Goal: Task Accomplishment & Management: Complete application form

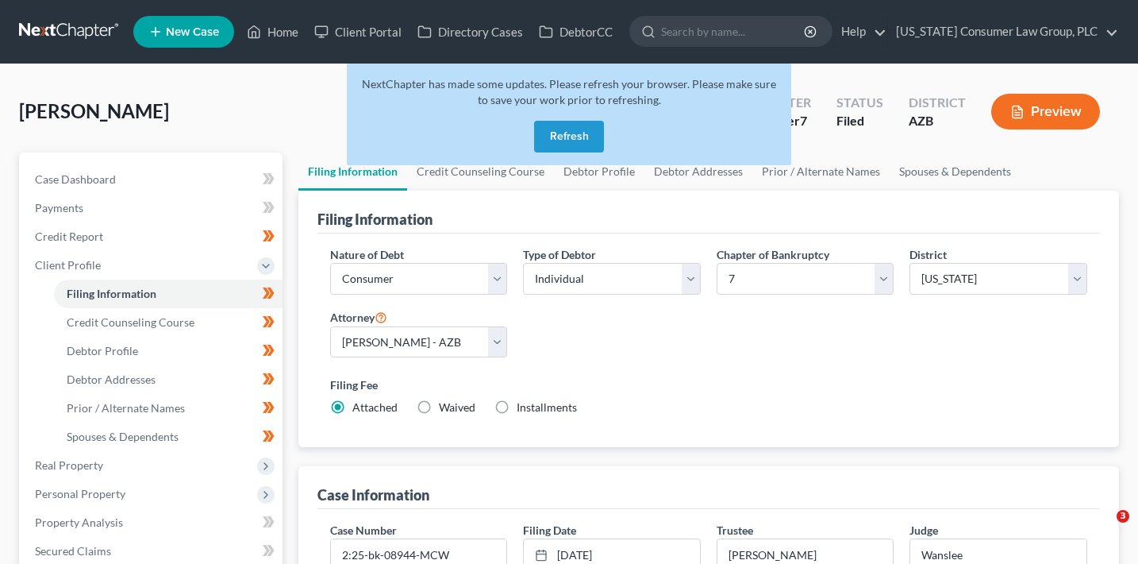
select select "1"
select select "0"
select select "4"
select select "0"
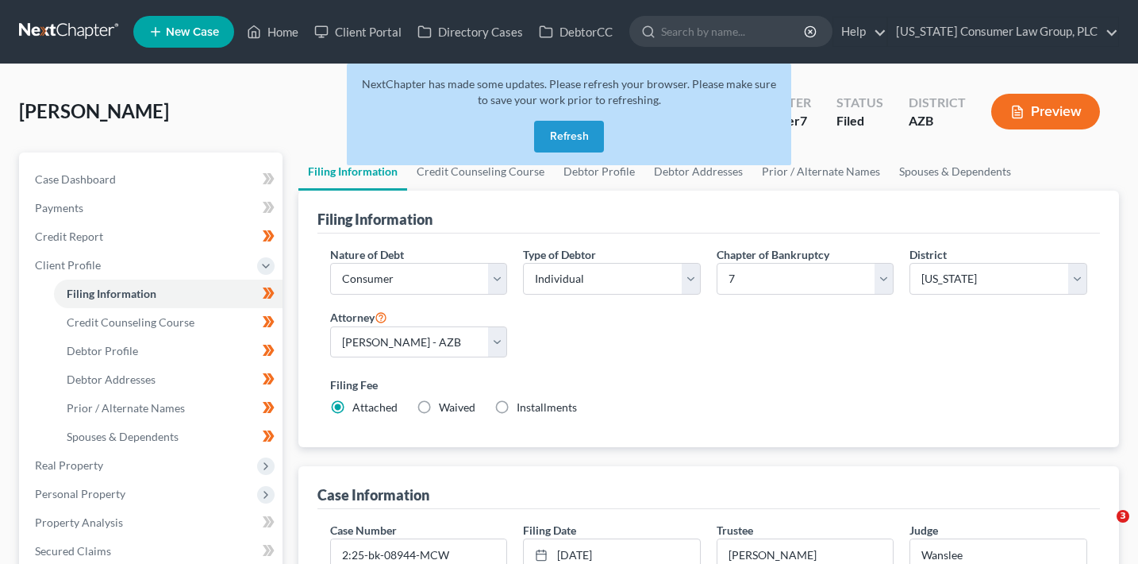
select select "3"
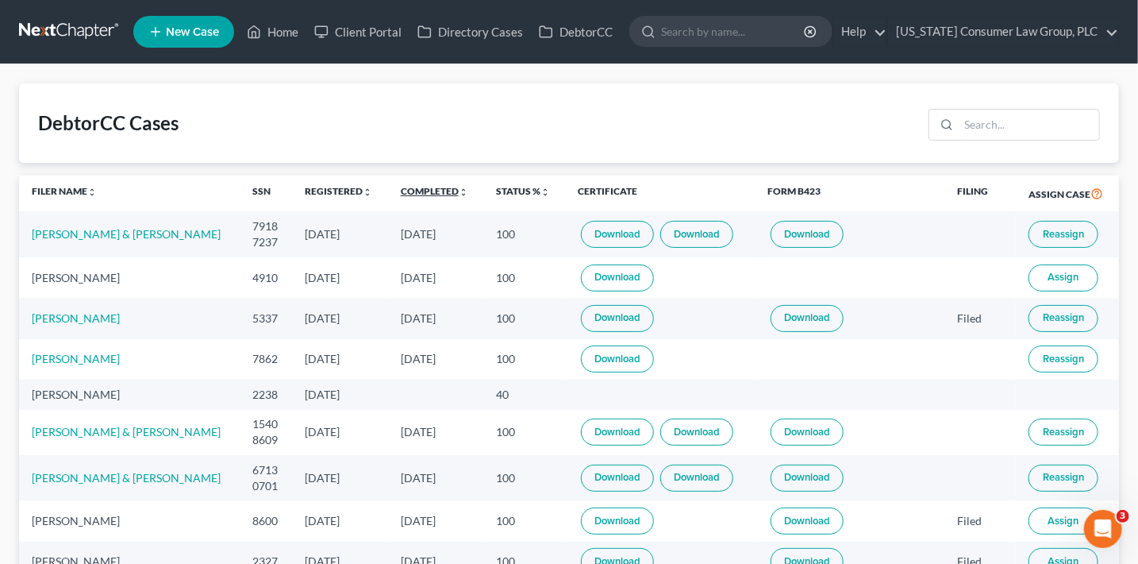
click at [422, 189] on link "Completed unfold_more expand_more expand_less" at bounding box center [434, 191] width 67 height 12
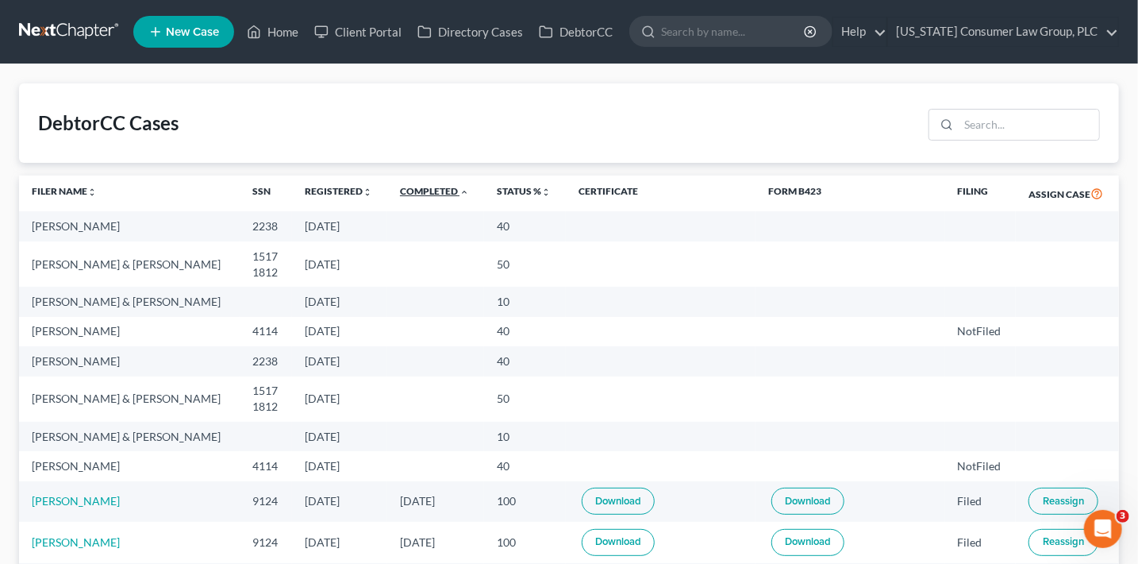
click at [422, 189] on link "Completed unfold_more expand_more expand_less" at bounding box center [434, 191] width 69 height 12
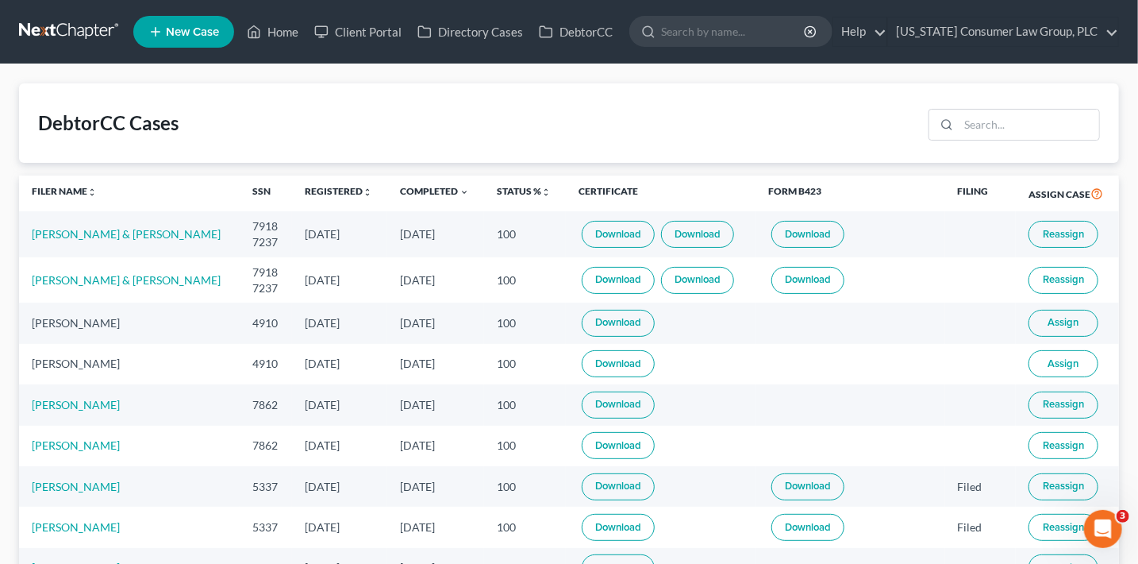
click at [1050, 325] on span "Assign" at bounding box center [1064, 322] width 31 height 13
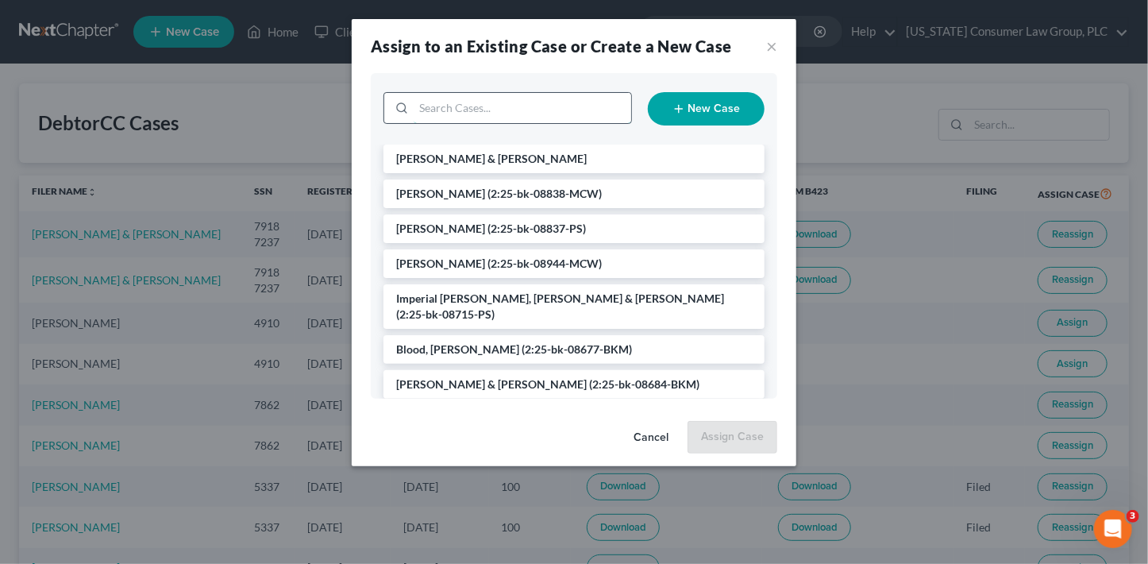
click at [568, 108] on input "search" at bounding box center [523, 108] width 218 height 30
type input "eman"
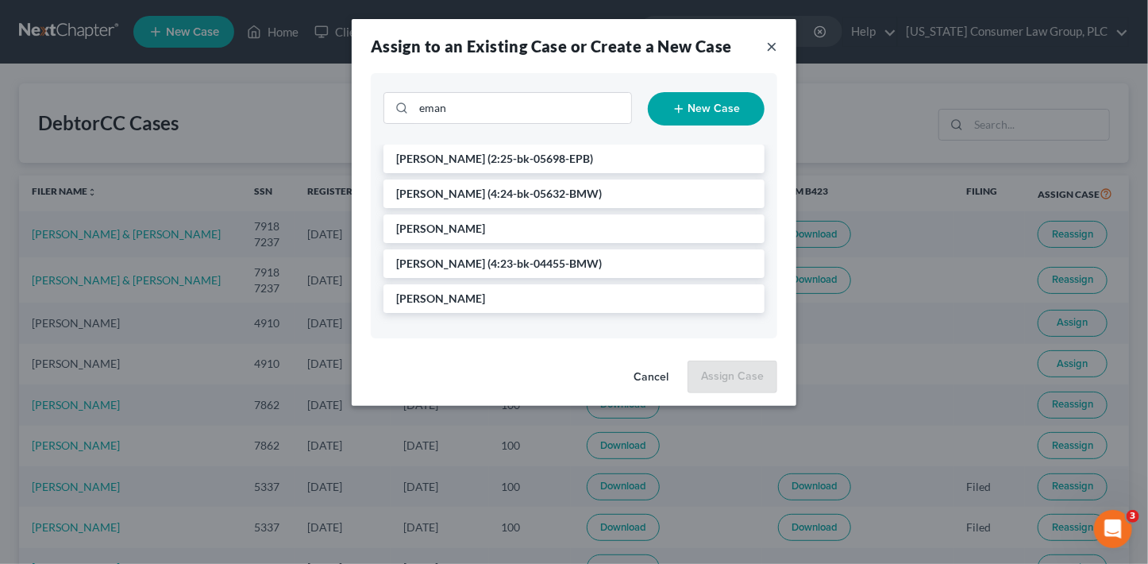
click at [770, 44] on button "×" at bounding box center [771, 46] width 11 height 19
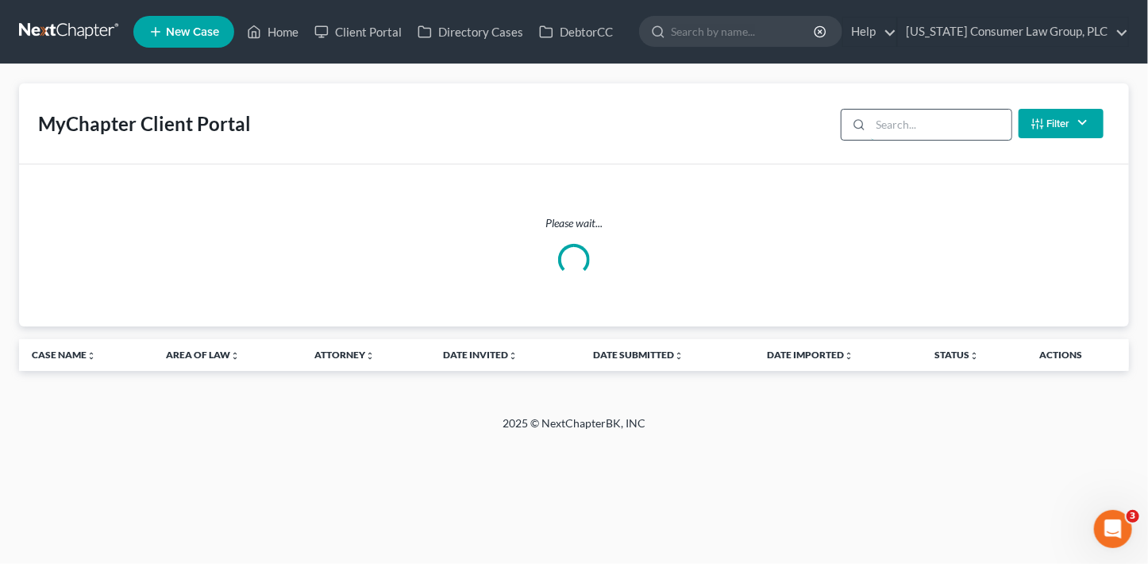
click at [957, 126] on input "search" at bounding box center [941, 125] width 141 height 30
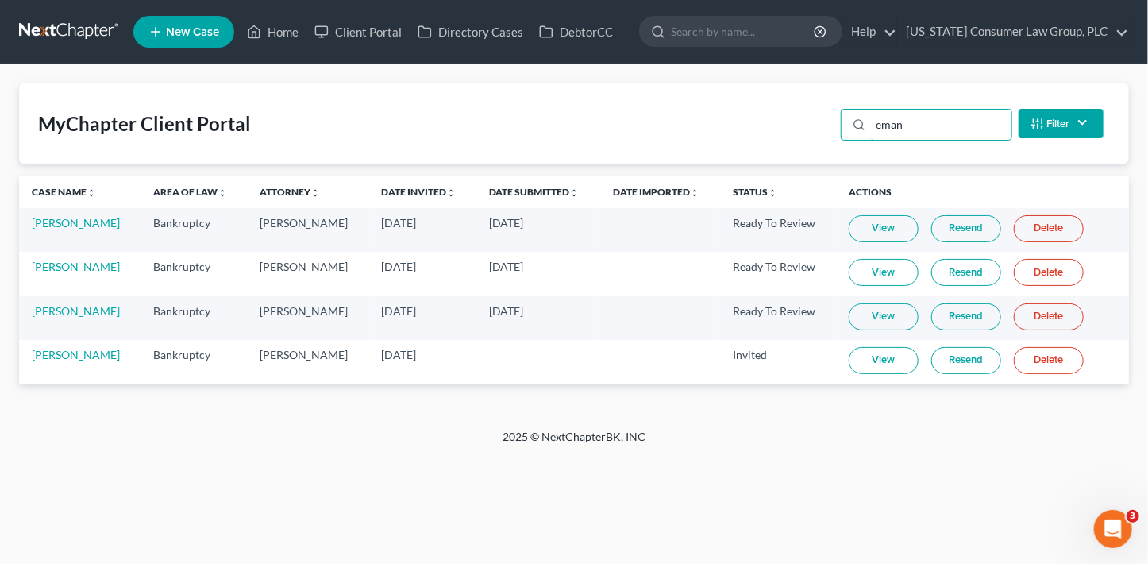
type input "eman"
click at [264, 39] on link "Home" at bounding box center [272, 31] width 67 height 29
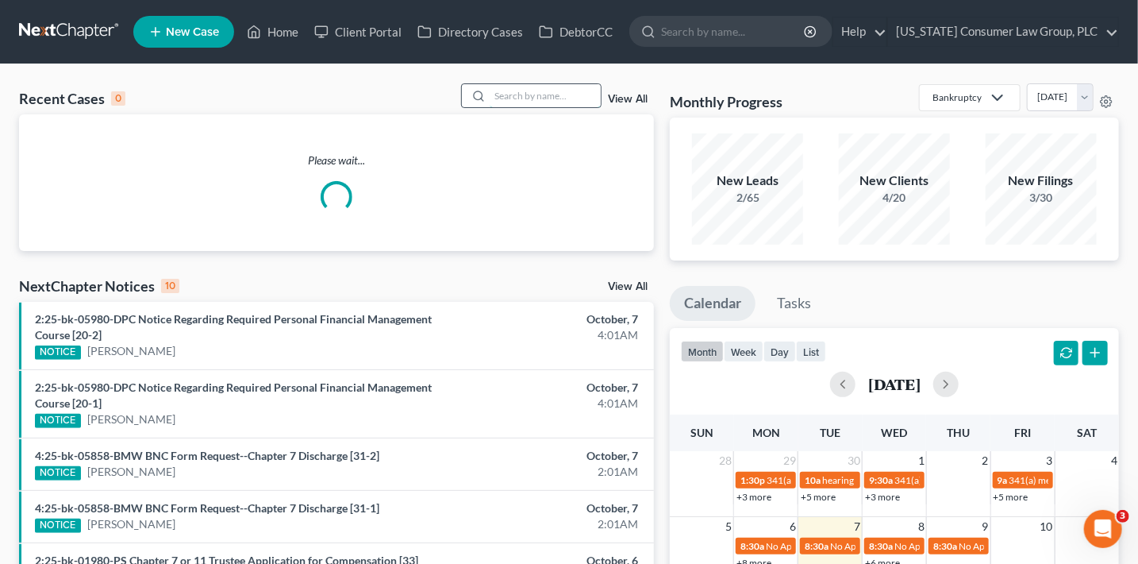
click at [540, 102] on input "search" at bounding box center [545, 95] width 111 height 23
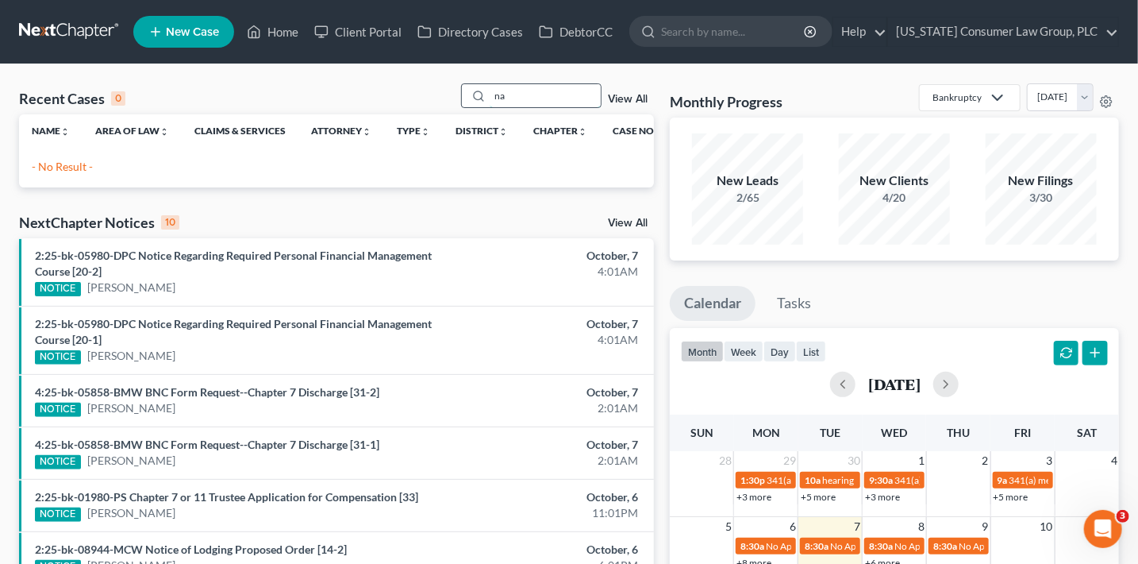
type input "n"
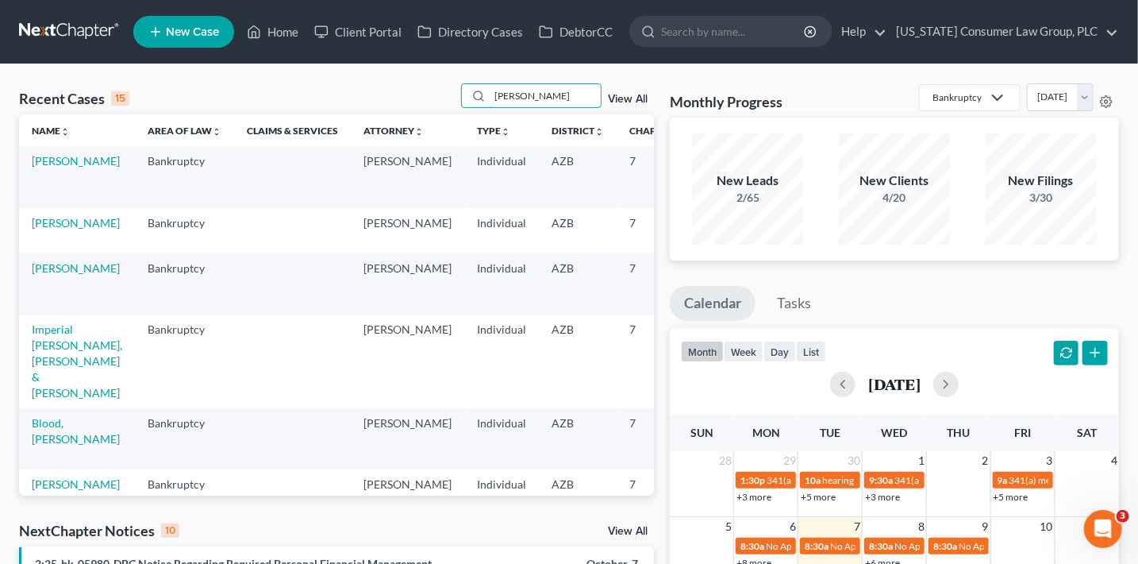
type input "jarvis"
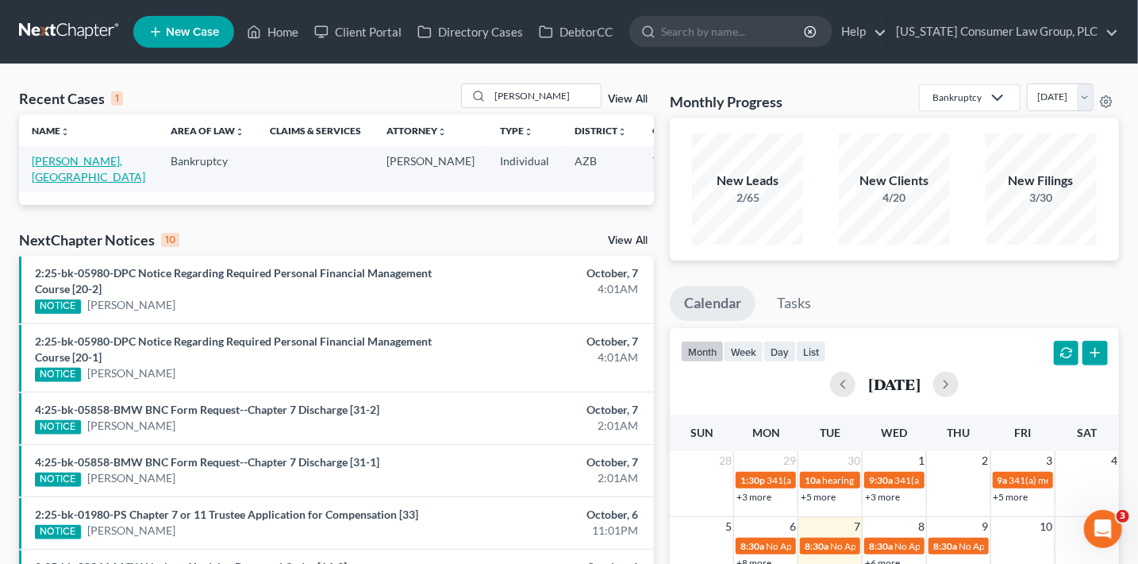
click at [42, 159] on link "[PERSON_NAME], [GEOGRAPHIC_DATA]" at bounding box center [89, 168] width 114 height 29
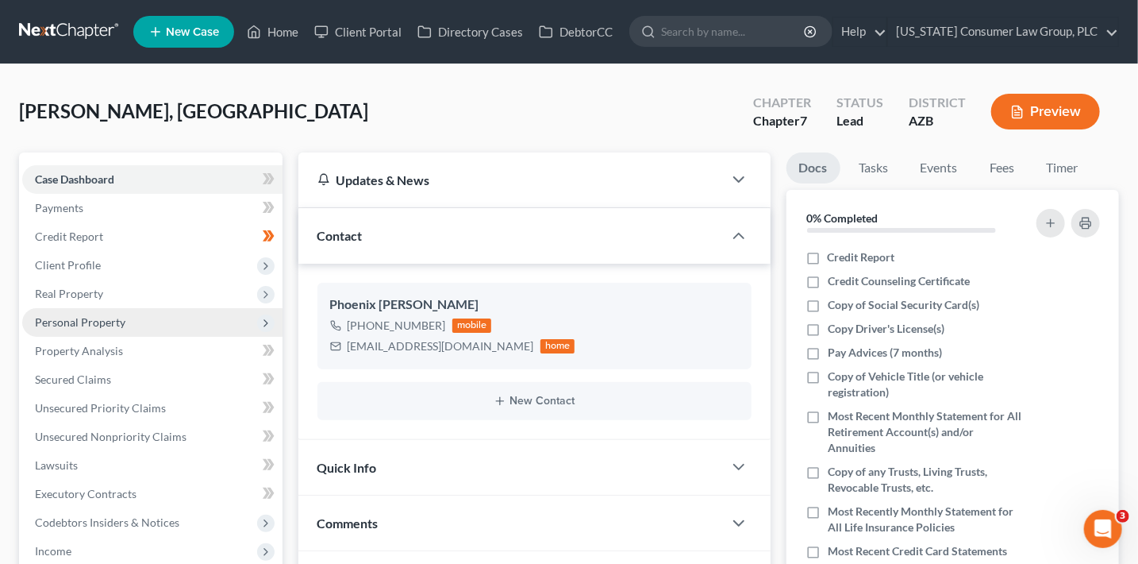
click at [87, 319] on span "Personal Property" at bounding box center [80, 321] width 90 height 13
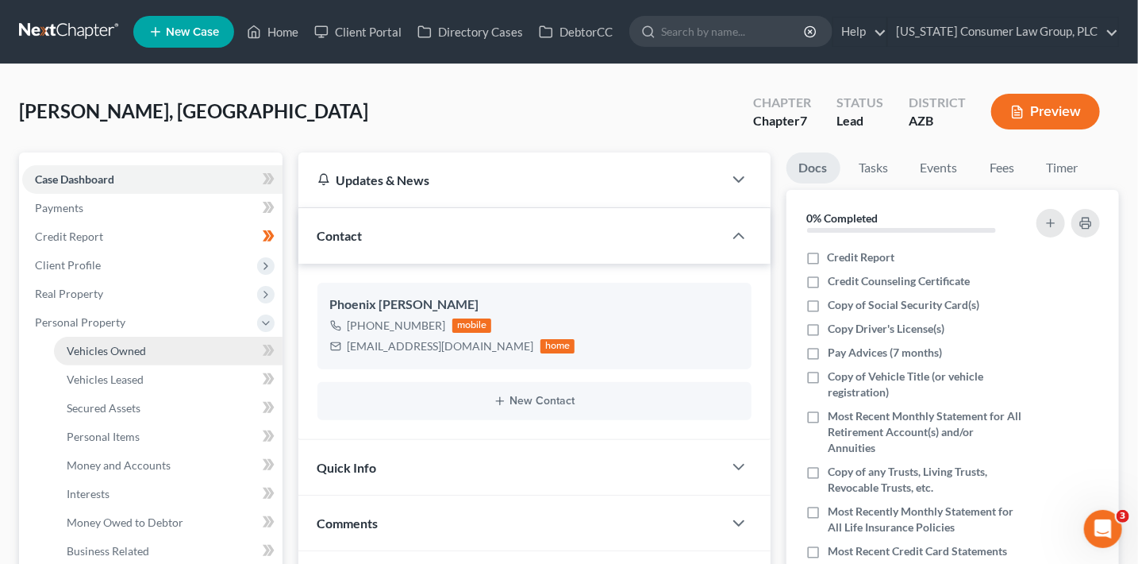
click at [98, 342] on link "Vehicles Owned" at bounding box center [168, 351] width 229 height 29
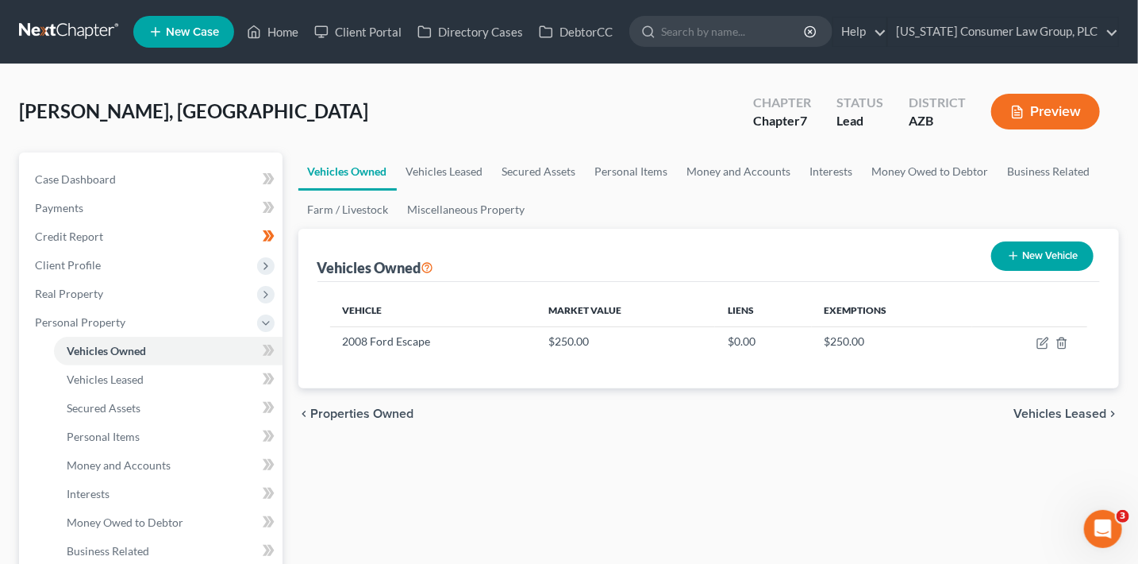
click at [1046, 254] on button "New Vehicle" at bounding box center [1042, 255] width 102 height 29
select select "0"
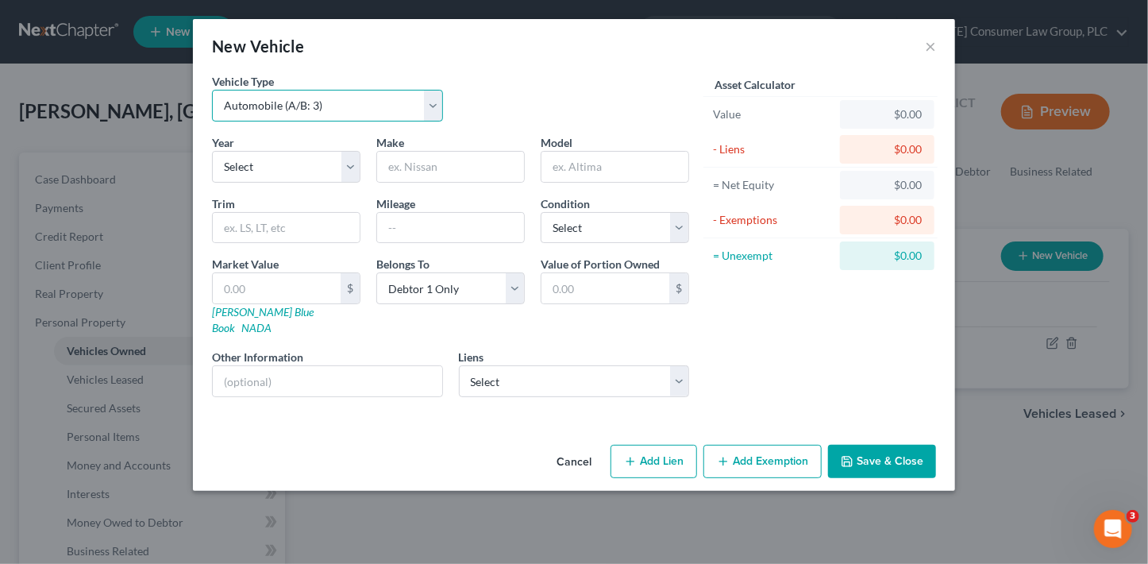
click at [287, 104] on select "Select Automobile (A/B: 3) Truck (A/B: 3) Trailer (A/B: 4) Watercraft (A/B: 4) …" at bounding box center [327, 106] width 231 height 32
select select "3"
click at [212, 90] on select "Select Automobile (A/B: 3) Truck (A/B: 3) Trailer (A/B: 4) Watercraft (A/B: 4) …" at bounding box center [327, 106] width 231 height 32
click at [272, 165] on select "Select 2026 2025 2024 2023 2022 2021 2020 2019 2018 2017 2016 2015 2014 2013 20…" at bounding box center [286, 167] width 148 height 32
select select "11"
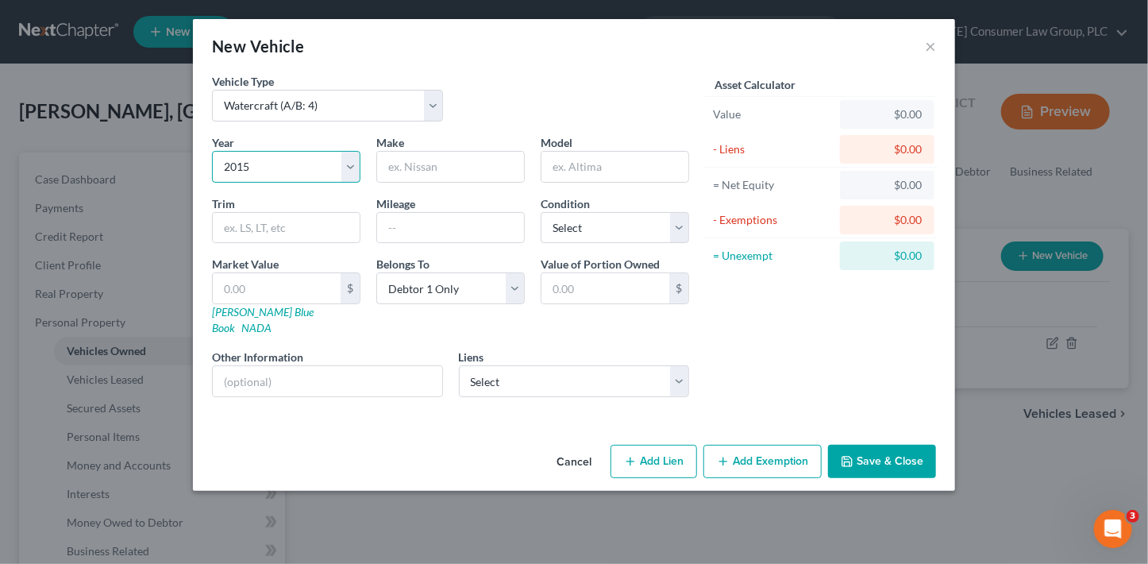
click at [212, 151] on select "Select 2026 2025 2024 2023 2022 2021 2020 2019 2018 2017 2016 2015 2014 2013 20…" at bounding box center [286, 167] width 148 height 32
click at [444, 173] on input "text" at bounding box center [450, 167] width 147 height 30
type input "Tracker"
type input "M"
type input "Tracker Marine"
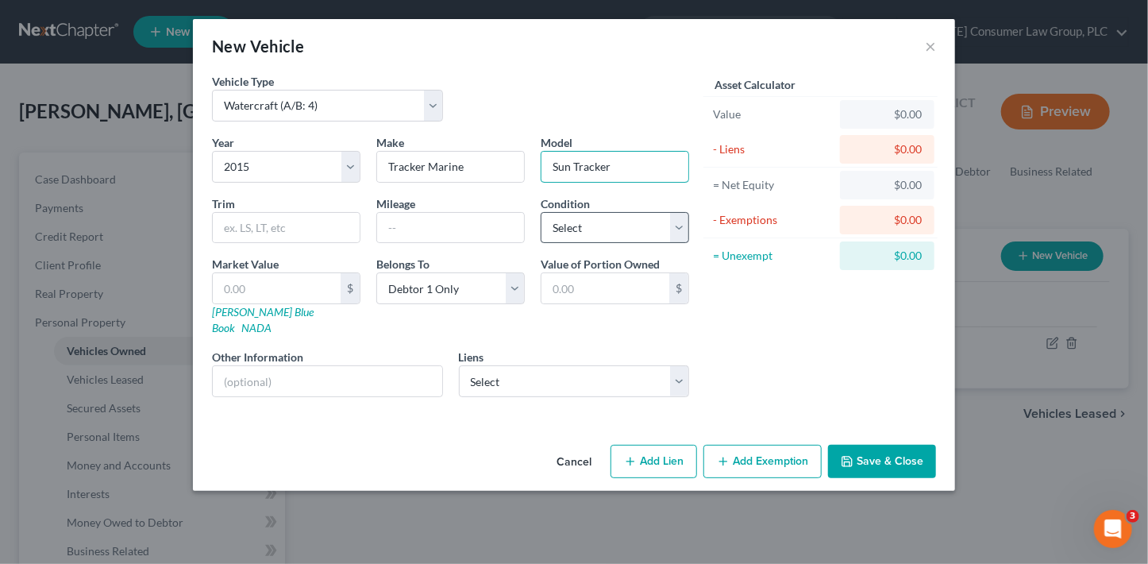
type input "Sun Tracker"
click at [606, 239] on select "Select Excellent Very Good Good Fair Poor" at bounding box center [615, 228] width 148 height 32
select select "3"
click at [541, 212] on select "Select Excellent Very Good Good Fair Poor" at bounding box center [615, 228] width 148 height 32
click at [557, 365] on select "Select Allegius Fcu - $17,571.00 Cbna - $0.00 Chryslercap - $0.00 Desert Financ…" at bounding box center [574, 381] width 231 height 32
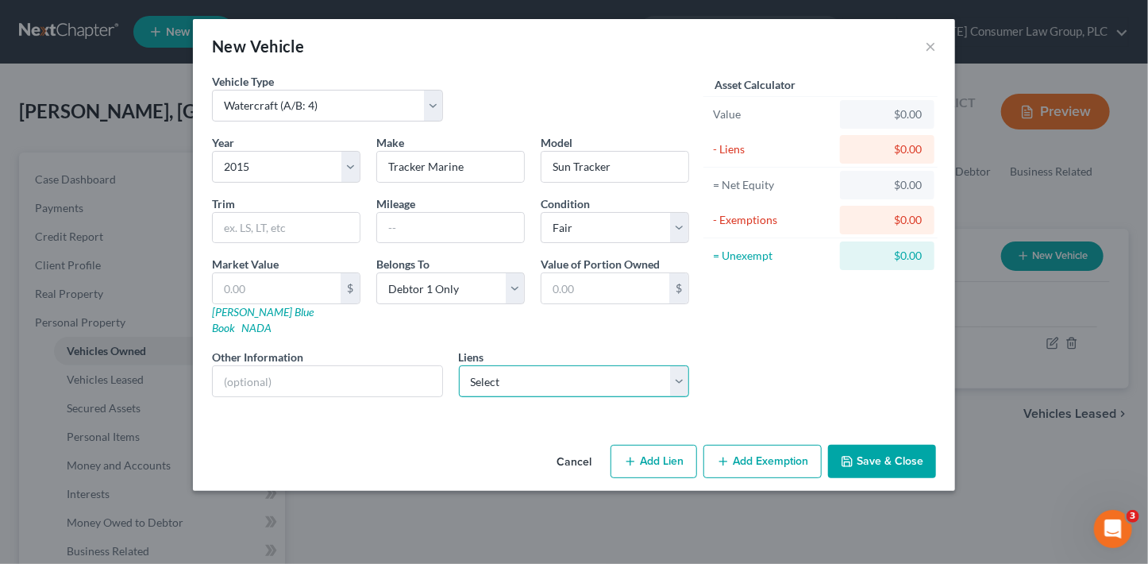
select select "0"
click at [459, 365] on select "Select Allegius Fcu - $17,571.00 Cbna - $0.00 Chryslercap - $0.00 Desert Financ…" at bounding box center [574, 381] width 231 height 32
select select
select select "15"
select select "0"
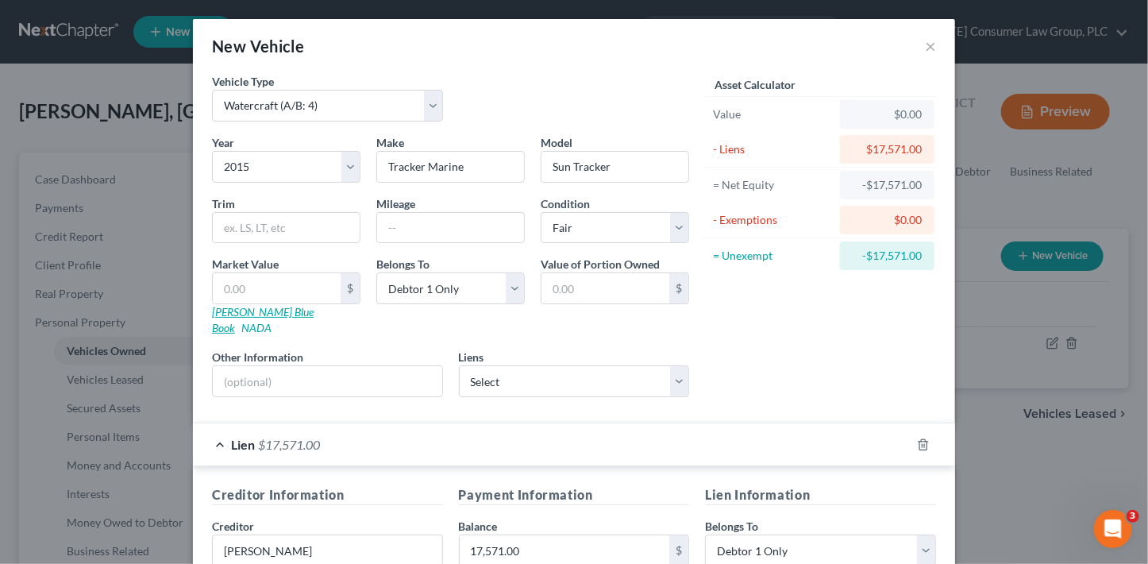
click at [233, 312] on link "[PERSON_NAME] Blue Book" at bounding box center [263, 319] width 102 height 29
click at [271, 321] on link "NADA" at bounding box center [256, 327] width 30 height 13
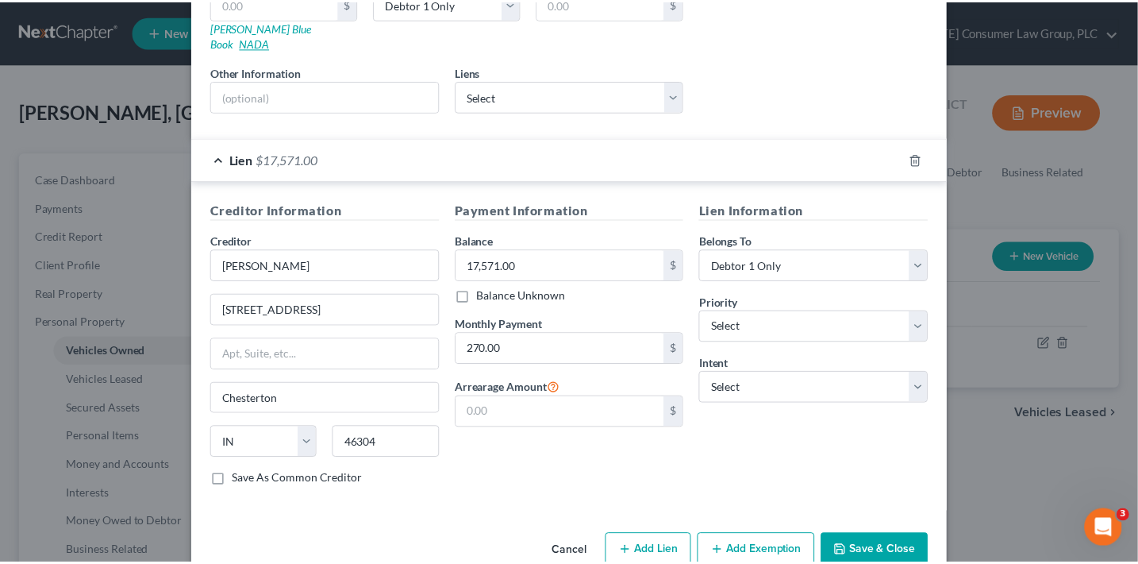
scroll to position [286, 0]
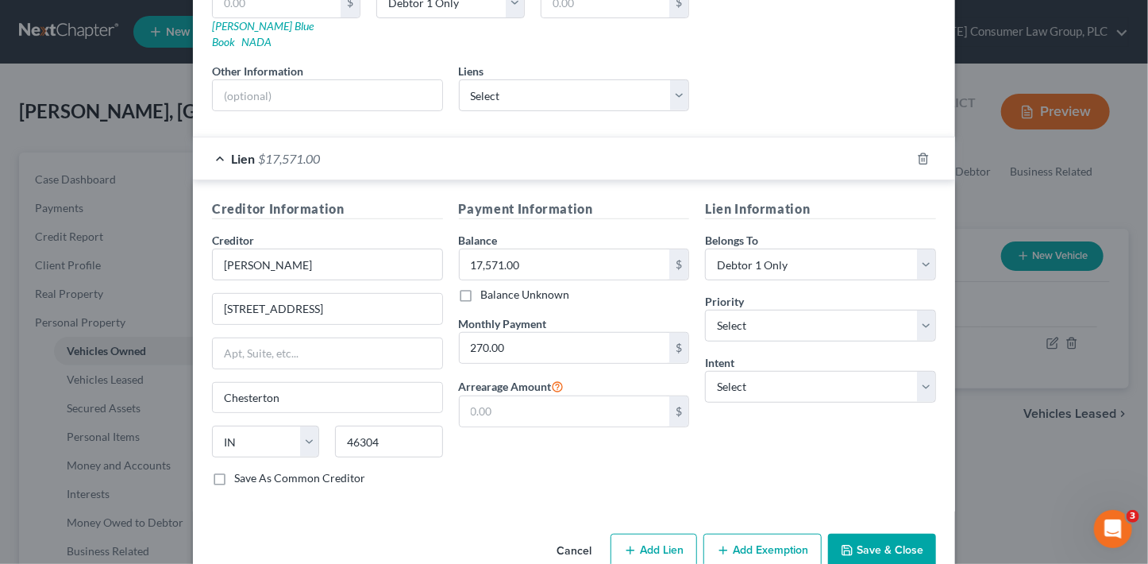
click at [898, 533] on button "Save & Close" at bounding box center [882, 549] width 108 height 33
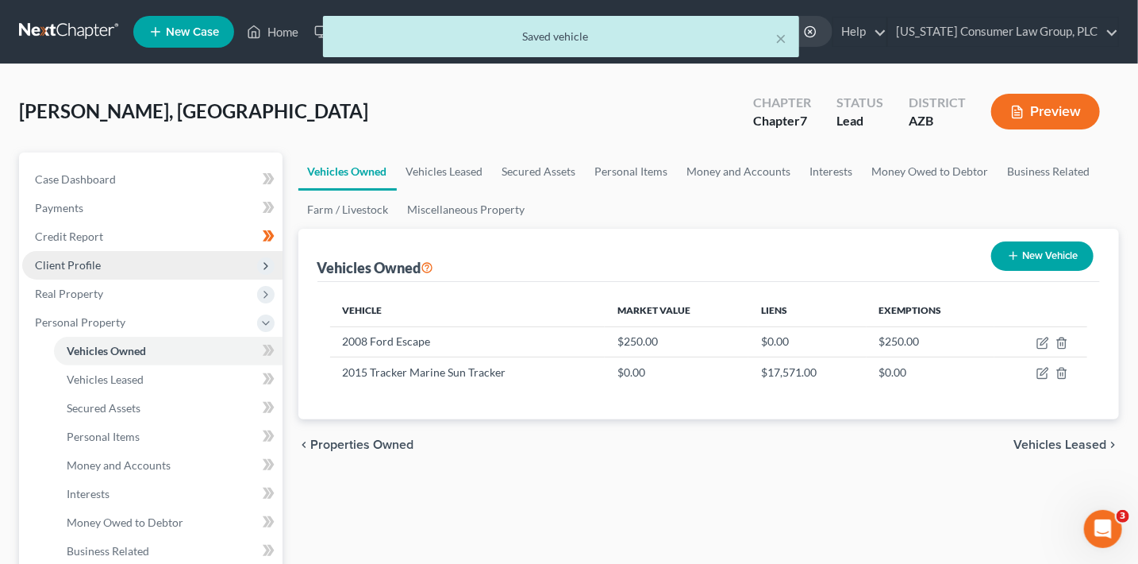
click at [95, 270] on span "Client Profile" at bounding box center [68, 264] width 66 height 13
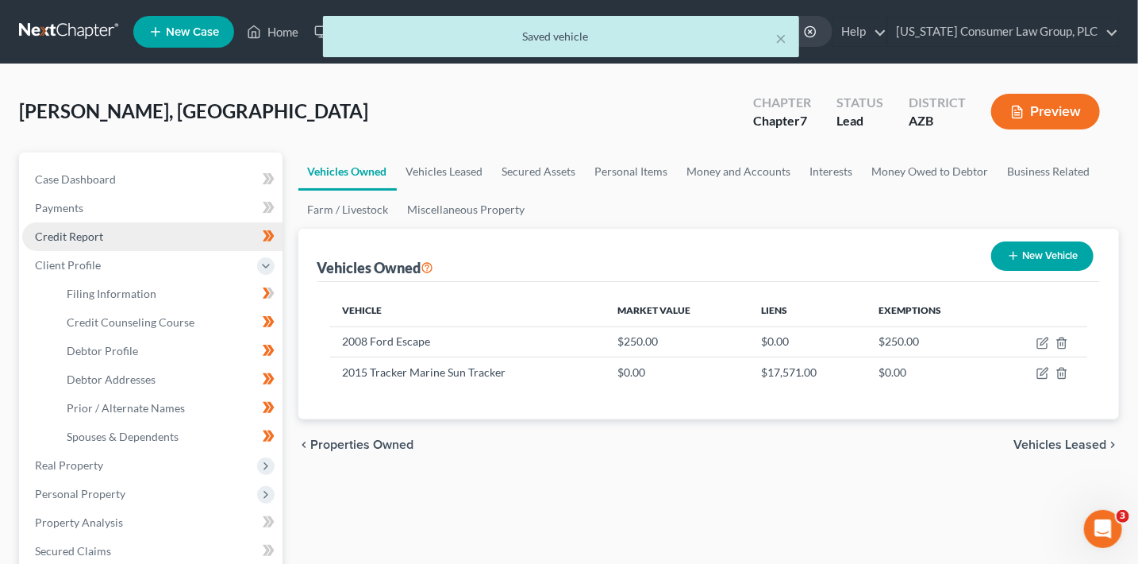
click at [108, 230] on link "Credit Report" at bounding box center [152, 236] width 260 height 29
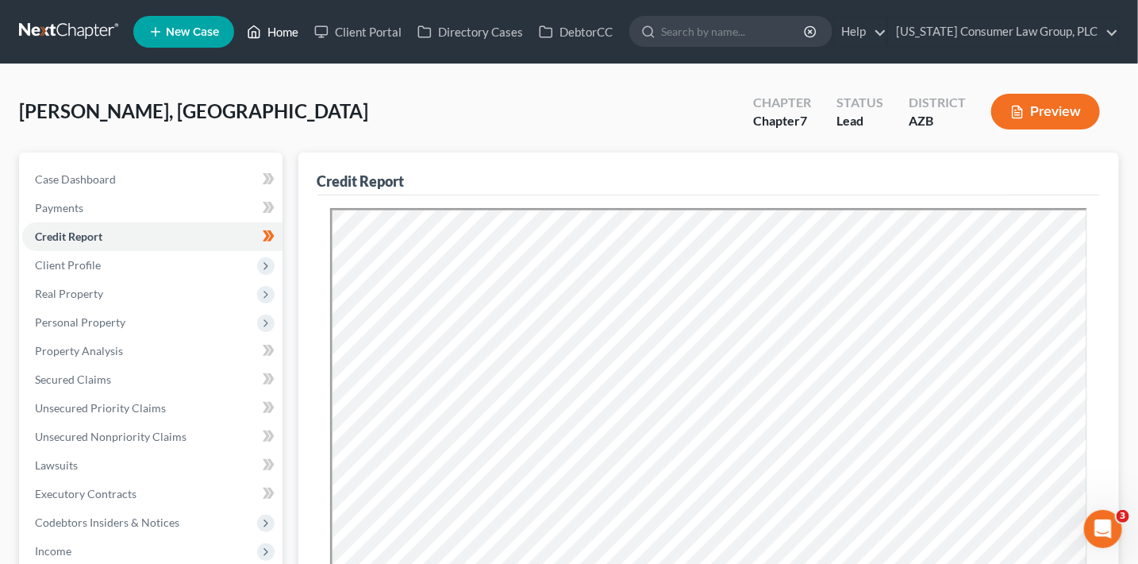
click at [275, 33] on link "Home" at bounding box center [272, 31] width 67 height 29
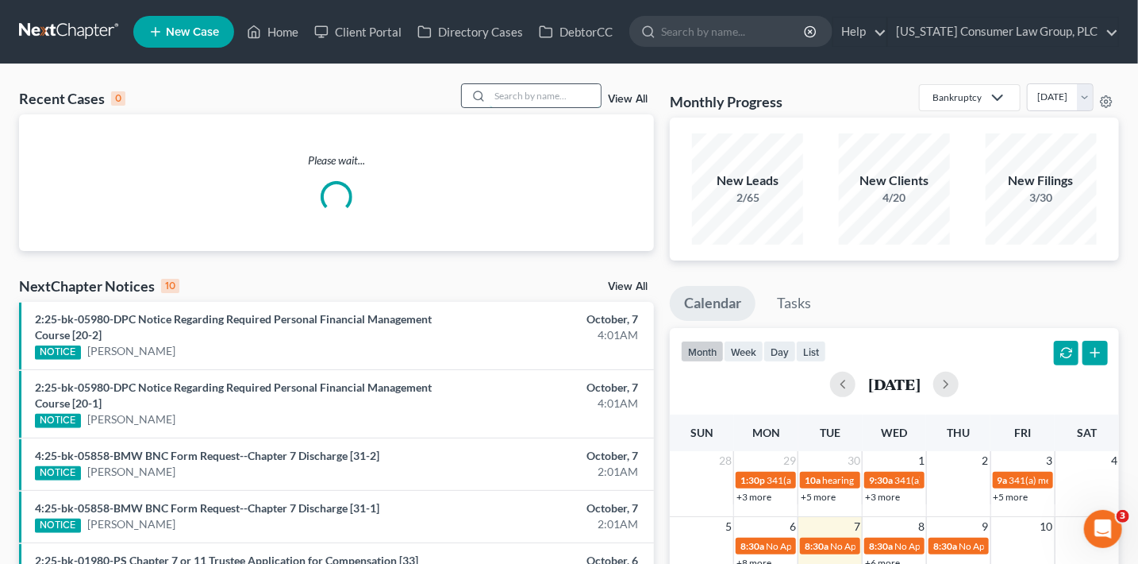
click at [537, 96] on input "search" at bounding box center [545, 95] width 111 height 23
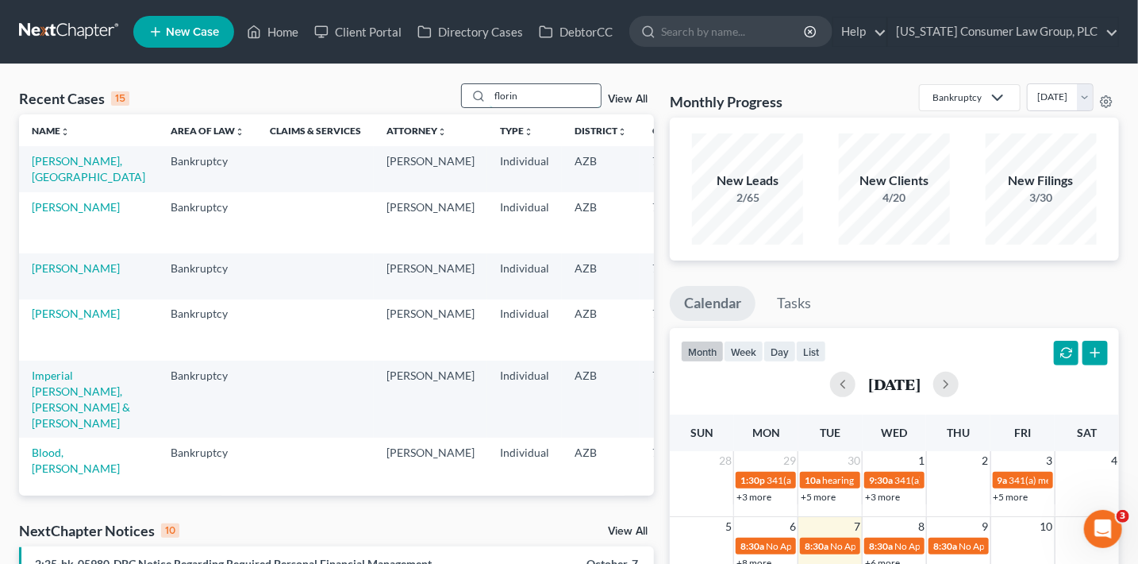
type input "florin"
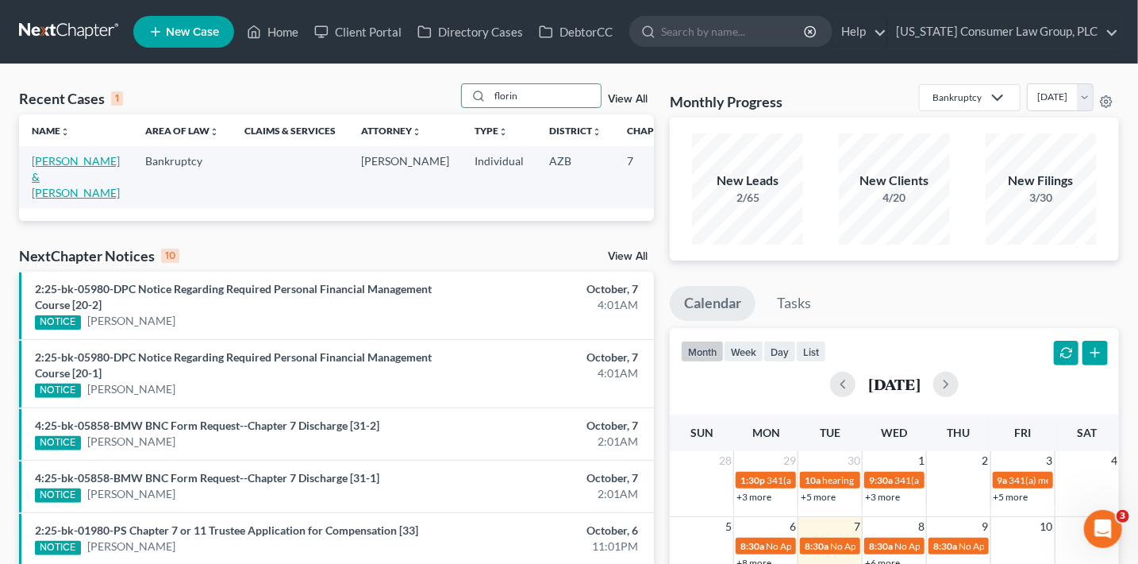
click at [54, 161] on link "[PERSON_NAME] & [PERSON_NAME]" at bounding box center [76, 176] width 88 height 45
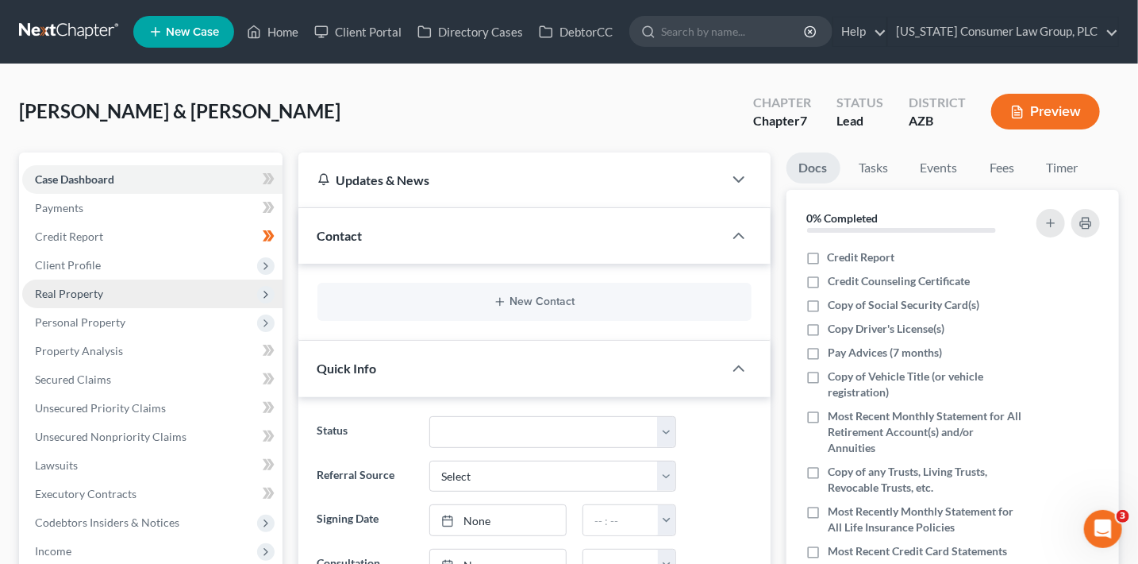
click at [104, 283] on span "Real Property" at bounding box center [152, 293] width 260 height 29
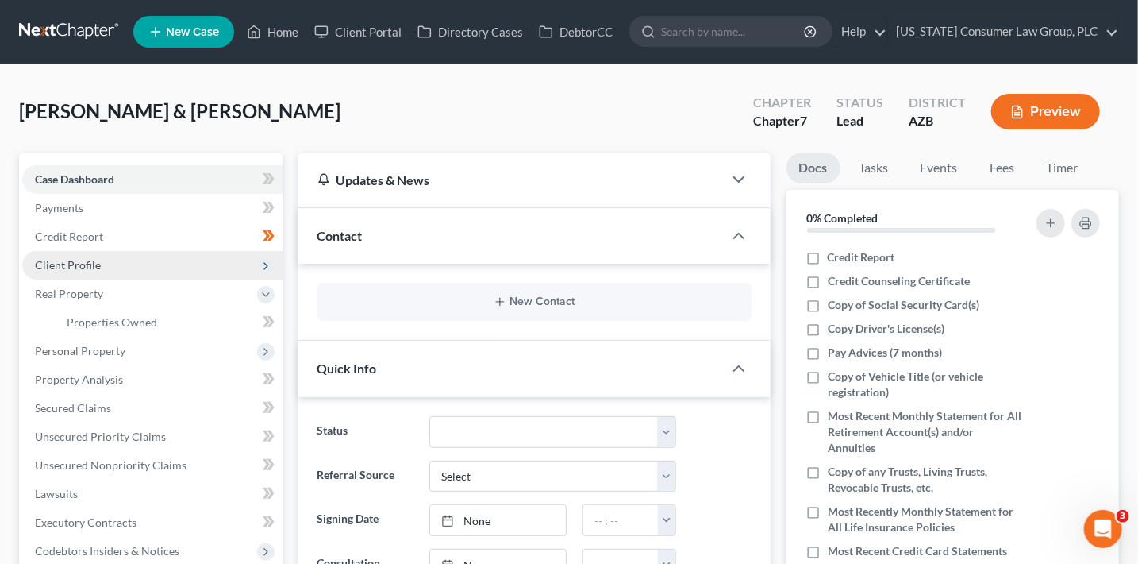
click at [110, 275] on span "Client Profile" at bounding box center [152, 265] width 260 height 29
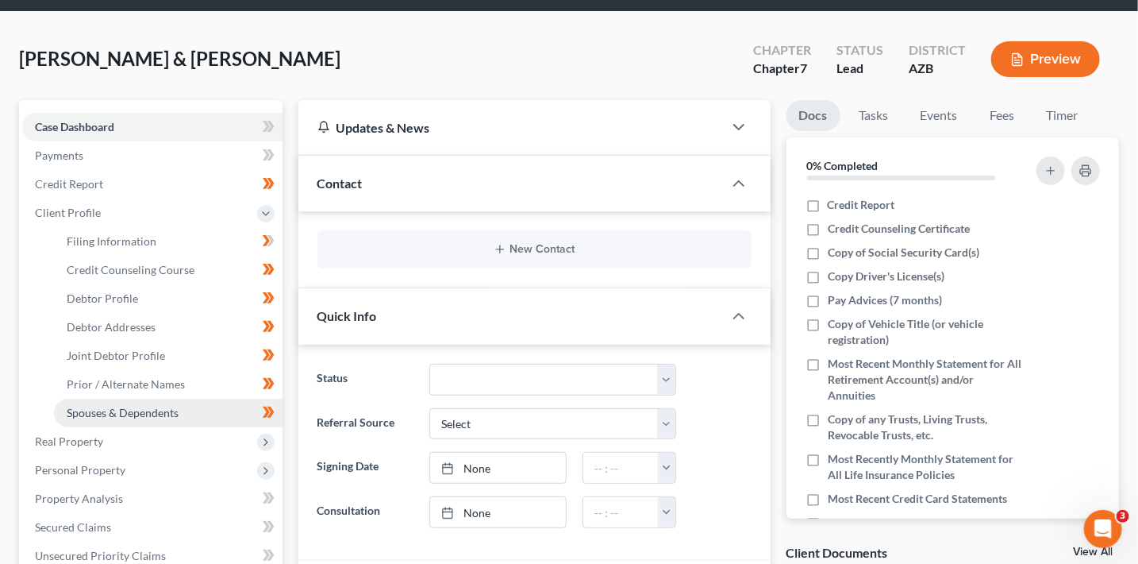
scroll to position [75, 0]
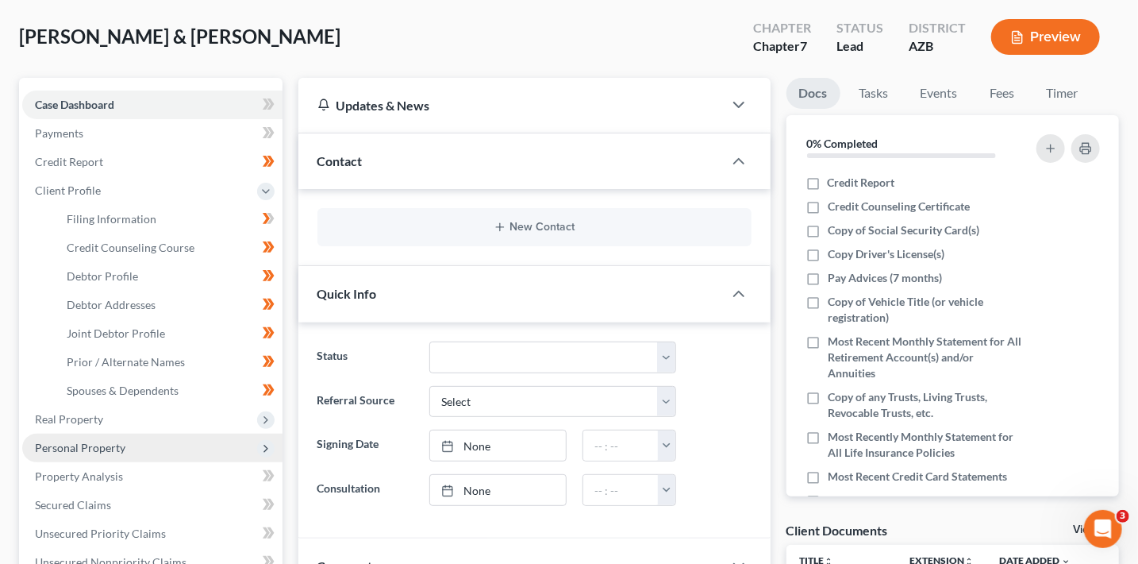
click at [114, 448] on span "Personal Property" at bounding box center [80, 447] width 90 height 13
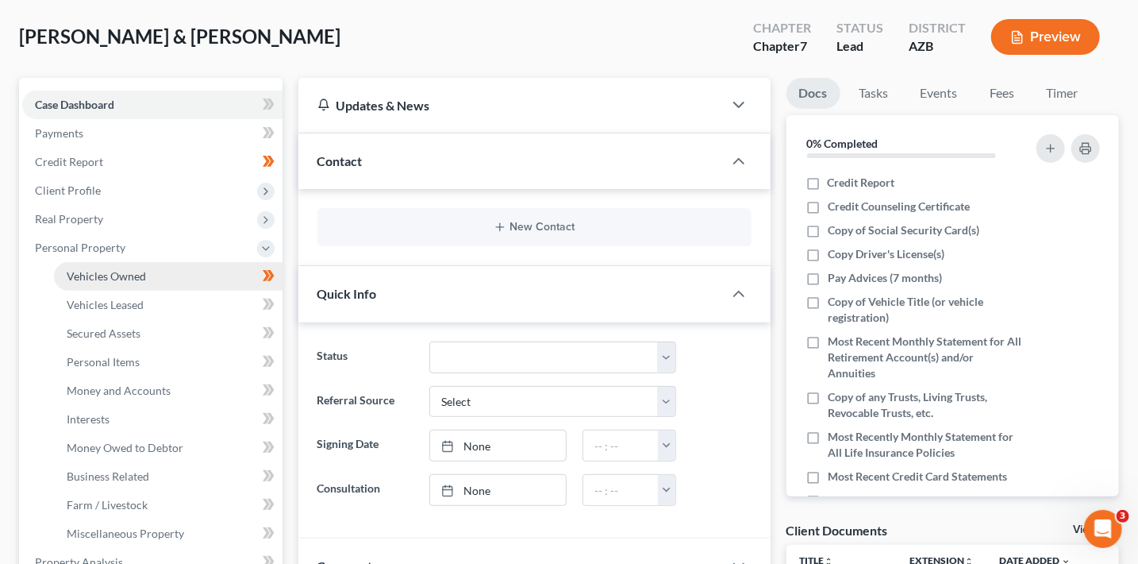
click at [149, 279] on link "Vehicles Owned" at bounding box center [168, 276] width 229 height 29
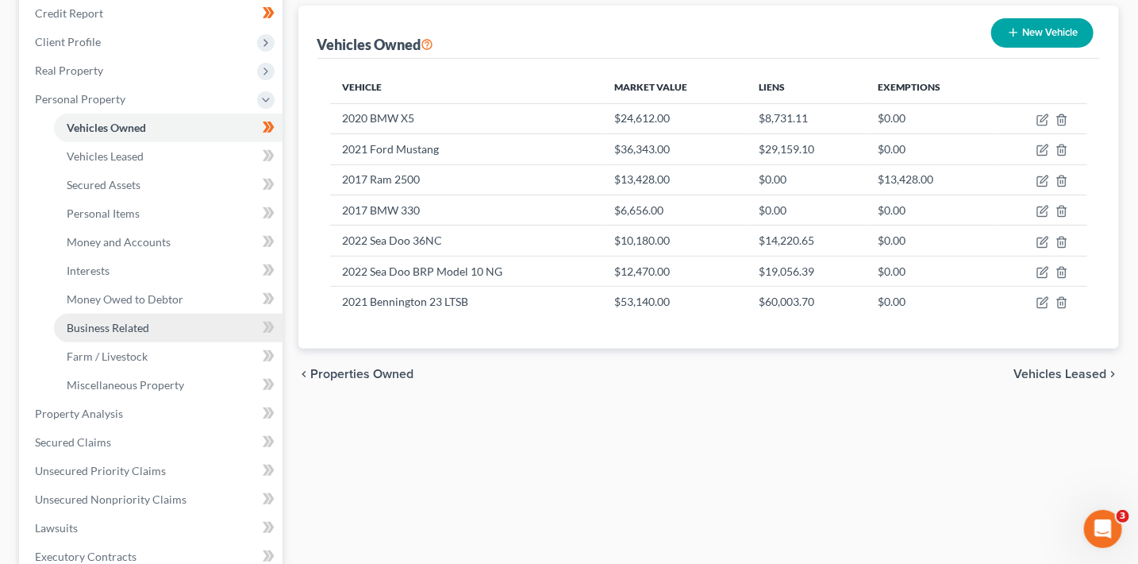
scroll to position [233, 0]
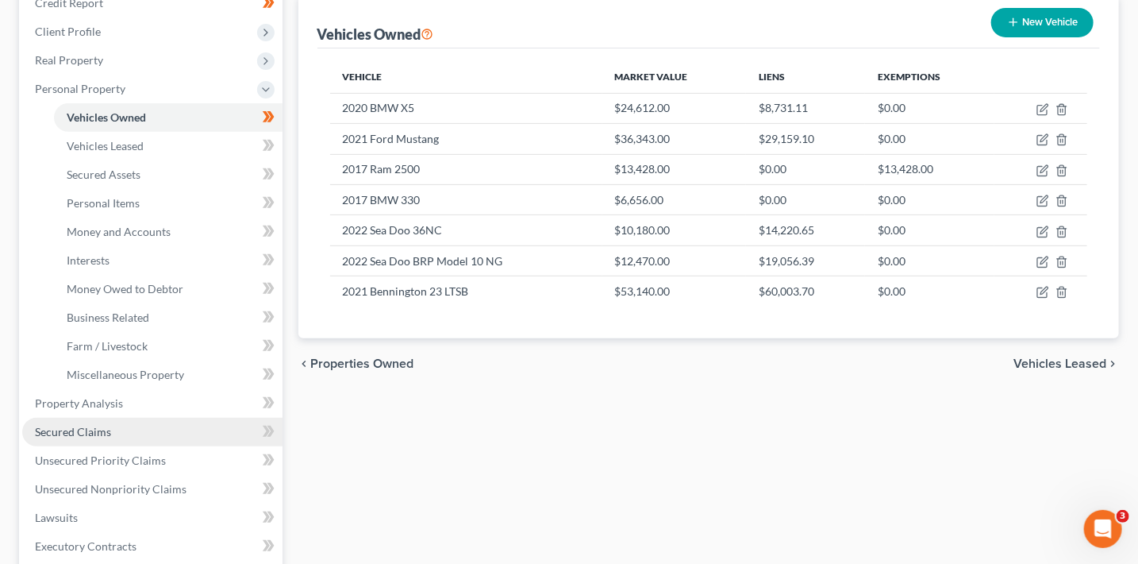
click at [164, 432] on link "Secured Claims" at bounding box center [152, 432] width 260 height 29
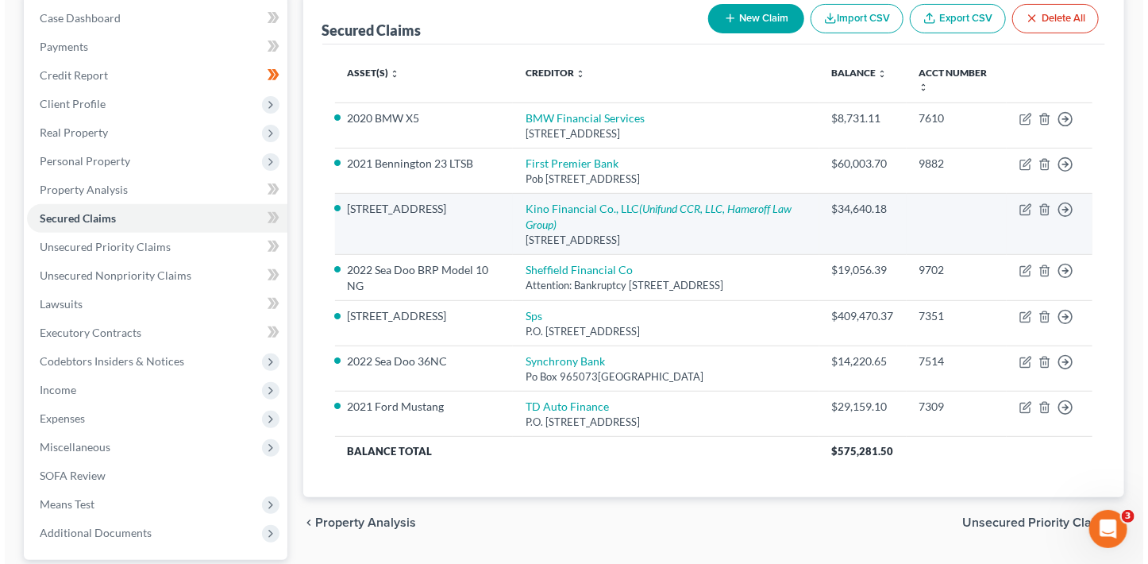
scroll to position [187, 0]
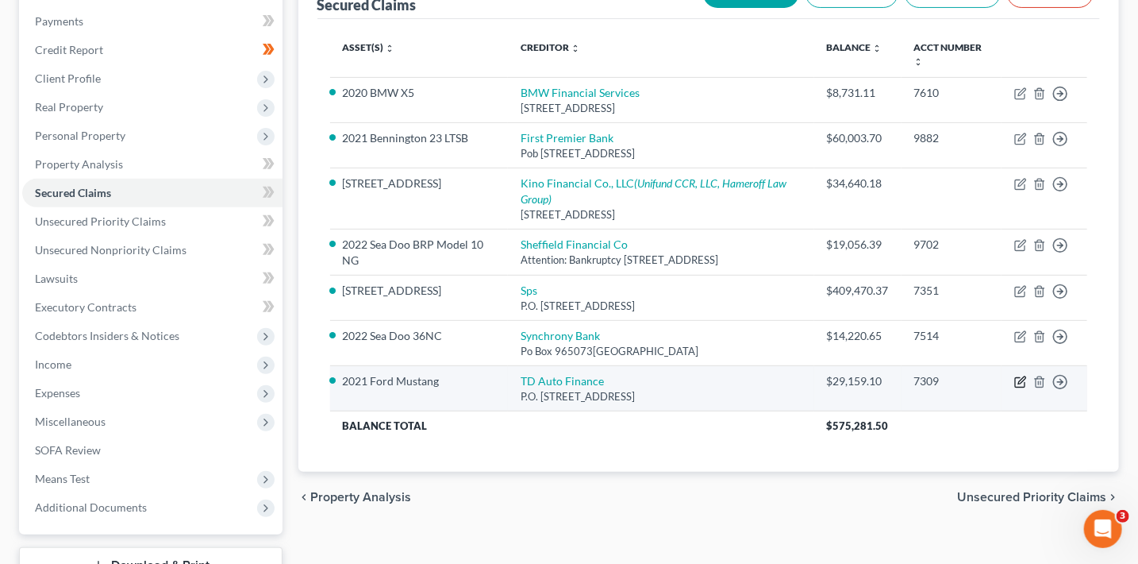
click at [1018, 384] on icon "button" at bounding box center [1021, 380] width 7 height 7
select select "20"
select select "4"
select select "0"
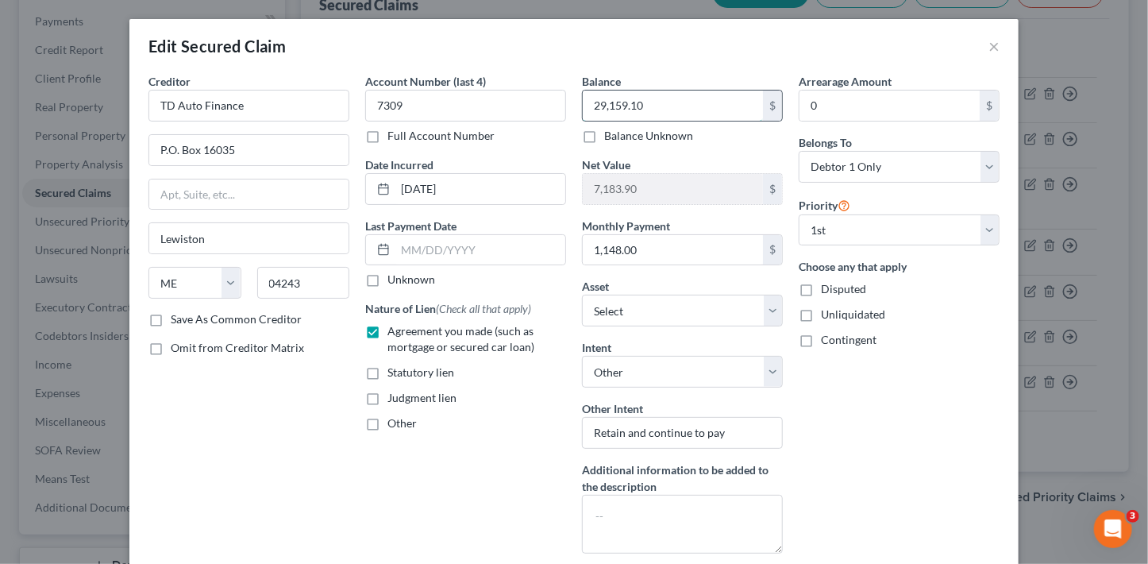
click at [652, 110] on input "29,159.10" at bounding box center [673, 105] width 180 height 30
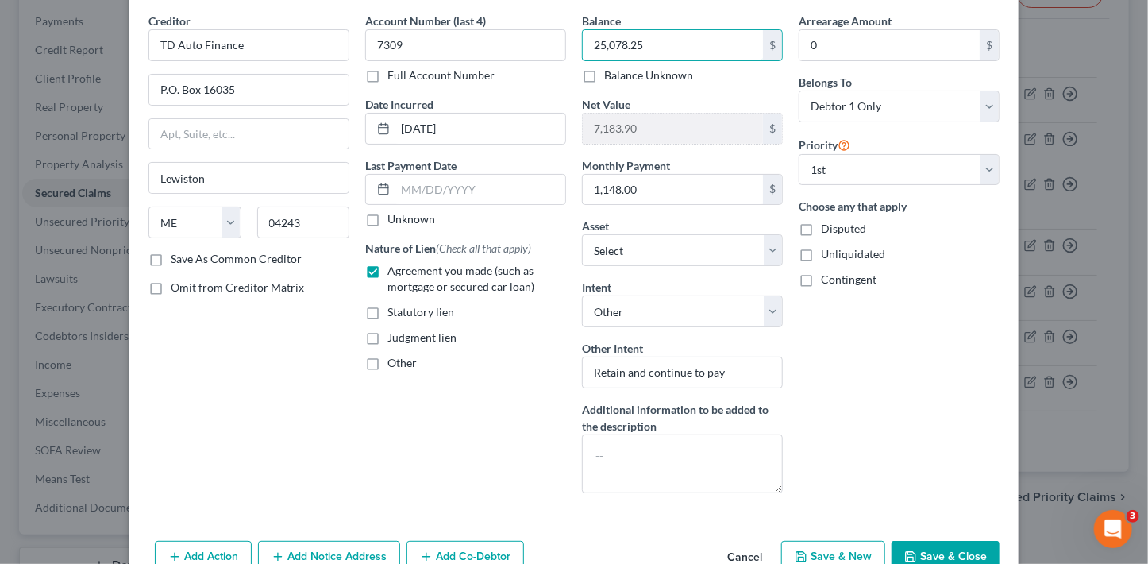
scroll to position [146, 0]
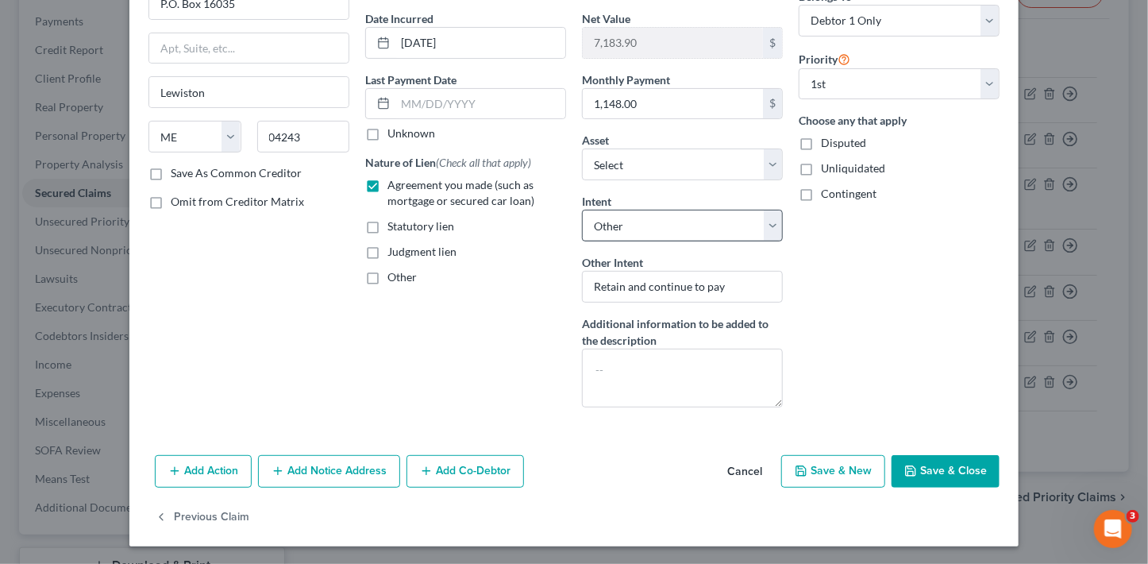
type input "25,078.25"
click at [692, 221] on select "Select Surrender Redeem Reaffirm Avoid Other" at bounding box center [682, 226] width 201 height 32
select select "2"
click at [582, 241] on select "Select Surrender Redeem Reaffirm Avoid Other" at bounding box center [682, 226] width 201 height 32
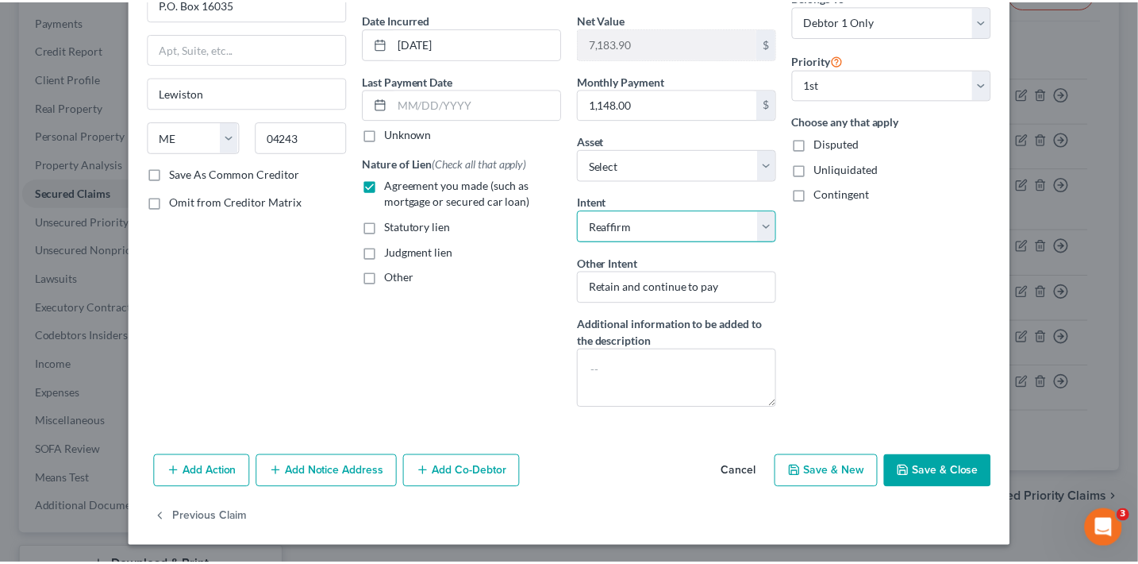
scroll to position [85, 0]
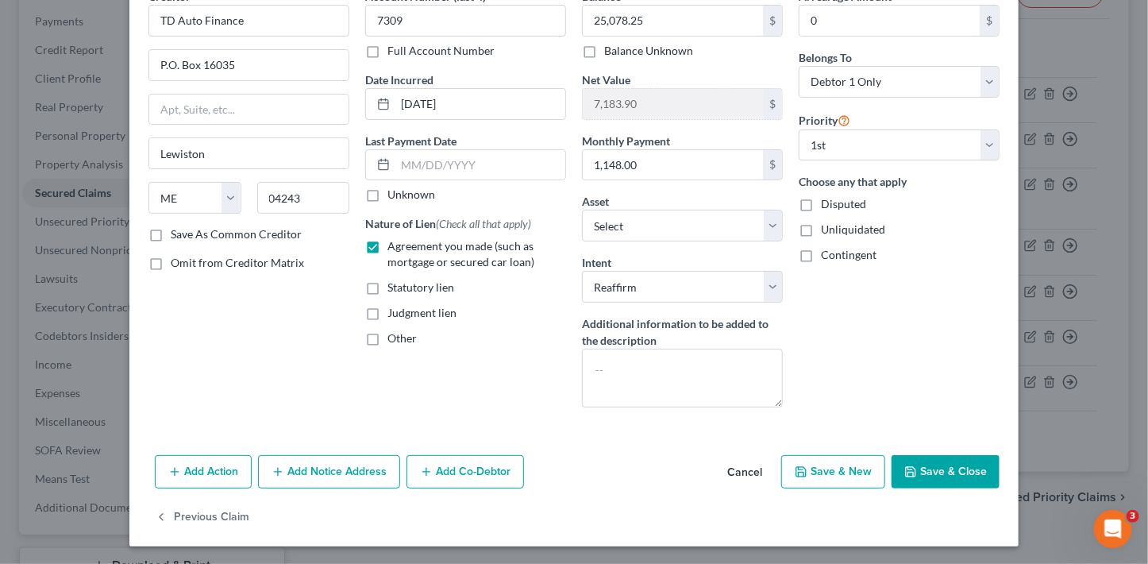
click at [922, 455] on button "Save & Close" at bounding box center [945, 471] width 108 height 33
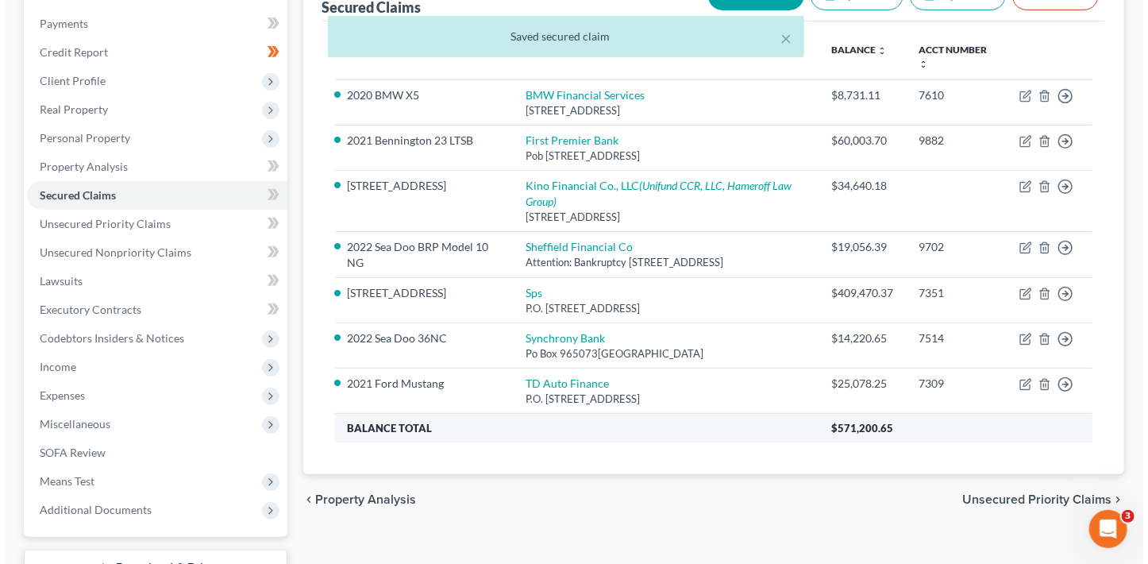
scroll to position [176, 0]
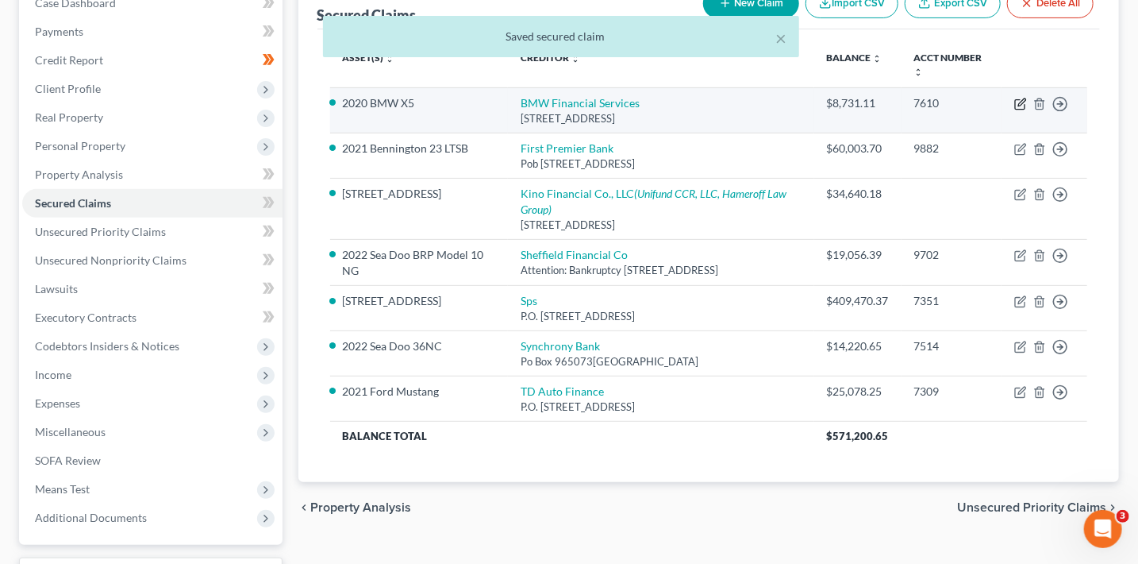
click at [1027, 103] on icon "button" at bounding box center [1021, 104] width 13 height 13
select select "36"
select select "4"
select select "0"
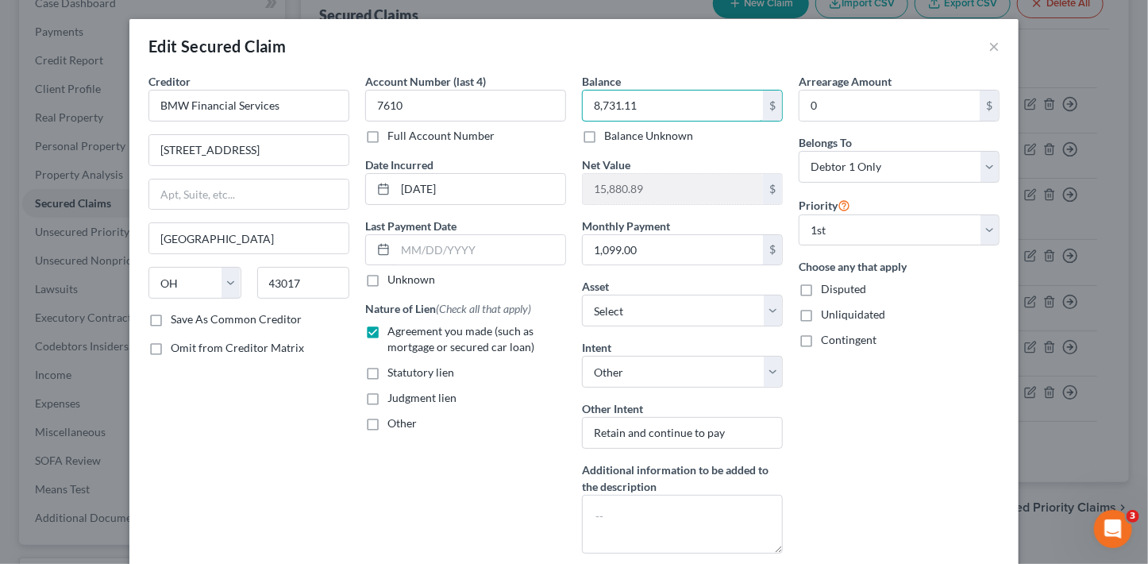
drag, startPoint x: 668, startPoint y: 102, endPoint x: 628, endPoint y: 74, distance: 49.6
click at [660, 100] on input "8,731.11" at bounding box center [673, 105] width 180 height 30
type input "5,447.15"
click at [865, 369] on div "Arrearage Amount 0 $ Belongs To * Select Debtor 1 Only Debtor 2 Only Debtor 1 A…" at bounding box center [899, 319] width 217 height 493
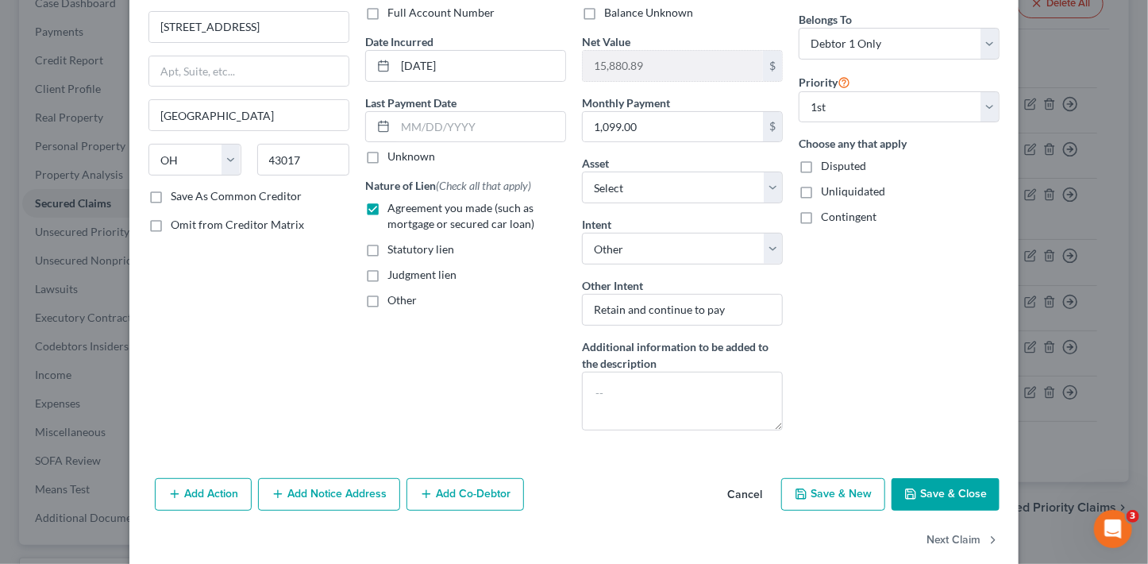
scroll to position [146, 0]
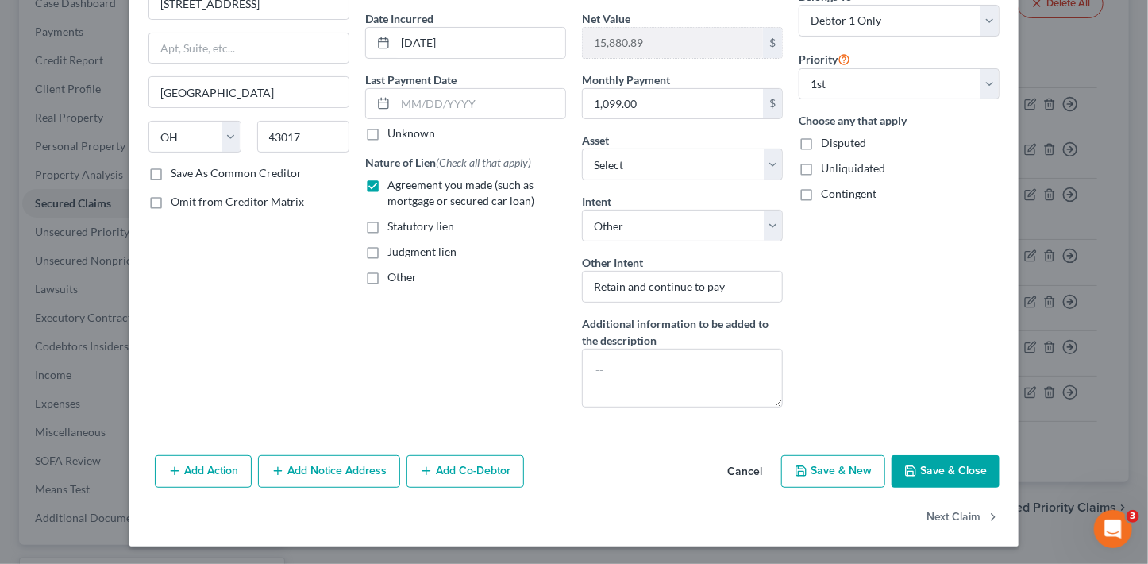
click at [962, 465] on button "Save & Close" at bounding box center [945, 471] width 108 height 33
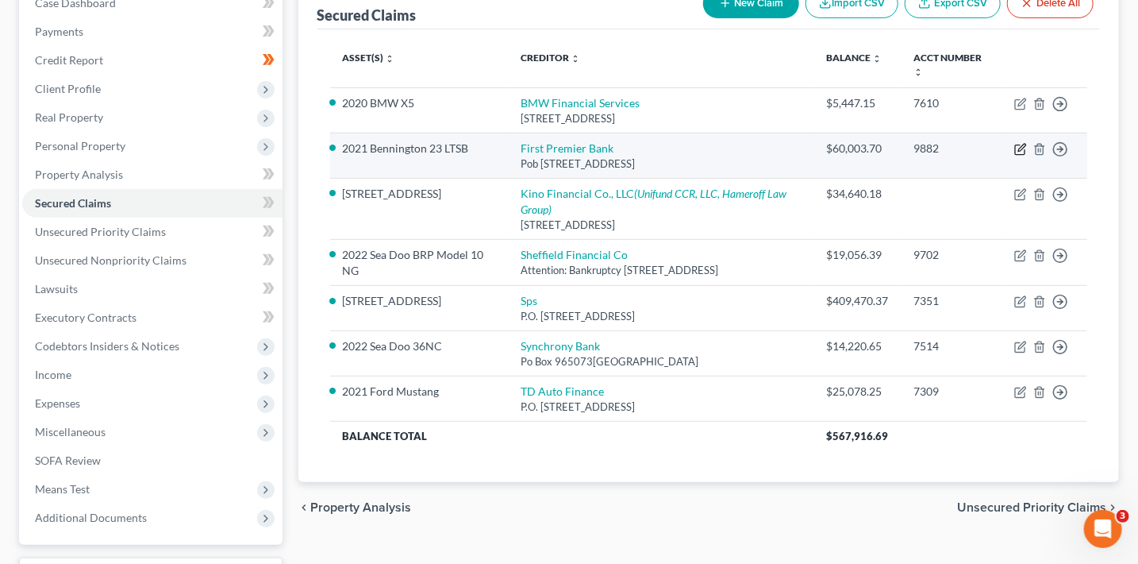
click at [1021, 148] on icon "button" at bounding box center [1021, 149] width 13 height 13
select select "43"
select select "4"
select select "0"
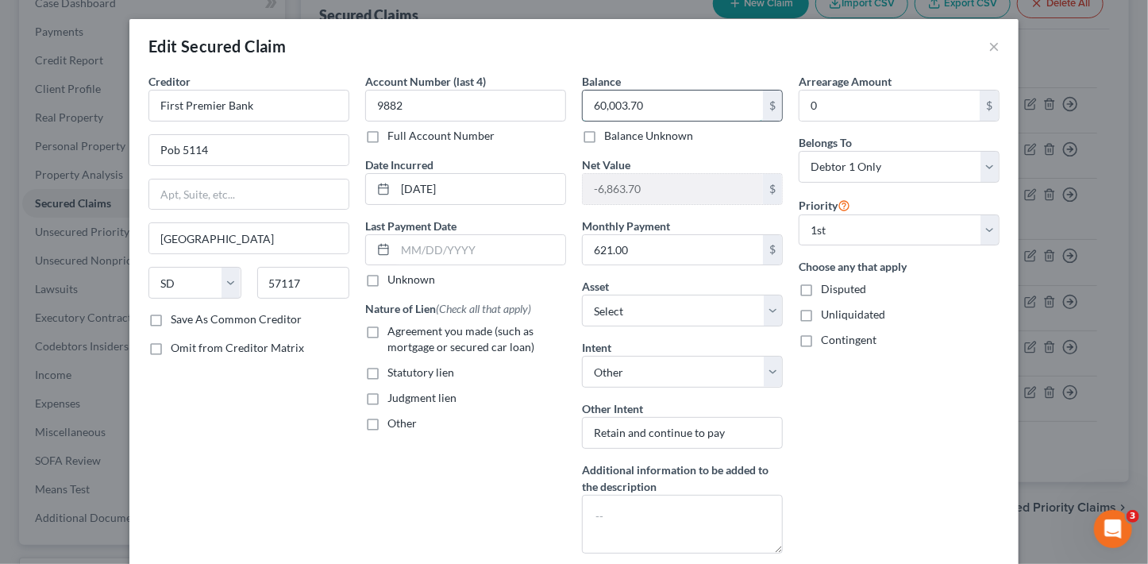
click at [649, 106] on input "60,003.70" at bounding box center [673, 105] width 180 height 30
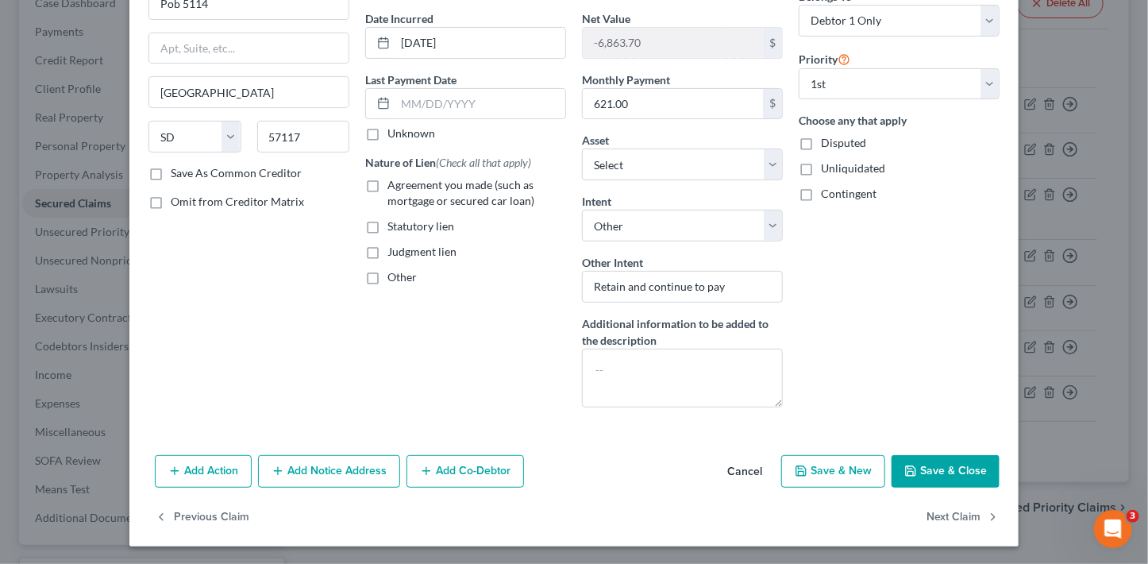
type input "58,564.55"
click at [452, 184] on span "Agreement you made (such as mortgage or secured car loan)" at bounding box center [460, 192] width 147 height 29
click at [404, 184] on input "Agreement you made (such as mortgage or secured car loan)" at bounding box center [399, 182] width 10 height 10
checkbox input "true"
click at [968, 468] on button "Save & Close" at bounding box center [945, 471] width 108 height 33
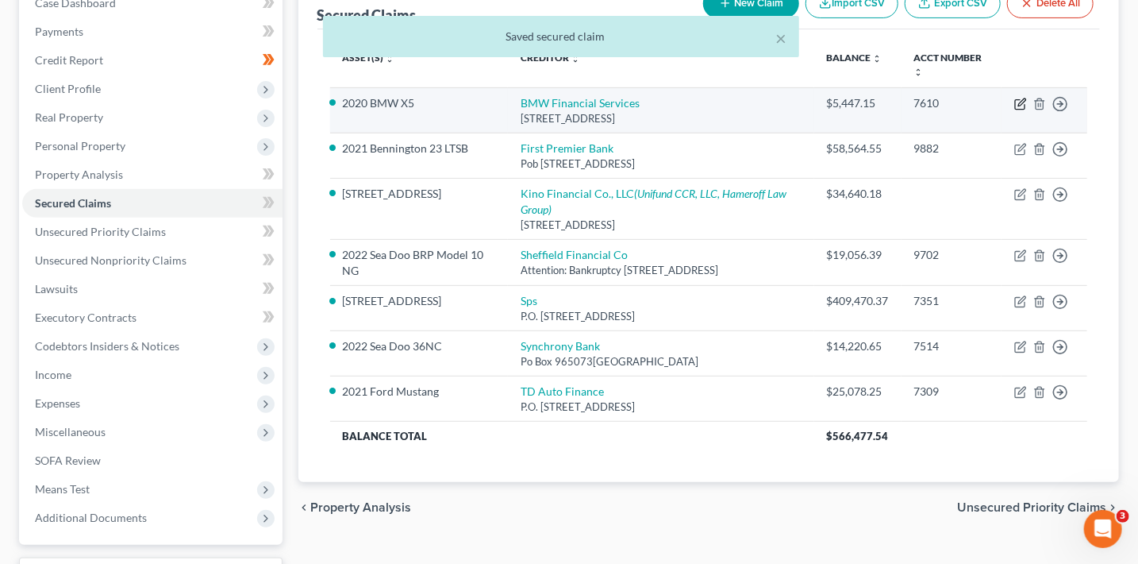
click at [1019, 103] on icon "button" at bounding box center [1021, 104] width 13 height 13
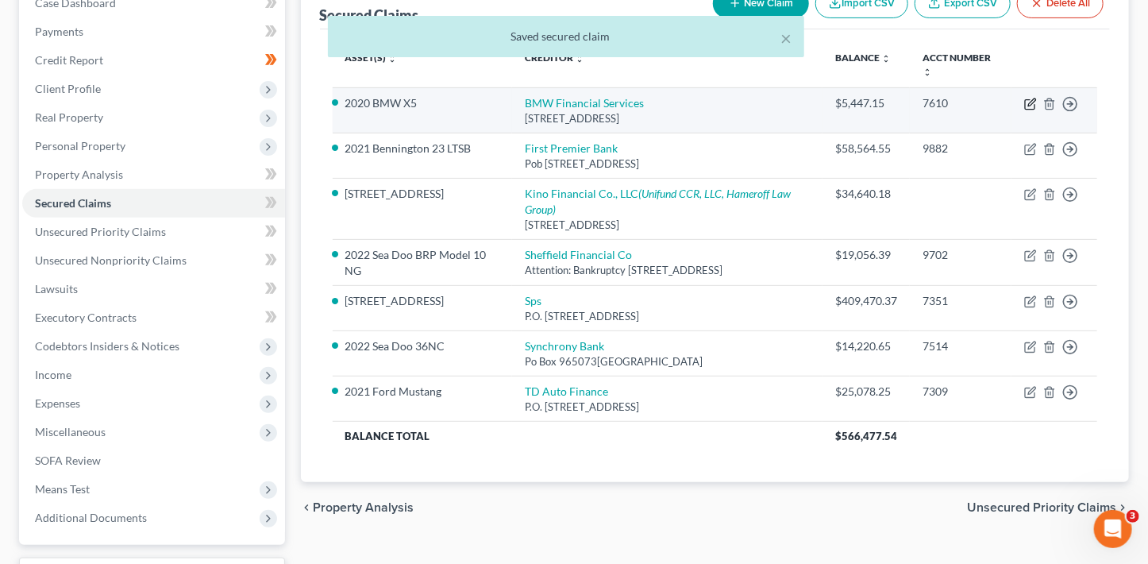
select select "36"
select select "4"
select select "0"
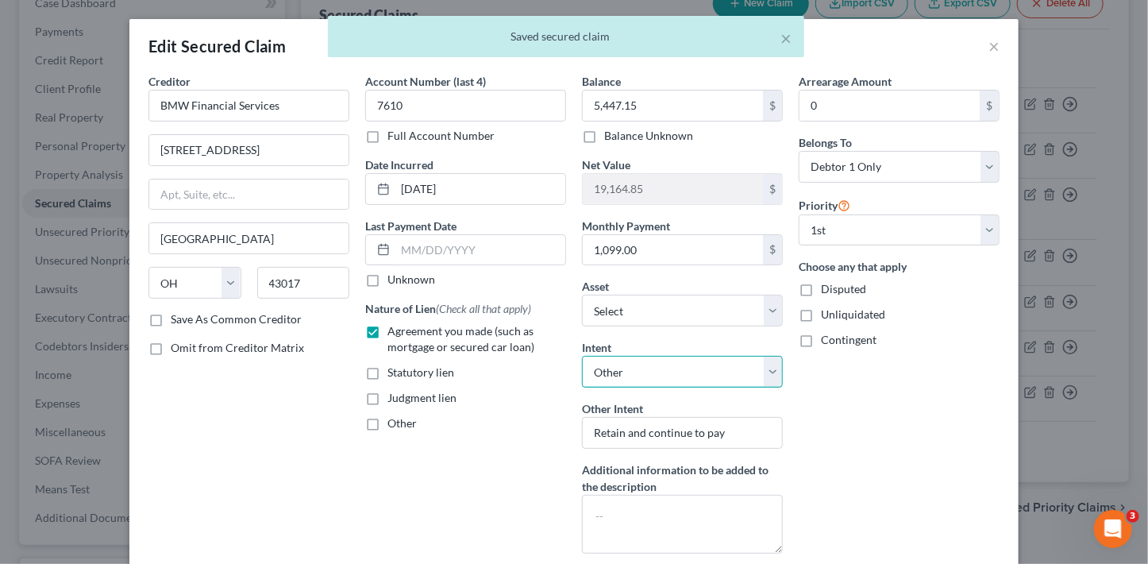
click at [685, 383] on select "Select Surrender Redeem Reaffirm Avoid Other" at bounding box center [682, 372] width 201 height 32
select select "2"
click at [582, 356] on select "Select Surrender Redeem Reaffirm Avoid Other" at bounding box center [682, 372] width 201 height 32
click at [905, 367] on div "Arrearage Amount 0 $ Belongs To * Select Debtor 1 Only Debtor 2 Only Debtor 1 A…" at bounding box center [899, 319] width 217 height 493
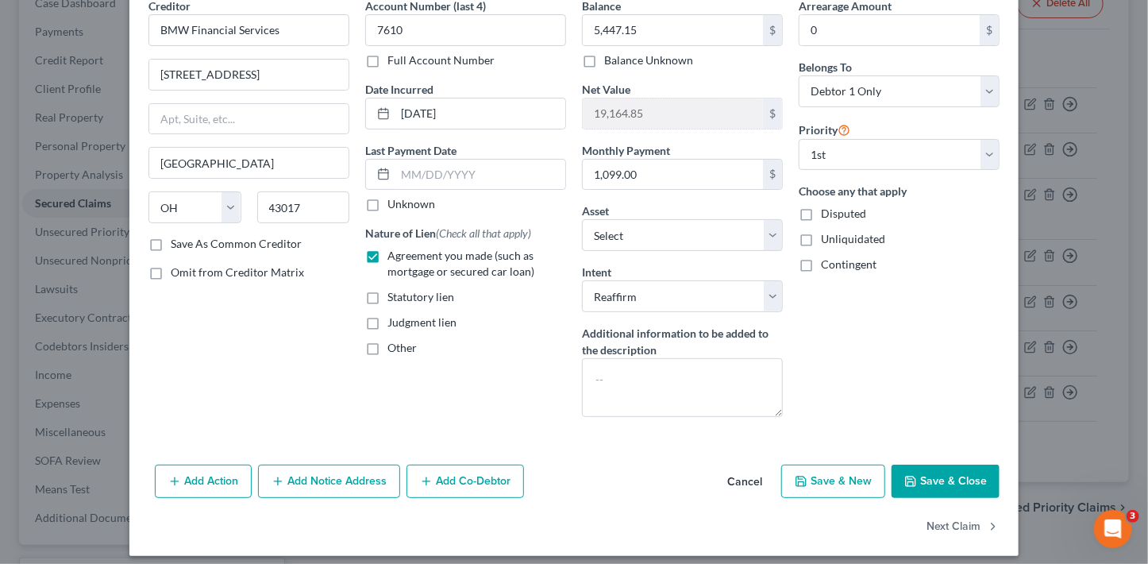
scroll to position [85, 0]
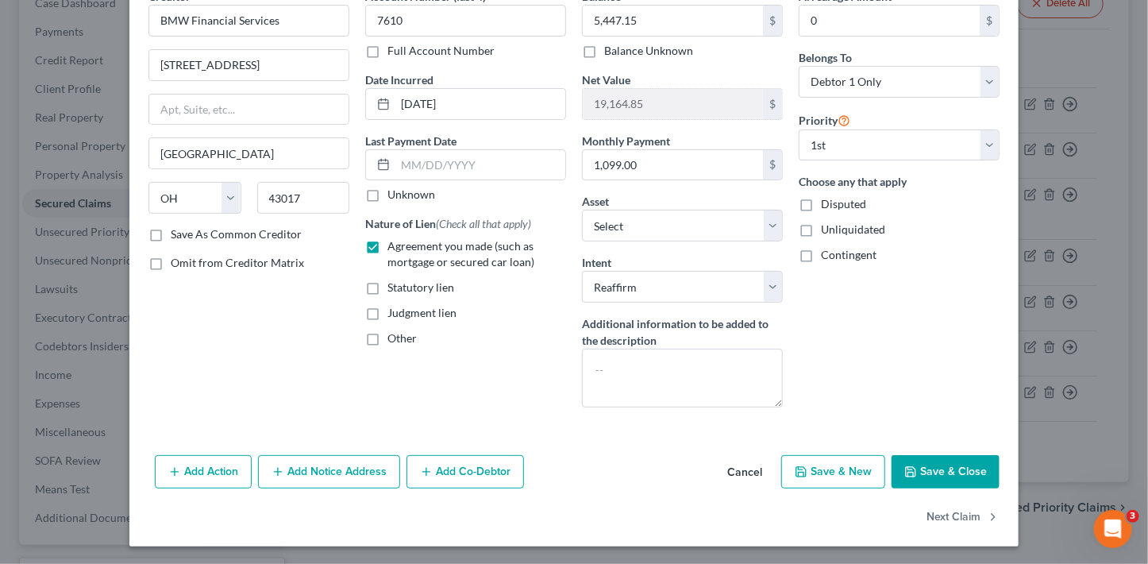
click at [951, 466] on button "Save & Close" at bounding box center [945, 471] width 108 height 33
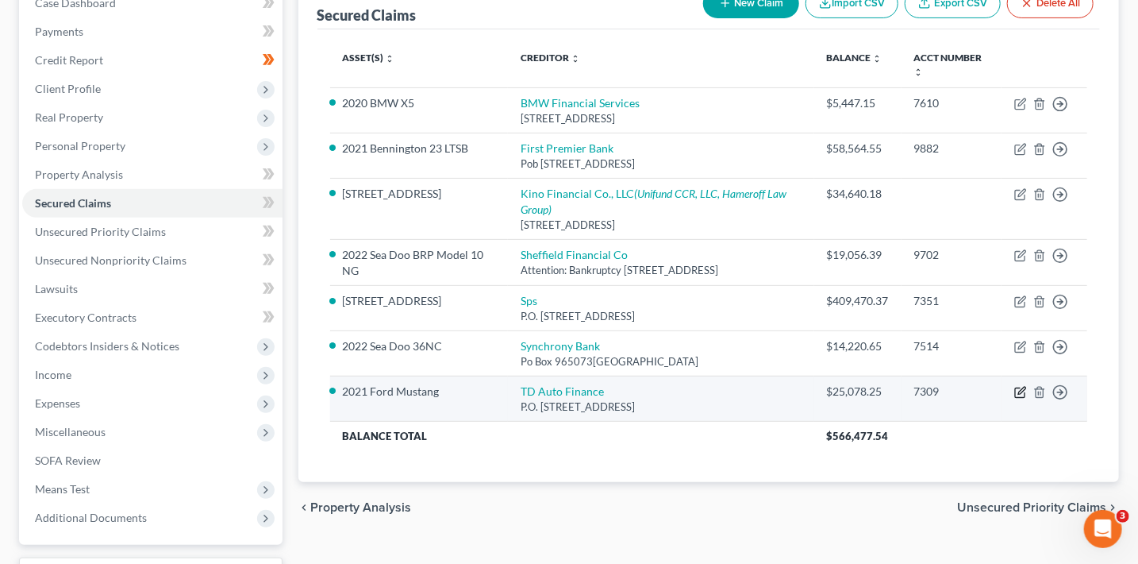
click at [1016, 398] on icon "button" at bounding box center [1020, 393] width 10 height 10
select select "20"
select select "2"
select select "0"
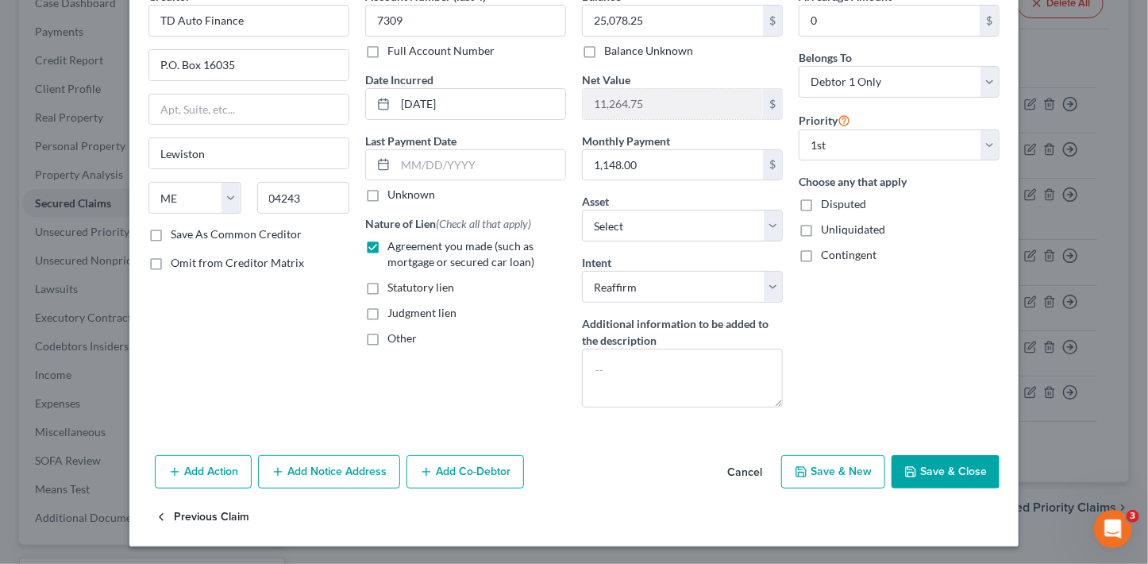
click at [198, 521] on button "Previous Claim" at bounding box center [202, 517] width 94 height 33
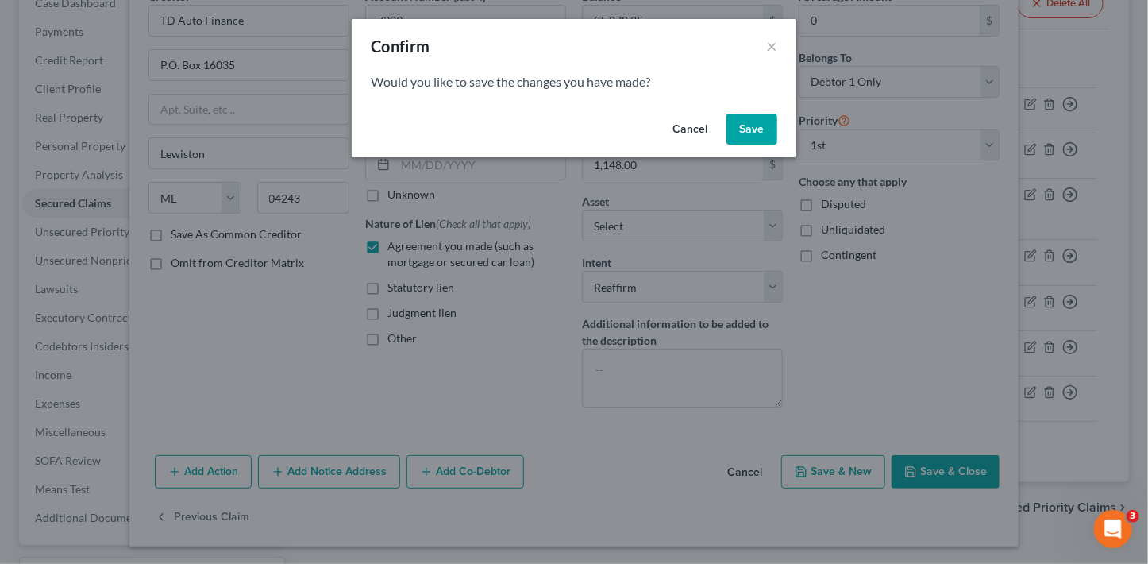
click at [755, 134] on button "Save" at bounding box center [751, 130] width 51 height 32
select select "9"
select select "0"
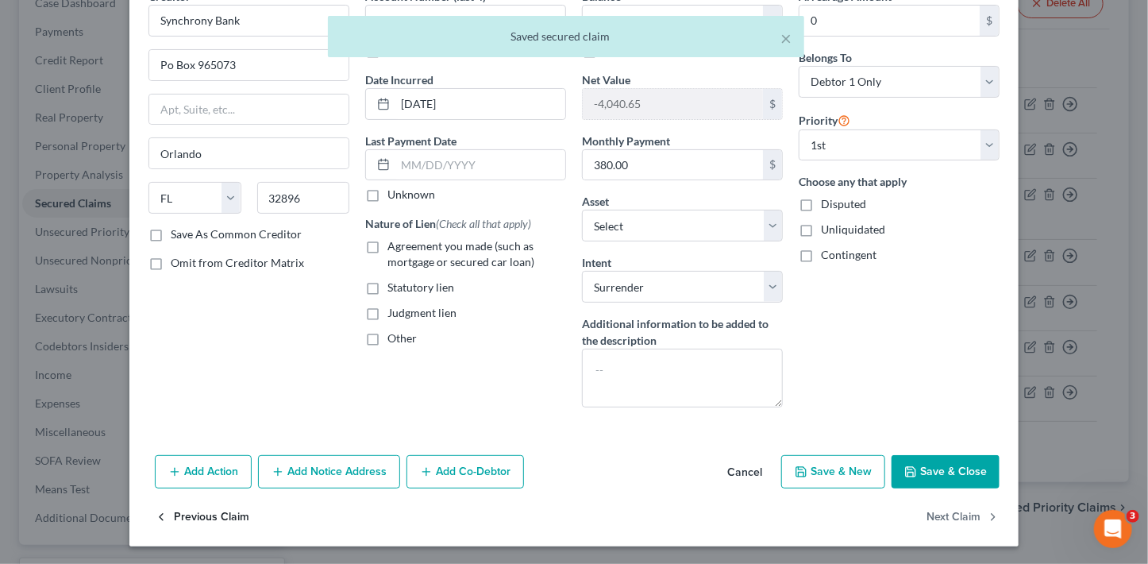
click at [229, 515] on button "Previous Claim" at bounding box center [202, 517] width 94 height 33
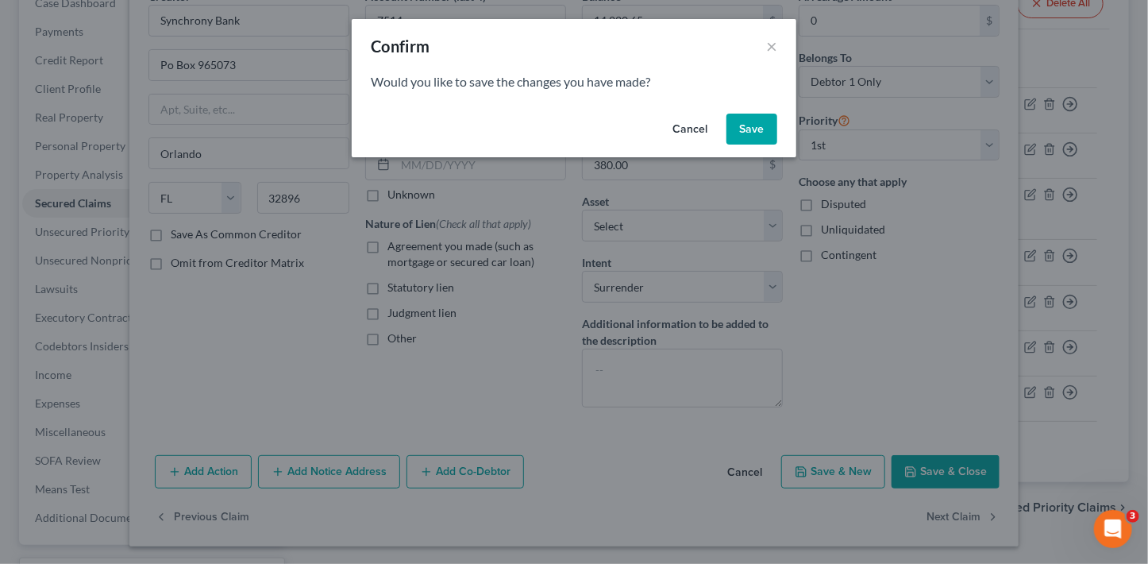
click at [754, 141] on button "Save" at bounding box center [751, 130] width 51 height 32
select select "46"
select select "4"
select select "0"
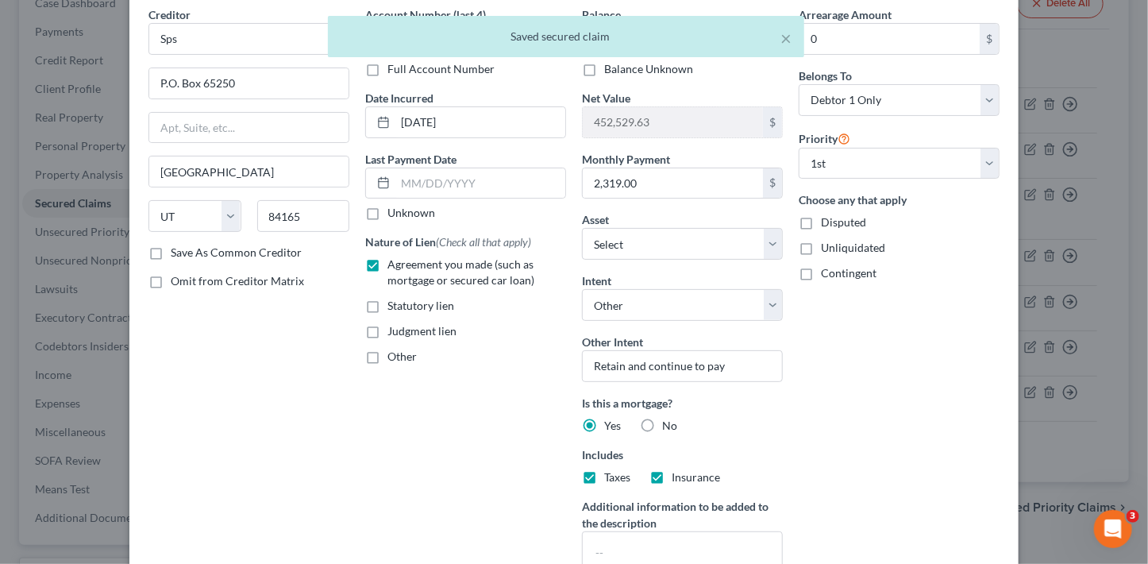
scroll to position [86, 0]
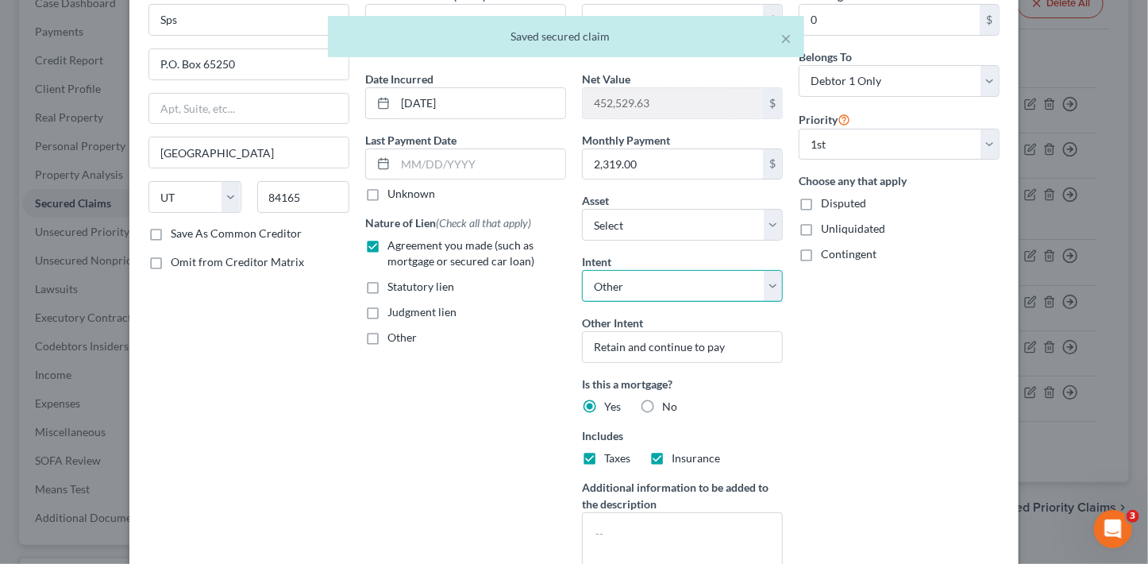
click at [646, 289] on select "Select Surrender Redeem Reaffirm Avoid Other" at bounding box center [682, 286] width 201 height 32
select select "2"
click at [582, 270] on select "Select Surrender Redeem Reaffirm Avoid Other" at bounding box center [682, 286] width 201 height 32
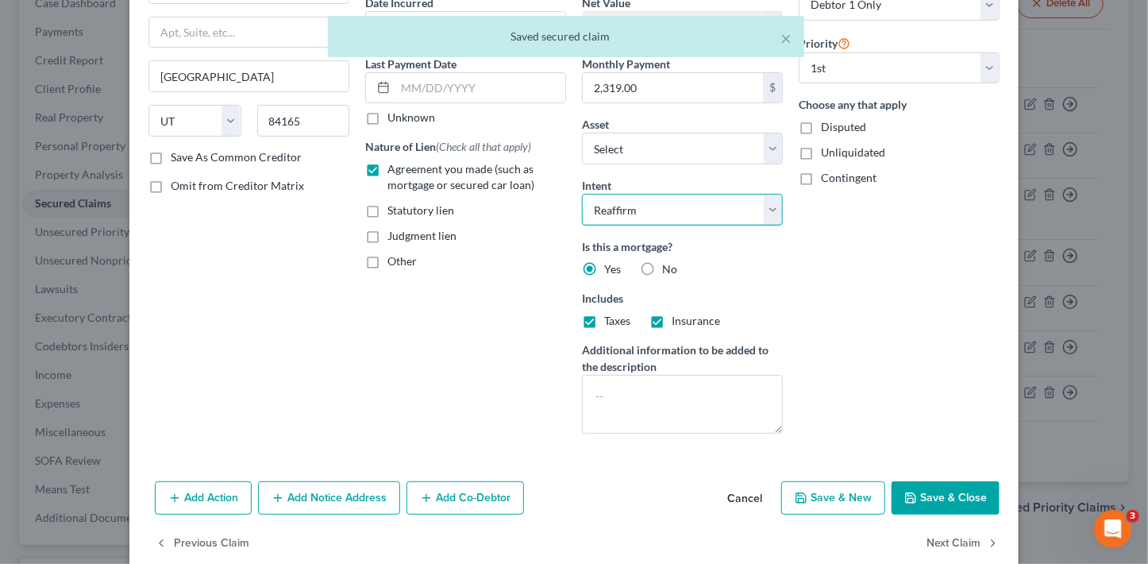
scroll to position [188, 0]
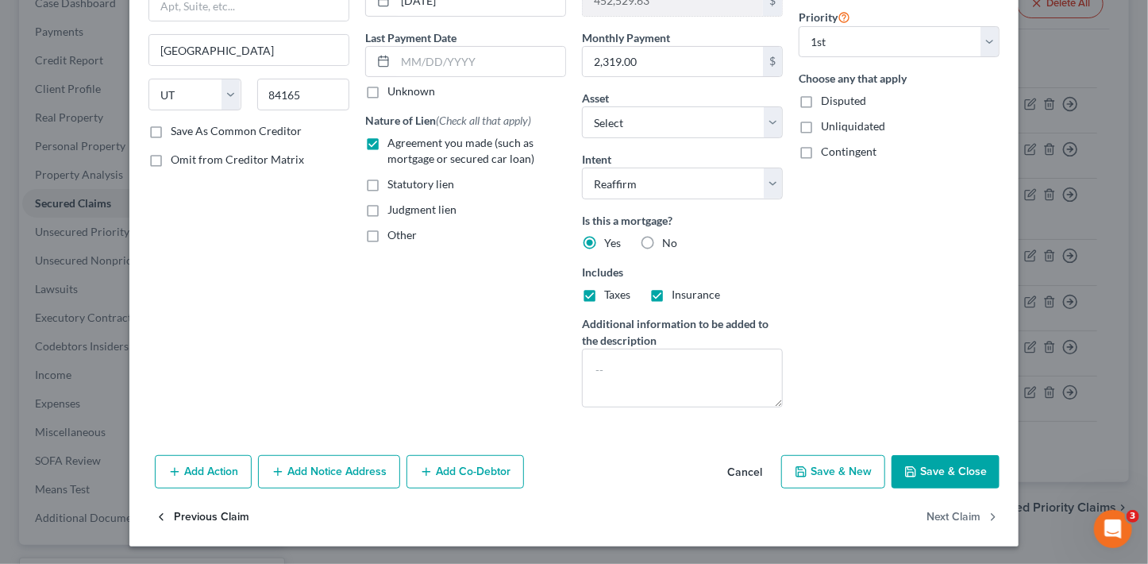
click at [227, 517] on button "Previous Claim" at bounding box center [202, 517] width 94 height 33
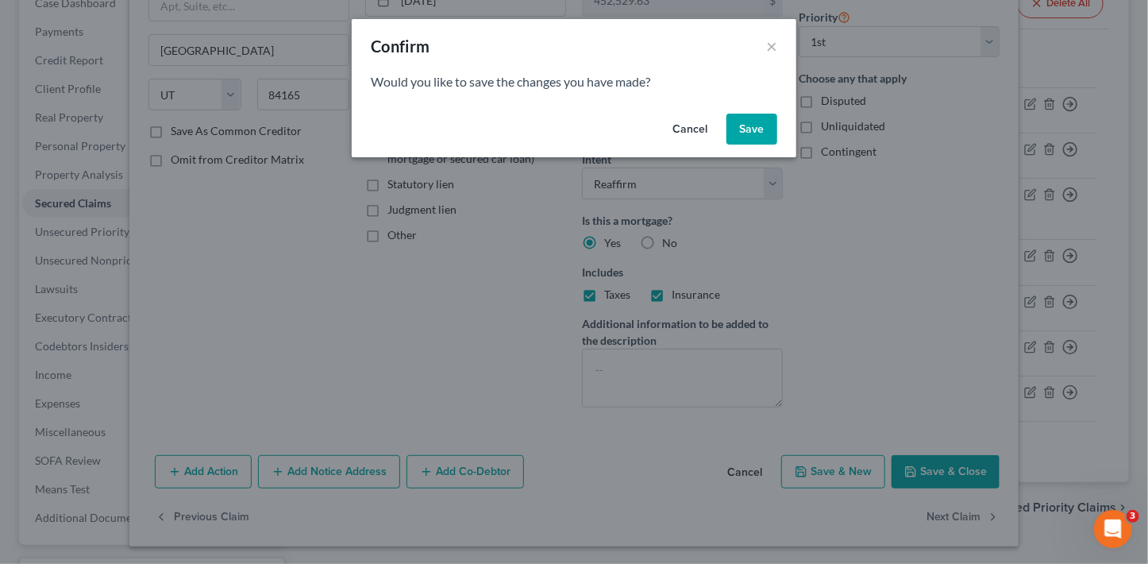
click at [757, 135] on button "Save" at bounding box center [751, 130] width 51 height 32
select select "28"
select select "0"
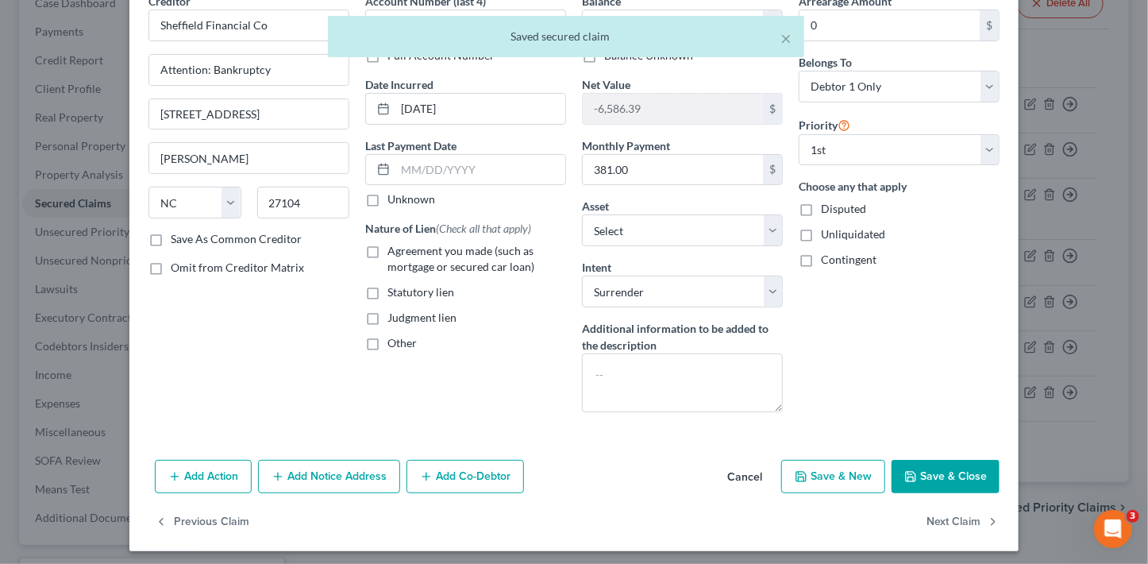
scroll to position [85, 0]
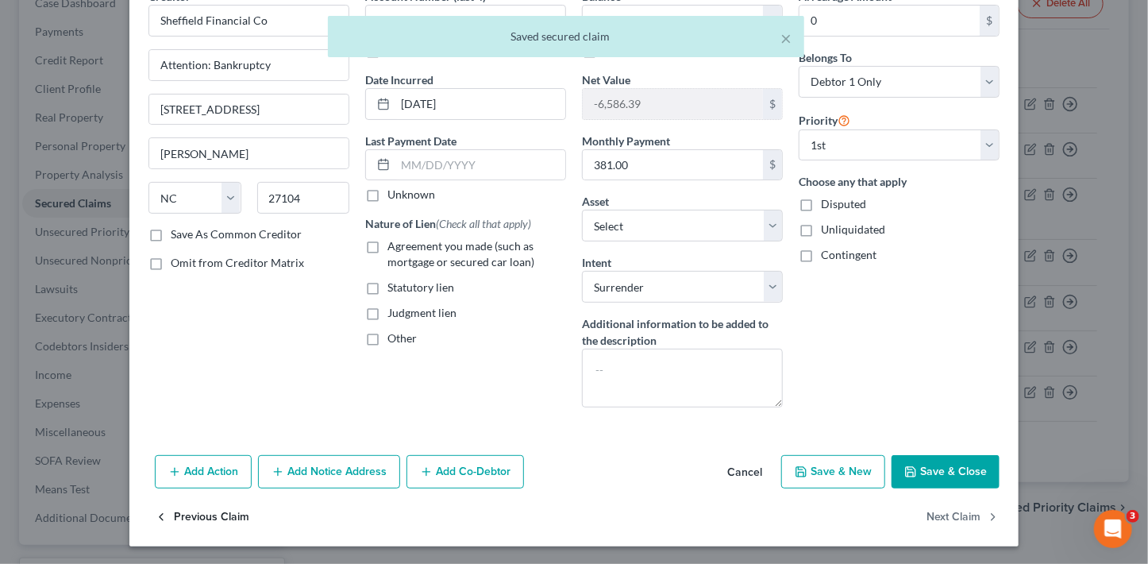
click at [218, 519] on button "Previous Claim" at bounding box center [202, 517] width 94 height 33
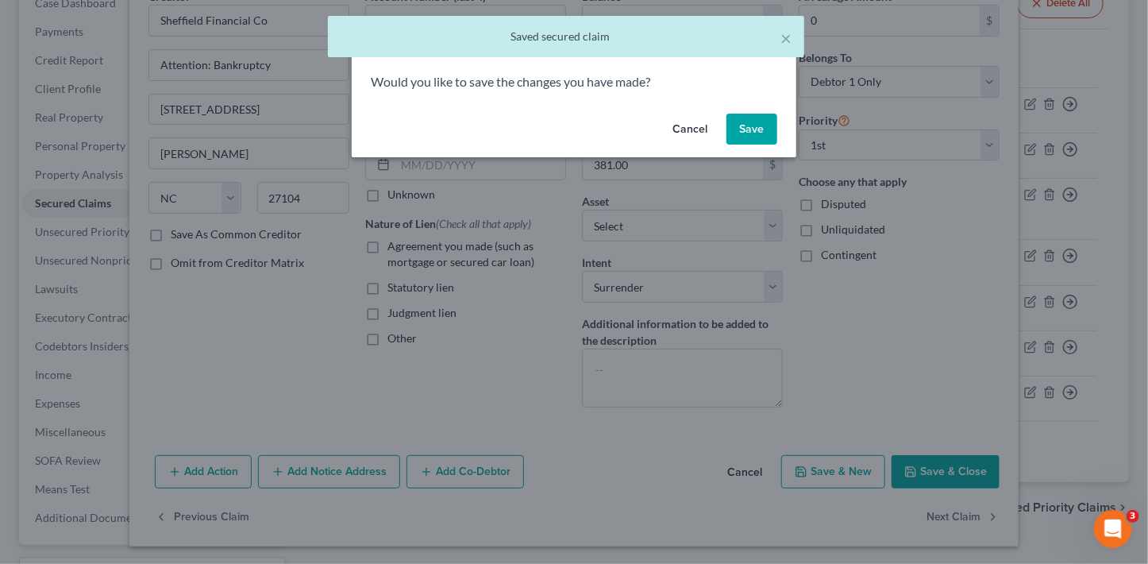
click at [761, 137] on button "Save" at bounding box center [751, 130] width 51 height 32
select select "3"
select select "0"
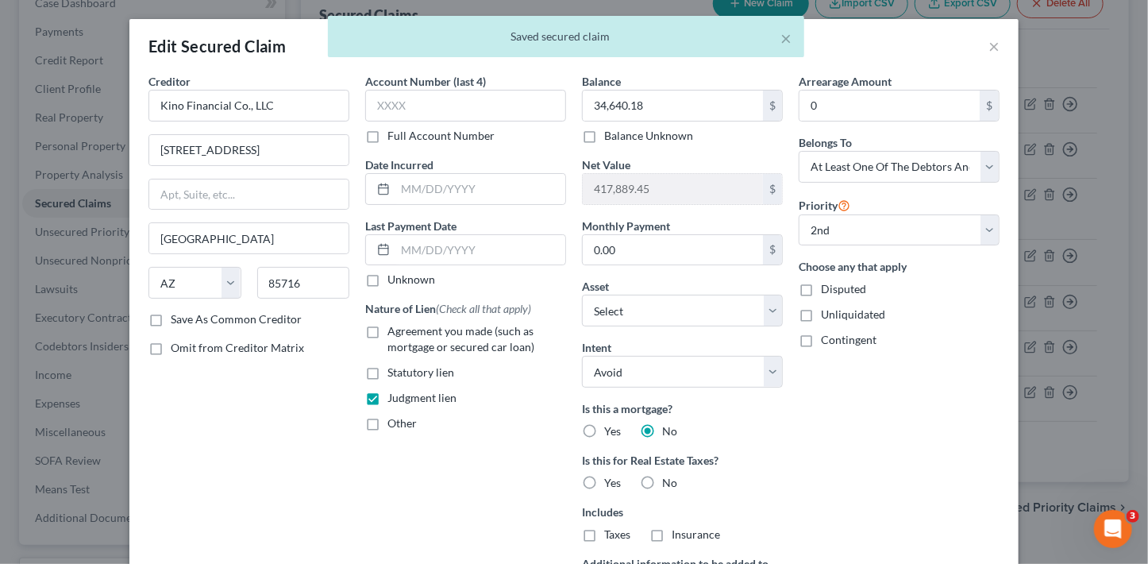
click at [662, 482] on label "No" at bounding box center [669, 483] width 15 height 16
click at [668, 482] on input "No" at bounding box center [673, 480] width 10 height 10
radio input "true"
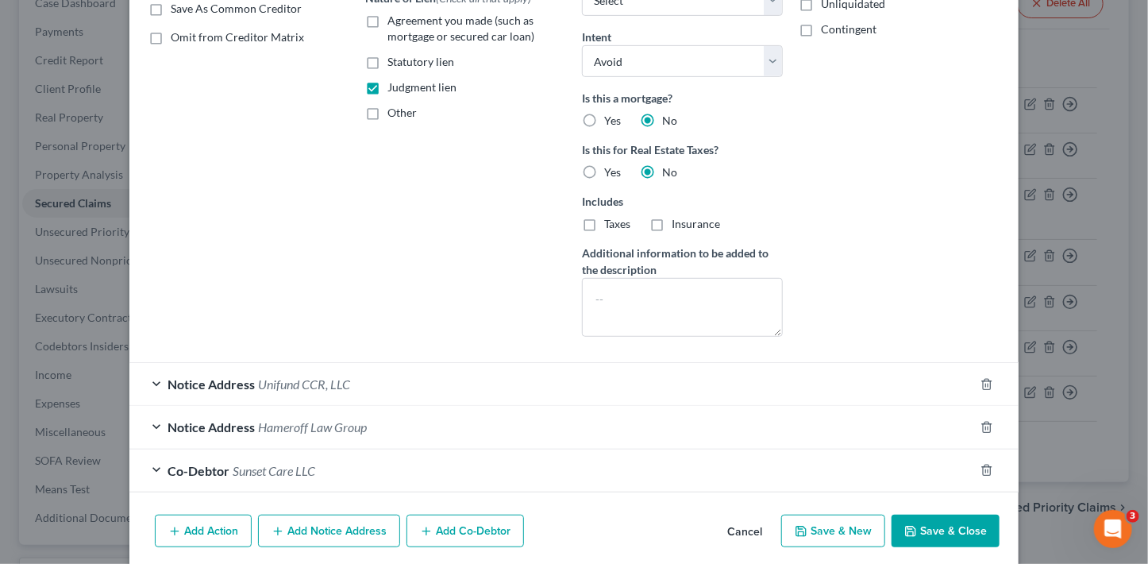
scroll to position [369, 0]
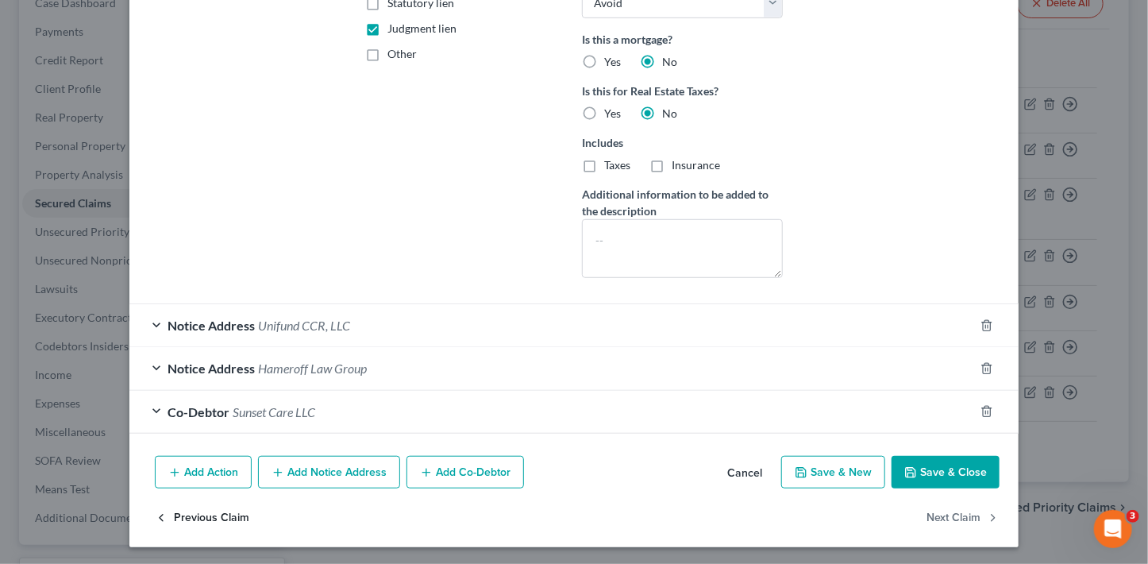
click at [210, 518] on button "Previous Claim" at bounding box center [202, 517] width 94 height 33
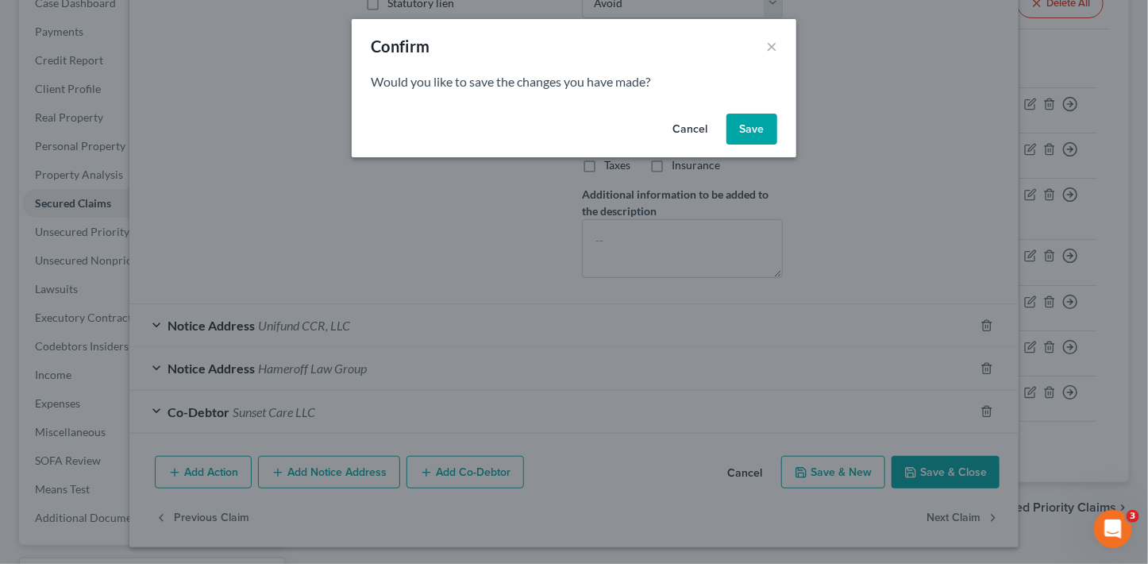
click at [763, 131] on button "Save" at bounding box center [751, 130] width 51 height 32
select select "1"
select select "43"
select select "4"
select select "0"
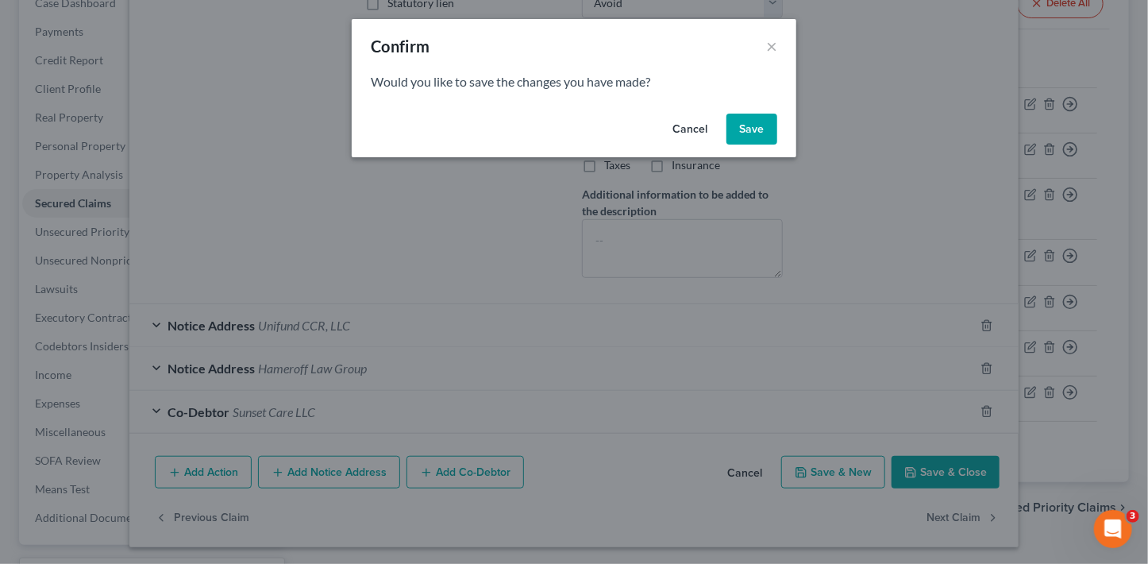
select select "0"
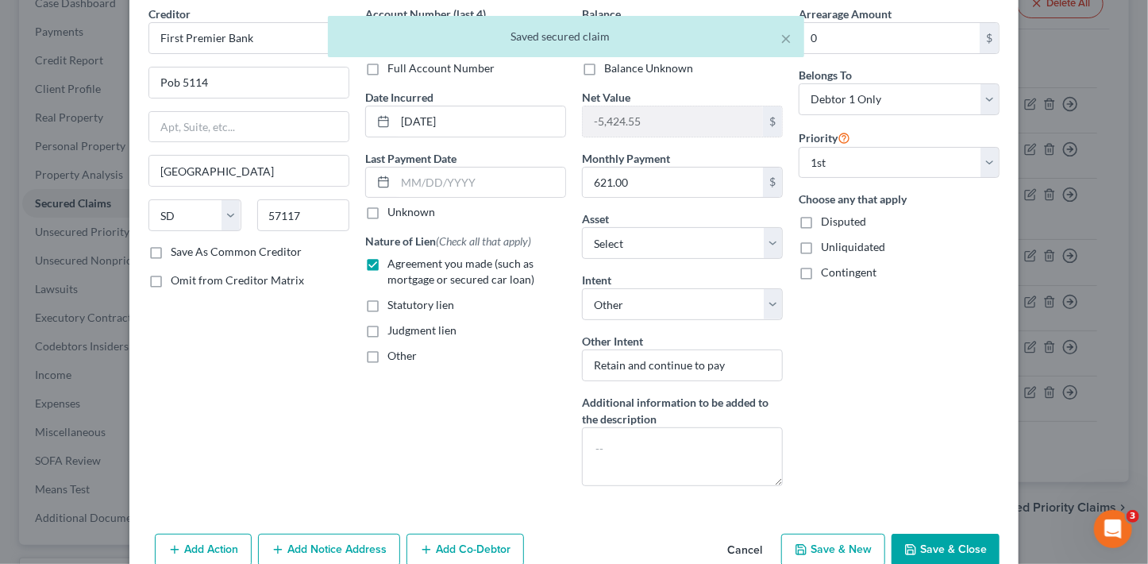
scroll to position [146, 0]
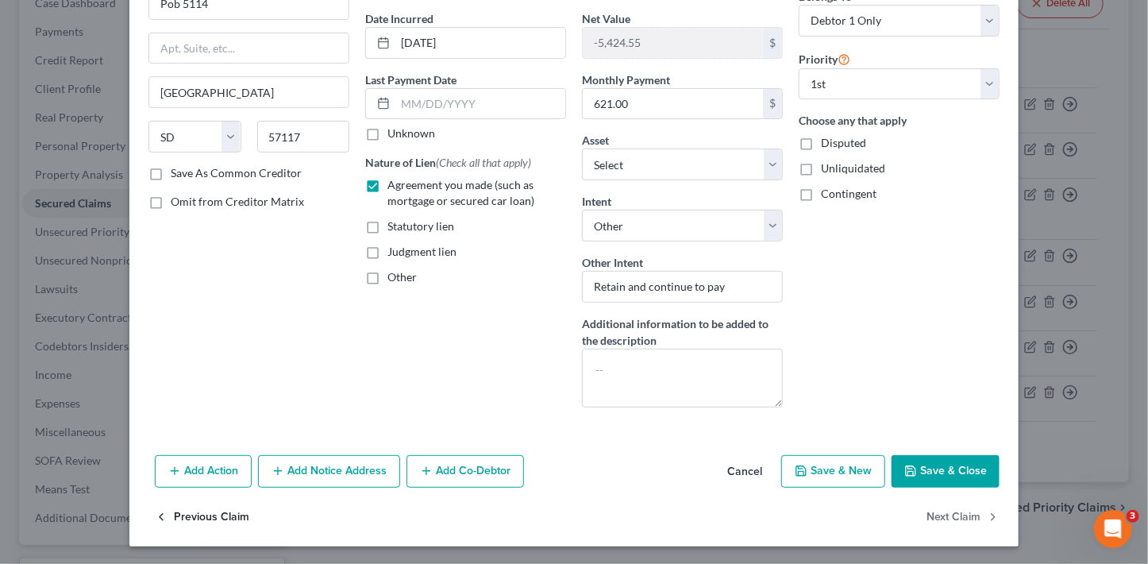
click at [207, 520] on button "Previous Claim" at bounding box center [202, 516] width 94 height 33
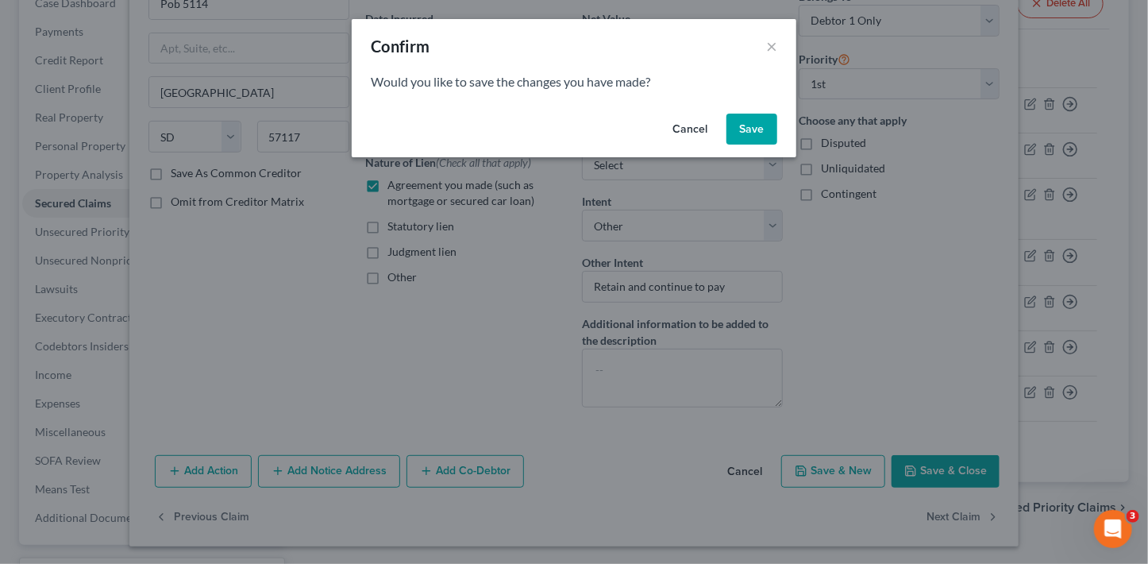
click at [762, 134] on button "Save" at bounding box center [751, 130] width 51 height 32
select select "36"
select select "2"
select select "0"
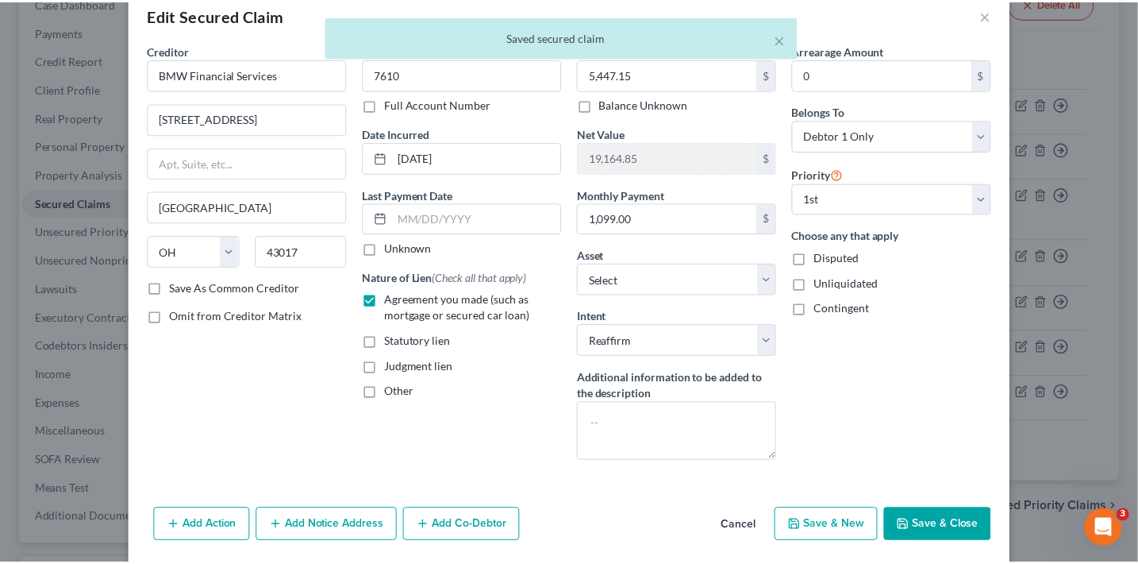
scroll to position [85, 0]
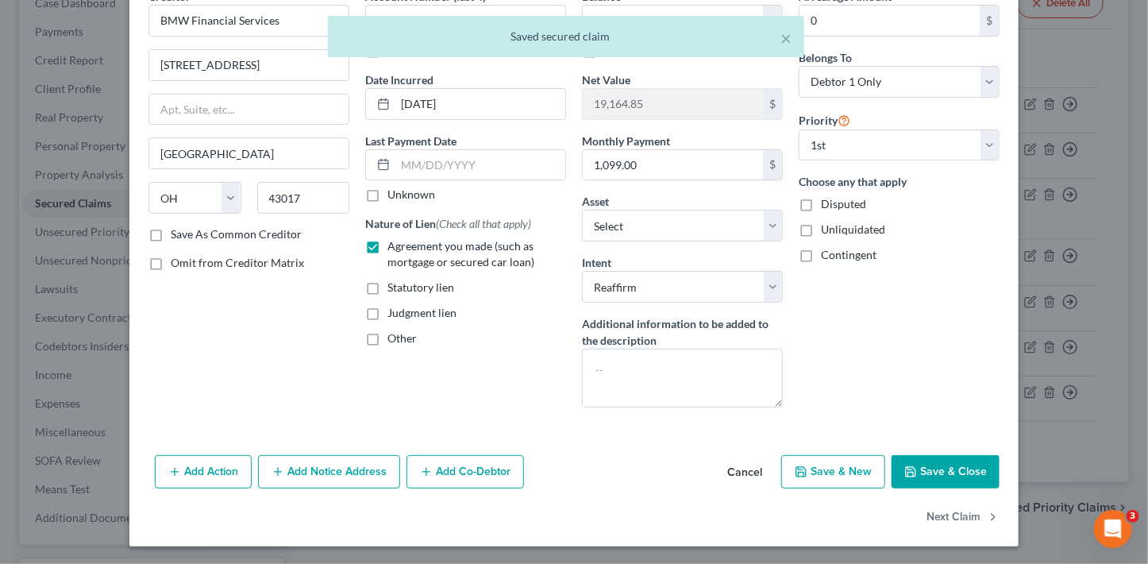
click at [928, 472] on button "Save & Close" at bounding box center [945, 471] width 108 height 33
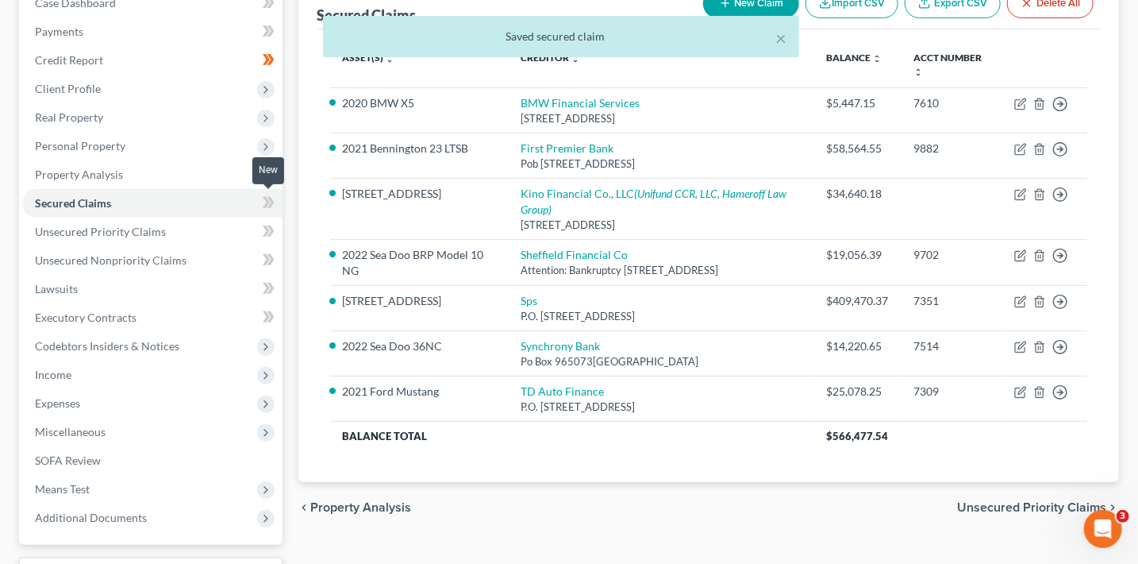
click at [281, 204] on span at bounding box center [269, 205] width 28 height 24
click at [198, 122] on span "Real Property" at bounding box center [152, 117] width 260 height 29
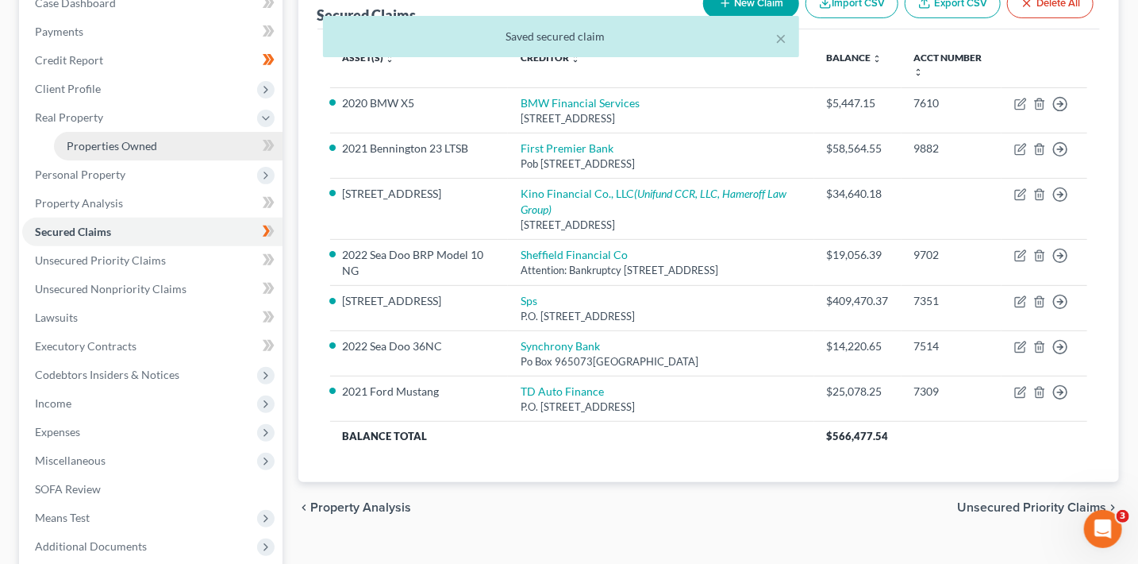
click at [201, 143] on link "Properties Owned" at bounding box center [168, 146] width 229 height 29
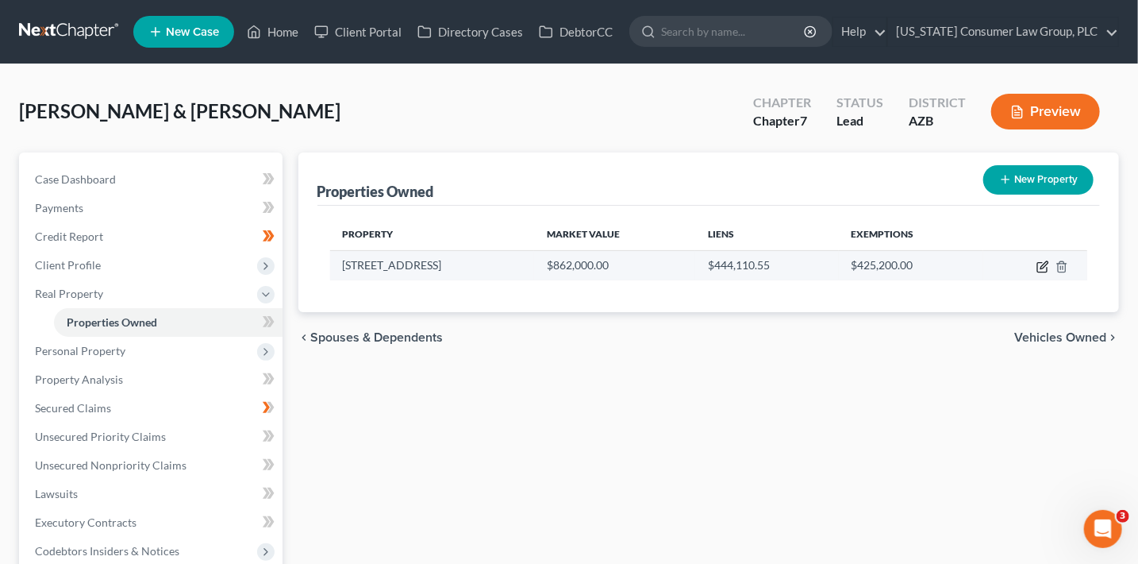
click at [1041, 269] on icon "button" at bounding box center [1043, 266] width 13 height 13
select select "3"
select select "0"
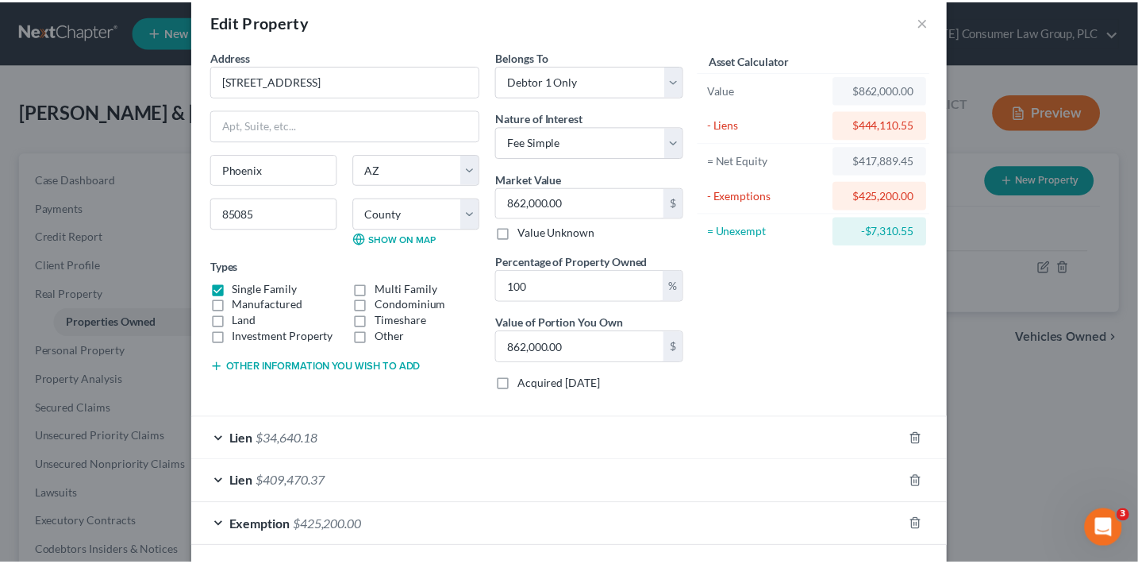
scroll to position [92, 0]
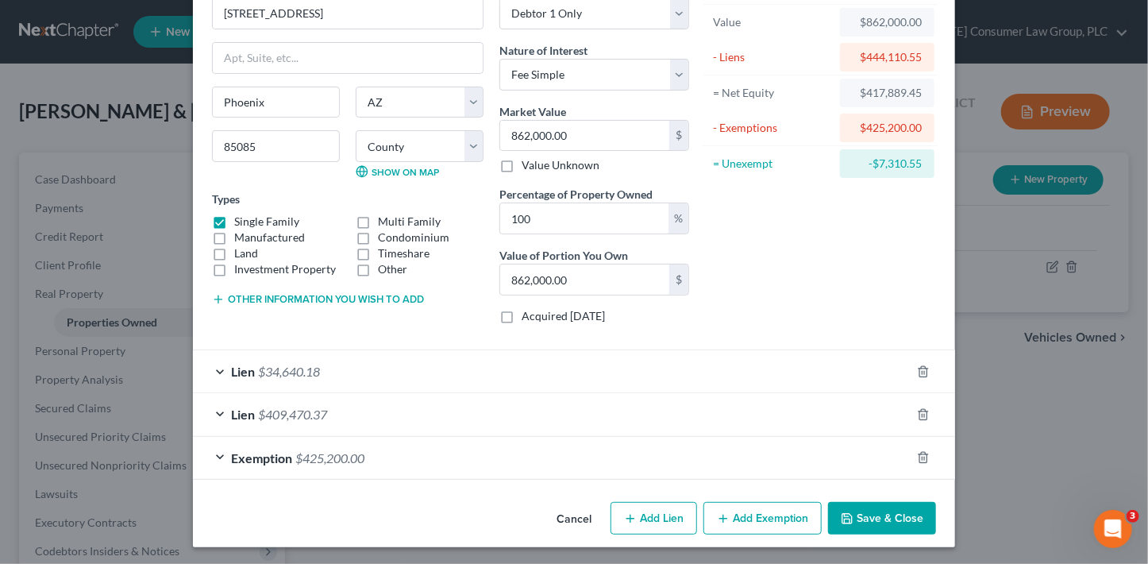
click at [870, 514] on button "Save & Close" at bounding box center [882, 518] width 108 height 33
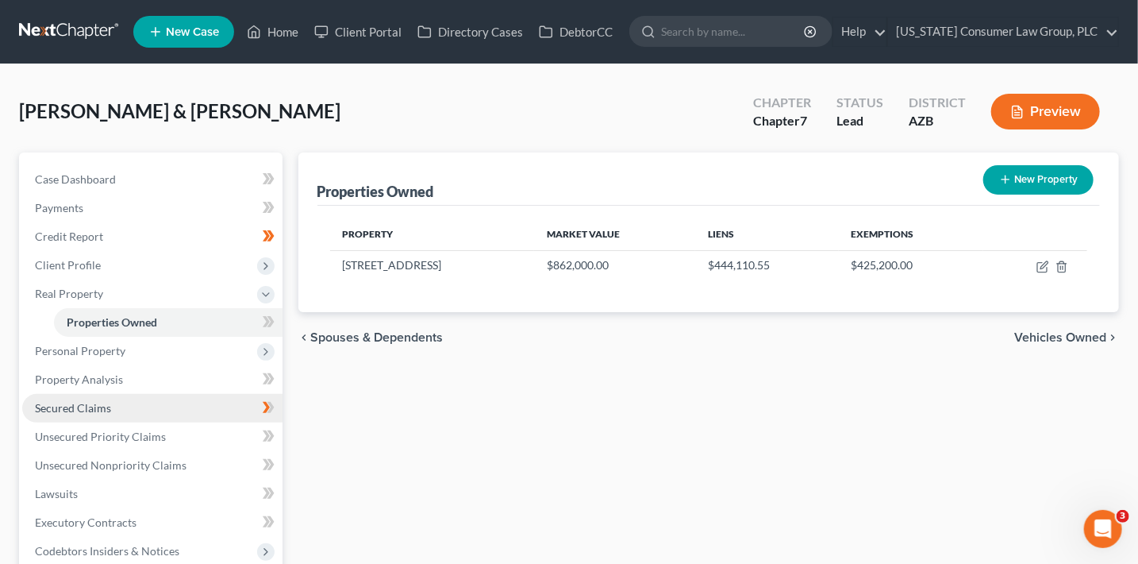
click at [114, 406] on link "Secured Claims" at bounding box center [152, 408] width 260 height 29
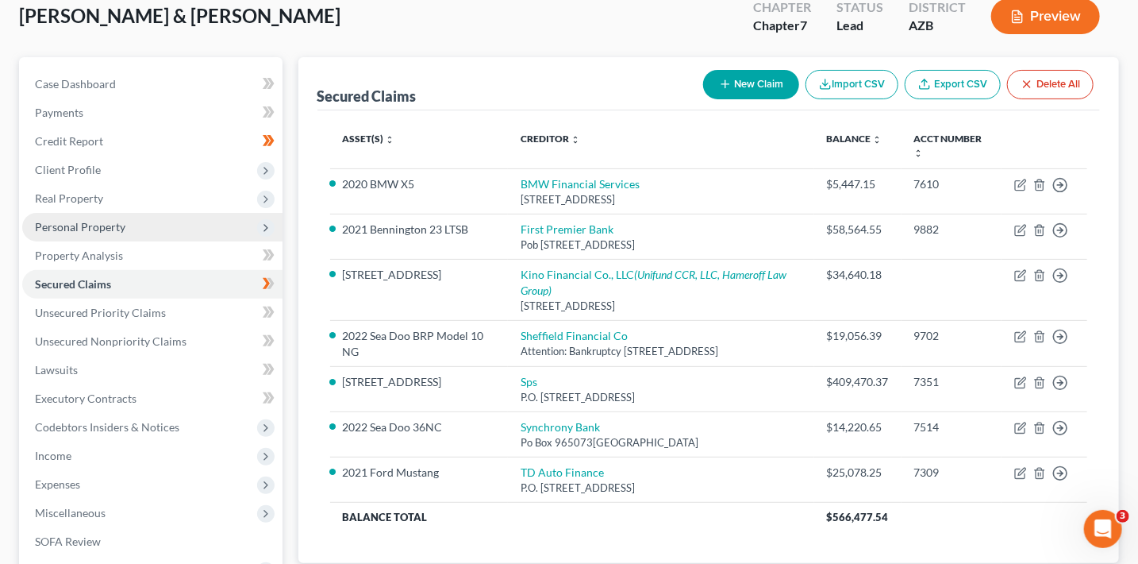
scroll to position [168, 0]
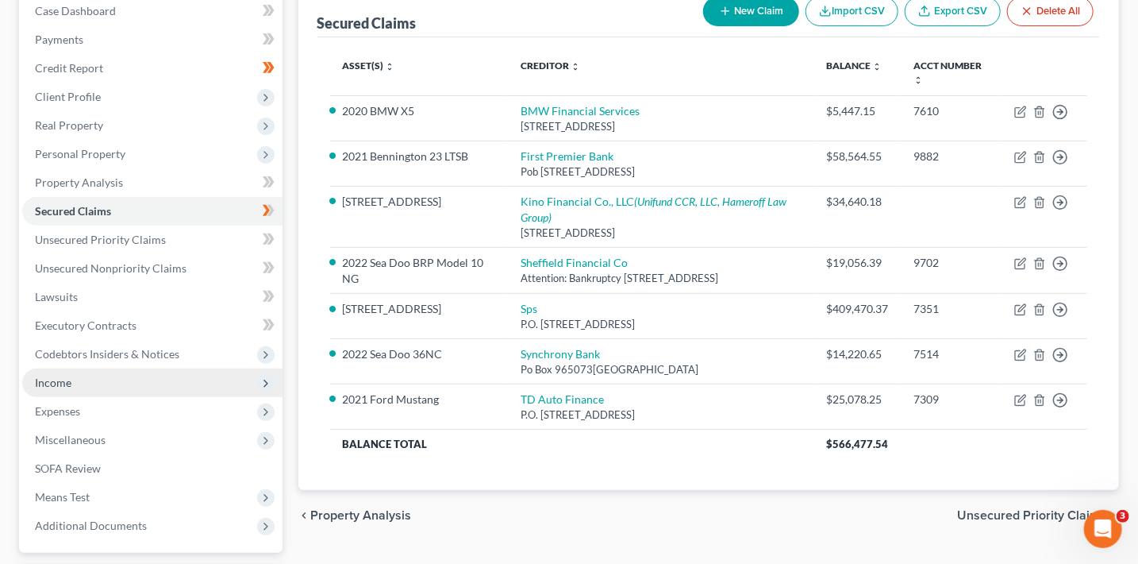
click at [71, 377] on span "Income" at bounding box center [152, 382] width 260 height 29
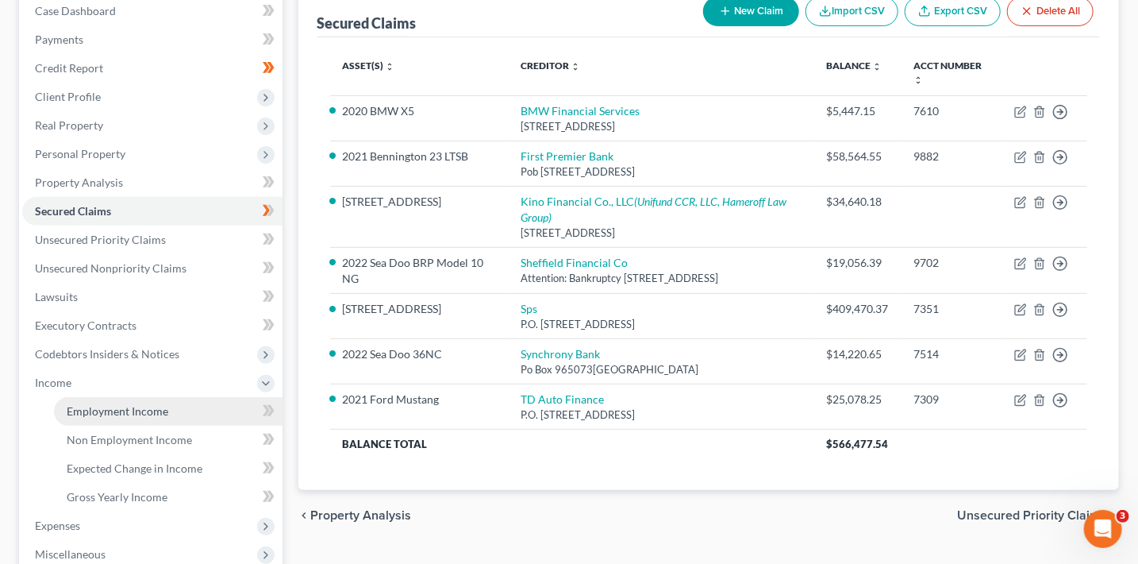
click at [114, 410] on span "Employment Income" at bounding box center [118, 410] width 102 height 13
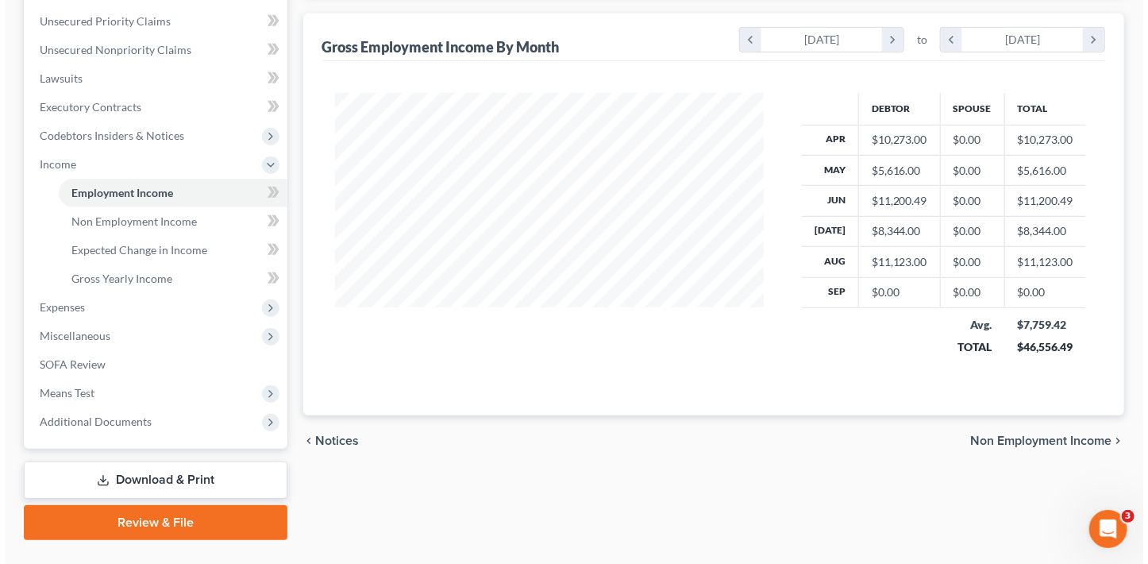
scroll to position [124, 0]
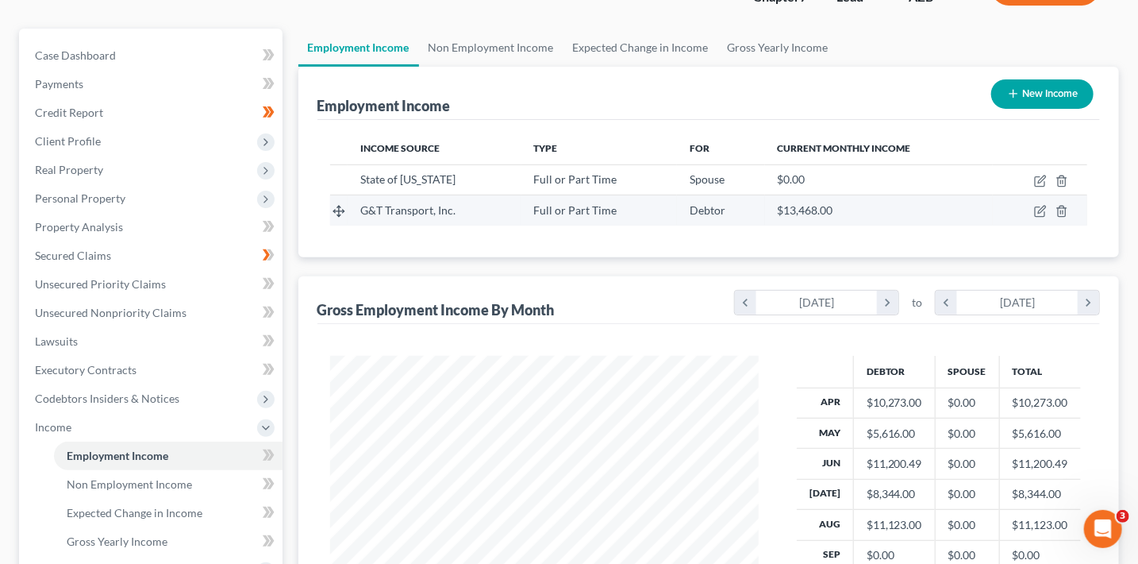
click at [908, 204] on div "$13,468.00" at bounding box center [879, 210] width 202 height 16
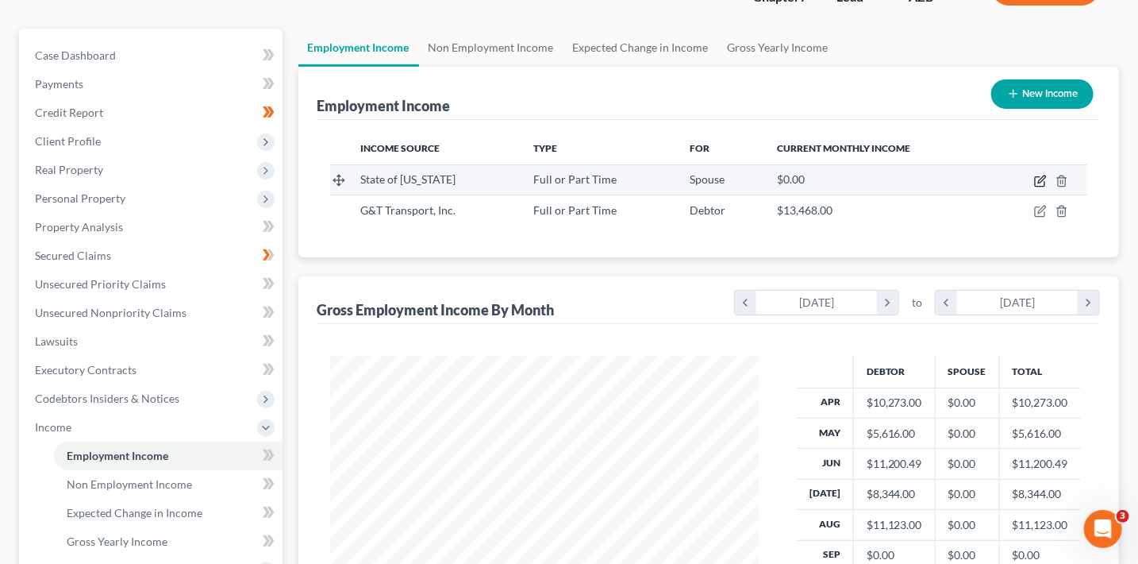
click at [1039, 181] on icon "button" at bounding box center [1041, 178] width 7 height 7
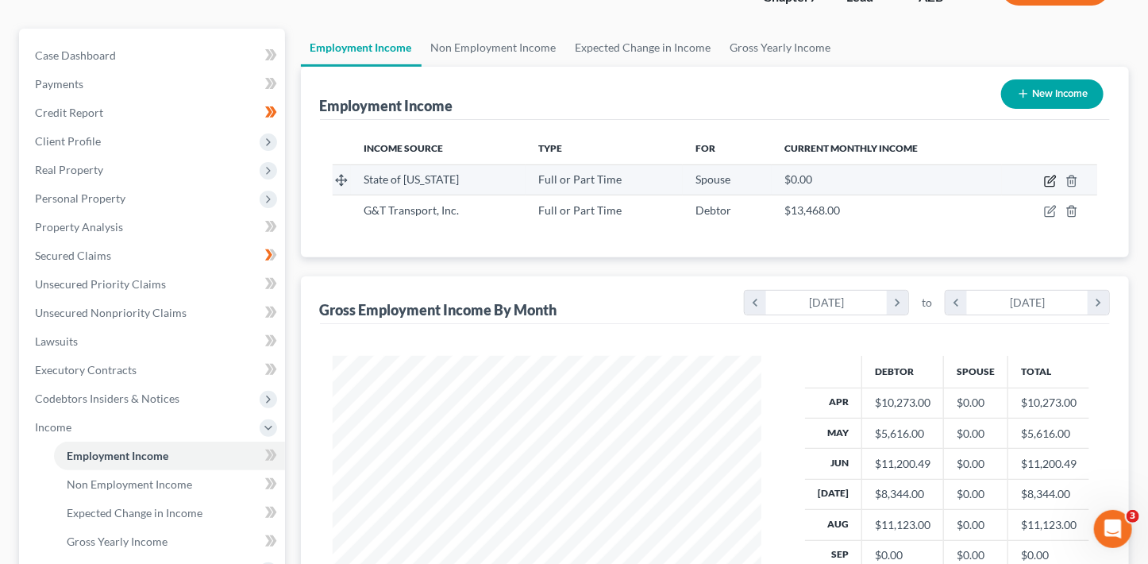
select select "0"
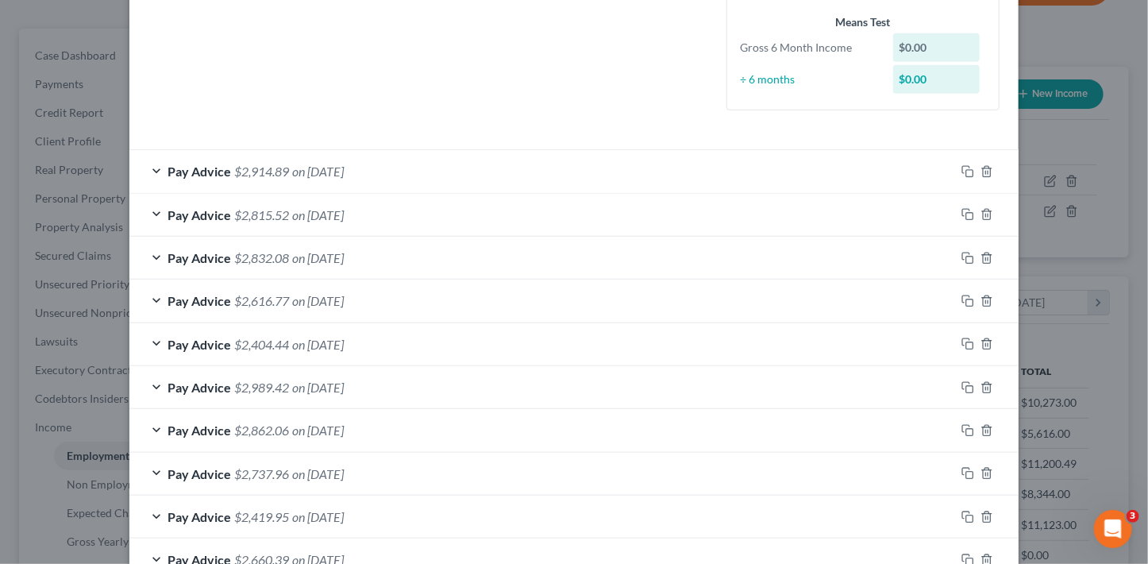
scroll to position [331, 0]
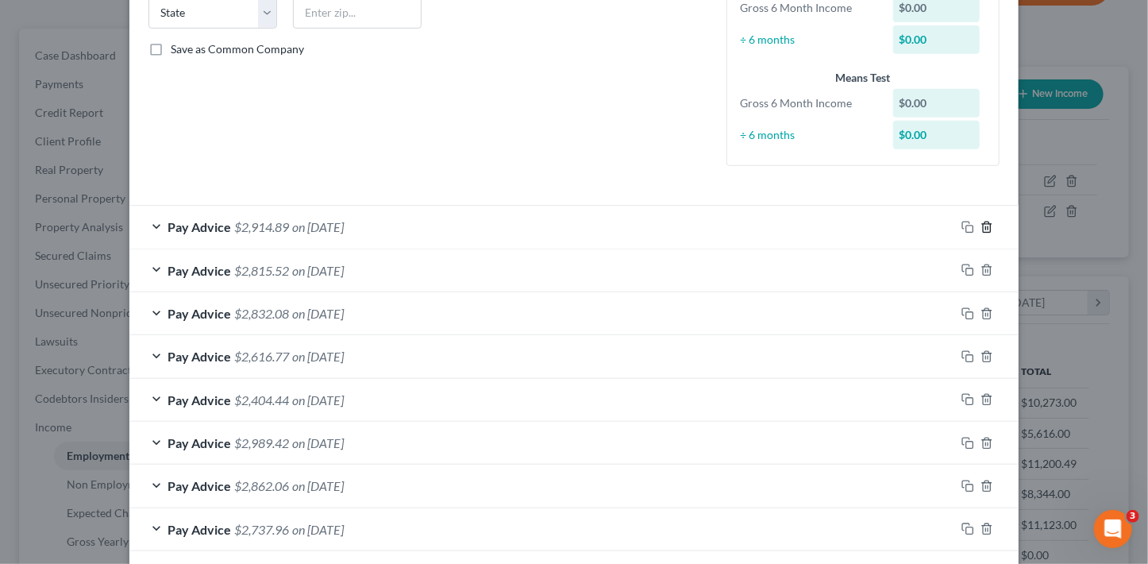
click at [985, 223] on icon "button" at bounding box center [986, 226] width 7 height 10
click at [985, 265] on icon "button" at bounding box center [986, 270] width 7 height 10
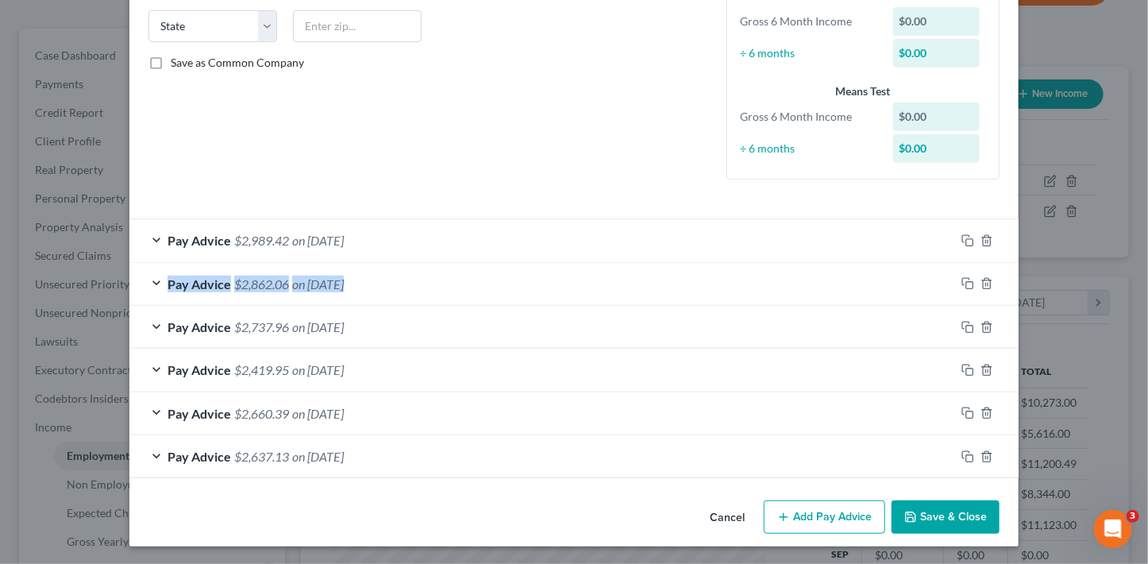
click at [985, 223] on div "Pay Advice $2,989.42 on 08/09/2024" at bounding box center [573, 240] width 889 height 44
click at [983, 245] on icon "button" at bounding box center [986, 240] width 7 height 10
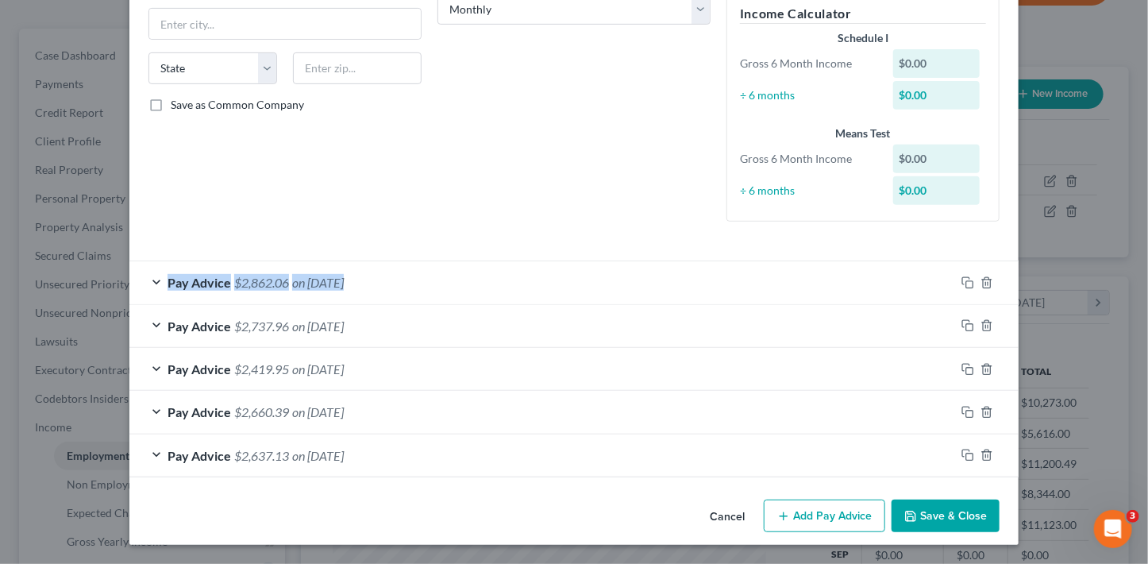
scroll to position [275, 0]
click at [983, 245] on div "Employment Type * Select Full or Part Time Employment Self Employment Company *…" at bounding box center [574, 23] width 867 height 450
click at [981, 275] on div at bounding box center [987, 283] width 64 height 25
click at [983, 292] on div at bounding box center [987, 283] width 64 height 25
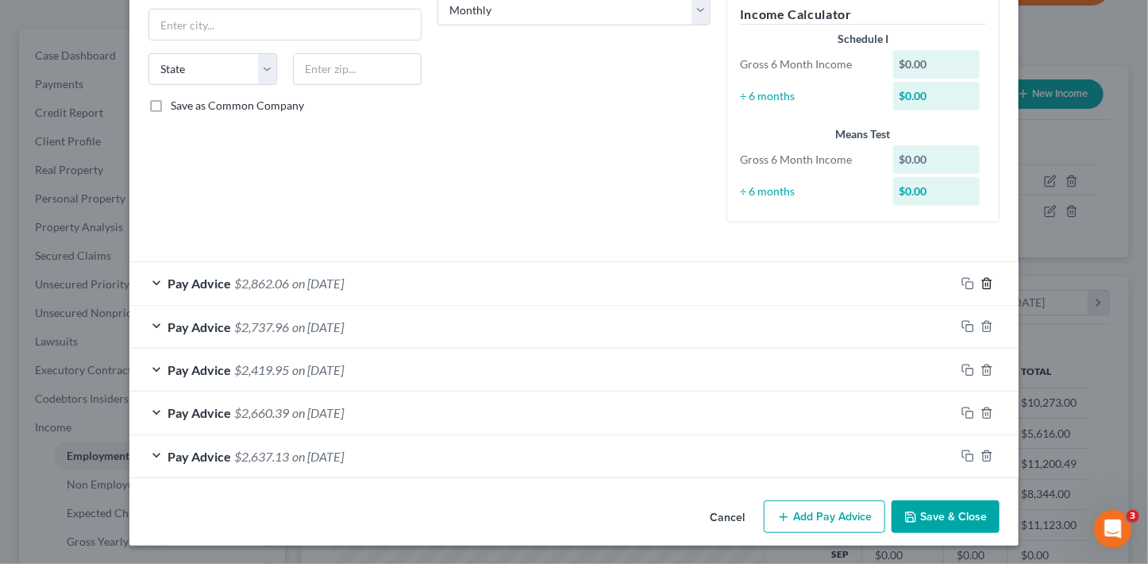
click at [983, 288] on div at bounding box center [987, 283] width 64 height 25
click at [983, 287] on icon "button" at bounding box center [986, 283] width 13 height 13
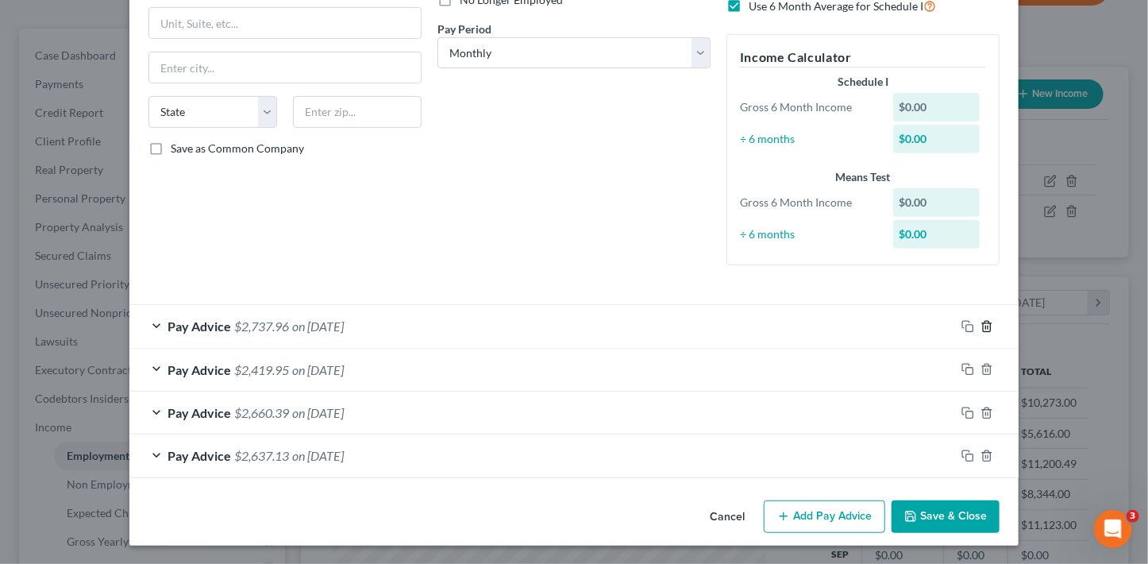
click at [988, 326] on line "button" at bounding box center [988, 326] width 0 height 3
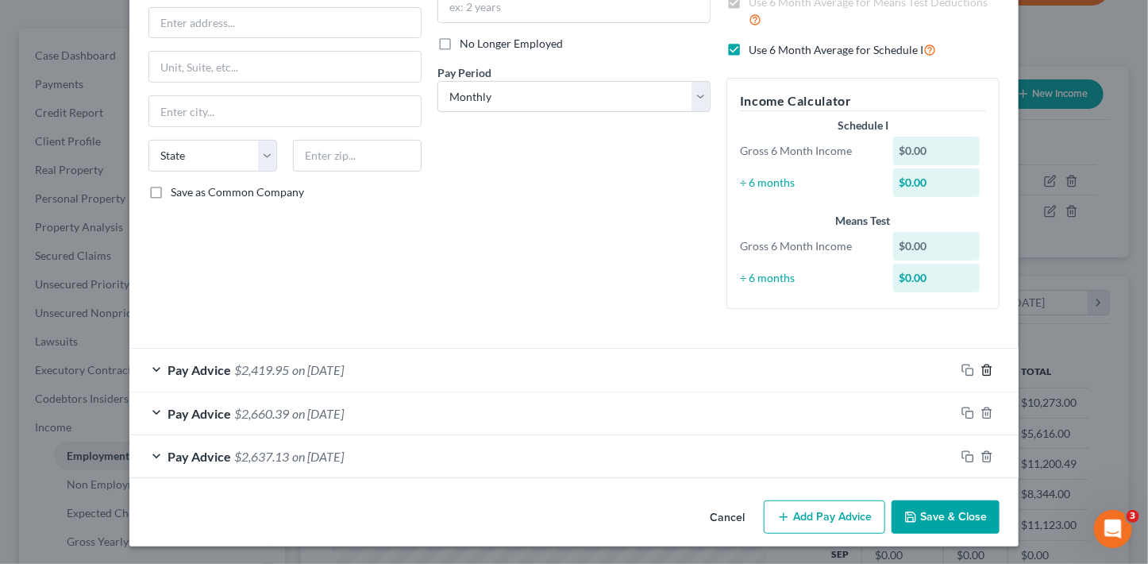
click at [988, 372] on line "button" at bounding box center [988, 370] width 0 height 3
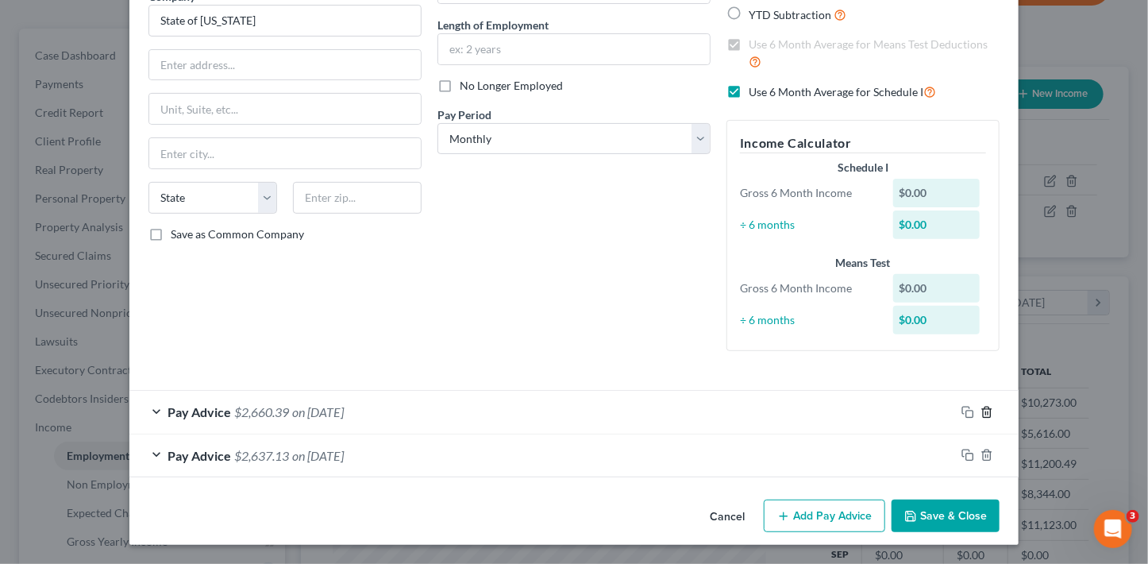
click at [980, 409] on icon "button" at bounding box center [986, 412] width 13 height 13
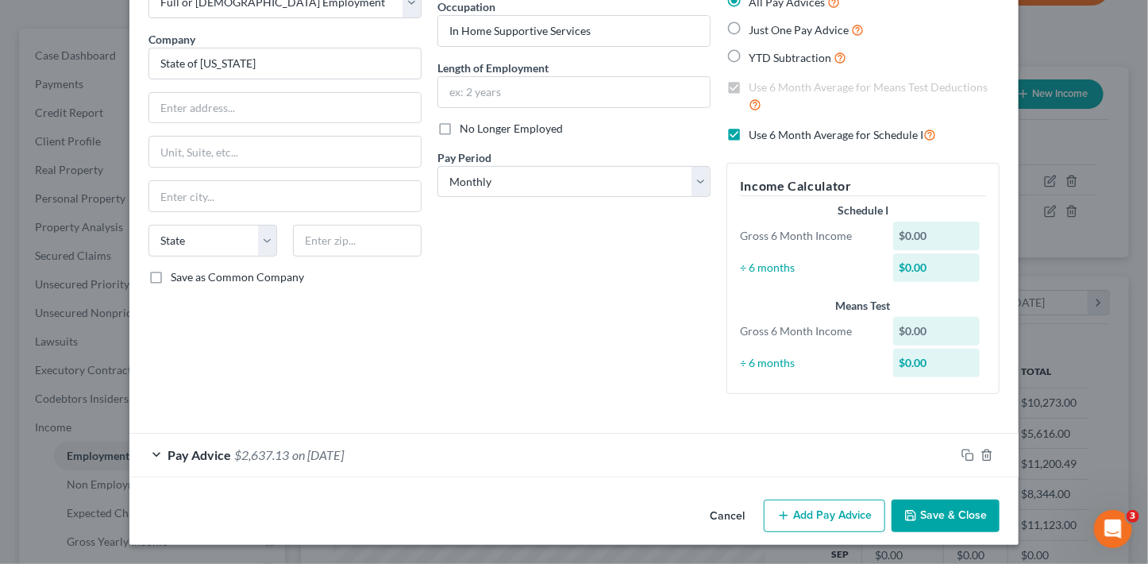
scroll to position [102, 0]
click at [980, 461] on div at bounding box center [987, 455] width 64 height 25
click at [984, 456] on icon "button" at bounding box center [986, 455] width 13 height 13
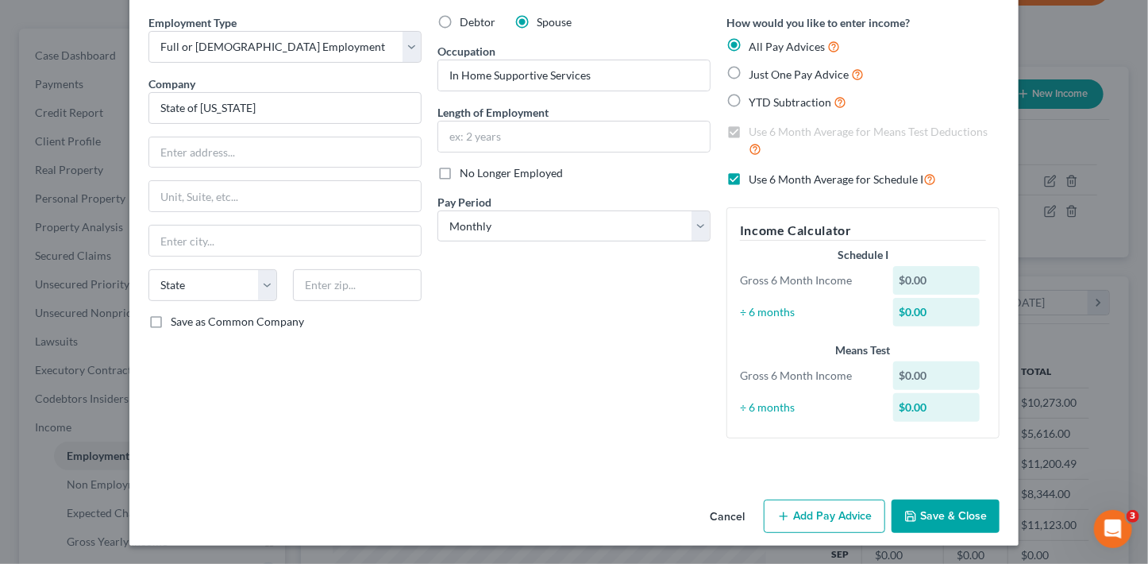
click at [845, 513] on button "Add Pay Advice" at bounding box center [824, 515] width 121 height 33
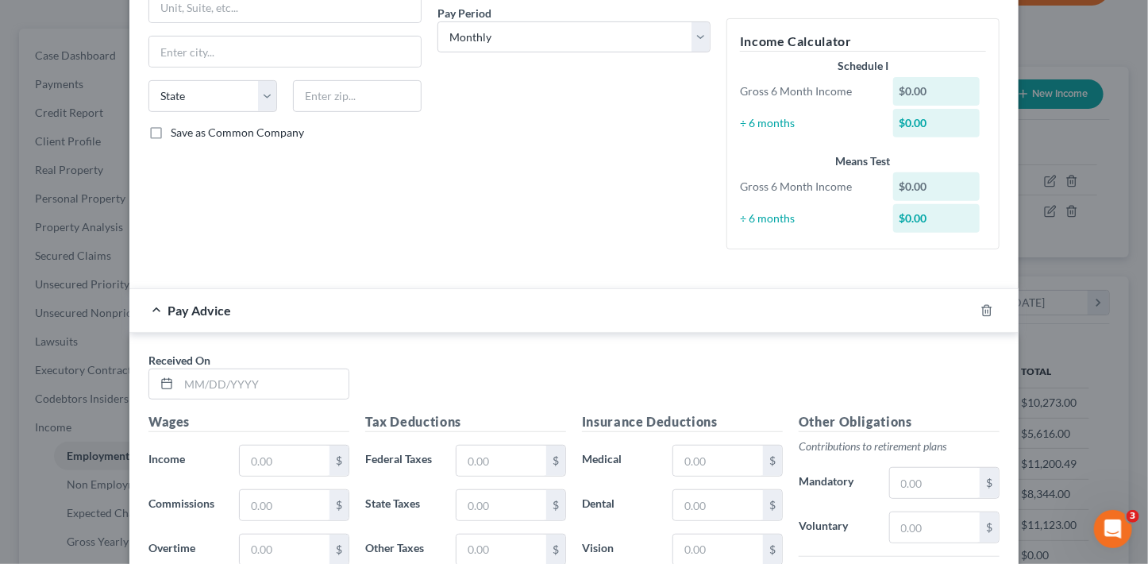
scroll to position [250, 0]
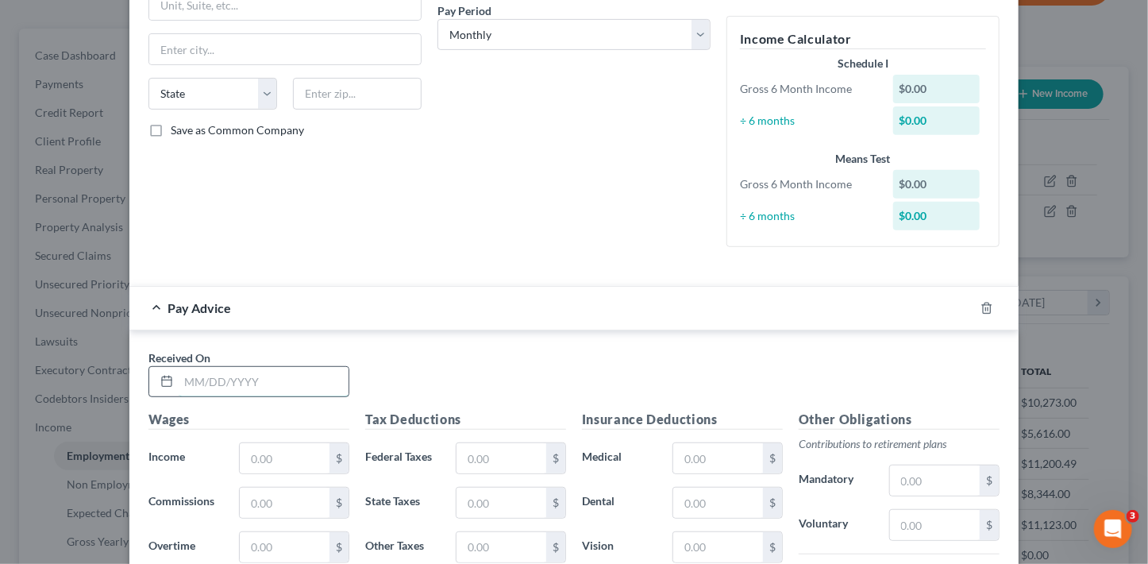
click at [275, 377] on input "text" at bounding box center [264, 382] width 170 height 30
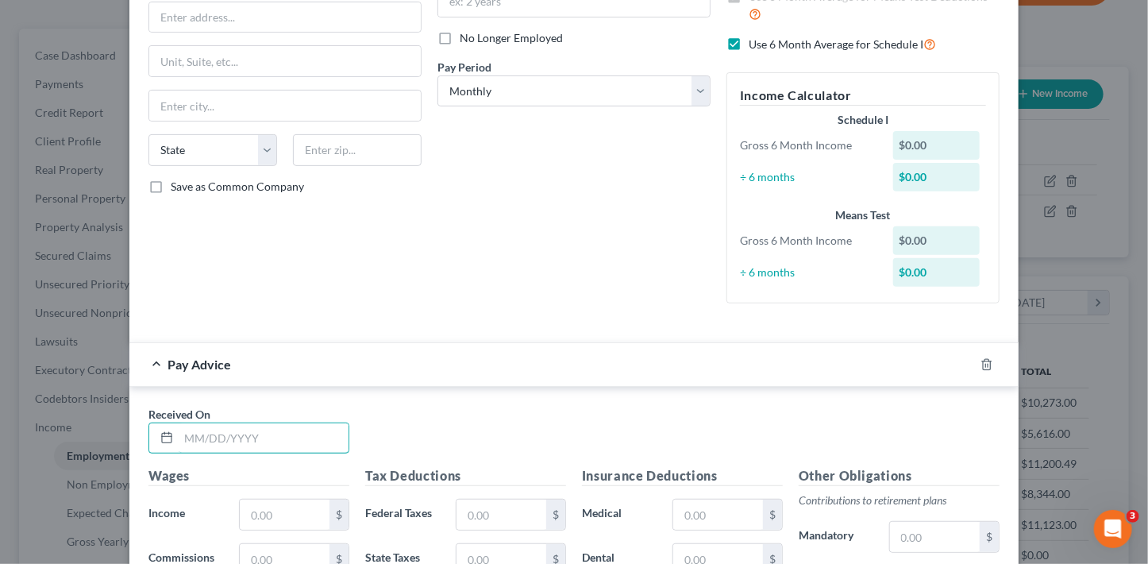
scroll to position [214, 0]
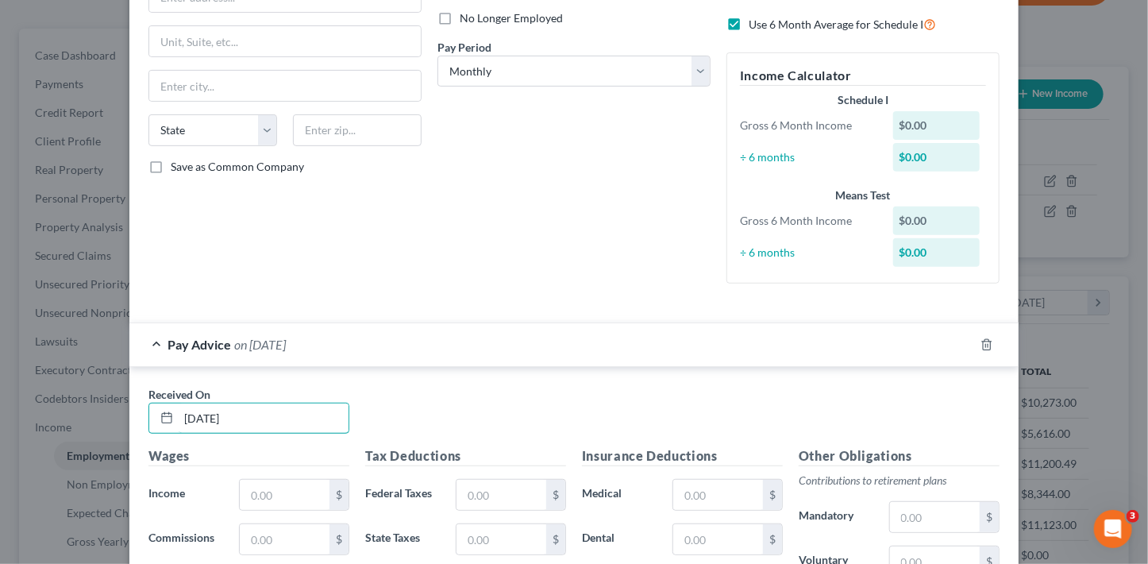
type input "07/25/2025"
type input "2,685.60"
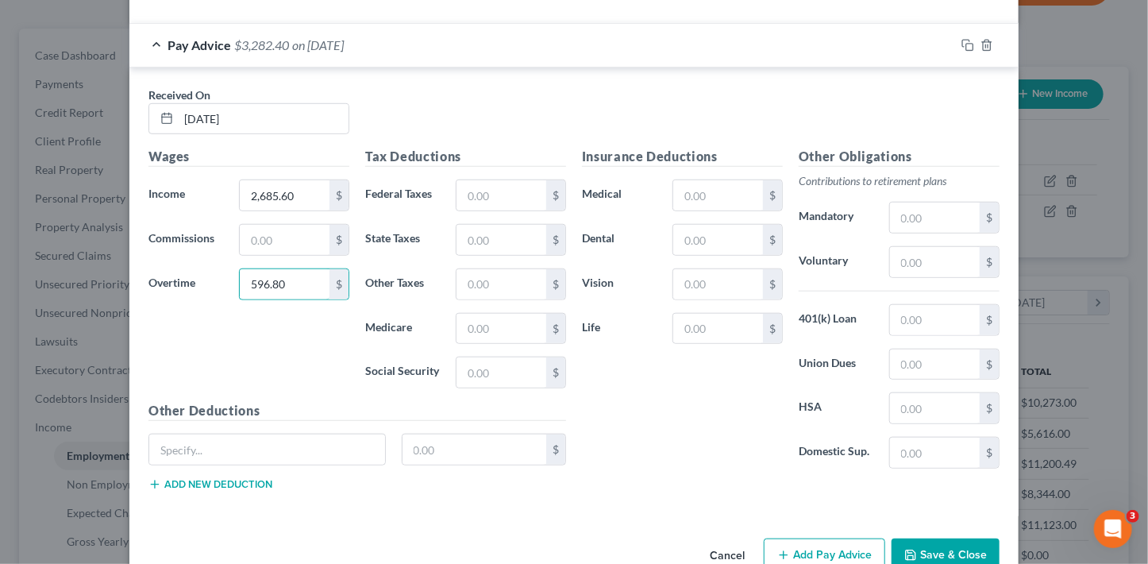
type input "596.80"
type input "203.51"
type input "47.60"
type input "39.39"
click at [807, 543] on button "Add Pay Advice" at bounding box center [824, 554] width 121 height 33
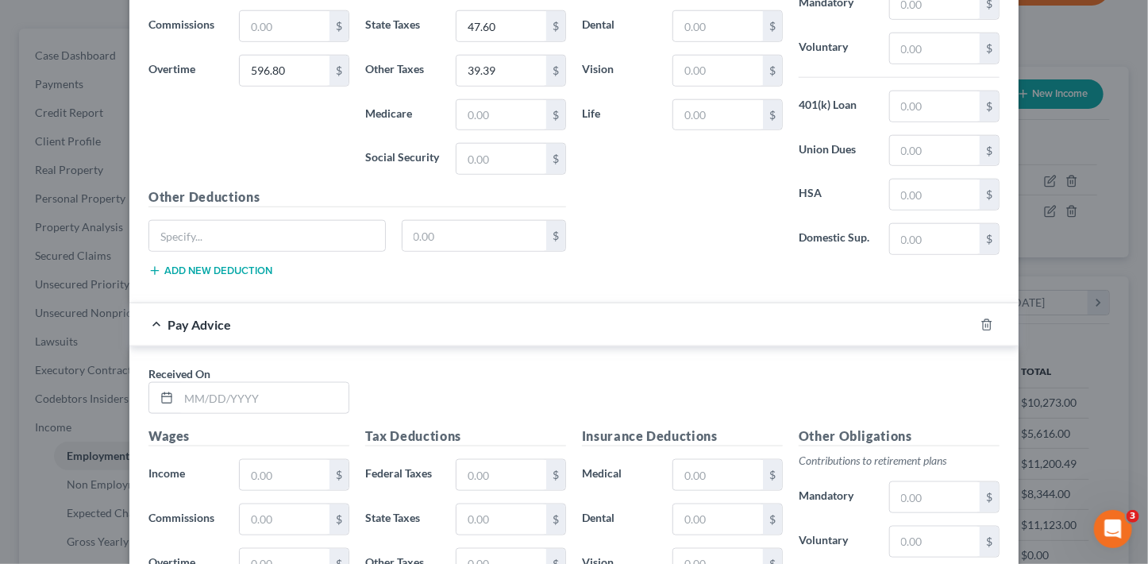
scroll to position [743, 0]
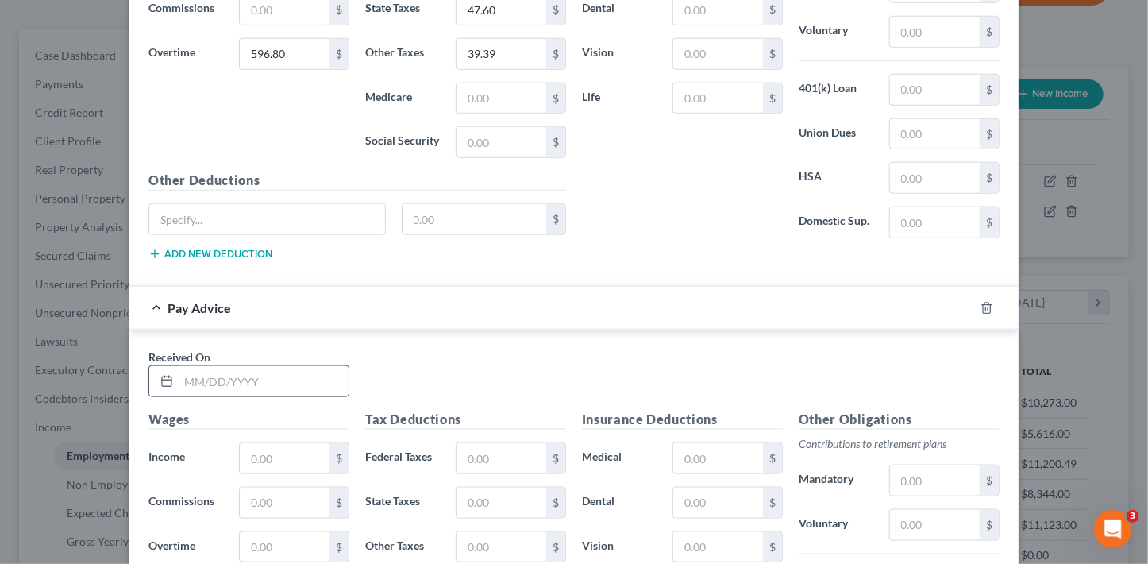
click at [224, 378] on input "text" at bounding box center [264, 381] width 170 height 30
type input "8/28/25"
click at [260, 446] on input "text" at bounding box center [285, 458] width 90 height 30
type input "2,700"
type input "600"
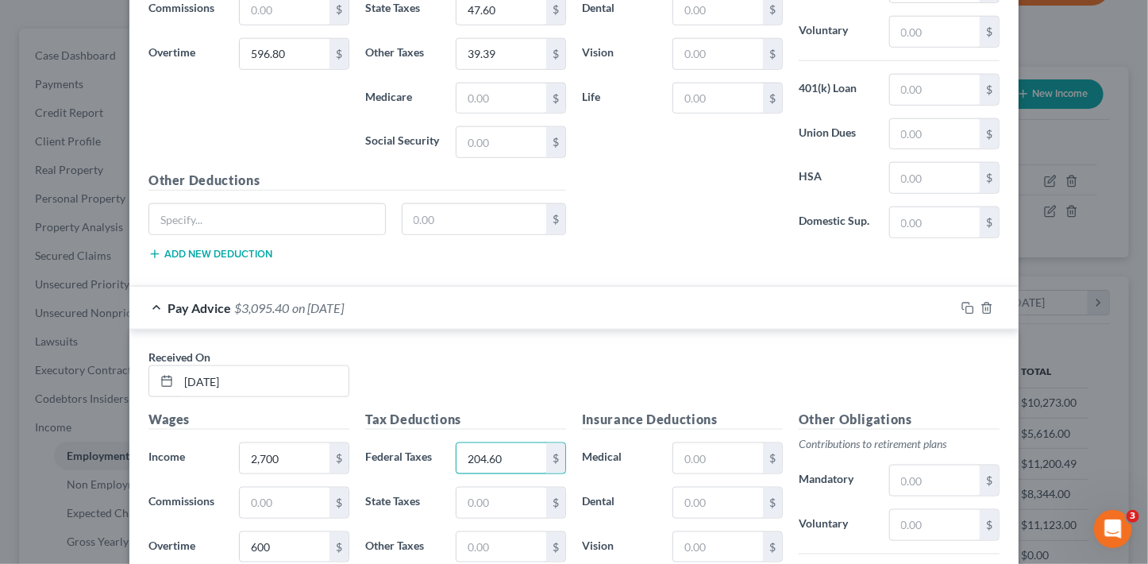
type input "204.60"
type input "47.85"
type input "39.60"
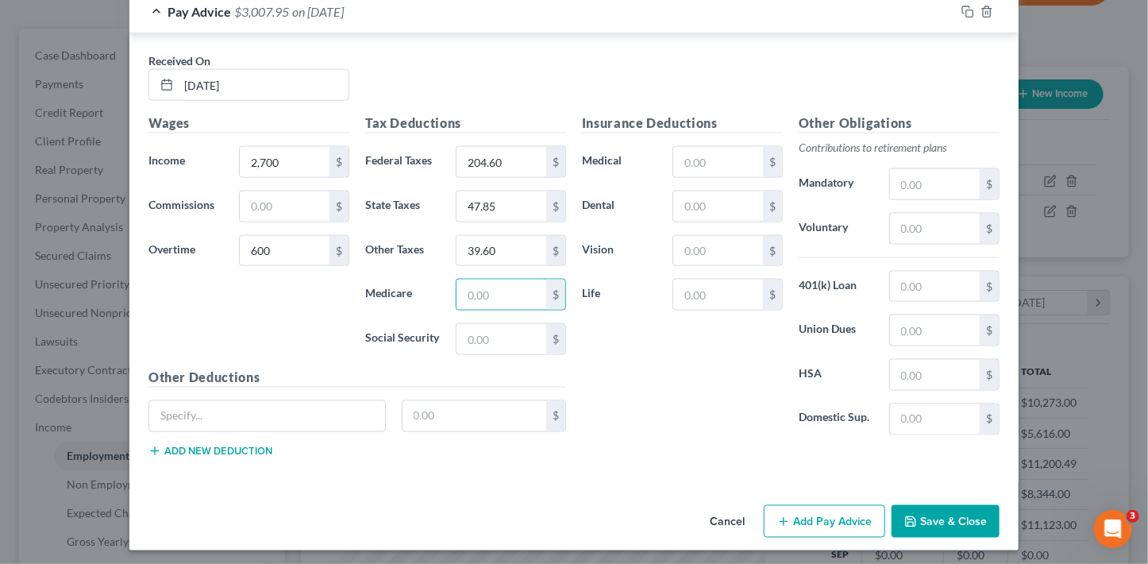
click at [841, 515] on button "Add Pay Advice" at bounding box center [824, 521] width 121 height 33
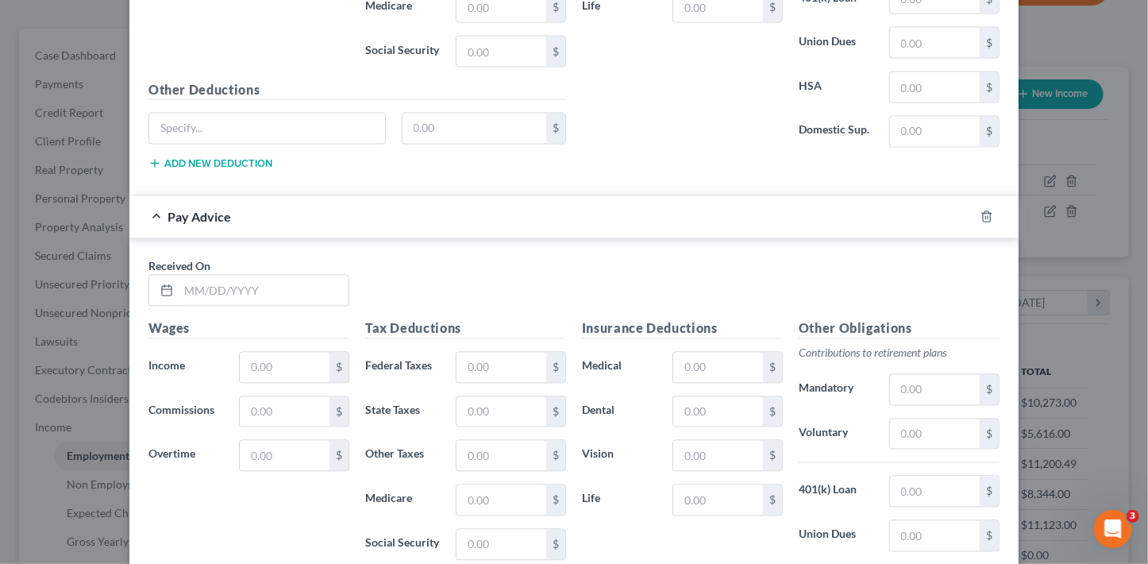
scroll to position [1327, 0]
click at [235, 286] on input "text" at bounding box center [264, 290] width 170 height 30
type input "7/25/25"
type input "1,007.10"
type input "1"
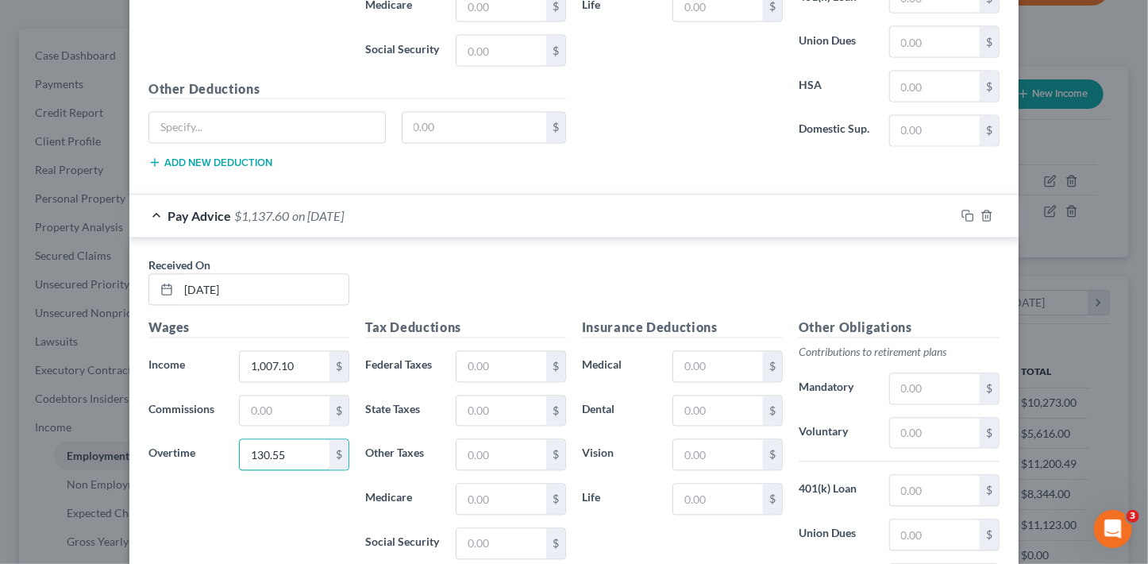
type input "130.55"
type input "70.53"
type input "16.50"
type input "13.65"
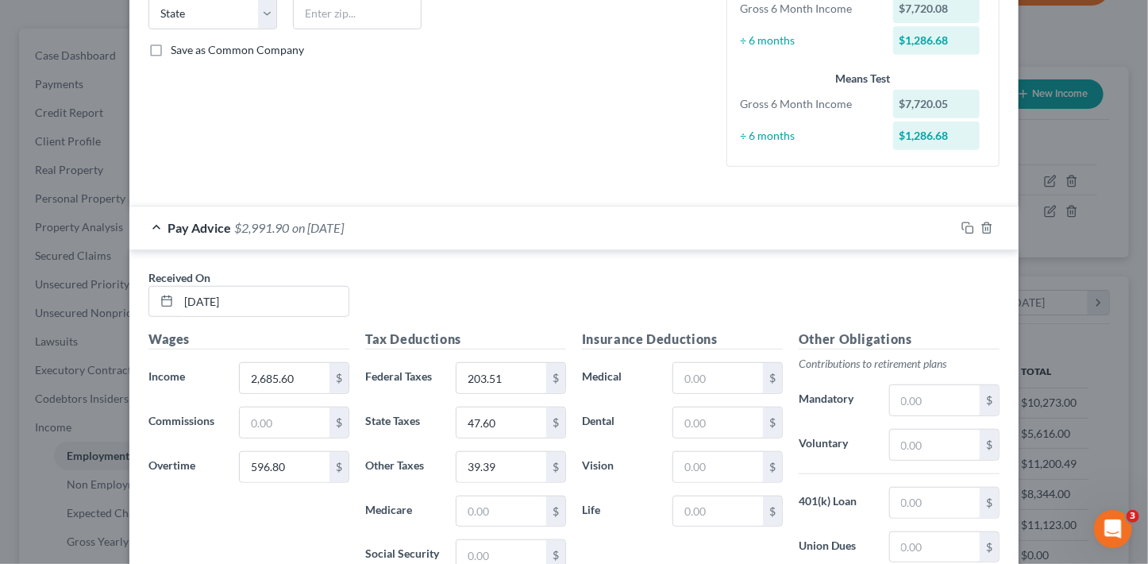
scroll to position [0, 0]
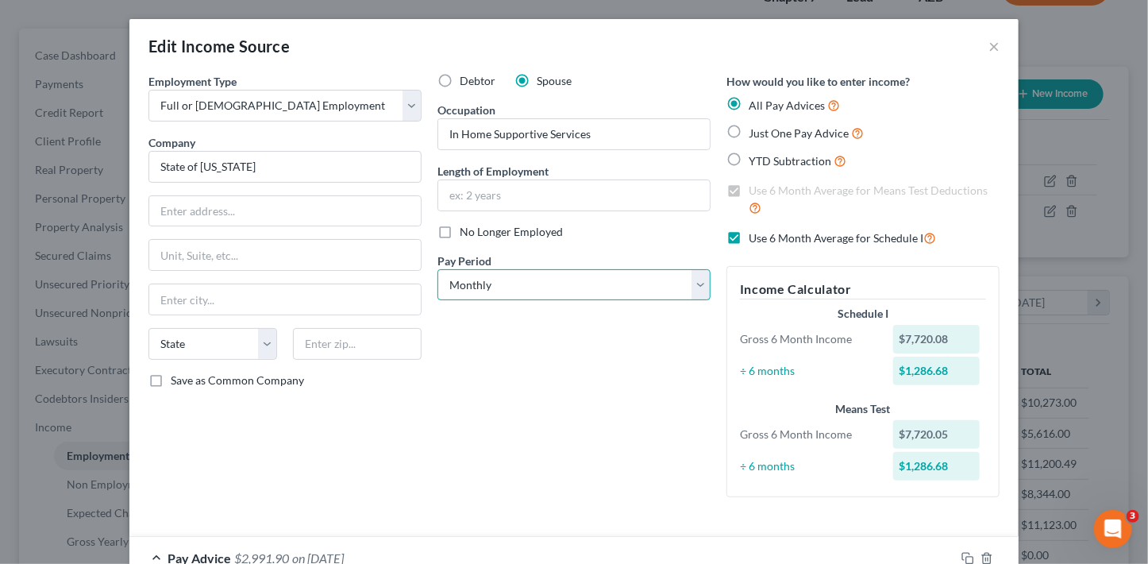
click at [495, 280] on select "Select Monthly Twice Monthly Every Other Week Weekly" at bounding box center [573, 285] width 273 height 32
select select "1"
click at [437, 269] on select "Select Monthly Twice Monthly Every Other Week Weekly" at bounding box center [573, 285] width 273 height 32
click at [495, 347] on div "Debtor Spouse Occupation In Home Supportive Services Length of Employment No Lo…" at bounding box center [573, 291] width 289 height 437
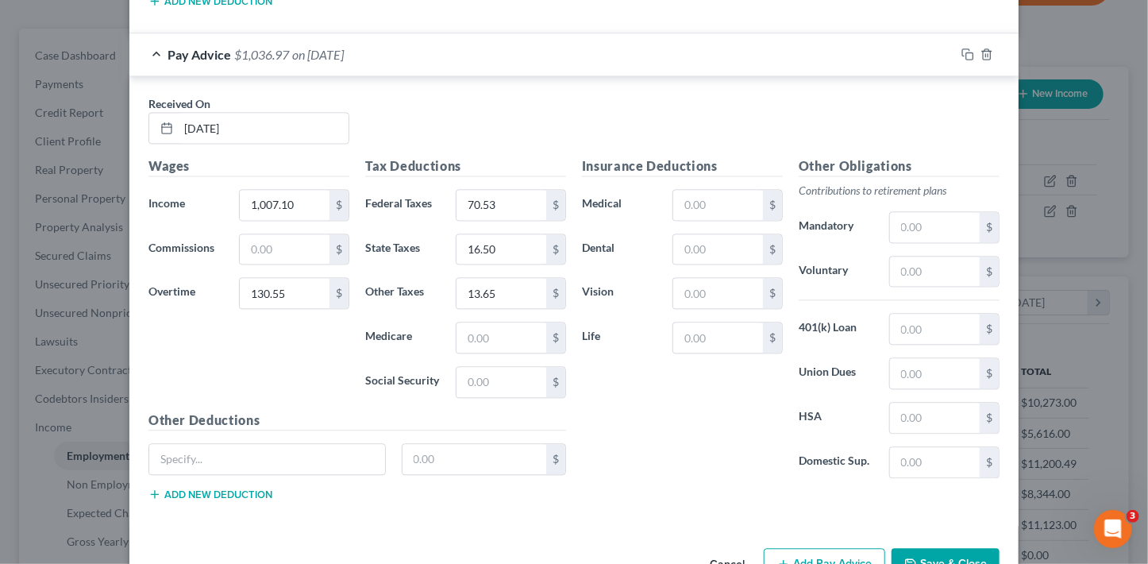
scroll to position [1529, 0]
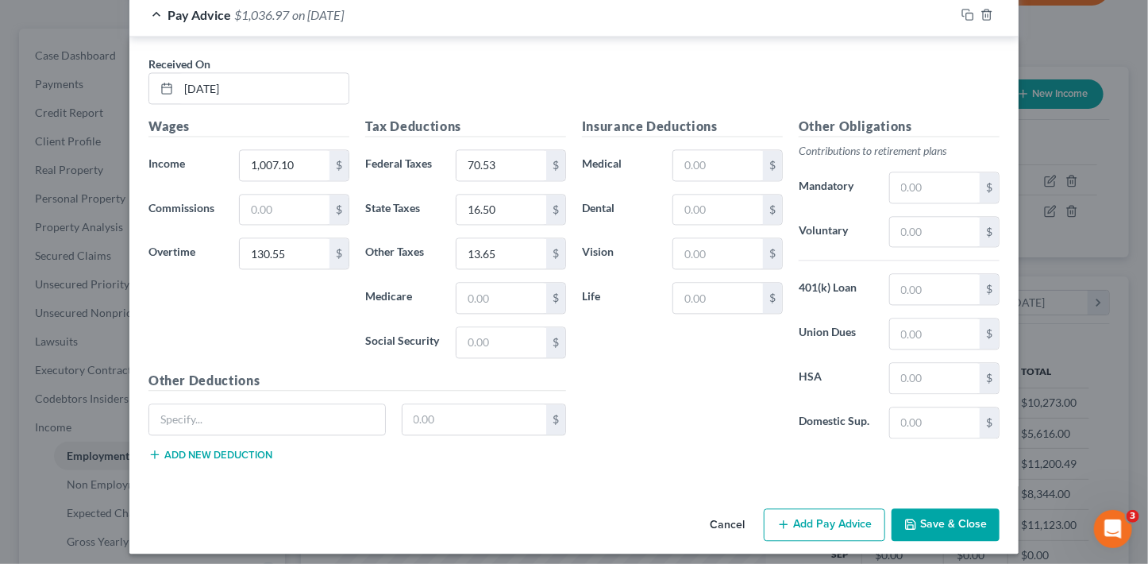
click at [830, 517] on button "Add Pay Advice" at bounding box center [824, 524] width 121 height 33
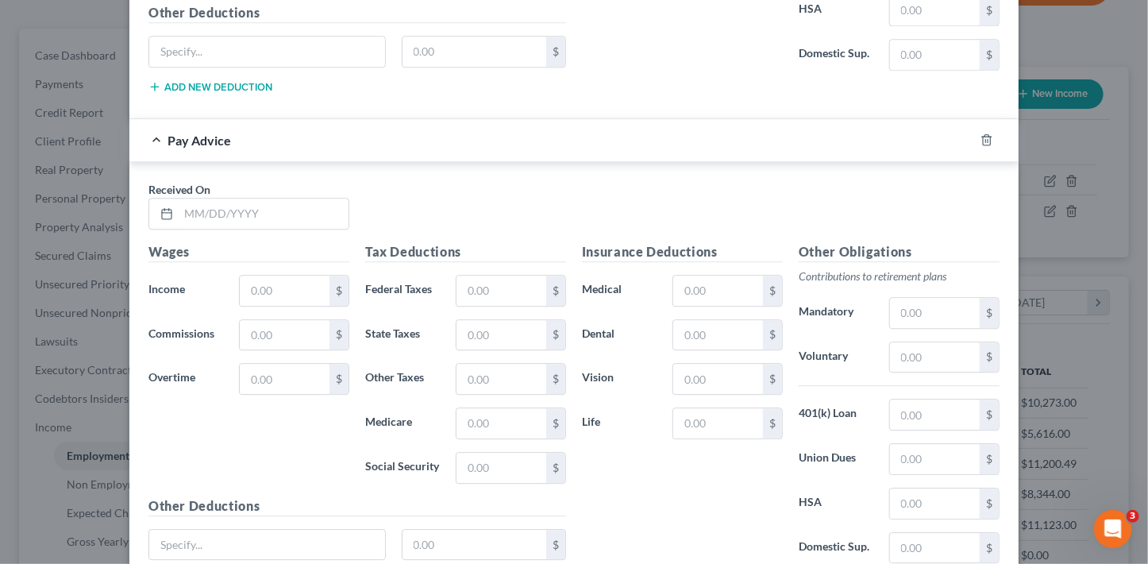
scroll to position [1912, 0]
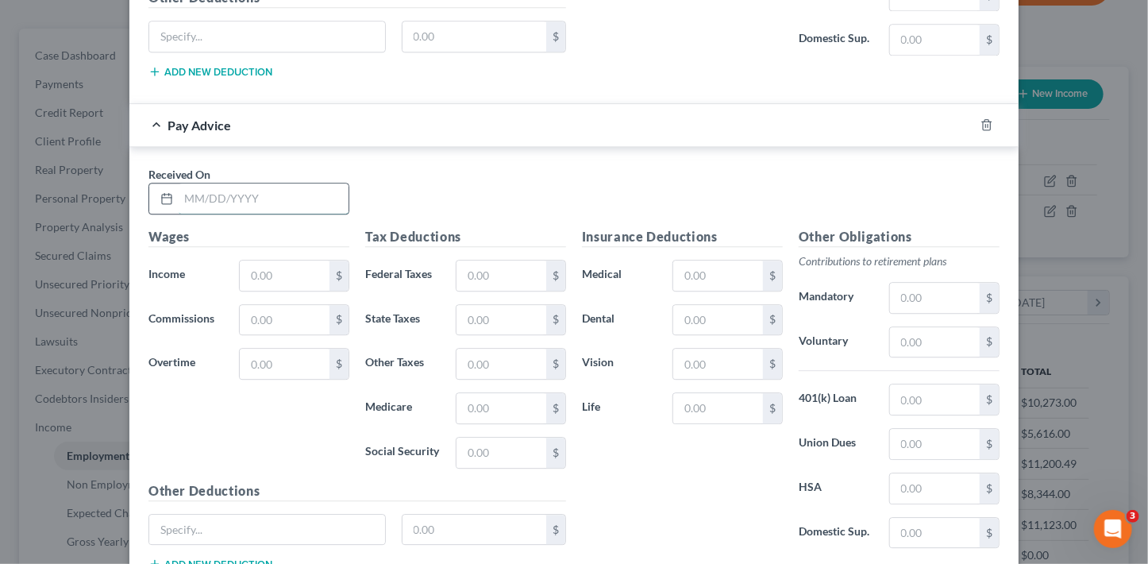
click at [257, 196] on input "text" at bounding box center [264, 198] width 170 height 30
type input "08/28/25"
type input "2,587.50"
type input "600"
type input "197.62"
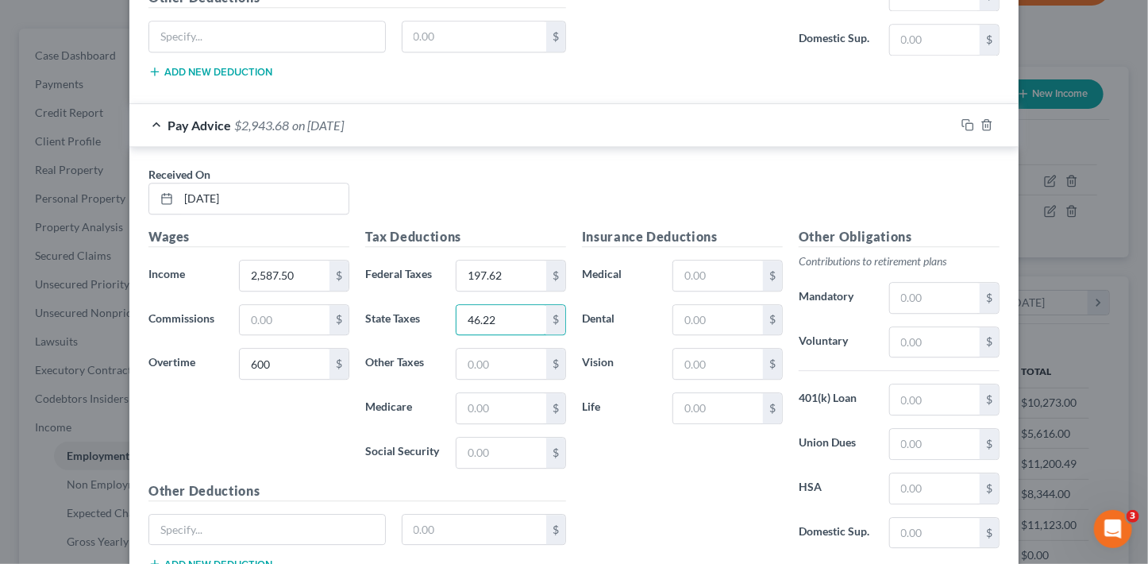
type input "46.22"
type input "38.25"
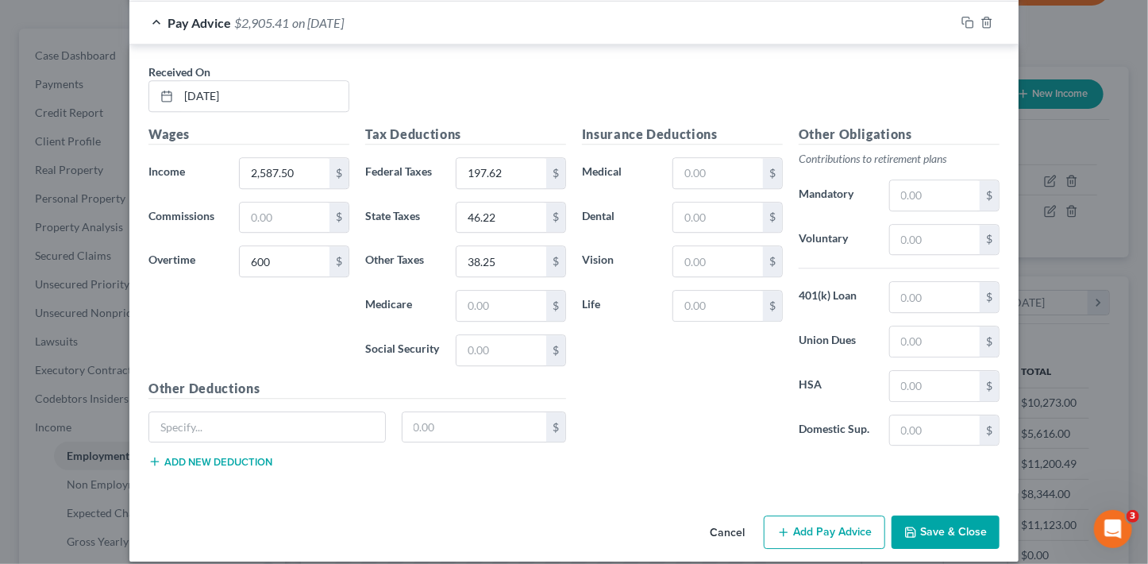
scroll to position [2019, 0]
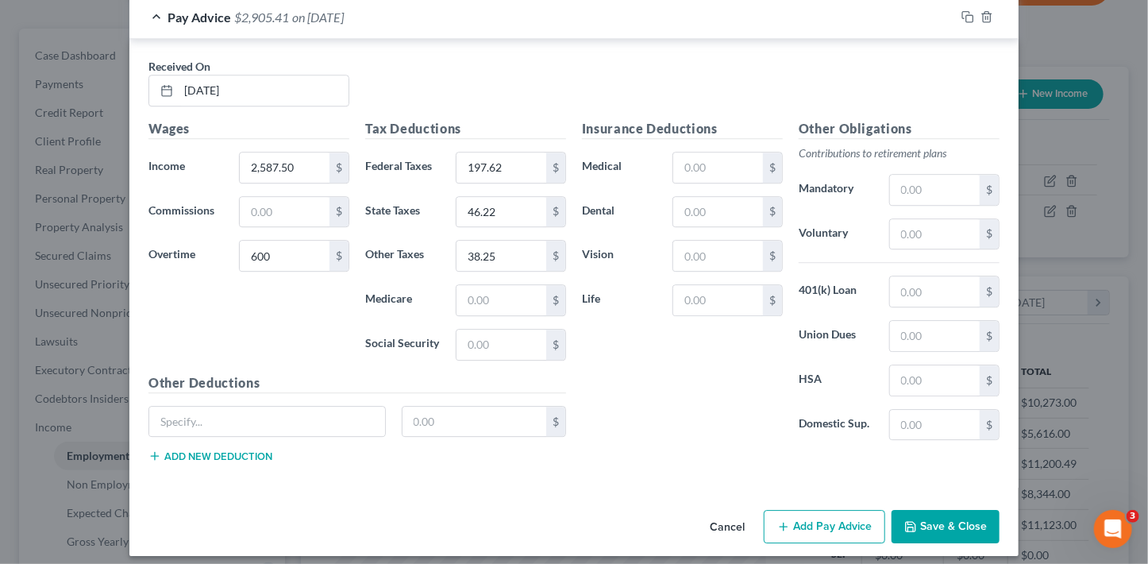
click at [841, 515] on button "Add Pay Advice" at bounding box center [824, 526] width 121 height 33
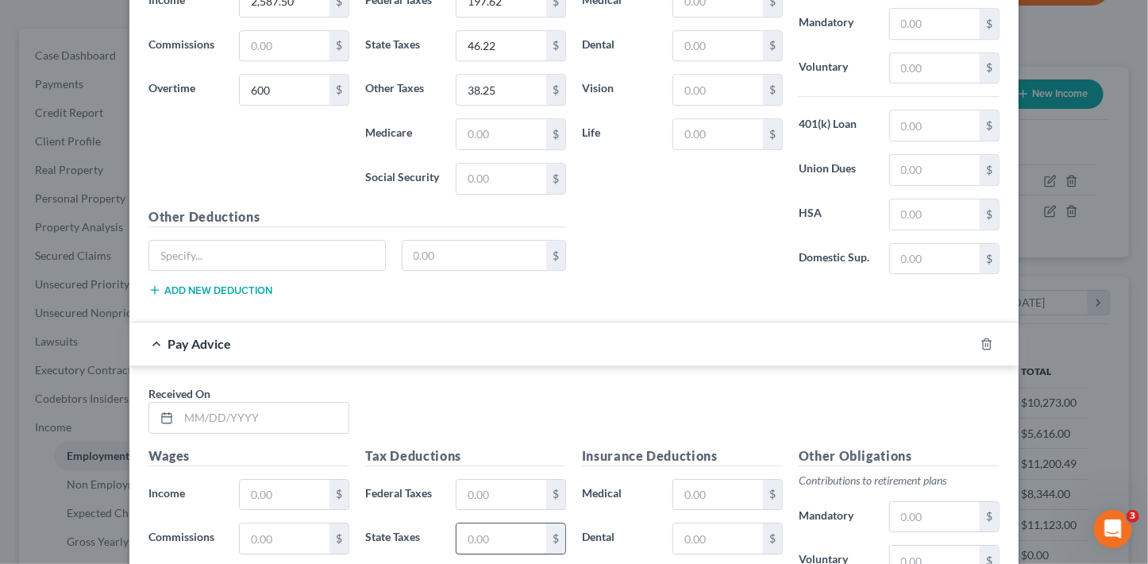
scroll to position [2416, 0]
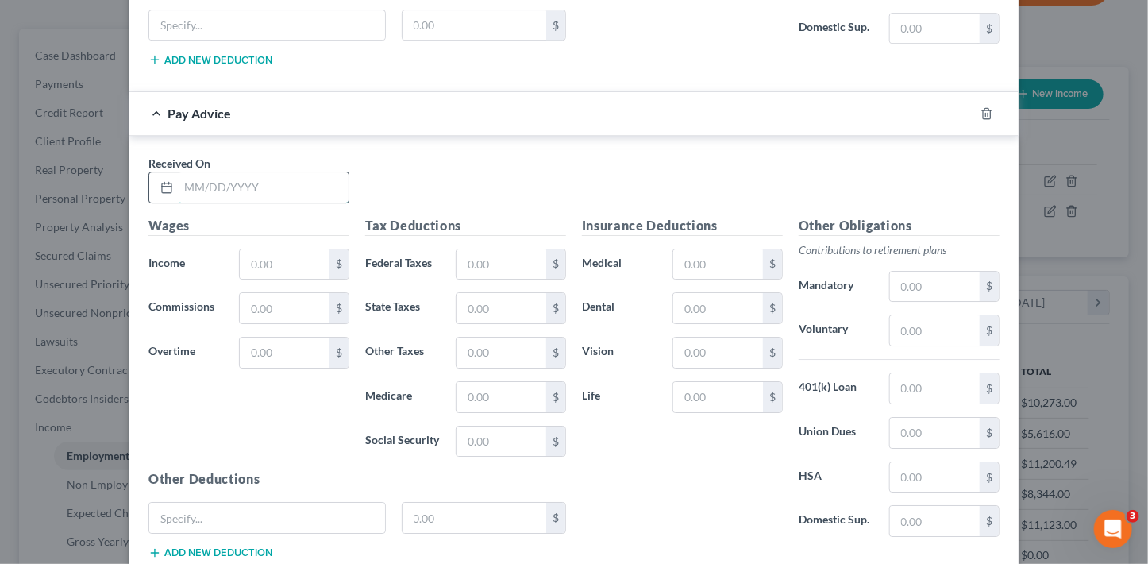
click at [262, 181] on input "text" at bounding box center [264, 187] width 170 height 30
type input "09/11/25"
type input "750"
type input "46.50"
type input "10.87"
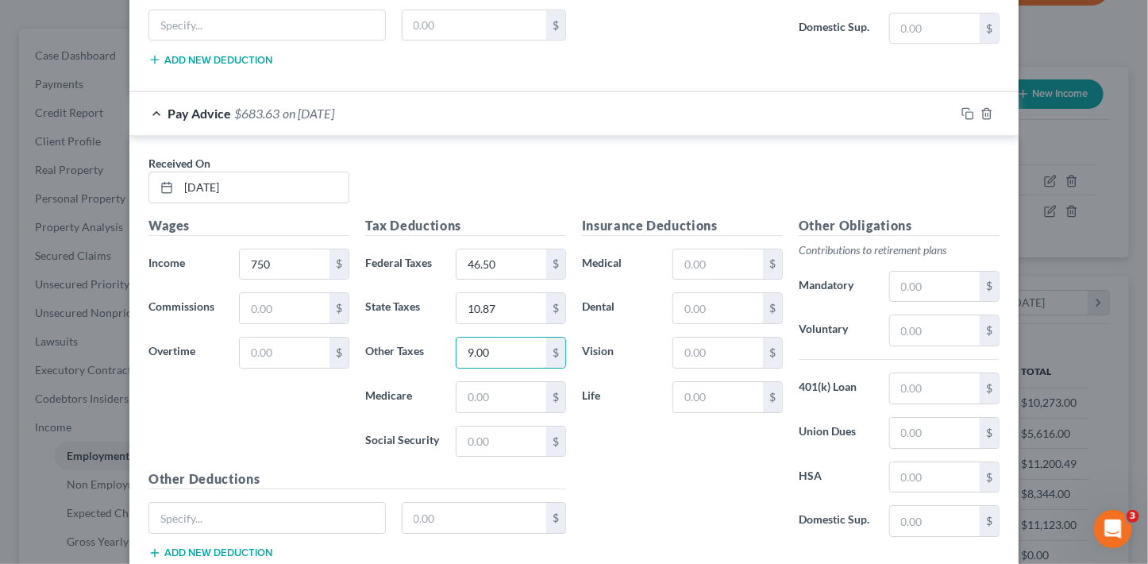
type input "9.00"
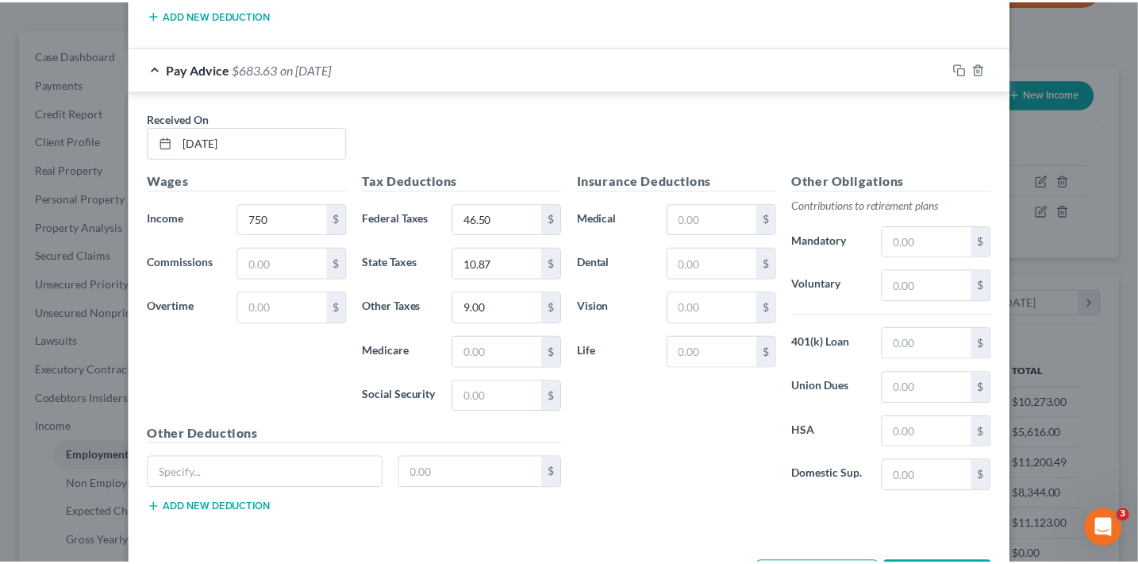
scroll to position [2509, 0]
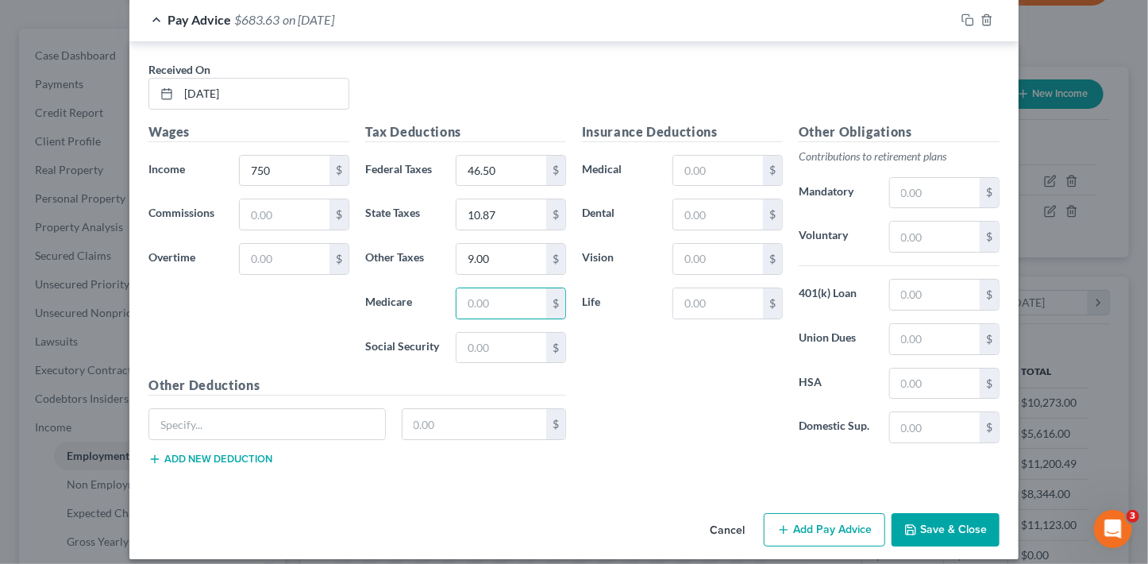
click at [964, 516] on button "Save & Close" at bounding box center [945, 529] width 108 height 33
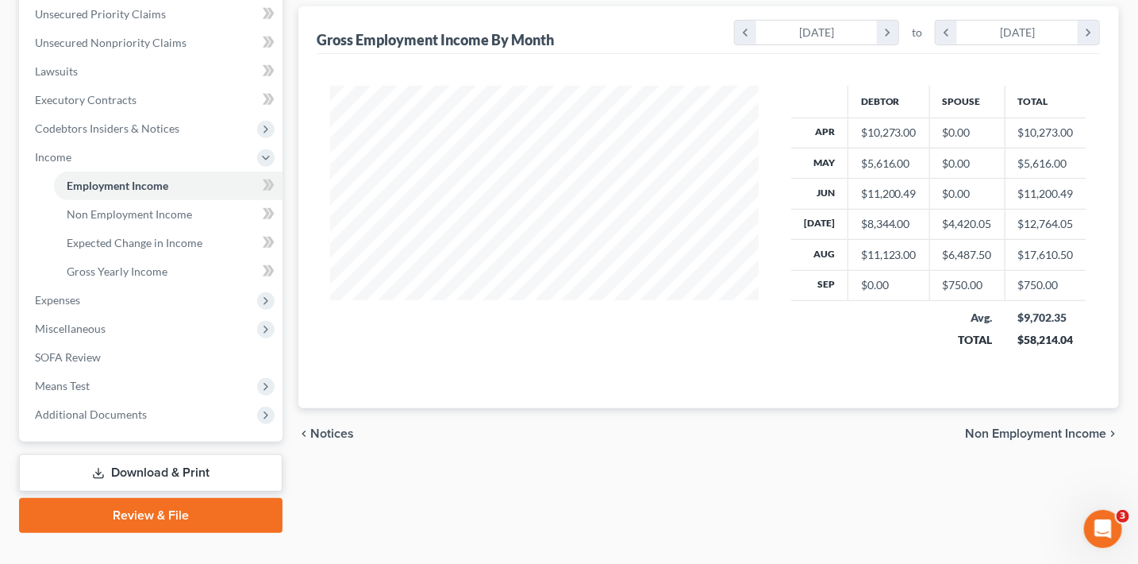
scroll to position [397, 0]
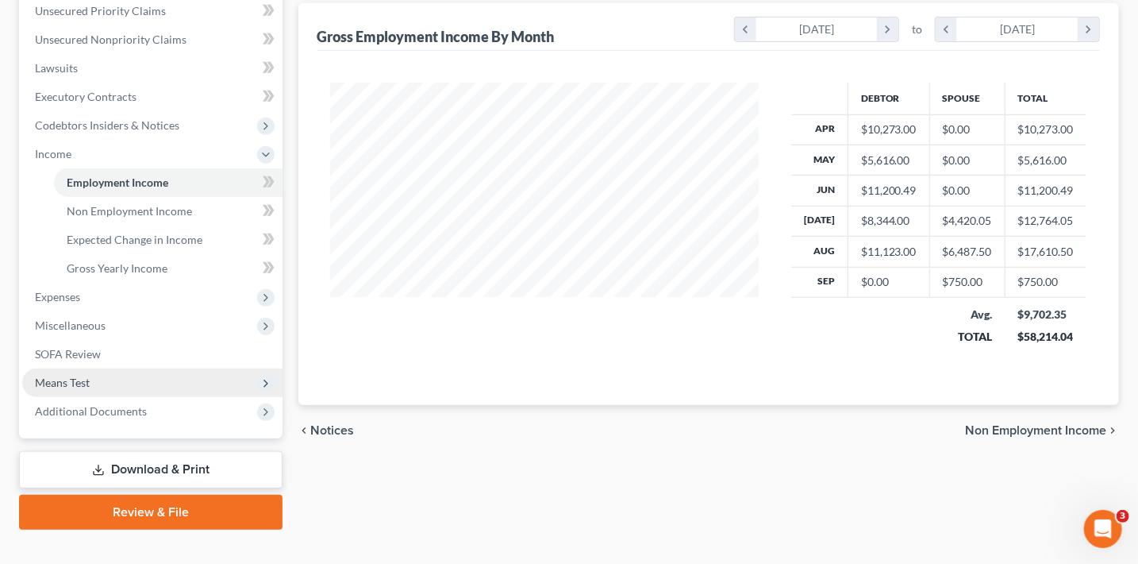
click at [104, 379] on span "Means Test" at bounding box center [152, 382] width 260 height 29
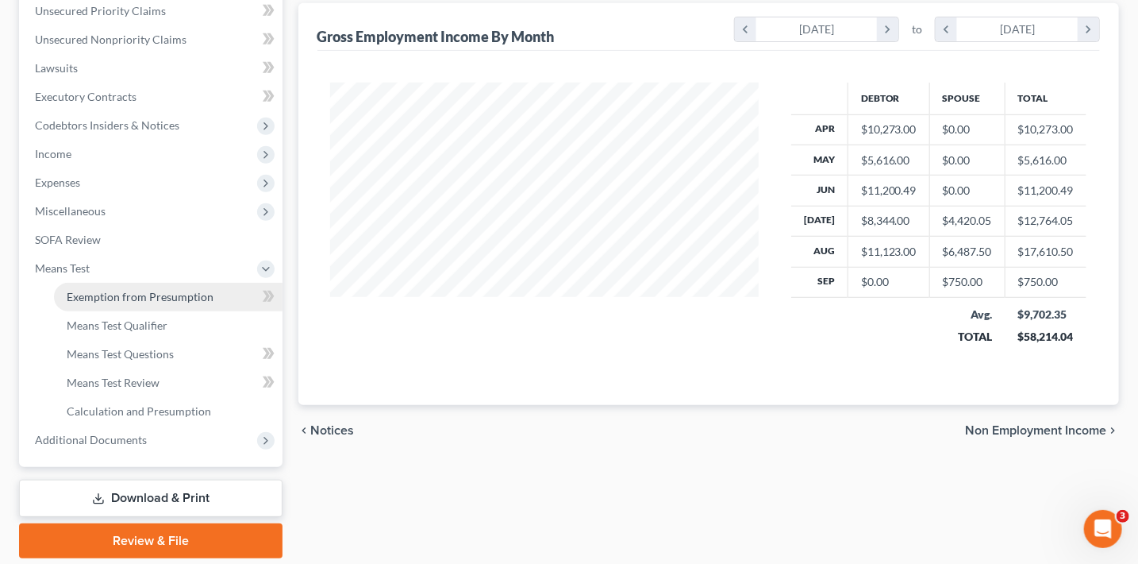
click at [214, 298] on link "Exemption from Presumption" at bounding box center [168, 297] width 229 height 29
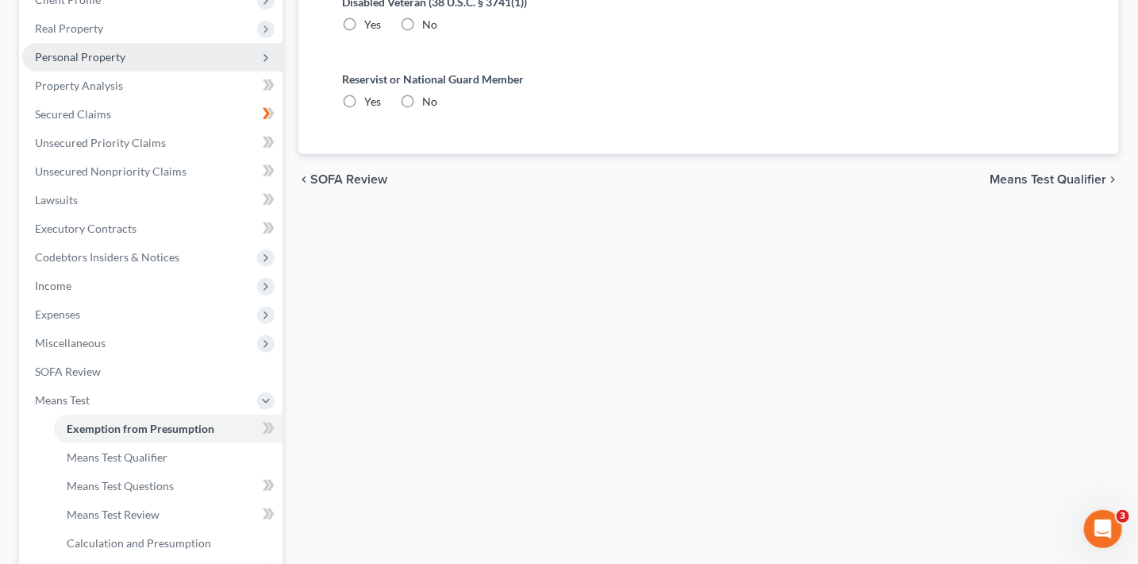
scroll to position [32, 0]
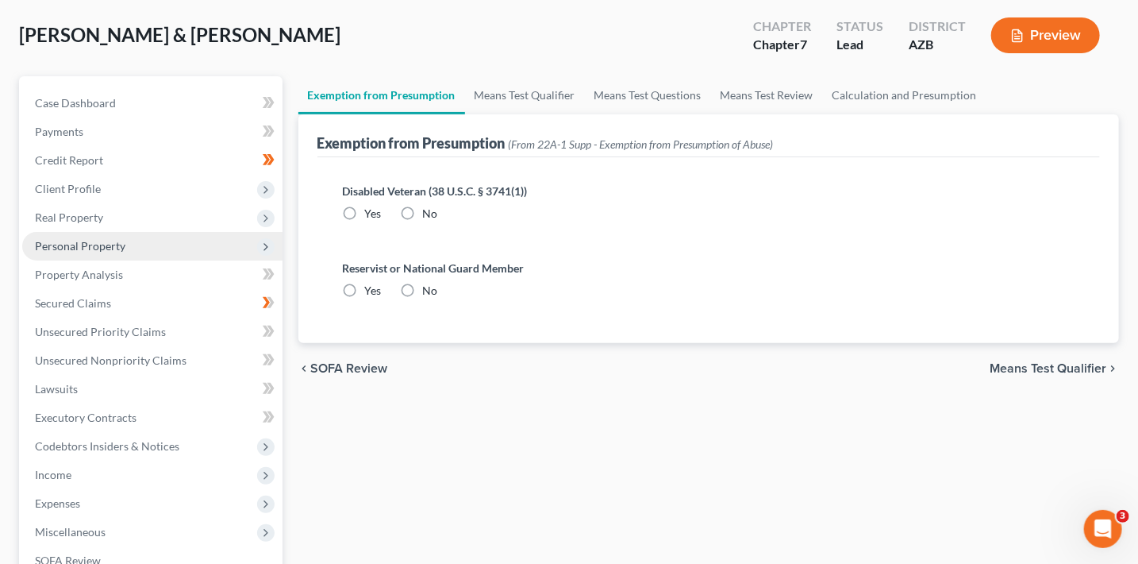
radio input "true"
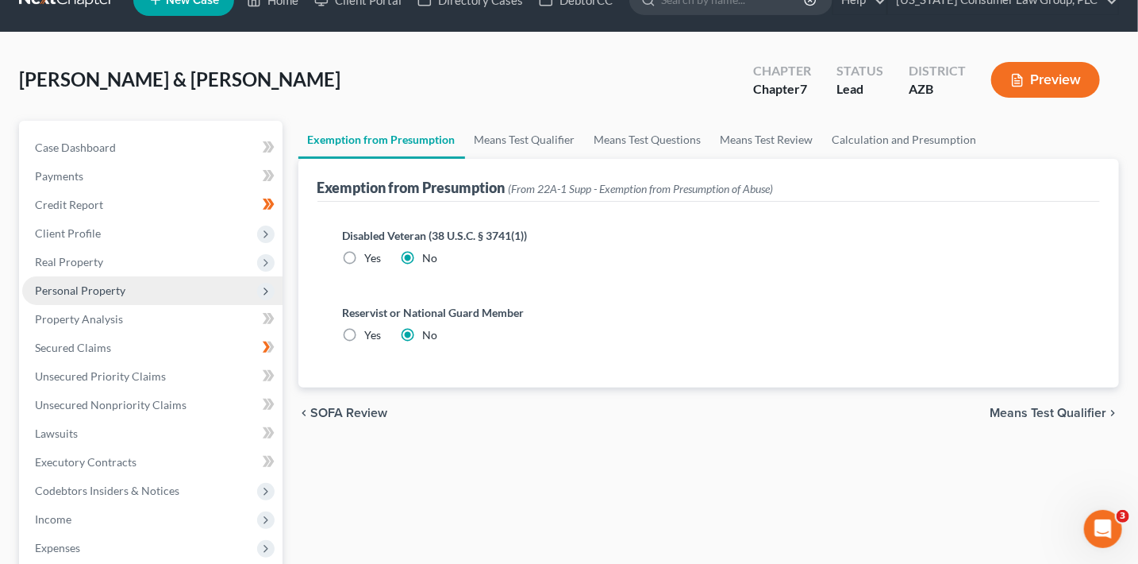
scroll to position [0, 0]
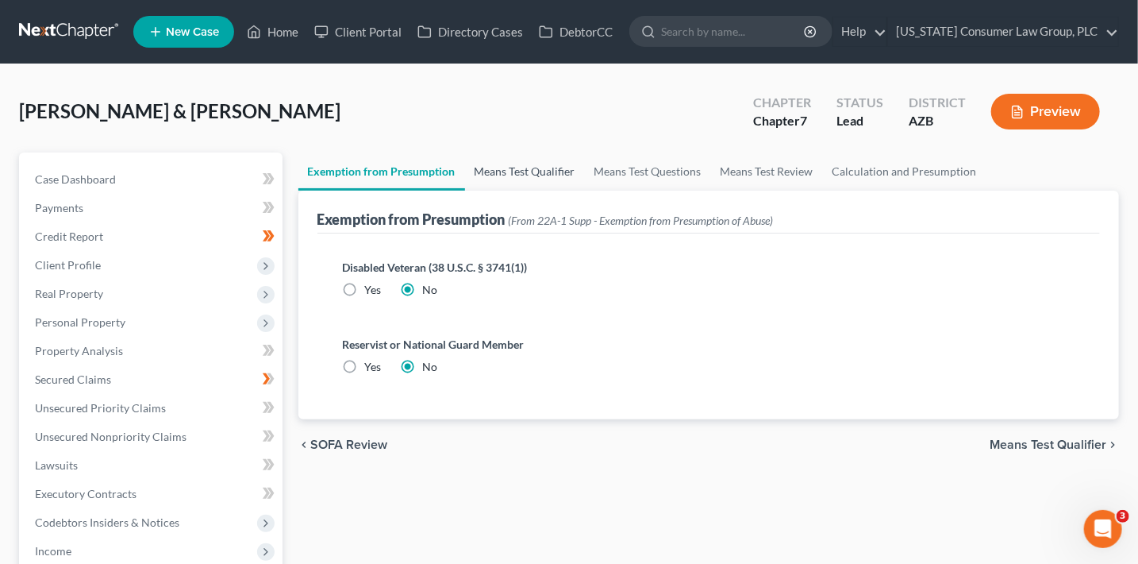
click at [529, 171] on link "Means Test Qualifier" at bounding box center [525, 171] width 120 height 38
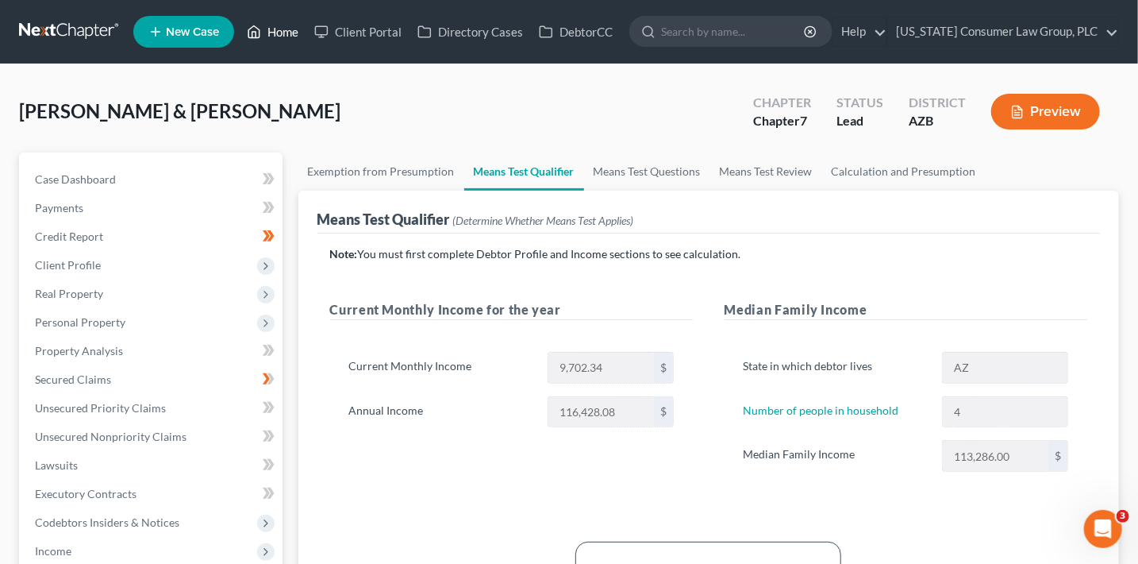
click at [275, 34] on link "Home" at bounding box center [272, 31] width 67 height 29
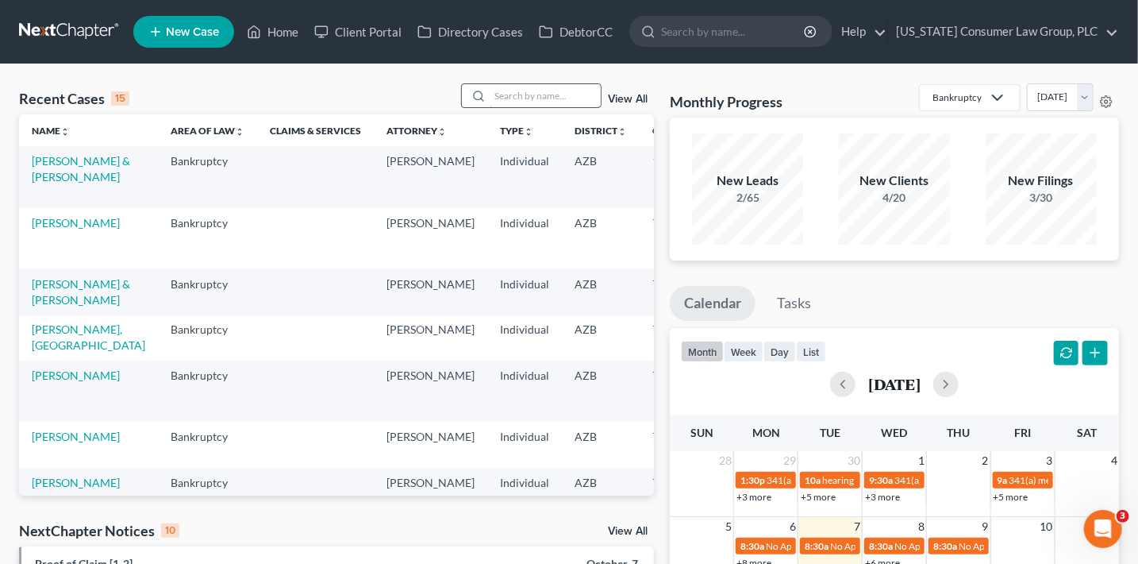
click at [518, 94] on input "search" at bounding box center [545, 95] width 111 height 23
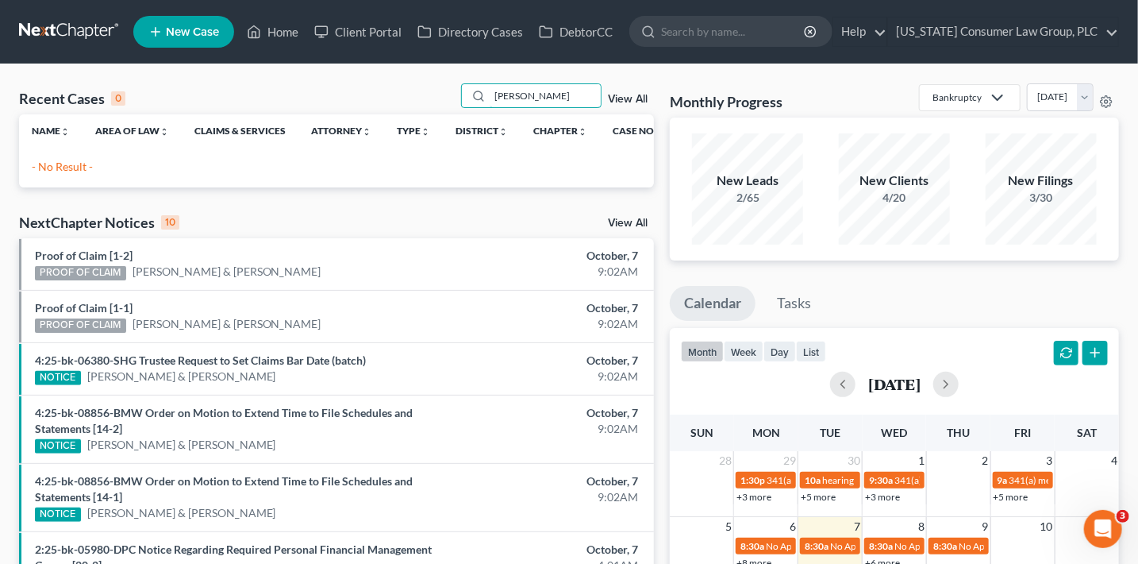
drag, startPoint x: 475, startPoint y: 91, endPoint x: 402, endPoint y: 76, distance: 74.6
click at [404, 79] on div "Recent Cases 0 culbert View All Name unfold_more expand_more expand_less Area o…" at bounding box center [569, 476] width 1138 height 824
type input "cody"
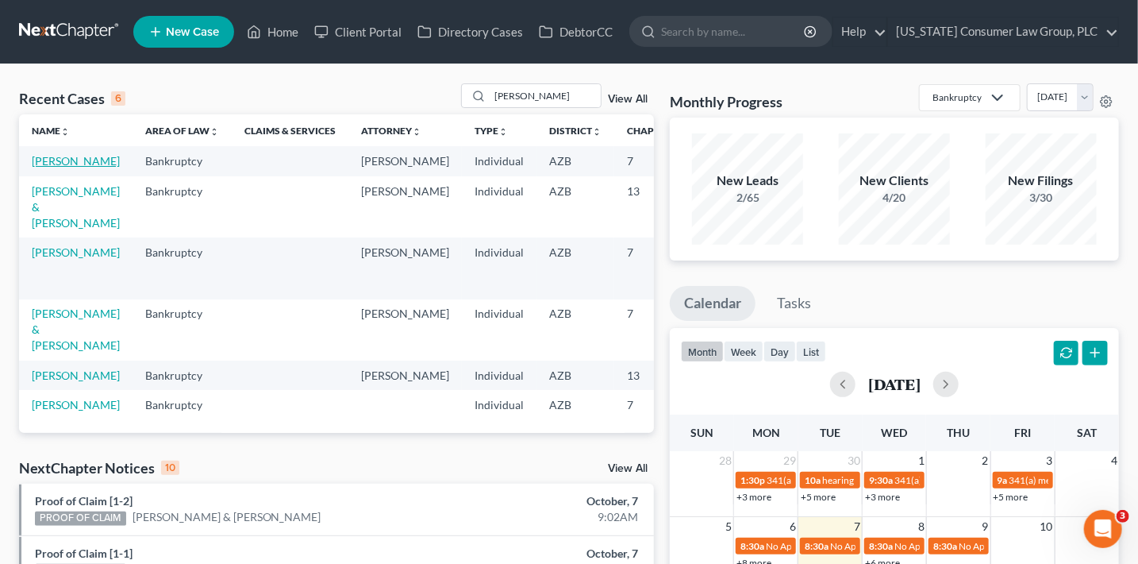
click at [50, 160] on link "[PERSON_NAME]" at bounding box center [76, 160] width 88 height 13
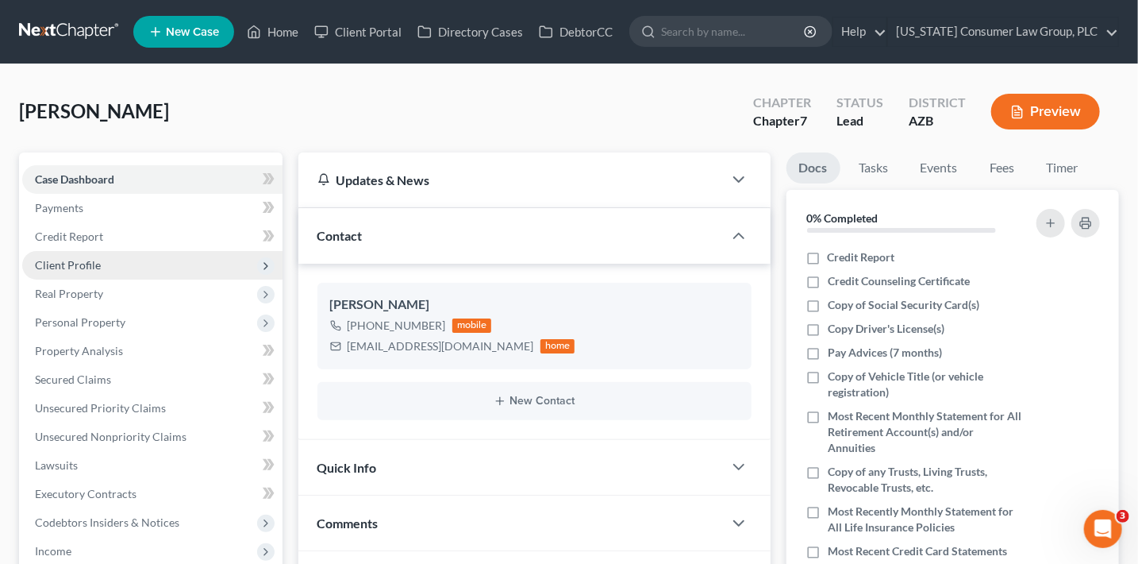
click at [99, 256] on span "Client Profile" at bounding box center [152, 265] width 260 height 29
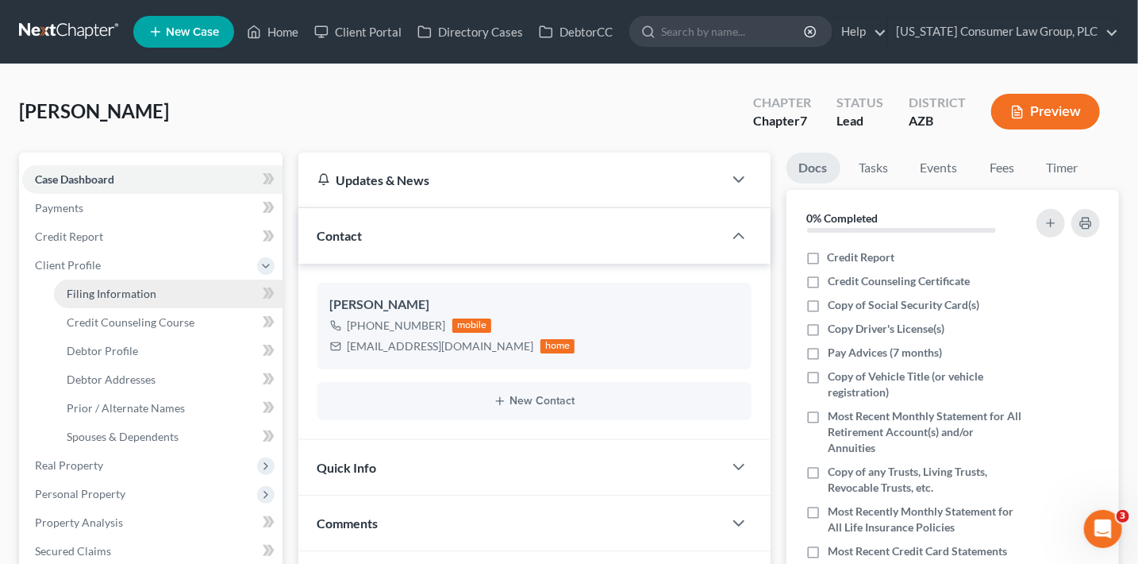
click at [140, 292] on span "Filing Information" at bounding box center [112, 293] width 90 height 13
select select "1"
select select "0"
select select "3"
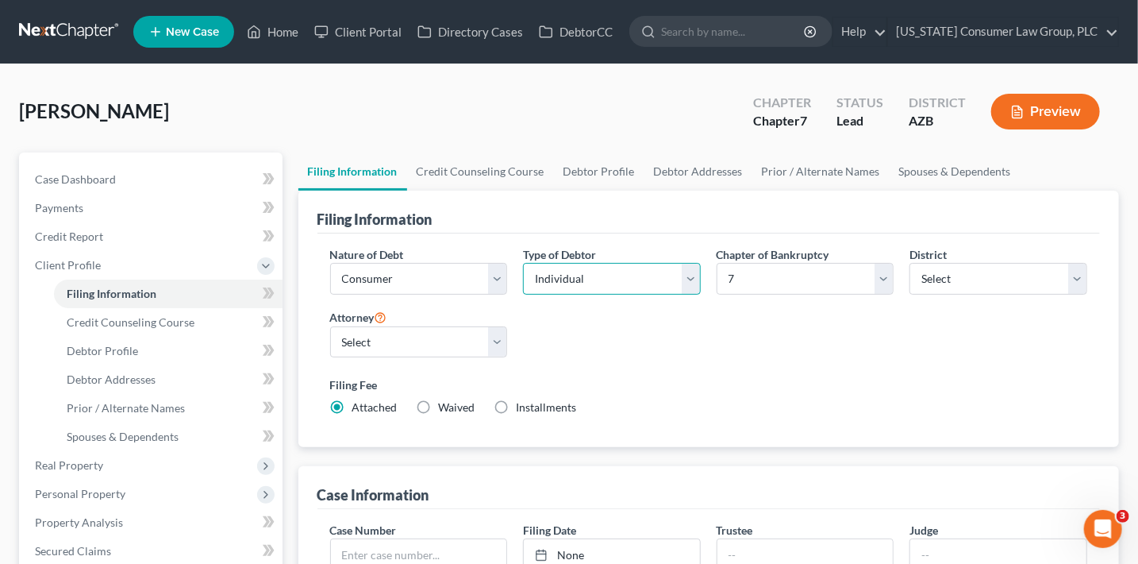
click at [603, 274] on select "Select Individual Joint" at bounding box center [612, 279] width 178 height 32
select select "1"
click at [523, 295] on select "Select Individual Joint" at bounding box center [612, 279] width 178 height 32
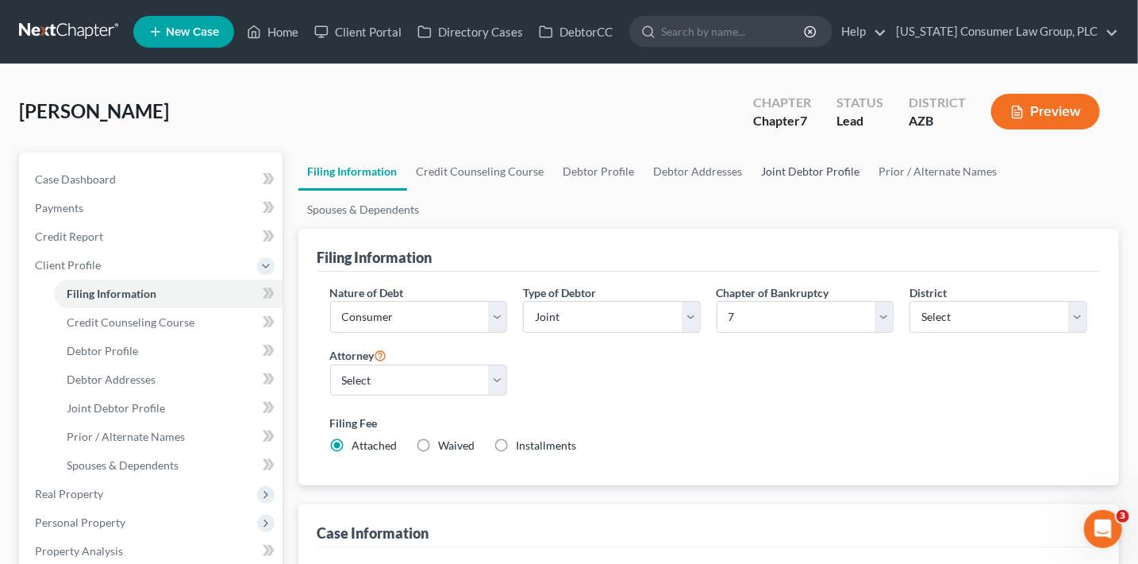
click at [776, 175] on link "Joint Debtor Profile" at bounding box center [811, 171] width 117 height 38
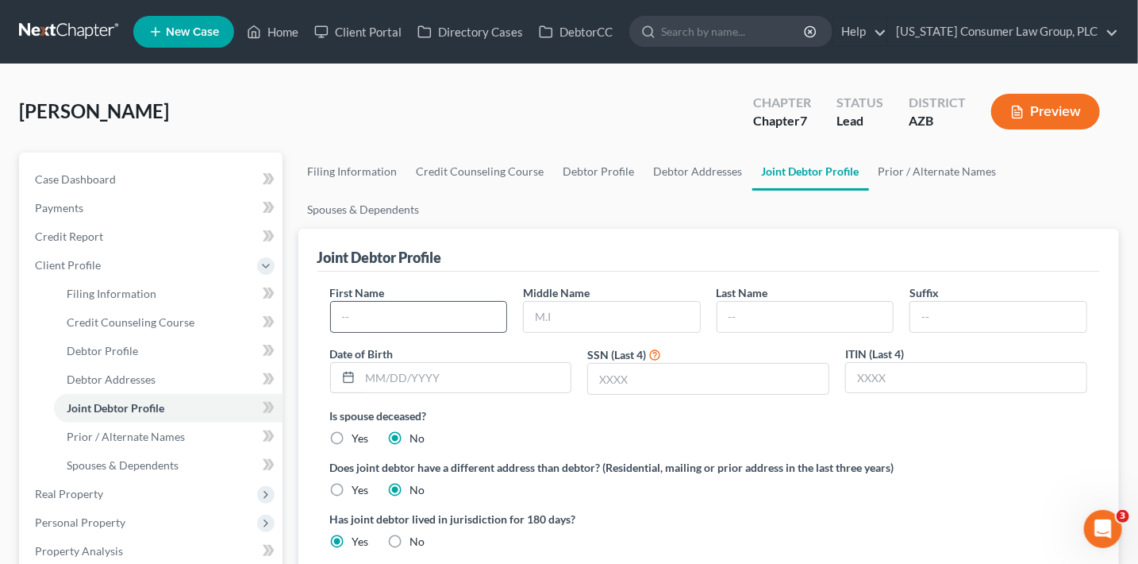
drag, startPoint x: 450, startPoint y: 316, endPoint x: 416, endPoint y: 307, distance: 35.2
click at [442, 313] on input "text" at bounding box center [419, 317] width 176 height 30
type input "Jillian"
drag, startPoint x: 337, startPoint y: 487, endPoint x: 623, endPoint y: 514, distance: 287.8
click at [627, 519] on ng-include "First Name Jillian Middle Name Last Name Suffix Date of Birth SSN (Last 4) ITIN…" at bounding box center [709, 474] width 758 height 381
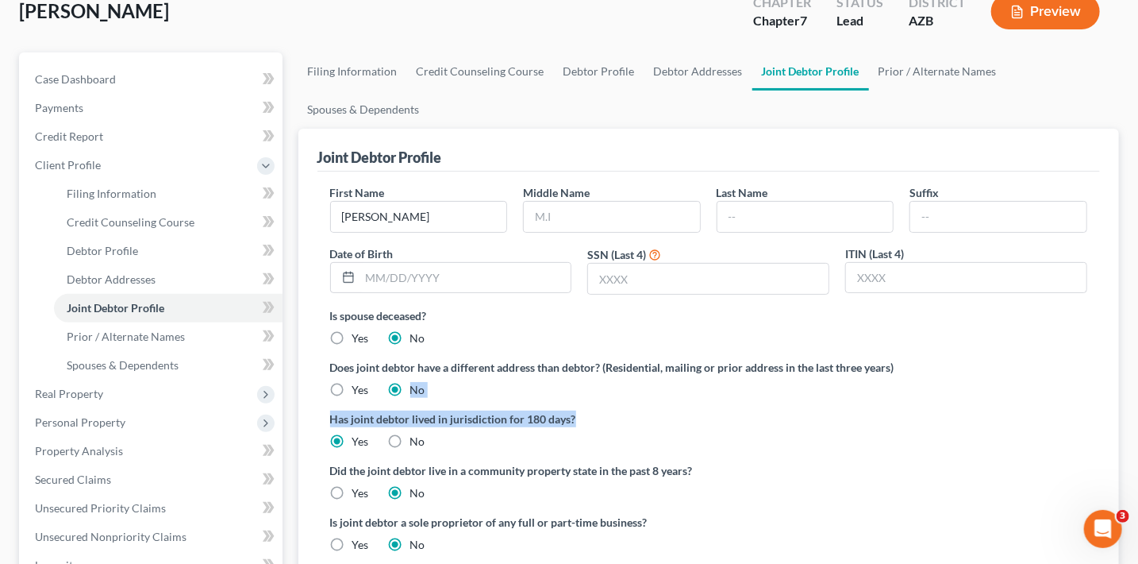
scroll to position [112, 0]
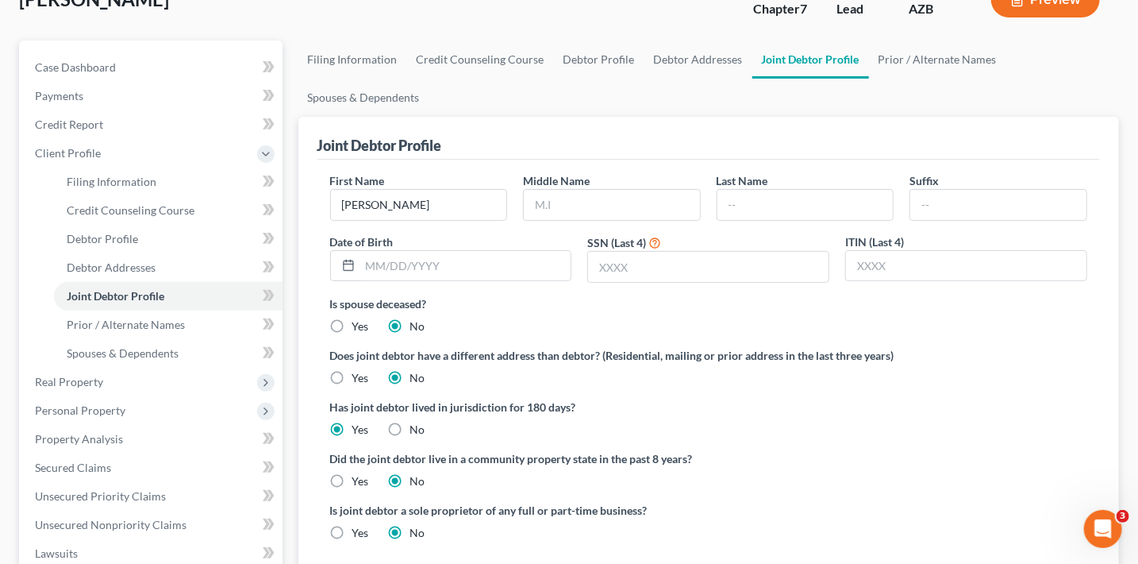
click at [351, 481] on div "Yes" at bounding box center [349, 481] width 39 height 16
click at [352, 477] on label "Yes" at bounding box center [360, 481] width 17 height 16
click at [359, 477] on input "Yes" at bounding box center [364, 478] width 10 height 10
radio input "true"
radio input "false"
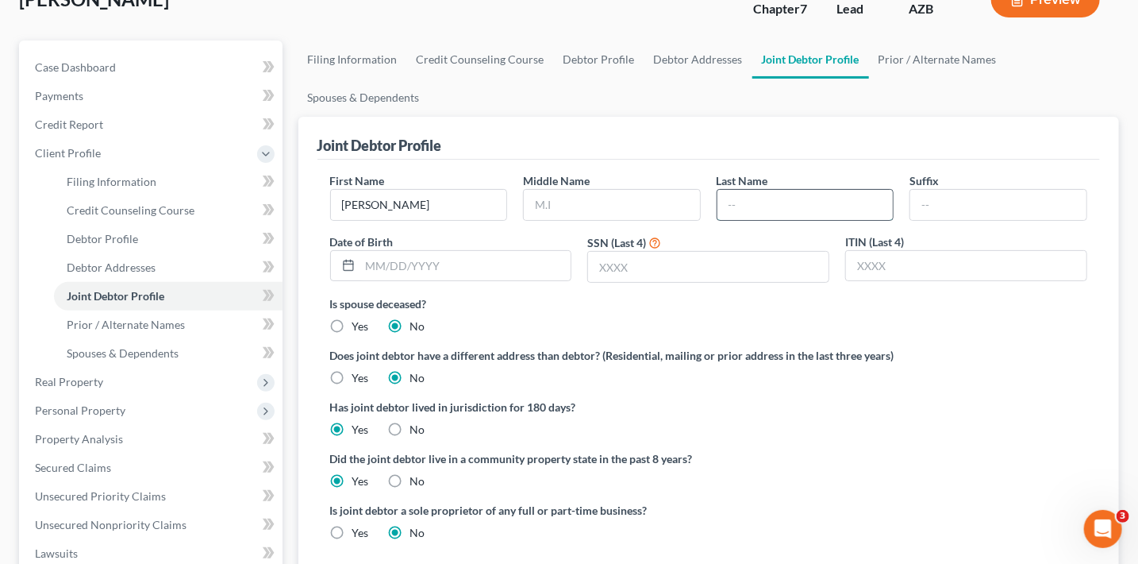
click at [742, 206] on input "text" at bounding box center [806, 205] width 176 height 30
type input "Hulbert"
click at [734, 375] on div "Does joint debtor have a different address than debtor? (Residential, mailing o…" at bounding box center [709, 366] width 758 height 39
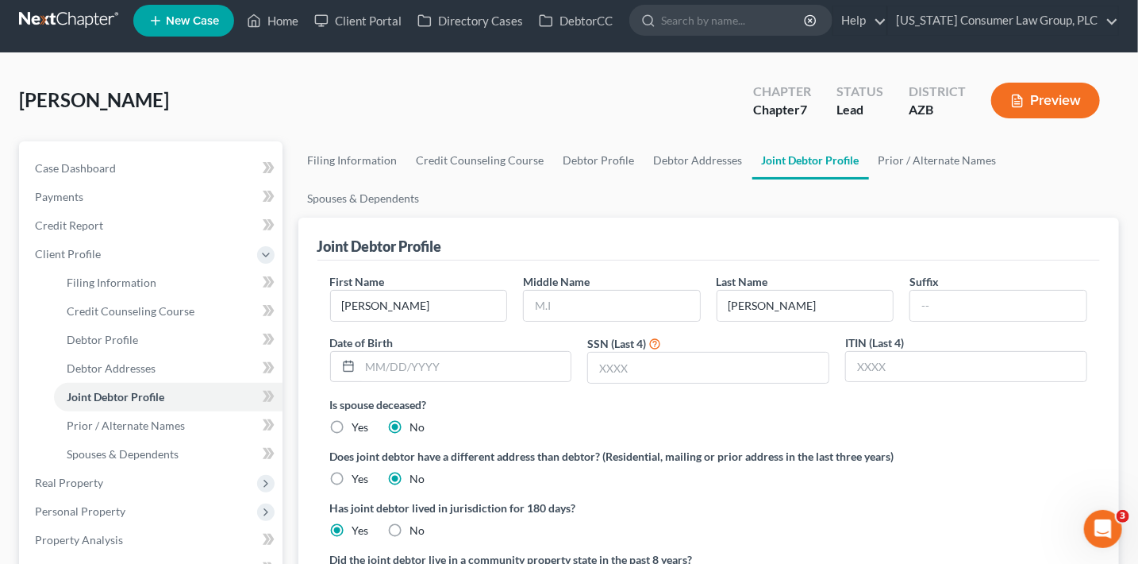
scroll to position [12, 0]
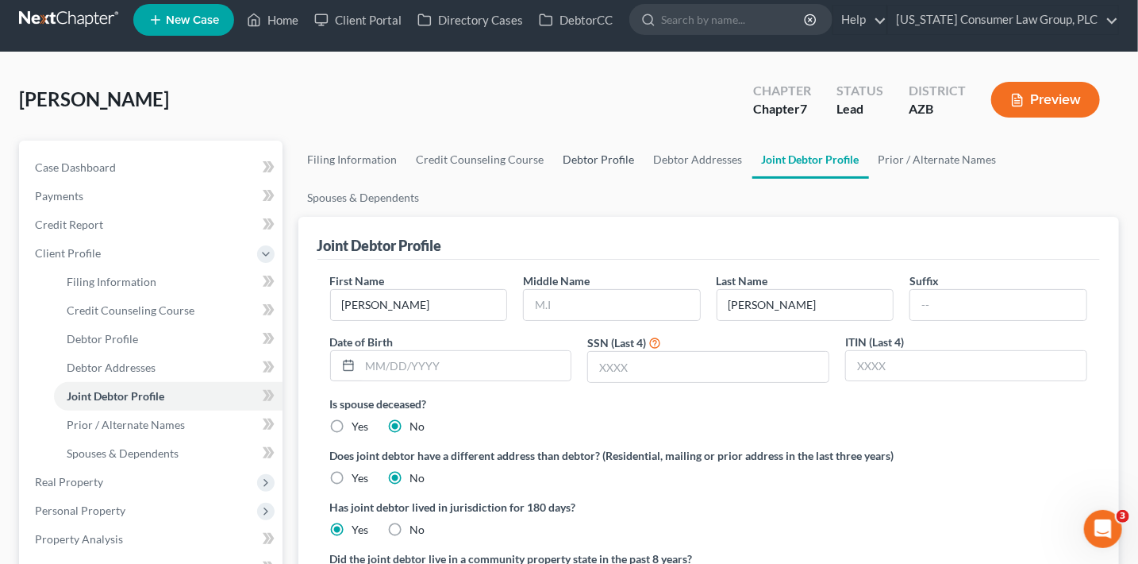
click at [583, 152] on link "Debtor Profile" at bounding box center [599, 160] width 90 height 38
select select "1"
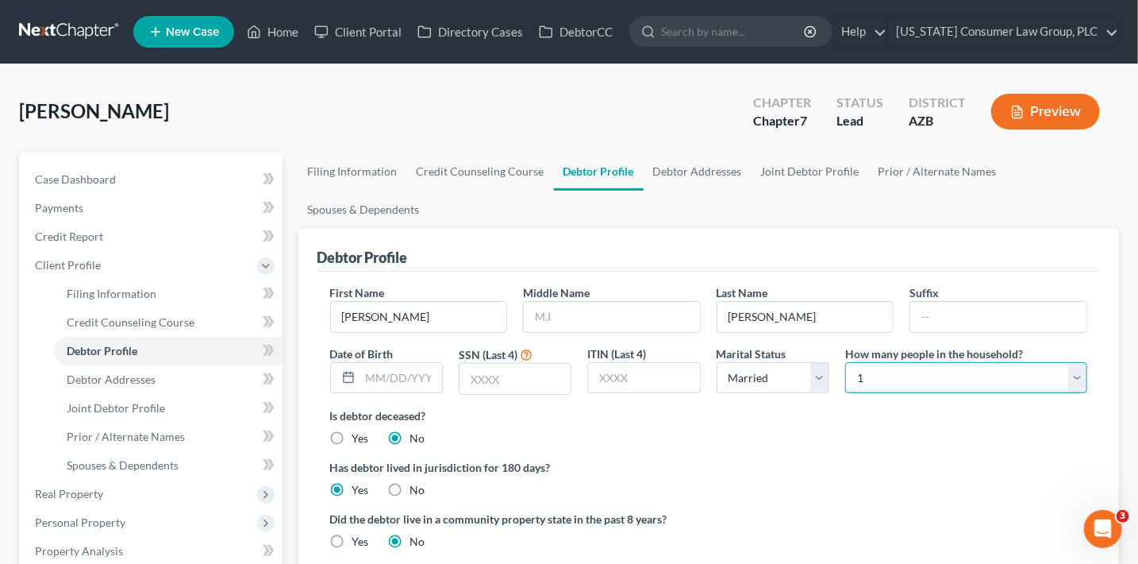
click at [850, 378] on select "Select 1 2 3 4 5 6 7 8 9 10 11 12 13 14 15 16 17 18 19 20" at bounding box center [966, 378] width 242 height 32
select select "4"
click at [845, 362] on select "Select 1 2 3 4 5 6 7 8 9 10 11 12 13 14 15 16 17 18 19 20" at bounding box center [966, 378] width 242 height 32
click at [352, 535] on label "Yes" at bounding box center [360, 541] width 17 height 16
click at [359, 535] on input "Yes" at bounding box center [364, 538] width 10 height 10
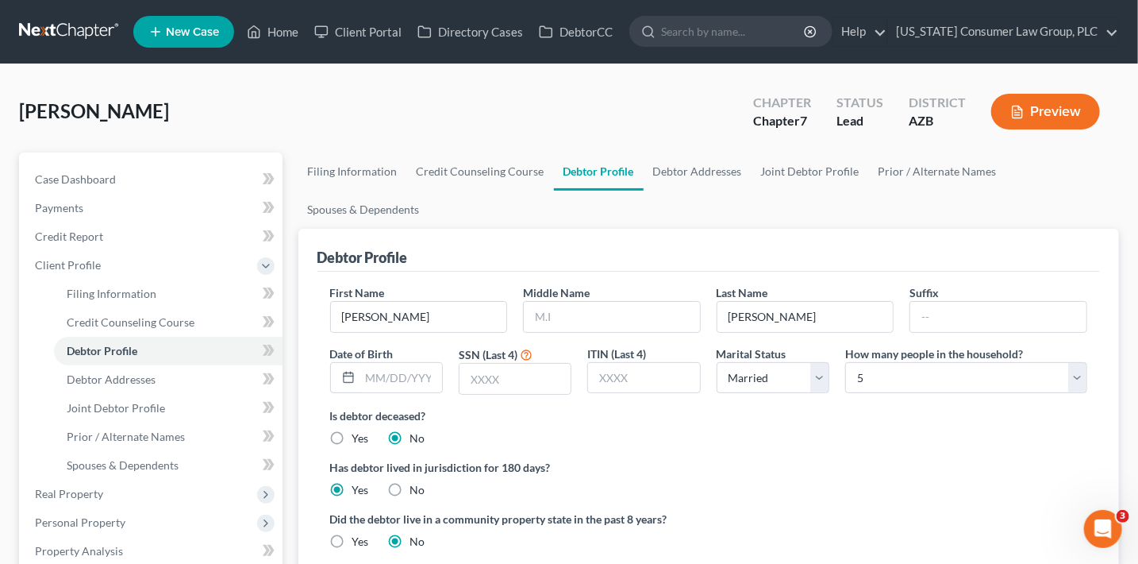
radio input "true"
radio input "false"
click at [378, 164] on link "Filing Information" at bounding box center [352, 171] width 109 height 38
select select "1"
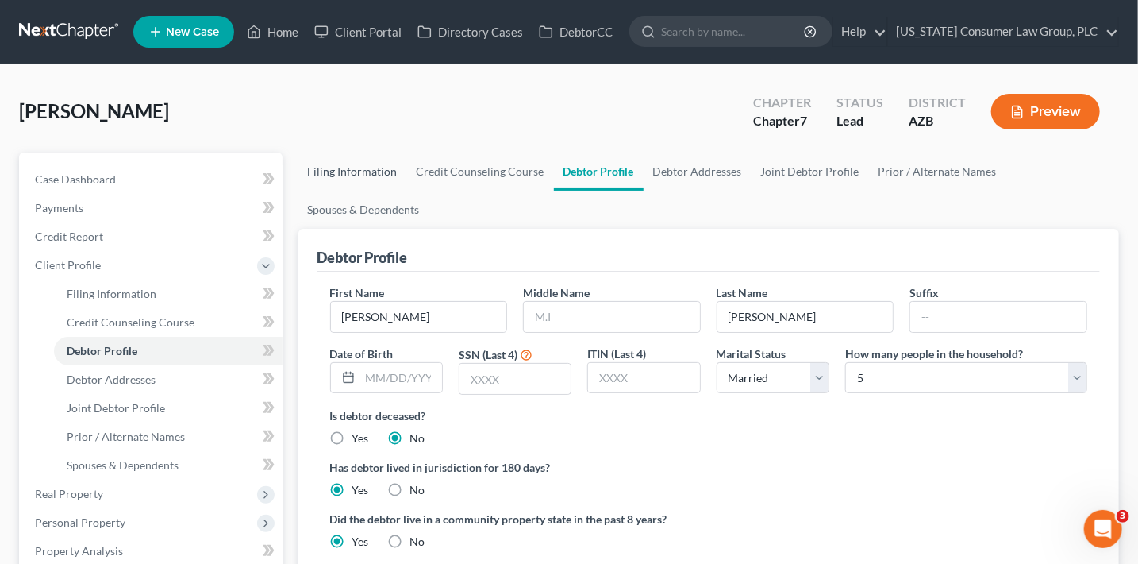
select select "0"
select select "4"
select select "0"
select select "3"
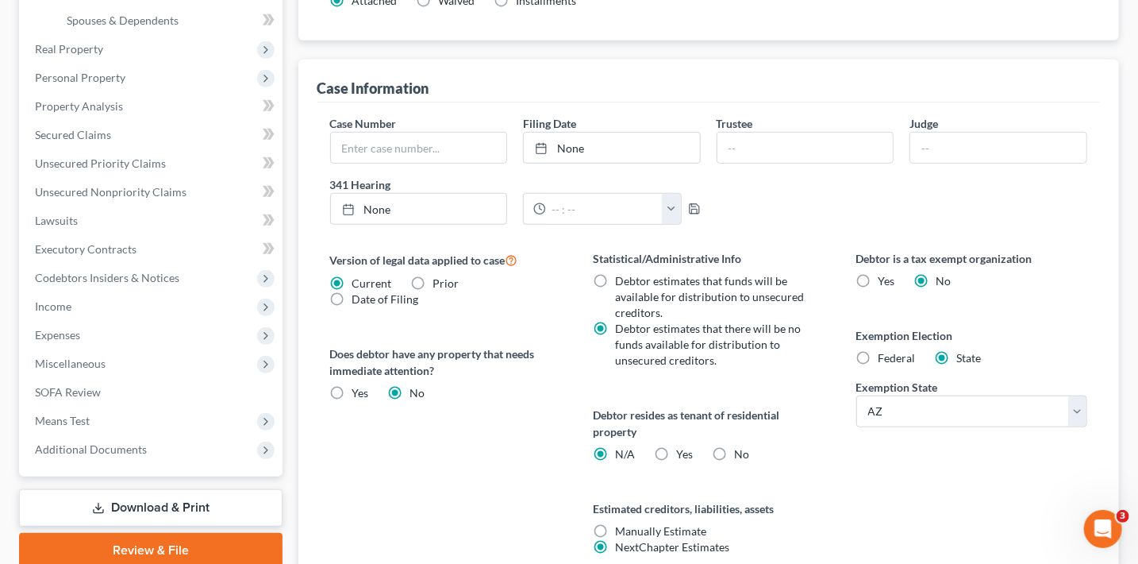
scroll to position [538, 0]
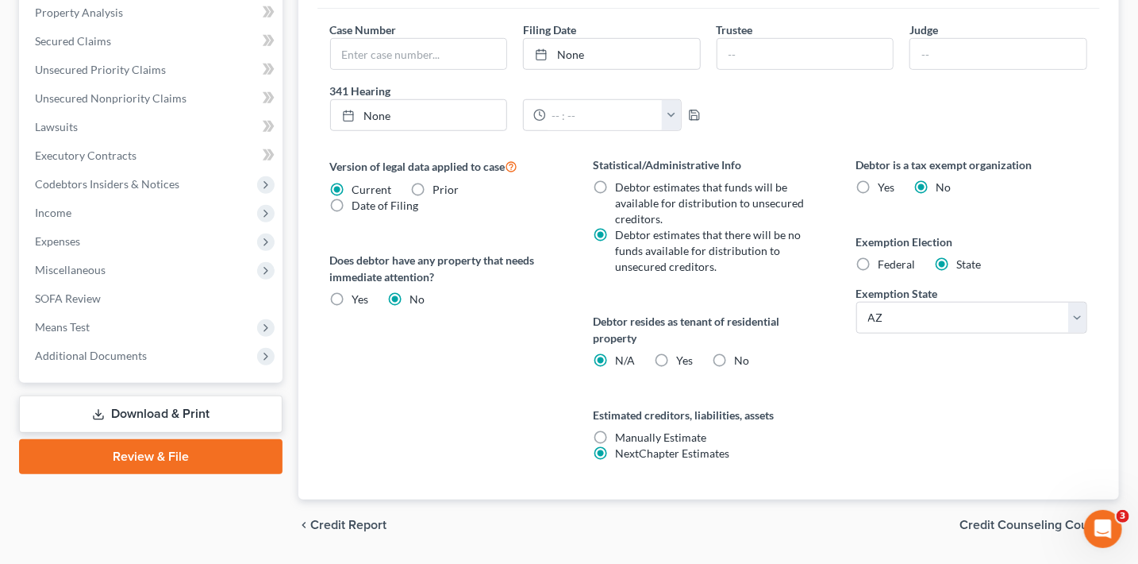
click at [736, 363] on span "No" at bounding box center [741, 359] width 15 height 13
click at [741, 363] on input "No" at bounding box center [746, 357] width 10 height 10
radio input "true"
radio input "false"
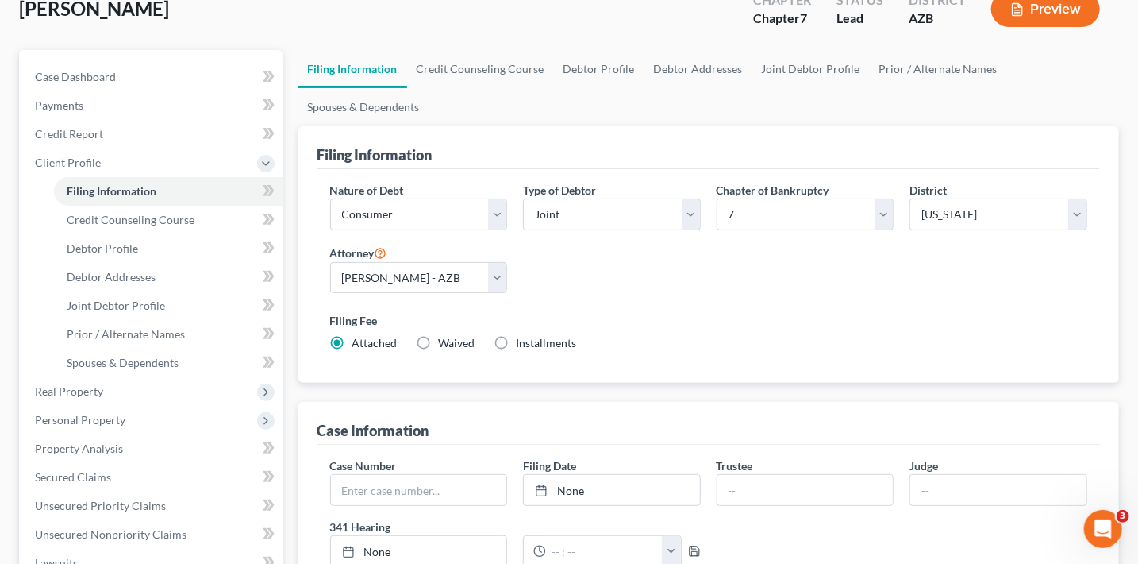
scroll to position [0, 0]
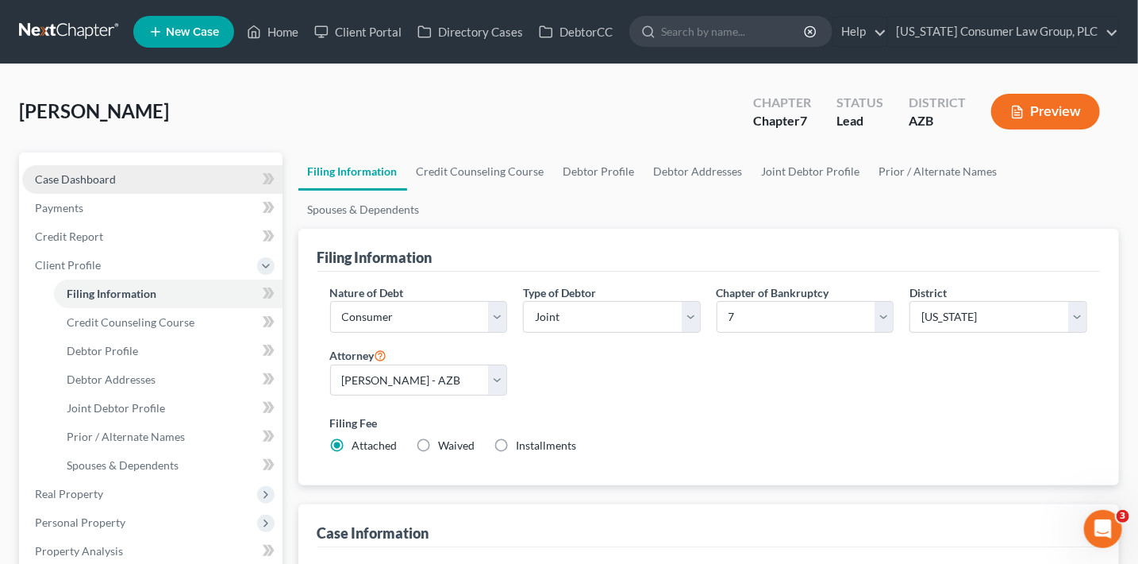
click at [103, 183] on span "Case Dashboard" at bounding box center [75, 178] width 81 height 13
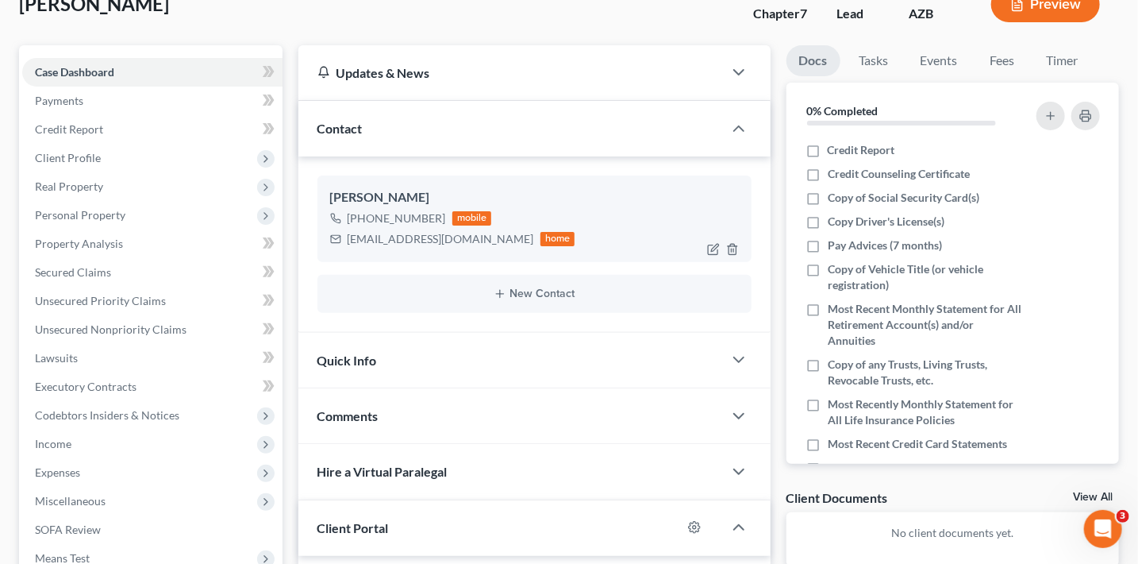
scroll to position [397, 0]
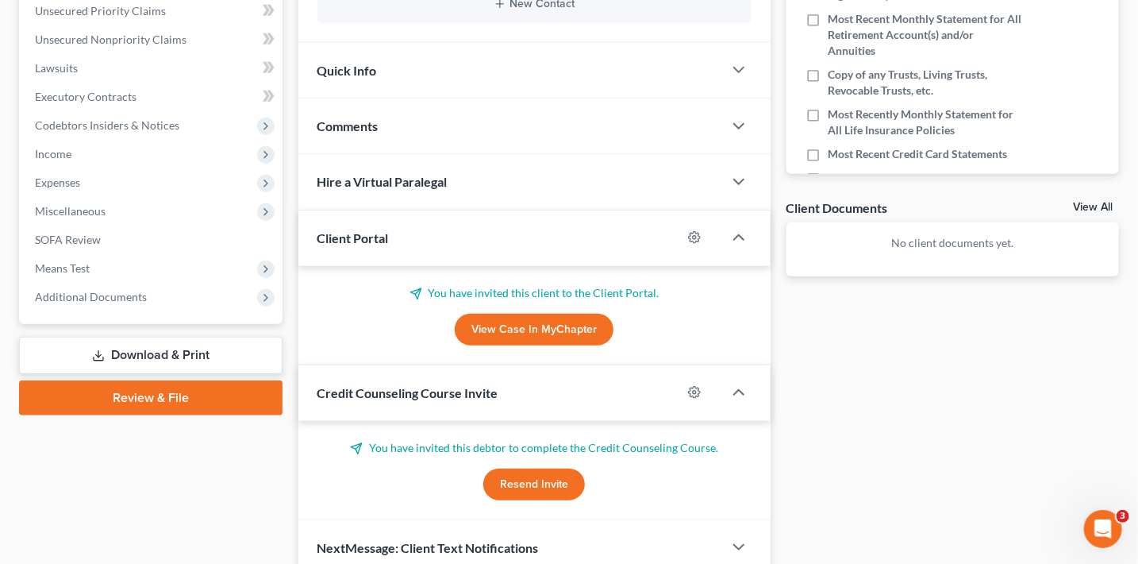
click at [527, 483] on button "Resend Invite" at bounding box center [534, 484] width 102 height 32
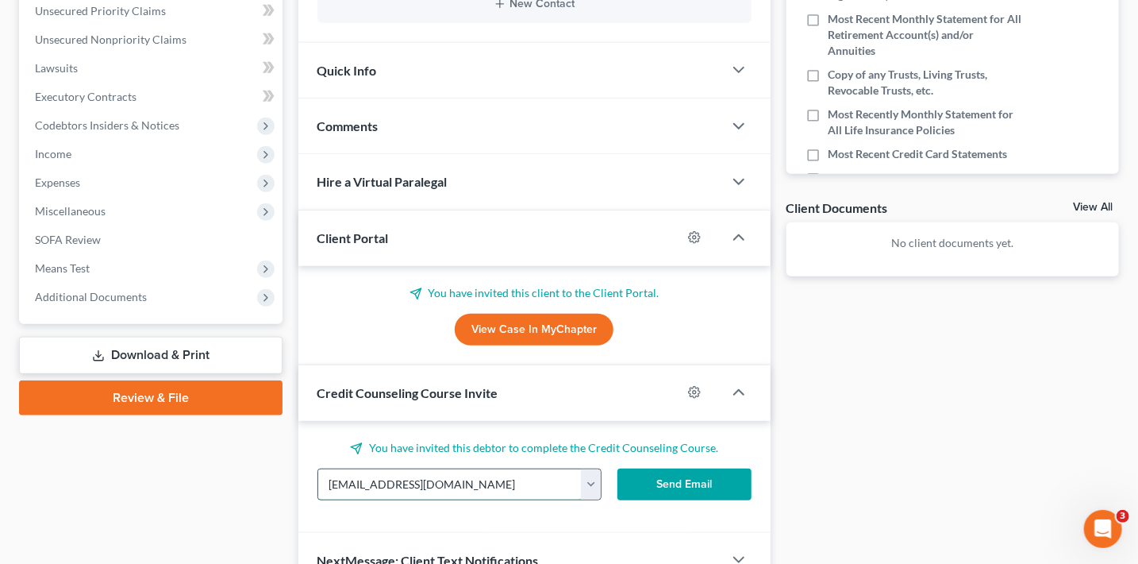
click at [479, 490] on input "[EMAIL_ADDRESS][DOMAIN_NAME]" at bounding box center [450, 484] width 264 height 30
paste input "https://shop.detroitlions.com/?query=golf&_s=gppc&utm_campaign=NFL+-+Detroit+Li…"
type input "https://shop.detroitlions.com/?query=golf&_s=gppc&utm_campaign=NFL+-+Detroit+Li…"
click at [527, 482] on input "text" at bounding box center [450, 484] width 264 height 30
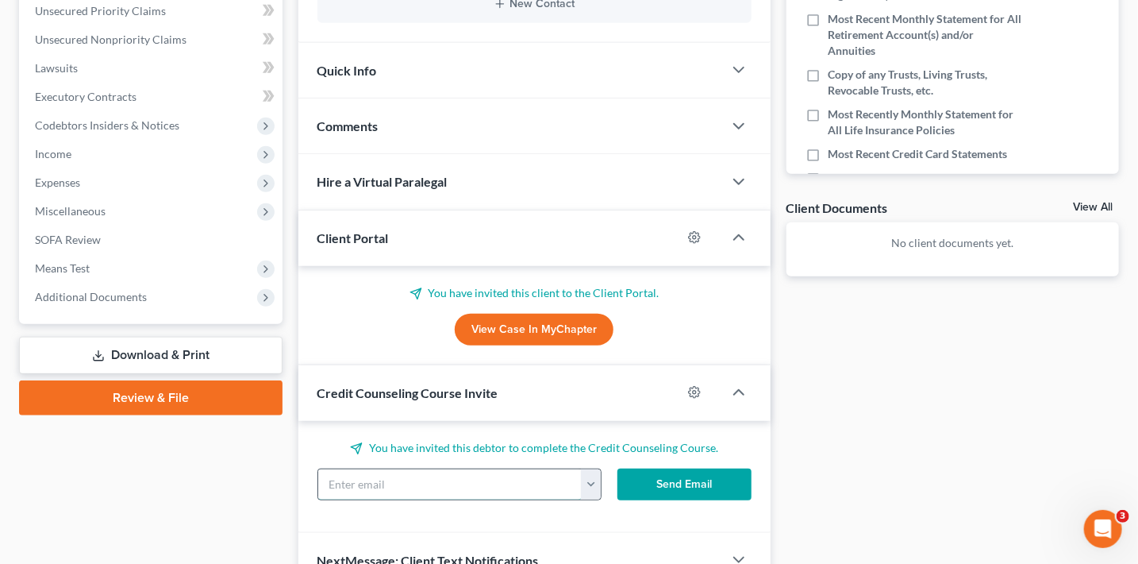
paste input "jillchulbert34@outlook.com"
type input "jillchulbert34@outlook.com"
click at [703, 484] on button "Send Email" at bounding box center [685, 484] width 134 height 32
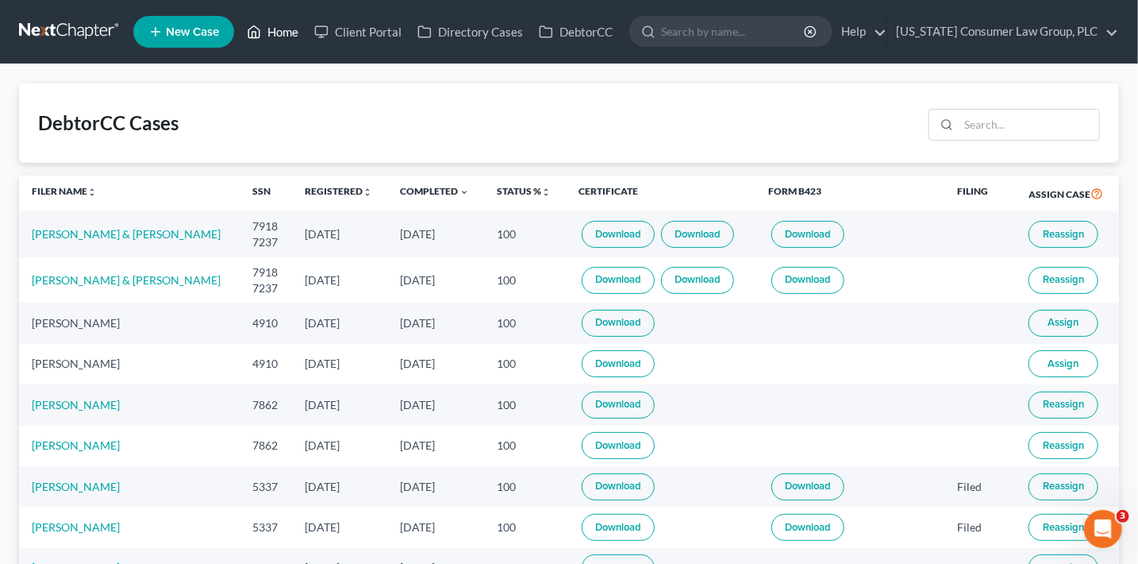
click at [271, 23] on link "Home" at bounding box center [272, 31] width 67 height 29
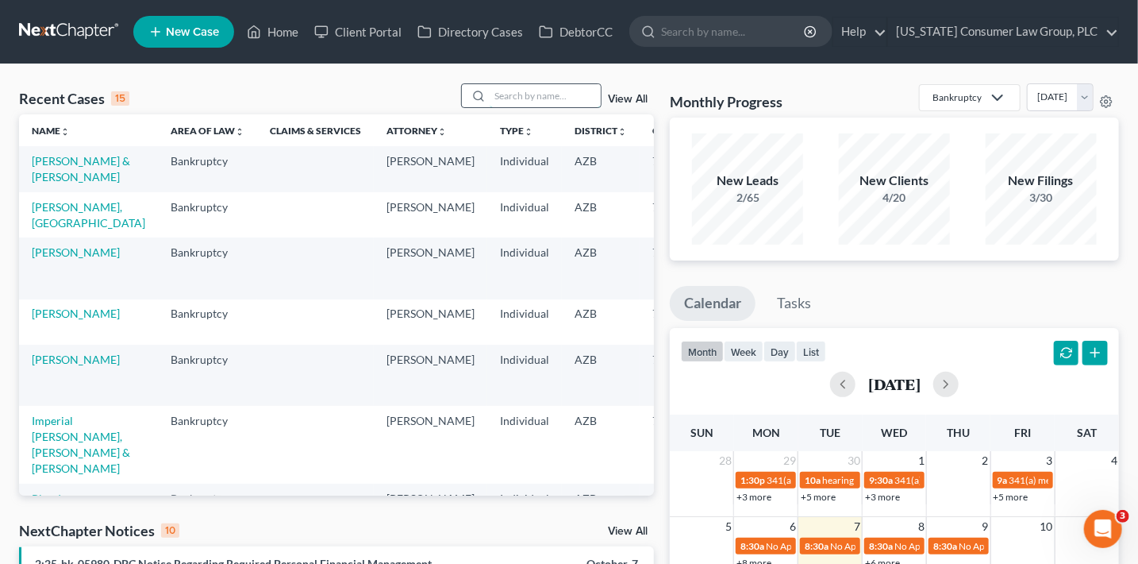
click at [529, 90] on input "search" at bounding box center [545, 95] width 111 height 23
type input "scott"
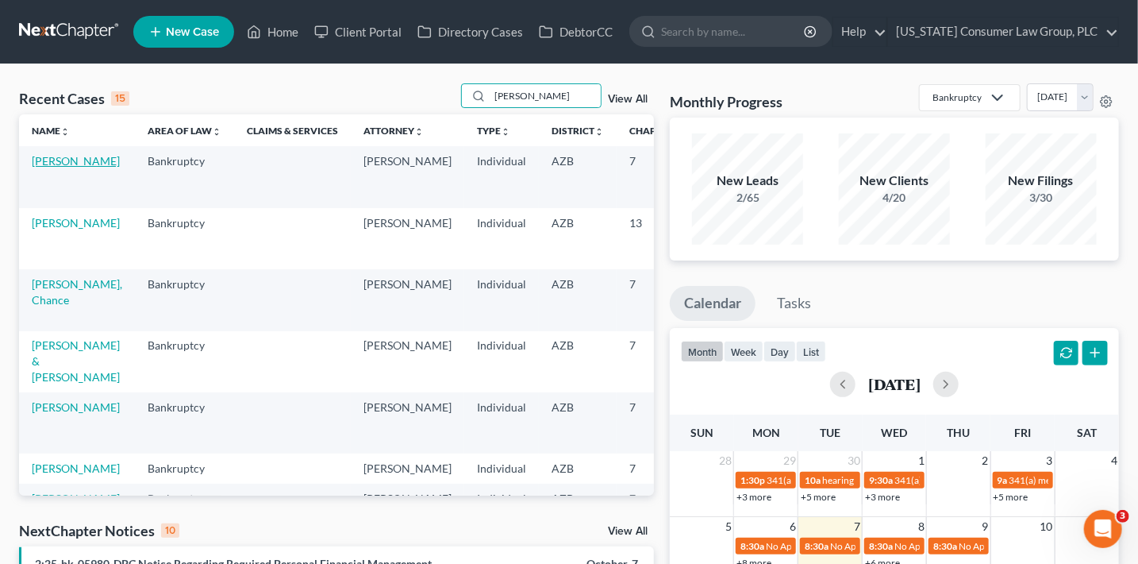
click at [43, 167] on link "[PERSON_NAME]" at bounding box center [76, 160] width 88 height 13
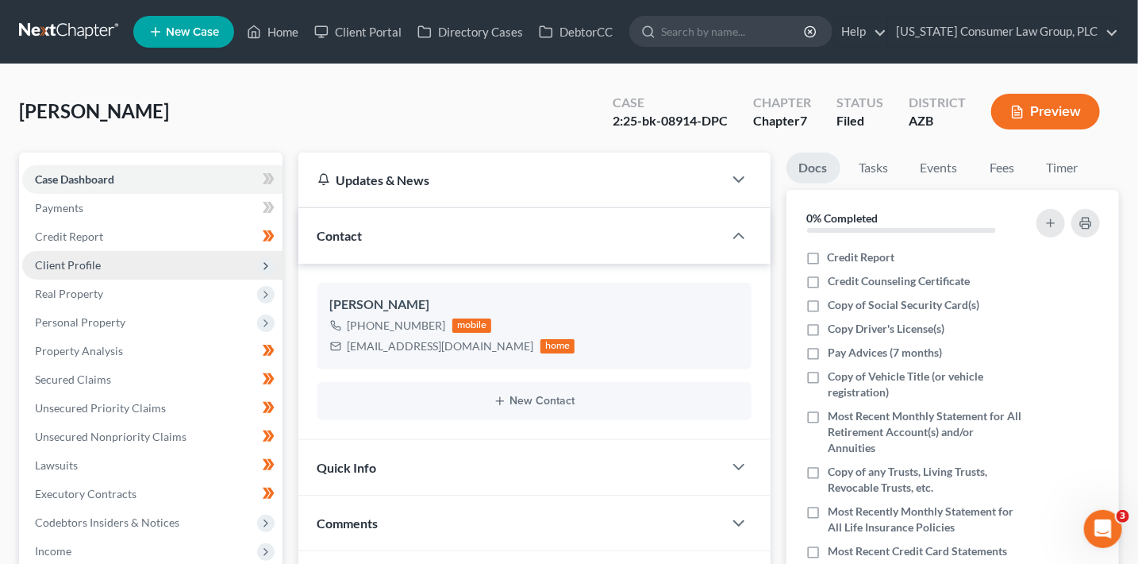
click at [133, 265] on span "Client Profile" at bounding box center [152, 265] width 260 height 29
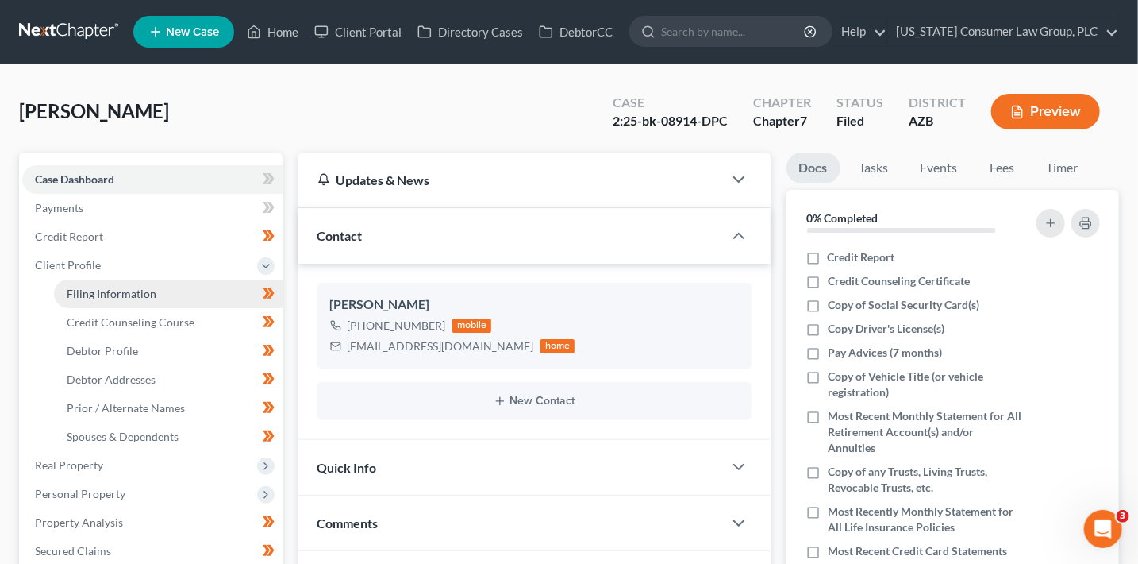
click at [150, 290] on span "Filing Information" at bounding box center [112, 293] width 90 height 13
select select "1"
select select "0"
select select "3"
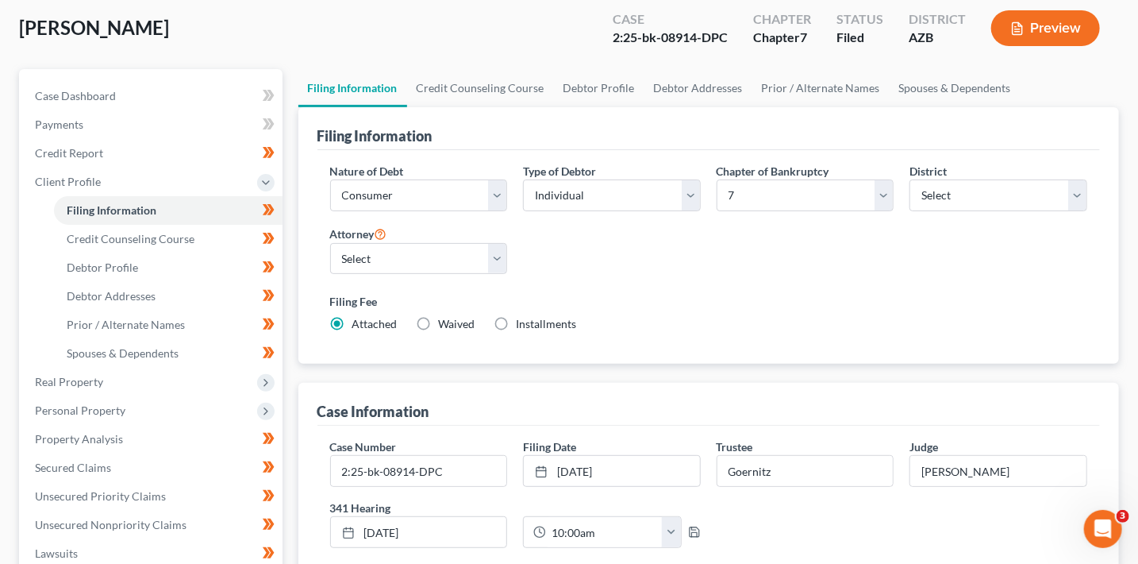
scroll to position [79, 0]
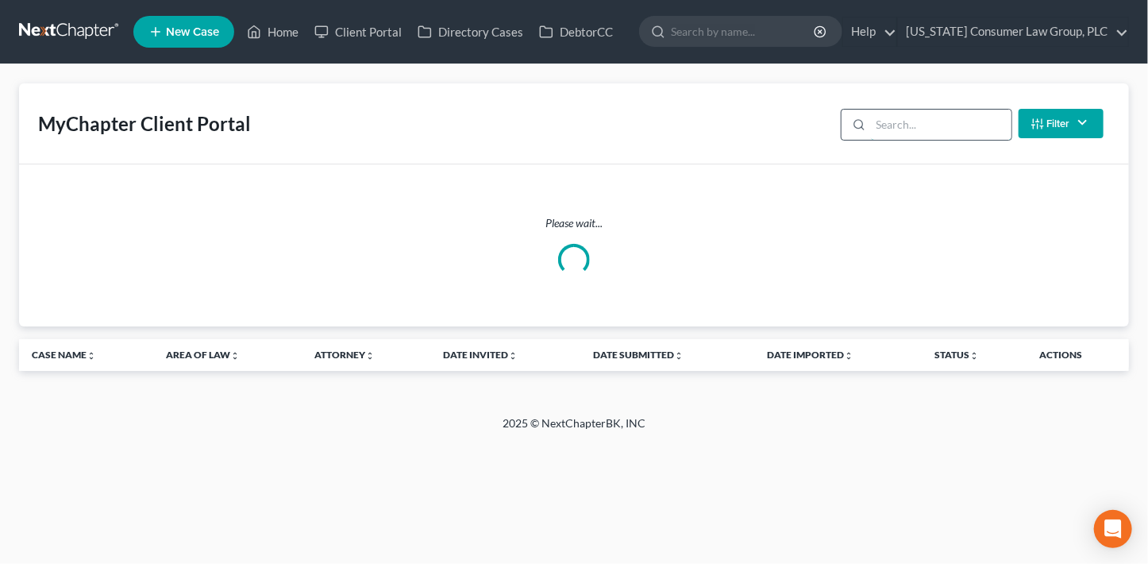
click at [970, 124] on input "search" at bounding box center [941, 125] width 141 height 30
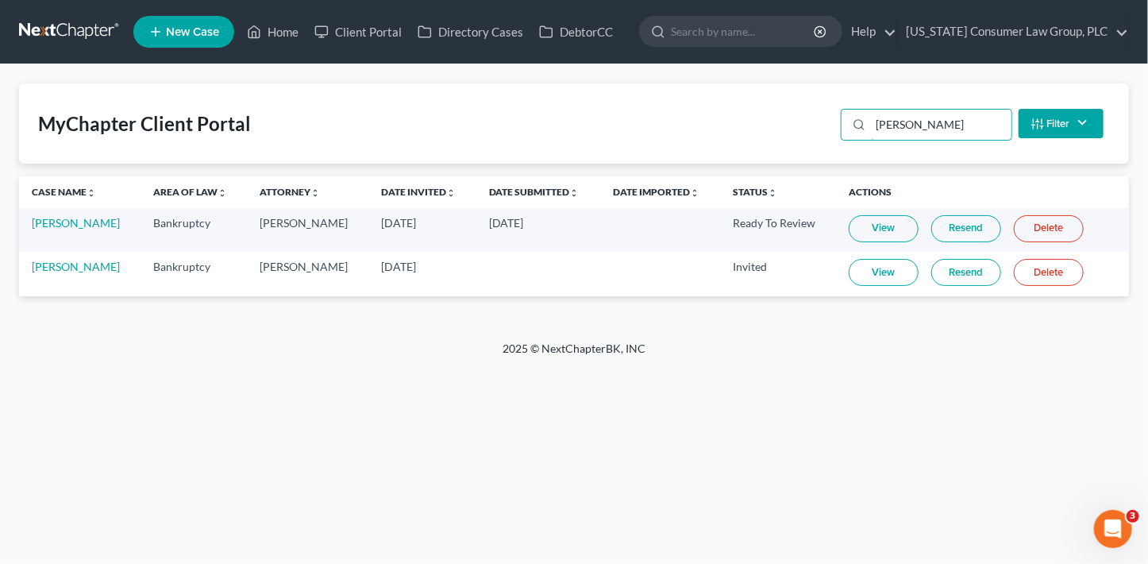
type input "cody"
click at [956, 281] on link "Resend" at bounding box center [966, 272] width 70 height 27
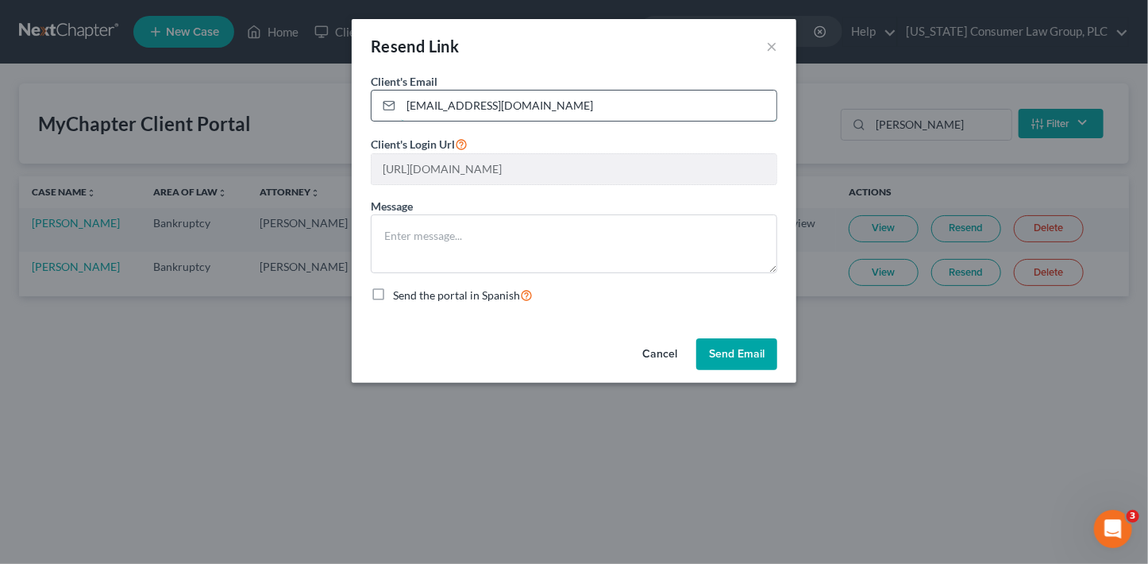
click at [584, 109] on input "codyhulbert34@icloud.com" at bounding box center [588, 105] width 375 height 30
paste input "jillchulbert34@outlook"
type input "jillchulbert34@outlook.com"
click at [749, 353] on button "Send Email" at bounding box center [736, 354] width 81 height 32
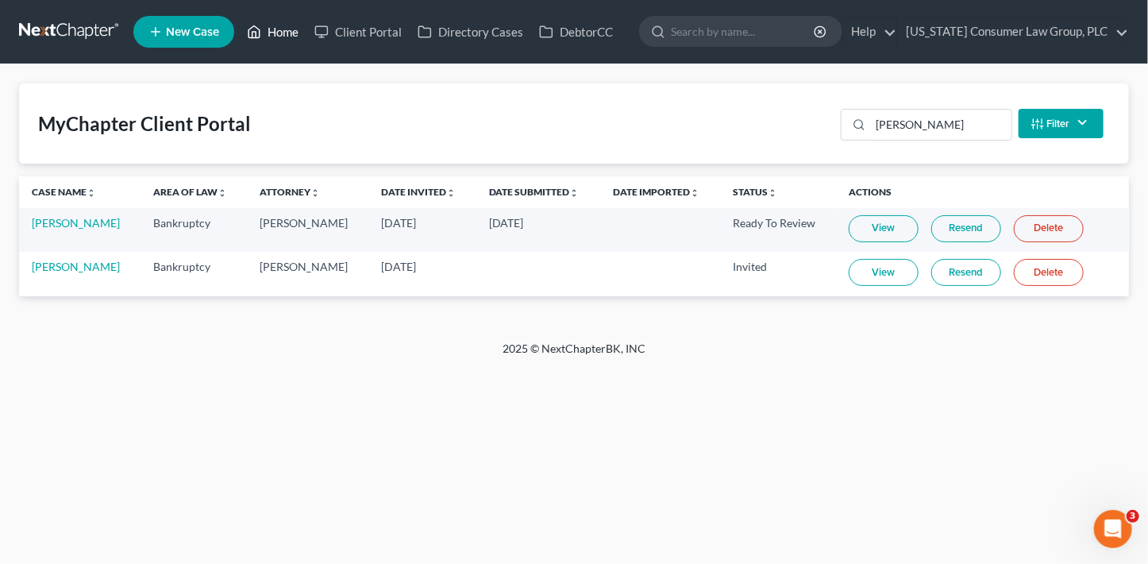
click at [259, 31] on icon at bounding box center [254, 31] width 14 height 19
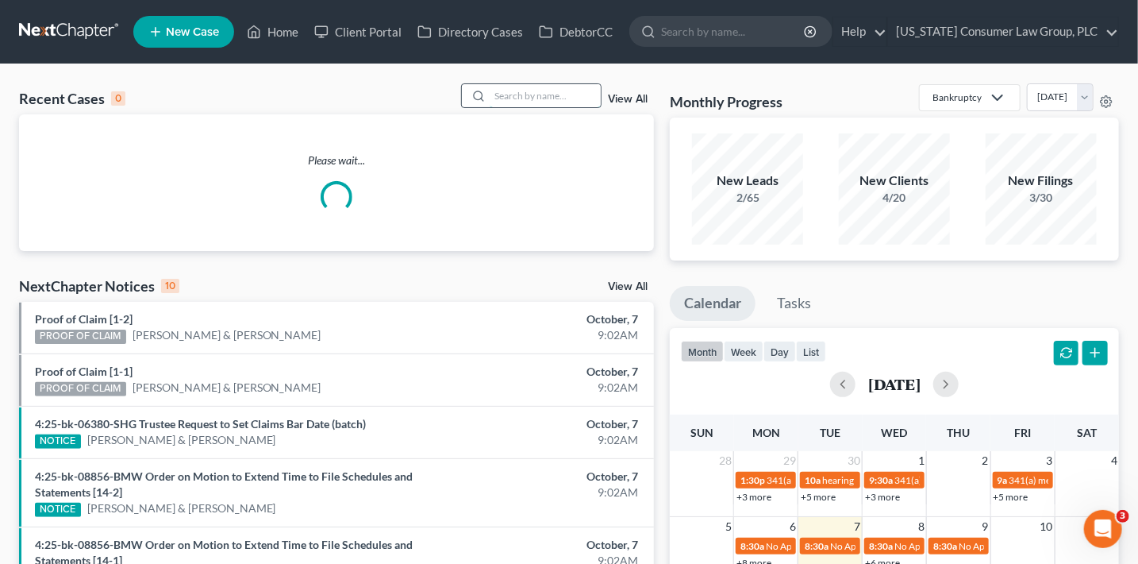
drag, startPoint x: 505, startPoint y: 95, endPoint x: 507, endPoint y: 86, distance: 9.8
click at [506, 88] on input "search" at bounding box center [545, 95] width 111 height 23
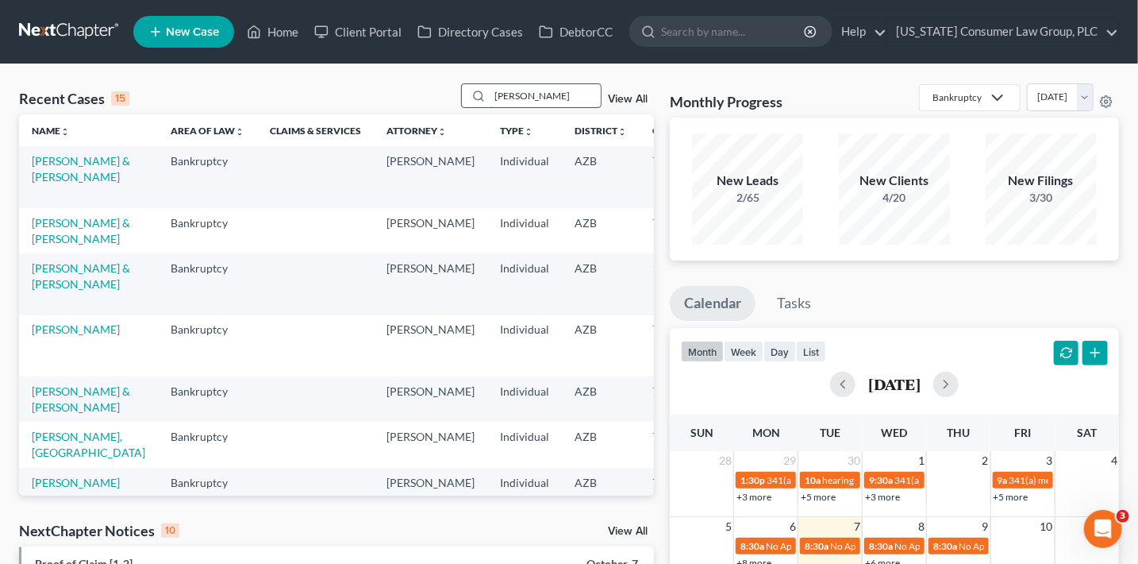
type input "melodie"
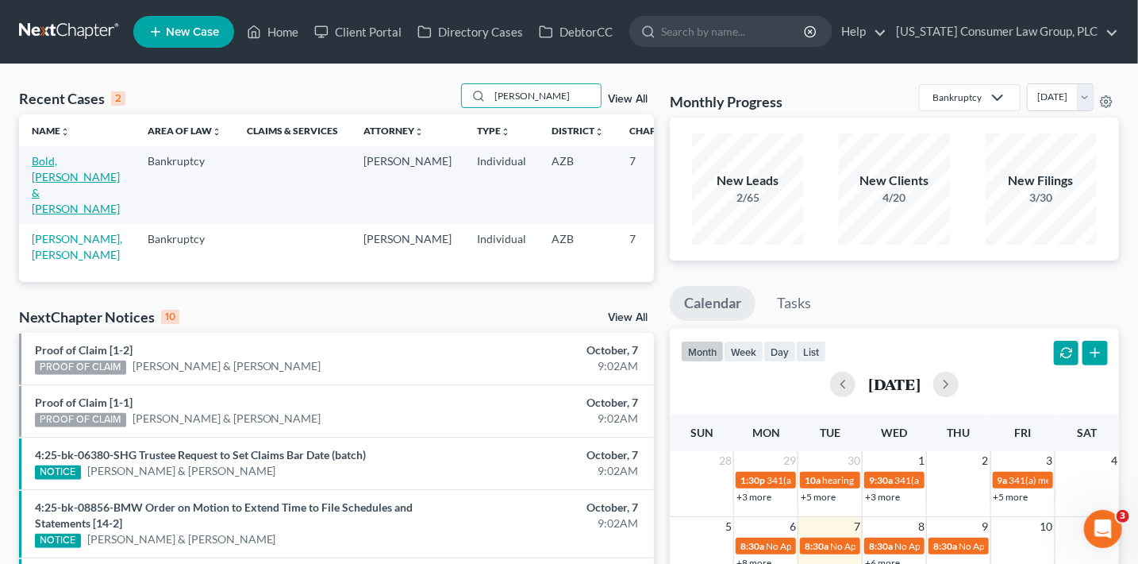
click at [36, 179] on link "Bold, Michael & Melodie" at bounding box center [76, 184] width 88 height 61
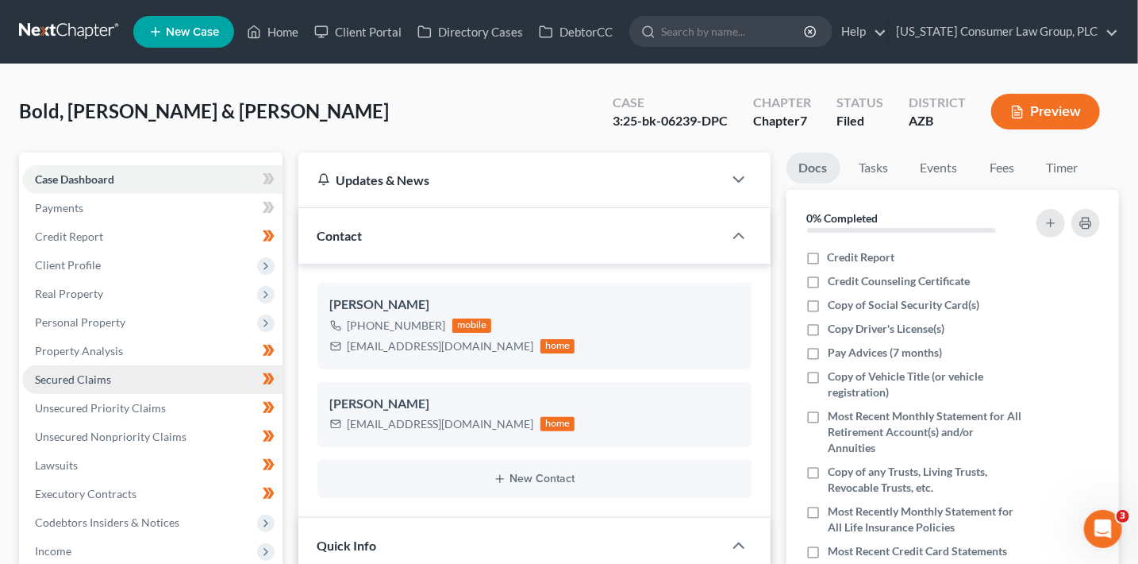
click at [89, 384] on span "Secured Claims" at bounding box center [73, 378] width 76 height 13
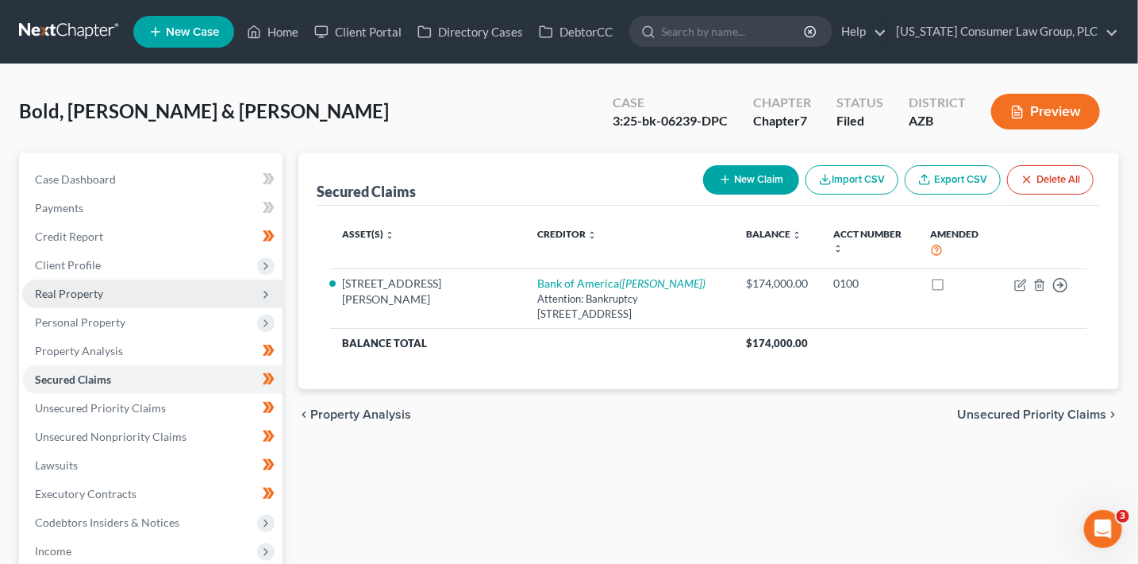
click at [65, 294] on span "Real Property" at bounding box center [69, 293] width 68 height 13
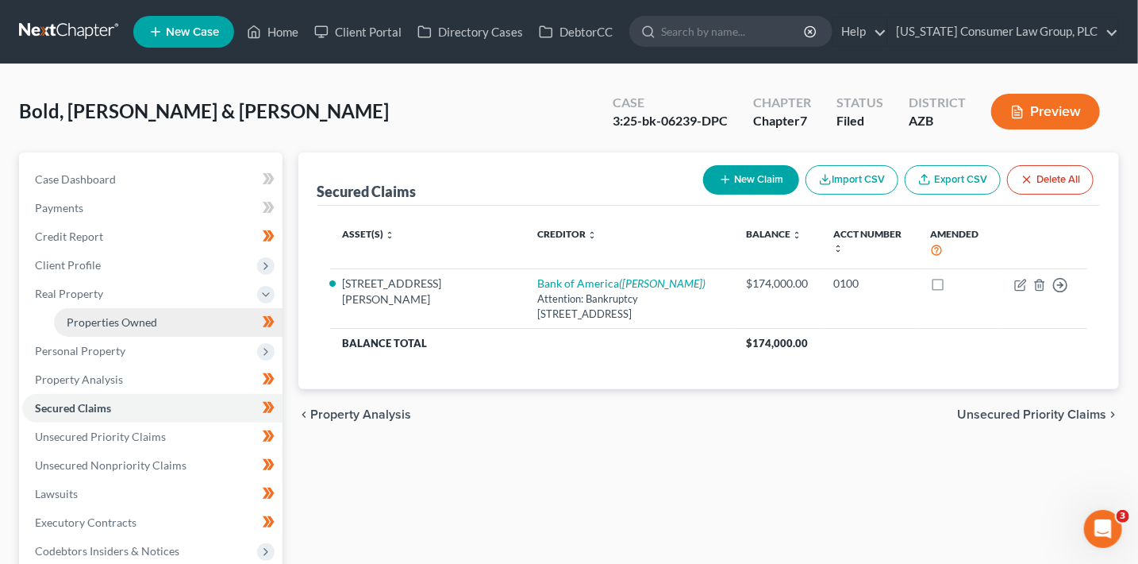
click at [83, 317] on span "Properties Owned" at bounding box center [112, 321] width 90 height 13
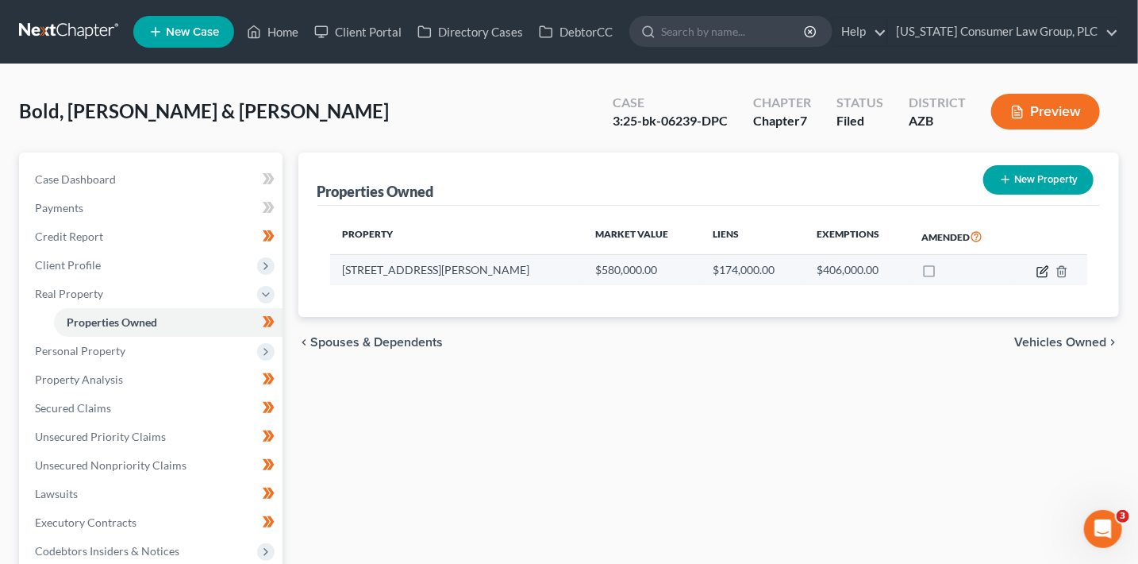
click at [1045, 270] on icon "button" at bounding box center [1043, 271] width 13 height 13
select select "3"
select select "2"
select select "0"
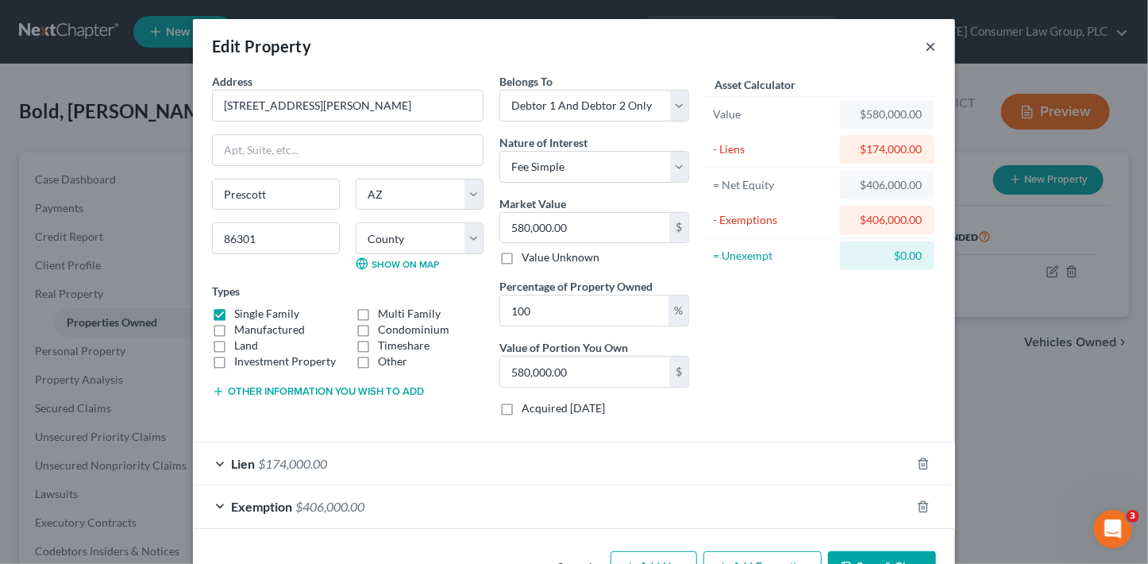
click at [925, 44] on button "×" at bounding box center [930, 46] width 11 height 19
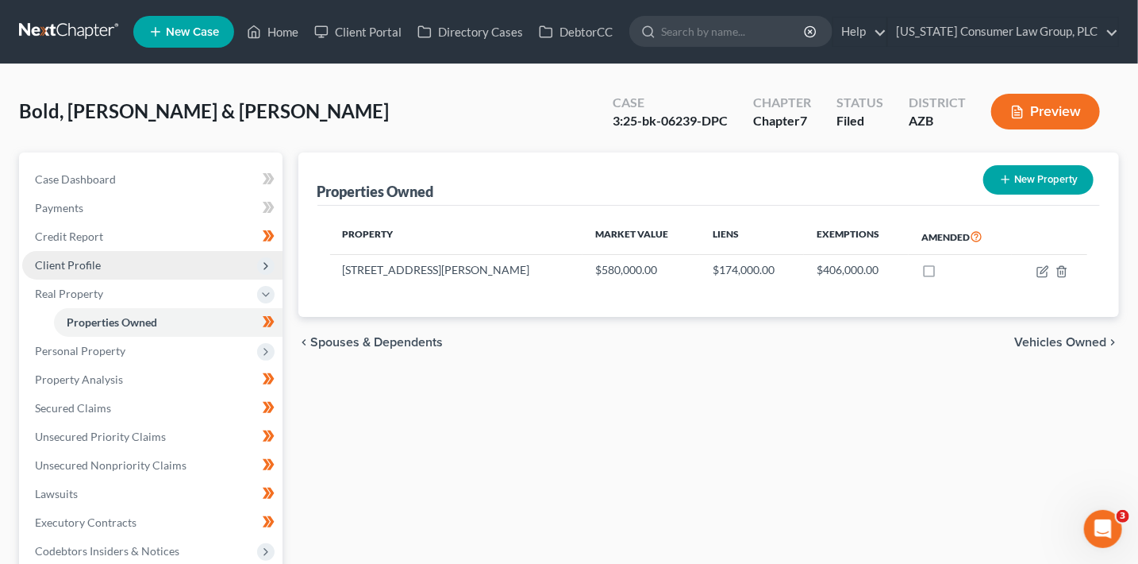
click at [132, 256] on span "Client Profile" at bounding box center [152, 265] width 260 height 29
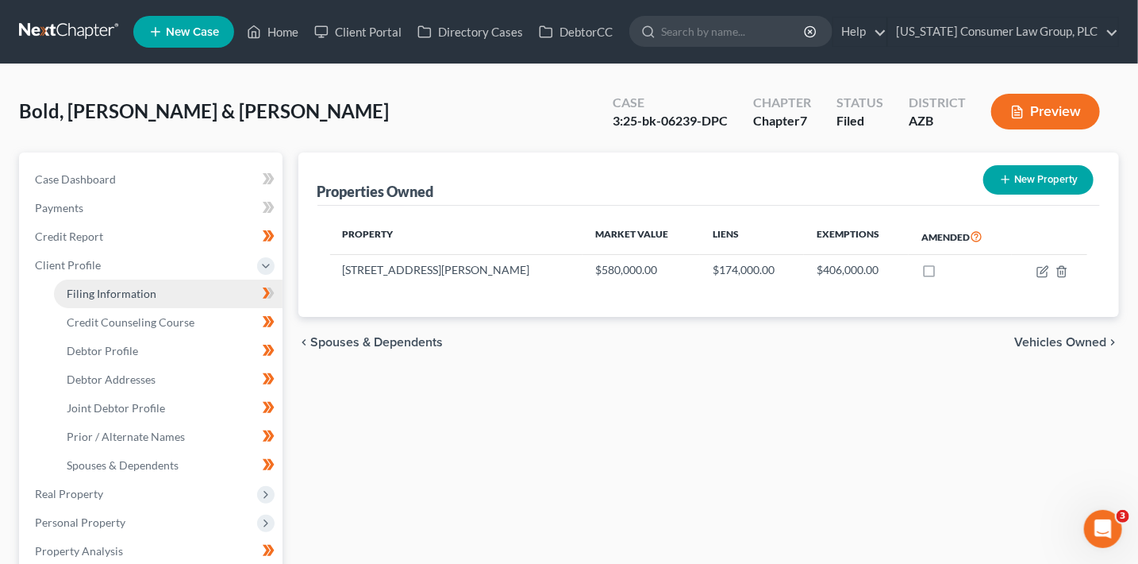
click at [145, 303] on link "Filing Information" at bounding box center [168, 293] width 229 height 29
select select "1"
select select "0"
select select "3"
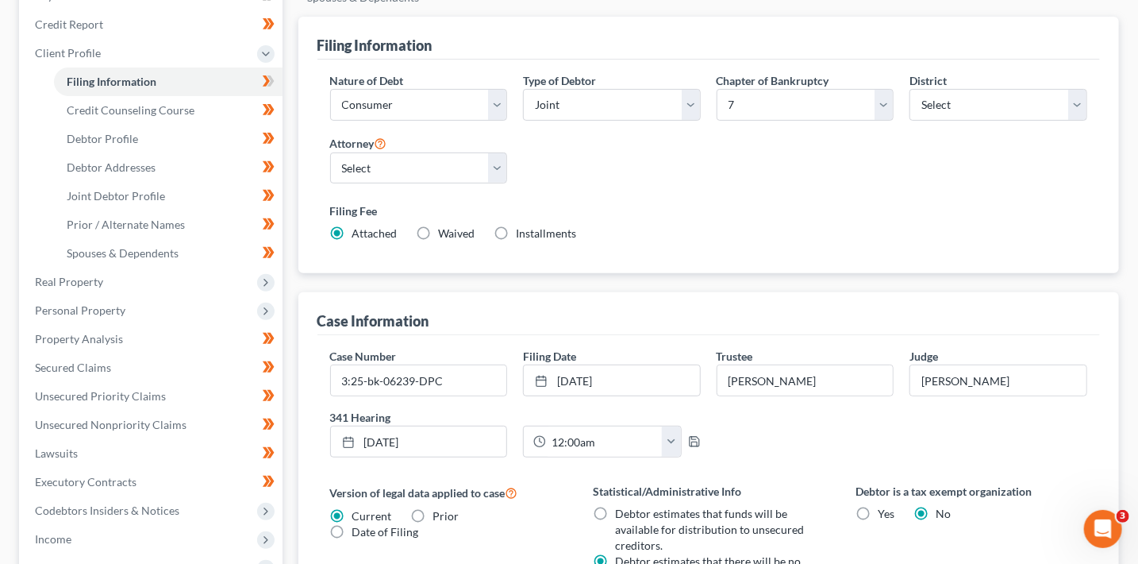
scroll to position [211, 0]
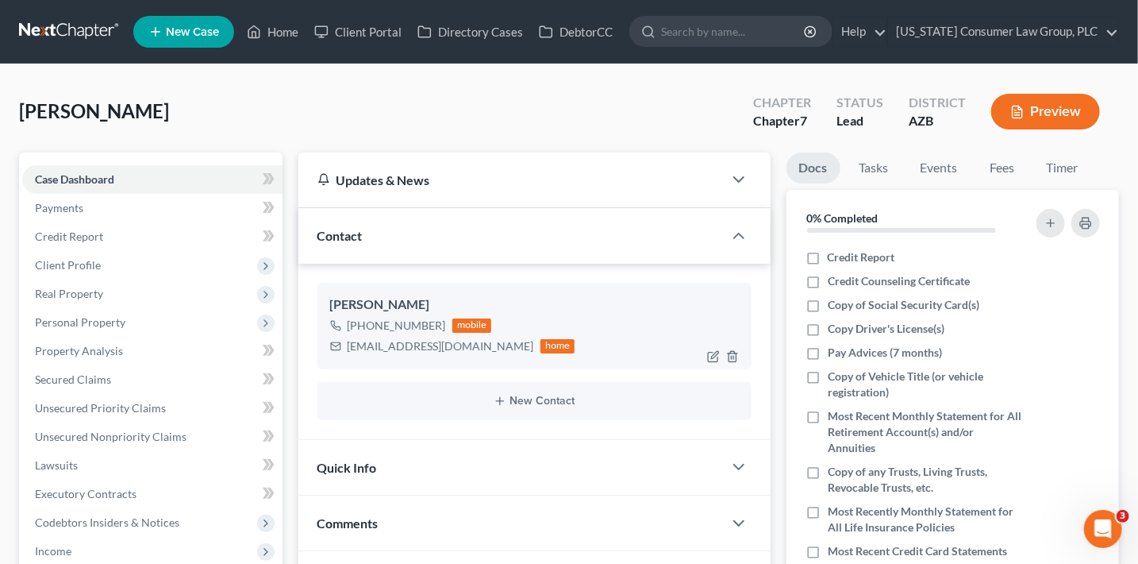
scroll to position [20, 0]
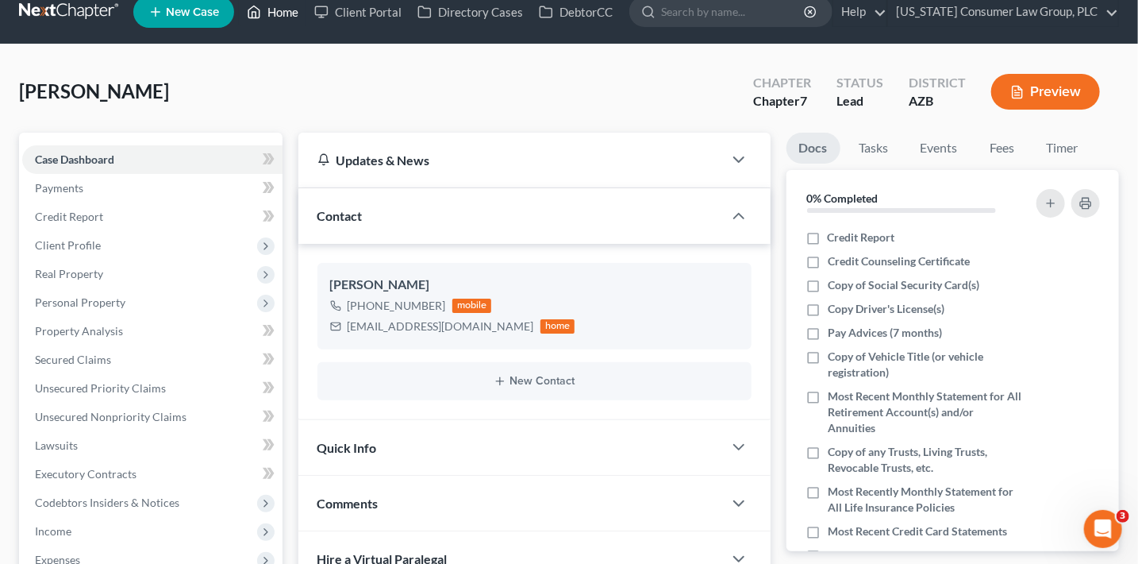
click at [276, 18] on link "Home" at bounding box center [272, 12] width 67 height 29
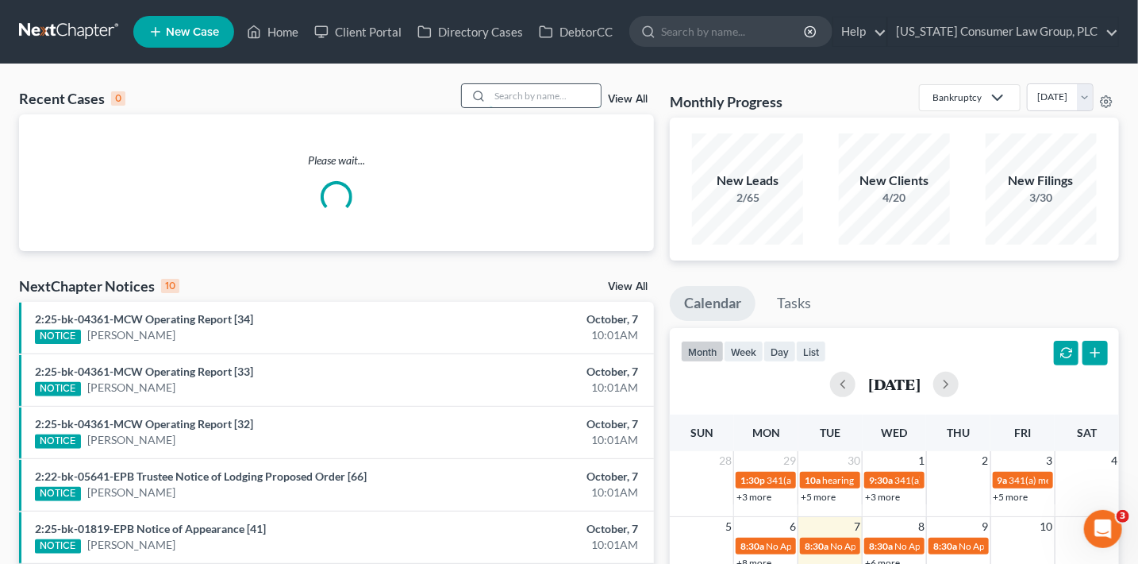
click at [545, 102] on input "search" at bounding box center [545, 95] width 111 height 23
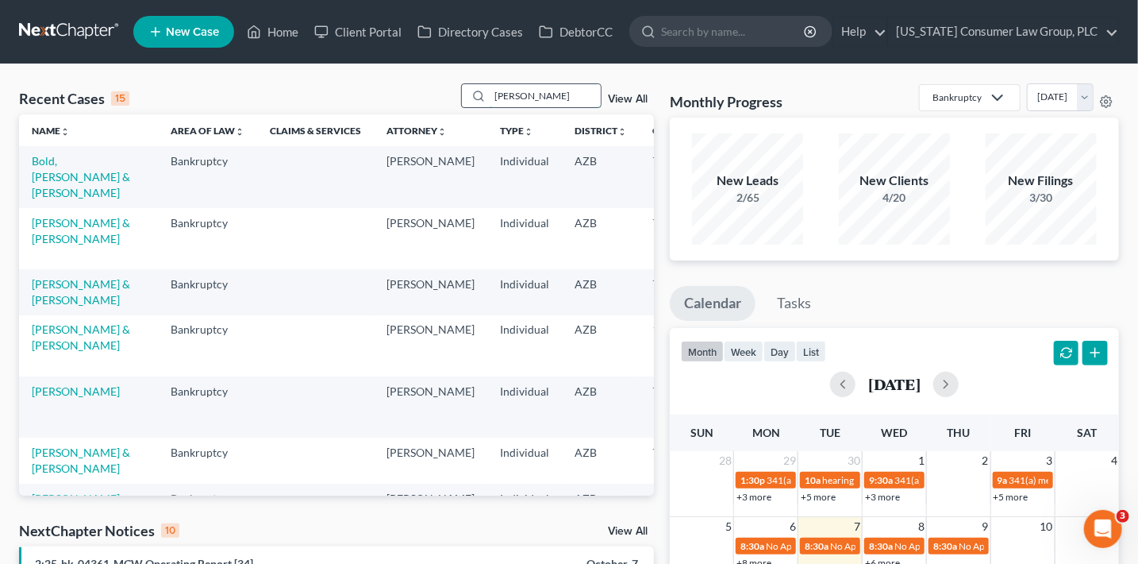
type input "[PERSON_NAME]"
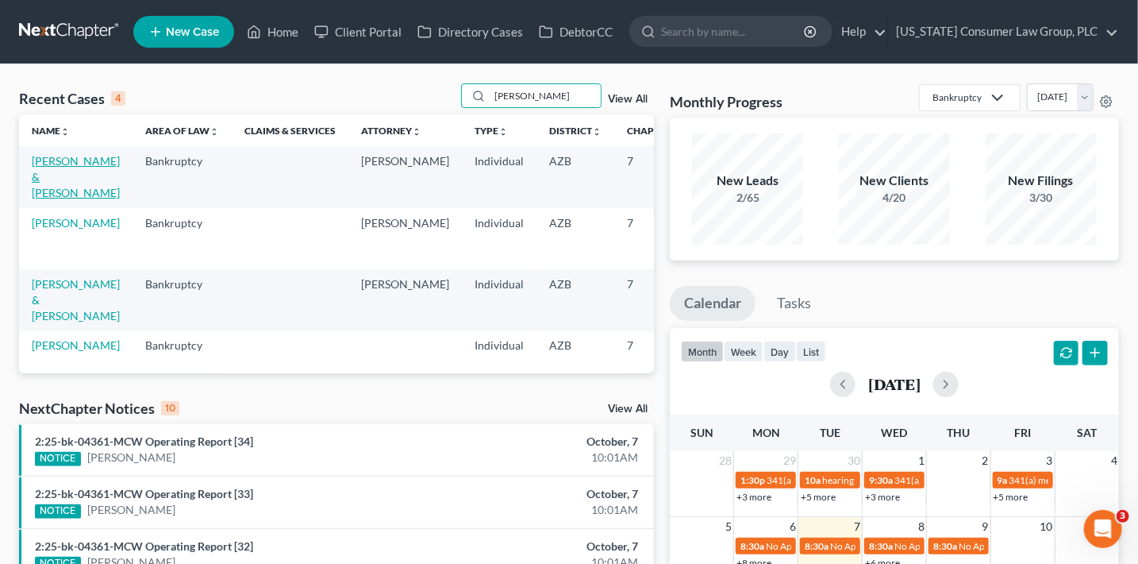
click at [37, 199] on link "[PERSON_NAME] & [PERSON_NAME]" at bounding box center [76, 176] width 88 height 45
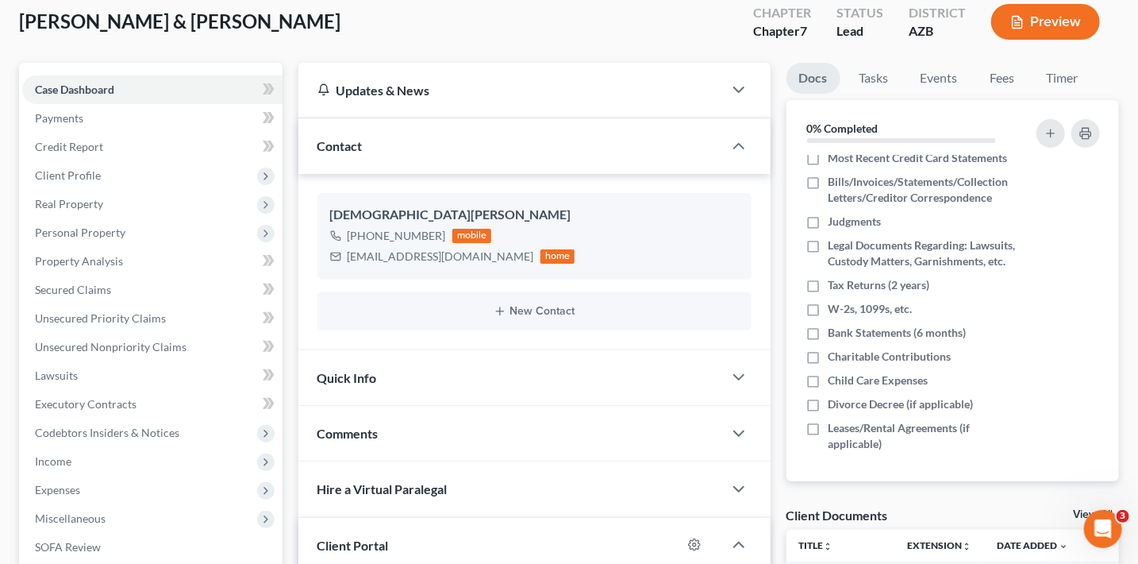
scroll to position [87, 0]
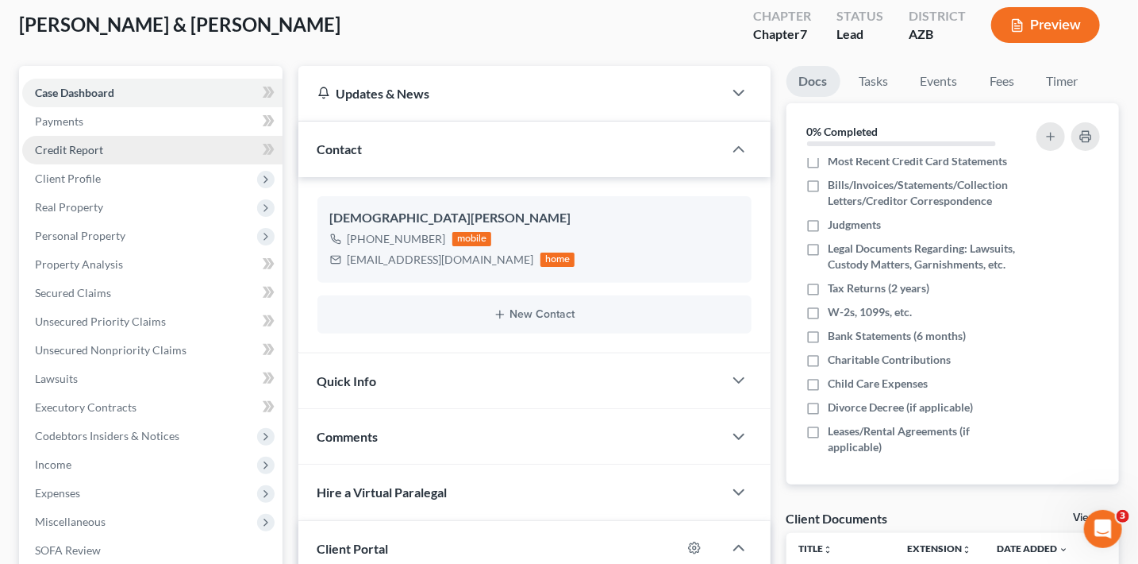
click at [102, 148] on link "Credit Report" at bounding box center [152, 150] width 260 height 29
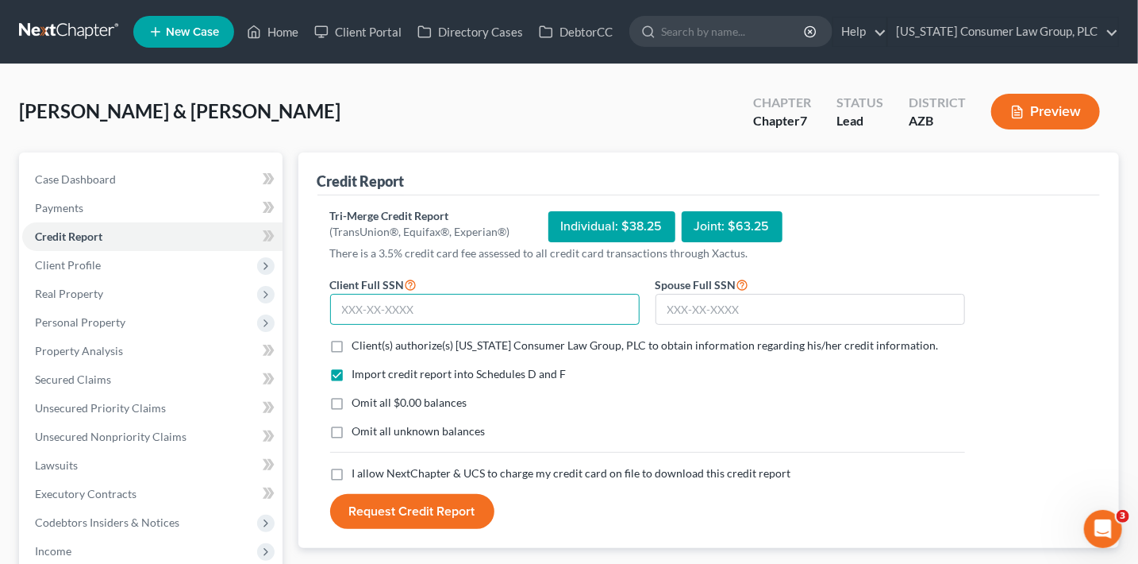
click at [519, 309] on input "text" at bounding box center [485, 310] width 310 height 32
type input "606-03-6713"
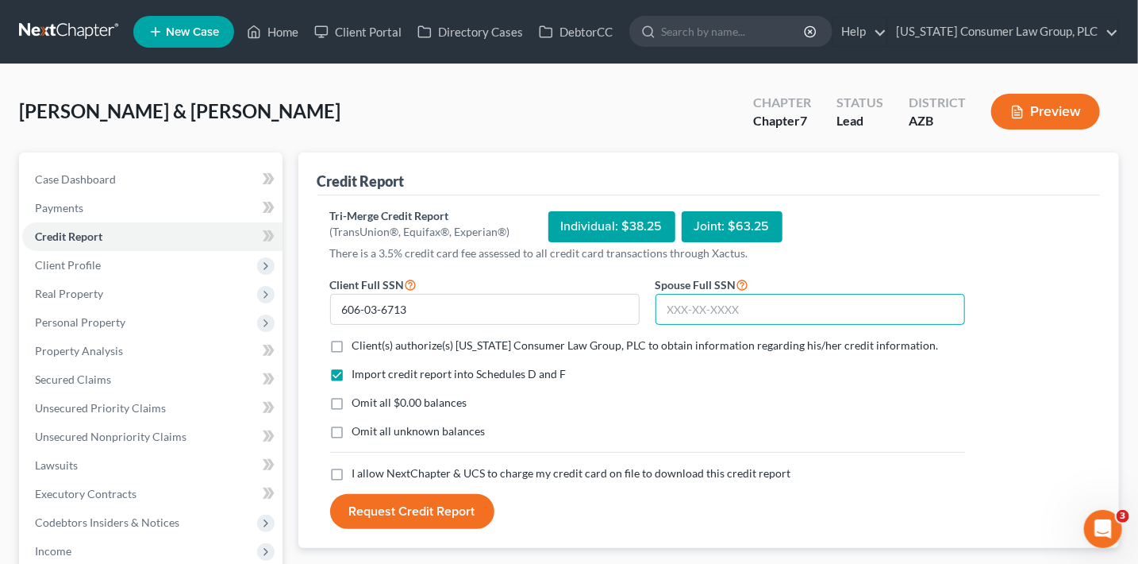
click at [700, 307] on input "text" at bounding box center [811, 310] width 310 height 32
type input "625-26-0701"
click at [479, 344] on span "Client(s) authorize(s) [US_STATE] Consumer Law Group, PLC to obtain information…" at bounding box center [645, 344] width 587 height 13
click at [369, 344] on input "Client(s) authorize(s) [US_STATE] Consumer Law Group, PLC to obtain information…" at bounding box center [364, 342] width 10 height 10
checkbox input "true"
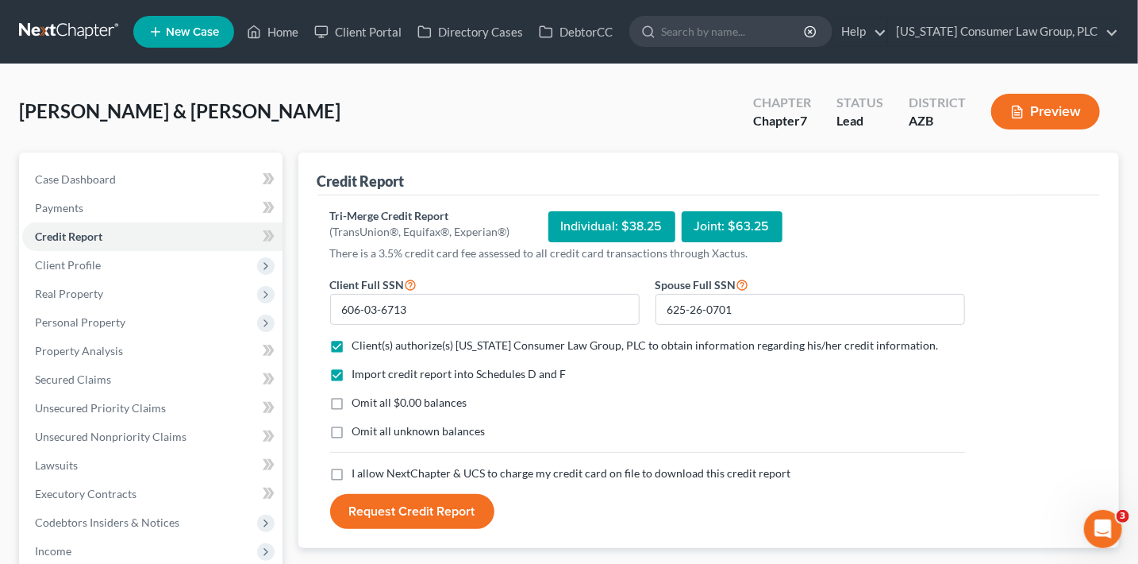
click at [453, 400] on span "Omit all $0.00 balances" at bounding box center [409, 401] width 115 height 13
click at [369, 400] on input "Omit all $0.00 balances" at bounding box center [364, 400] width 10 height 10
checkbox input "true"
click at [446, 477] on span "I allow NextChapter & UCS to charge my credit card on file to download this cre…" at bounding box center [571, 472] width 439 height 13
click at [369, 475] on input "I allow NextChapter & UCS to charge my credit card on file to download this cre…" at bounding box center [364, 470] width 10 height 10
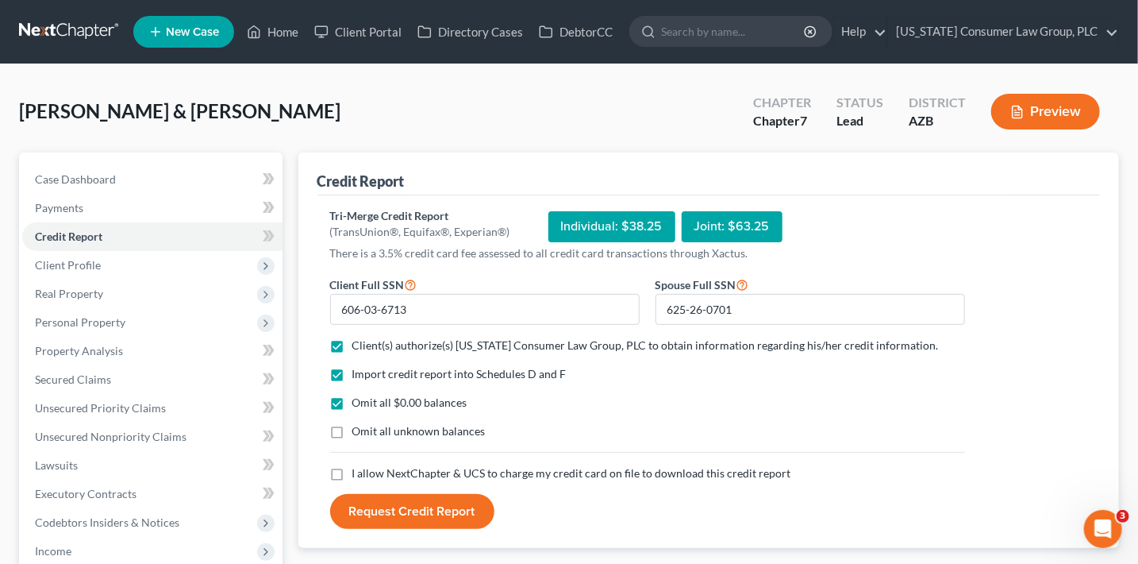
checkbox input "true"
click at [442, 502] on button "Request Credit Report" at bounding box center [412, 511] width 164 height 35
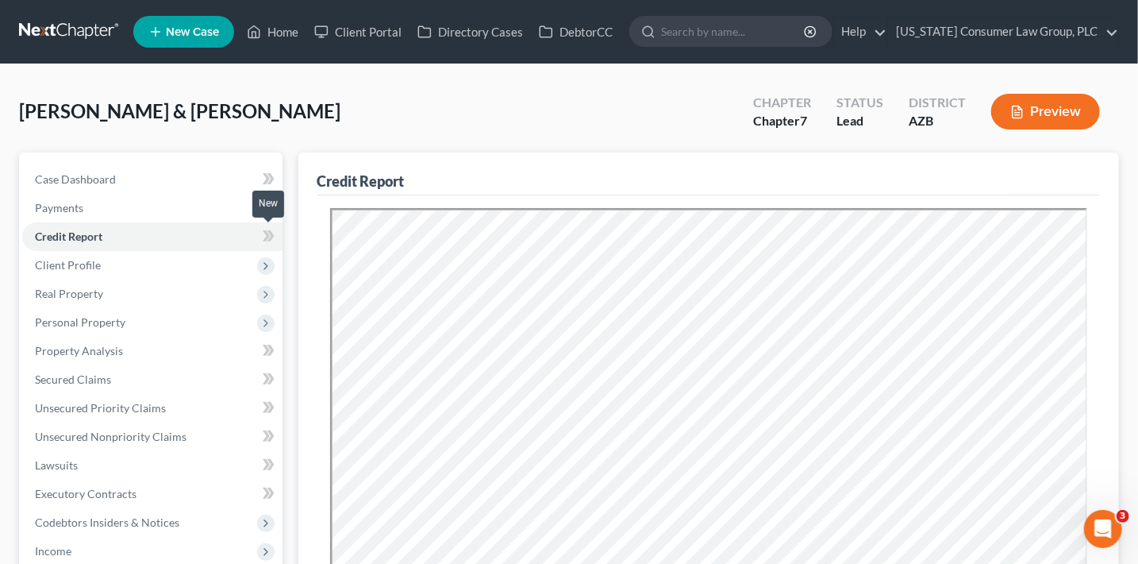
click at [281, 238] on span at bounding box center [269, 238] width 28 height 24
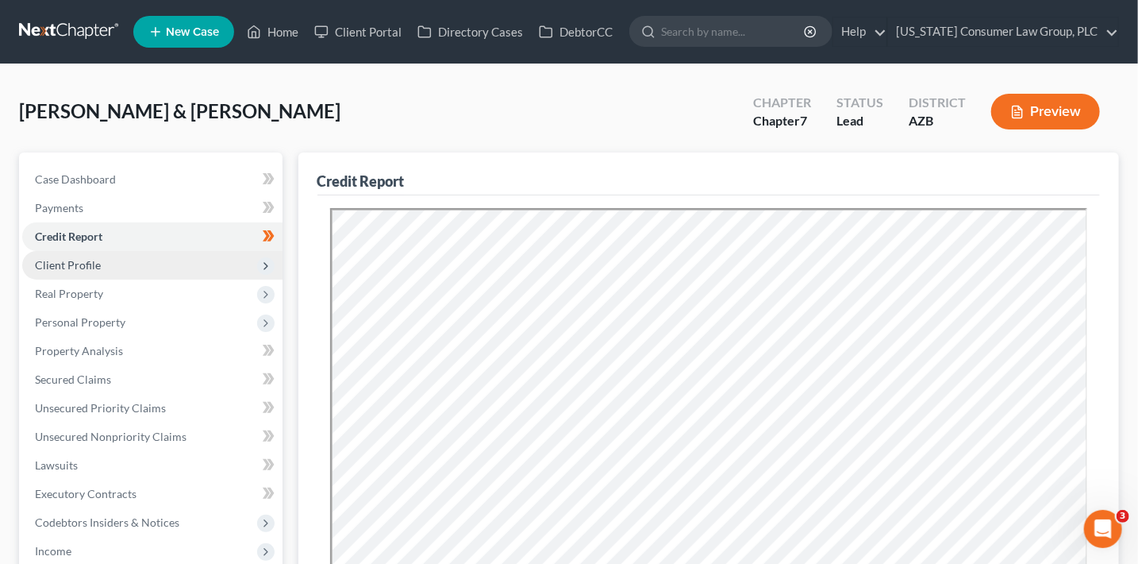
click at [148, 257] on span "Client Profile" at bounding box center [152, 265] width 260 height 29
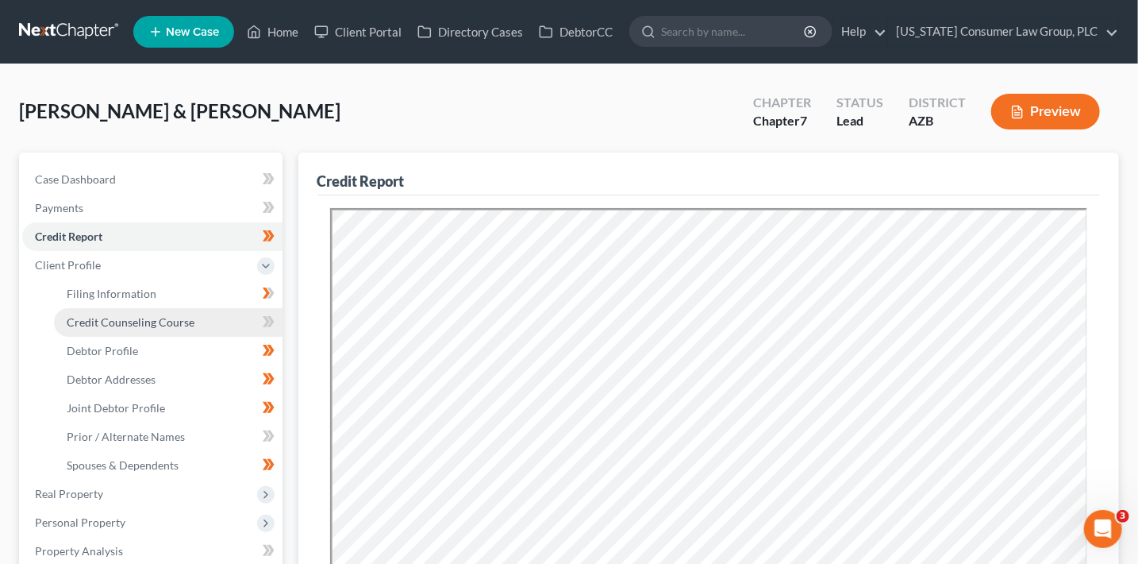
click at [189, 325] on span "Credit Counseling Course" at bounding box center [131, 321] width 128 height 13
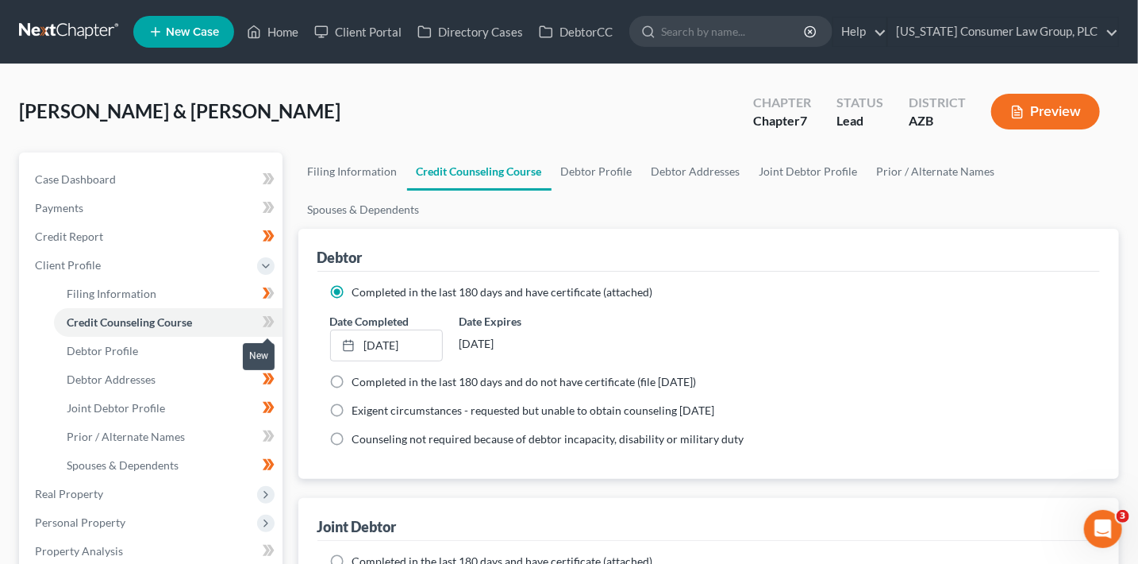
click at [264, 324] on icon at bounding box center [269, 322] width 12 height 20
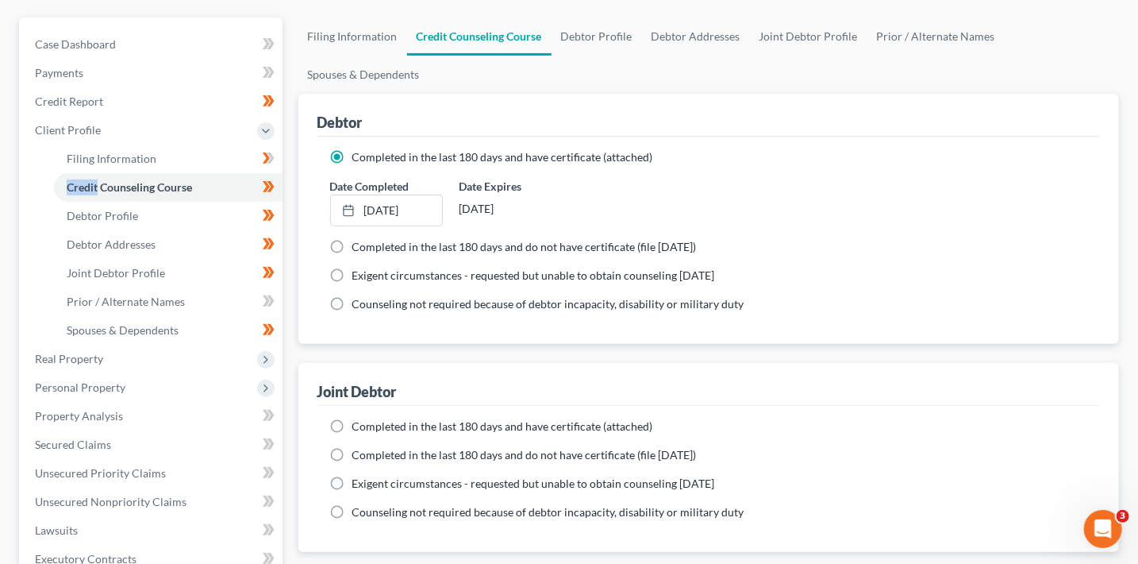
scroll to position [178, 0]
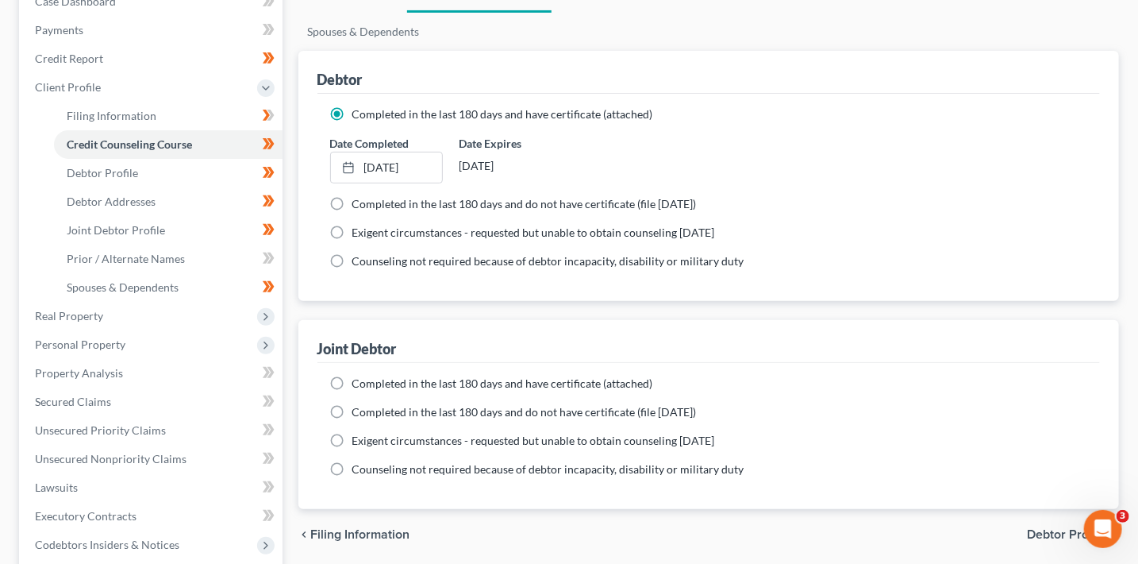
click at [421, 383] on span "Completed in the last 180 days and have certificate (attached)" at bounding box center [502, 382] width 301 height 13
click at [369, 383] on input "Completed in the last 180 days and have certificate (attached)" at bounding box center [364, 380] width 10 height 10
radio input "true"
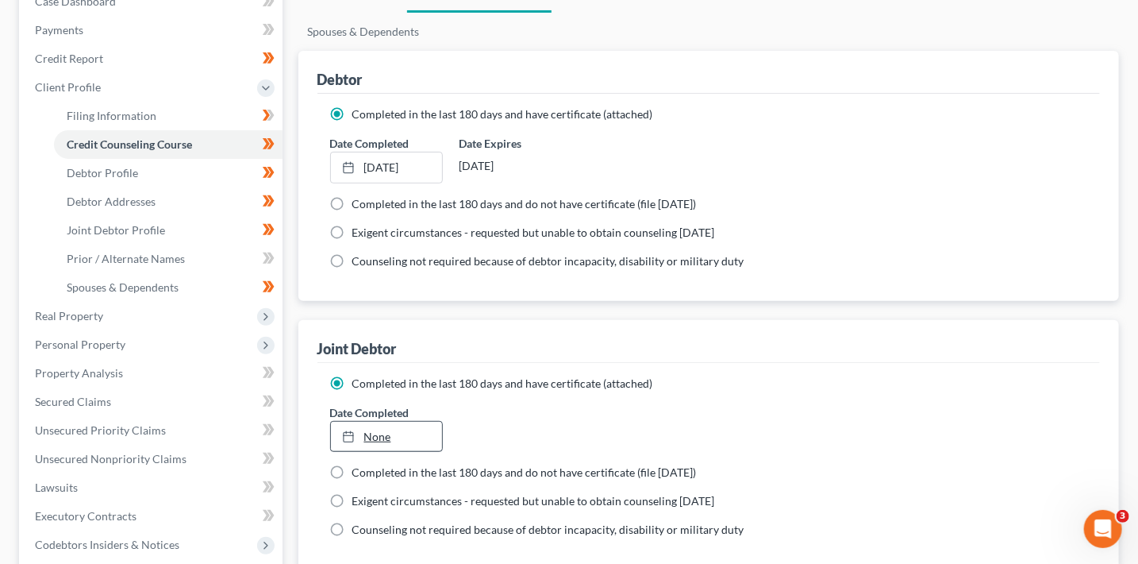
type input "[DATE]"
click at [437, 434] on link "None" at bounding box center [386, 437] width 111 height 30
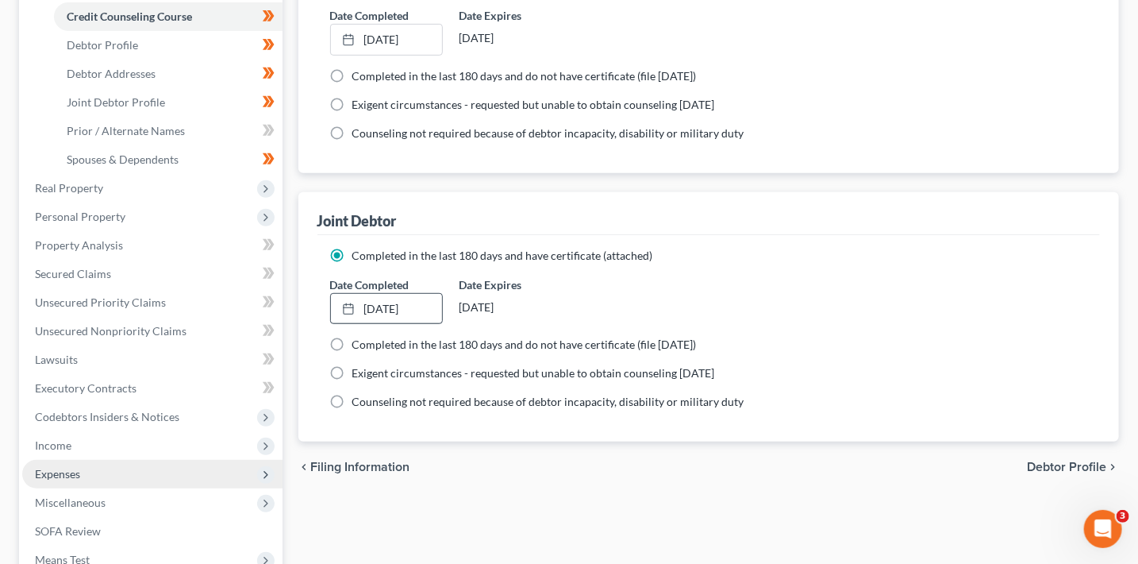
scroll to position [357, 0]
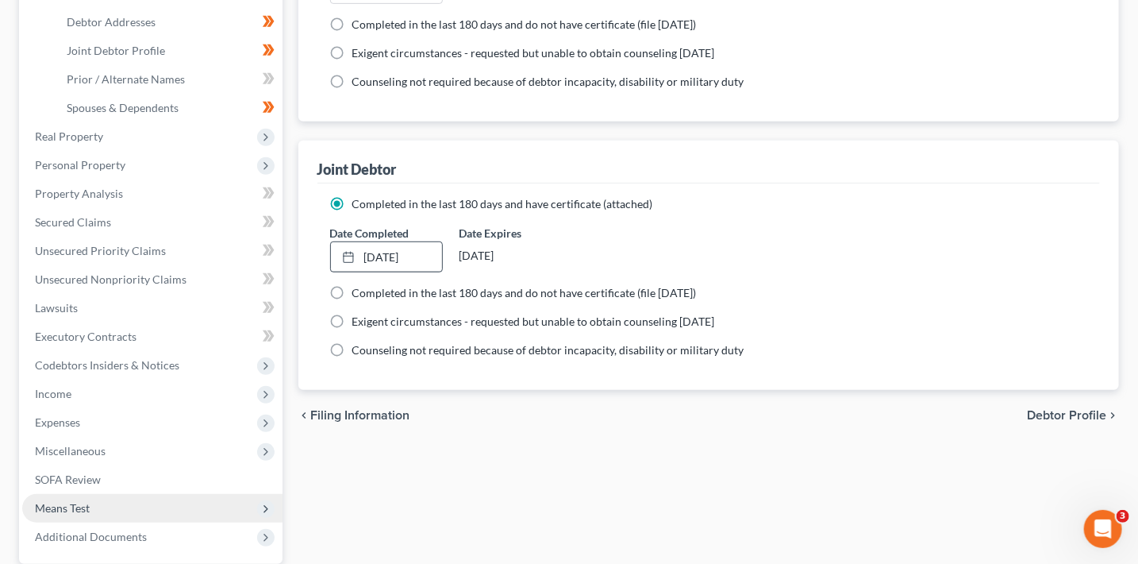
click at [139, 507] on span "Means Test" at bounding box center [152, 508] width 260 height 29
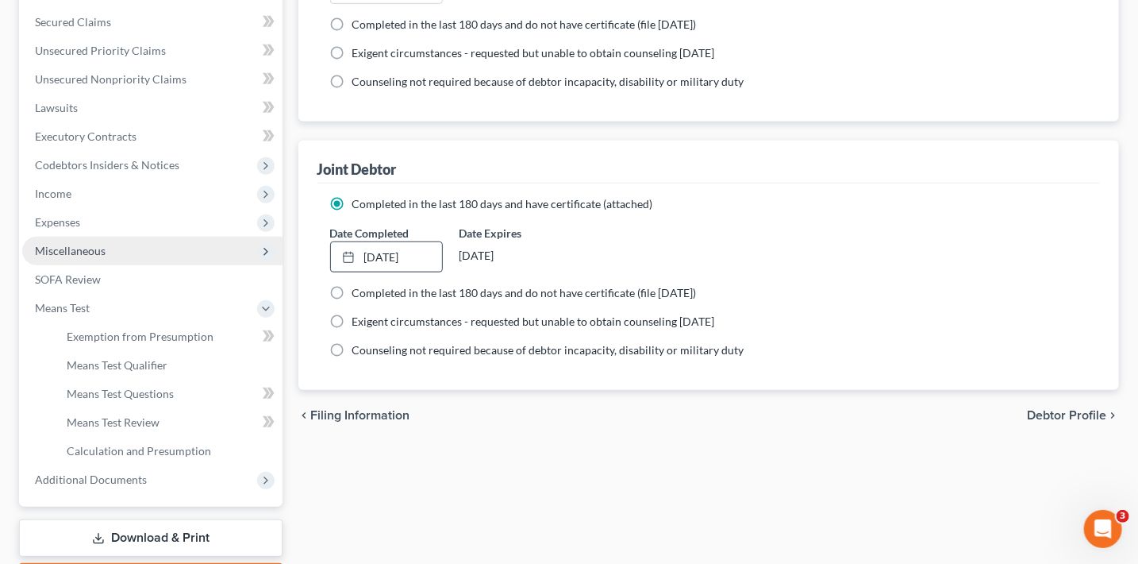
click at [125, 253] on span "Miscellaneous" at bounding box center [152, 251] width 260 height 29
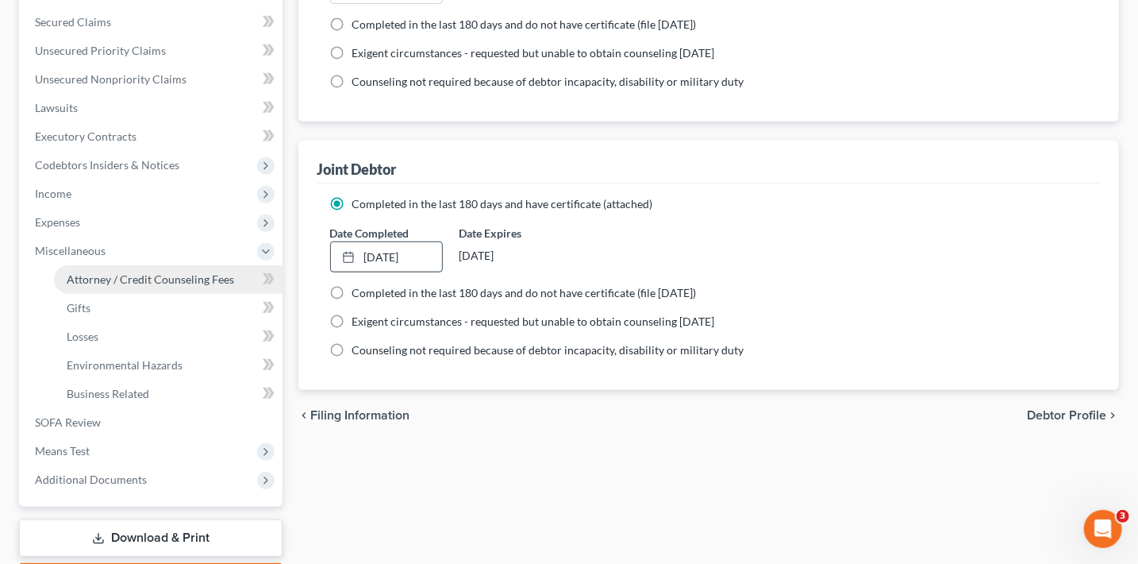
click at [198, 283] on span "Attorney / Credit Counseling Fees" at bounding box center [150, 278] width 167 height 13
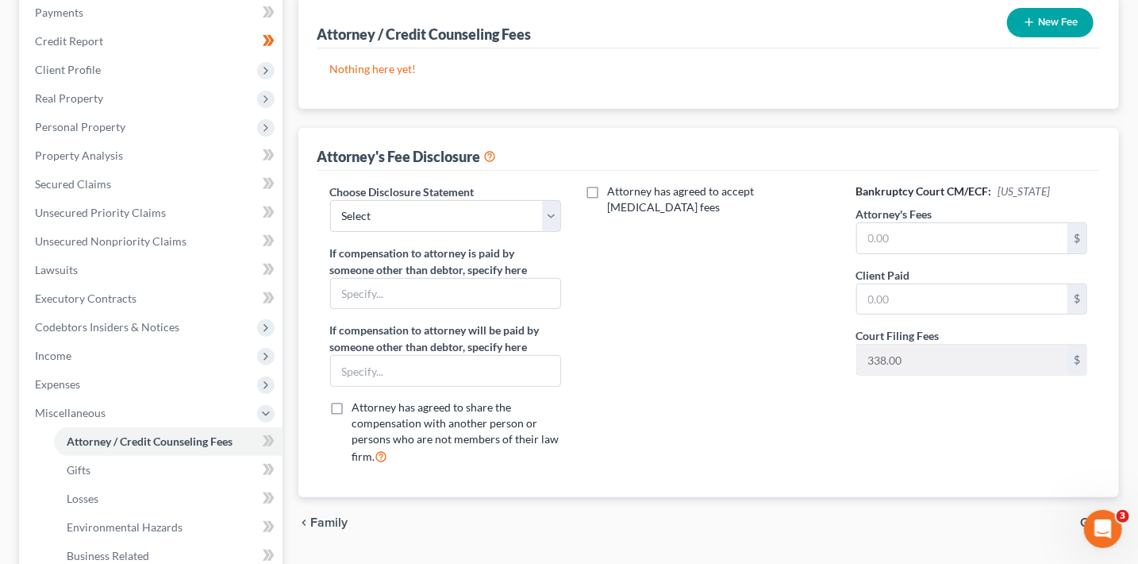
scroll to position [310, 0]
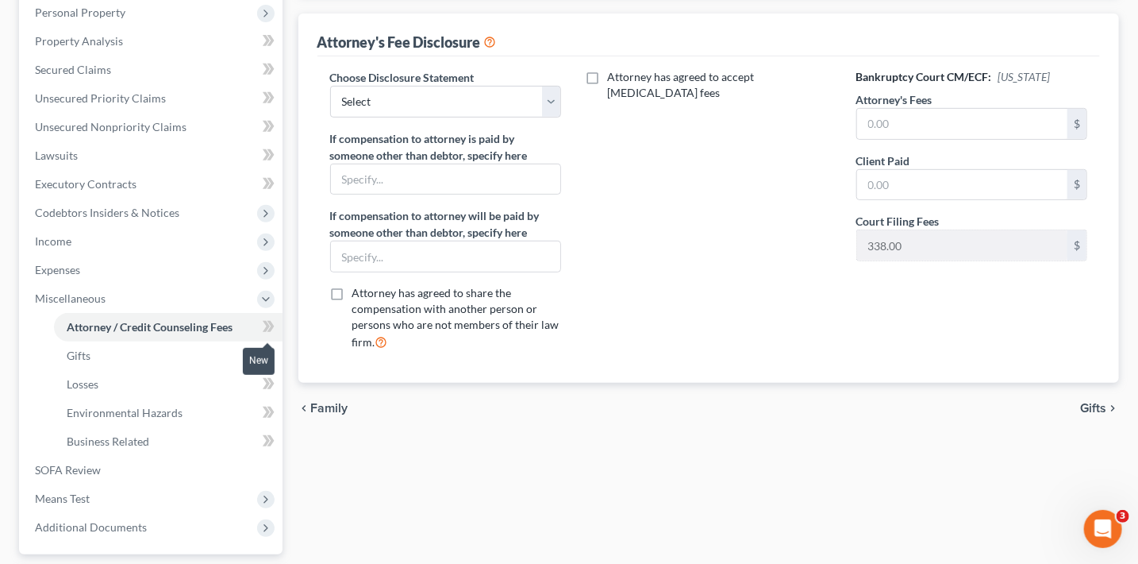
click at [266, 330] on icon at bounding box center [269, 327] width 12 height 20
click at [472, 90] on select "Select Bold Disclosure Bradford Alpha Disclosure [PERSON_NAME] [PERSON_NAME] Di…" at bounding box center [446, 102] width 232 height 32
select select "8"
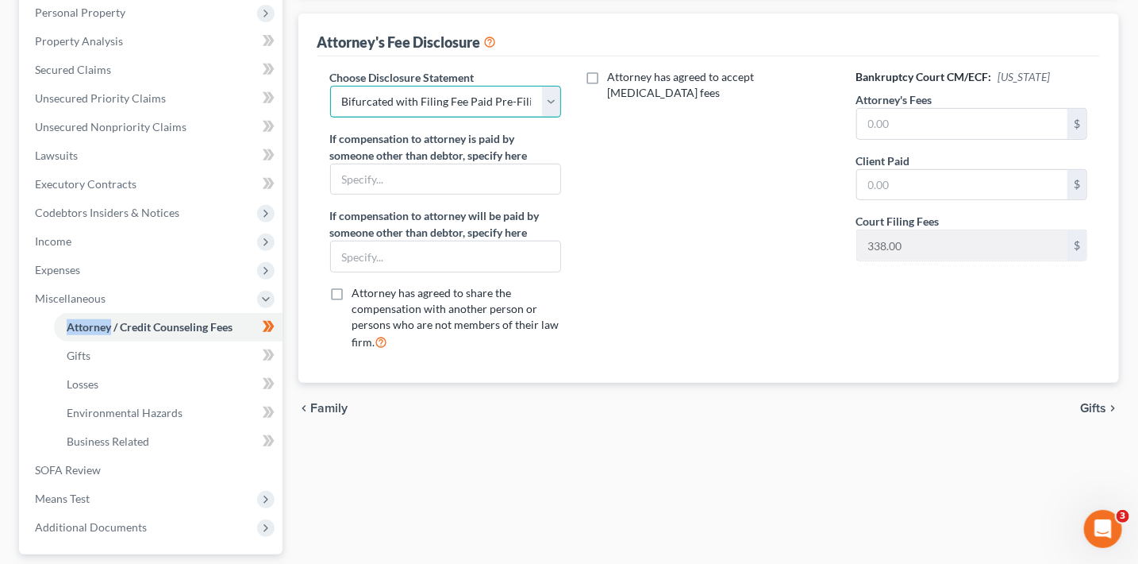
click at [330, 86] on select "Select Bold Disclosure Bradford Alpha Disclosure [PERSON_NAME] [PERSON_NAME] Di…" at bounding box center [446, 102] width 232 height 32
click at [936, 125] on input "text" at bounding box center [962, 124] width 211 height 30
type input "2,950"
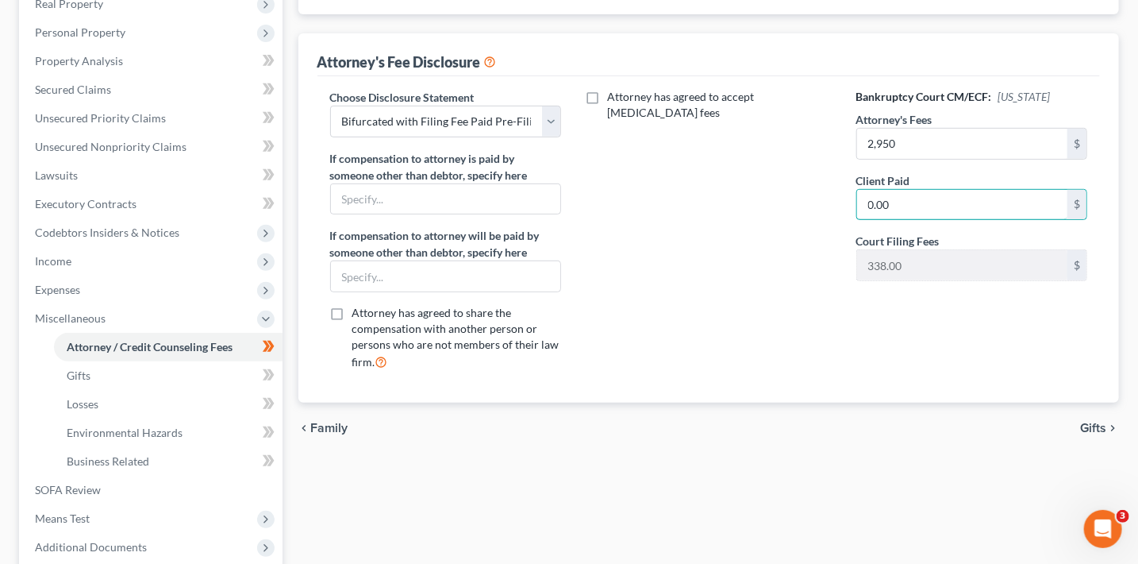
scroll to position [38, 0]
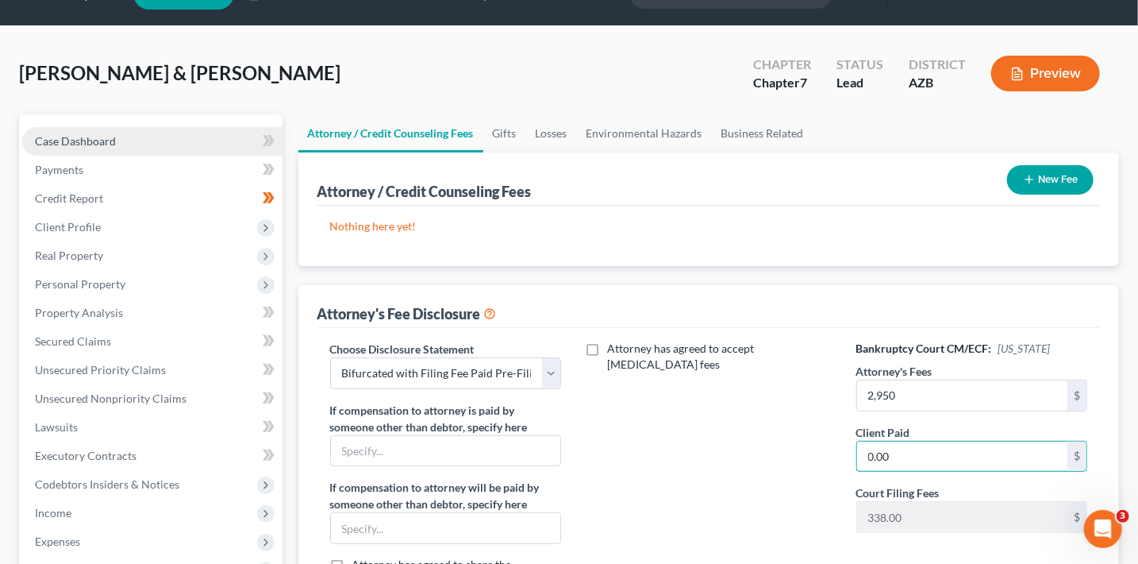
type input "0.00"
click at [82, 137] on span "Case Dashboard" at bounding box center [75, 140] width 81 height 13
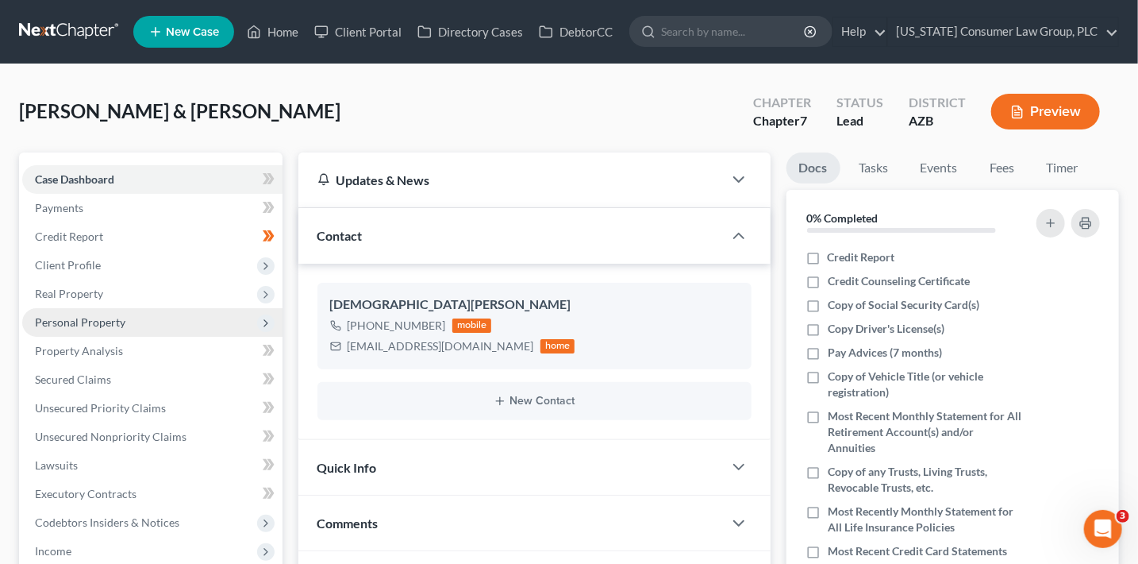
click at [102, 324] on span "Personal Property" at bounding box center [80, 321] width 90 height 13
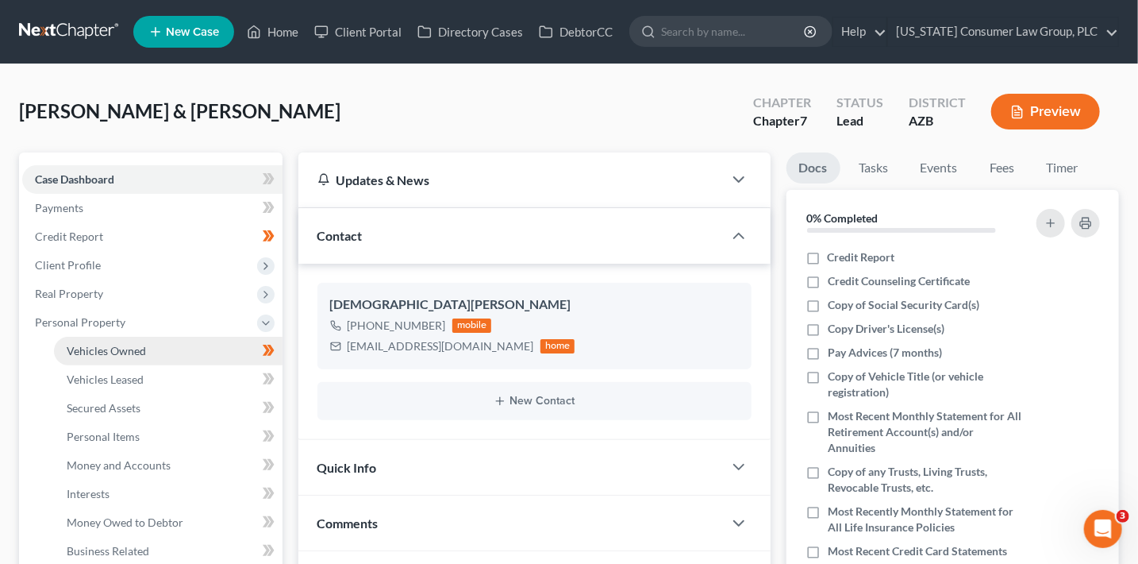
click at [117, 344] on span "Vehicles Owned" at bounding box center [106, 350] width 79 height 13
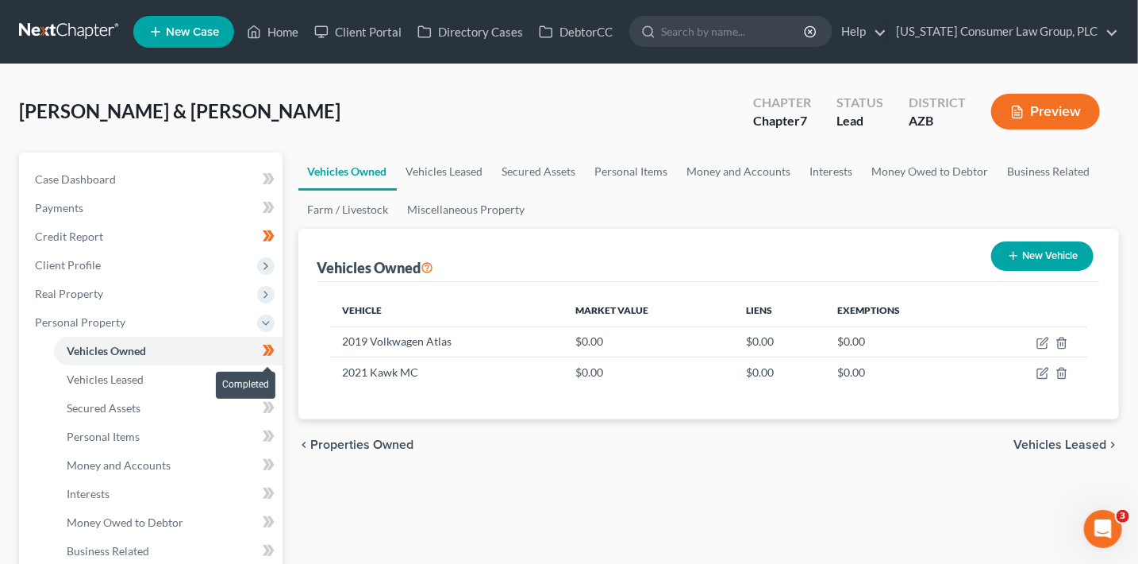
click at [279, 355] on span at bounding box center [269, 353] width 28 height 24
click at [1007, 258] on icon "button" at bounding box center [1013, 255] width 13 height 13
select select "0"
select select "2"
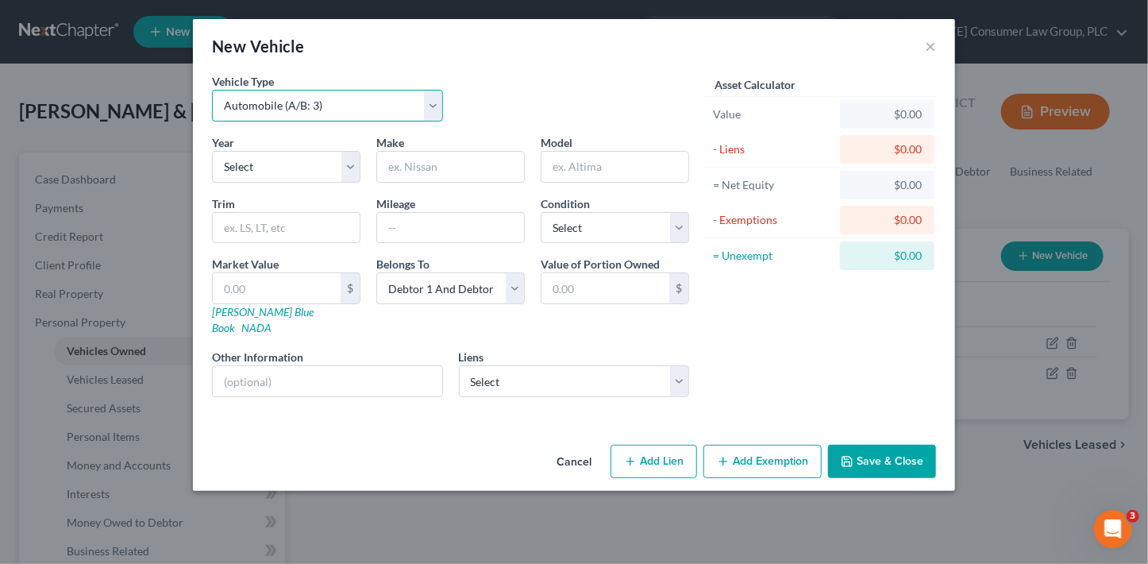
click at [314, 113] on select "Select Automobile (A/B: 3) Truck (A/B: 3) Trailer (A/B: 4) Watercraft (A/B: 4) …" at bounding box center [327, 106] width 231 height 32
select select "1"
click at [212, 90] on select "Select Automobile (A/B: 3) Truck (A/B: 3) Trailer (A/B: 4) Watercraft (A/B: 4) …" at bounding box center [327, 106] width 231 height 32
click at [298, 161] on select "Select 2026 2025 2024 2023 2022 2021 2020 2019 2018 2017 2016 2015 2014 2013 20…" at bounding box center [286, 167] width 148 height 32
select select "8"
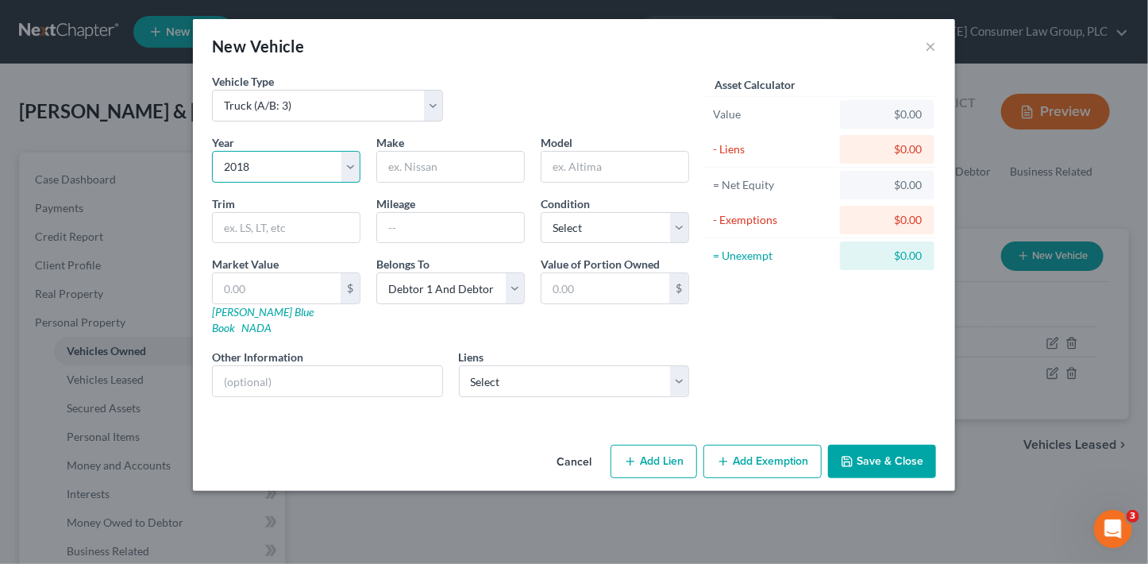
click at [212, 151] on select "Select 2026 2025 2024 2023 2022 2021 2020 2019 2018 2017 2016 2015 2014 2013 20…" at bounding box center [286, 167] width 148 height 32
click at [435, 170] on input "text" at bounding box center [450, 167] width 147 height 30
type input "Ford"
select select "3"
type input "f"
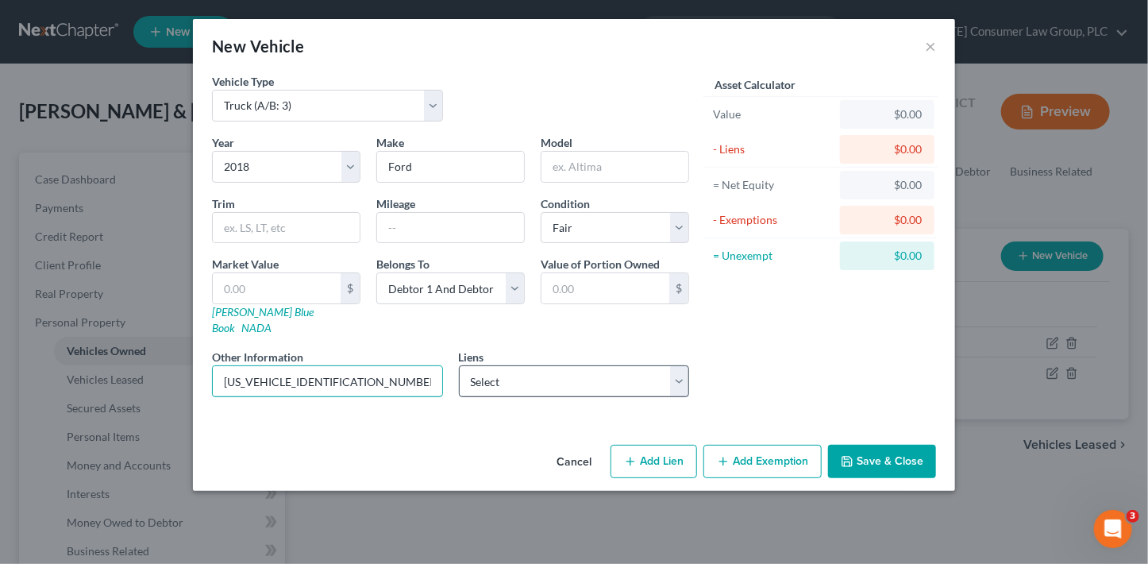
type input "[US_VEHICLE_IDENTIFICATION_NUMBER]"
click at [506, 376] on select "Select Nstar/[PERSON_NAME] - $315,713.00 Figurelend - $83,929.00 Cu [US_STATE] …" at bounding box center [574, 381] width 231 height 32
click at [887, 445] on button "Save & Close" at bounding box center [882, 461] width 108 height 33
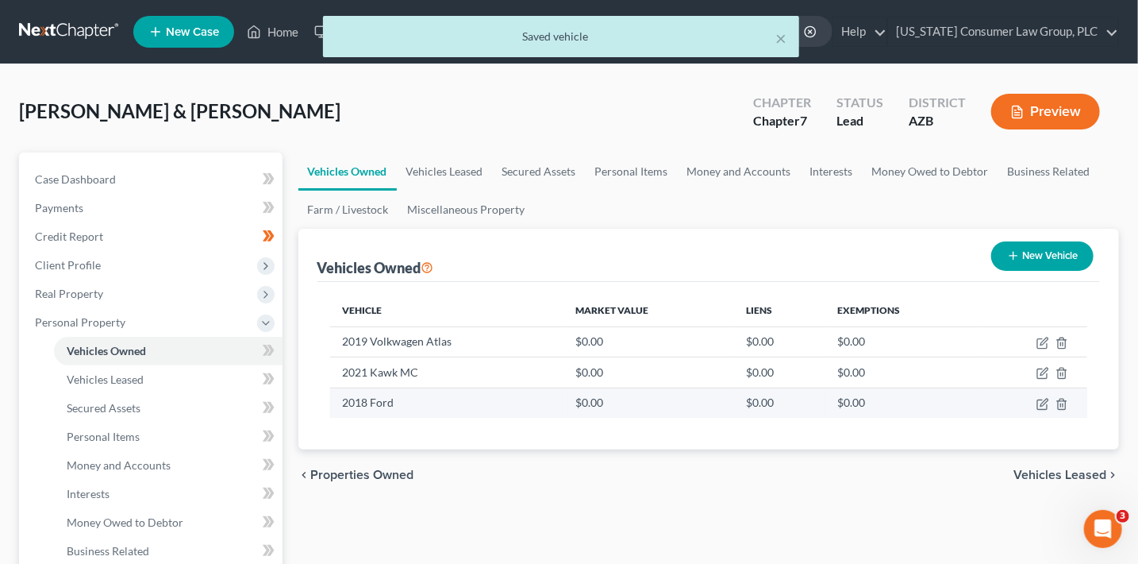
drag, startPoint x: 926, startPoint y: 435, endPoint x: 988, endPoint y: 410, distance: 66.9
click at [928, 433] on div "Vehicle Market Value Liens Exemptions 2019 Volkwagen Atlas $0.00 $0.00 $0.00 20…" at bounding box center [709, 365] width 783 height 167
click at [1039, 403] on icon "button" at bounding box center [1043, 404] width 13 height 13
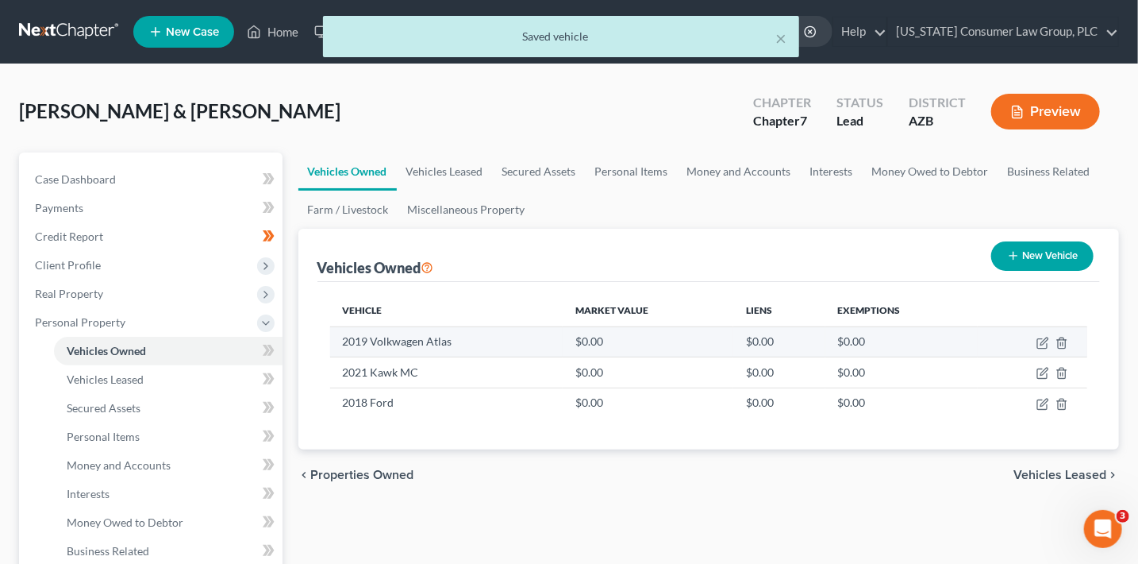
select select "1"
select select "8"
select select "3"
select select "2"
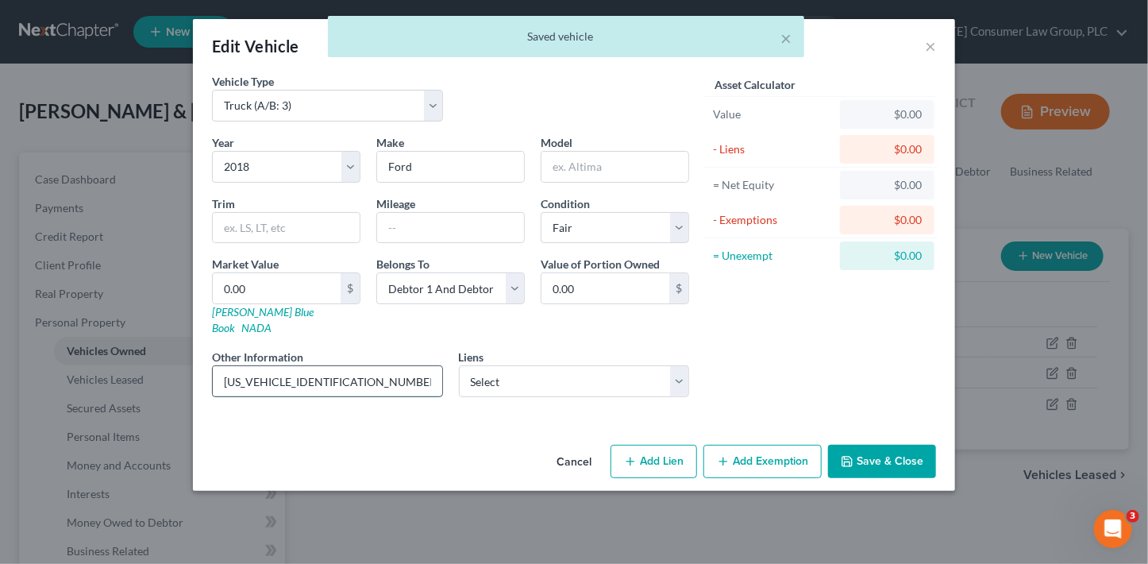
click at [395, 366] on input "[US_VEHICLE_IDENTIFICATION_NUMBER]" at bounding box center [327, 381] width 229 height 30
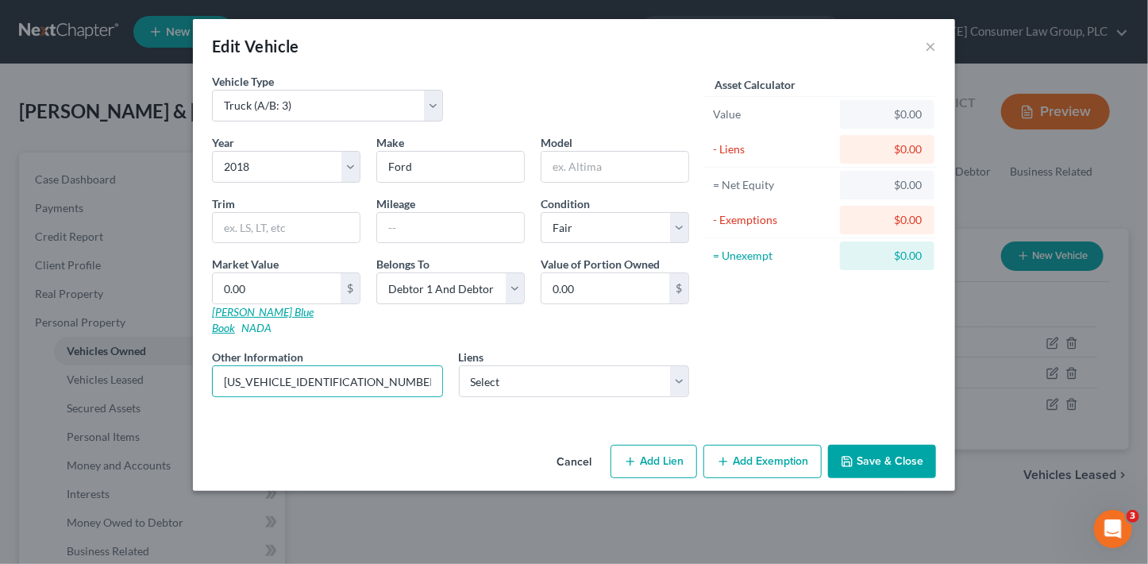
click at [270, 307] on link "[PERSON_NAME] Blue Book" at bounding box center [263, 319] width 102 height 29
click at [588, 166] on input "text" at bounding box center [614, 167] width 147 height 30
type input "F250"
type input "Super Duty"
click at [890, 453] on button "Save & Close" at bounding box center [882, 461] width 108 height 33
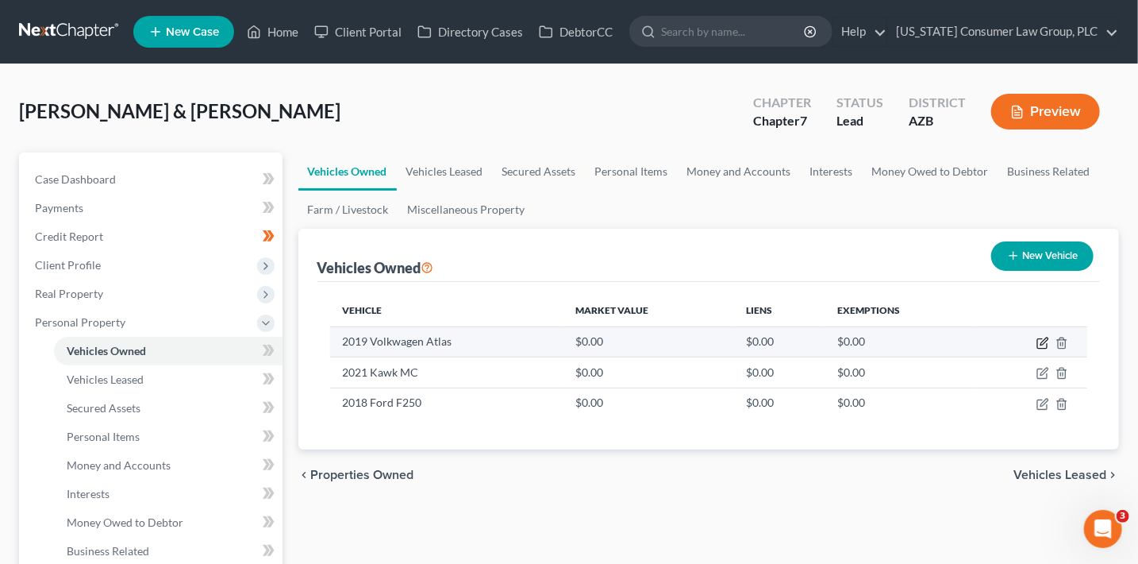
click at [1039, 342] on icon "button" at bounding box center [1043, 343] width 13 height 13
click at [1042, 342] on icon "button" at bounding box center [1043, 343] width 13 height 13
select select "0"
select select "7"
select select "3"
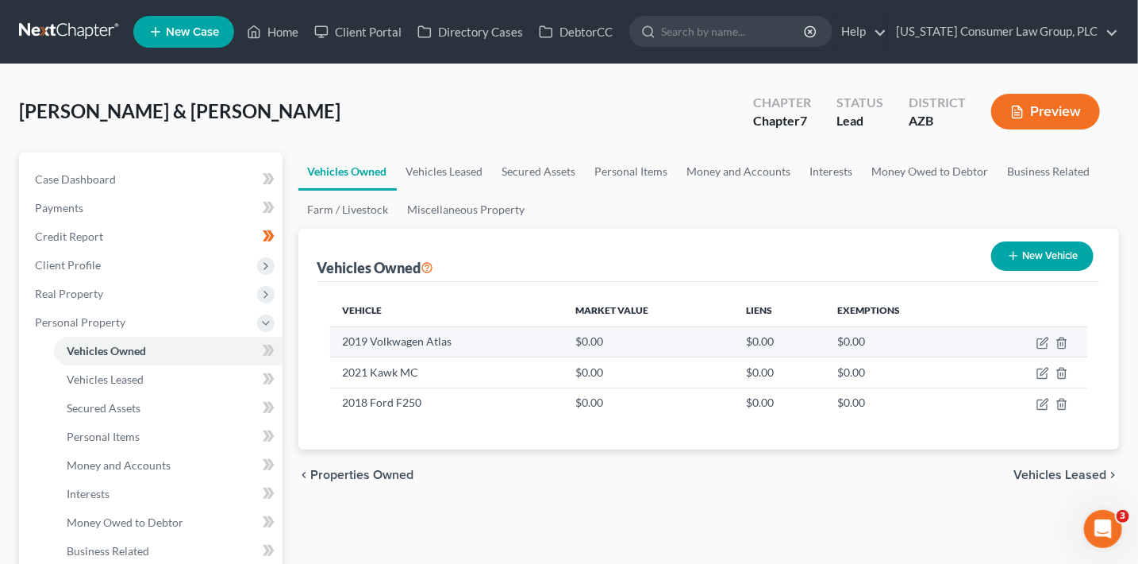
select select "2"
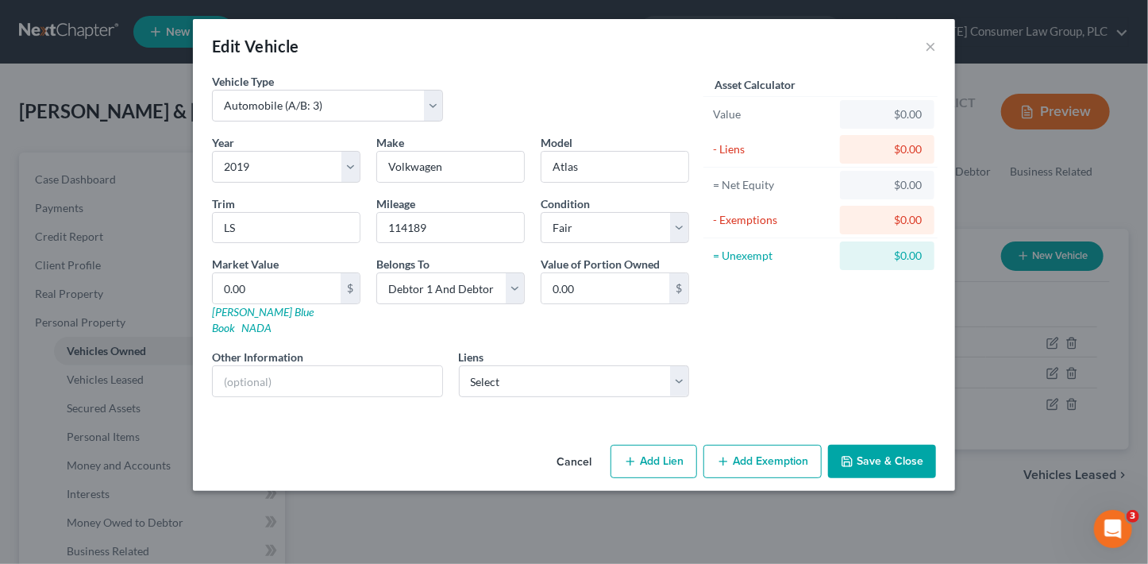
select select "0"
select select "7"
select select "3"
select select "2"
click at [392, 367] on input "text" at bounding box center [327, 381] width 229 height 30
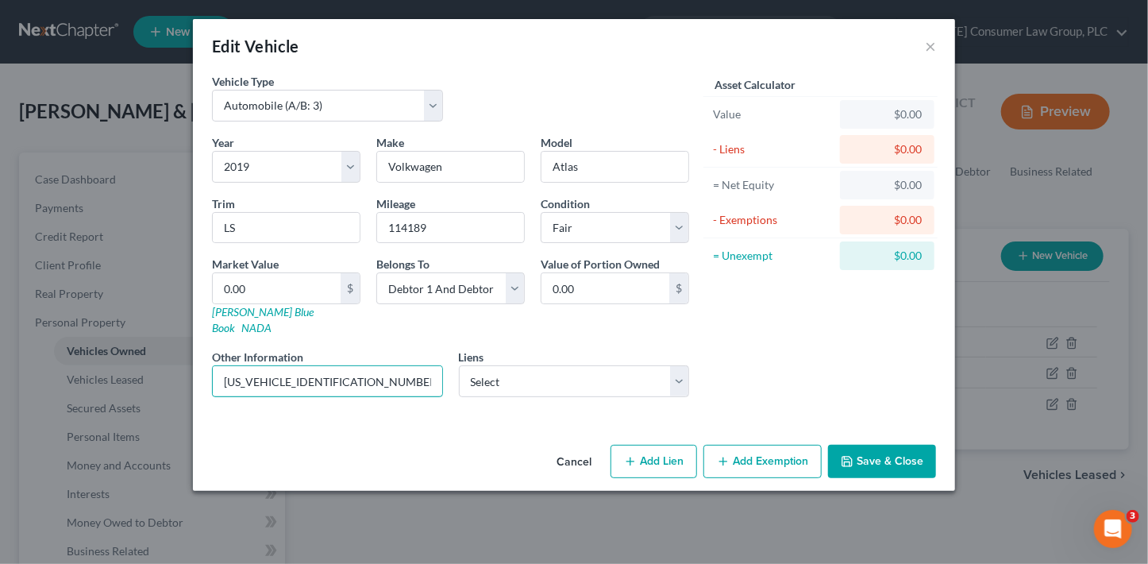
type input "[US_VEHICLE_IDENTIFICATION_NUMBER]"
click at [907, 448] on button "Save & Close" at bounding box center [882, 461] width 108 height 33
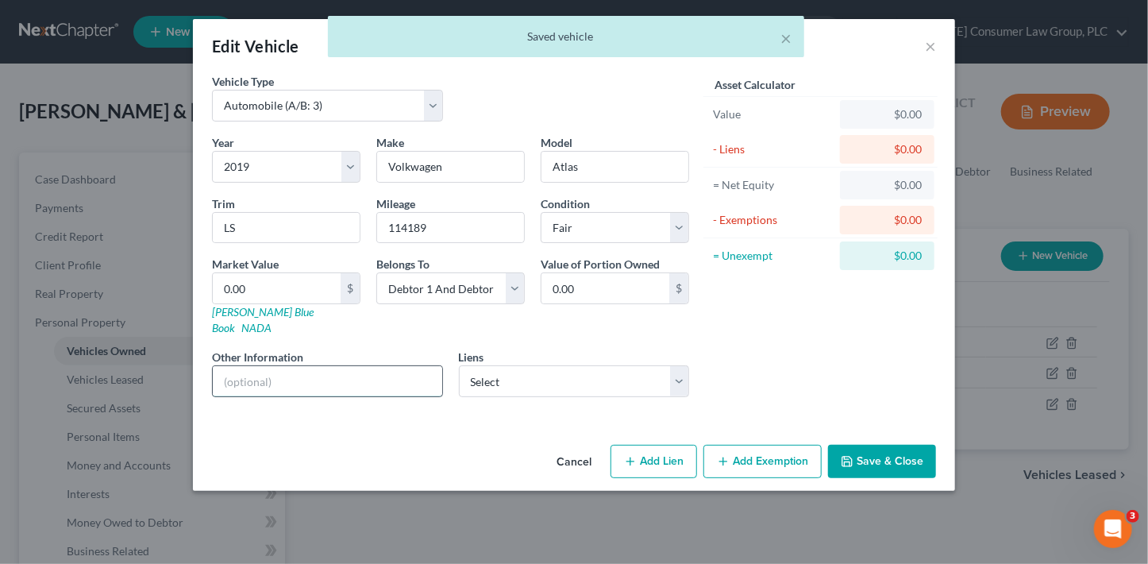
click at [279, 366] on input "text" at bounding box center [327, 381] width 229 height 30
drag, startPoint x: 436, startPoint y: 227, endPoint x: 365, endPoint y: 221, distance: 70.9
click at [365, 221] on div "Year Select 2026 2025 2024 2023 2022 2021 2020 2019 2018 2017 2016 2015 2014 20…" at bounding box center [450, 271] width 493 height 275
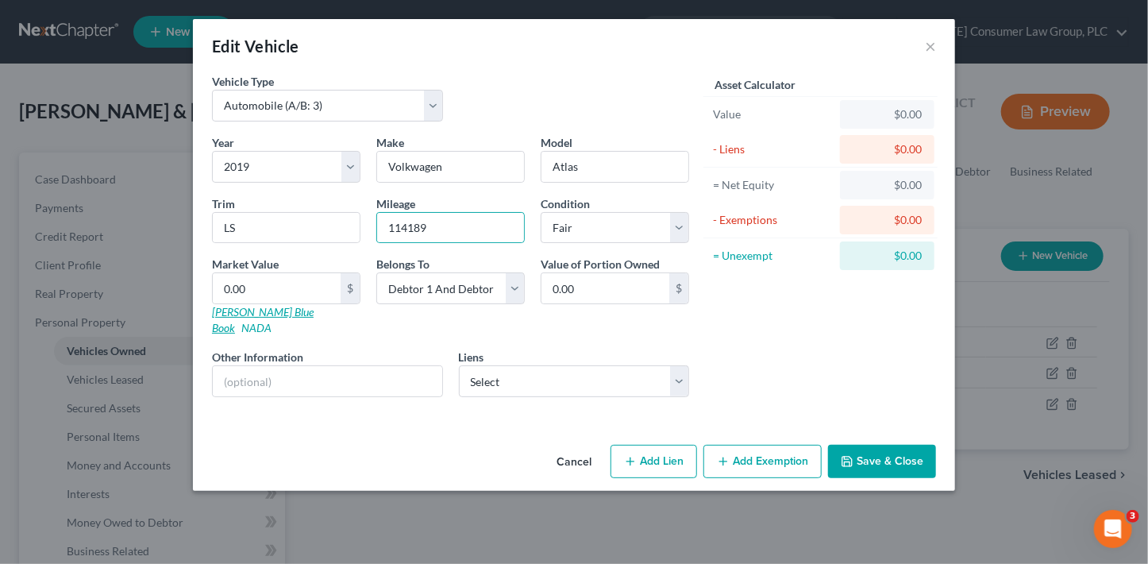
click at [253, 312] on link "[PERSON_NAME] Blue Book" at bounding box center [263, 319] width 102 height 29
click at [295, 288] on input "0.00" at bounding box center [277, 288] width 128 height 30
type input "7"
type input "7.00"
type input "72"
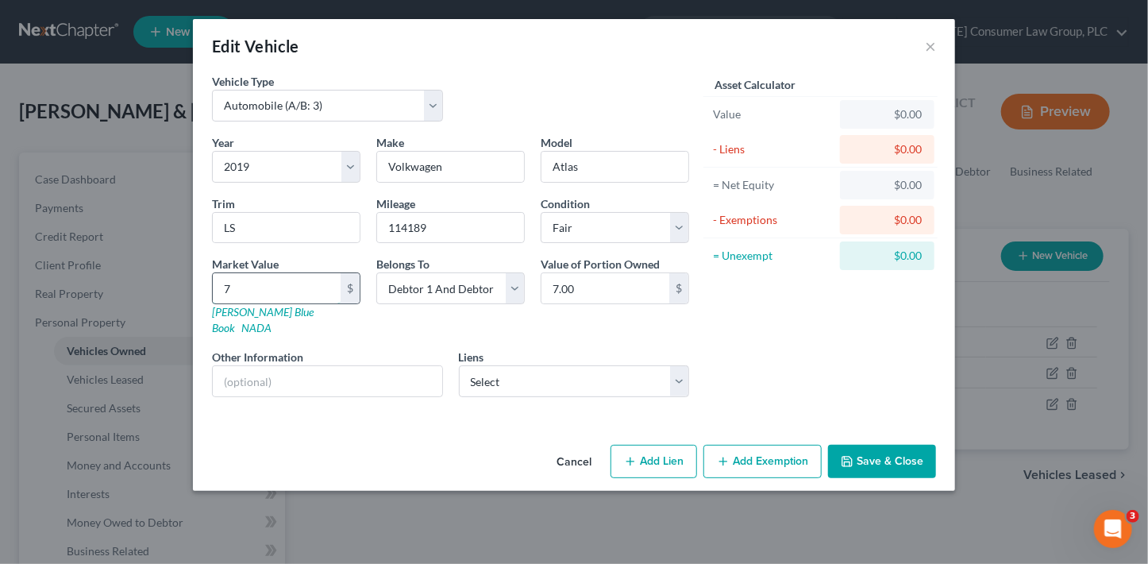
type input "72.00"
type input "729"
type input "729.00"
type input "7295"
type input "7,295.00"
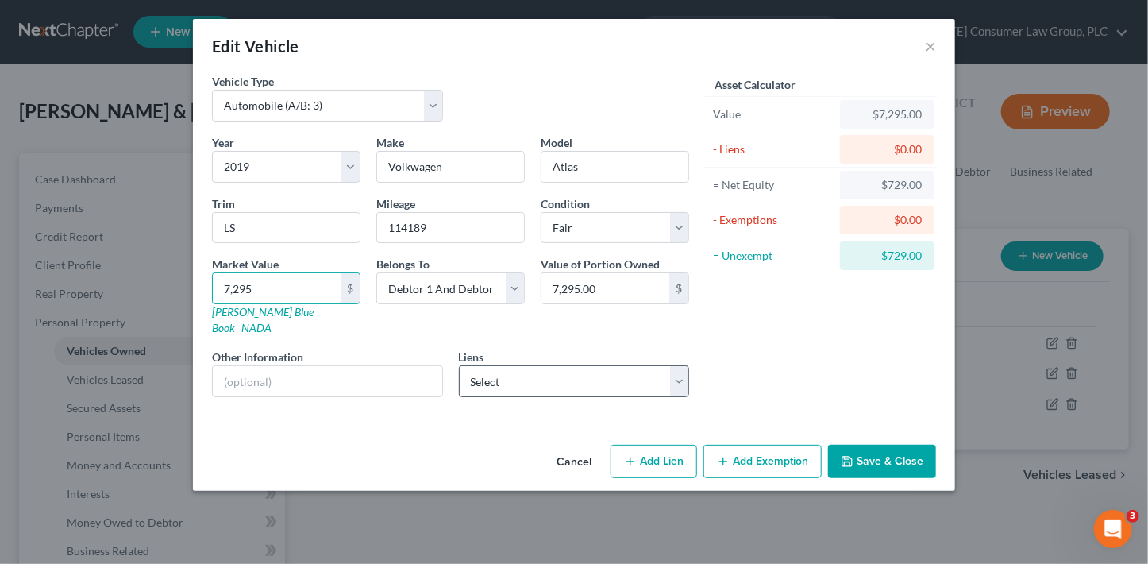
type input "7,295"
click at [591, 365] on select "Select Nstar/[PERSON_NAME] - $315,713.00 Figurelend - $83,929.00 Cu [US_STATE] …" at bounding box center [574, 381] width 231 height 32
click at [892, 448] on button "Save & Close" at bounding box center [882, 461] width 108 height 33
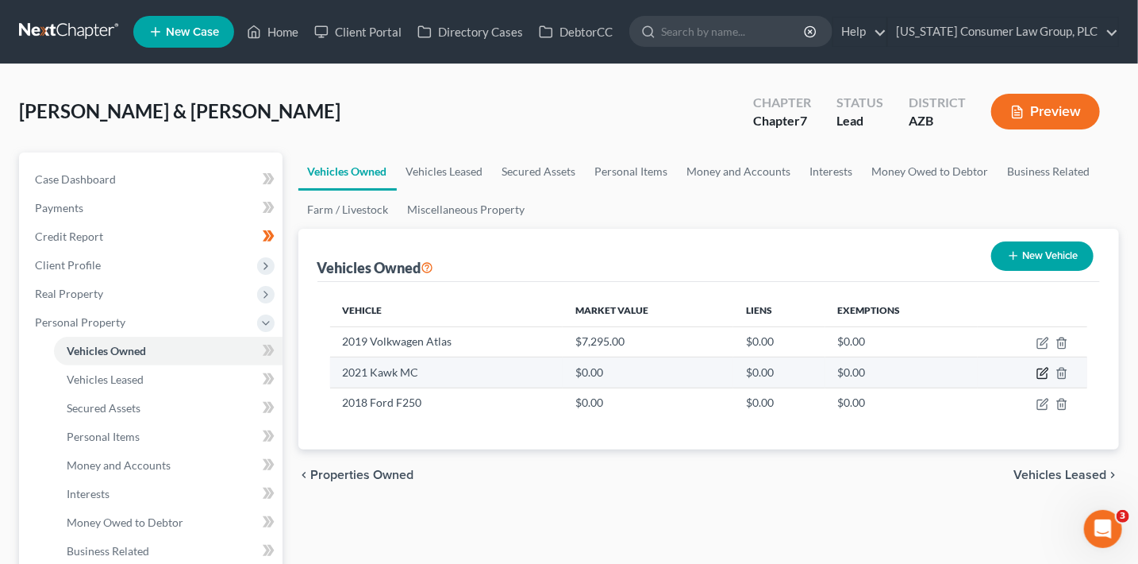
click at [1043, 369] on icon "button" at bounding box center [1043, 373] width 13 height 13
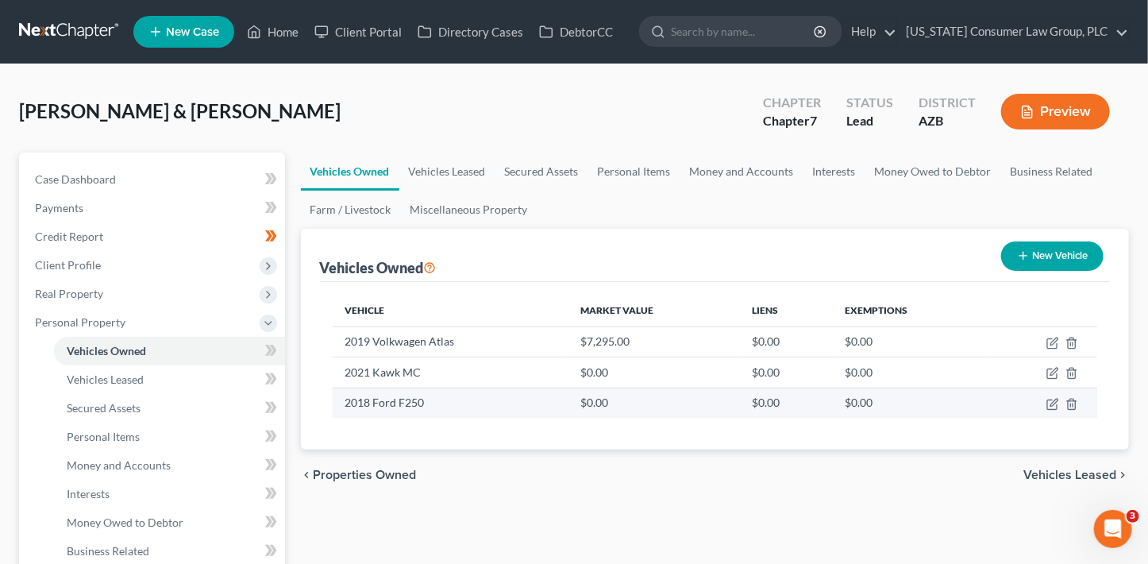
select select "7"
select select "5"
select select "2"
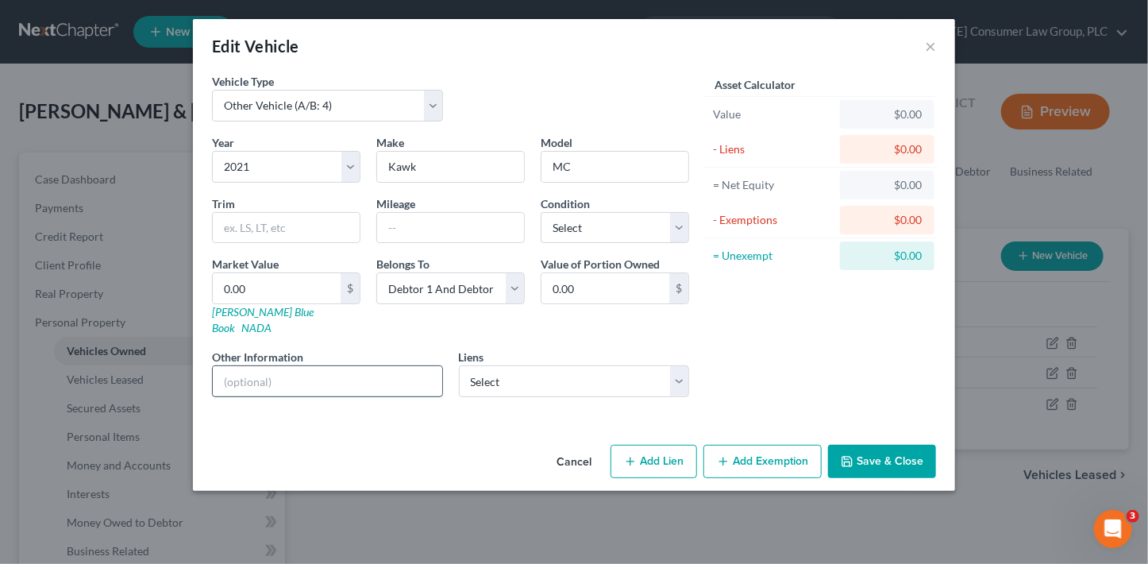
click at [308, 367] on input "text" at bounding box center [327, 381] width 229 height 30
type input "[US_VEHICLE_IDENTIFICATION_NUMBER]"
click at [239, 310] on link "[PERSON_NAME] Blue Book" at bounding box center [263, 319] width 102 height 29
click at [889, 445] on button "Save & Close" at bounding box center [882, 461] width 108 height 33
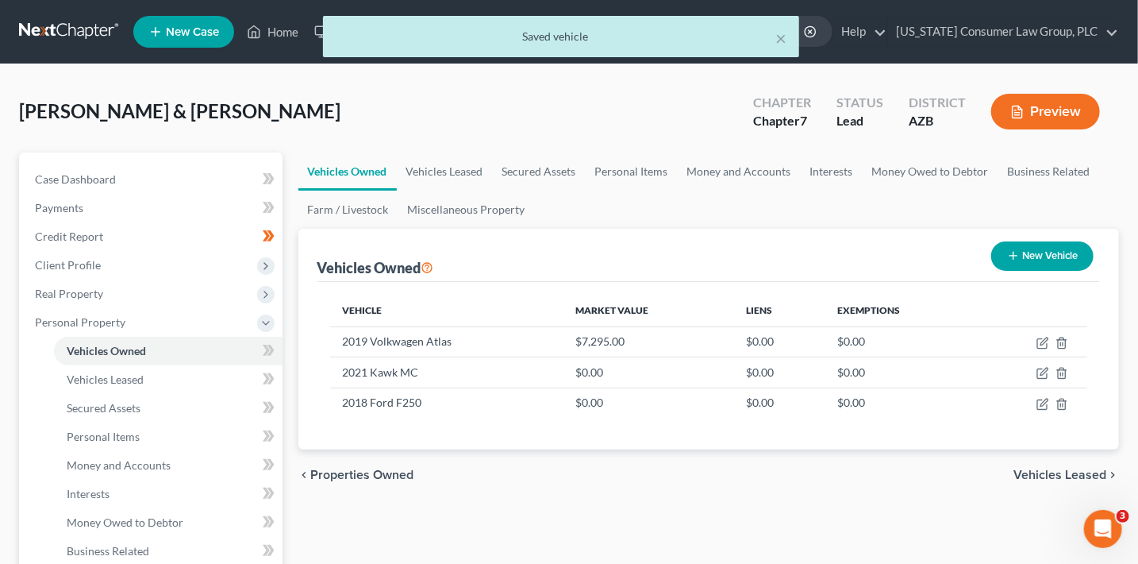
click at [1045, 257] on button "New Vehicle" at bounding box center [1042, 255] width 102 height 29
select select "0"
select select "2"
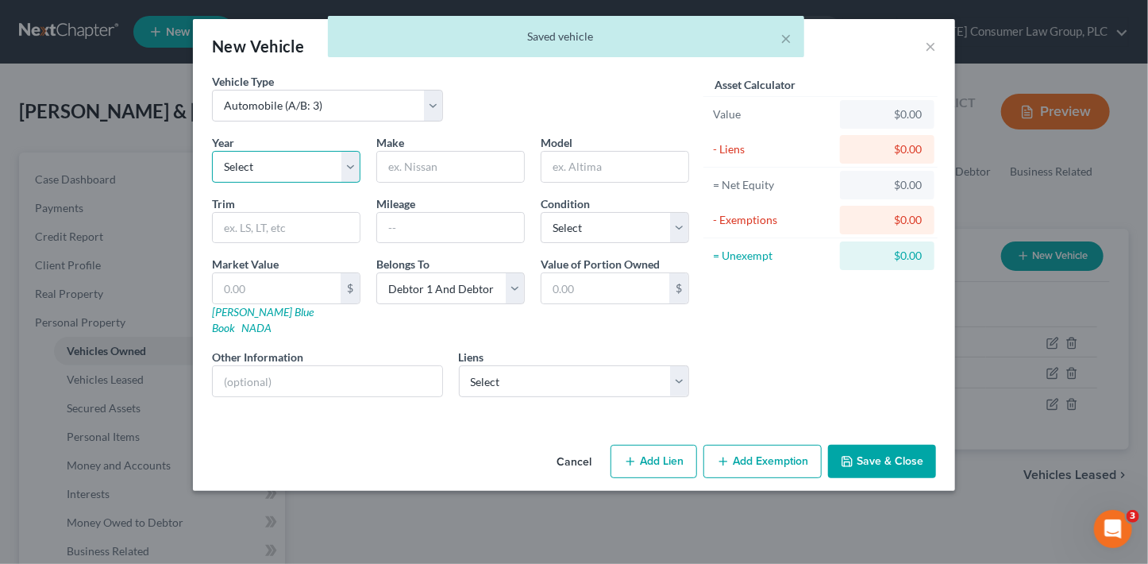
click at [230, 167] on select "Select 2026 2025 2024 2023 2022 2021 2020 2019 2018 2017 2016 2015 2014 2013 20…" at bounding box center [286, 167] width 148 height 32
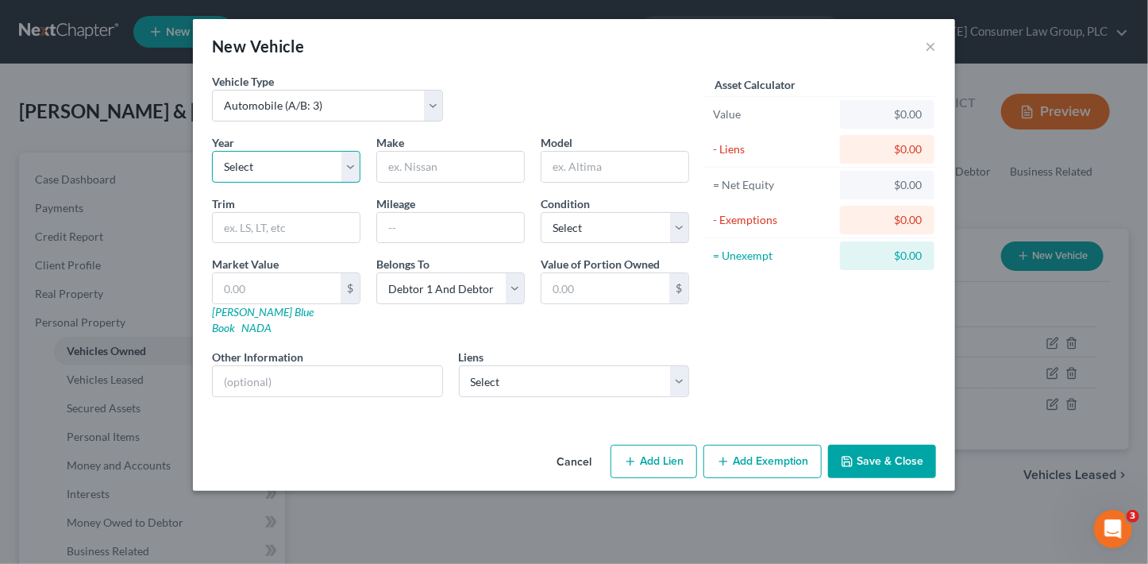
select select "5"
click at [212, 151] on select "Select 2026 2025 2024 2023 2022 2021 2020 2019 2018 2017 2016 2015 2014 2013 20…" at bounding box center [286, 167] width 148 height 32
click at [419, 164] on input "text" at bounding box center [450, 167] width 147 height 30
type input "Can Am"
click at [581, 164] on input "text" at bounding box center [614, 167] width 147 height 30
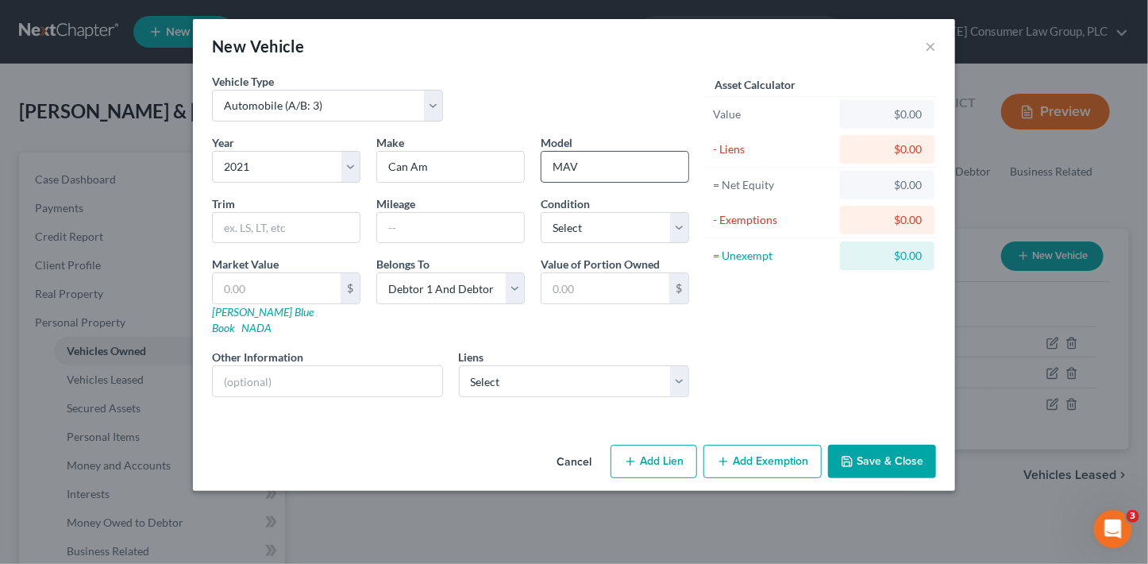
type input "Maverick X3"
click at [606, 225] on select "Select Excellent Very Good Good Fair Poor" at bounding box center [615, 228] width 148 height 32
select select "3"
click at [541, 212] on select "Select Excellent Very Good Good Fair Poor" at bounding box center [615, 228] width 148 height 32
click at [271, 321] on link "NADA" at bounding box center [256, 327] width 30 height 13
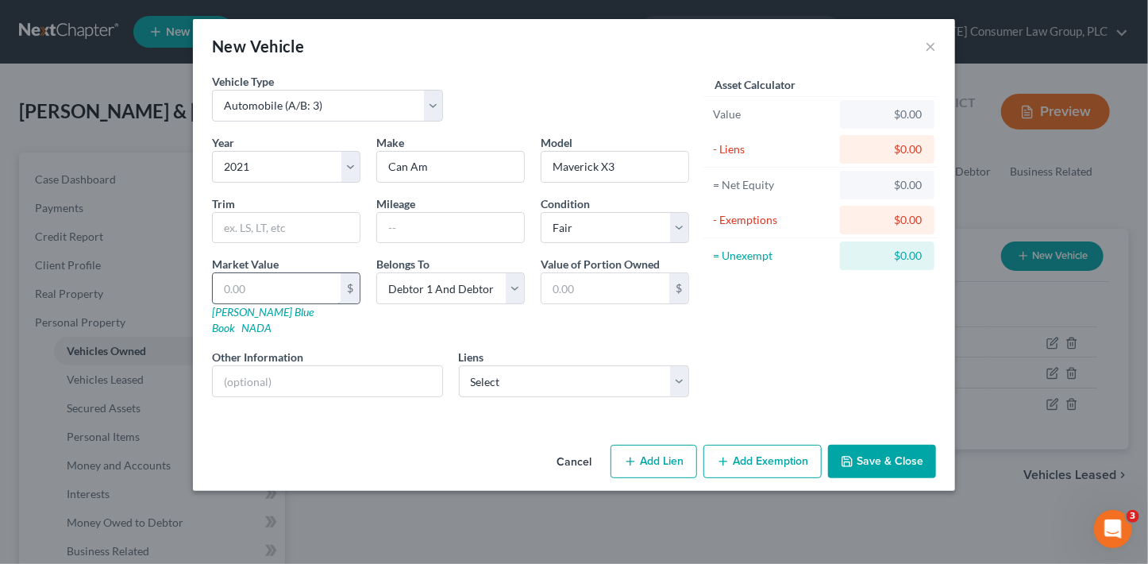
click at [271, 295] on input "text" at bounding box center [277, 288] width 128 height 30
type input "1"
type input "1.00"
type input "10"
type input "10.00"
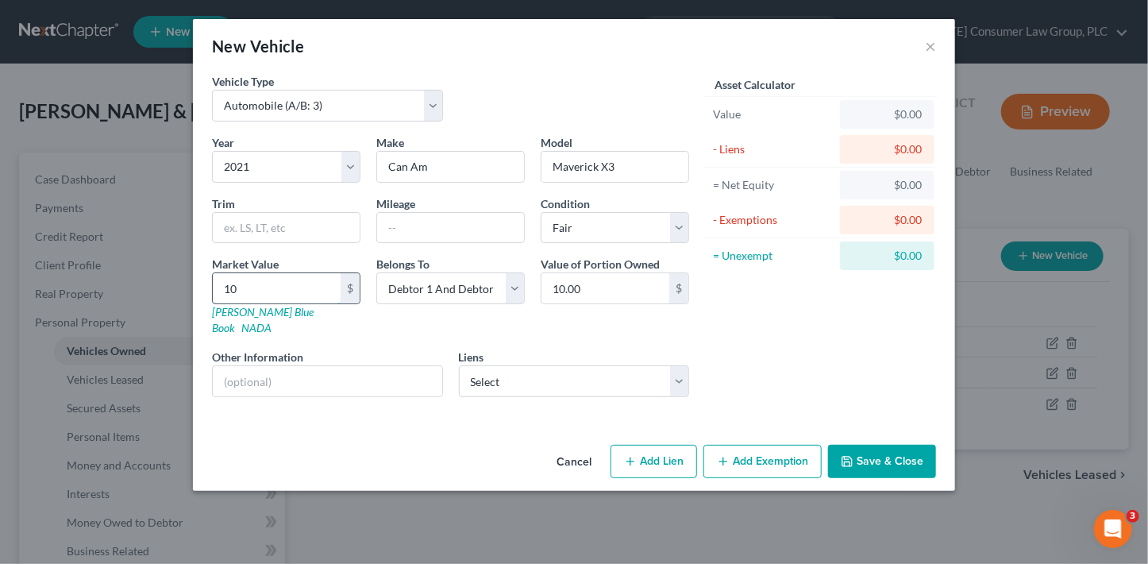
type input "107"
type input "107.00"
type input "1072"
type input "1,072.00"
type input "1,0725"
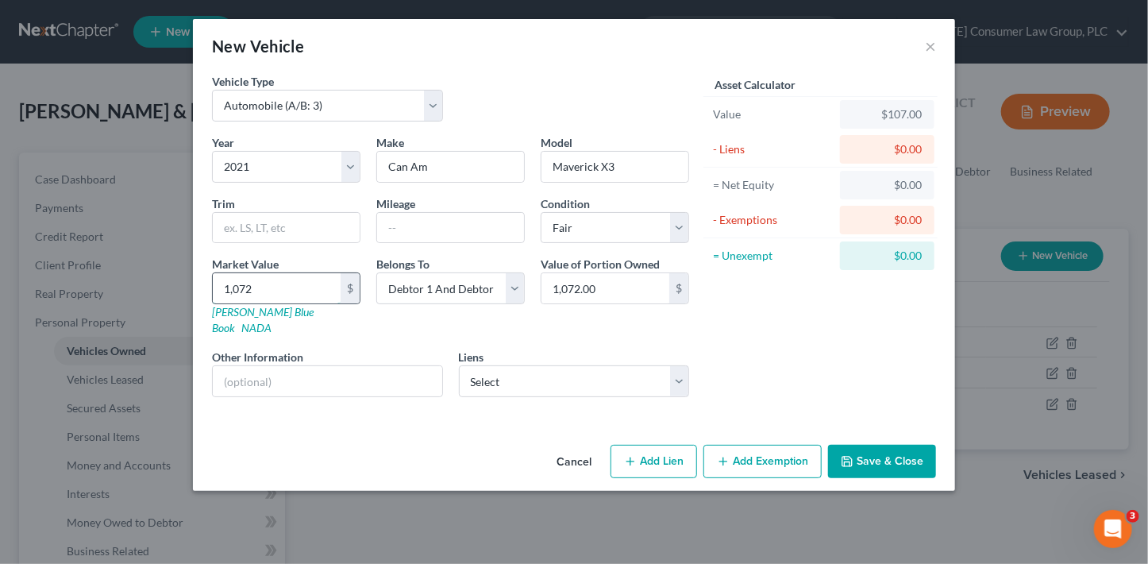
type input "10,725.00"
type input "10,725"
click at [840, 445] on button "Save & Close" at bounding box center [882, 461] width 108 height 33
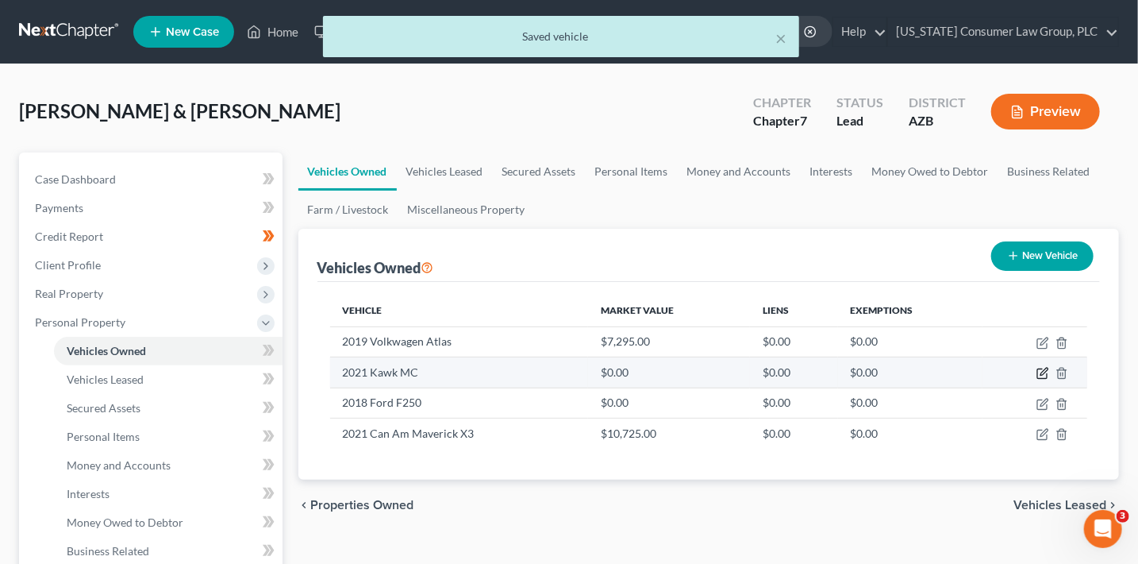
click at [1041, 374] on icon "button" at bounding box center [1044, 371] width 7 height 7
select select "7"
select select "5"
select select "2"
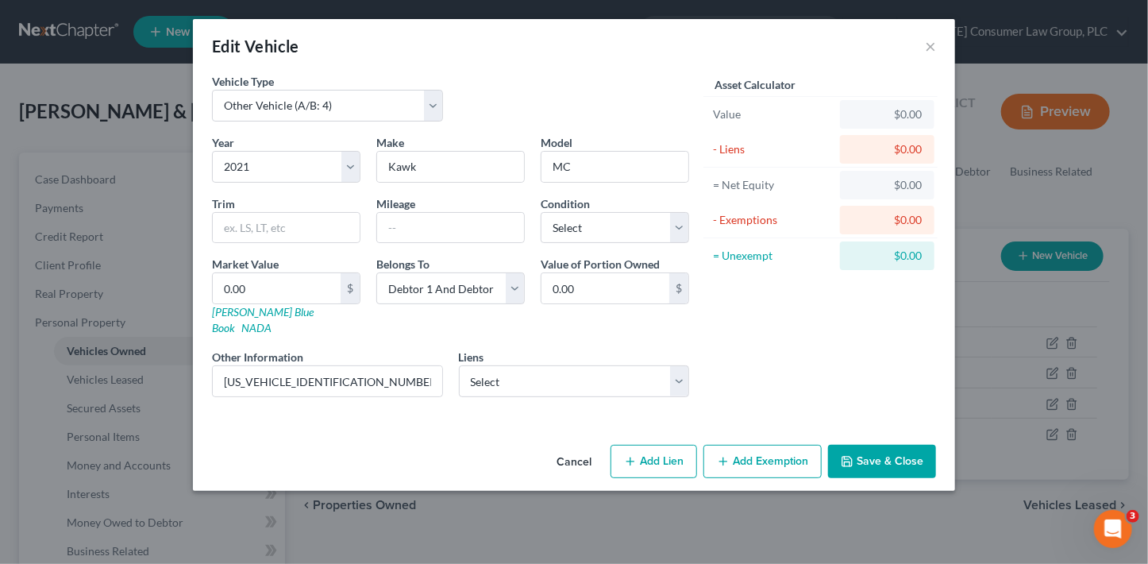
click at [876, 449] on button "Save & Close" at bounding box center [882, 461] width 108 height 33
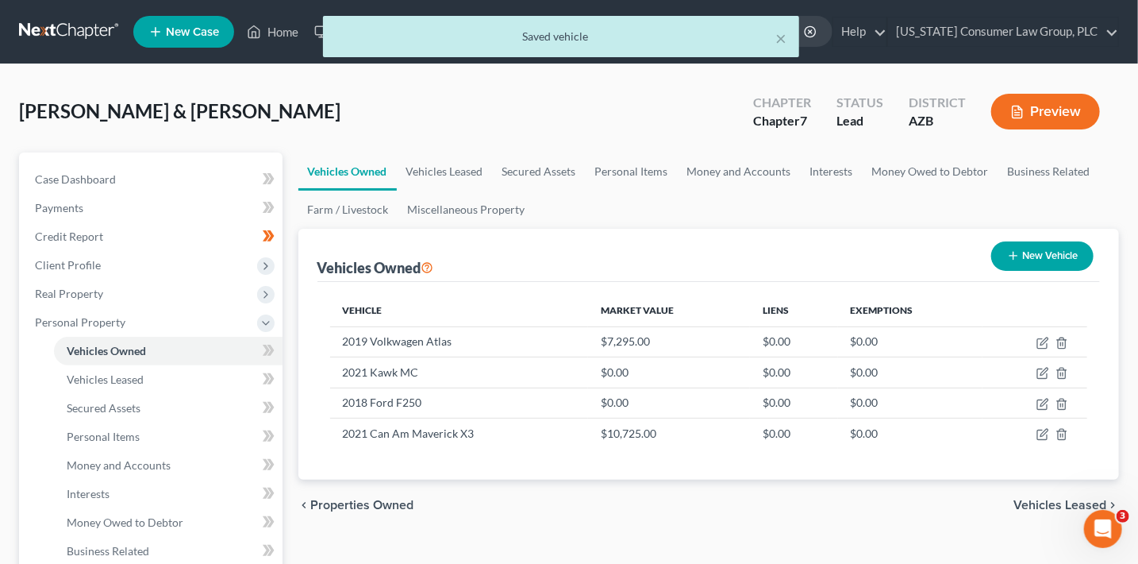
click at [1057, 244] on button "New Vehicle" at bounding box center [1042, 255] width 102 height 29
select select "0"
select select "2"
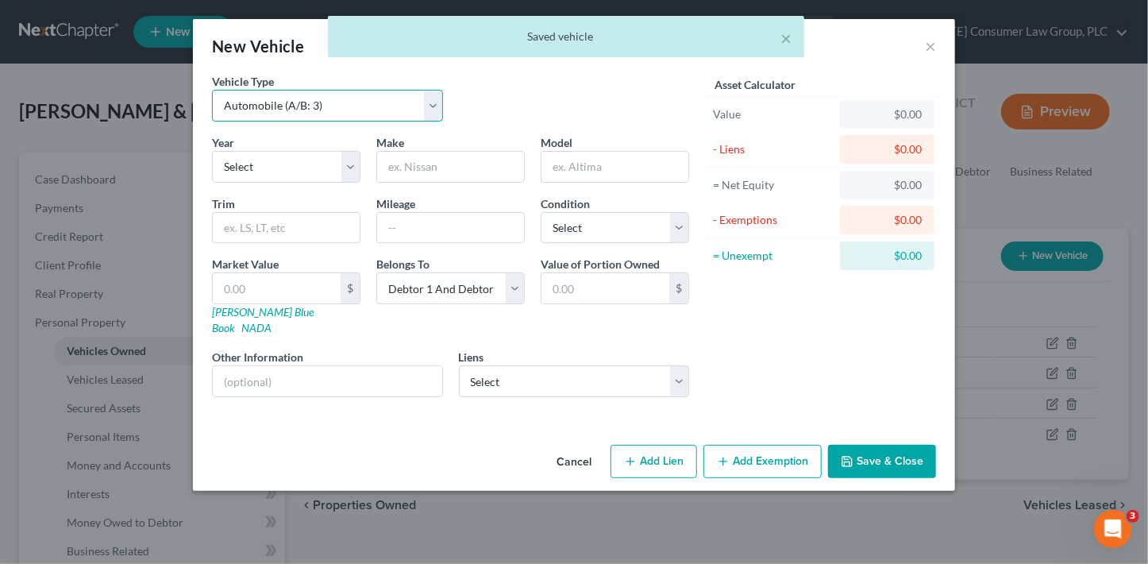
click at [287, 101] on select "Select Automobile (A/B: 3) Truck (A/B: 3) Trailer (A/B: 4) Watercraft (A/B: 4) …" at bounding box center [327, 106] width 231 height 32
select select "2"
click at [212, 90] on select "Select Automobile (A/B: 3) Truck (A/B: 3) Trailer (A/B: 4) Watercraft (A/B: 4) …" at bounding box center [327, 106] width 231 height 32
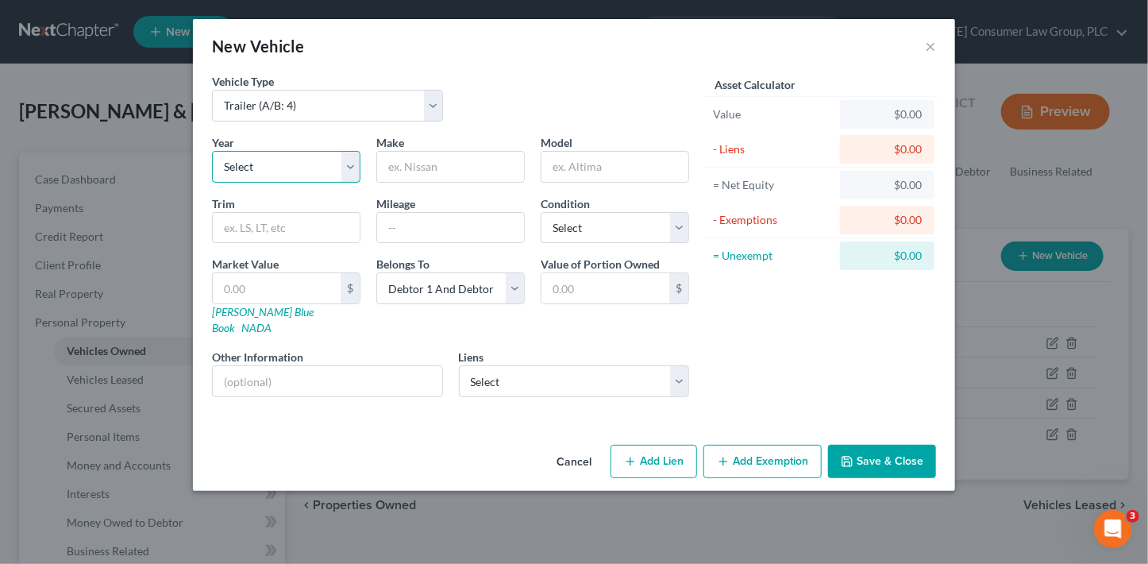
click at [284, 167] on select "Select 2026 2025 2024 2023 2022 2021 2020 2019 2018 2017 2016 2015 2014 2013 20…" at bounding box center [286, 167] width 148 height 32
select select "4"
click at [212, 151] on select "Select 2026 2025 2024 2023 2022 2021 2020 2019 2018 2017 2016 2015 2014 2013 20…" at bounding box center [286, 167] width 148 height 32
click at [413, 160] on input "text" at bounding box center [450, 167] width 147 height 30
type input "[PERSON_NAME]"
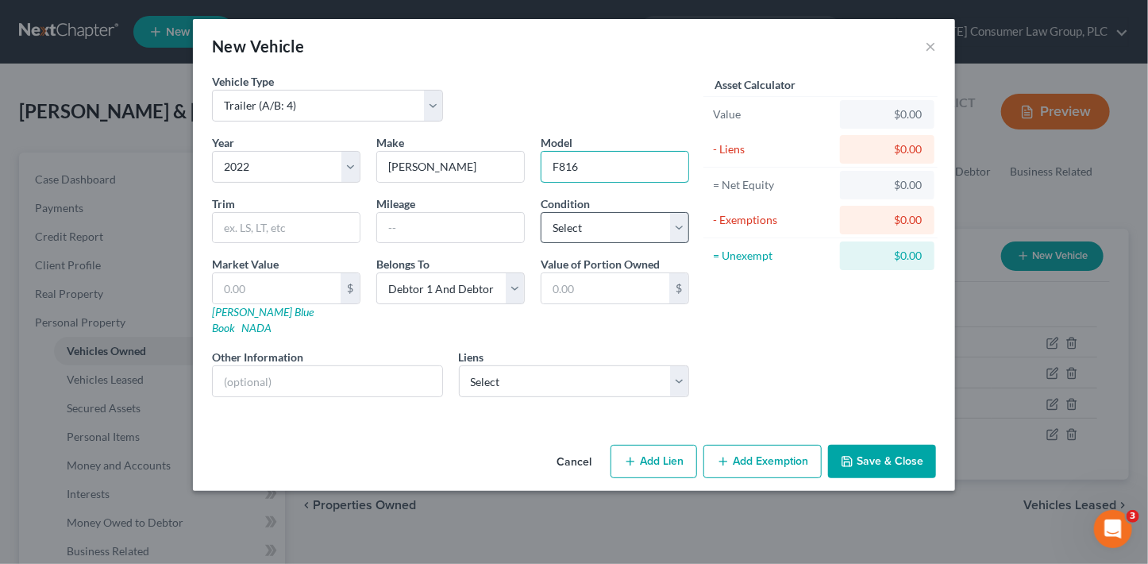
type input "F816"
click at [561, 229] on select "Select Excellent Very Good Good Fair Poor" at bounding box center [615, 228] width 148 height 32
select select "3"
click at [541, 212] on select "Select Excellent Very Good Good Fair Poor" at bounding box center [615, 228] width 148 height 32
click at [879, 451] on button "Save & Close" at bounding box center [882, 461] width 108 height 33
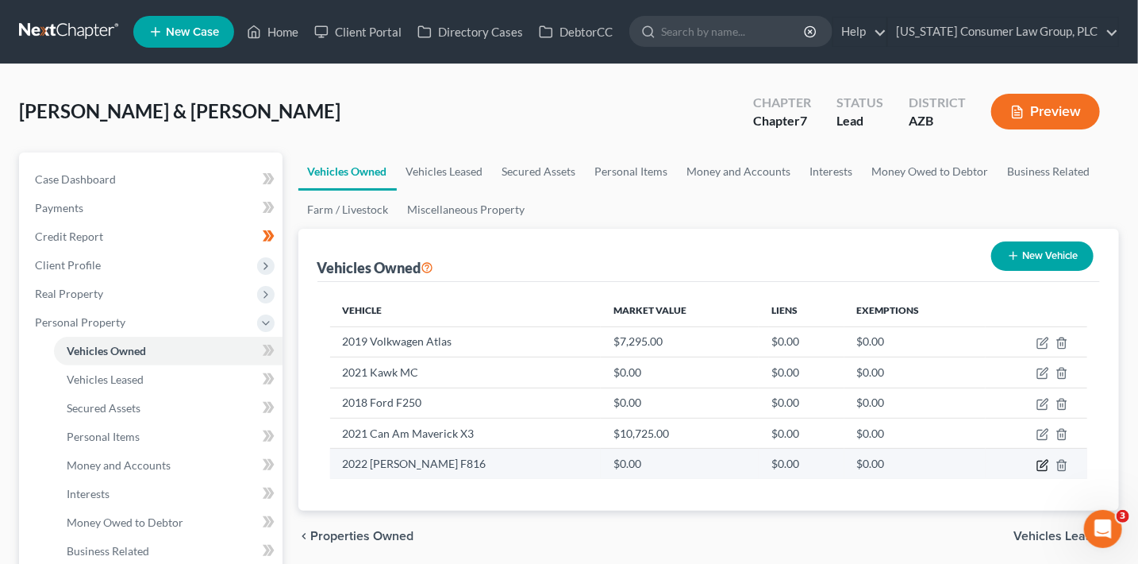
click at [1040, 463] on icon "button" at bounding box center [1043, 465] width 13 height 13
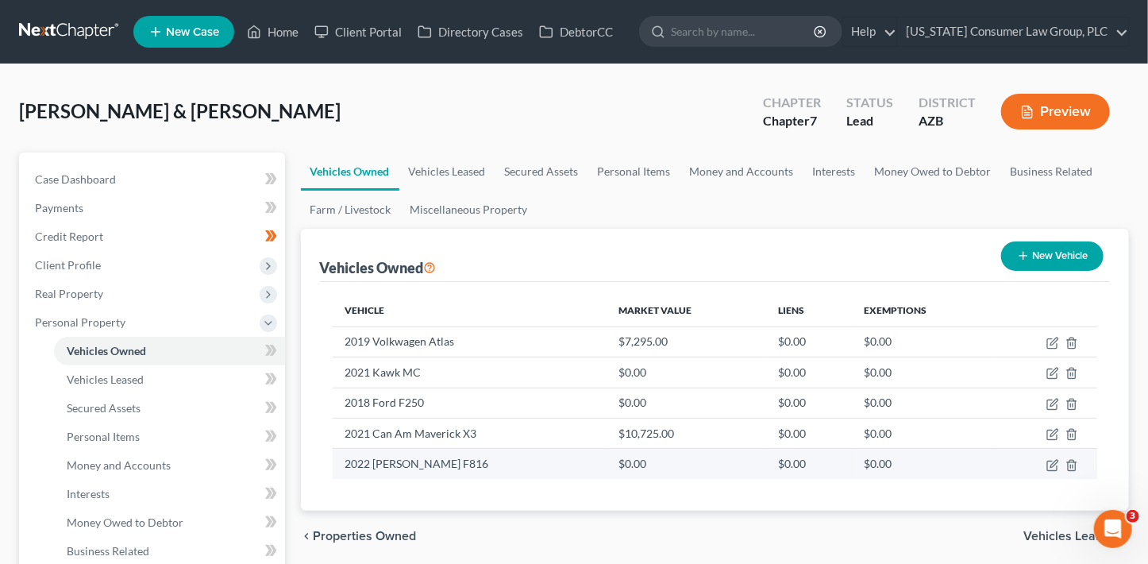
select select "2"
select select "4"
select select "3"
select select "2"
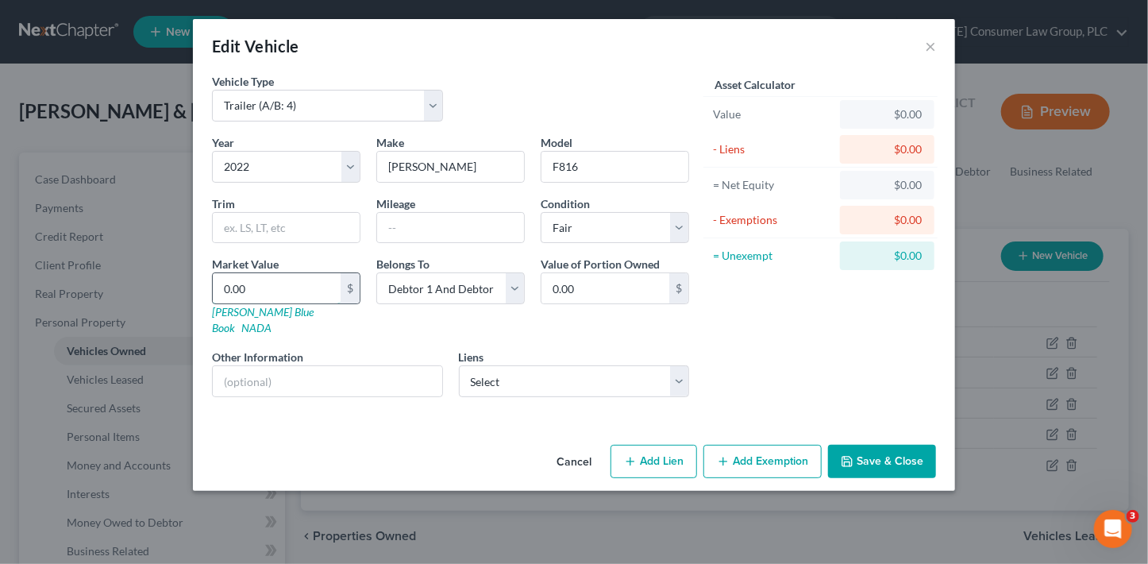
click at [305, 291] on input "0.00" at bounding box center [277, 288] width 128 height 30
type input "2"
type input "2.00"
type input "20"
type input "20.00"
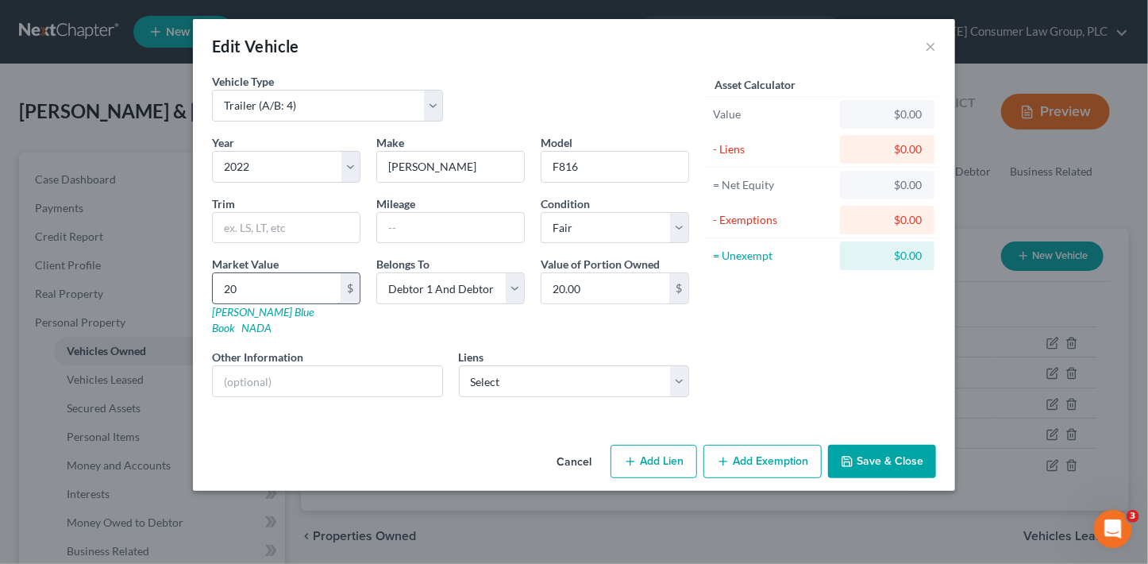
type input "200"
type input "200.00"
type input "2000"
type input "2,000.00"
type input "2,000"
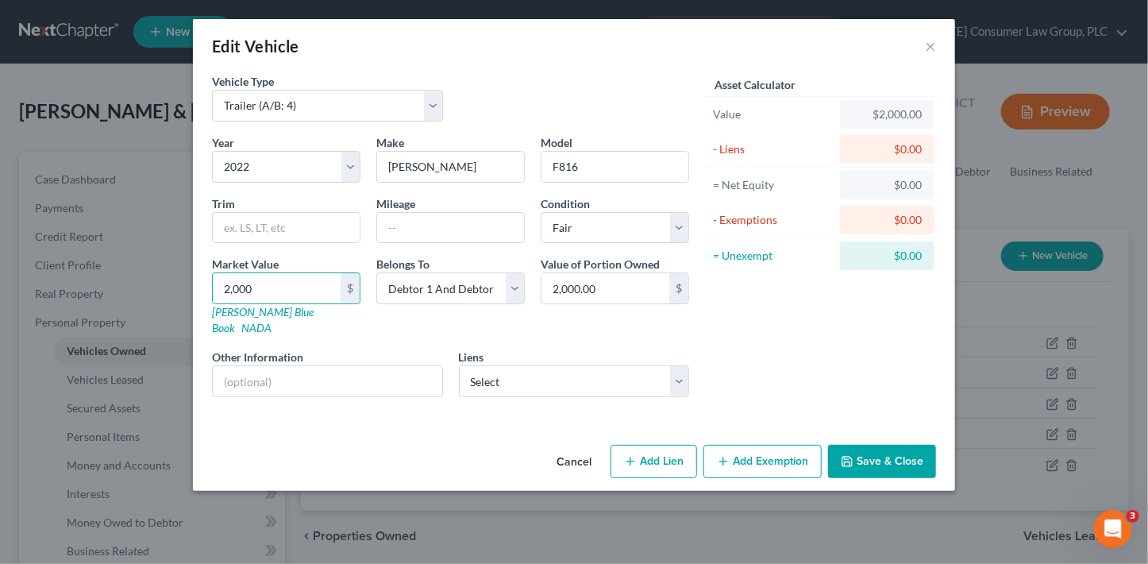
click at [887, 445] on button "Save & Close" at bounding box center [882, 461] width 108 height 33
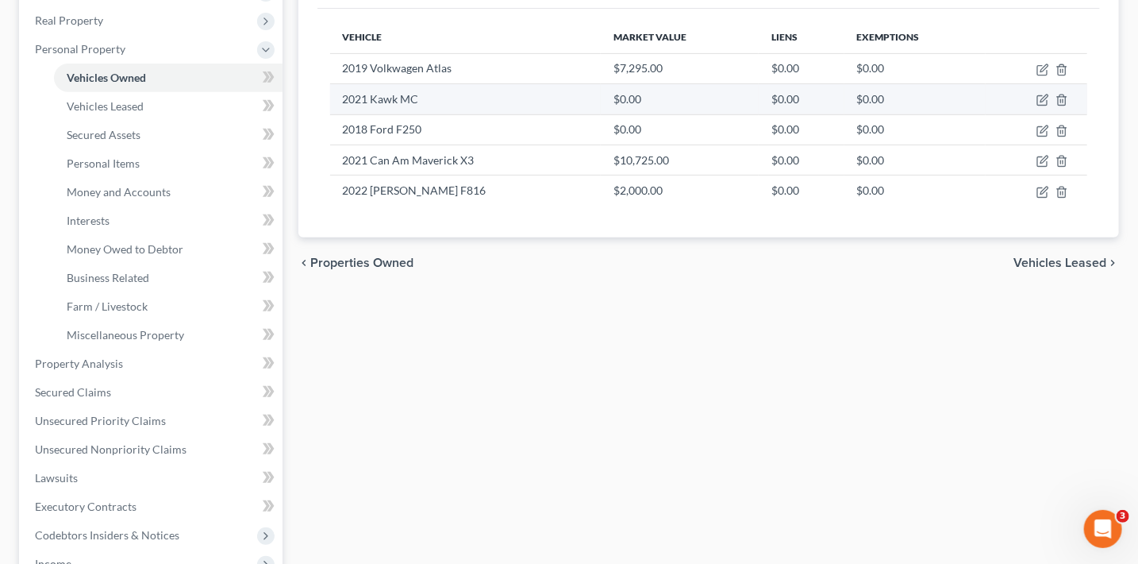
scroll to position [330, 0]
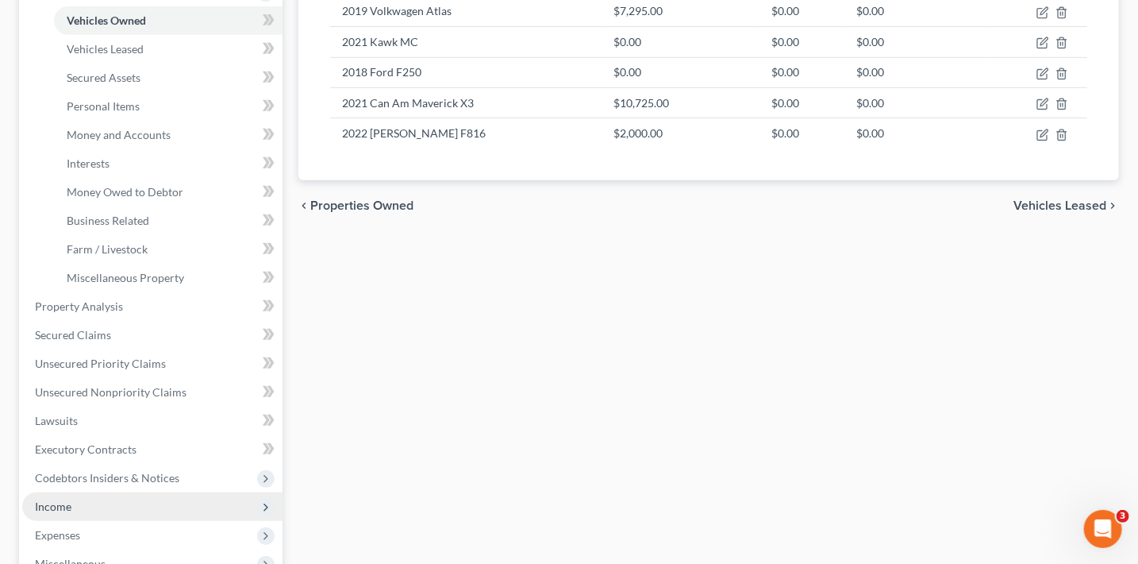
click at [107, 514] on span "Income" at bounding box center [152, 506] width 260 height 29
click at [107, 514] on li "Income Employment Income Non Employment Income Expected Change in Income Gross …" at bounding box center [152, 506] width 260 height 29
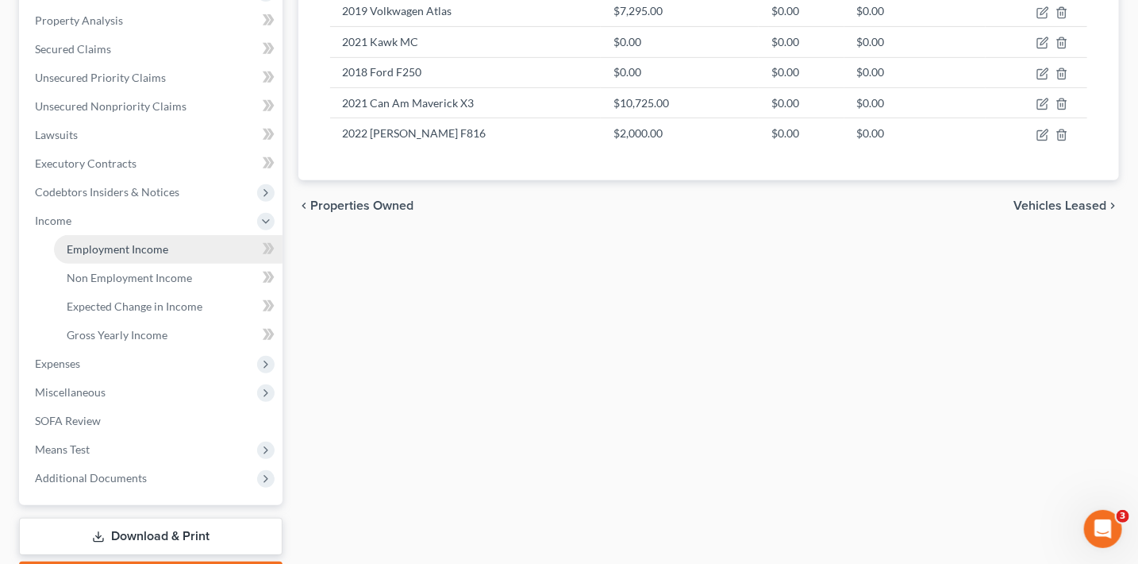
click at [111, 252] on span "Employment Income" at bounding box center [118, 248] width 102 height 13
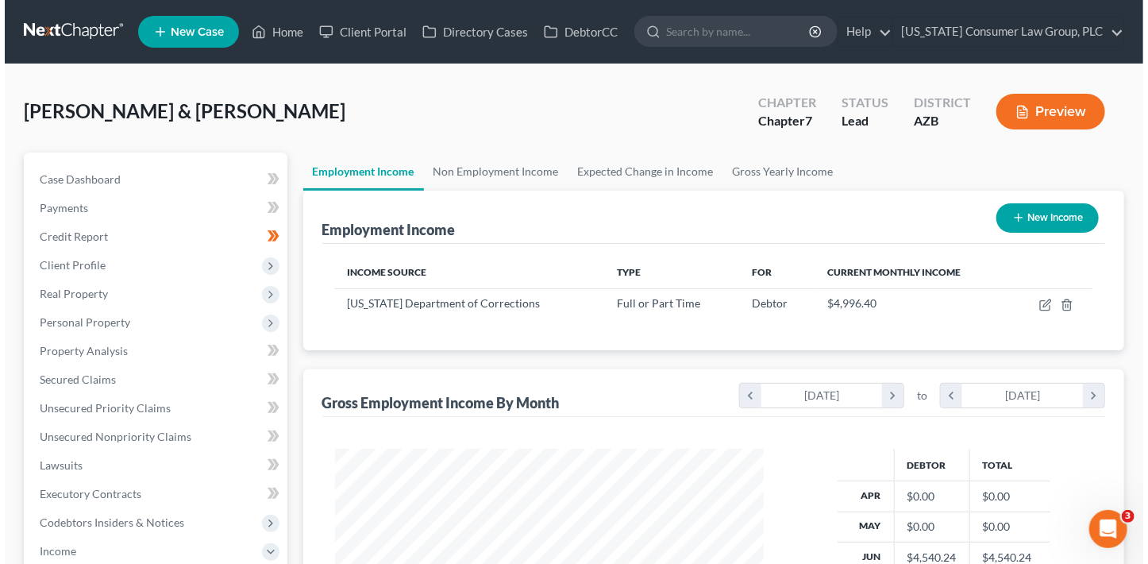
scroll to position [283, 460]
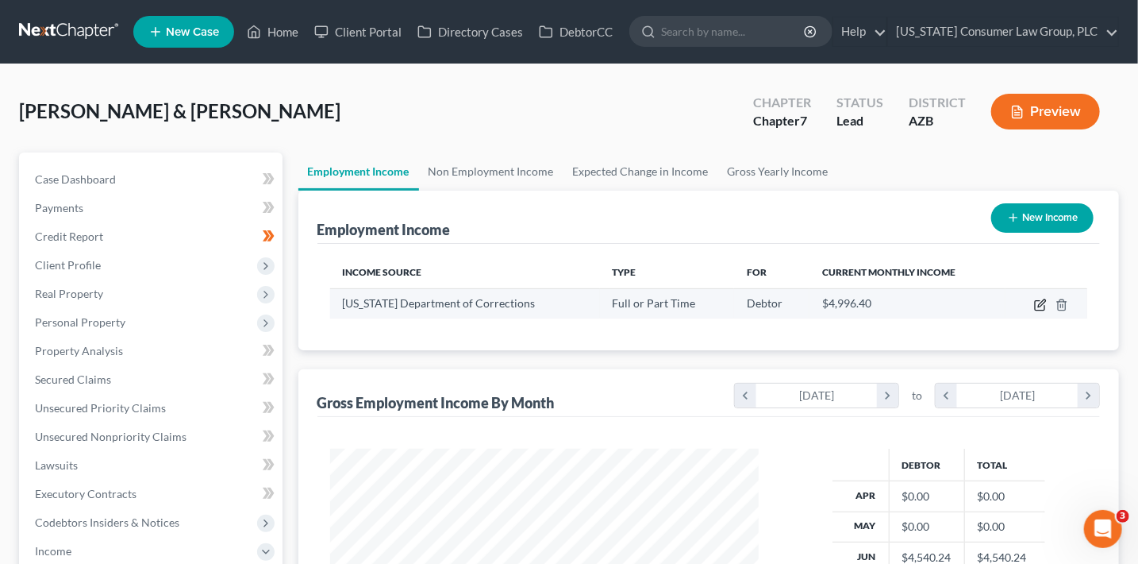
click at [1046, 308] on icon "button" at bounding box center [1040, 304] width 13 height 13
select select "0"
select select "3"
select select "2"
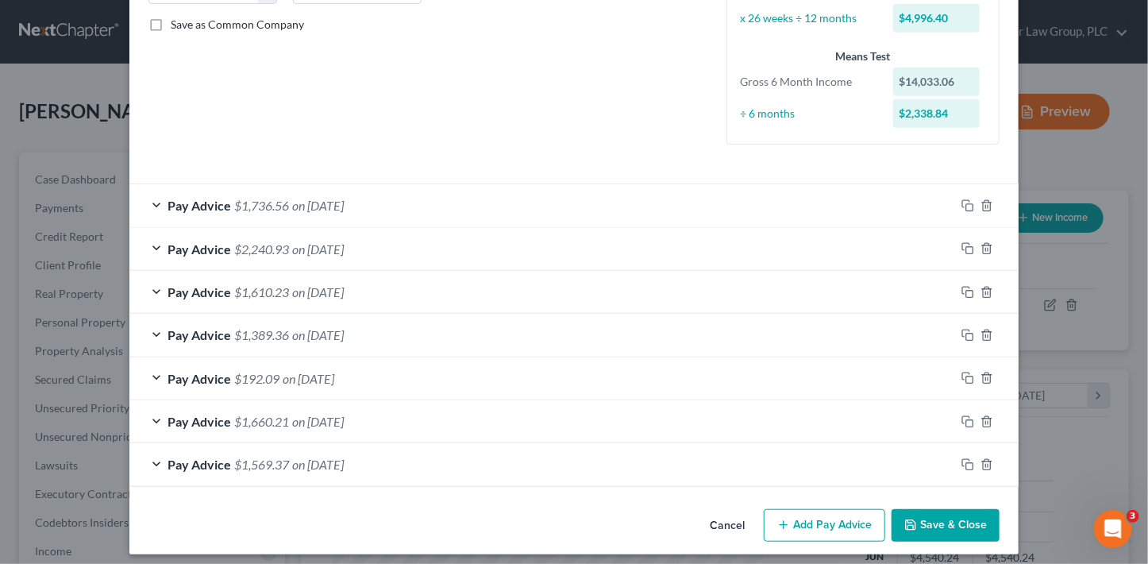
scroll to position [364, 0]
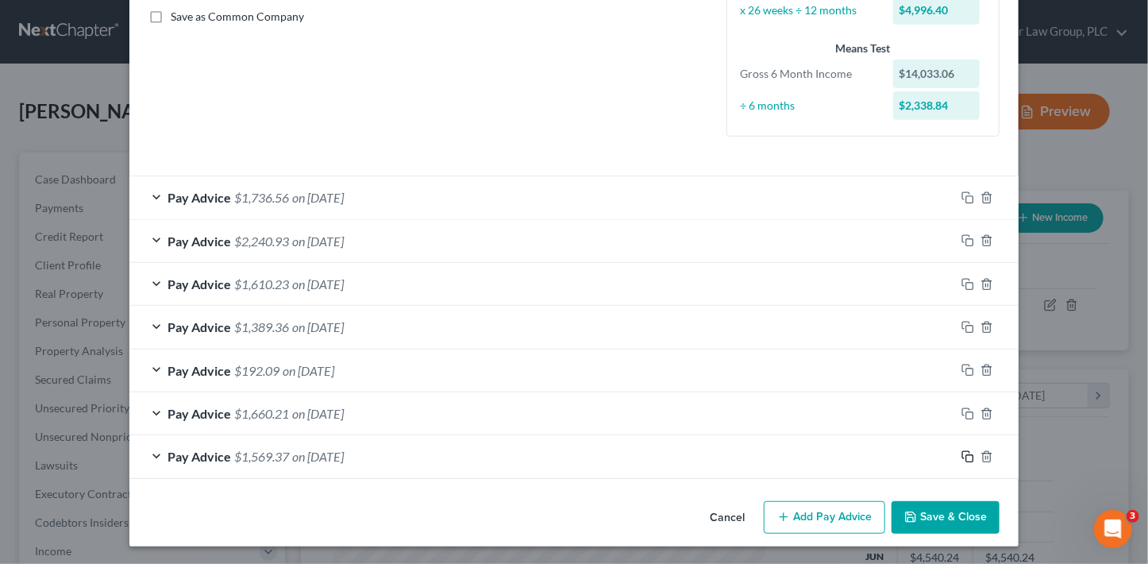
click at [966, 460] on rect "button" at bounding box center [969, 458] width 7 height 7
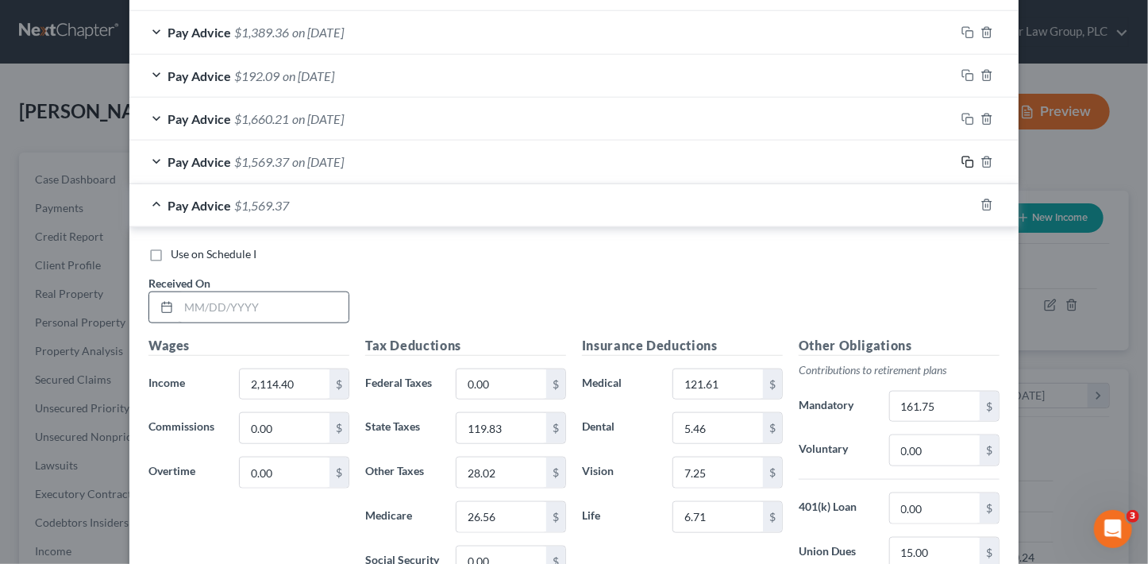
scroll to position [659, 0]
click at [333, 302] on input "text" at bounding box center [264, 306] width 170 height 30
type input "[DATE]"
type input "2,114.42"
type input "174.42"
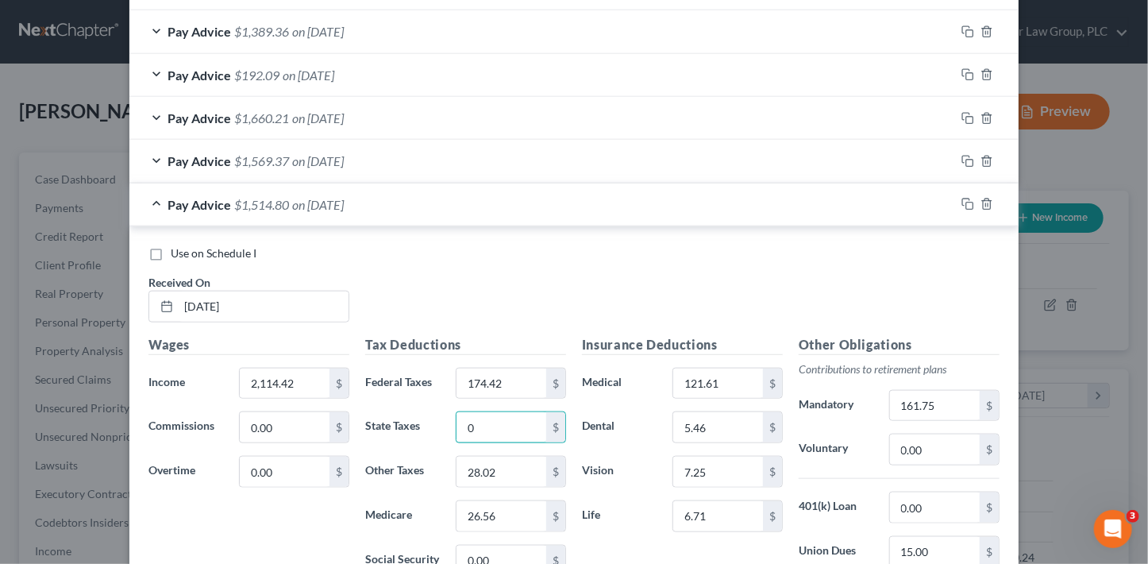
type input "0"
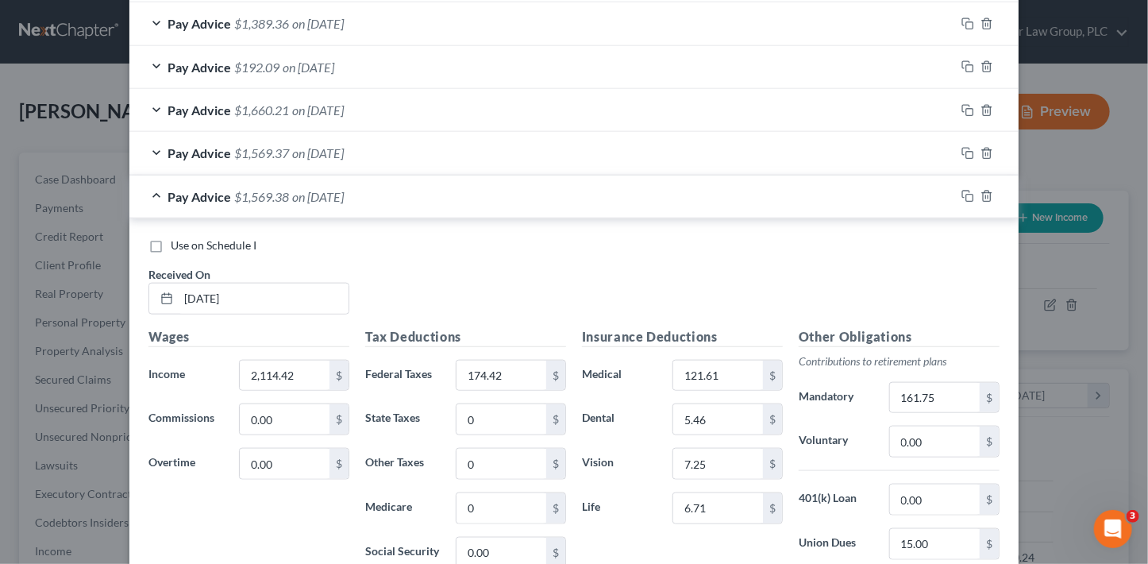
scroll to position [882, 0]
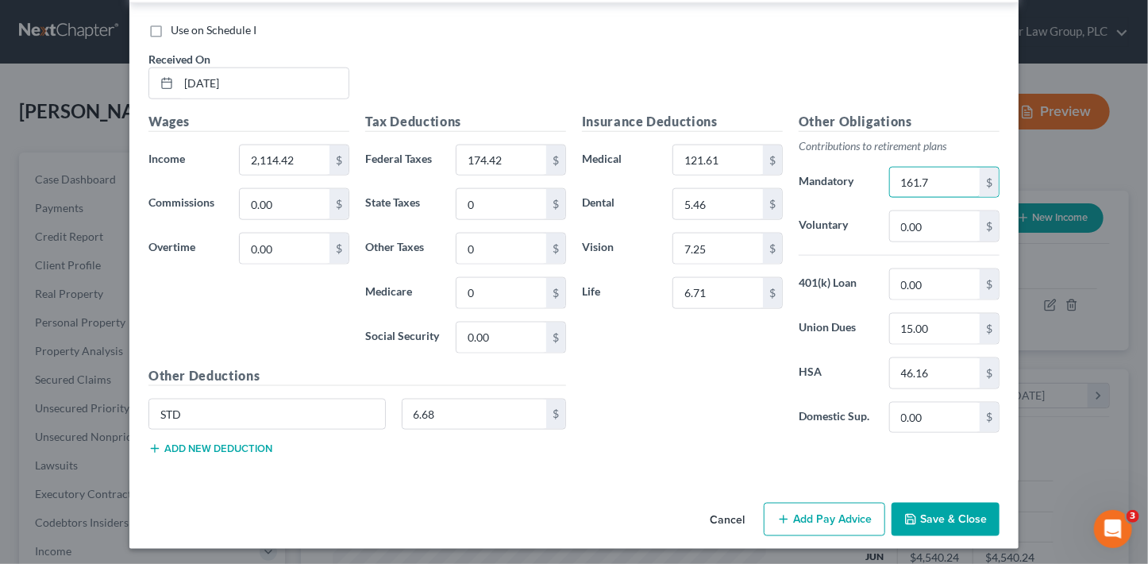
type input "161.75"
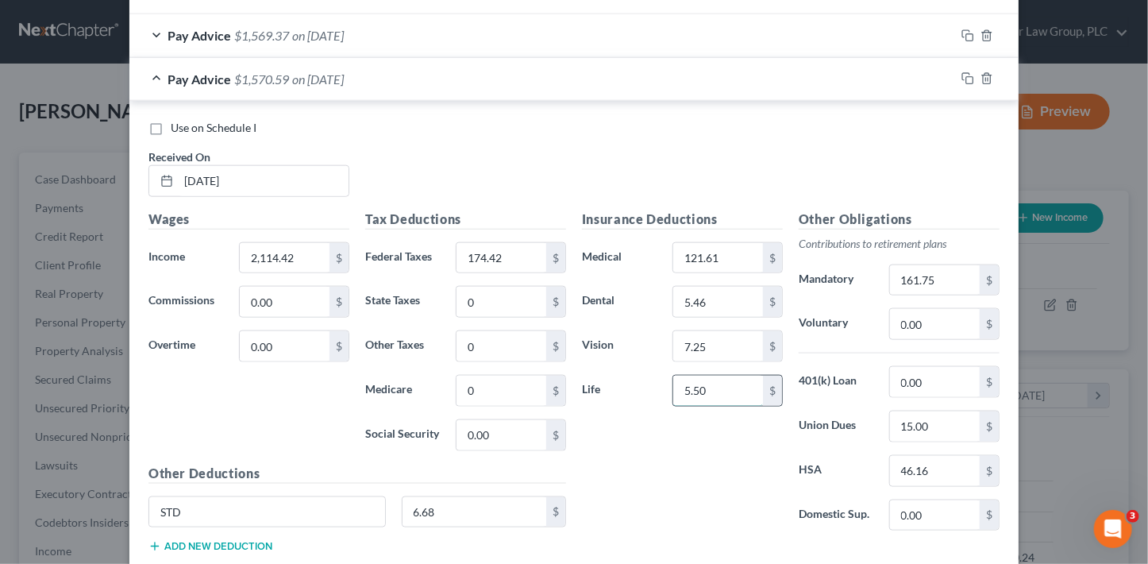
type input "5.50"
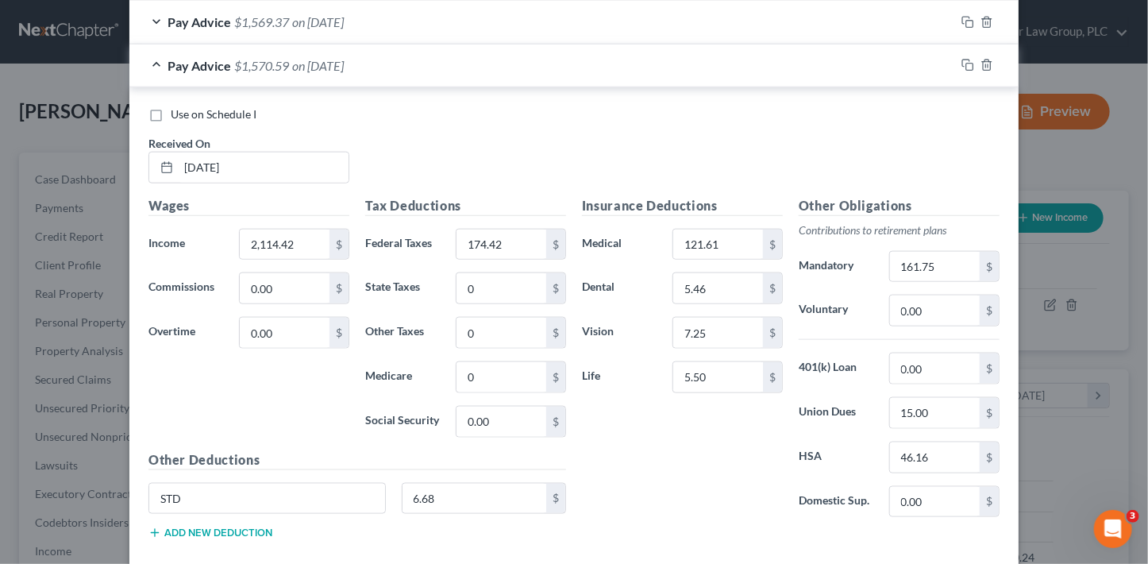
scroll to position [799, 0]
click at [961, 61] on icon "button" at bounding box center [967, 63] width 13 height 13
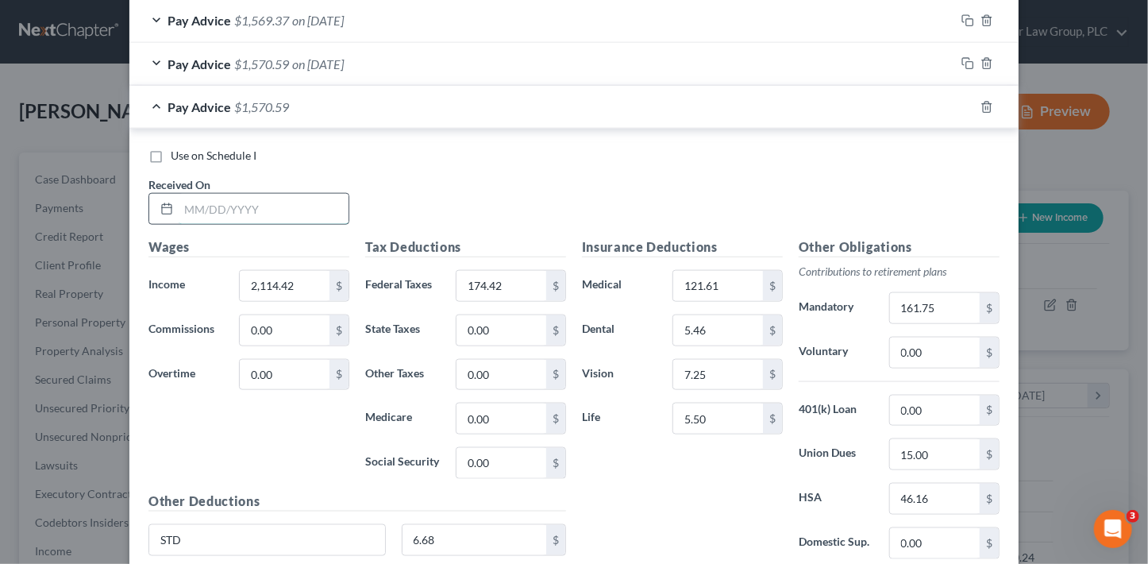
click at [268, 209] on input "text" at bounding box center [264, 209] width 170 height 30
type input "[DATE]"
type input "2,214.40"
type input "183.56"
click at [964, 105] on icon "button" at bounding box center [967, 107] width 13 height 13
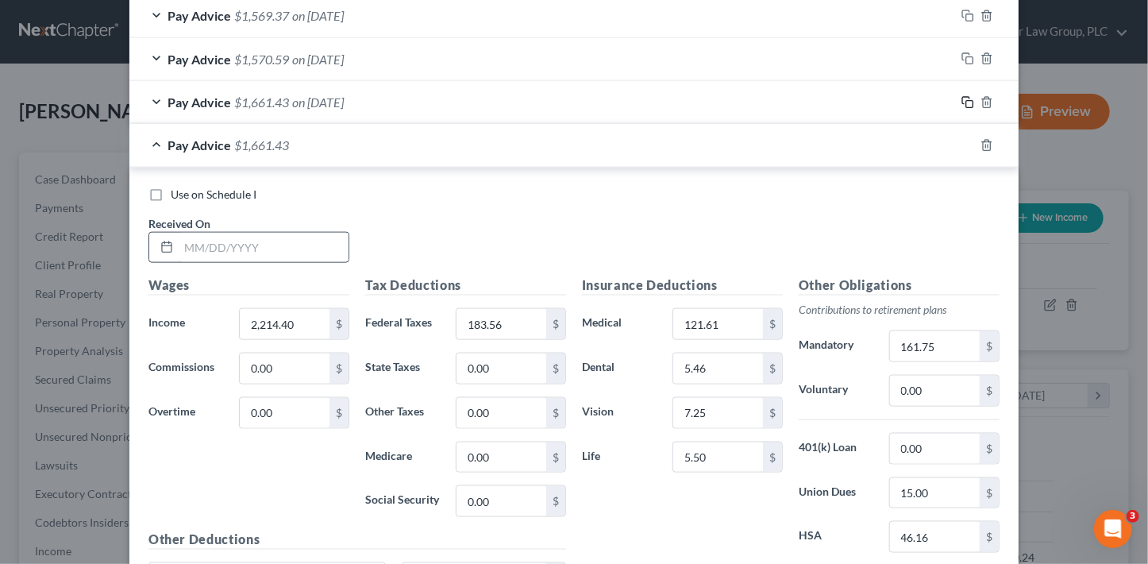
scroll to position [805, 0]
click at [285, 248] on input "text" at bounding box center [264, 247] width 170 height 30
type input "5"
click at [980, 145] on icon "button" at bounding box center [986, 144] width 13 height 13
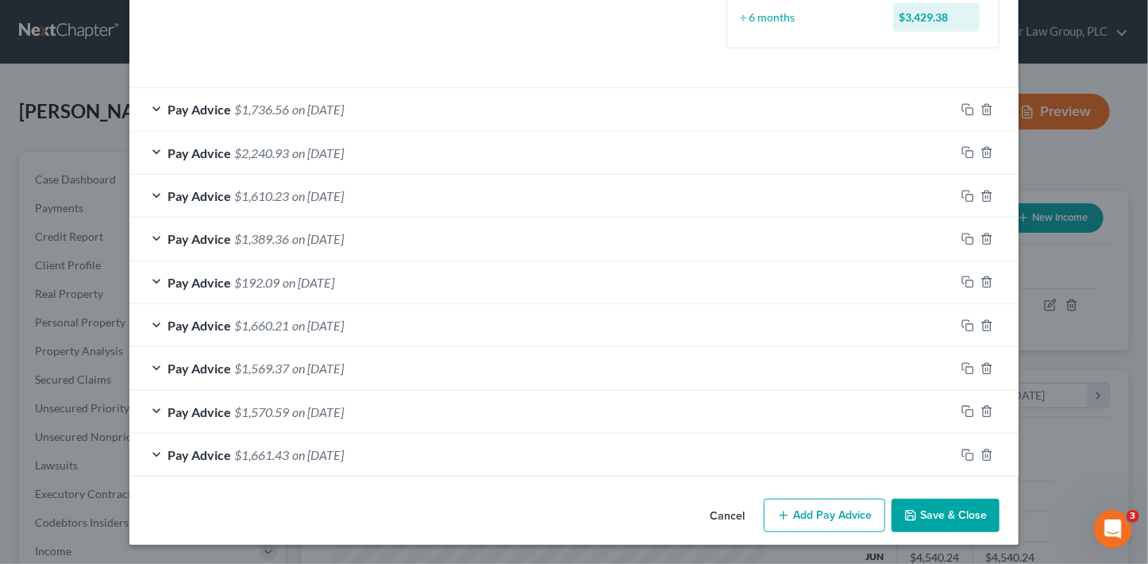
scroll to position [449, 0]
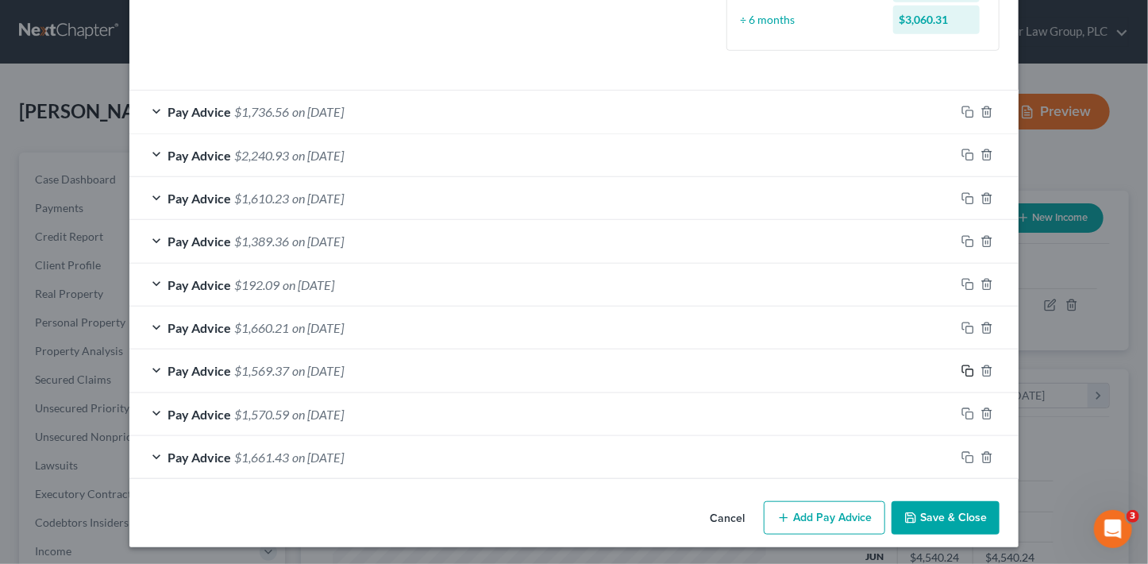
click at [964, 369] on icon "button" at bounding box center [967, 370] width 13 height 13
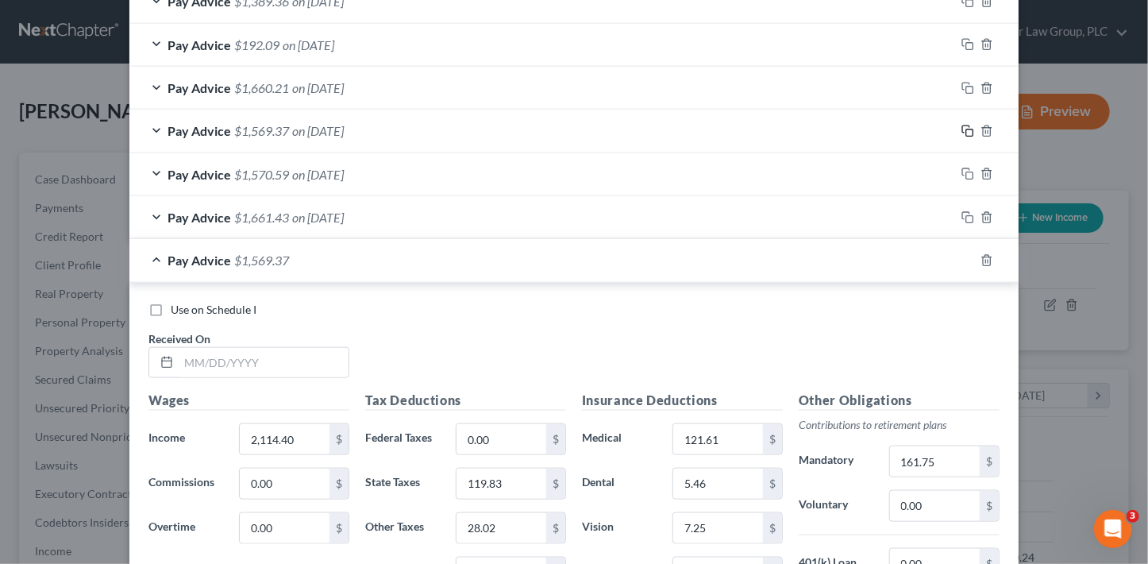
scroll to position [714, 0]
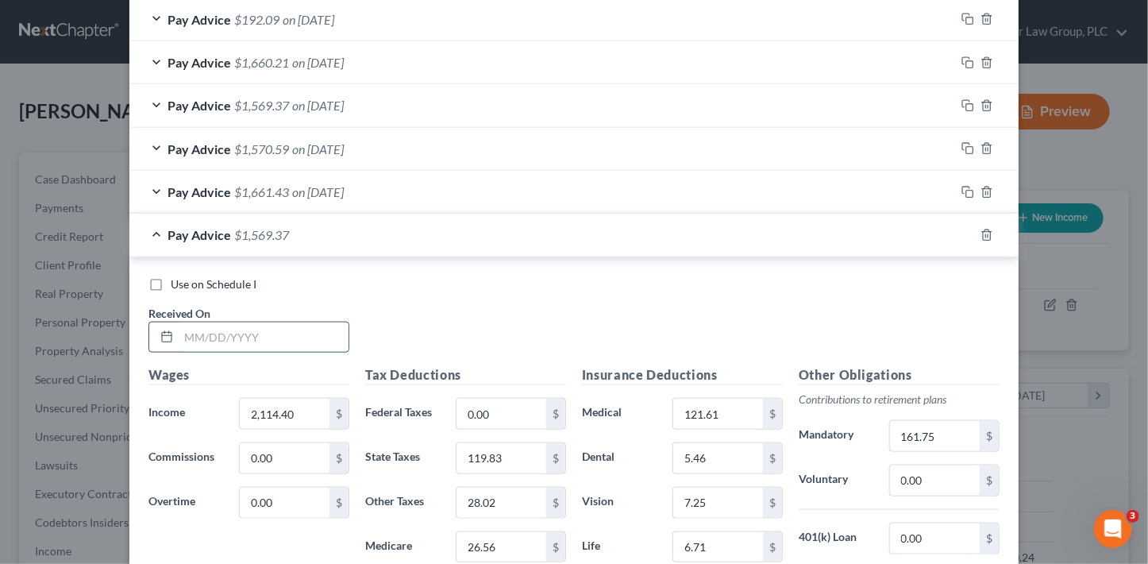
click at [296, 333] on input "text" at bounding box center [264, 337] width 170 height 30
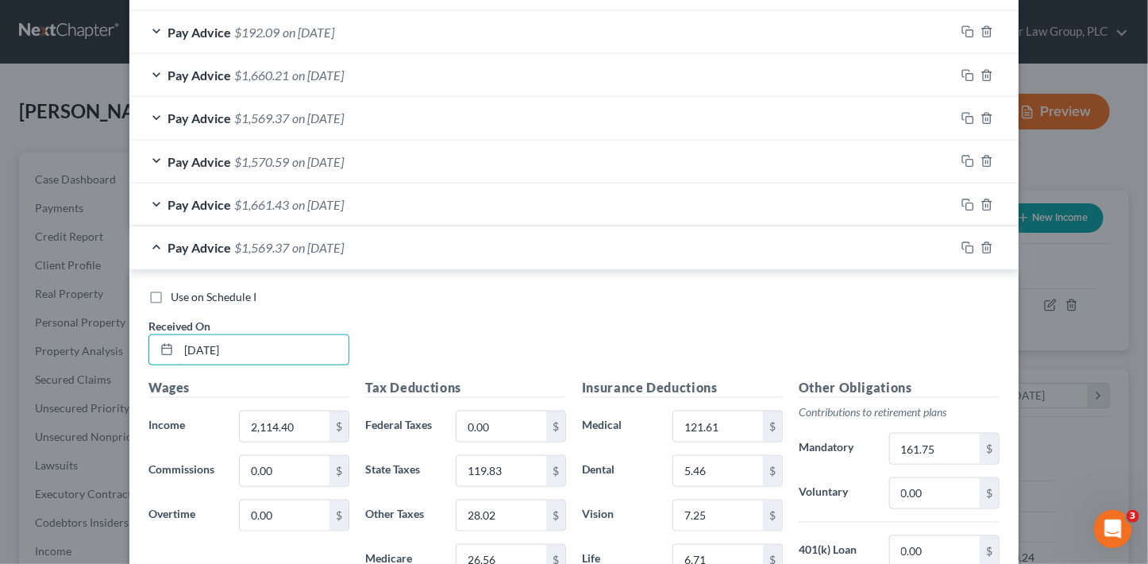
scroll to position [699, 0]
type input "[DATE]"
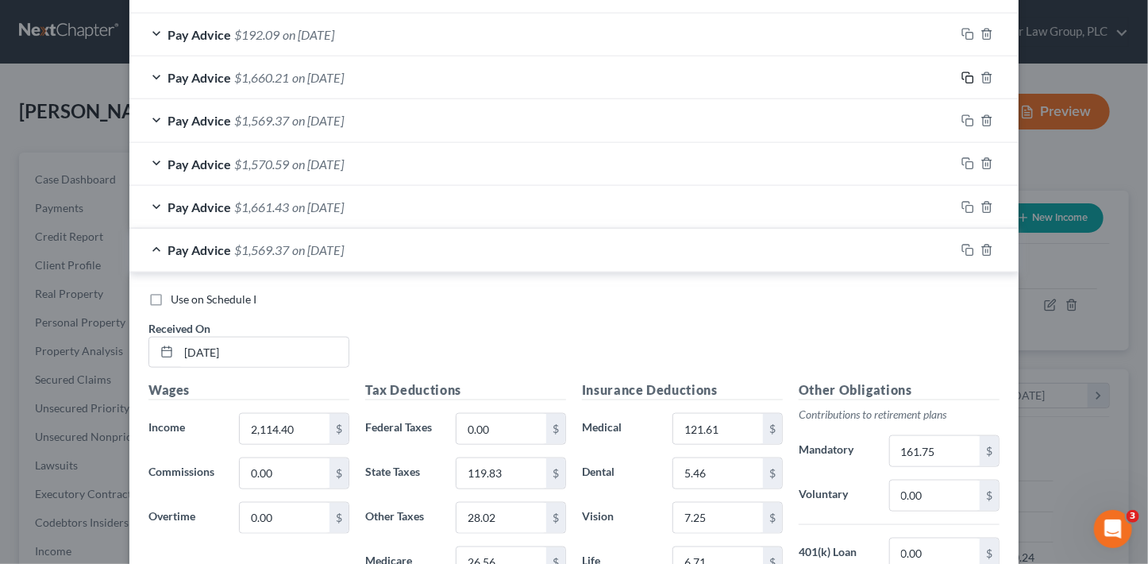
click at [966, 78] on rect "button" at bounding box center [969, 79] width 7 height 7
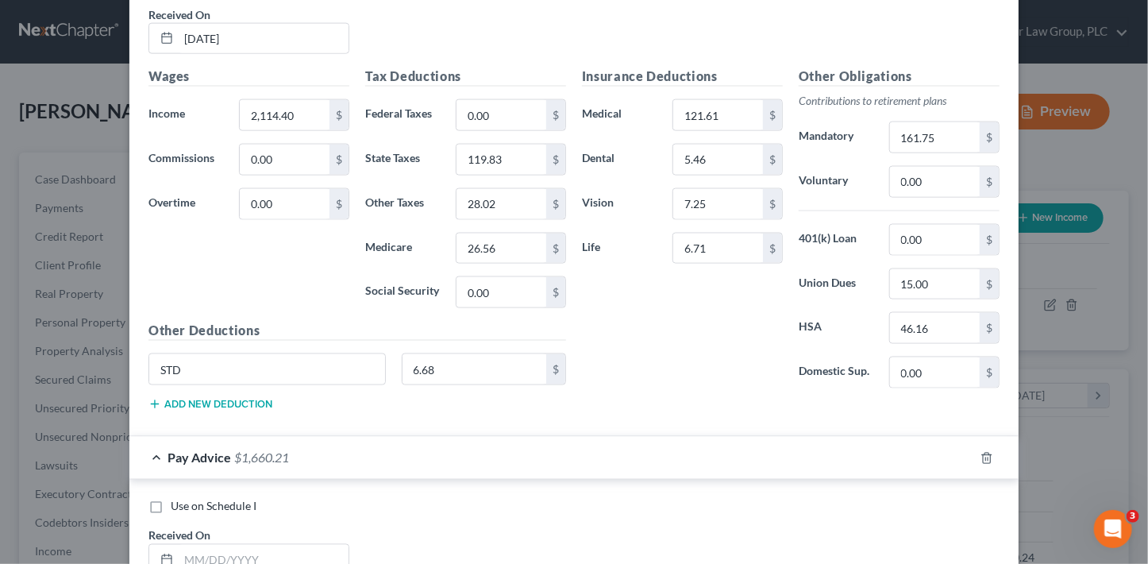
scroll to position [1017, 0]
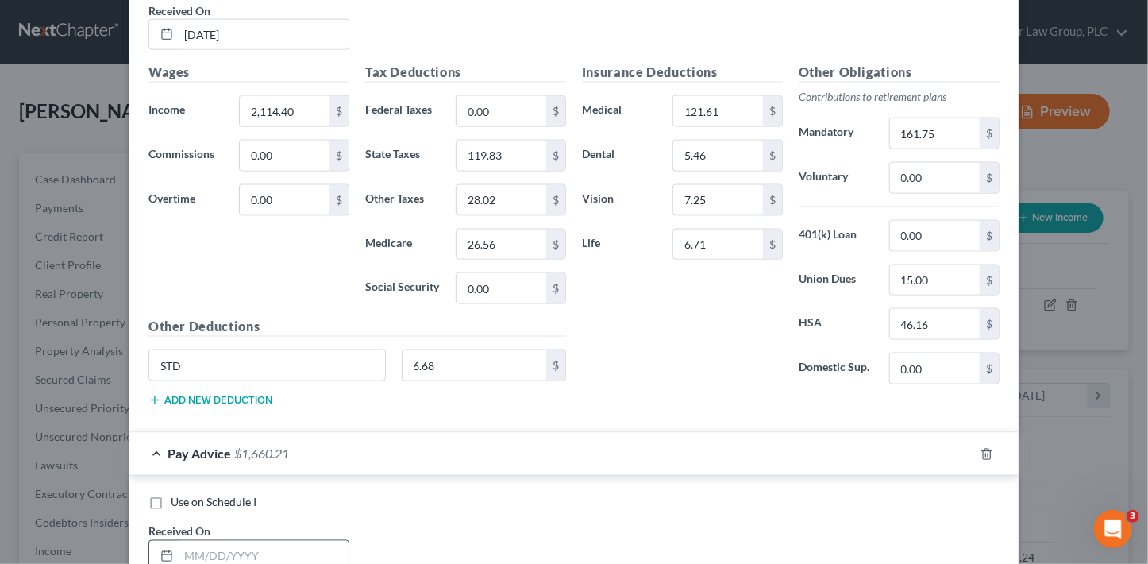
click at [246, 541] on input "text" at bounding box center [264, 556] width 170 height 30
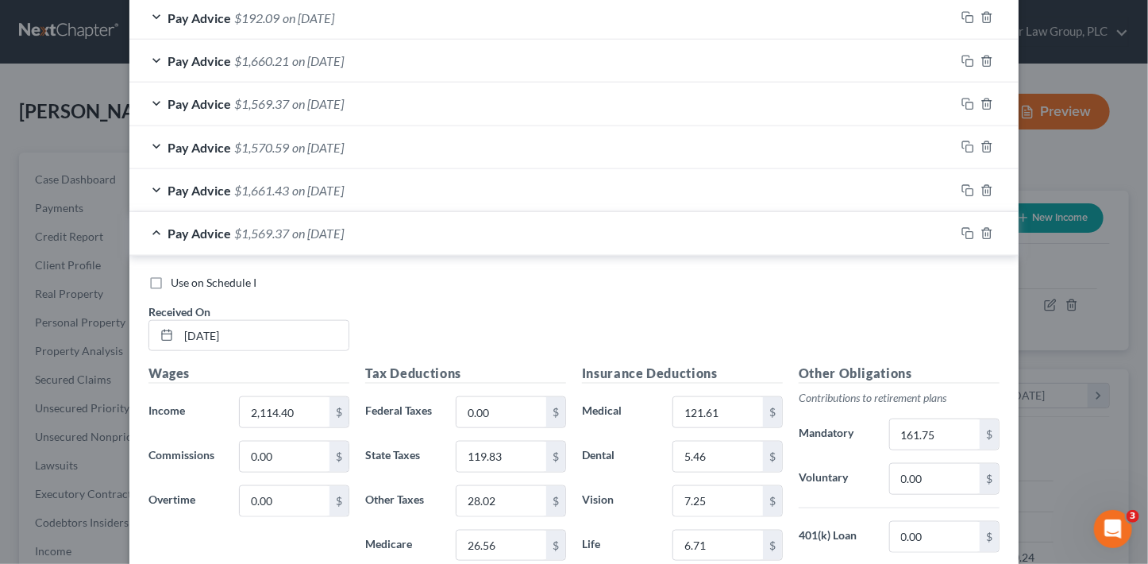
scroll to position [704, 0]
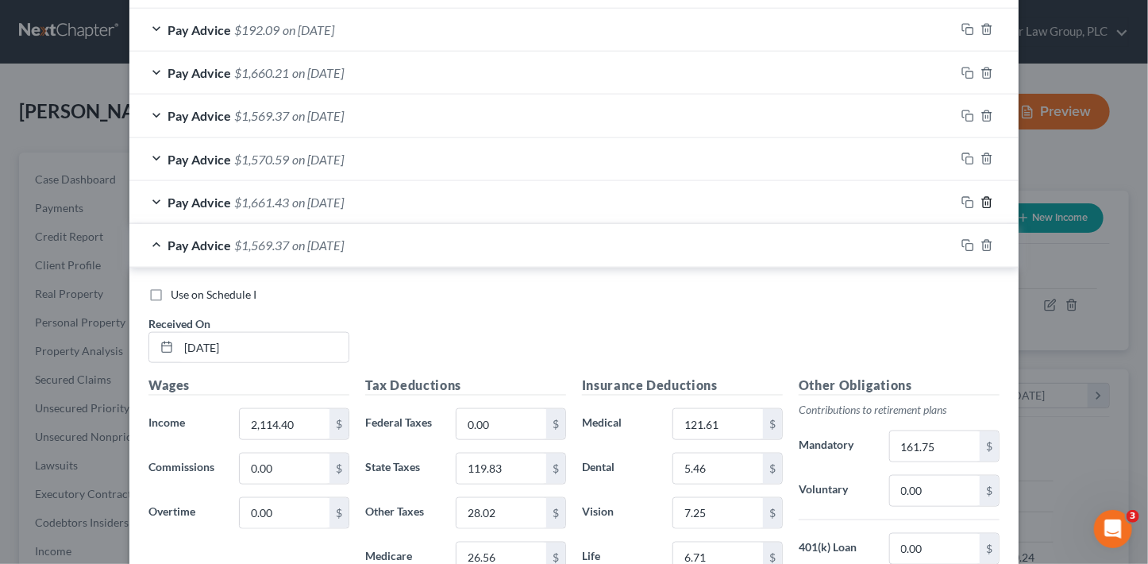
type input "[DATE]"
click at [983, 198] on icon "button" at bounding box center [986, 202] width 13 height 13
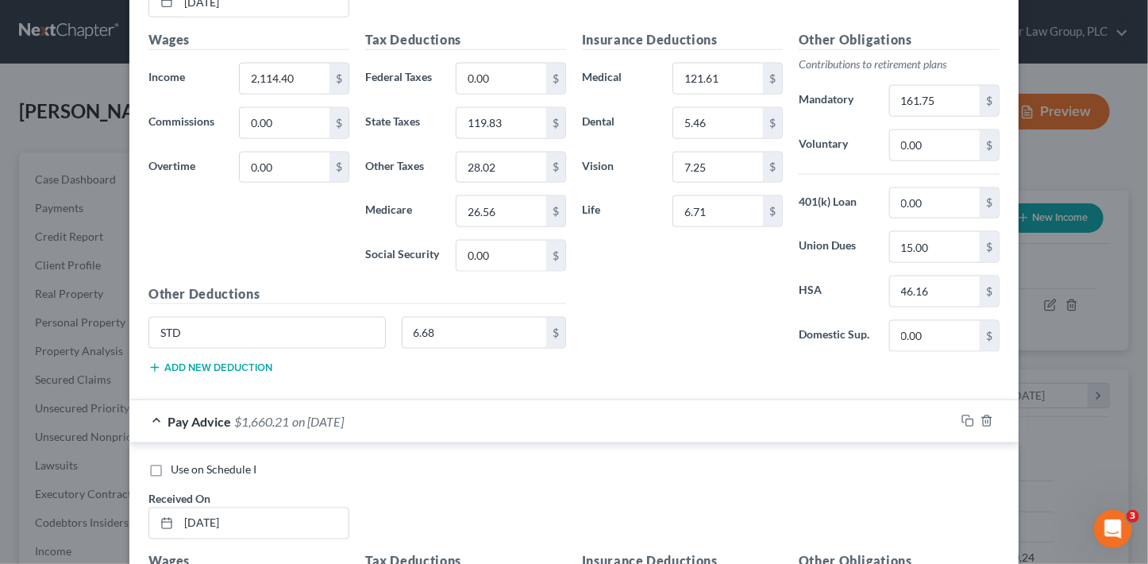
scroll to position [1216, 0]
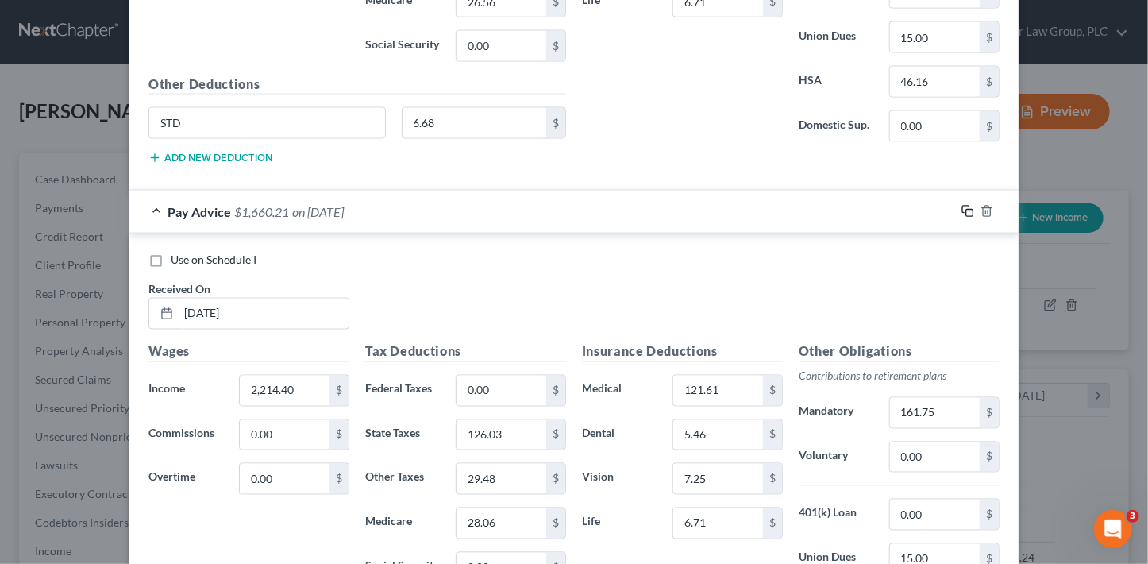
click at [964, 208] on icon "button" at bounding box center [967, 211] width 13 height 13
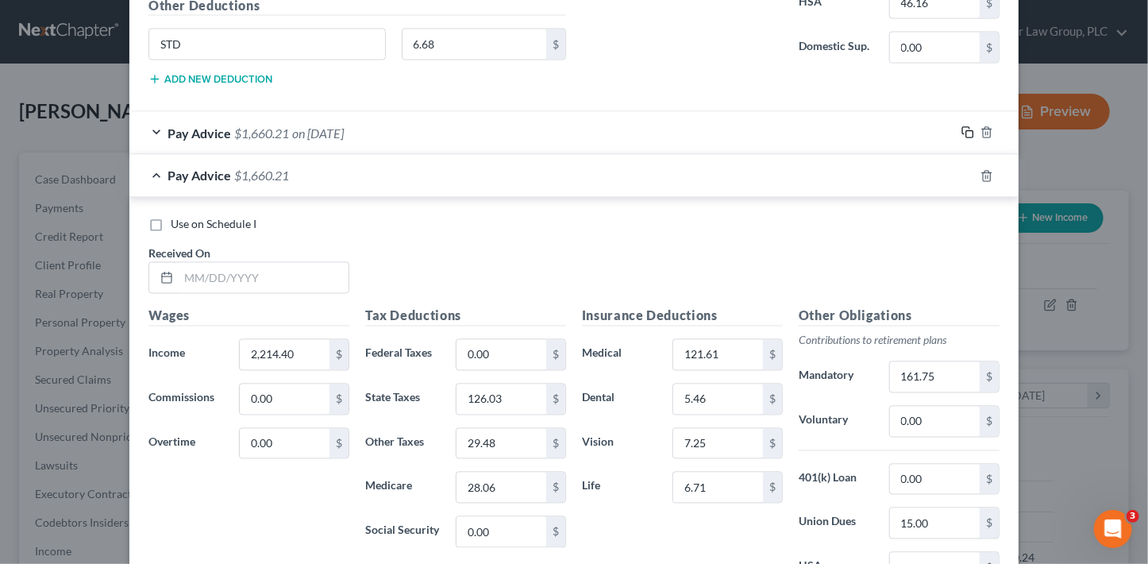
scroll to position [1299, 0]
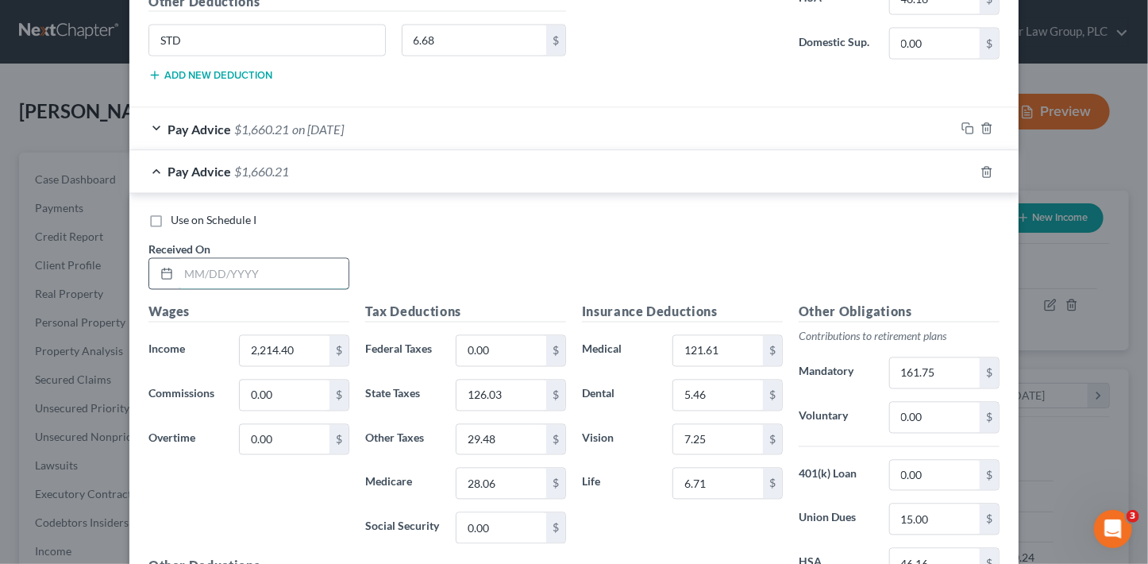
click at [289, 268] on input "text" at bounding box center [264, 274] width 170 height 30
type input "[DATE]"
type input "183.53"
type input "0"
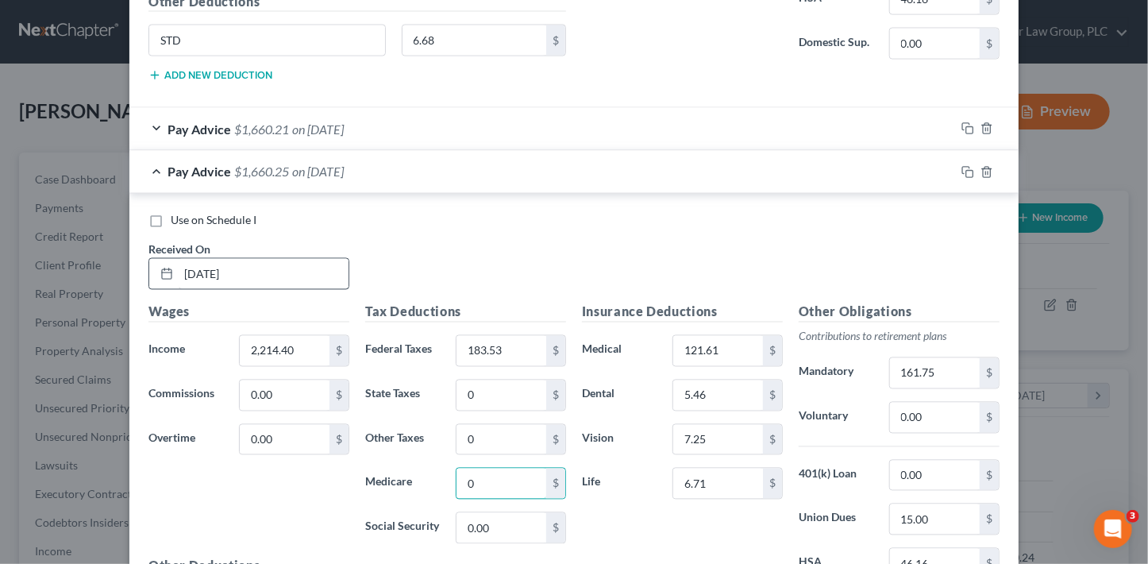
type input "0"
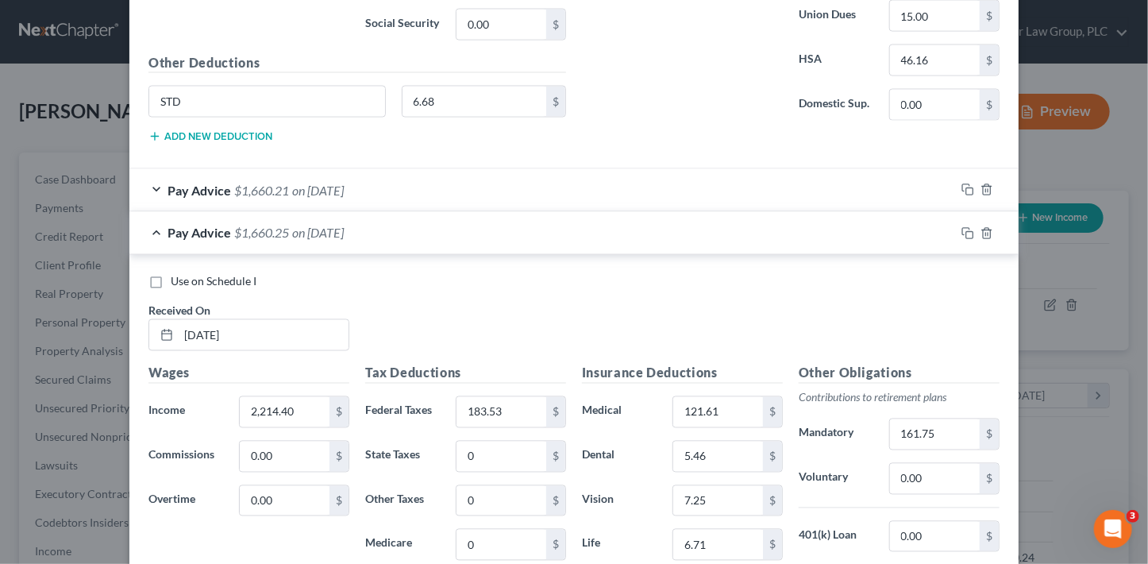
scroll to position [1338, 0]
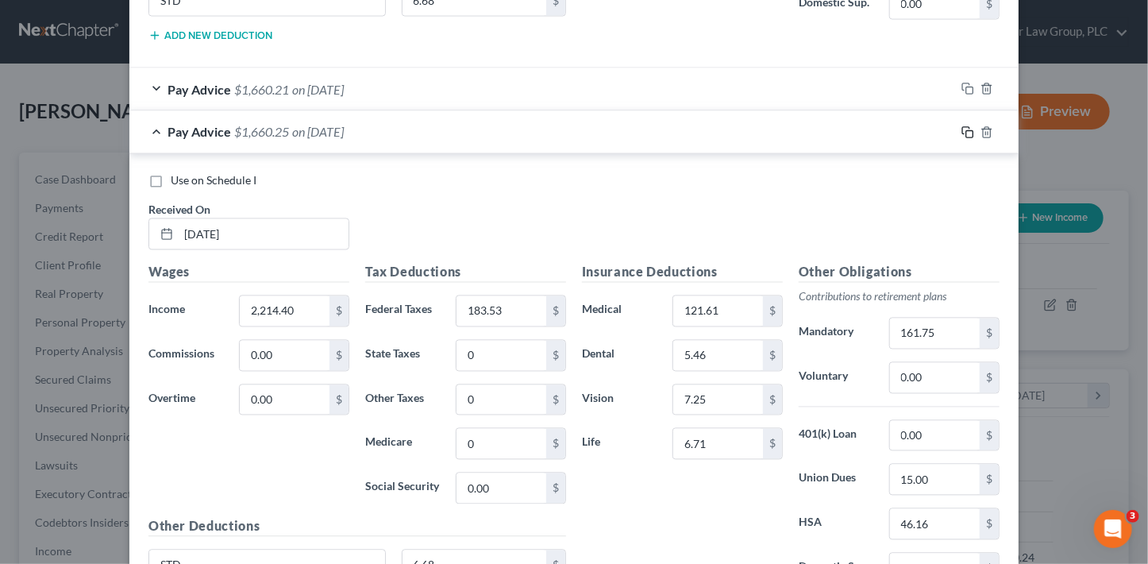
click at [961, 128] on icon "button" at bounding box center [967, 132] width 13 height 13
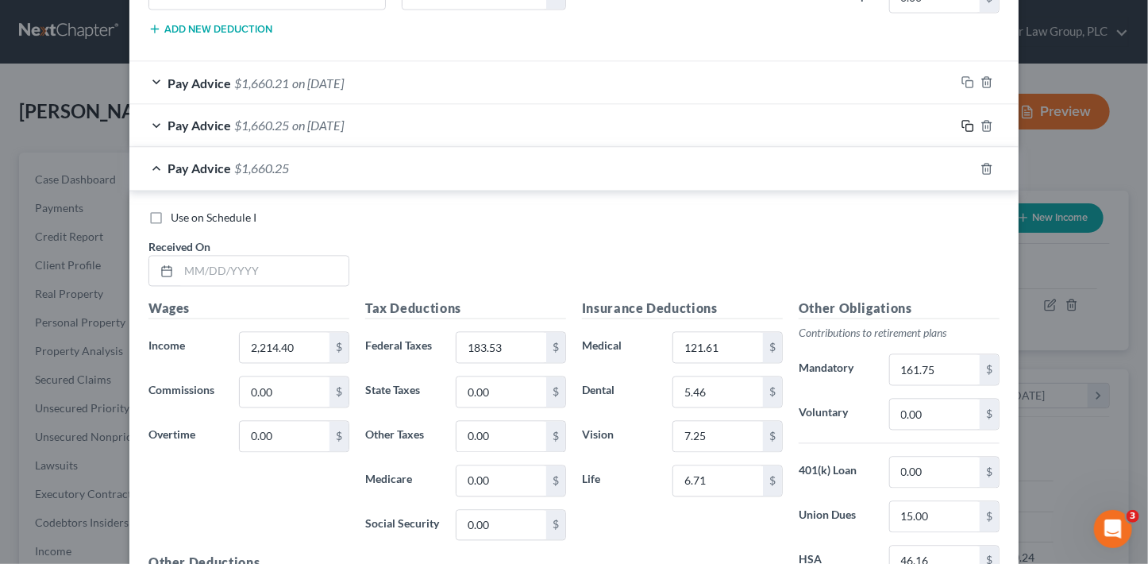
scroll to position [1355, 0]
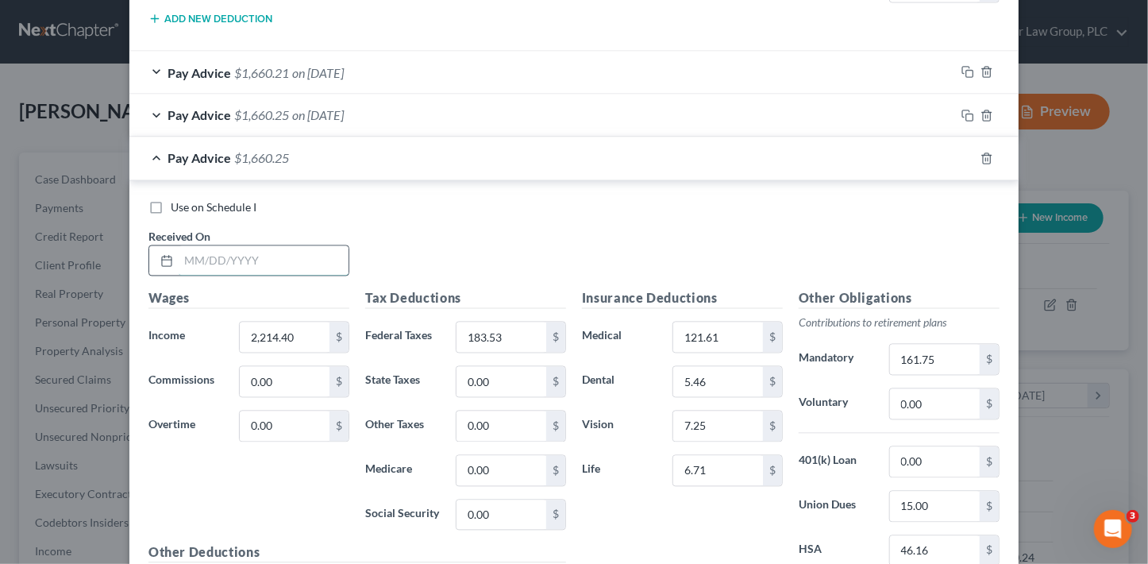
click at [321, 246] on input "text" at bounding box center [264, 261] width 170 height 30
type input "[DATE]"
type input "2,272.98"
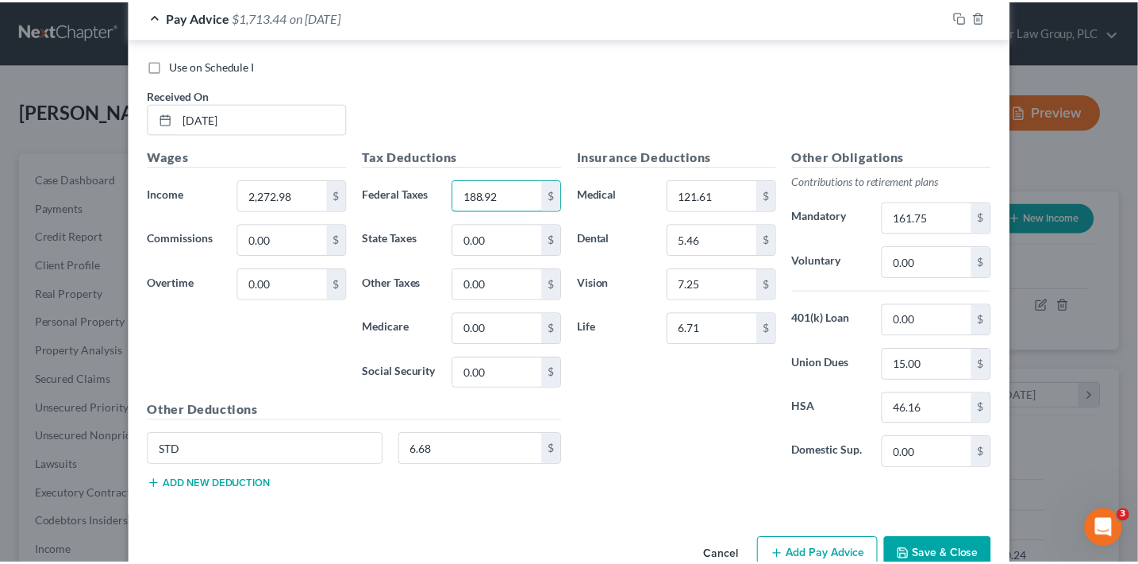
scroll to position [1529, 0]
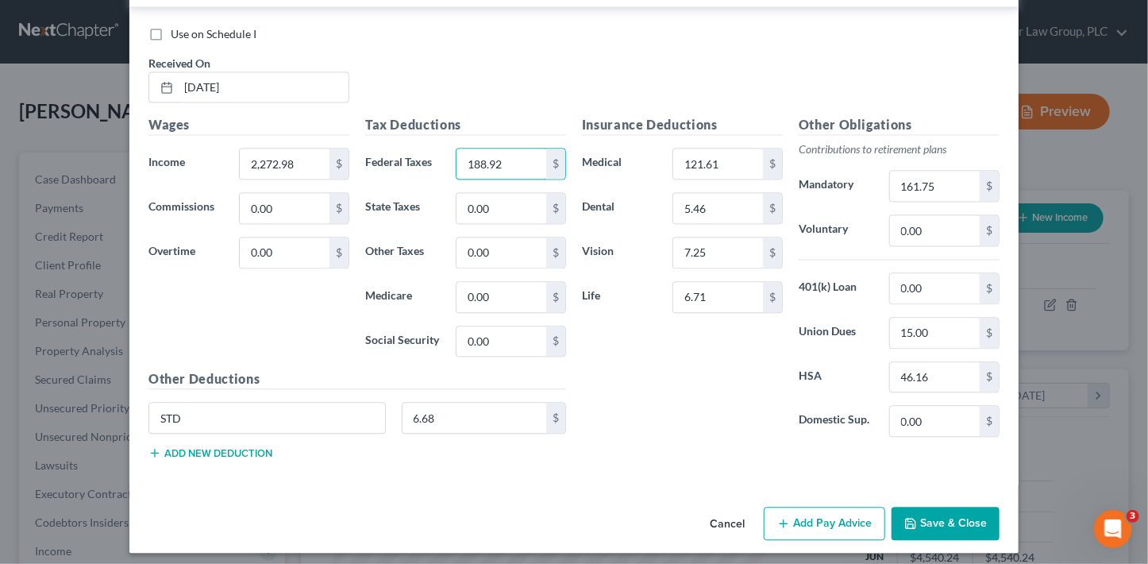
type input "188.92"
click at [950, 518] on button "Save & Close" at bounding box center [945, 522] width 108 height 33
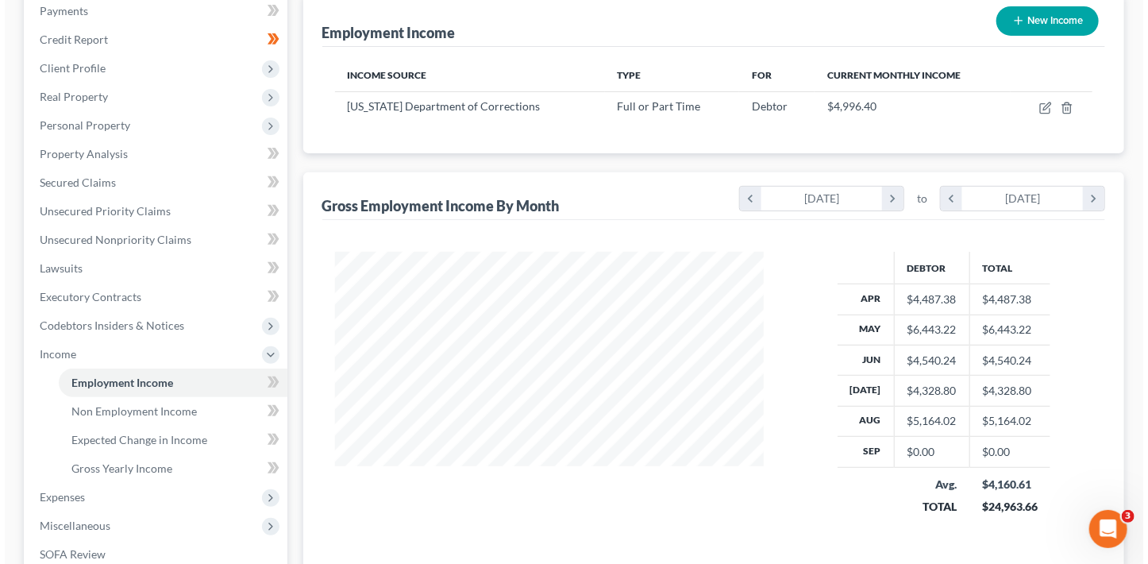
scroll to position [60, 0]
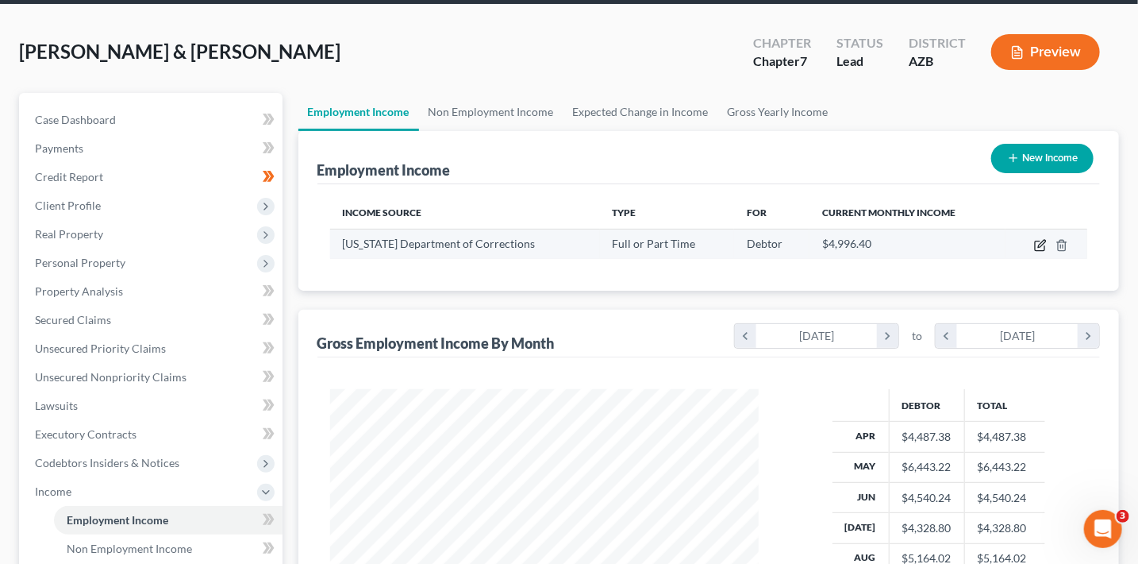
click at [1040, 245] on icon "button" at bounding box center [1040, 245] width 13 height 13
select select "0"
select select "3"
select select "2"
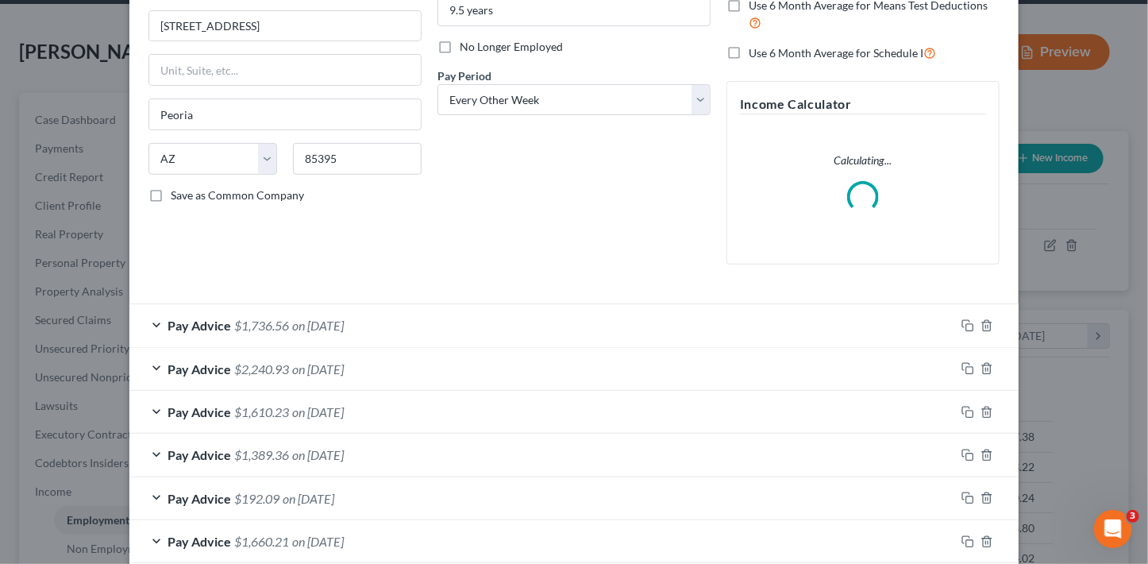
scroll to position [187, 0]
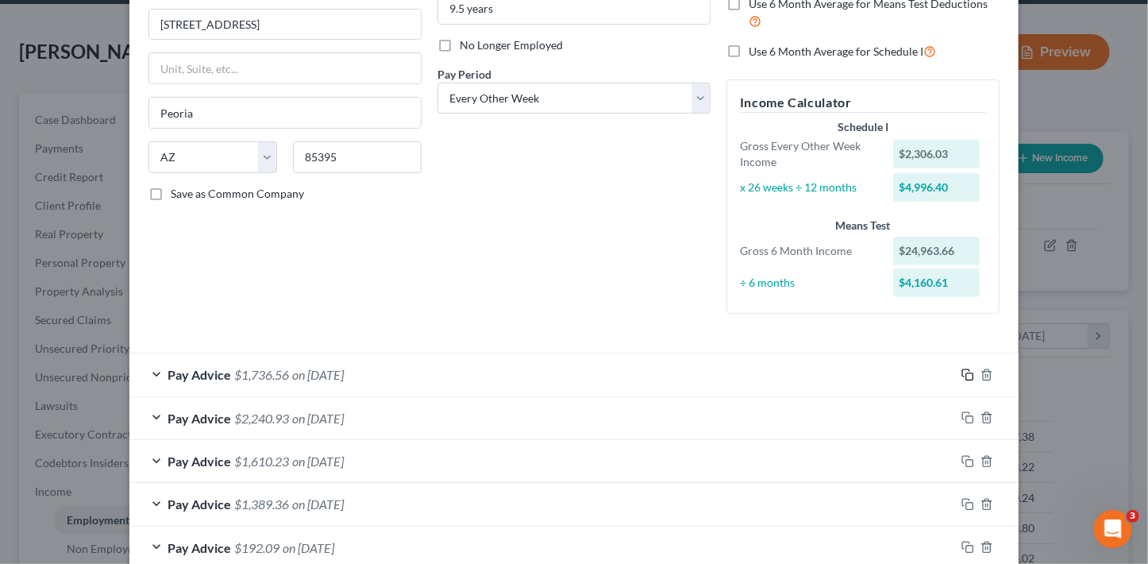
drag, startPoint x: 965, startPoint y: 373, endPoint x: 950, endPoint y: 367, distance: 16.4
click at [965, 373] on icon "button" at bounding box center [967, 374] width 13 height 13
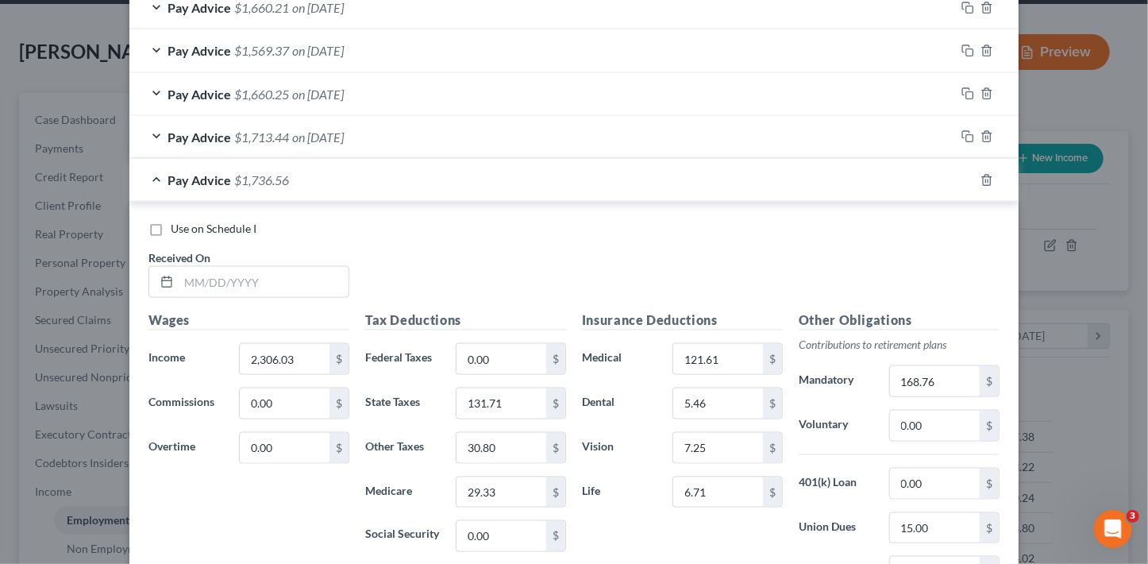
scroll to position [913, 0]
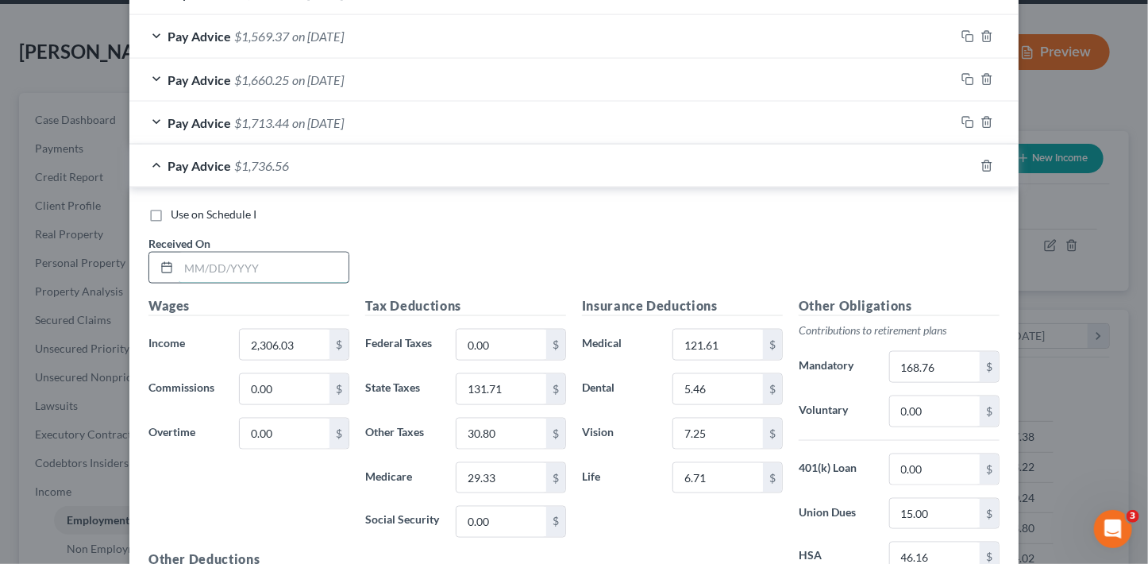
click at [238, 264] on input "text" at bounding box center [264, 267] width 170 height 30
type input "[DATE]"
type input "2,396.79"
type input "137.34"
type input "32.12"
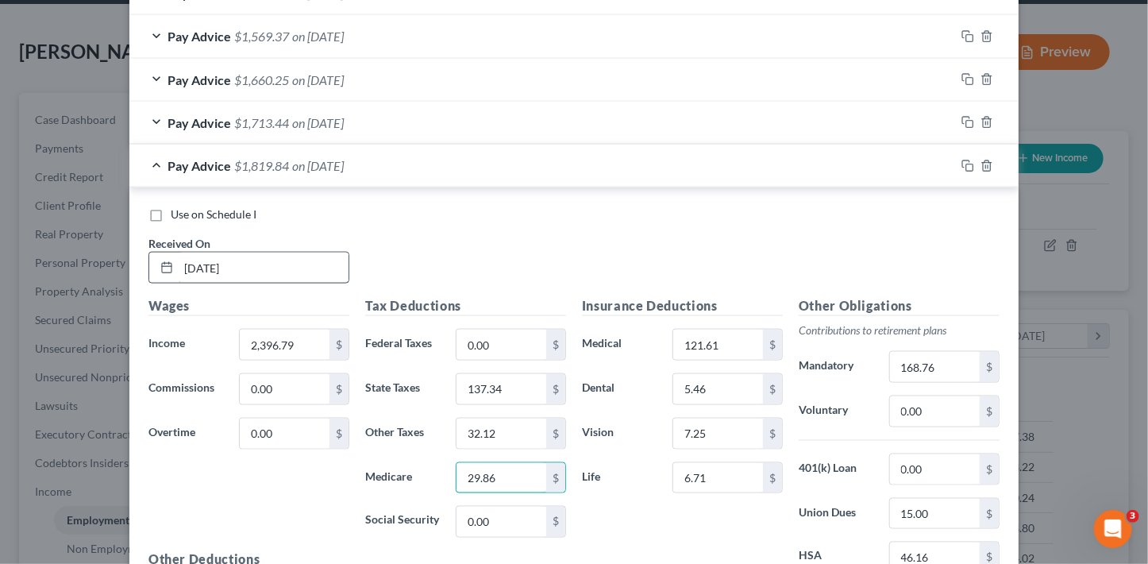
type input "29.86"
click at [966, 166] on rect "button" at bounding box center [969, 167] width 7 height 7
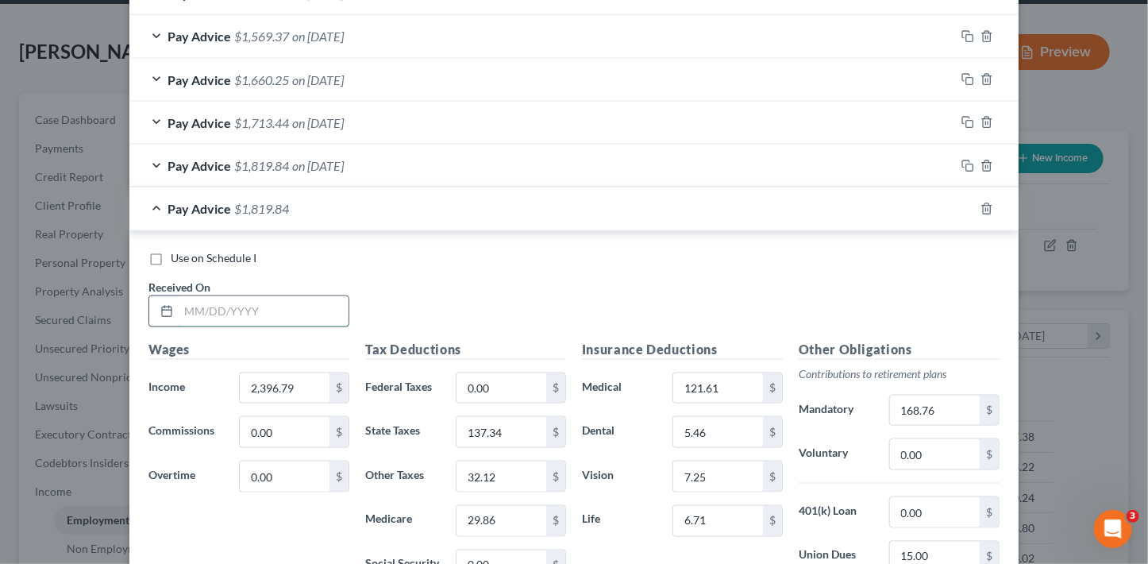
click at [301, 313] on input "text" at bounding box center [264, 311] width 170 height 30
type input "[DATE]"
type input "2,386.41"
type input "0"
type input "136.69"
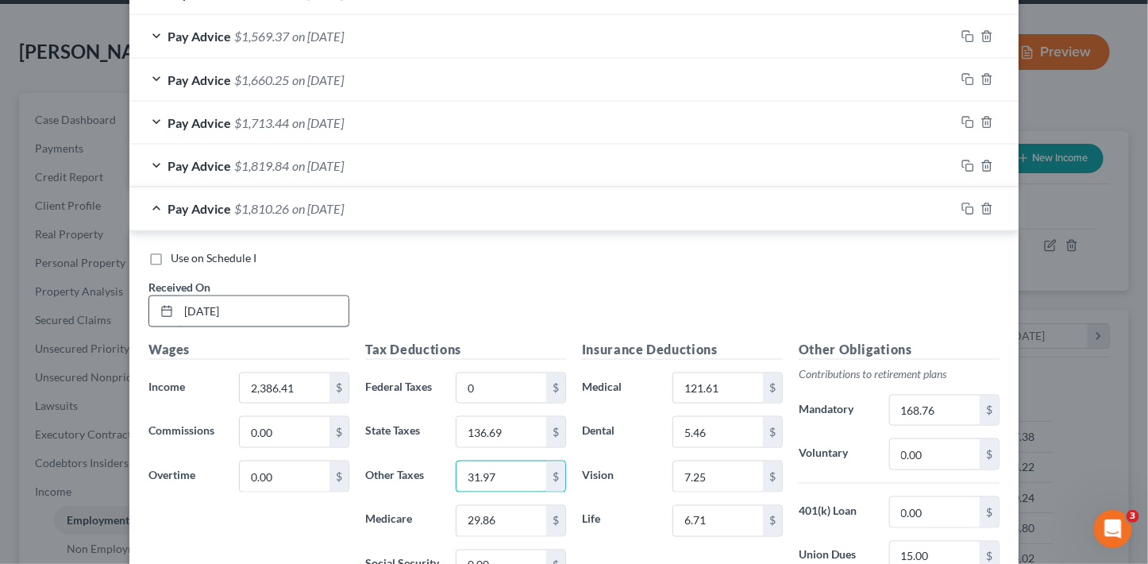
type input "31.97"
type input "30.19"
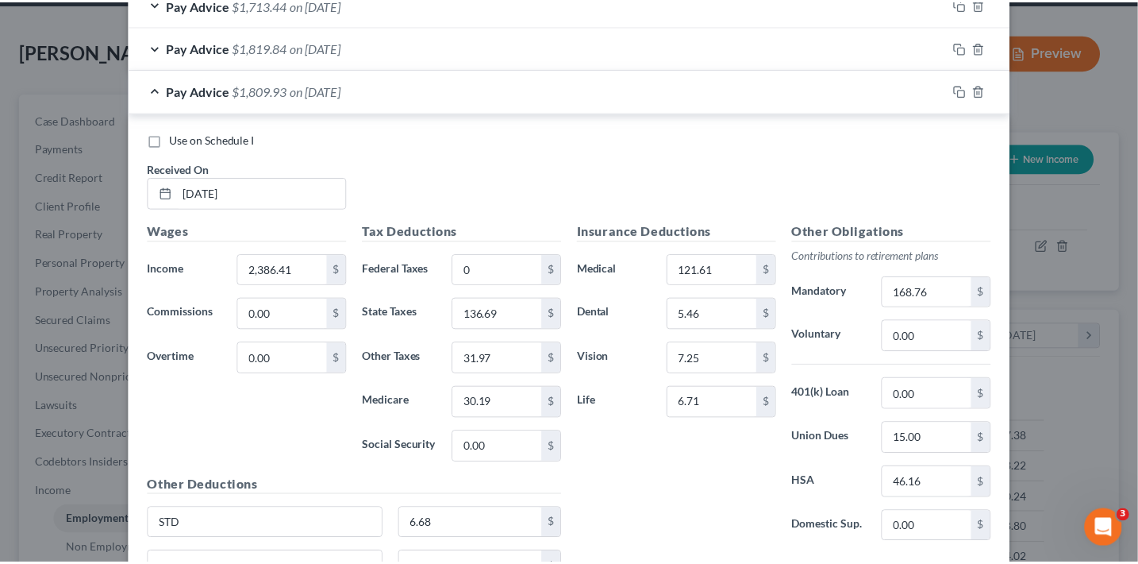
scroll to position [1184, 0]
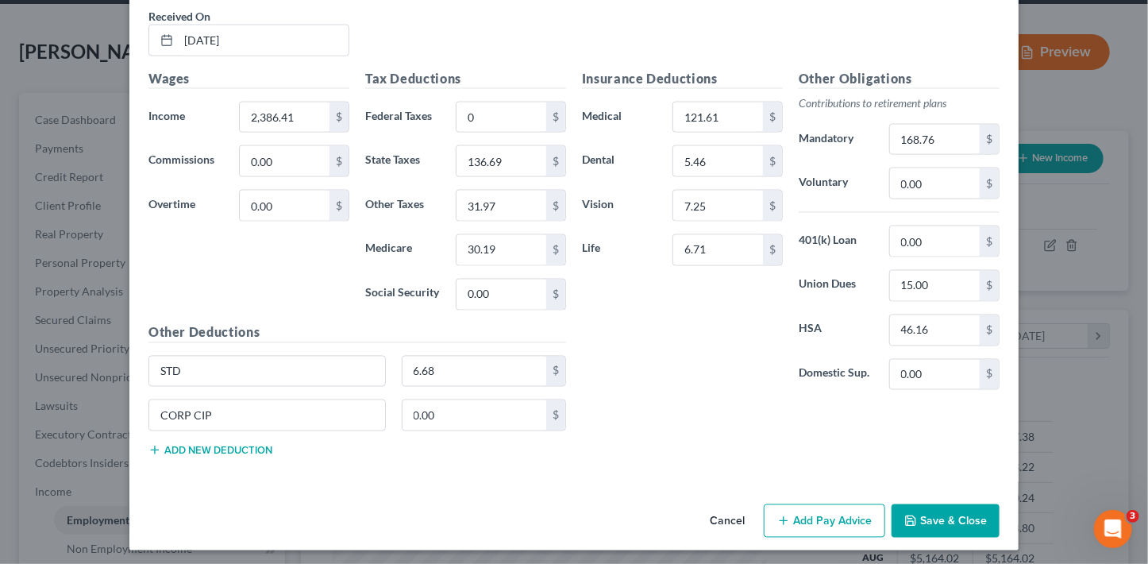
click at [936, 514] on button "Save & Close" at bounding box center [945, 520] width 108 height 33
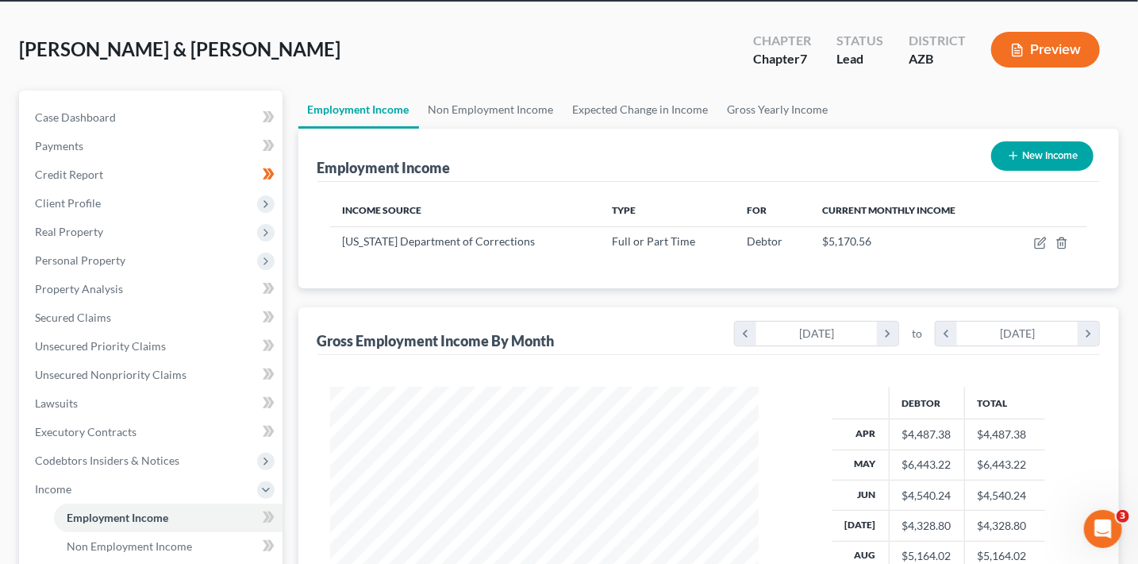
scroll to position [24, 0]
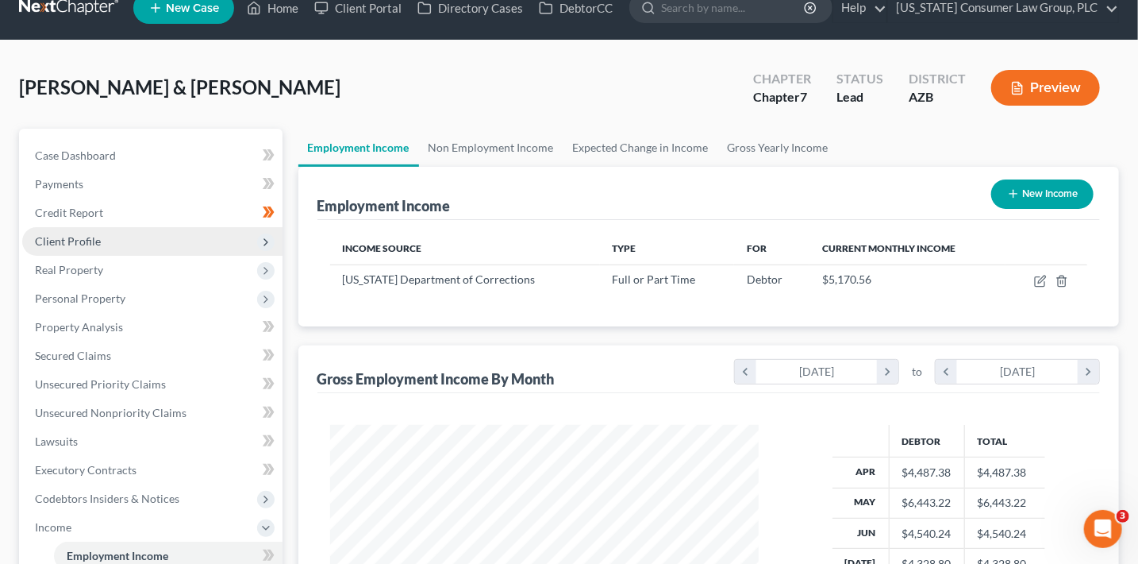
click at [114, 239] on span "Client Profile" at bounding box center [152, 241] width 260 height 29
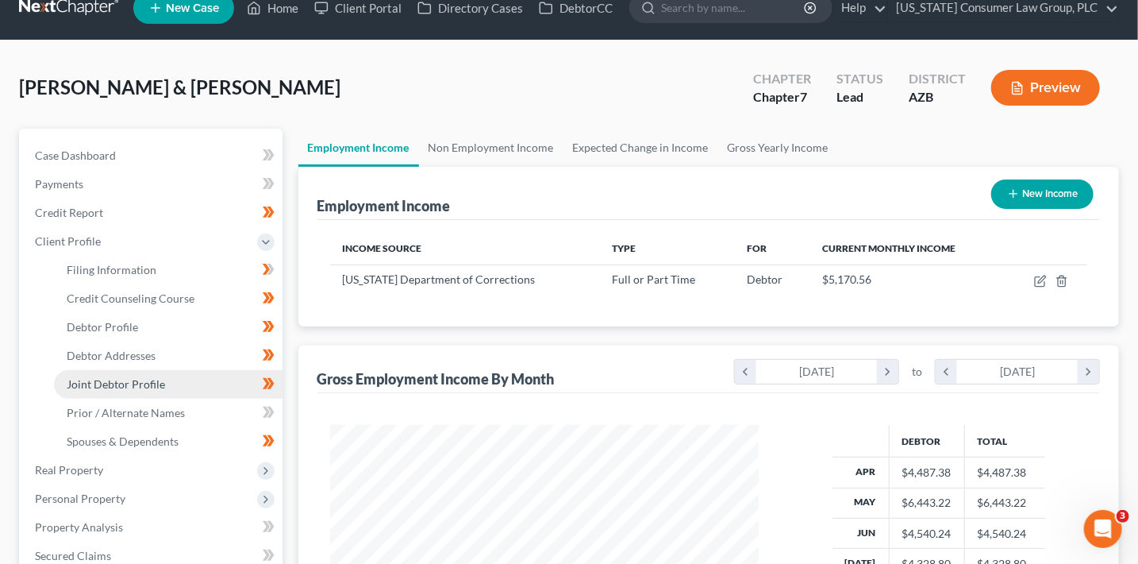
click at [199, 380] on link "Joint Debtor Profile" at bounding box center [168, 384] width 229 height 29
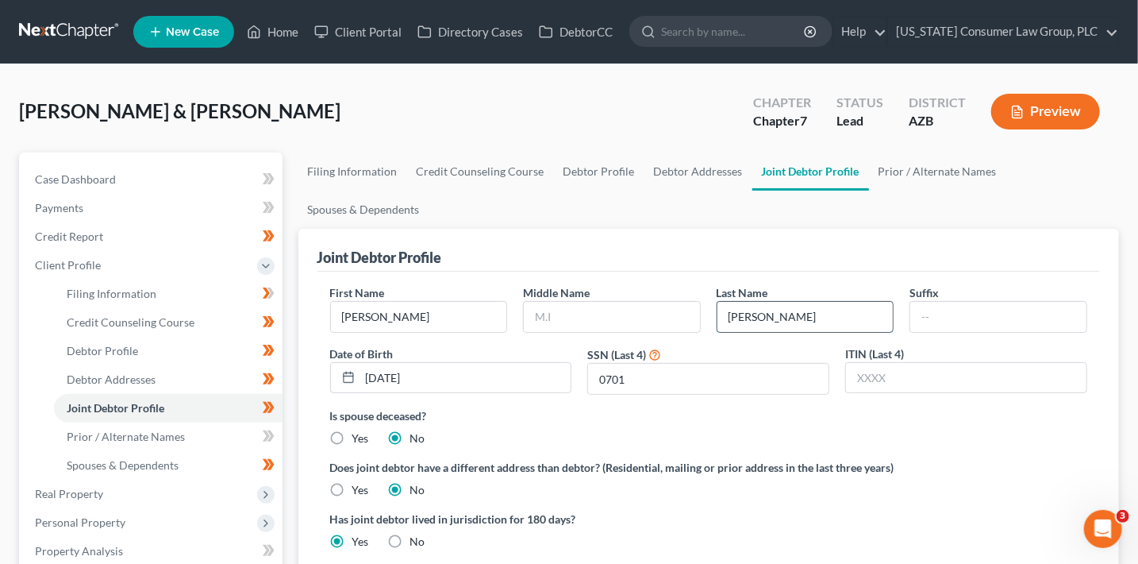
click at [824, 321] on input "[PERSON_NAME]" at bounding box center [806, 317] width 176 height 30
drag, startPoint x: 714, startPoint y: 310, endPoint x: 699, endPoint y: 310, distance: 15.9
click at [699, 310] on div "First Name [PERSON_NAME] Middle Name Last Name [PERSON_NAME] Date of Birth [DEM…" at bounding box center [709, 345] width 774 height 123
type input "[PERSON_NAME]"
click at [903, 176] on link "Prior / Alternate Names" at bounding box center [937, 171] width 137 height 38
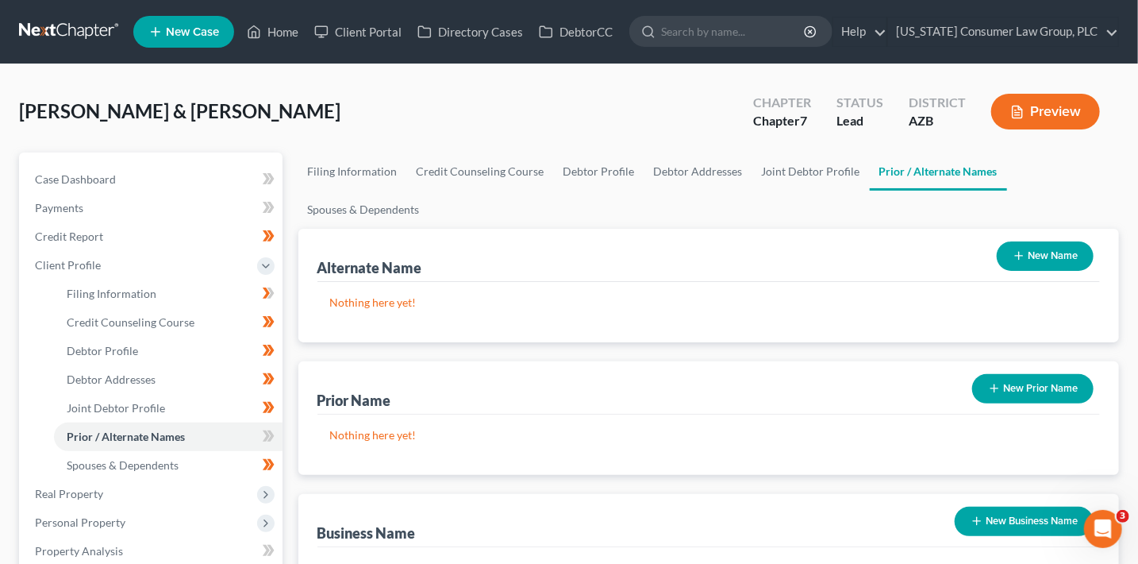
click at [1053, 253] on button "New Name" at bounding box center [1045, 255] width 97 height 29
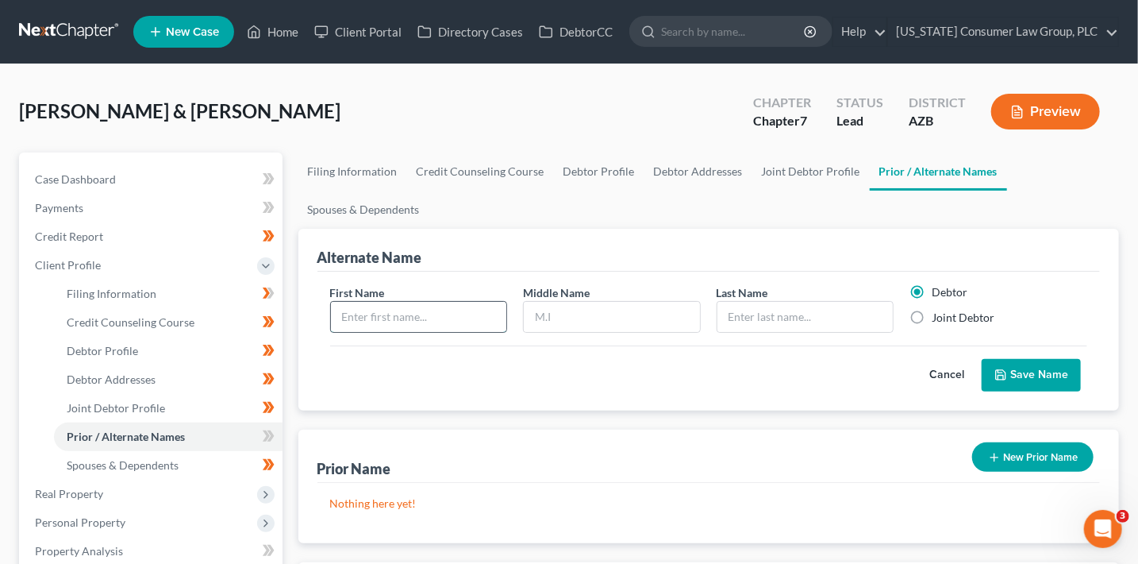
click at [415, 313] on input "text" at bounding box center [419, 317] width 176 height 30
type input "[PERSON_NAME]"
click at [983, 312] on label "Joint Debtor" at bounding box center [963, 318] width 63 height 16
click at [949, 312] on input "Joint Debtor" at bounding box center [943, 315] width 10 height 10
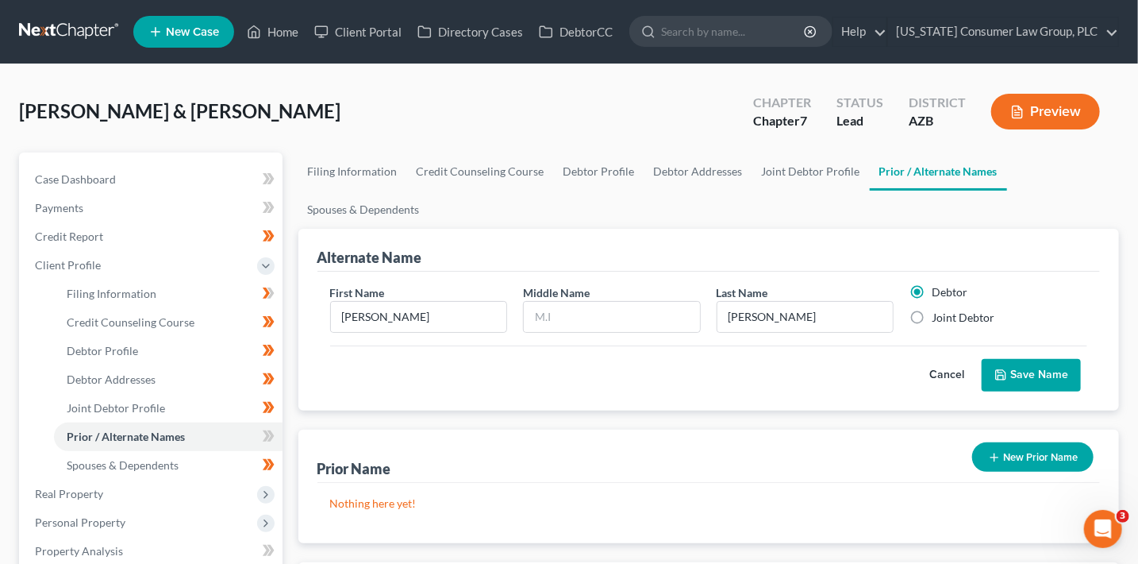
radio input "true"
radio input "false"
click at [1035, 376] on button "Save Name" at bounding box center [1031, 375] width 99 height 33
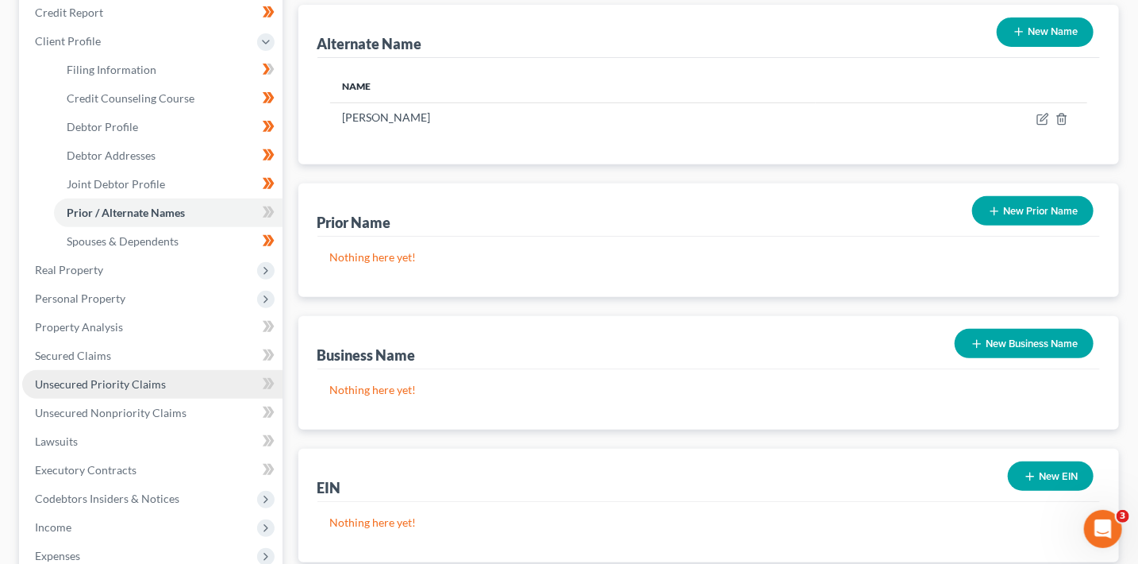
scroll to position [225, 0]
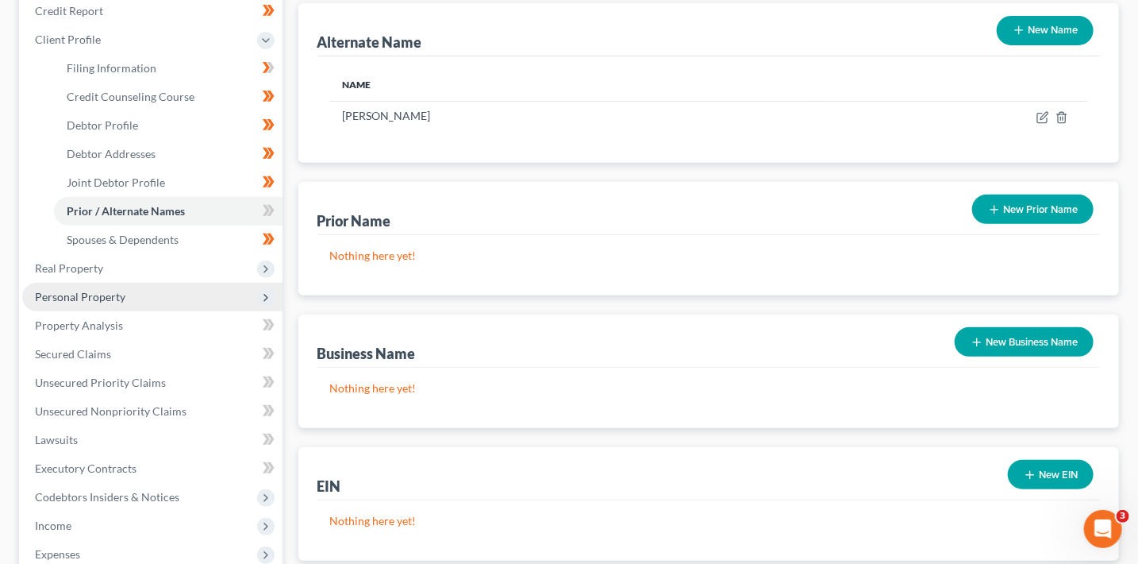
click at [105, 290] on span "Personal Property" at bounding box center [80, 296] width 90 height 13
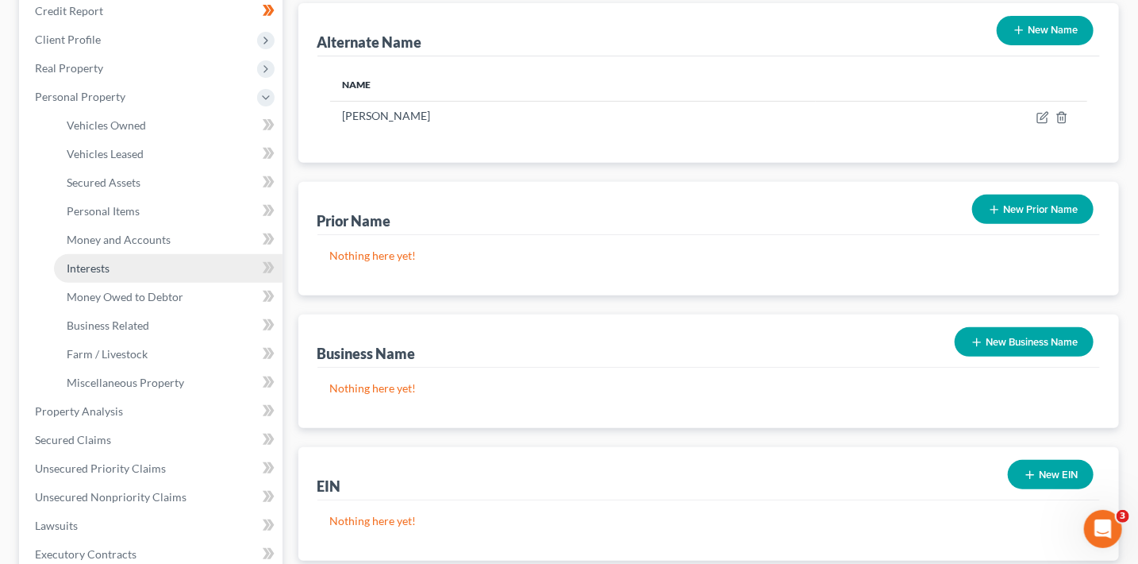
click at [128, 275] on link "Interests" at bounding box center [168, 268] width 229 height 29
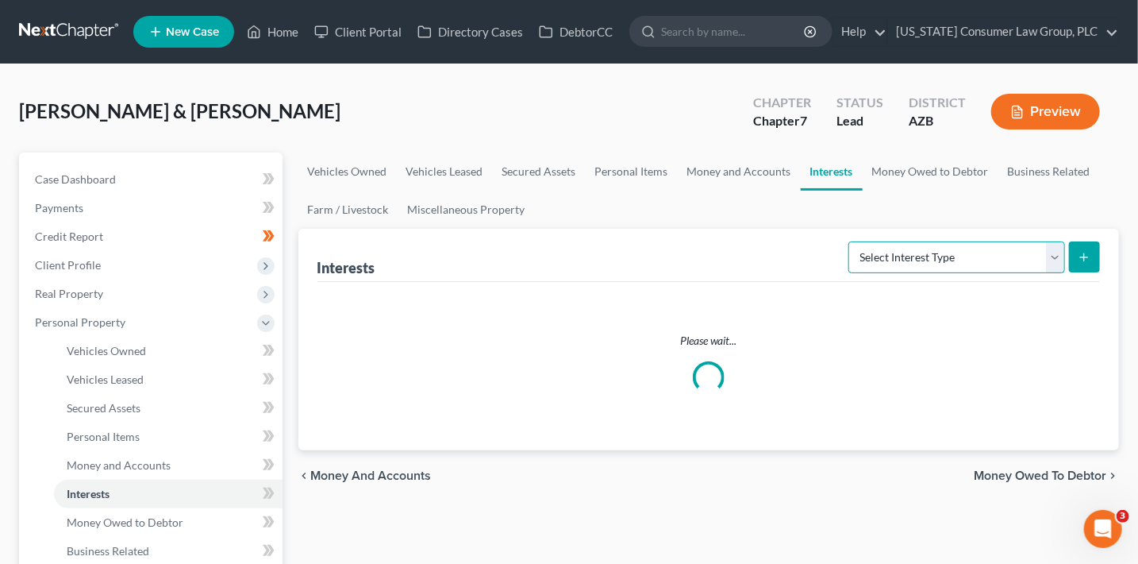
click at [965, 258] on select "Select Interest Type 401K (A/B: 21) Annuity (A/B: 23) Bond (A/B: 18) Education …" at bounding box center [957, 257] width 217 height 32
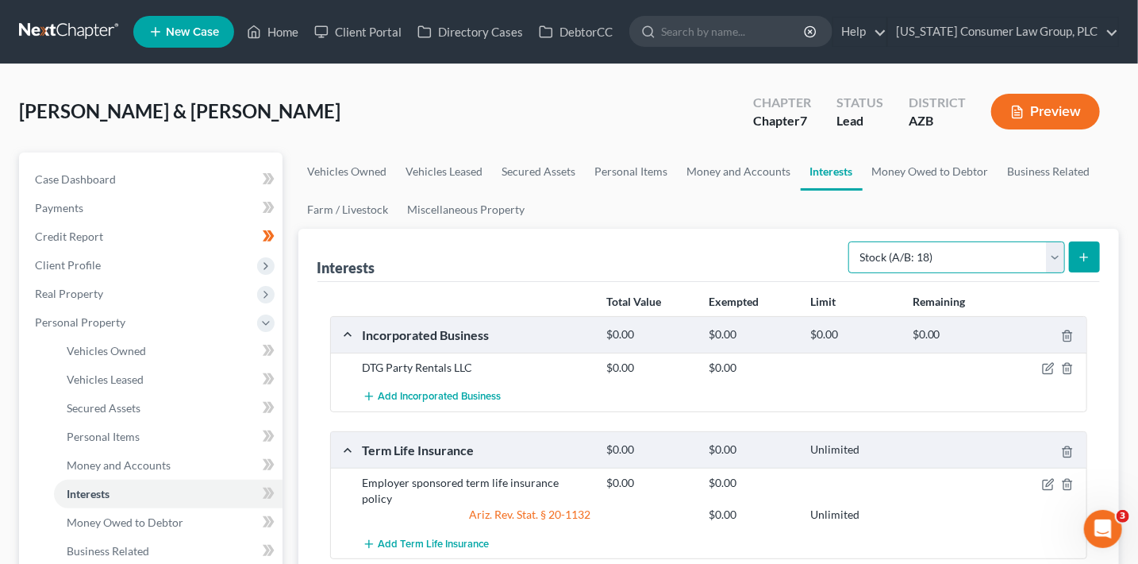
click at [852, 241] on select "Select Interest Type 401K (A/B: 21) Annuity (A/B: 23) Bond (A/B: 18) Education …" at bounding box center [957, 257] width 217 height 32
click at [1089, 254] on icon "submit" at bounding box center [1084, 257] width 13 height 13
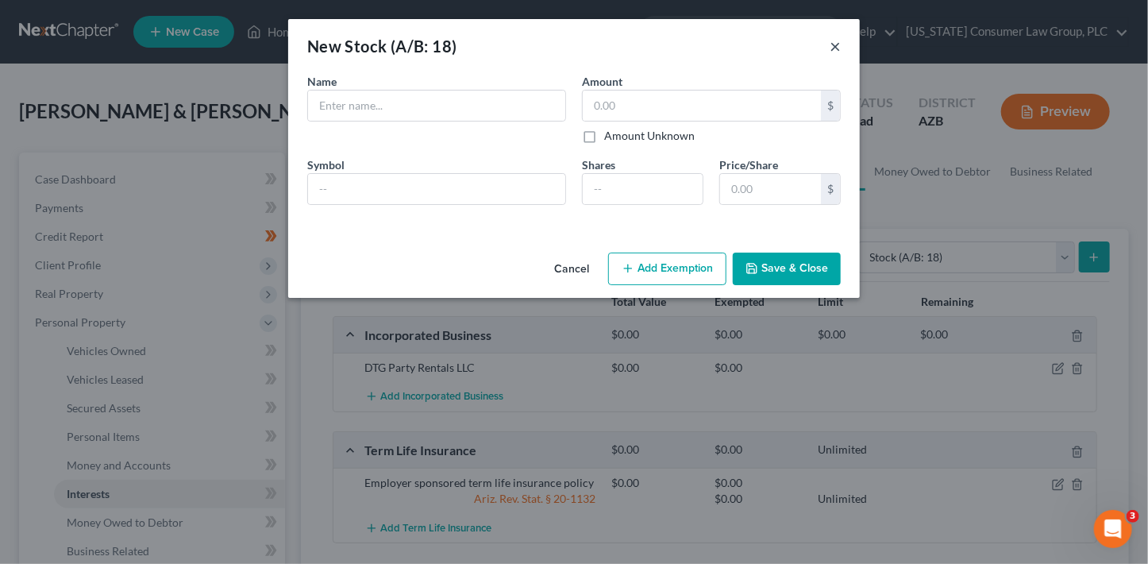
click at [833, 46] on button "×" at bounding box center [835, 46] width 11 height 19
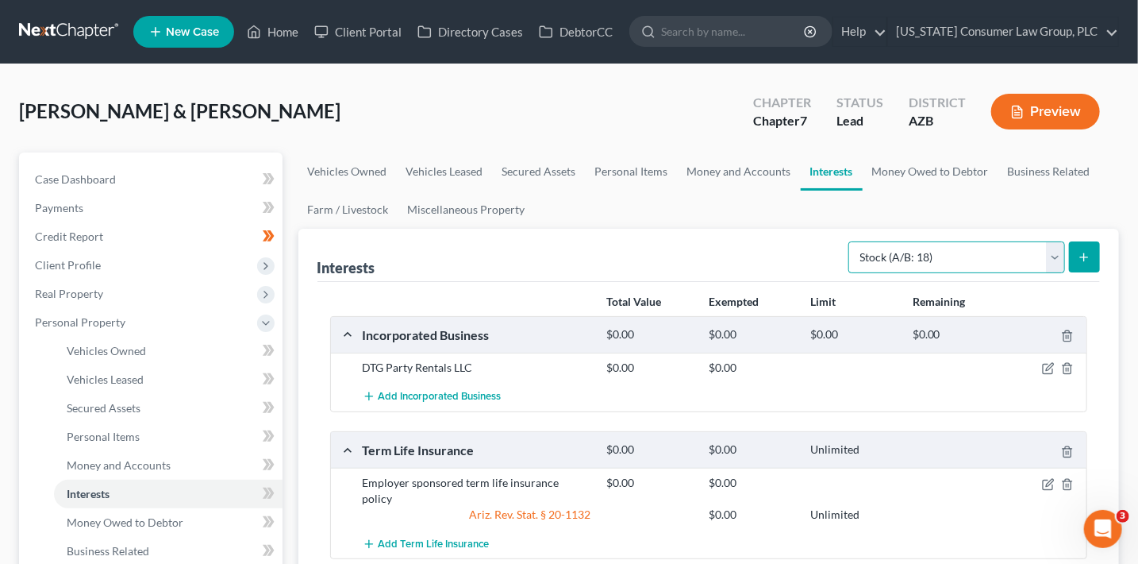
click at [989, 252] on select "Select Interest Type 401K (A/B: 21) Annuity (A/B: 23) Bond (A/B: 18) Education …" at bounding box center [957, 257] width 217 height 32
select select "mutual_fund"
click at [852, 241] on select "Select Interest Type 401K (A/B: 21) Annuity (A/B: 23) Bond (A/B: 18) Education …" at bounding box center [957, 257] width 217 height 32
click at [1092, 252] on button "submit" at bounding box center [1084, 256] width 31 height 31
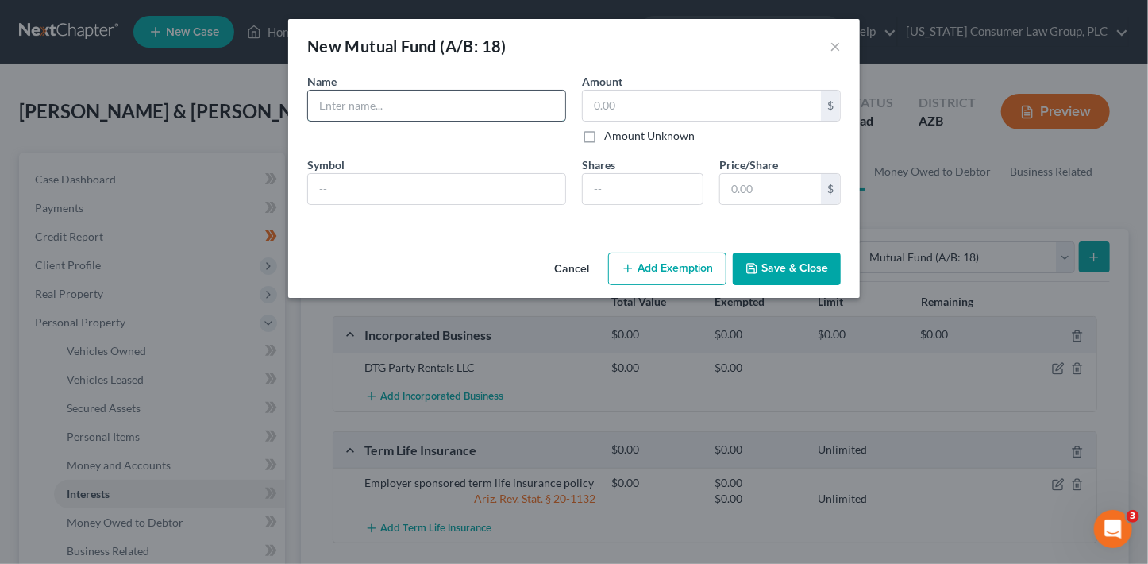
click at [518, 109] on input "text" at bounding box center [436, 105] width 257 height 30
paste input "Acorns Securities, LLC – brokerage investment account (Base Investment Account)"
type input "Acorns Securities, LLC – brokerage investment account (Base Investment Account)"
click at [794, 264] on button "Save & Close" at bounding box center [787, 268] width 108 height 33
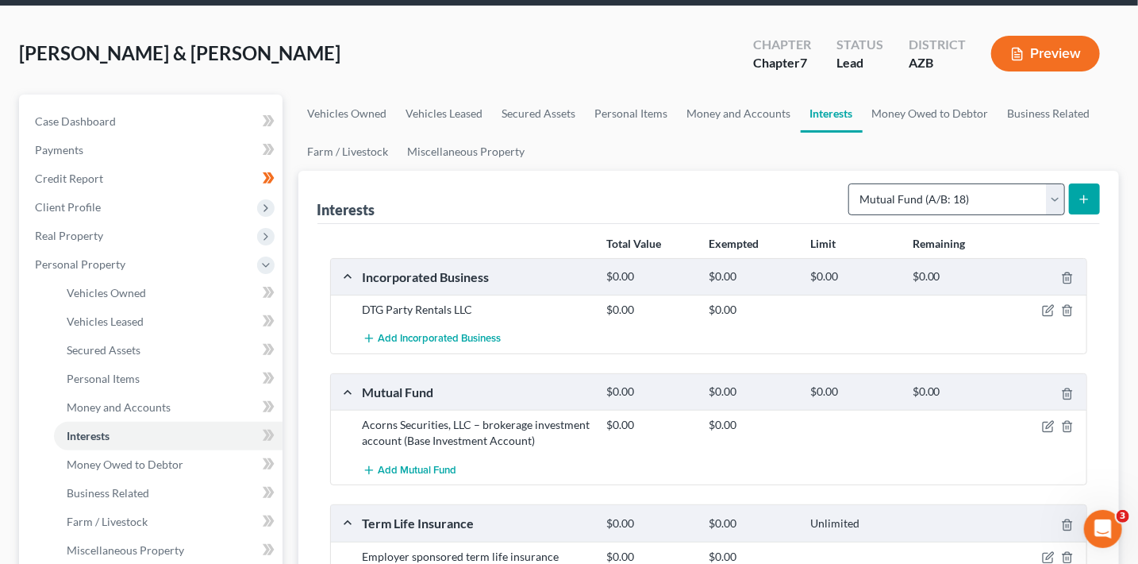
scroll to position [60, 0]
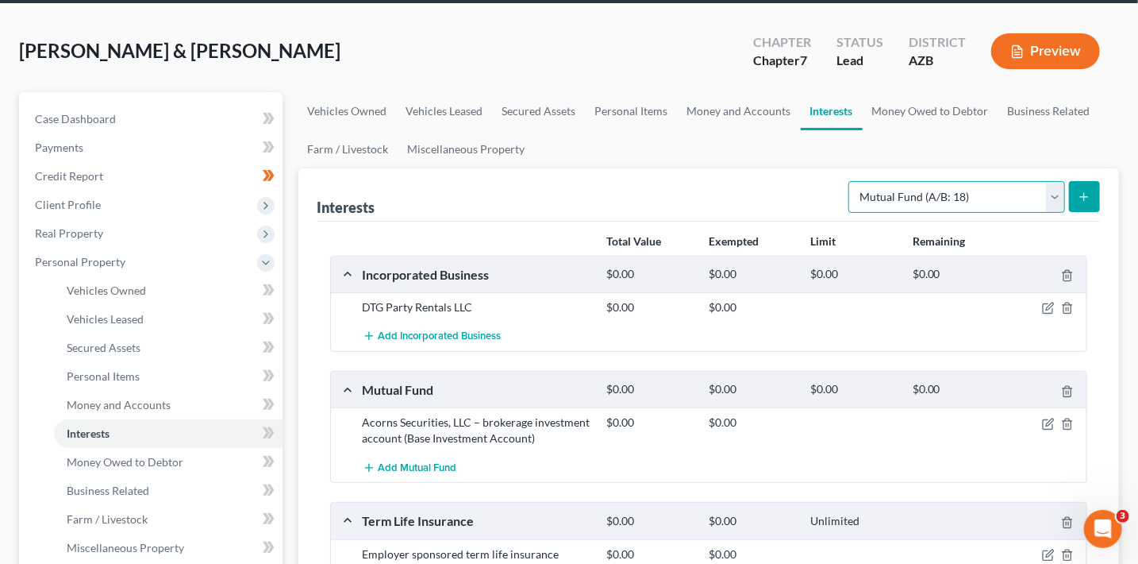
click at [921, 195] on select "Select Interest Type 401K (A/B: 21) Annuity (A/B: 23) Bond (A/B: 18) Education …" at bounding box center [957, 197] width 217 height 32
click at [744, 108] on link "Money and Accounts" at bounding box center [739, 111] width 123 height 38
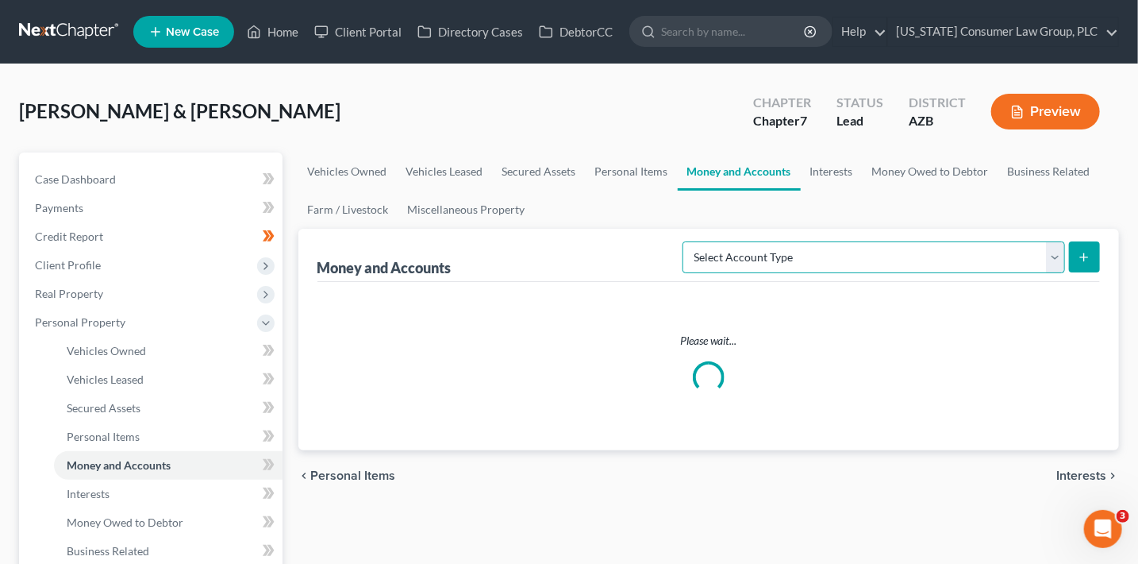
click at [852, 260] on select "Select Account Type Brokerage (A/B: 18, SOFA: 20) Cash on Hand (A/B: 16) Certif…" at bounding box center [874, 257] width 383 height 32
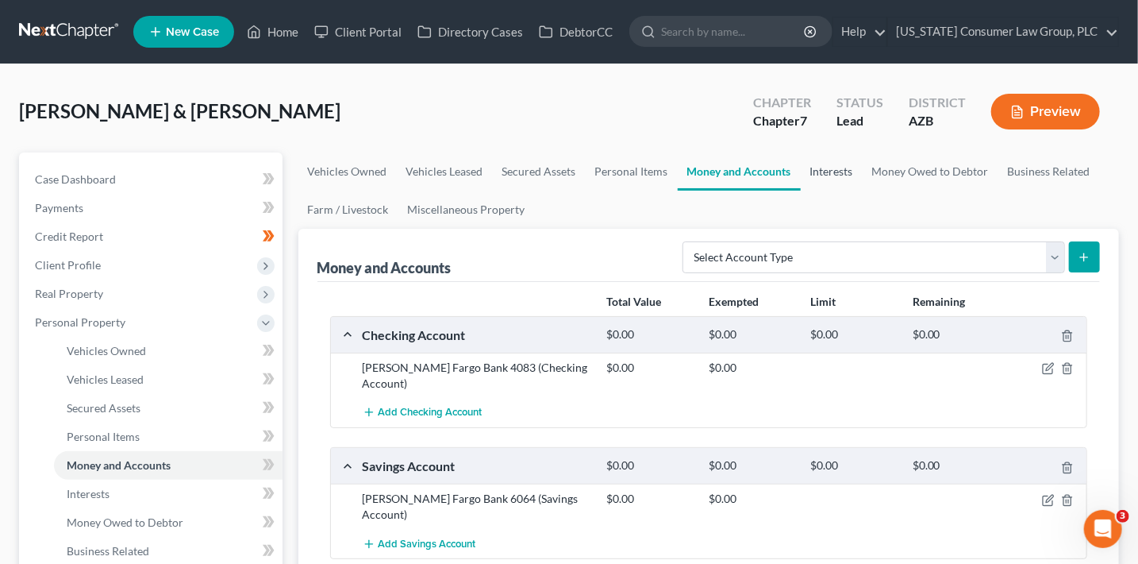
click at [817, 167] on link "Interests" at bounding box center [832, 171] width 62 height 38
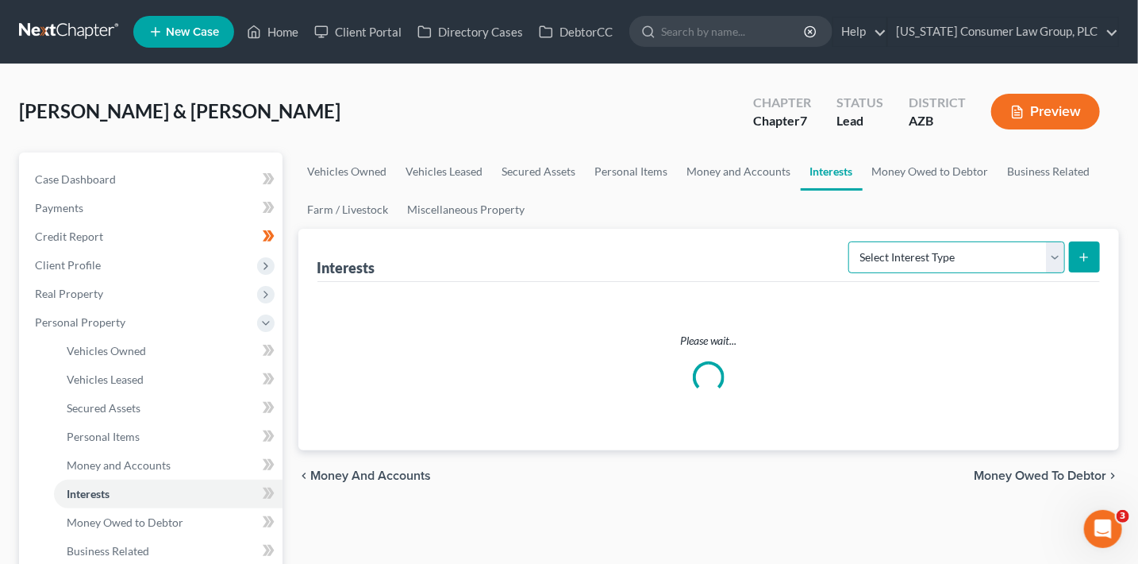
click at [903, 256] on select "Select Interest Type 401K (A/B: 21) Annuity (A/B: 23) Bond (A/B: 18) Education …" at bounding box center [957, 257] width 217 height 32
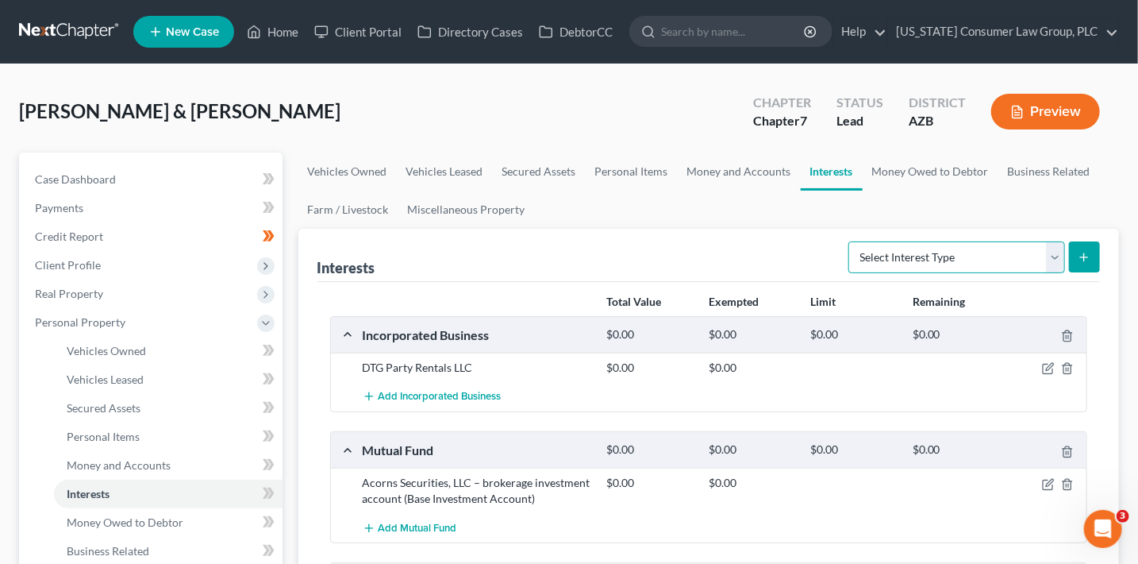
select select "bond"
click at [852, 241] on select "Select Interest Type 401K (A/B: 21) Annuity (A/B: 23) Bond (A/B: 18) Education …" at bounding box center [957, 257] width 217 height 32
click at [1084, 255] on line "submit" at bounding box center [1084, 256] width 0 height 7
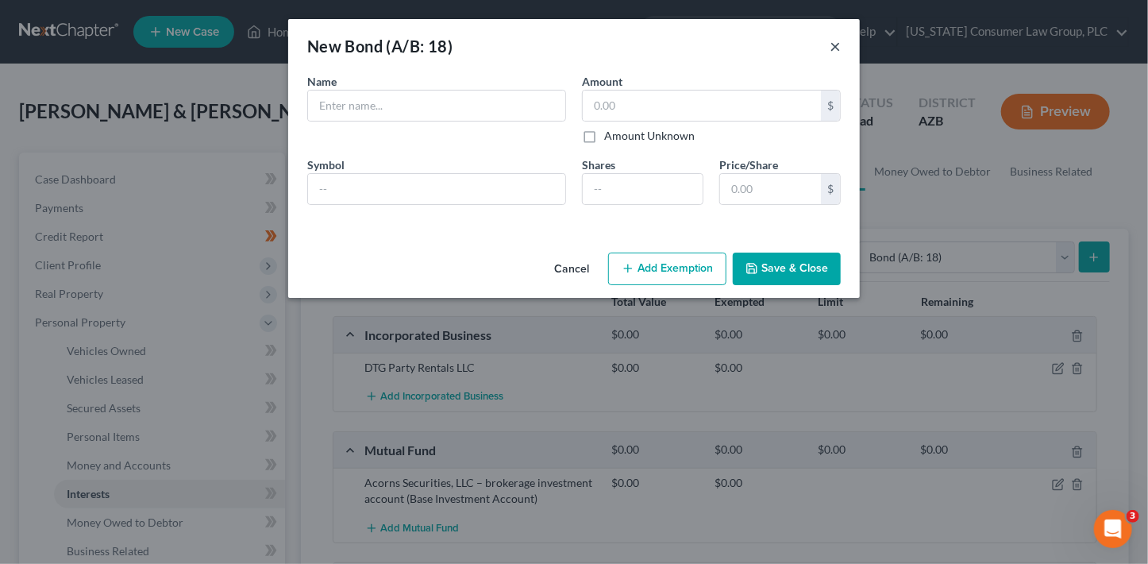
click at [833, 43] on button "×" at bounding box center [835, 46] width 11 height 19
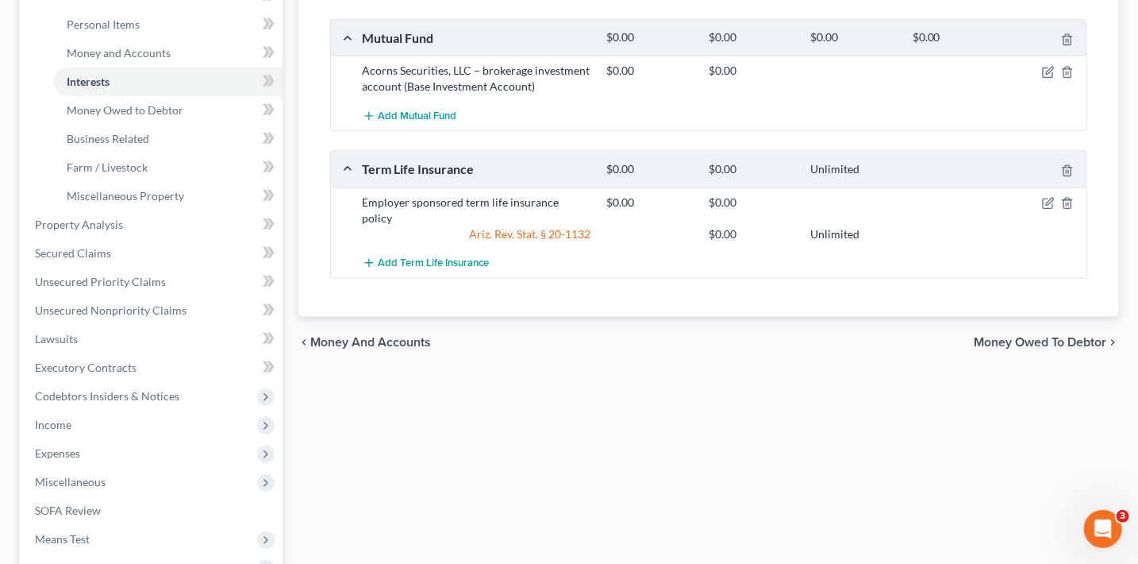
scroll to position [450, 0]
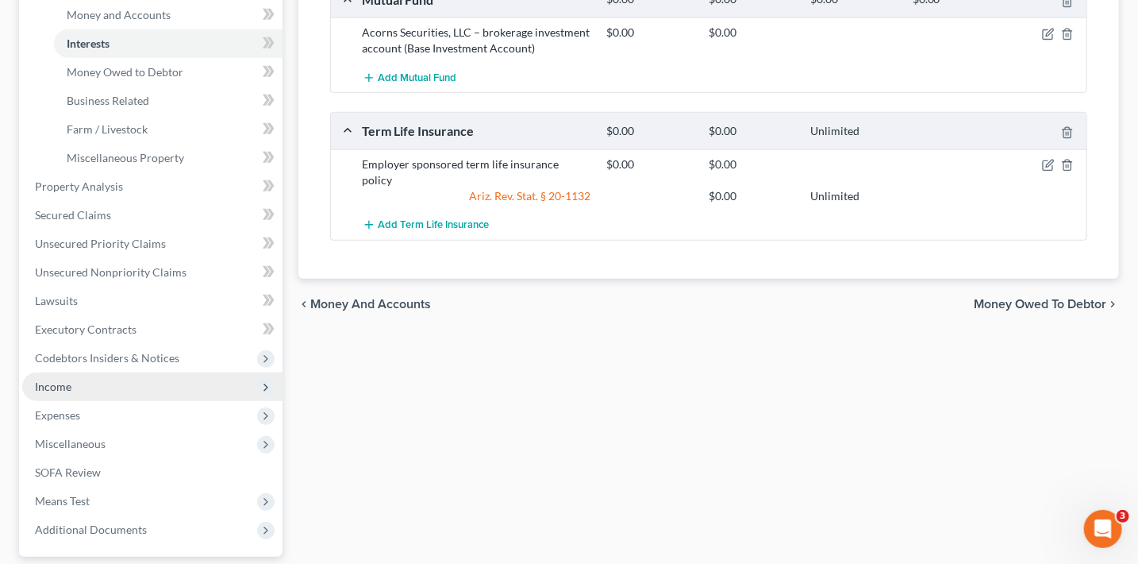
click at [62, 387] on span "Income" at bounding box center [53, 385] width 37 height 13
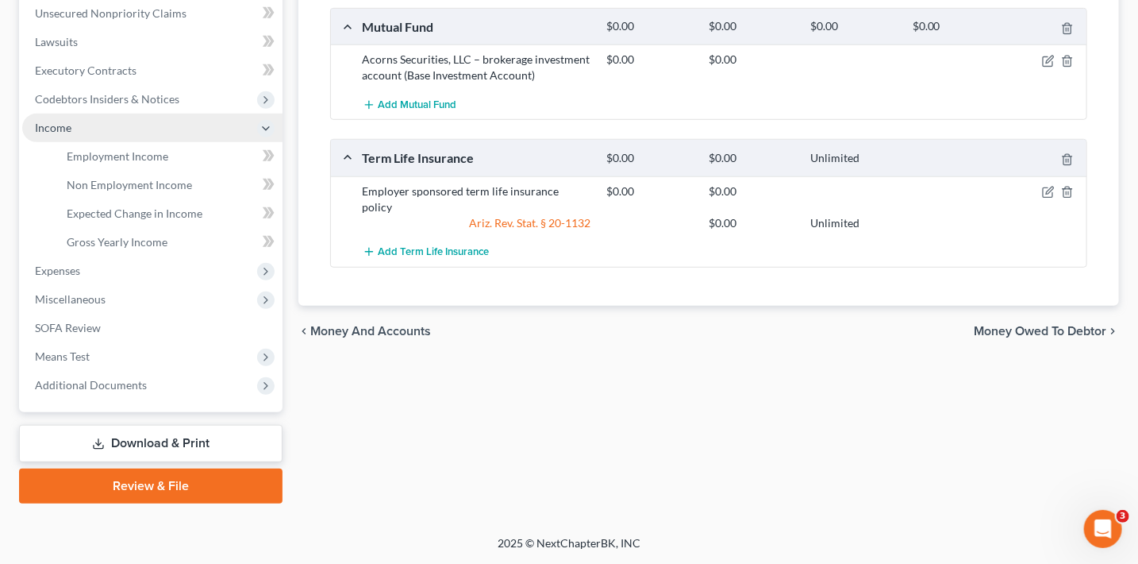
scroll to position [422, 0]
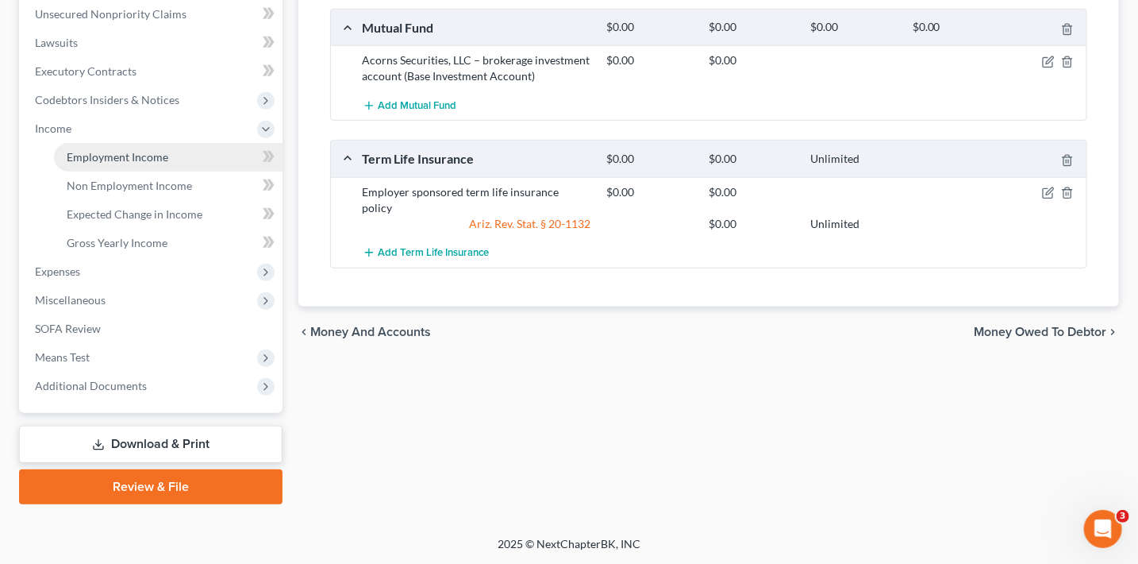
click at [144, 161] on span "Employment Income" at bounding box center [118, 156] width 102 height 13
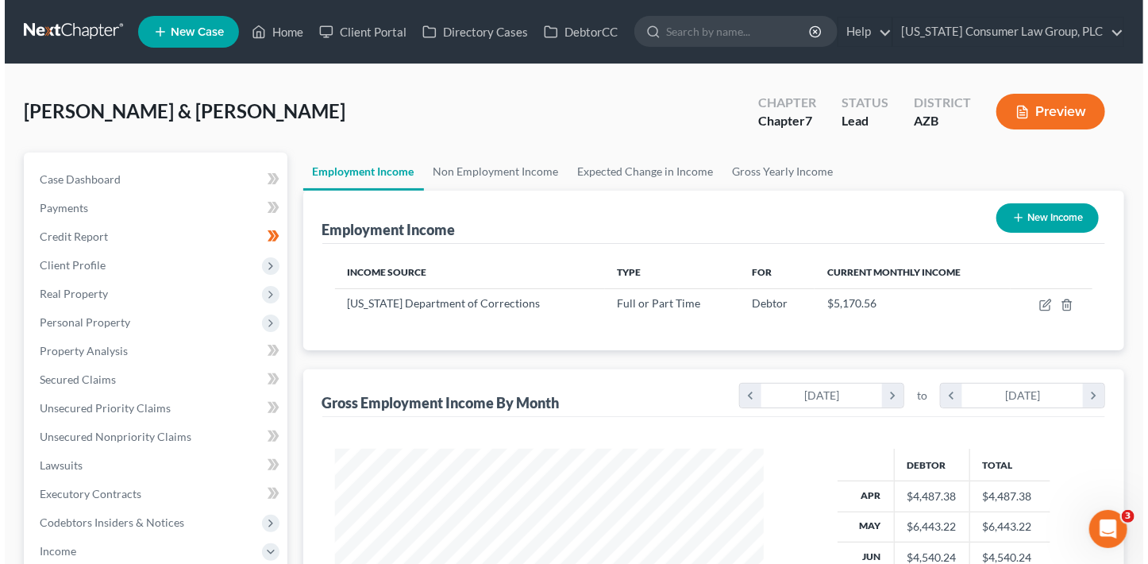
scroll to position [283, 460]
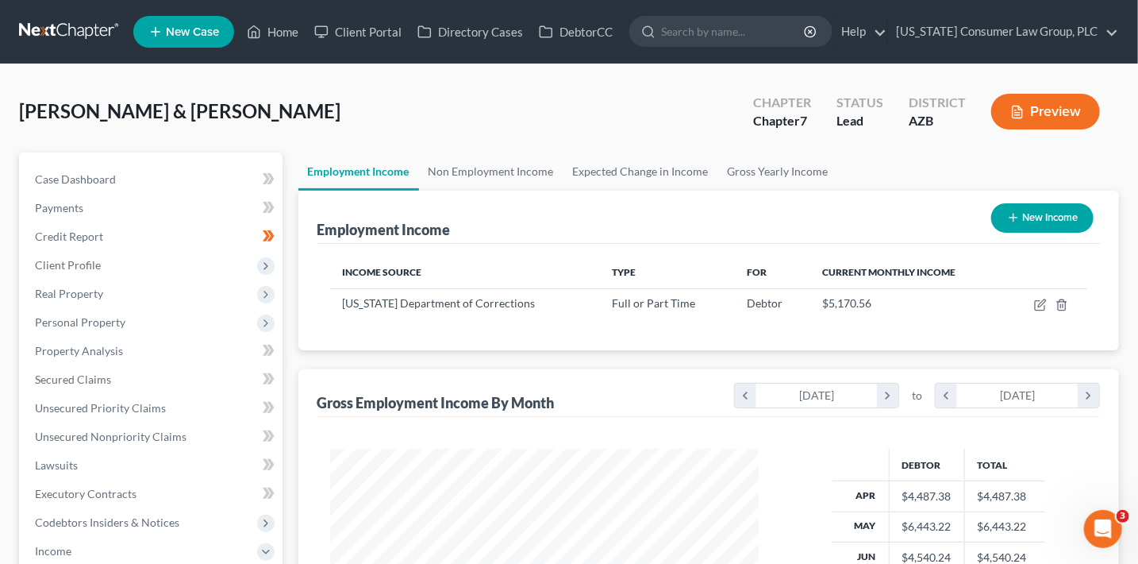
click at [1055, 212] on button "New Income" at bounding box center [1042, 217] width 102 height 29
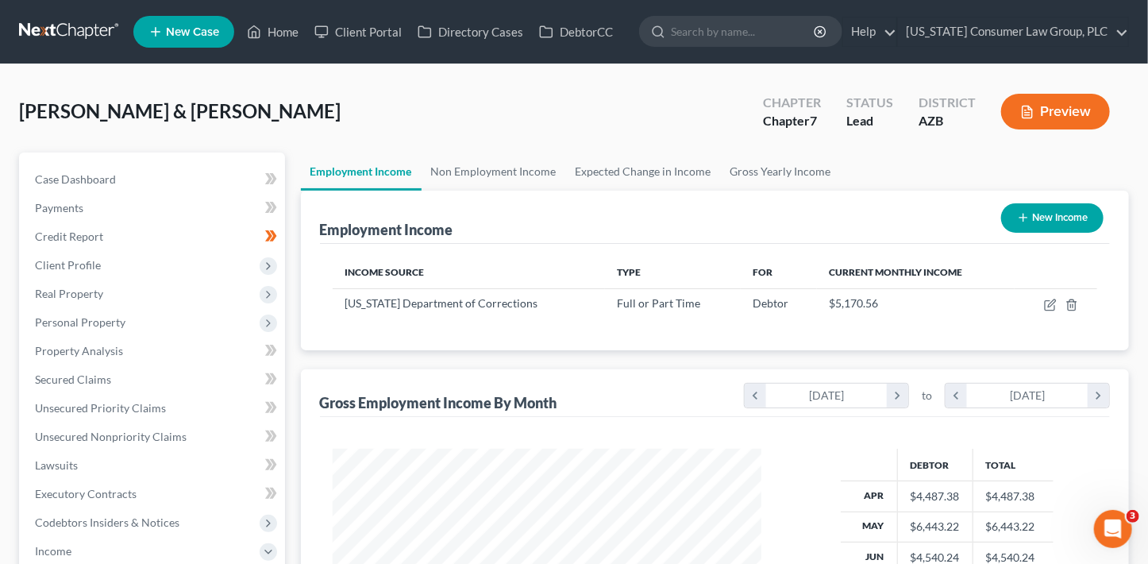
scroll to position [283, 464]
select select "0"
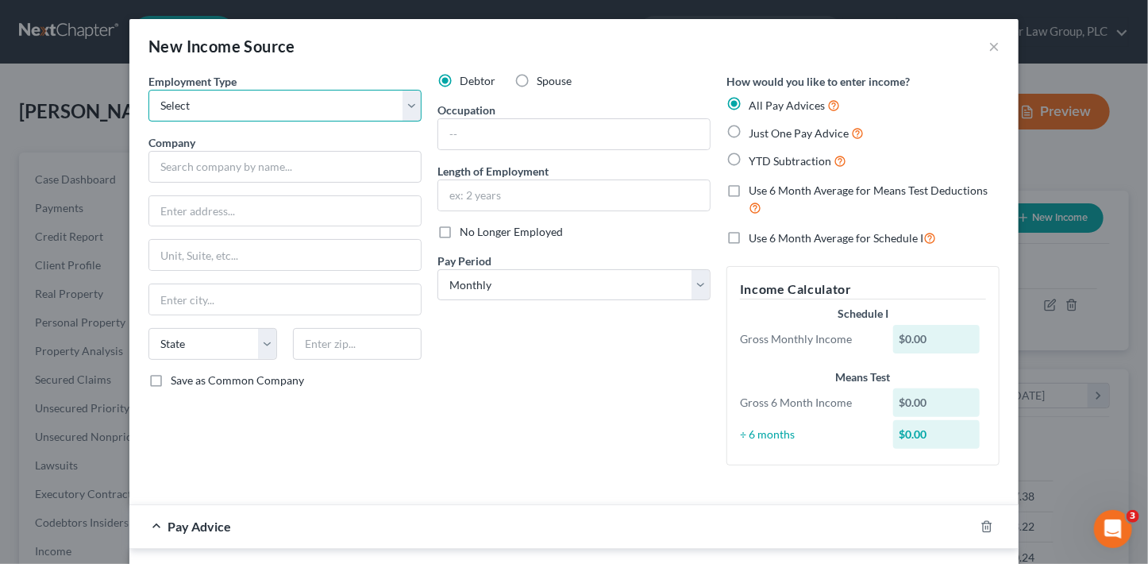
click at [306, 107] on select "Select Full or [DEMOGRAPHIC_DATA] Employment Self Employment" at bounding box center [284, 106] width 273 height 32
select select "0"
click at [148, 90] on select "Select Full or [DEMOGRAPHIC_DATA] Employment Self Employment" at bounding box center [284, 106] width 273 height 32
click at [549, 79] on span "Spouse" at bounding box center [554, 80] width 35 height 13
click at [549, 79] on input "Spouse" at bounding box center [548, 78] width 10 height 10
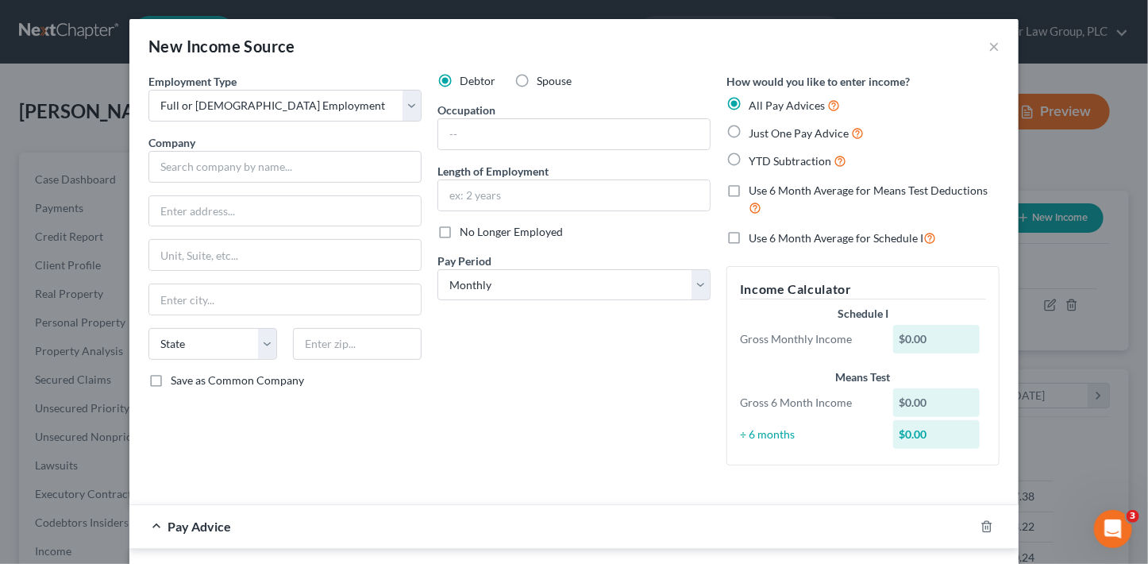
radio input "true"
drag, startPoint x: 347, startPoint y: 156, endPoint x: 354, endPoint y: 131, distance: 26.4
click at [348, 156] on input "text" at bounding box center [284, 167] width 273 height 32
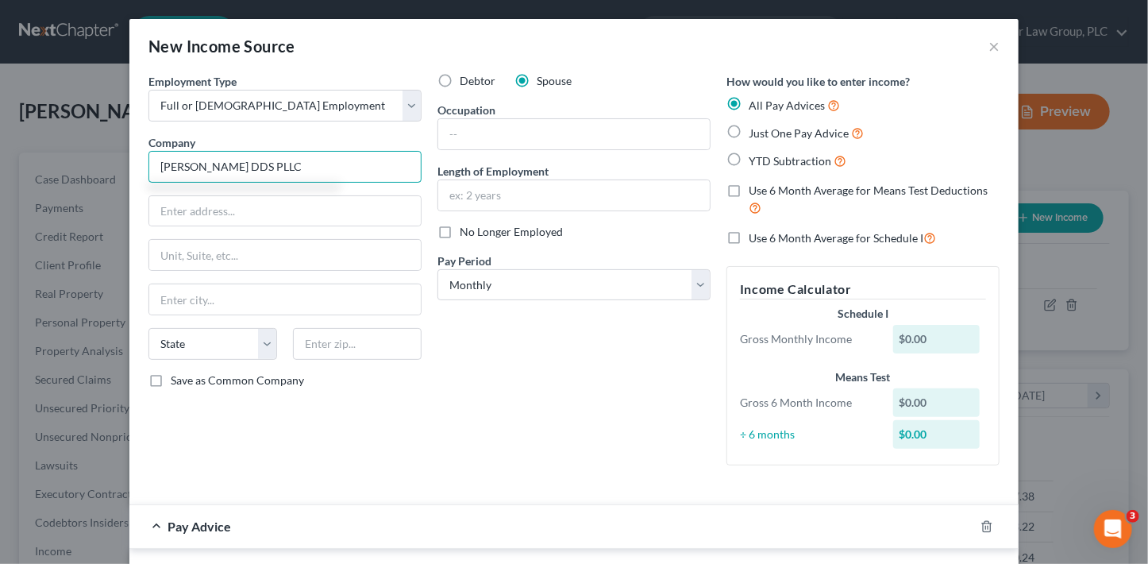
type input "[PERSON_NAME] DDS PLLC"
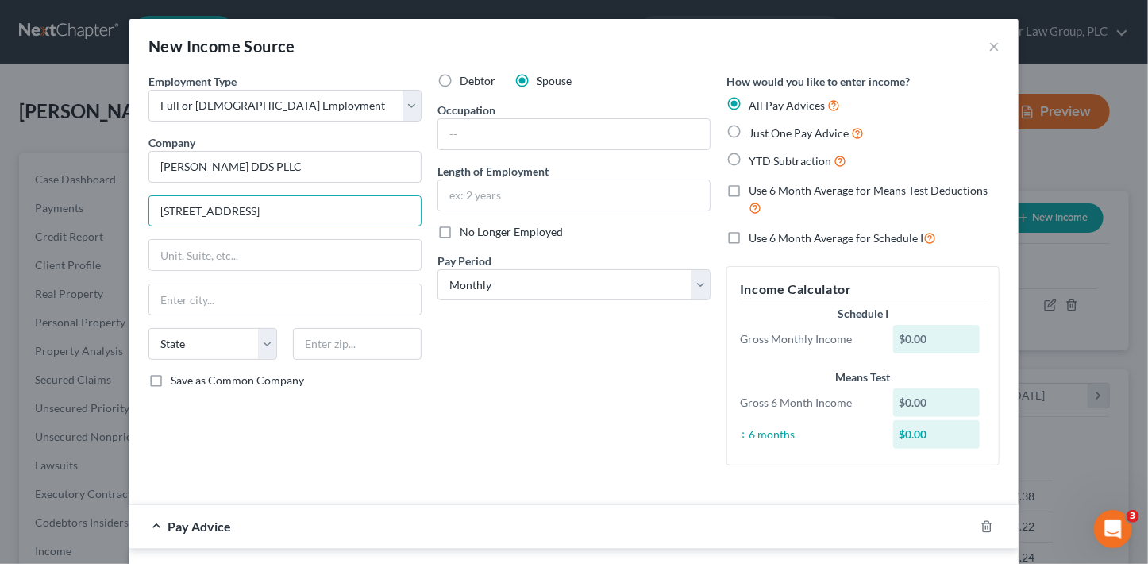
type input "[STREET_ADDRESS]"
type input "85021"
type input "Phoenix"
select select "3"
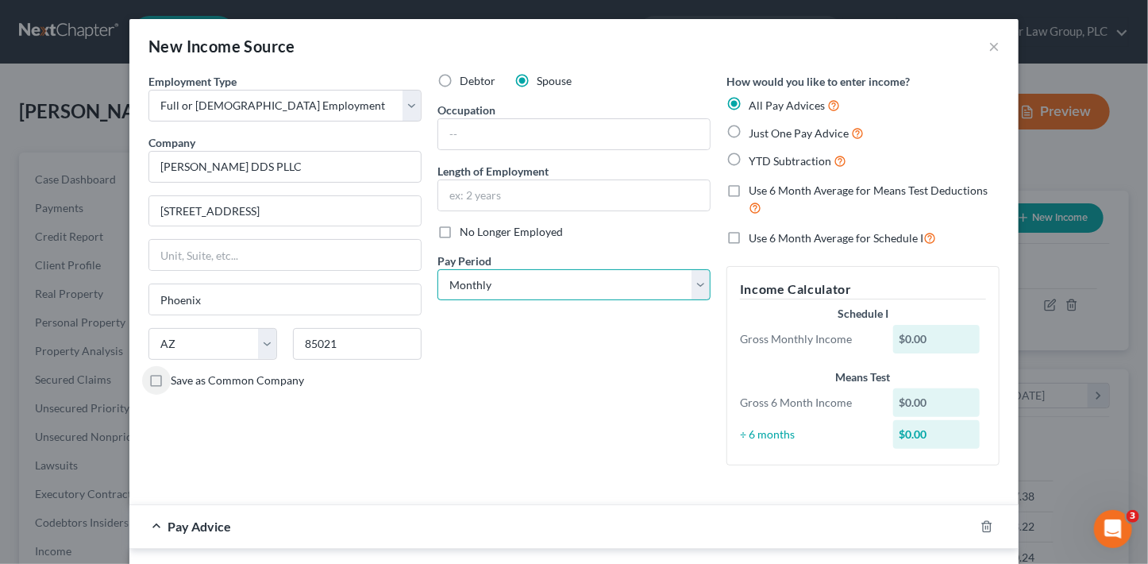
click at [570, 286] on select "Select Monthly Twice Monthly Every Other Week Weekly" at bounding box center [573, 285] width 273 height 32
click at [437, 269] on select "Select Monthly Twice Monthly Every Other Week Weekly" at bounding box center [573, 285] width 273 height 32
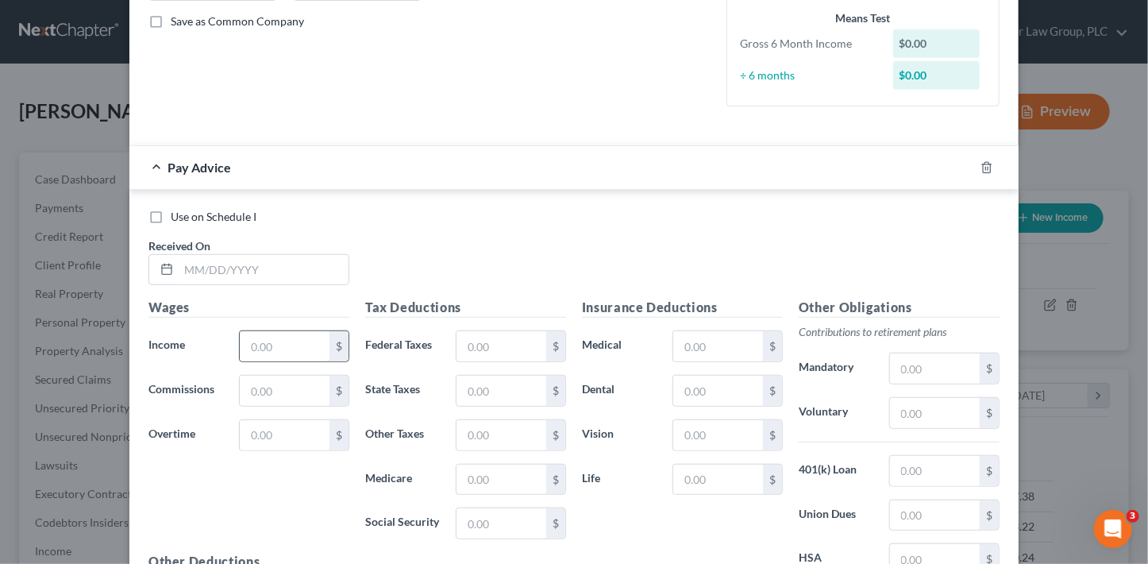
scroll to position [362, 0]
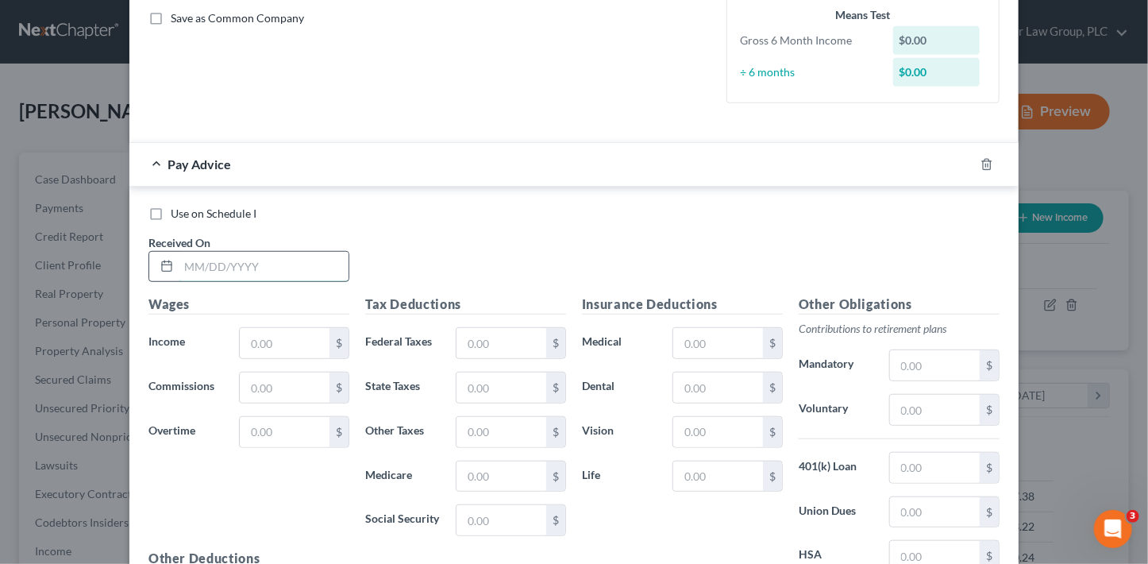
click at [249, 267] on input "text" at bounding box center [264, 267] width 170 height 30
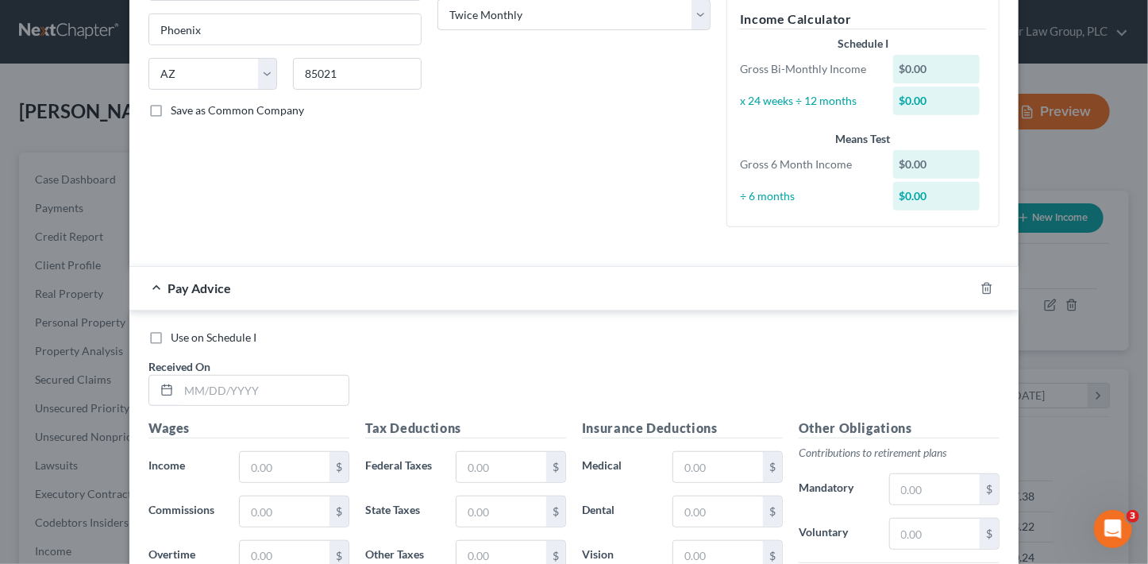
scroll to position [269, 0]
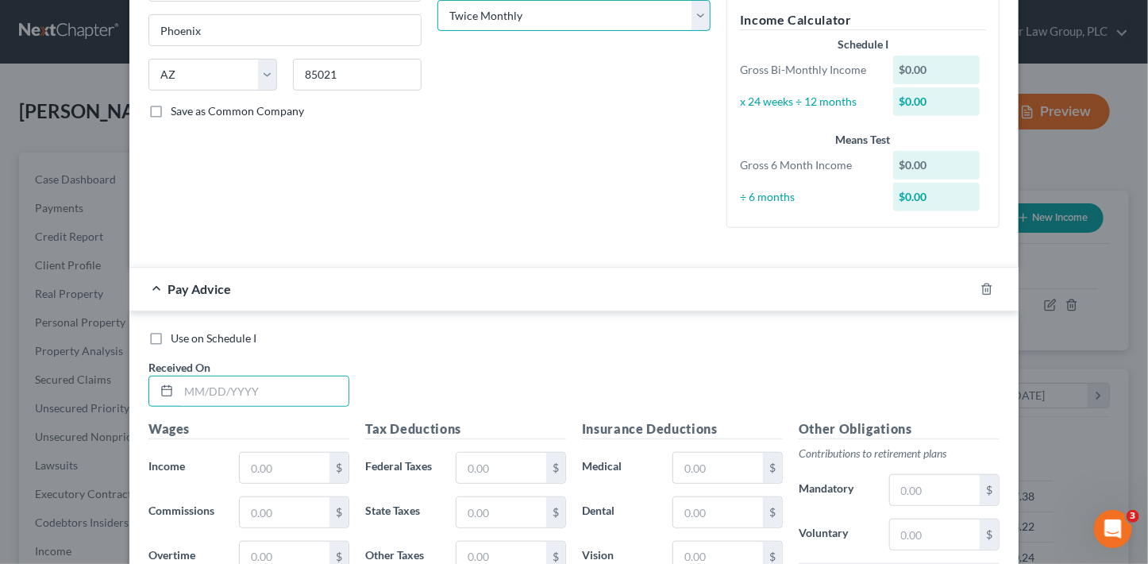
click at [564, 25] on select "Select Monthly Twice Monthly Every Other Week Weekly" at bounding box center [573, 16] width 273 height 32
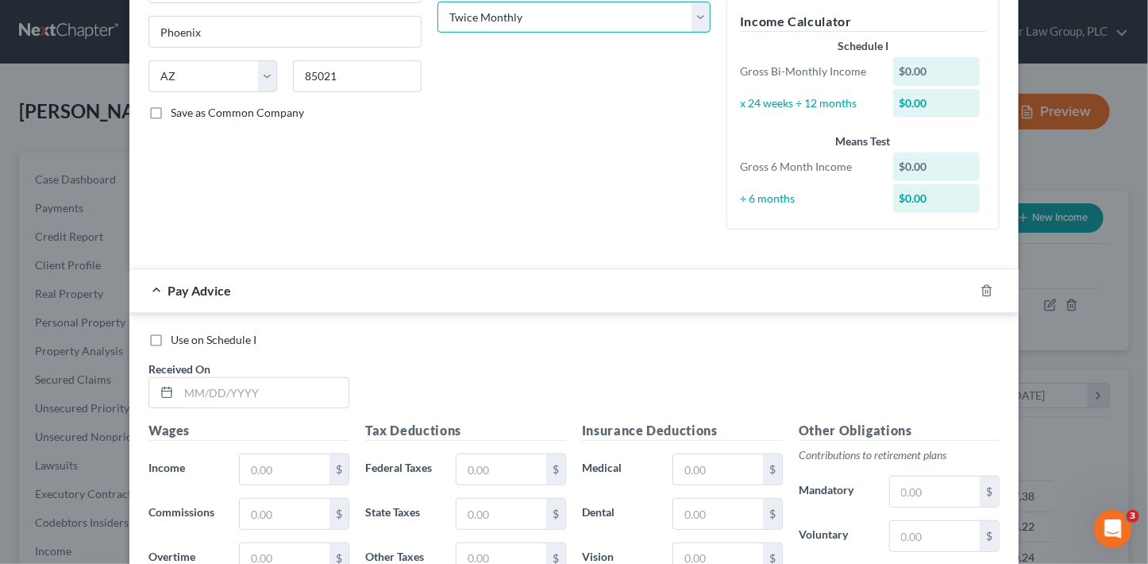
select select "2"
click at [437, 2] on select "Select Monthly Twice Monthly Every Other Week Weekly" at bounding box center [573, 18] width 273 height 32
click at [224, 391] on input "text" at bounding box center [264, 393] width 170 height 30
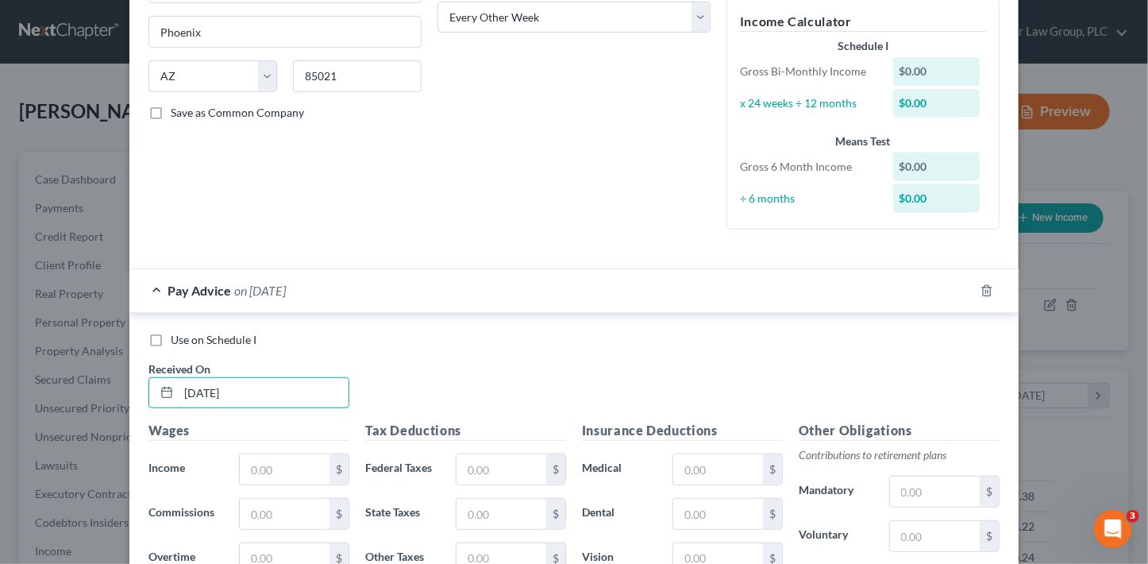
type input "[DATE]"
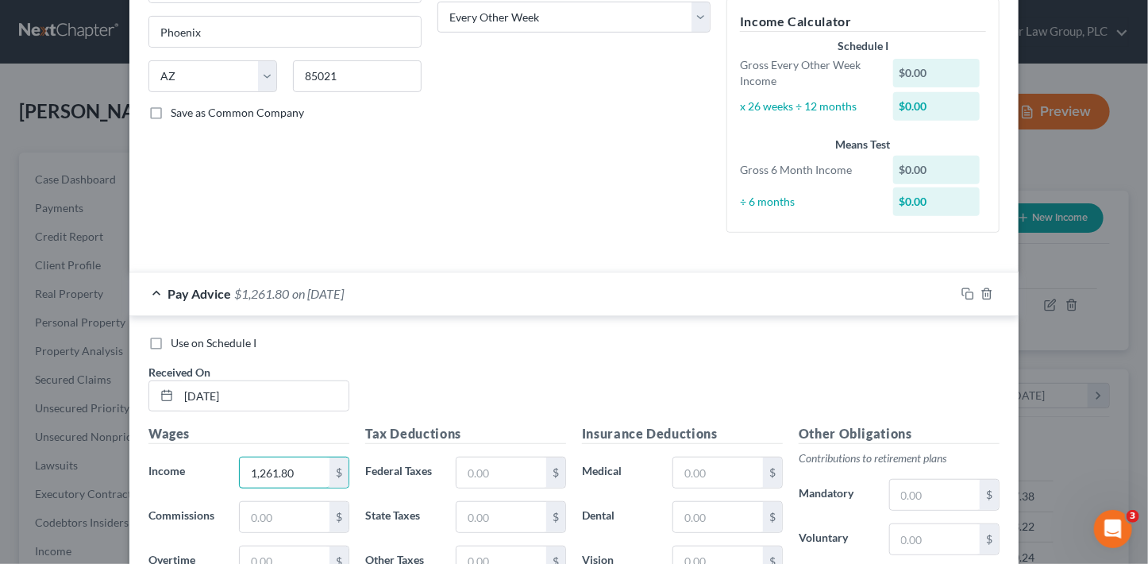
type input "1,261.80"
type input "750"
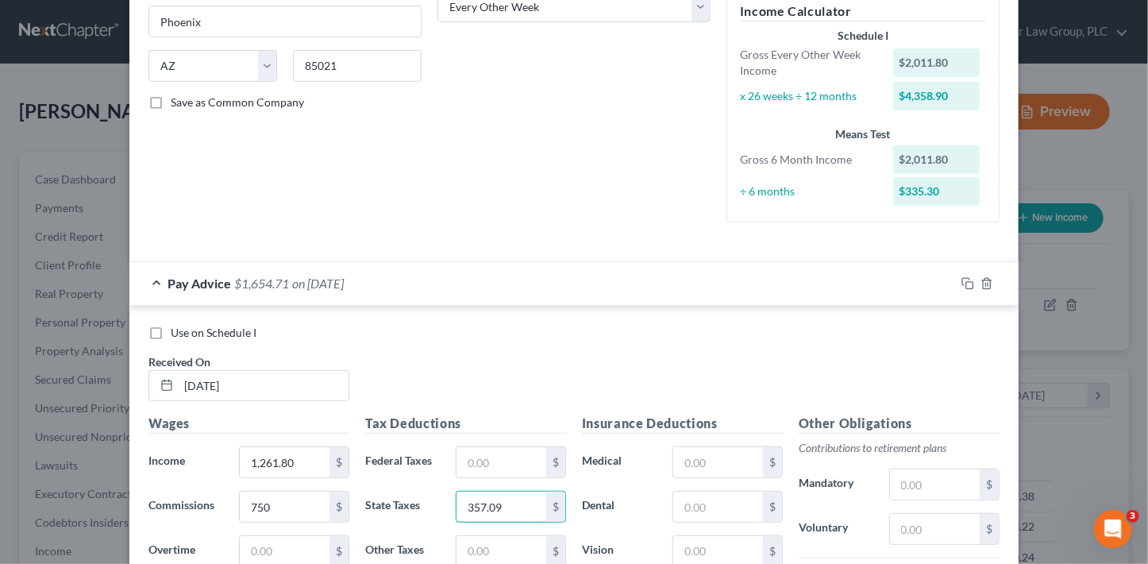
type input "357.09"
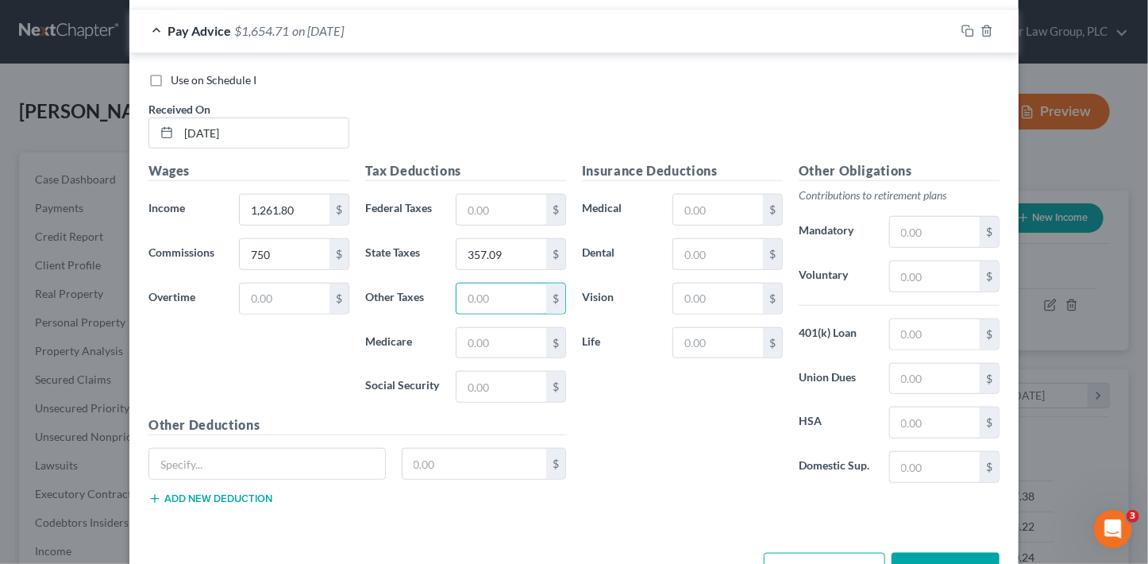
scroll to position [540, 0]
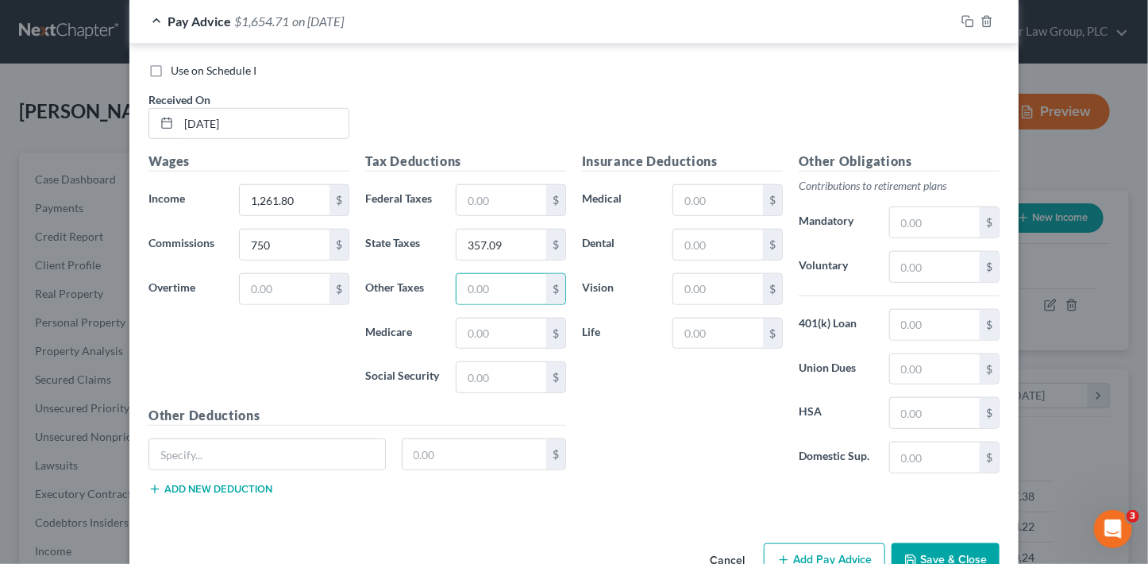
drag, startPoint x: 842, startPoint y: 545, endPoint x: 812, endPoint y: 501, distance: 53.1
click at [843, 545] on button "Add Pay Advice" at bounding box center [824, 559] width 121 height 33
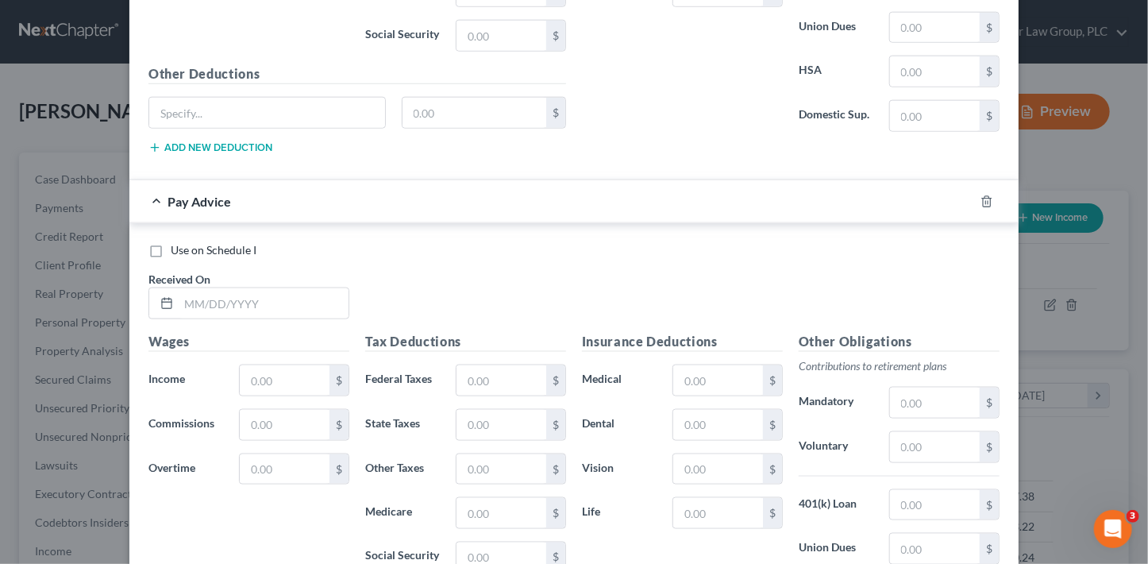
scroll to position [904, 0]
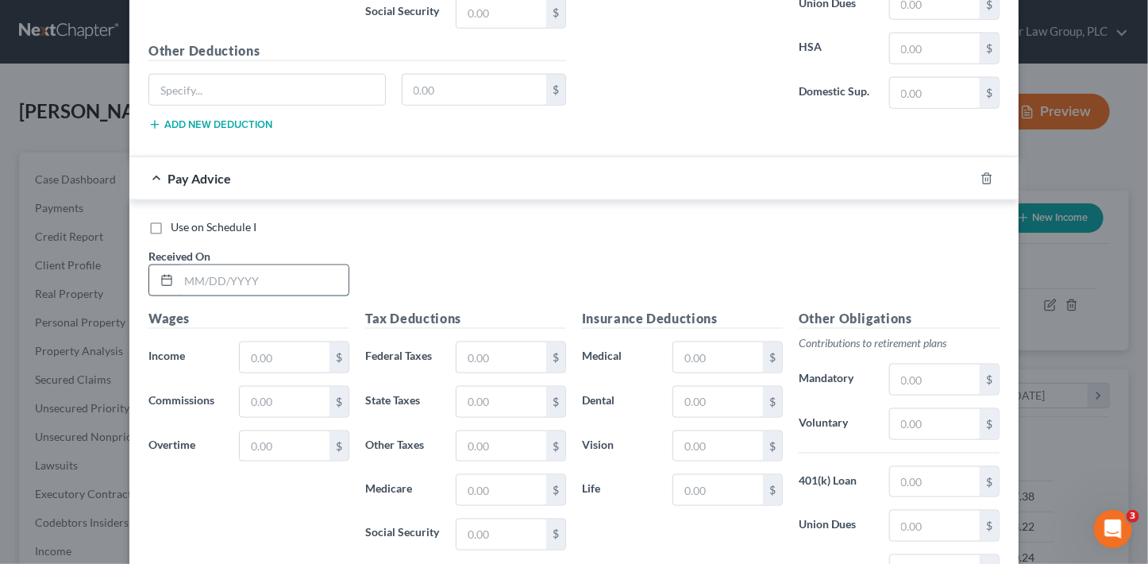
drag, startPoint x: 274, startPoint y: 280, endPoint x: 323, endPoint y: 285, distance: 49.4
click at [275, 280] on input "text" at bounding box center [264, 280] width 170 height 30
type input "[DATE]"
type input "1,146.24"
type input "169.67"
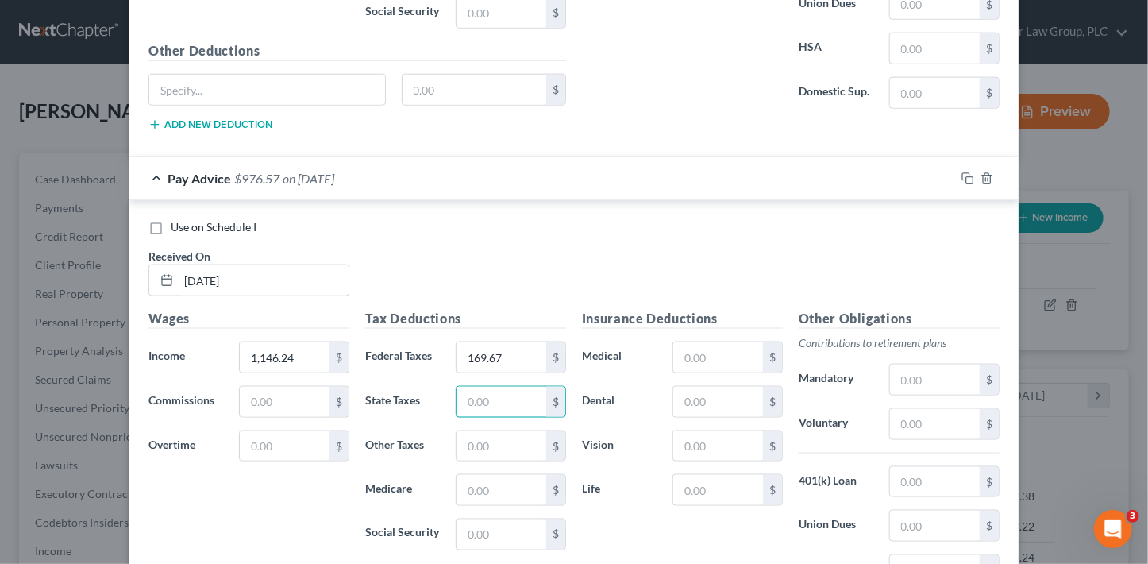
scroll to position [1099, 0]
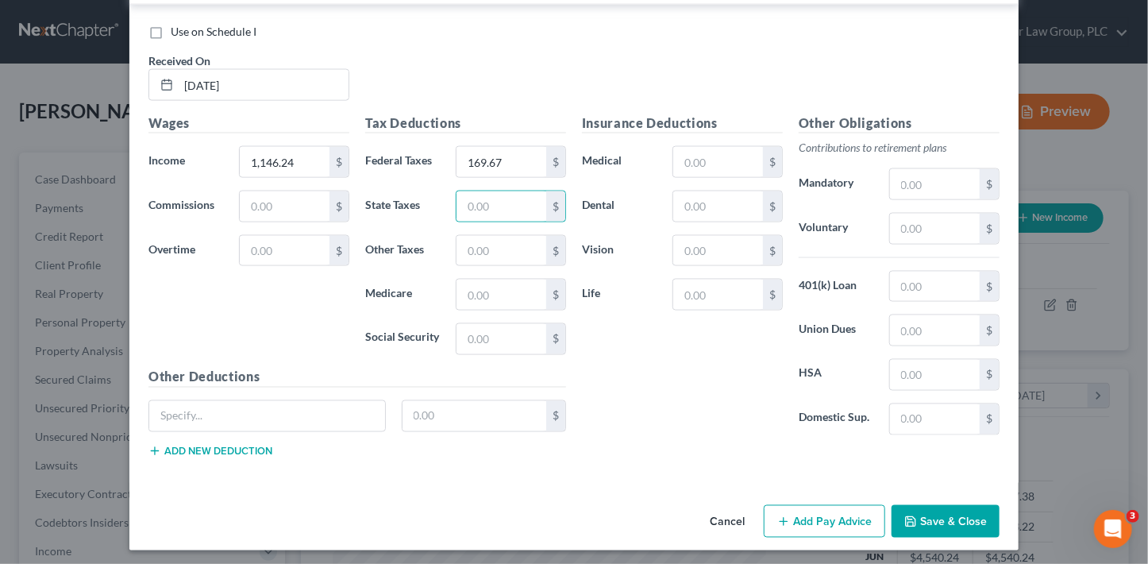
click at [845, 513] on button "Add Pay Advice" at bounding box center [824, 521] width 121 height 33
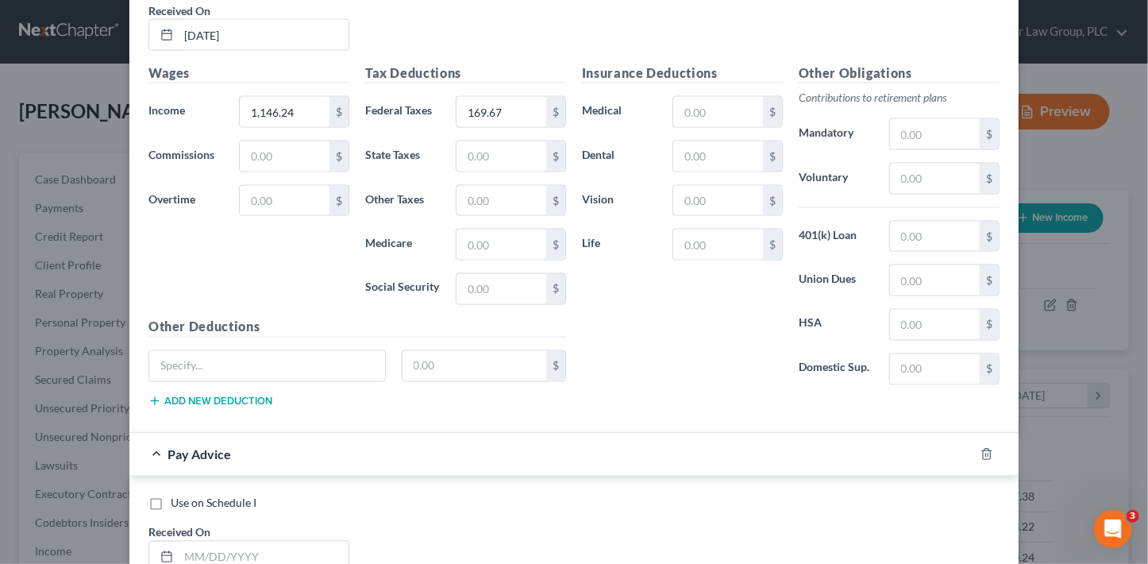
scroll to position [1482, 0]
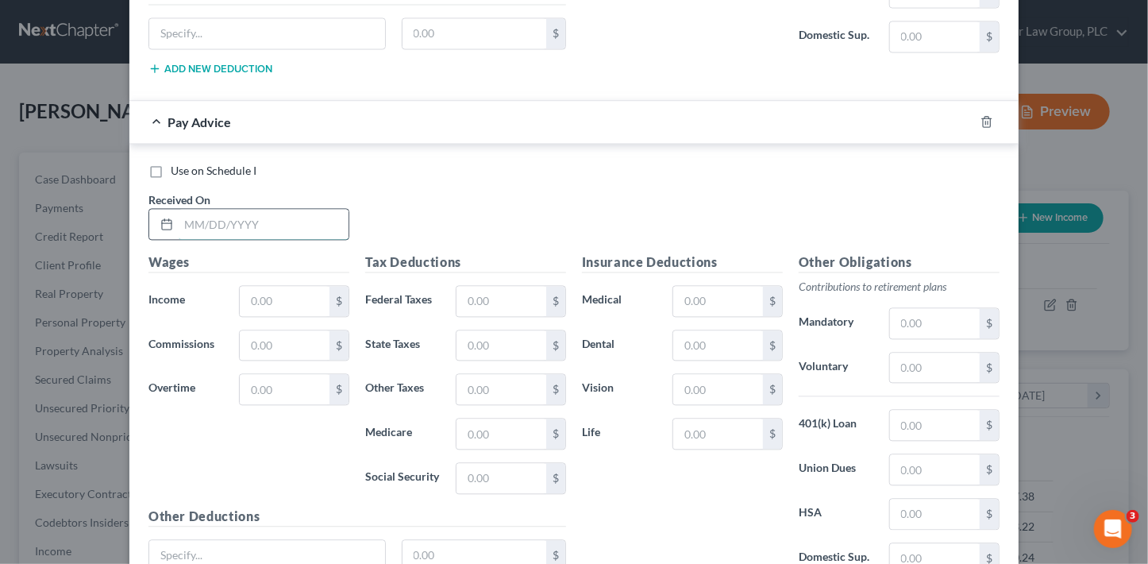
click at [224, 216] on input "text" at bounding box center [264, 224] width 170 height 30
type input "[DATE]"
type input "1,262.87"
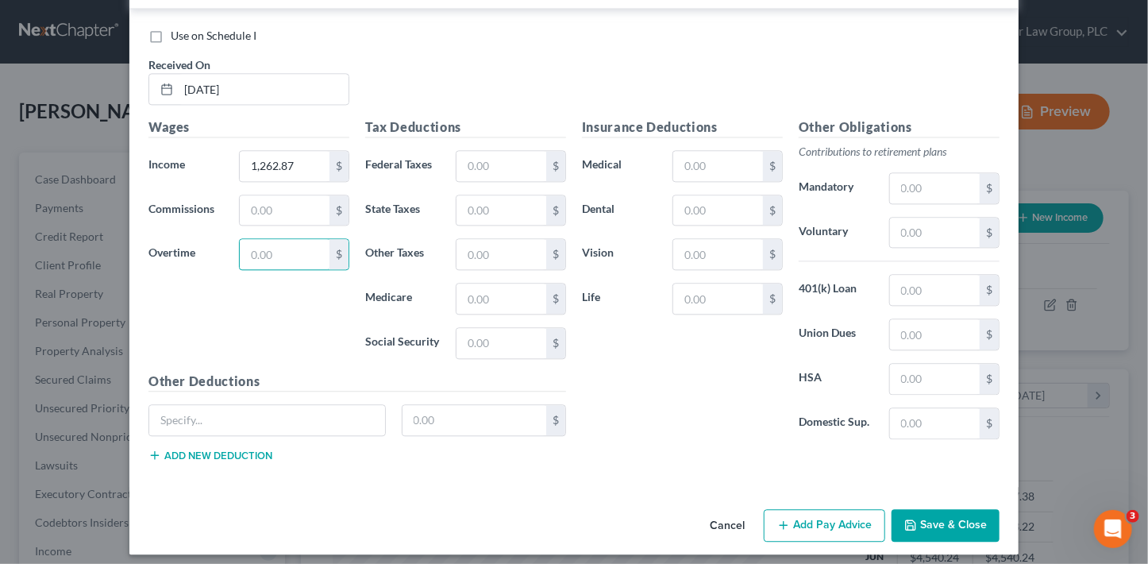
scroll to position [1618, 0]
type input "194.93"
click at [826, 517] on button "Add Pay Advice" at bounding box center [824, 524] width 121 height 33
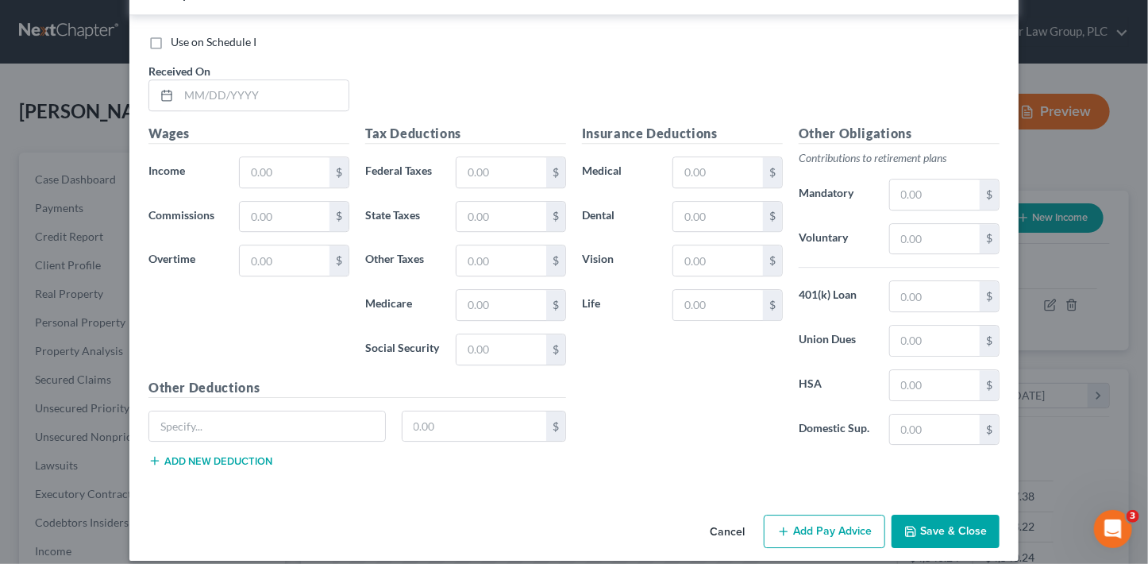
scroll to position [2137, 0]
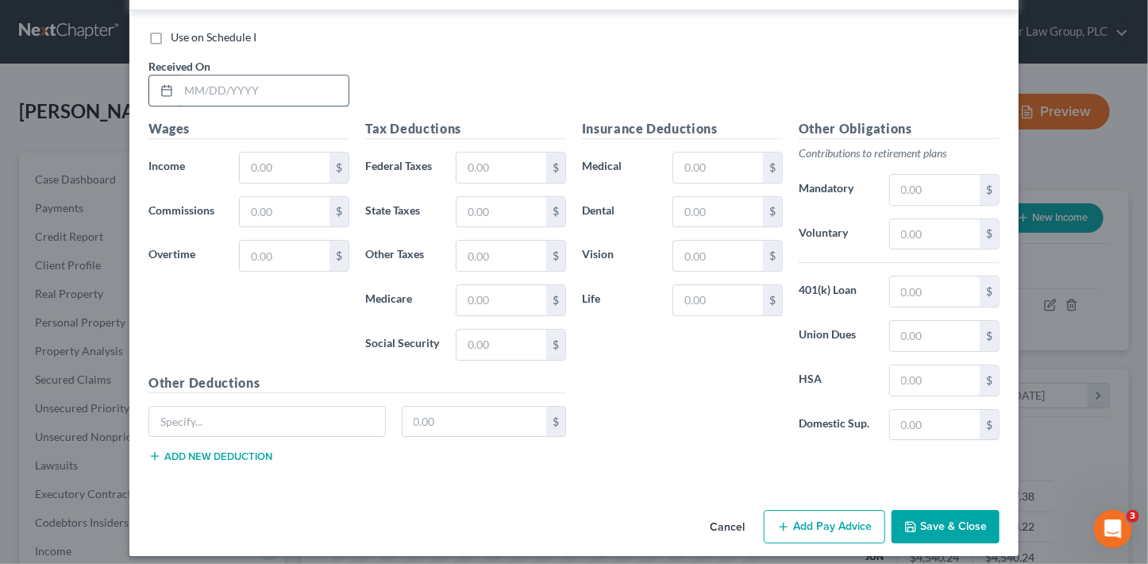
click at [228, 82] on input "text" at bounding box center [264, 90] width 170 height 30
type input "[DATE]"
type input "1,346.40"
type input "213.02"
click at [810, 523] on button "Add Pay Advice" at bounding box center [824, 526] width 121 height 33
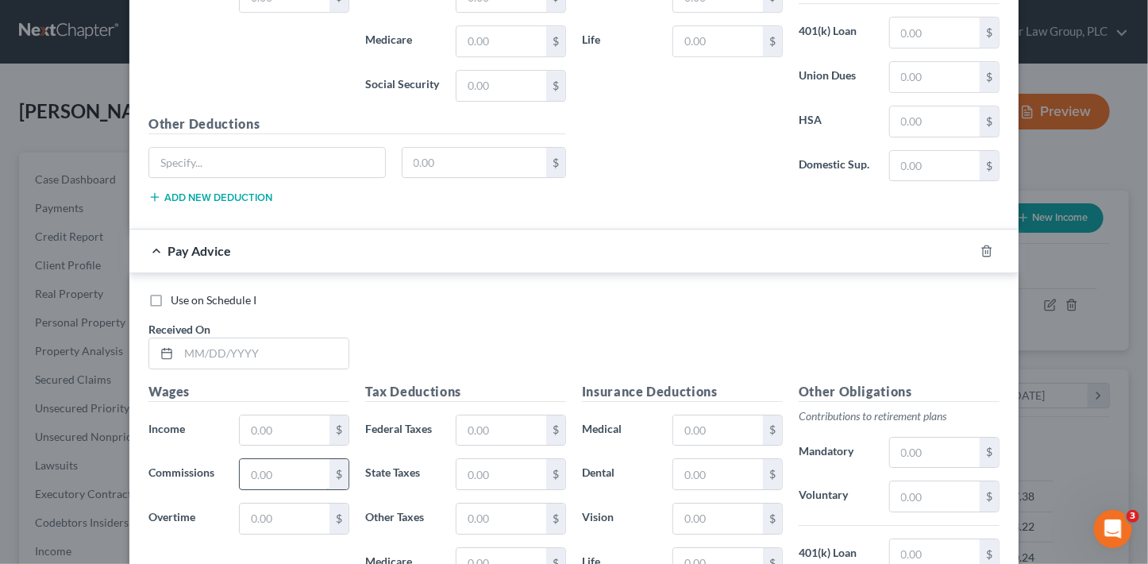
scroll to position [2560, 0]
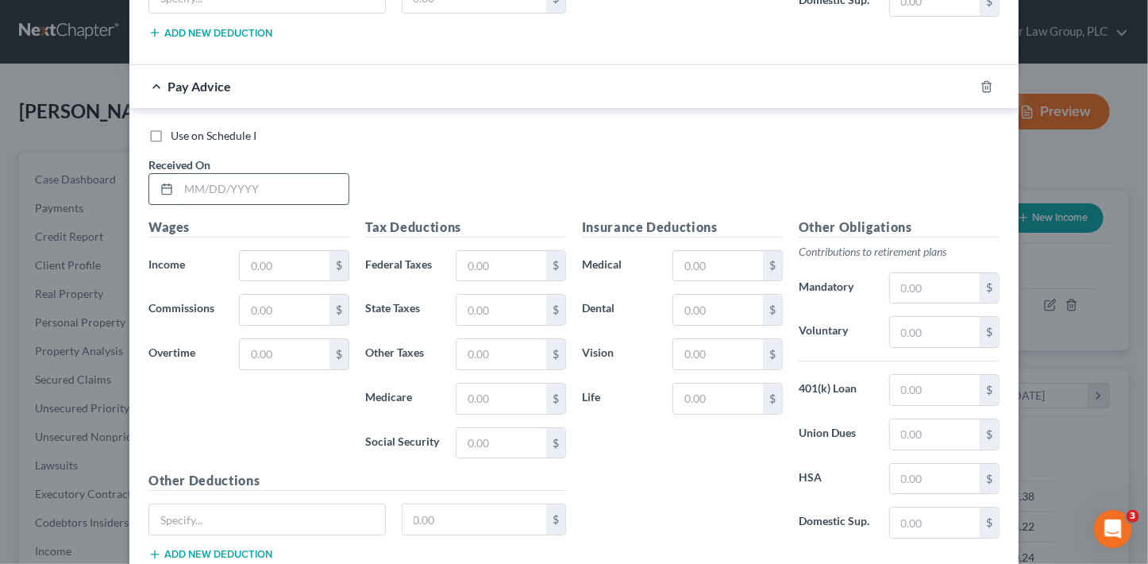
click at [238, 174] on input "text" at bounding box center [264, 189] width 170 height 30
type input "[DATE]"
type input "1,243.82"
type input "190.81"
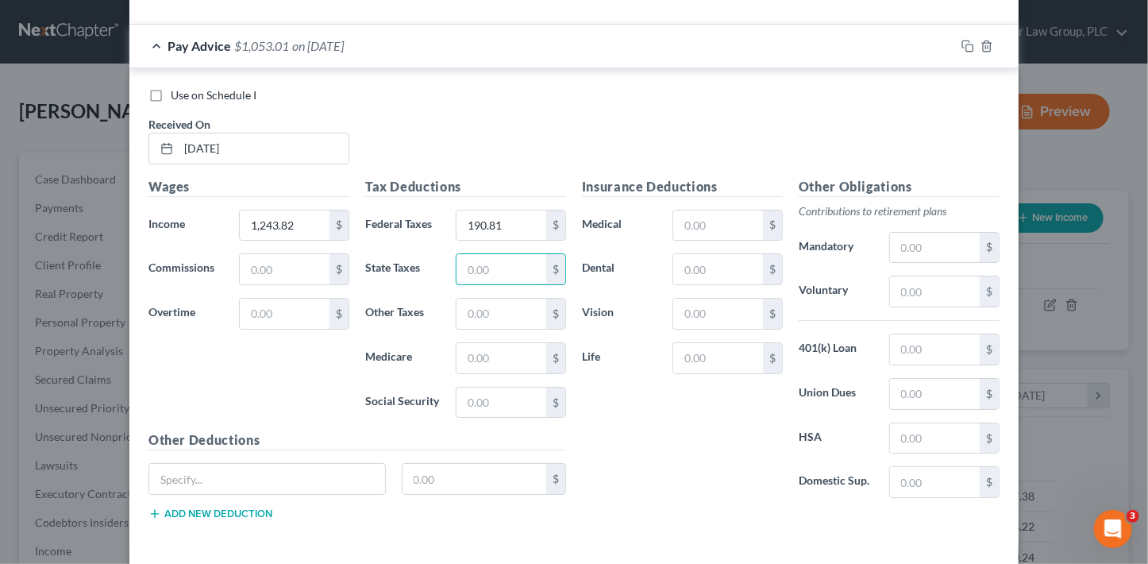
scroll to position [2655, 0]
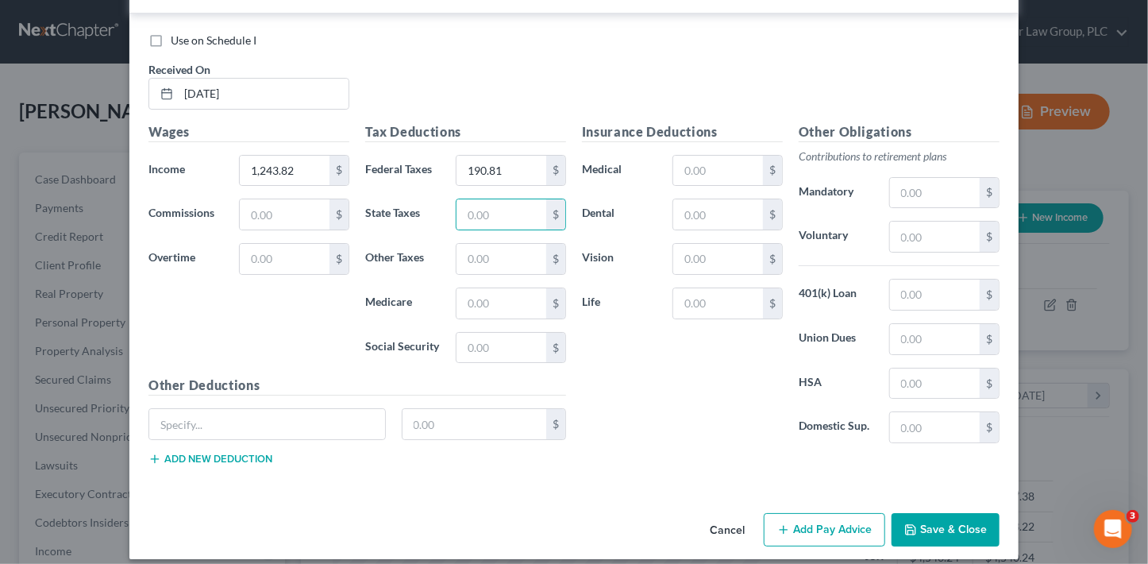
click at [794, 517] on button "Add Pay Advice" at bounding box center [824, 529] width 121 height 33
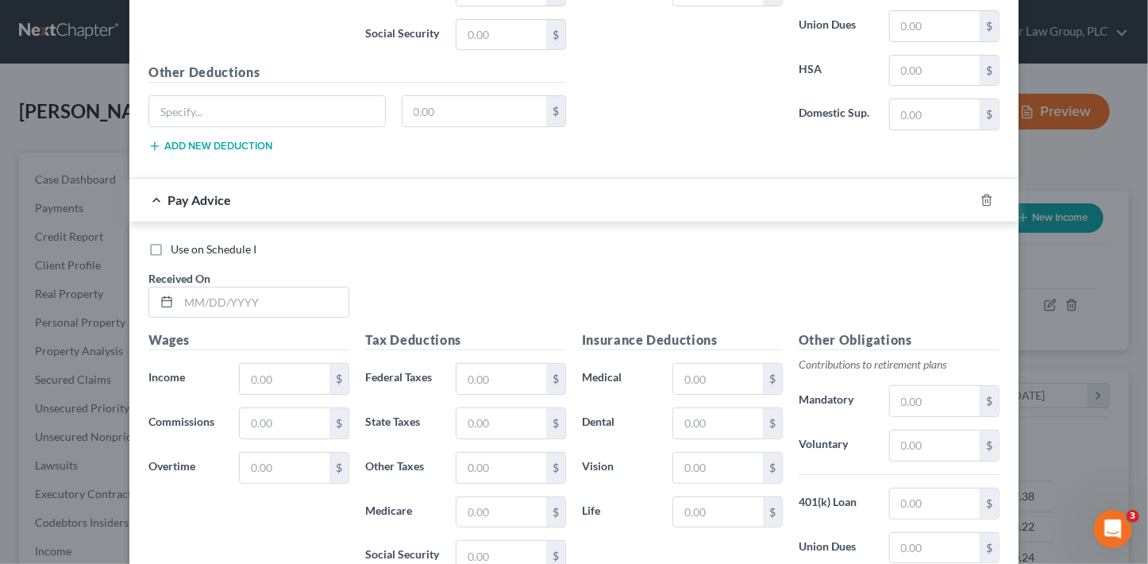
scroll to position [3174, 0]
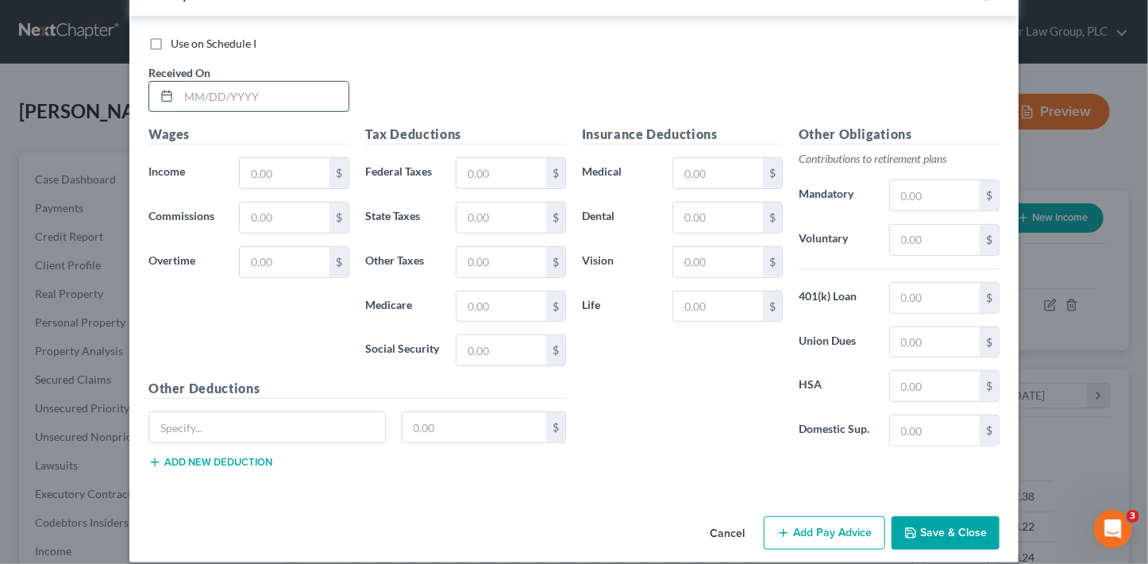
click at [249, 82] on input "text" at bounding box center [264, 97] width 170 height 30
type input "[DATE]"
type input "1,343.65"
type input "212.42"
click at [855, 517] on button "Add Pay Advice" at bounding box center [824, 532] width 121 height 33
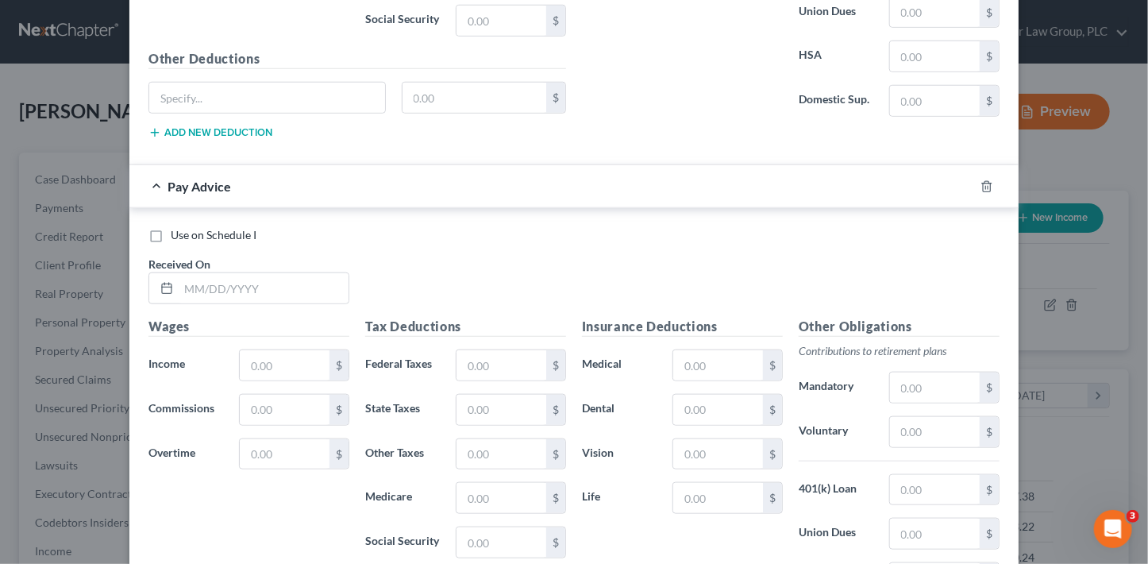
scroll to position [3693, 0]
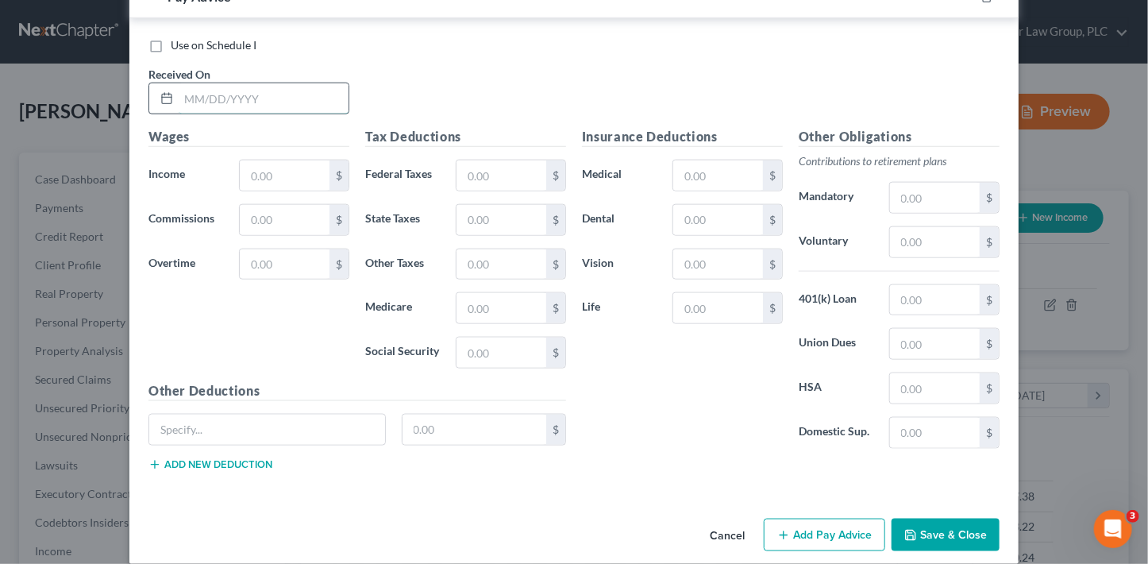
click at [279, 83] on input "text" at bounding box center [264, 98] width 170 height 30
type input "[DATE]"
type input "1,478.40"
type input "241.60"
click at [806, 518] on button "Add Pay Advice" at bounding box center [824, 534] width 121 height 33
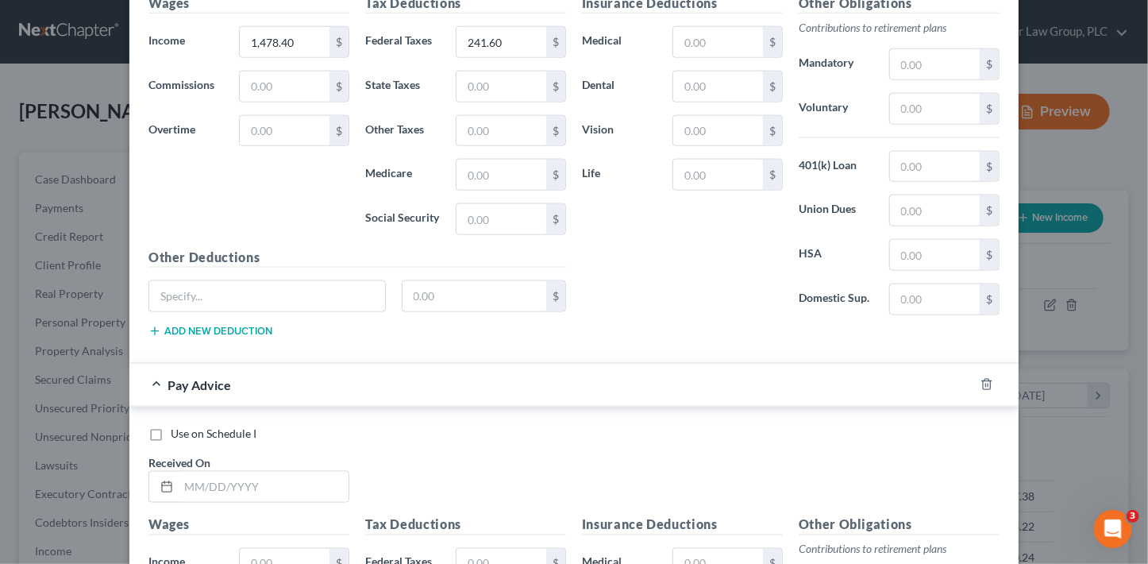
scroll to position [4211, 0]
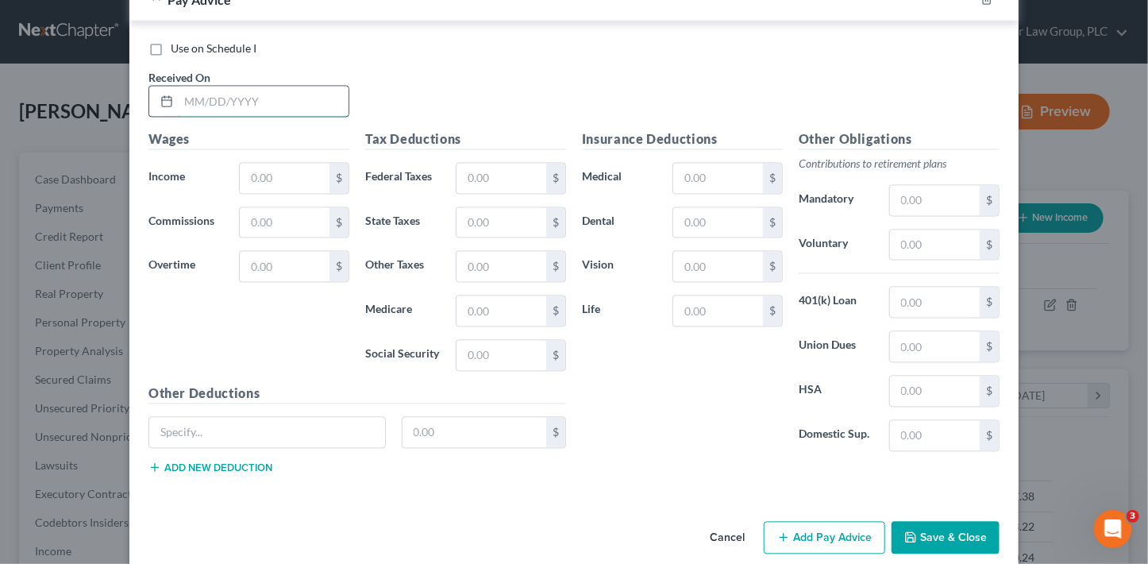
click at [210, 87] on input "text" at bounding box center [264, 102] width 170 height 30
type input "[DATE]"
type input "2,122.22"
type input "380.98"
click at [829, 522] on button "Add Pay Advice" at bounding box center [824, 538] width 121 height 33
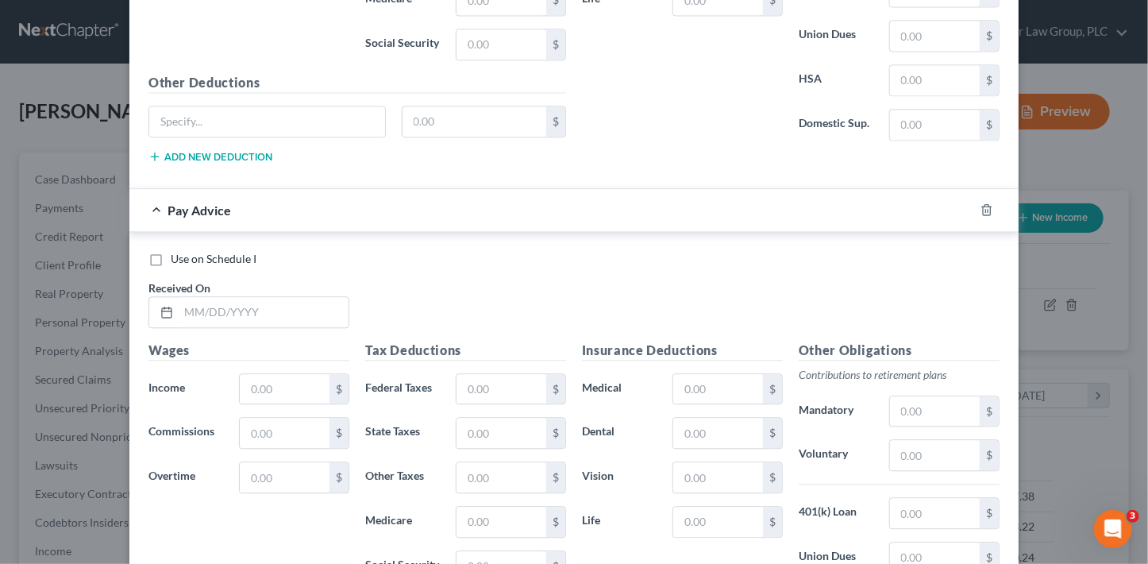
scroll to position [4730, 0]
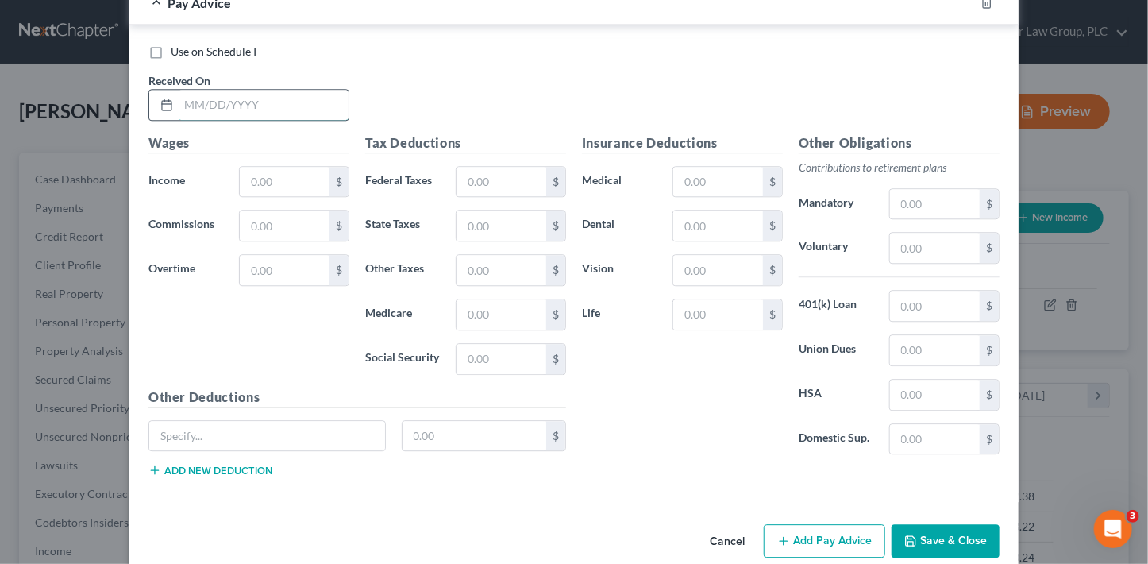
click at [237, 90] on input "text" at bounding box center [264, 105] width 170 height 30
type input "[DATE]"
type input "1,379.12"
type input "220.09"
drag, startPoint x: 806, startPoint y: 515, endPoint x: 772, endPoint y: 530, distance: 36.6
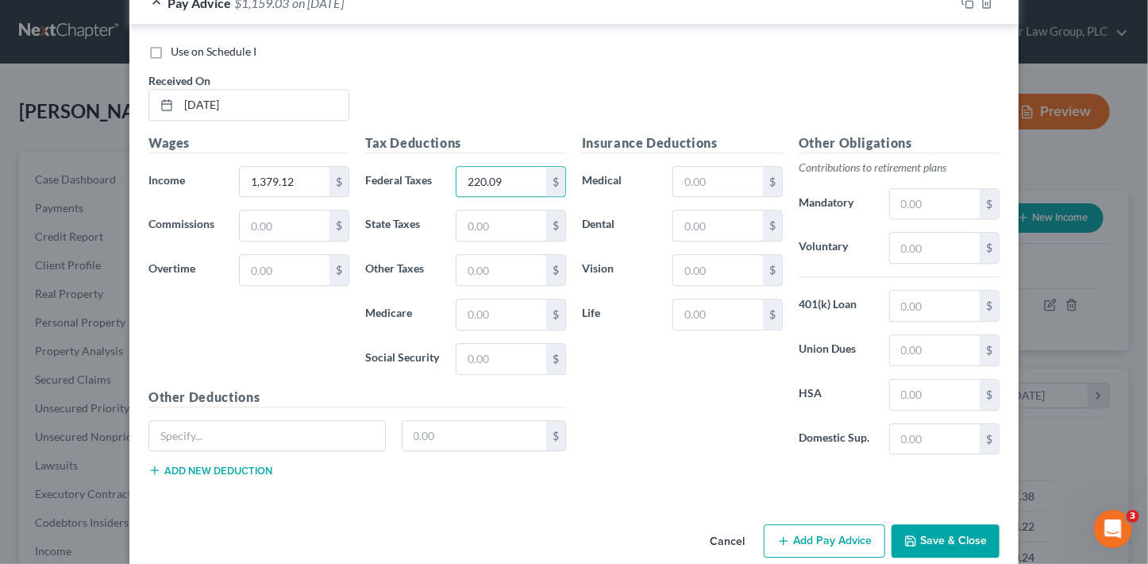
click at [807, 524] on button "Add Pay Advice" at bounding box center [824, 540] width 121 height 33
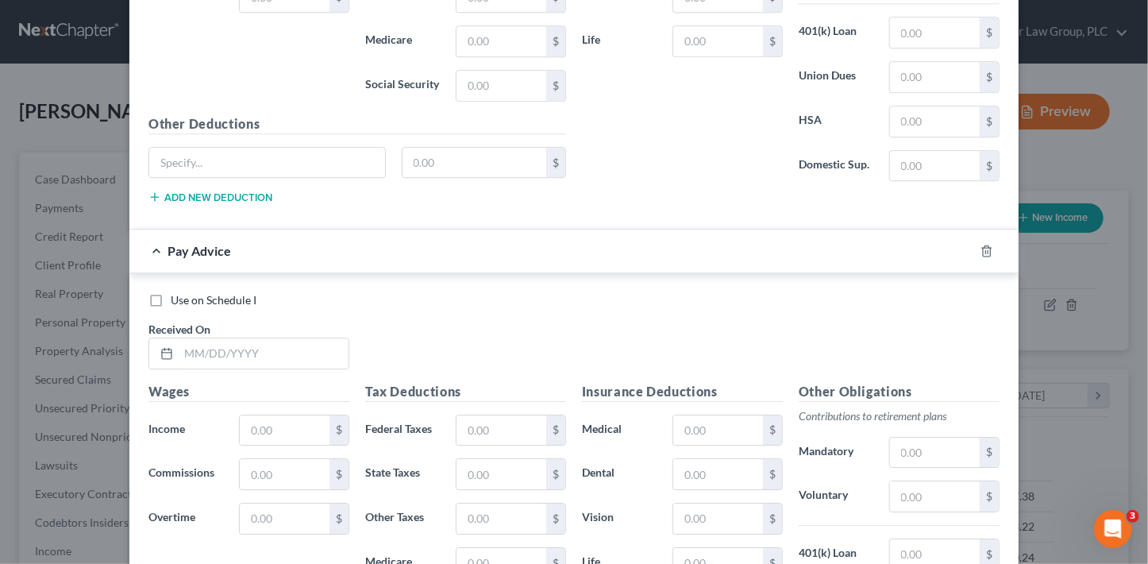
scroll to position [5151, 0]
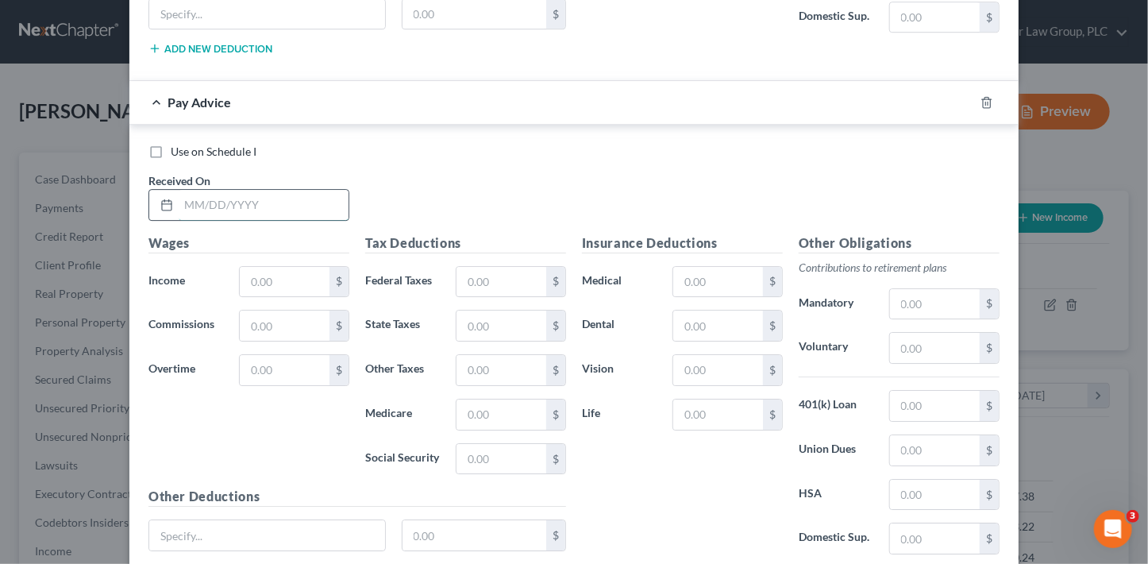
click at [241, 190] on input "text" at bounding box center [264, 205] width 170 height 30
type input "[DATE]"
type input "1,262.80"
type input "194.93"
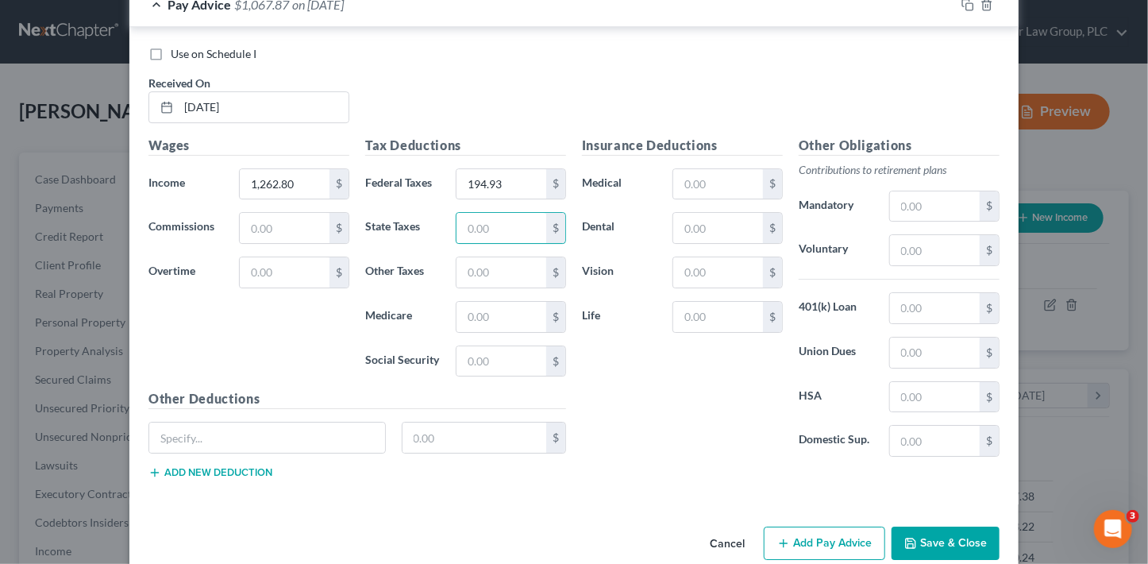
click at [845, 526] on button "Add Pay Advice" at bounding box center [824, 542] width 121 height 33
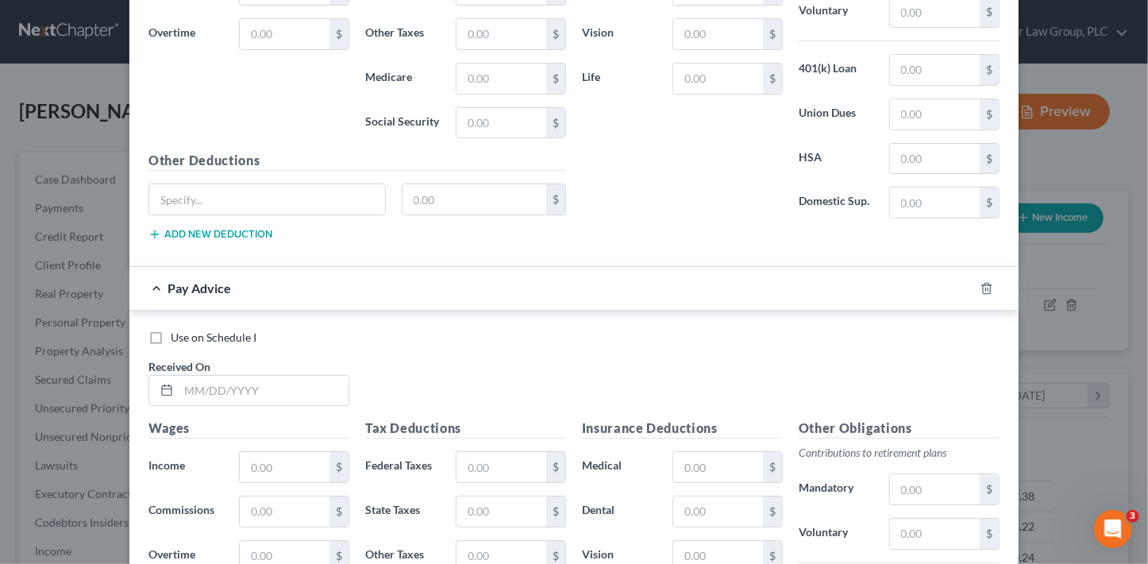
scroll to position [5767, 0]
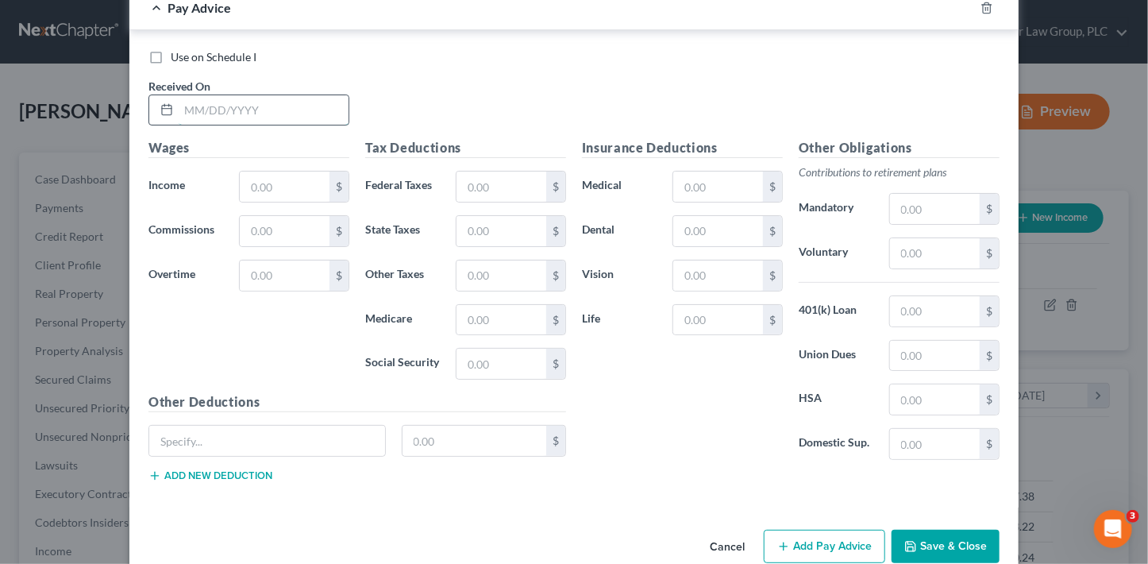
click at [260, 95] on input "text" at bounding box center [264, 110] width 170 height 30
type input "[DATE]"
type input "1,354.10"
type input "214.67"
click at [809, 529] on button "Add Pay Advice" at bounding box center [824, 545] width 121 height 33
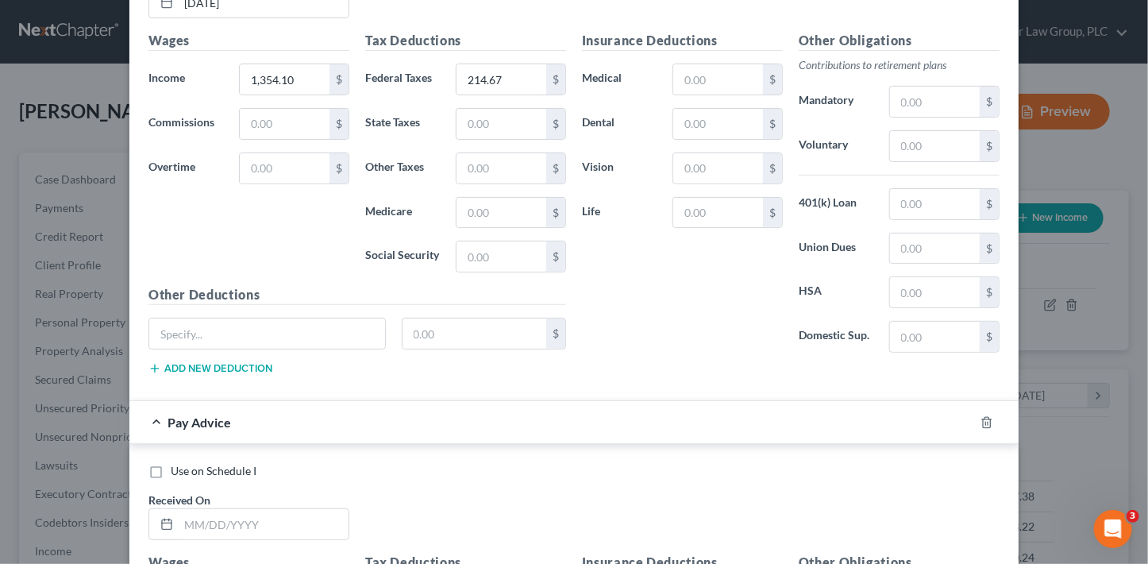
scroll to position [6285, 0]
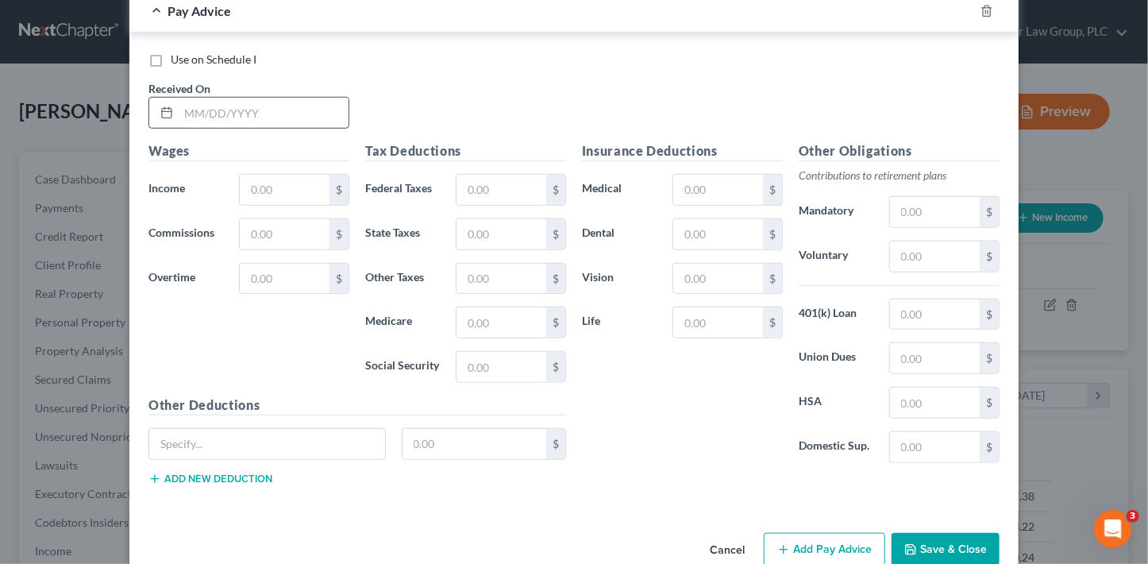
click at [214, 98] on input "text" at bounding box center [264, 113] width 170 height 30
type input "[DATE]"
type input "1,416.25"
type input "228.15"
click at [804, 533] on button "Add Pay Advice" at bounding box center [824, 549] width 121 height 33
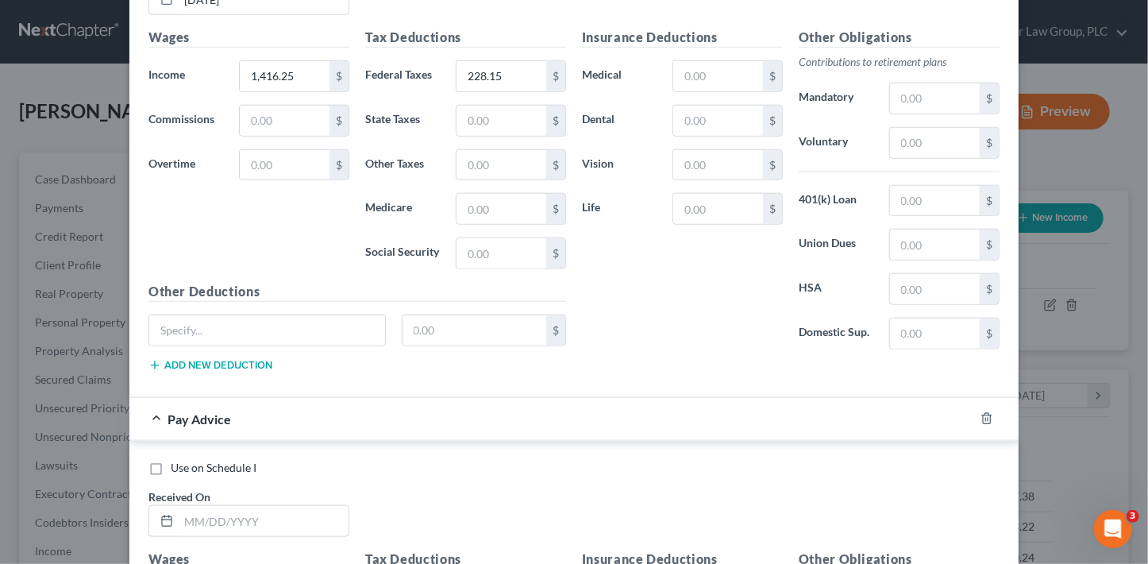
scroll to position [6684, 0]
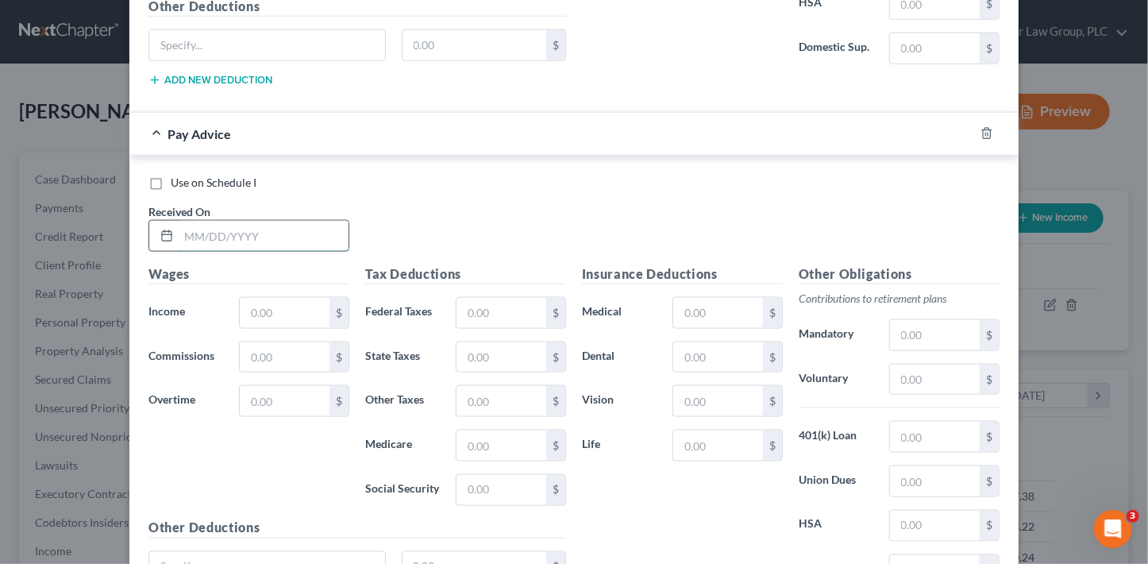
click at [194, 221] on input "text" at bounding box center [264, 236] width 170 height 30
type input "[DATE]"
type input "1,268.85"
type input "196.23"
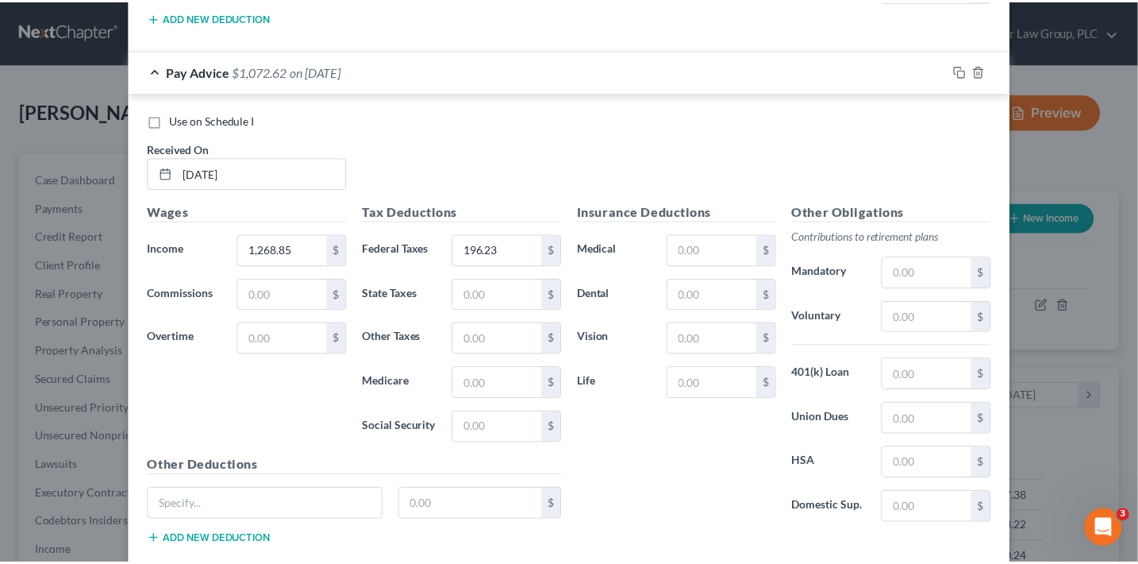
scroll to position [6805, 0]
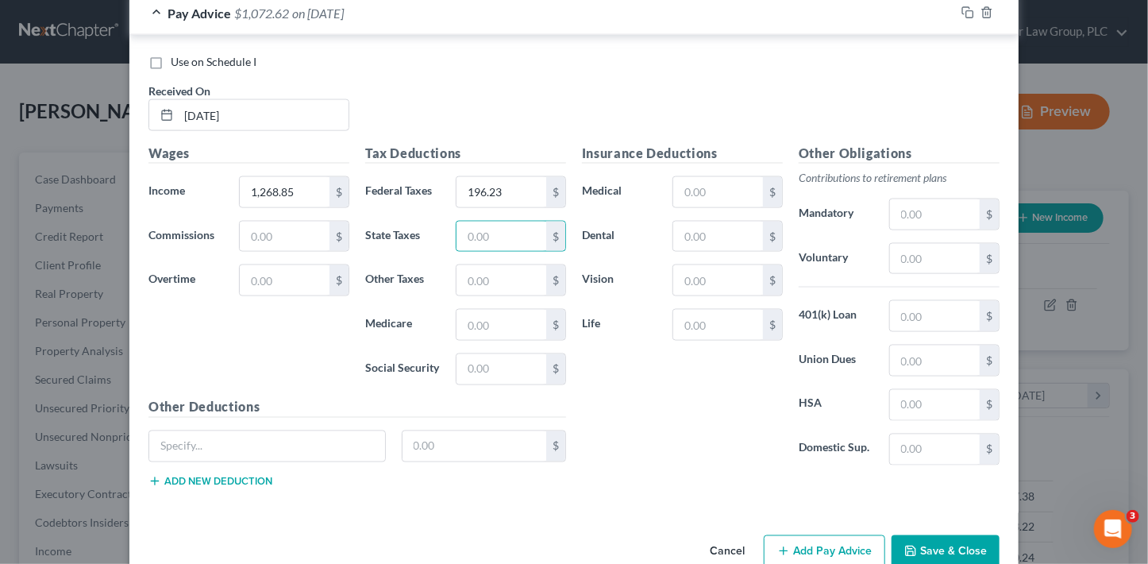
click at [946, 535] on button "Save & Close" at bounding box center [945, 551] width 108 height 33
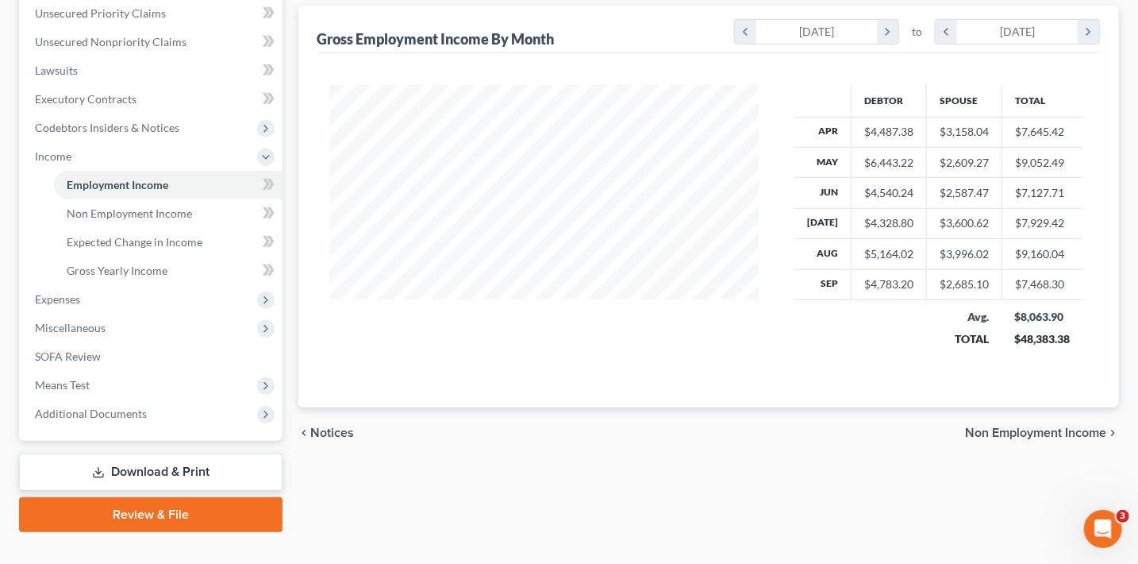
scroll to position [422, 0]
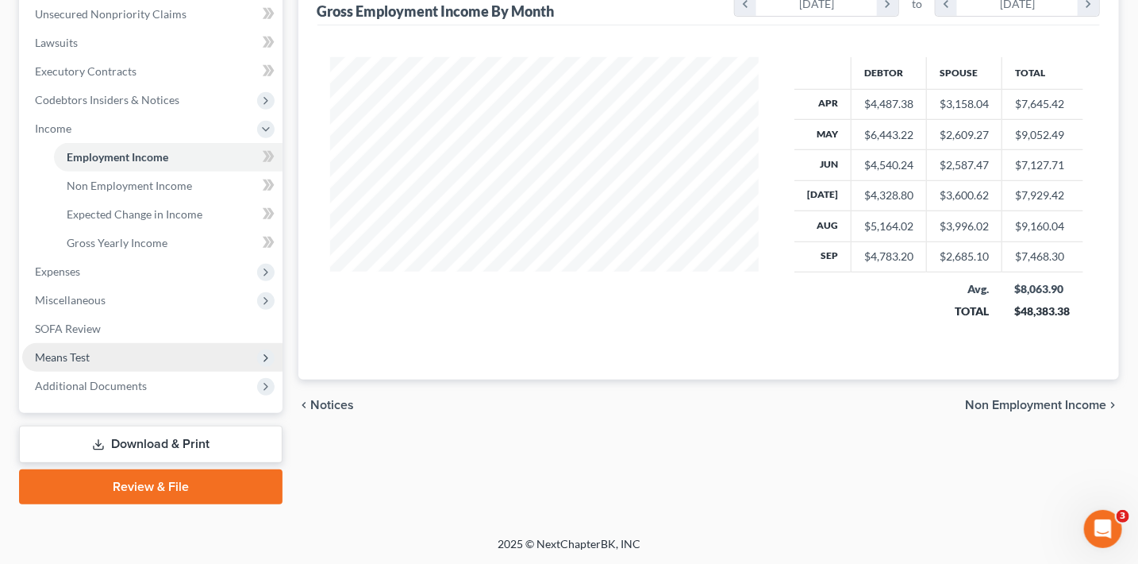
click at [118, 352] on span "Means Test" at bounding box center [152, 357] width 260 height 29
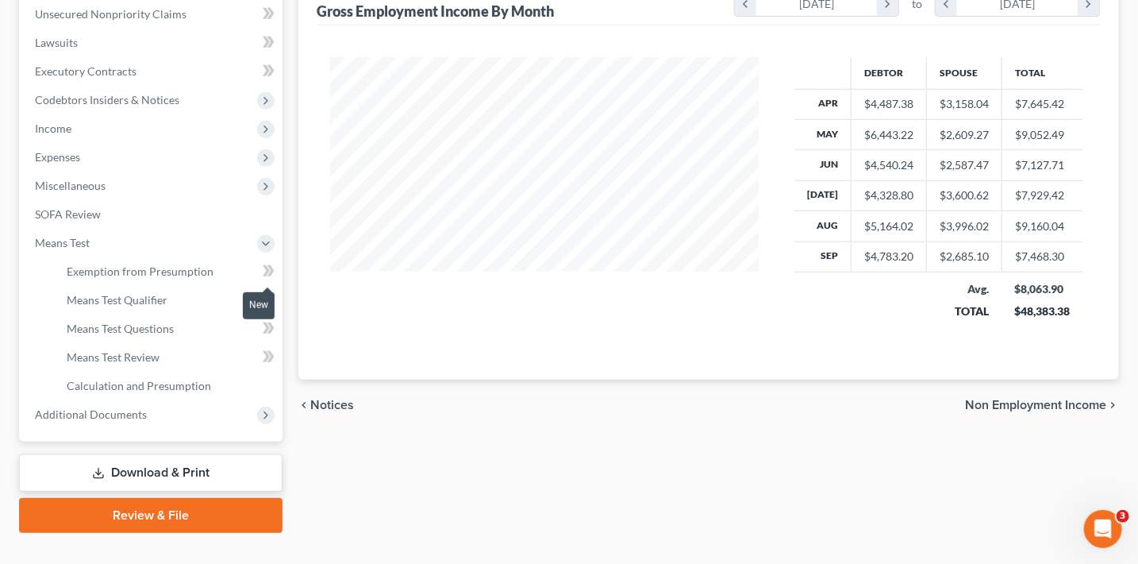
click at [264, 272] on icon at bounding box center [269, 271] width 12 height 20
click at [196, 272] on span "Exemption from Presumption" at bounding box center [140, 270] width 147 height 13
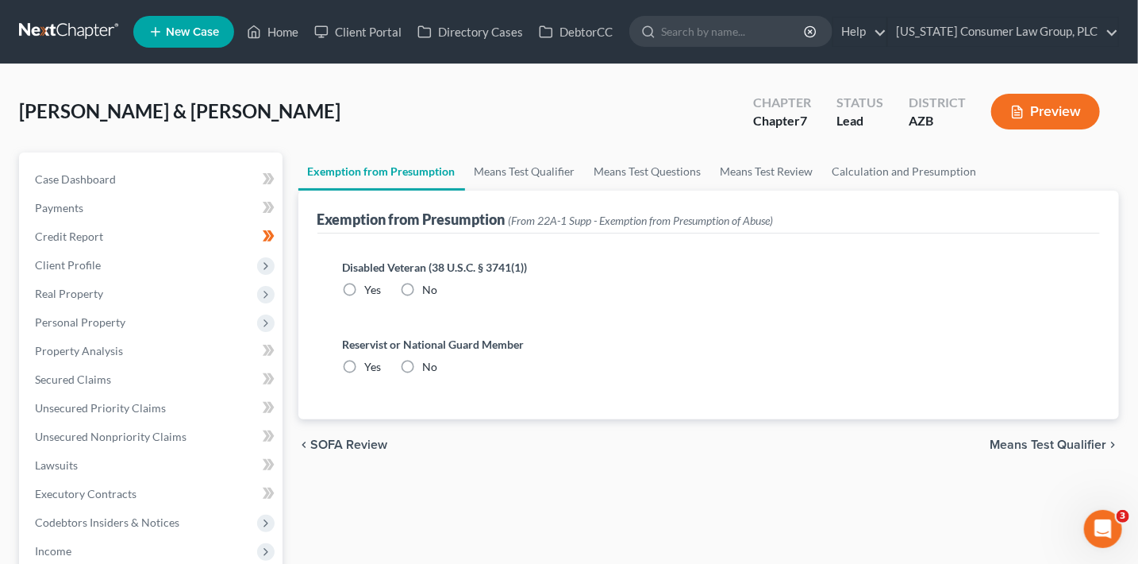
drag, startPoint x: 399, startPoint y: 286, endPoint x: 433, endPoint y: 295, distance: 35.2
click at [423, 289] on label "No" at bounding box center [430, 290] width 15 height 16
click at [422, 291] on div "No" at bounding box center [419, 290] width 37 height 16
drag, startPoint x: 406, startPoint y: 285, endPoint x: 406, endPoint y: 336, distance: 50.8
click at [423, 285] on label "No" at bounding box center [430, 290] width 15 height 16
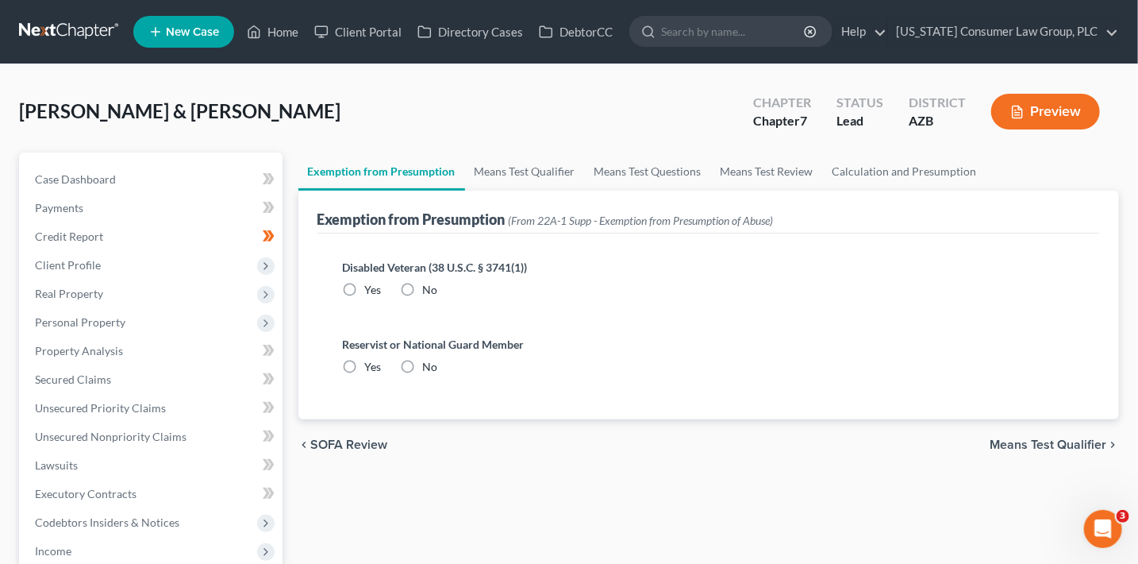
click at [429, 285] on input "No" at bounding box center [434, 287] width 10 height 10
radio input "true"
click at [423, 364] on label "No" at bounding box center [430, 367] width 15 height 16
click at [429, 364] on input "No" at bounding box center [434, 364] width 10 height 10
radio input "true"
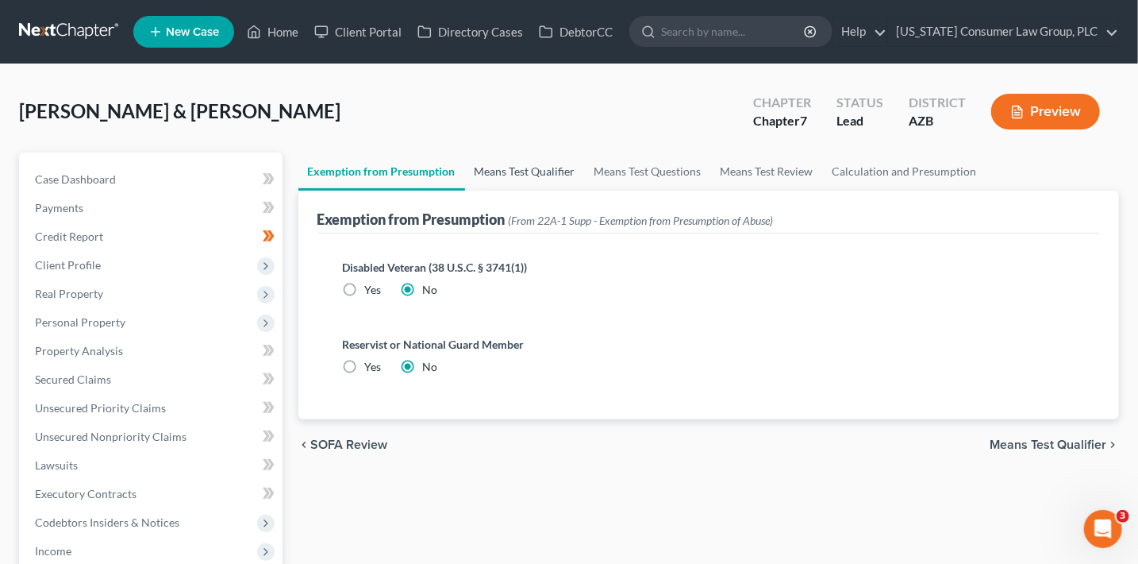
click at [526, 164] on link "Means Test Qualifier" at bounding box center [525, 171] width 120 height 38
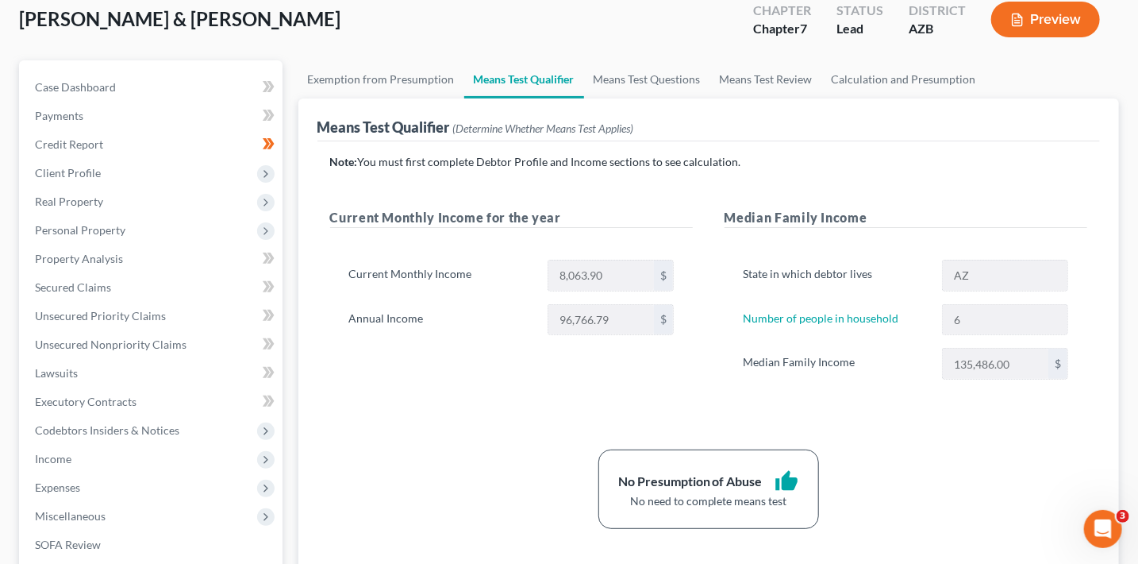
scroll to position [42, 0]
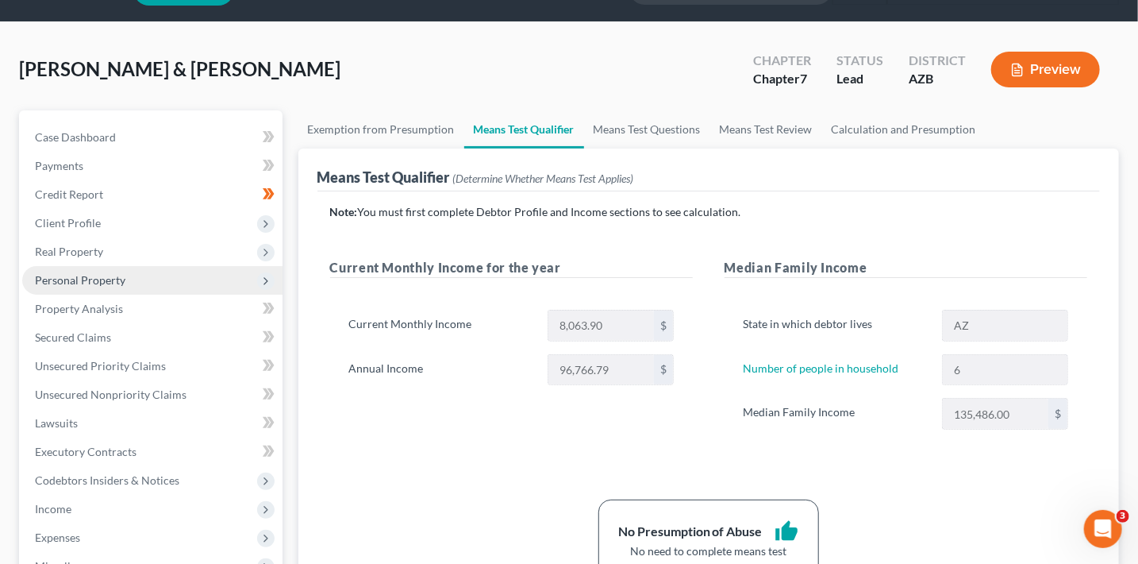
click at [109, 286] on span "Personal Property" at bounding box center [152, 280] width 260 height 29
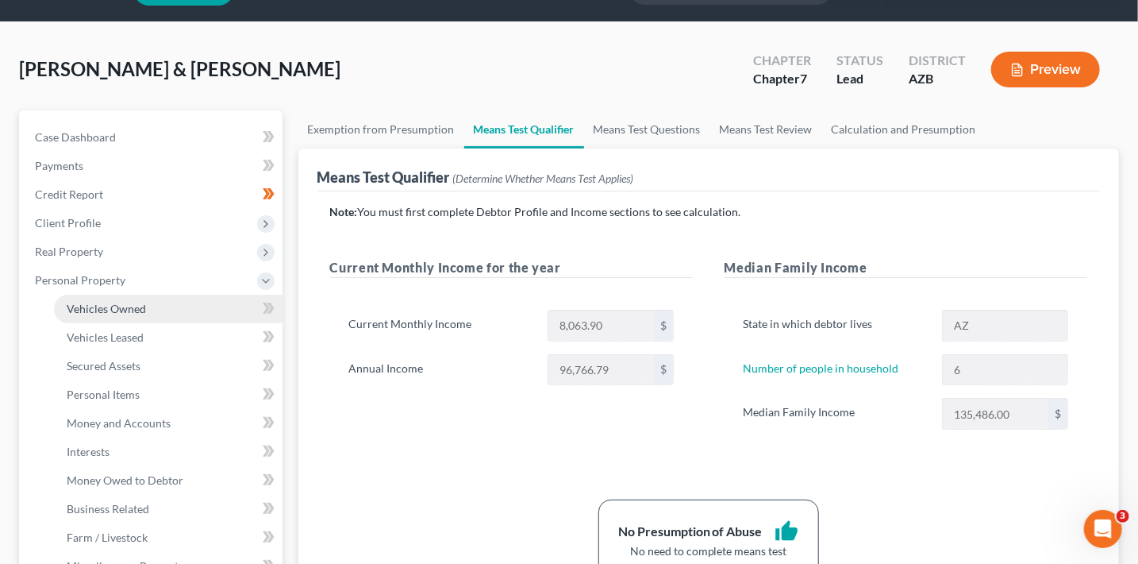
click at [147, 305] on link "Vehicles Owned" at bounding box center [168, 309] width 229 height 29
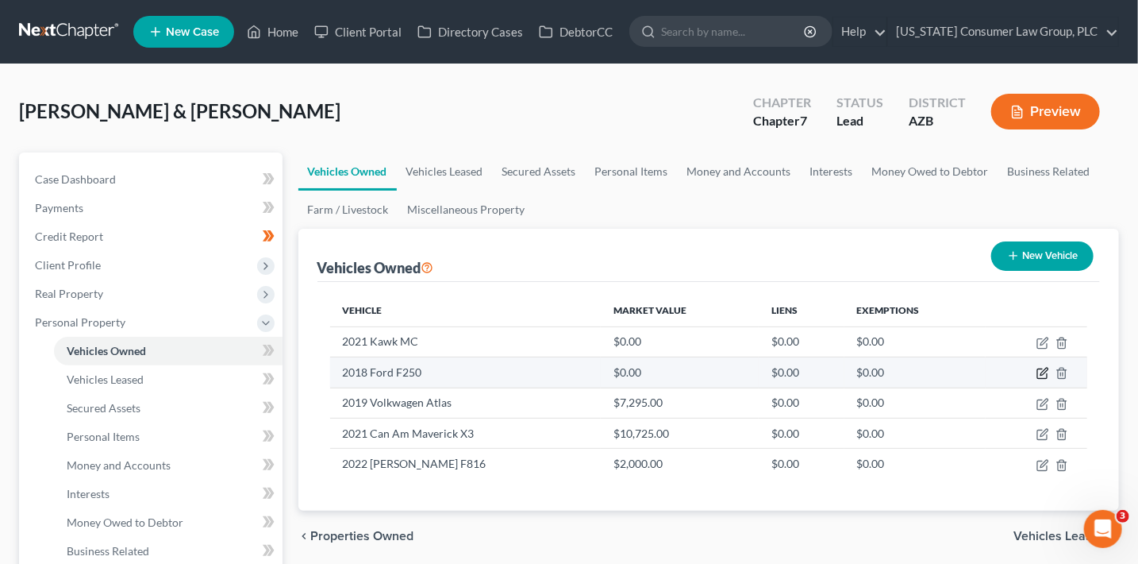
click at [1040, 374] on icon "button" at bounding box center [1043, 373] width 13 height 13
select select "1"
select select "8"
select select "3"
select select "2"
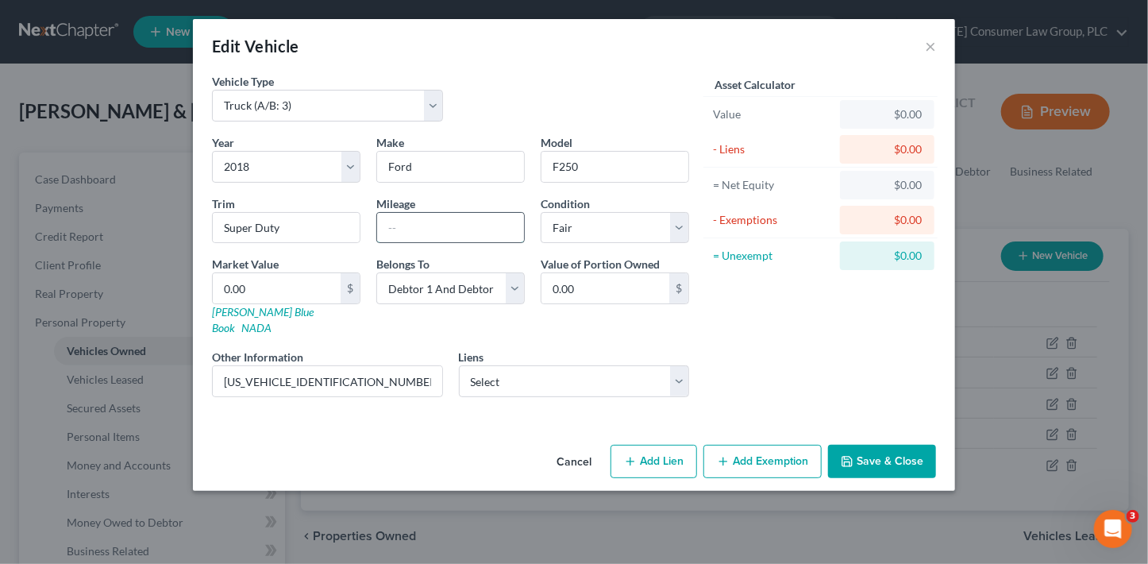
click at [423, 228] on input "text" at bounding box center [450, 228] width 147 height 30
type input "110748"
click at [380, 366] on input "[US_VEHICLE_IDENTIFICATION_NUMBER]" at bounding box center [327, 381] width 229 height 30
click at [263, 311] on link "[PERSON_NAME] Blue Book" at bounding box center [263, 319] width 102 height 29
click at [313, 278] on input "0.00" at bounding box center [277, 288] width 128 height 30
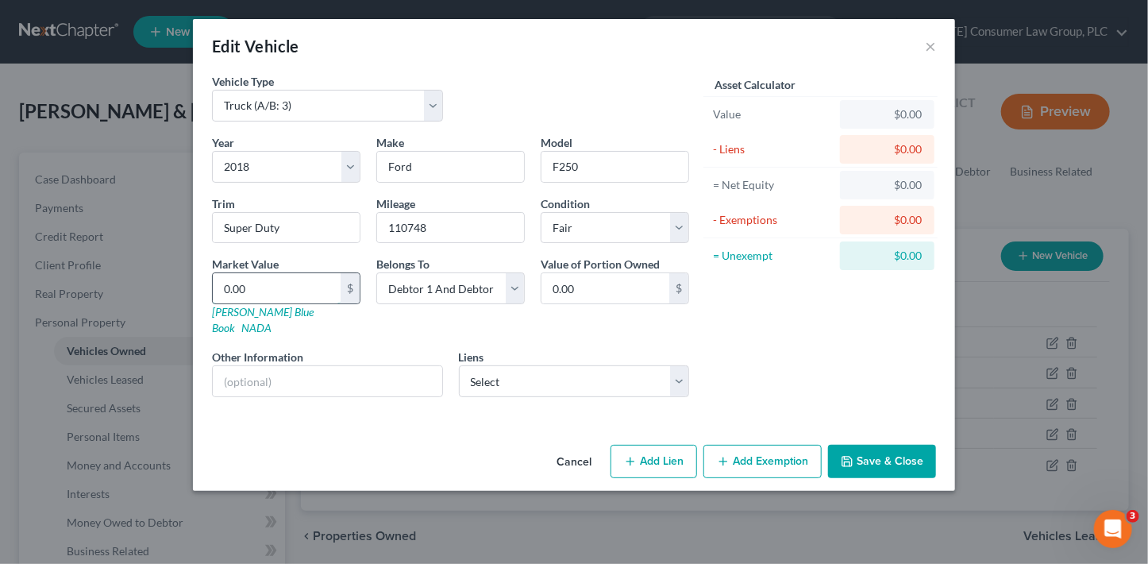
type input "2"
type input "2.00"
type input "29"
type input "29.00"
type input "299"
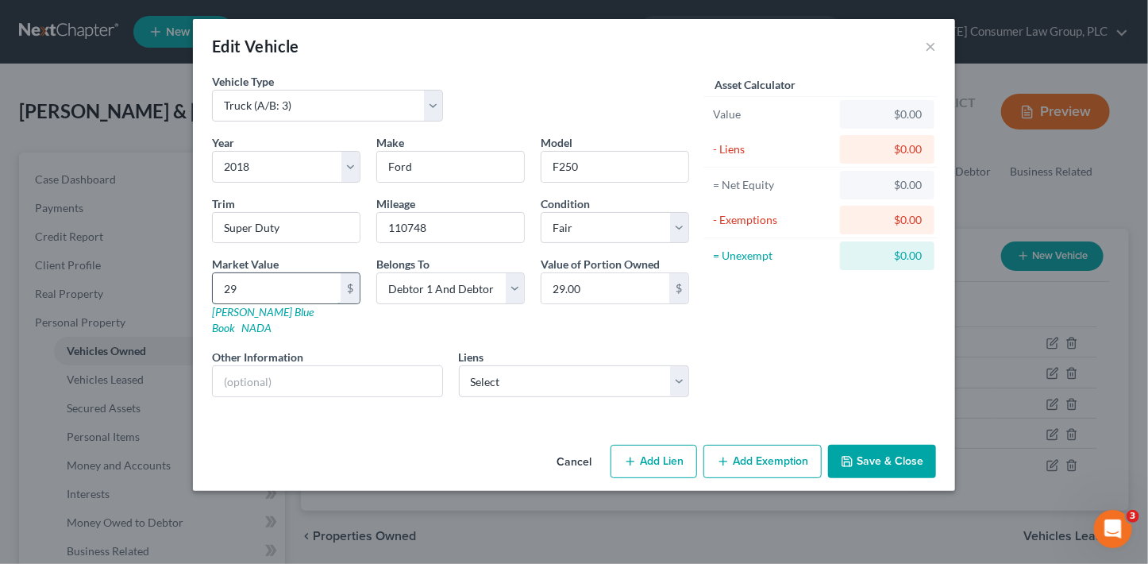
type input "299.00"
type input "2992"
click at [887, 445] on button "Save & Close" at bounding box center [882, 461] width 108 height 33
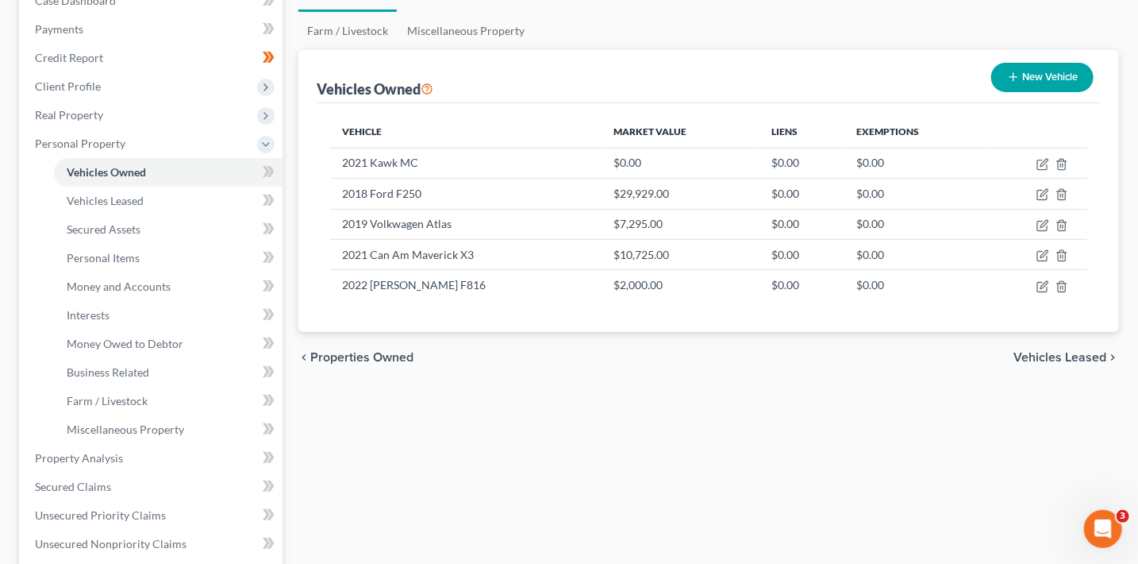
scroll to position [189, 0]
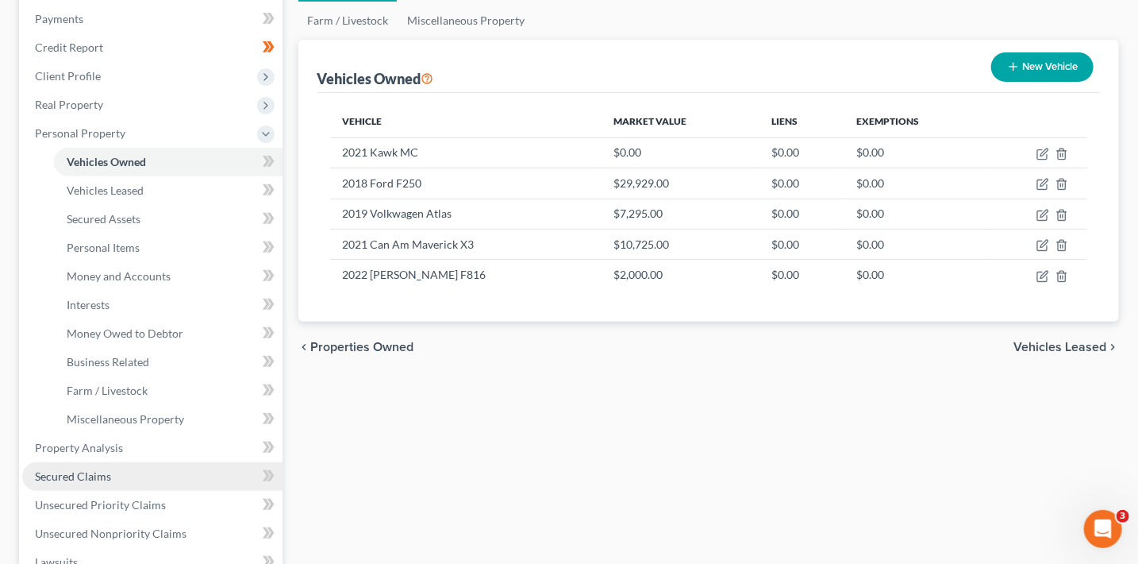
click at [105, 472] on span "Secured Claims" at bounding box center [73, 475] width 76 height 13
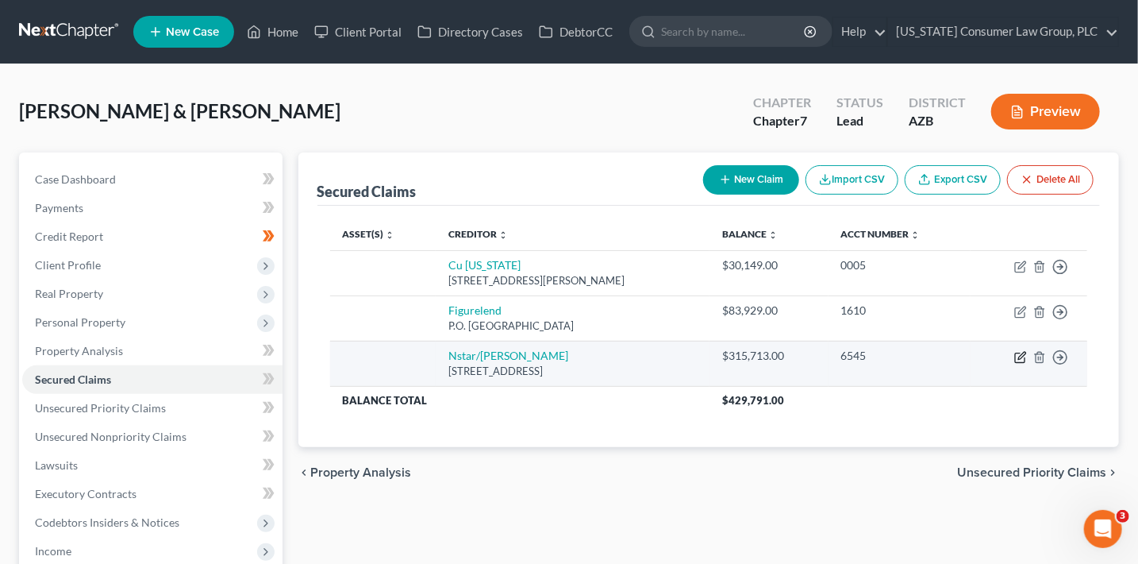
click at [1019, 358] on icon "button" at bounding box center [1021, 355] width 7 height 7
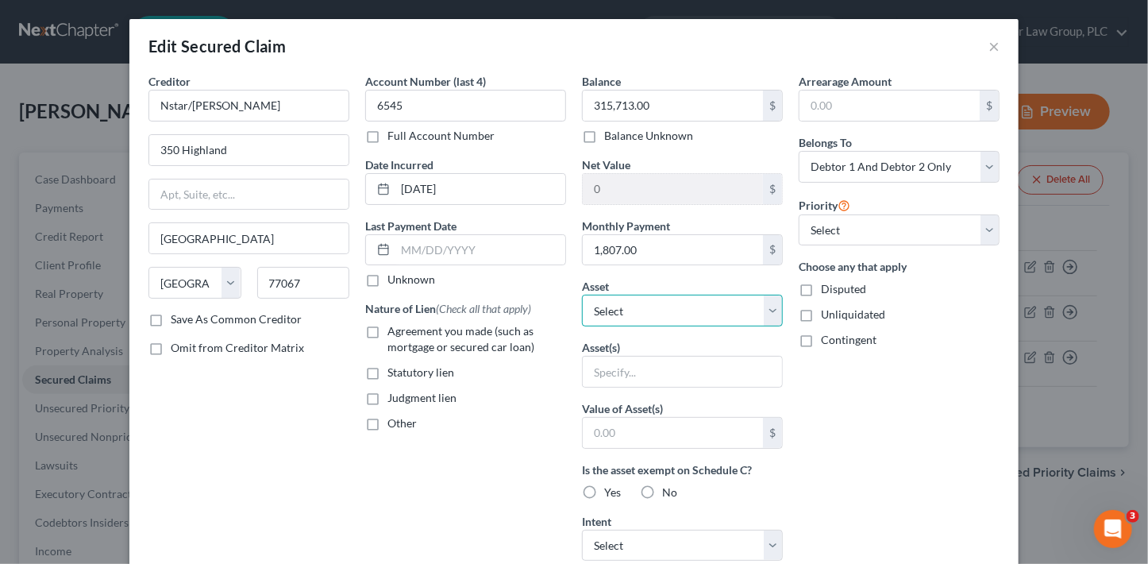
click at [657, 303] on select "Select Other Multiple Assets [STREET_ADDRESS] - $545000.0 2021 Can Am Maverick …" at bounding box center [682, 311] width 201 height 32
click at [582, 295] on select "Select Other Multiple Assets [STREET_ADDRESS] - $545000.0 2021 Can Am Maverick …" at bounding box center [682, 311] width 201 height 32
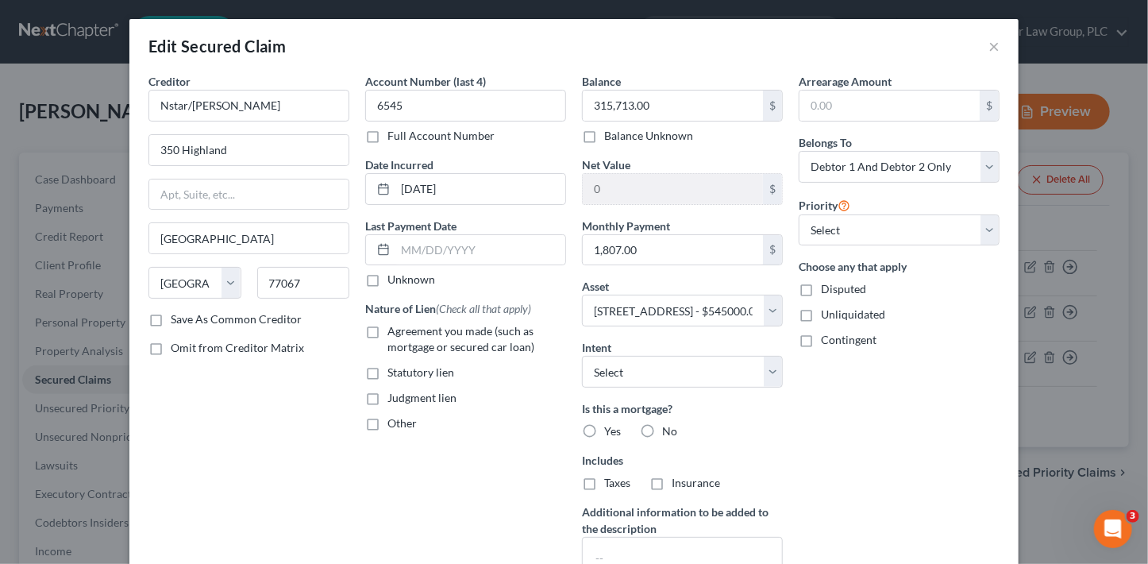
click at [455, 323] on label "Agreement you made (such as mortgage or secured car loan)" at bounding box center [476, 339] width 179 height 32
click at [404, 323] on input "Agreement you made (such as mortgage or secured car loan)" at bounding box center [399, 328] width 10 height 10
click at [680, 374] on select "Select Surrender Redeem Reaffirm Avoid Other" at bounding box center [682, 372] width 201 height 32
click at [582, 356] on select "Select Surrender Redeem Reaffirm Avoid Other" at bounding box center [682, 372] width 201 height 32
click at [604, 430] on label "Yes" at bounding box center [612, 431] width 17 height 16
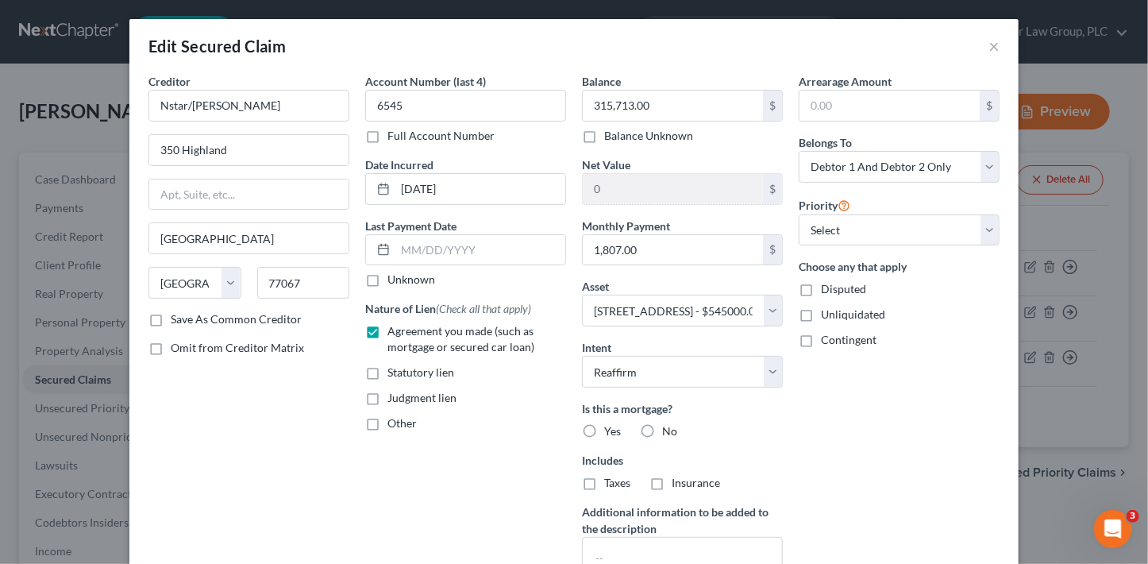
click at [610, 430] on input "Yes" at bounding box center [615, 428] width 10 height 10
click at [858, 220] on select "Select 1st 2nd 3rd 4th 5th 6th 7th 8th 9th 10th 11th 12th 13th 14th 15th 16th 1…" at bounding box center [899, 230] width 201 height 32
click at [799, 214] on select "Select 1st 2nd 3rd 4th 5th 6th 7th 8th 9th 10th 11th 12th 13th 14th 15th 16th 1…" at bounding box center [899, 230] width 201 height 32
click at [859, 240] on select "Select 1st 2nd 3rd 4th 5th 6th 7th 8th 9th 10th 11th 12th 13th 14th 15th 16th 1…" at bounding box center [899, 230] width 201 height 32
click at [799, 214] on select "Select 1st 2nd 3rd 4th 5th 6th 7th 8th 9th 10th 11th 12th 13th 14th 15th 16th 1…" at bounding box center [899, 230] width 201 height 32
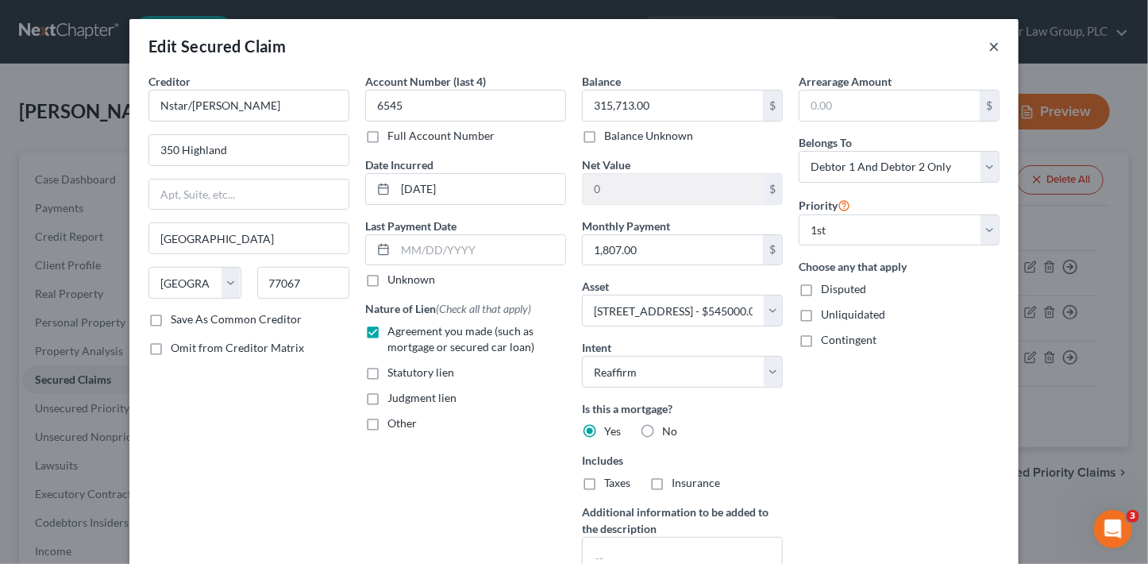
click at [988, 48] on button "×" at bounding box center [993, 46] width 11 height 19
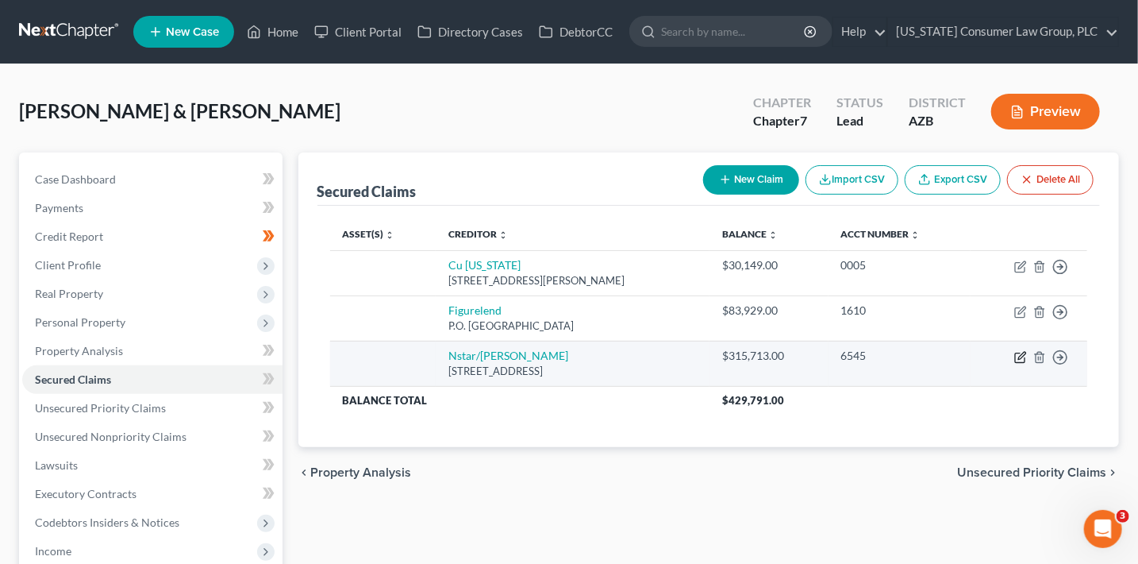
click at [1022, 361] on icon "button" at bounding box center [1021, 357] width 13 height 13
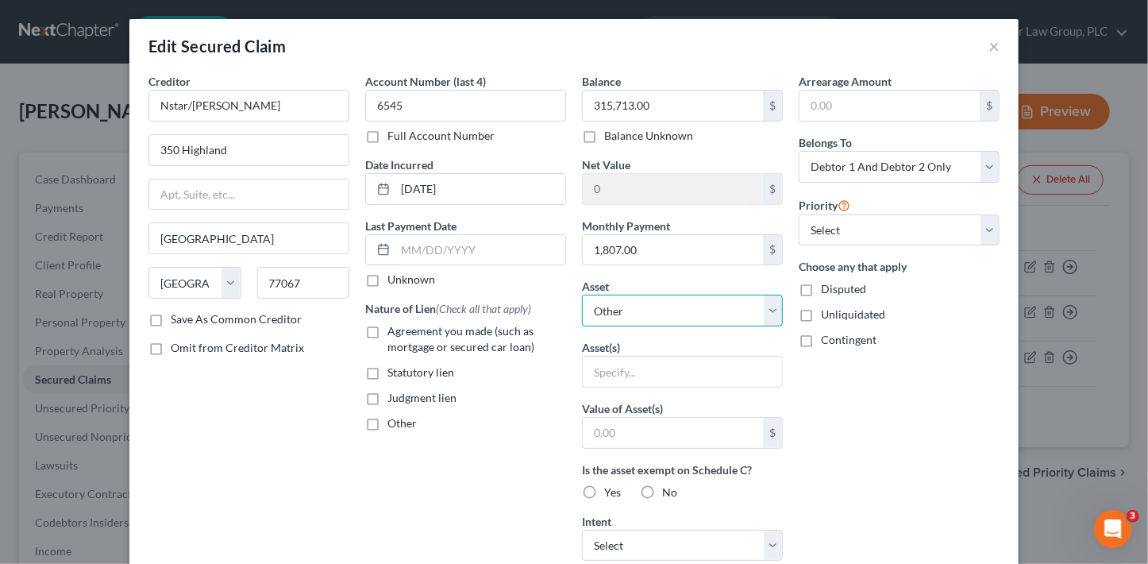
click at [695, 312] on select "Select Other Multiple Assets [STREET_ADDRESS] - $545000.0 2021 Can Am Maverick …" at bounding box center [682, 311] width 201 height 32
click at [582, 295] on select "Select Other Multiple Assets [STREET_ADDRESS] - $545000.0 2021 Can Am Maverick …" at bounding box center [682, 311] width 201 height 32
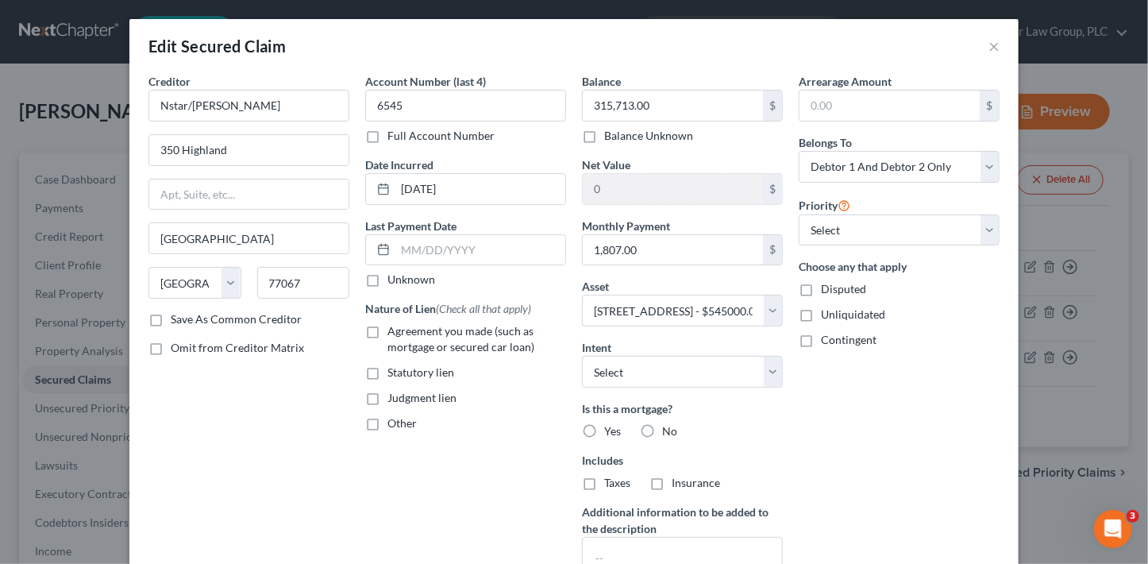
click at [457, 329] on span "Agreement you made (such as mortgage or secured car loan)" at bounding box center [460, 338] width 147 height 29
click at [404, 329] on input "Agreement you made (such as mortgage or secured car loan)" at bounding box center [399, 328] width 10 height 10
click at [877, 240] on select "Select 1st 2nd 3rd 4th 5th 6th 7th 8th 9th 10th 11th 12th 13th 14th 15th 16th 1…" at bounding box center [899, 230] width 201 height 32
click at [799, 214] on select "Select 1st 2nd 3rd 4th 5th 6th 7th 8th 9th 10th 11th 12th 13th 14th 15th 16th 1…" at bounding box center [899, 230] width 201 height 32
click at [662, 373] on select "Select Surrender Redeem Reaffirm Avoid Other" at bounding box center [682, 372] width 201 height 32
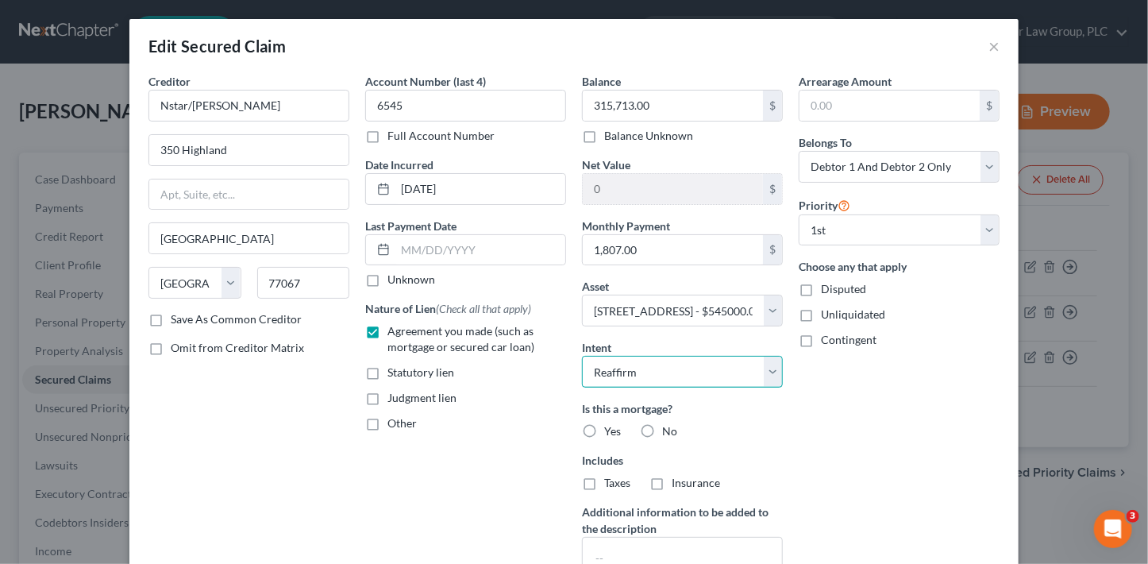
click at [582, 356] on select "Select Surrender Redeem Reaffirm Avoid Other" at bounding box center [682, 372] width 201 height 32
click at [604, 429] on span "Yes" at bounding box center [612, 430] width 17 height 13
click at [610, 429] on input "Yes" at bounding box center [615, 428] width 10 height 10
drag, startPoint x: 608, startPoint y: 483, endPoint x: 656, endPoint y: 483, distance: 47.6
click at [609, 483] on span "Taxes" at bounding box center [617, 481] width 26 height 13
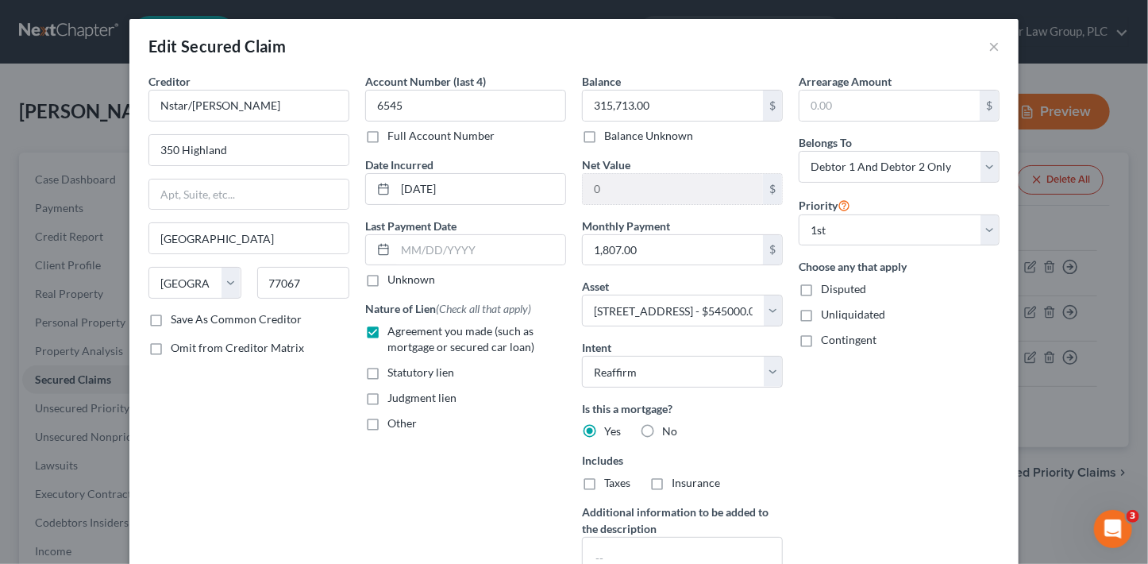
click at [610, 483] on input "Taxes" at bounding box center [615, 480] width 10 height 10
click at [672, 482] on label "Insurance" at bounding box center [696, 483] width 48 height 16
click at [678, 482] on input "Insurance" at bounding box center [683, 480] width 10 height 10
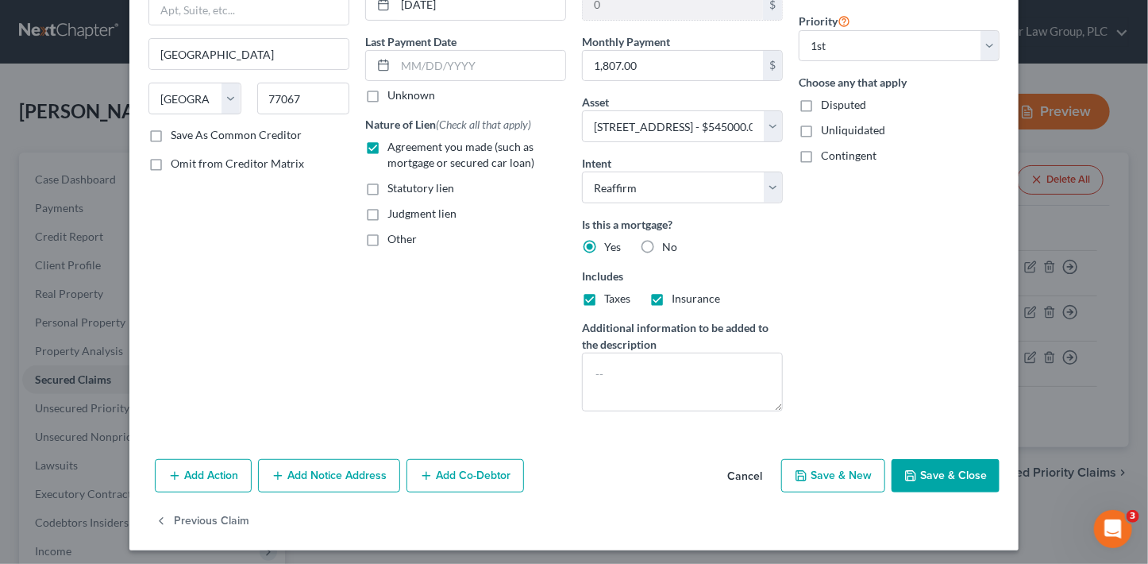
scroll to position [188, 0]
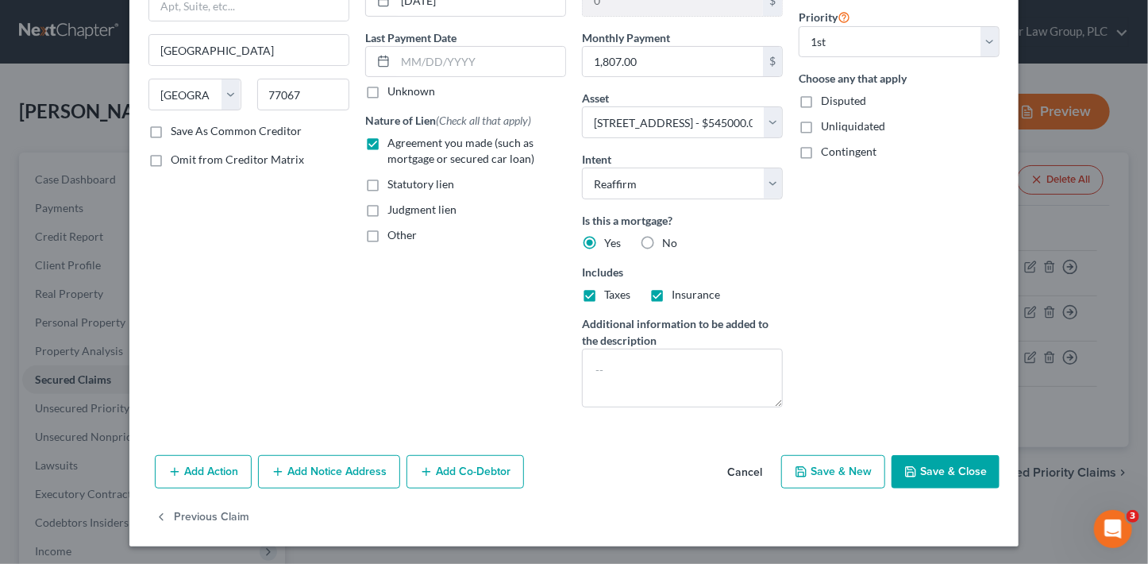
click at [948, 462] on button "Save & Close" at bounding box center [945, 471] width 108 height 33
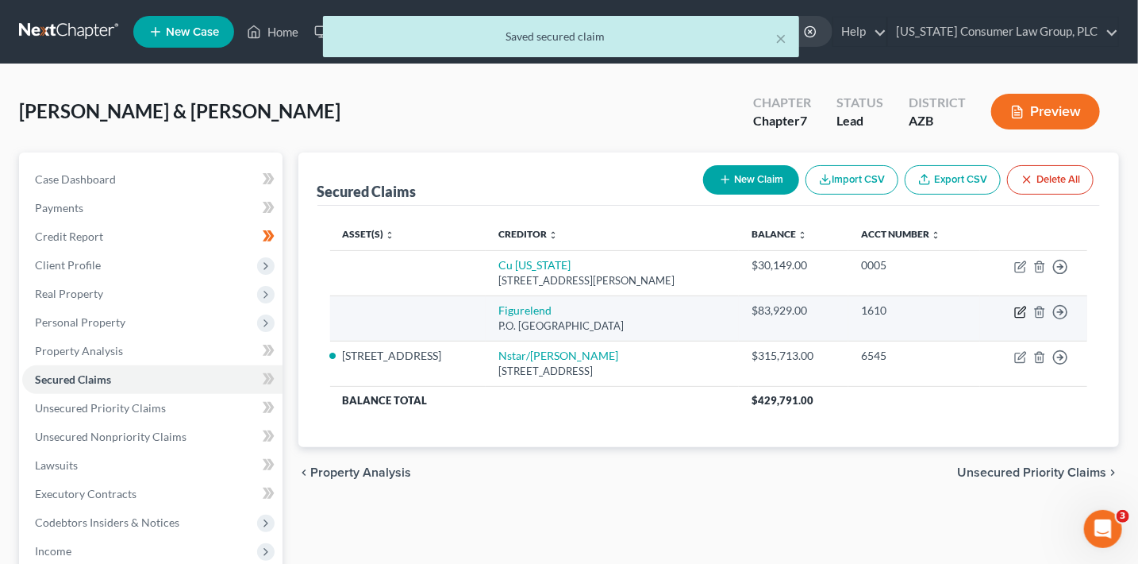
click at [1019, 312] on icon "button" at bounding box center [1021, 309] width 7 height 7
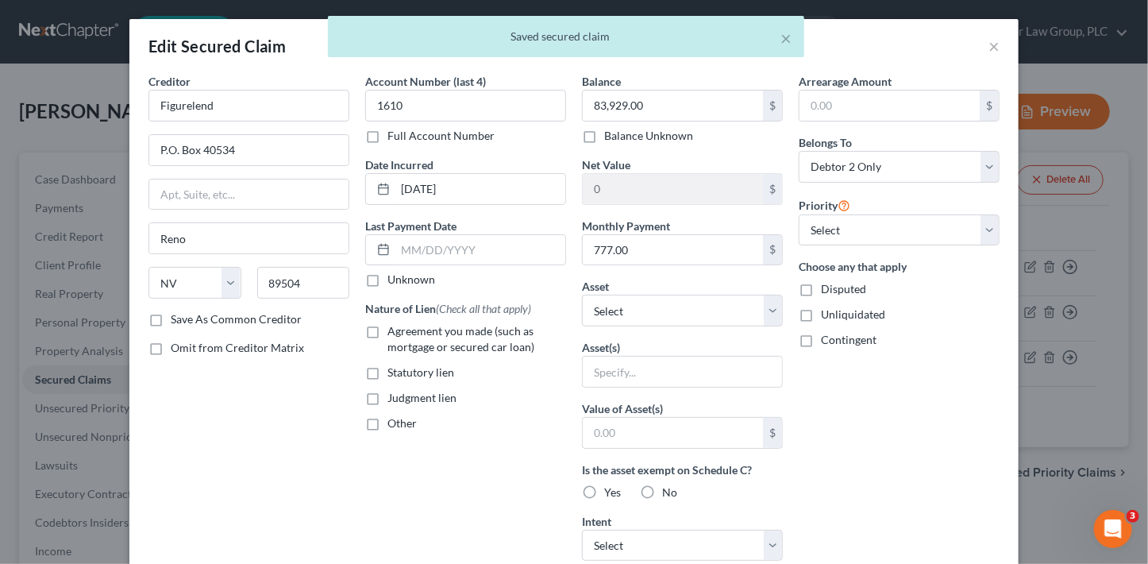
click at [422, 331] on span "Agreement you made (such as mortgage or secured car loan)" at bounding box center [460, 338] width 147 height 29
click at [404, 331] on input "Agreement you made (such as mortgage or secured car loan)" at bounding box center [399, 328] width 10 height 10
click at [652, 313] on select "Select Other Multiple Assets [STREET_ADDRESS] - $545000.0 2021 Can Am Maverick …" at bounding box center [682, 311] width 201 height 32
click at [582, 295] on select "Select Other Multiple Assets [STREET_ADDRESS] - $545000.0 2021 Can Am Maverick …" at bounding box center [682, 311] width 201 height 32
click at [876, 219] on select "Select 1st 2nd 3rd 4th 5th 6th 7th 8th 9th 10th 11th 12th 13th 14th 15th 16th 1…" at bounding box center [899, 230] width 201 height 32
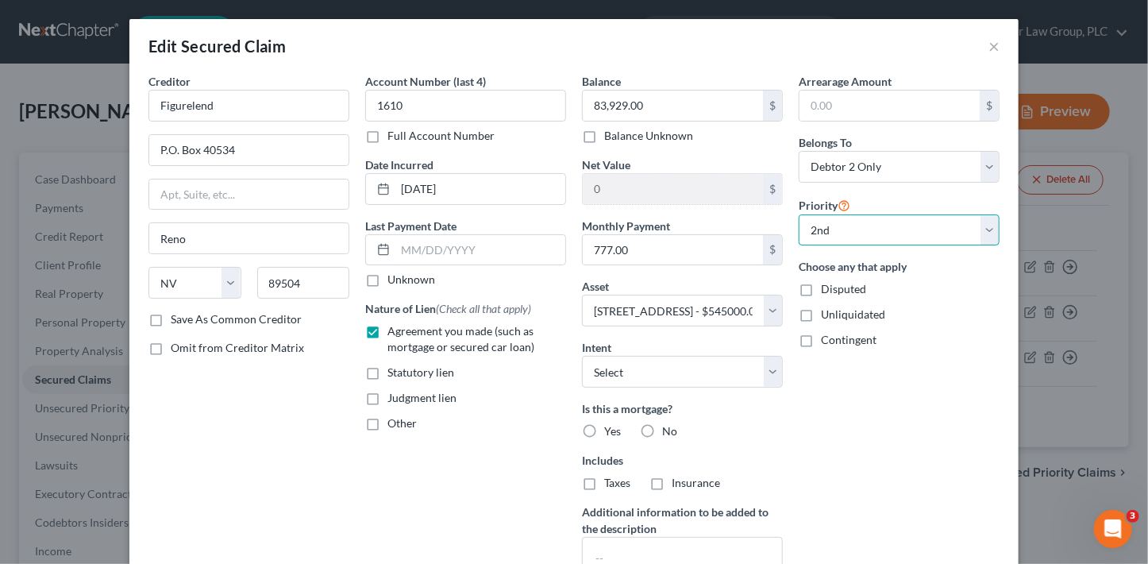
click at [799, 214] on select "Select 2nd 3rd 4th 5th 6th 7th 8th 9th 10th 11th 12th 13th 14th 15th 16th 17th …" at bounding box center [899, 230] width 201 height 32
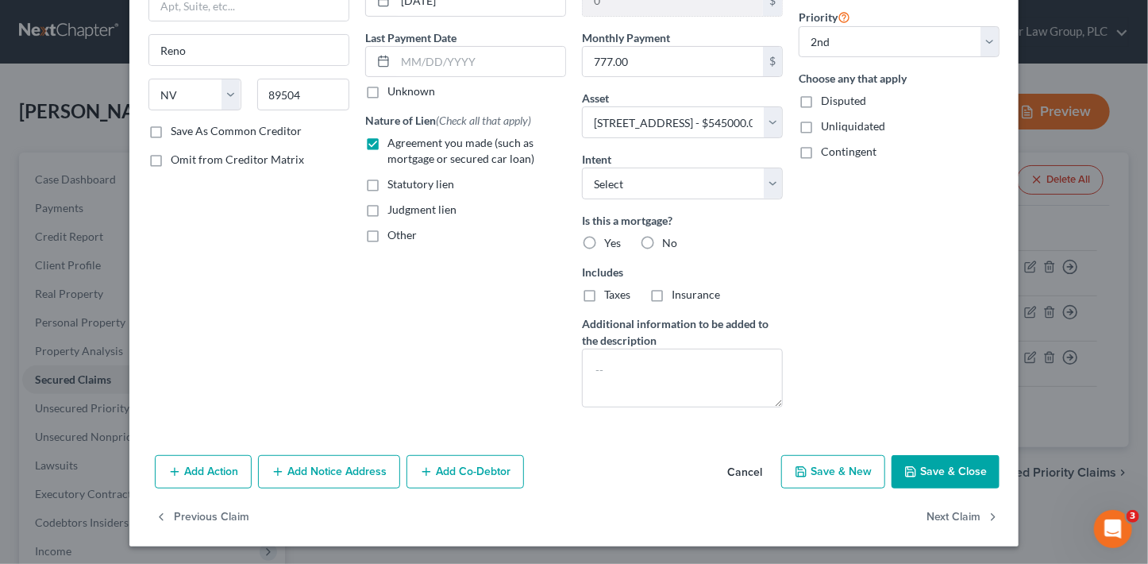
click at [927, 465] on button "Save & Close" at bounding box center [945, 471] width 108 height 33
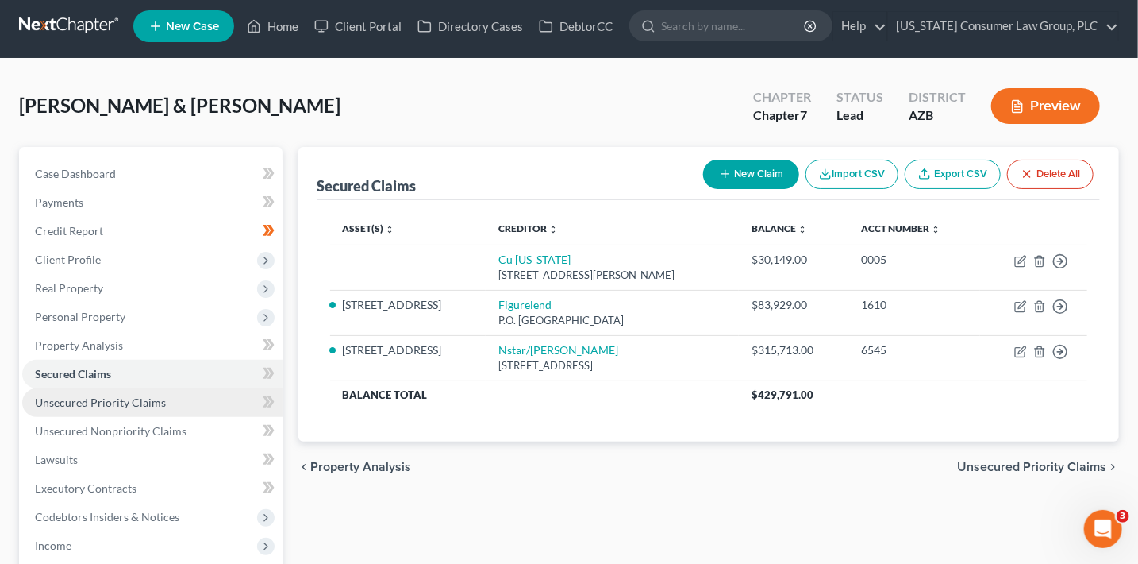
scroll to position [13, 0]
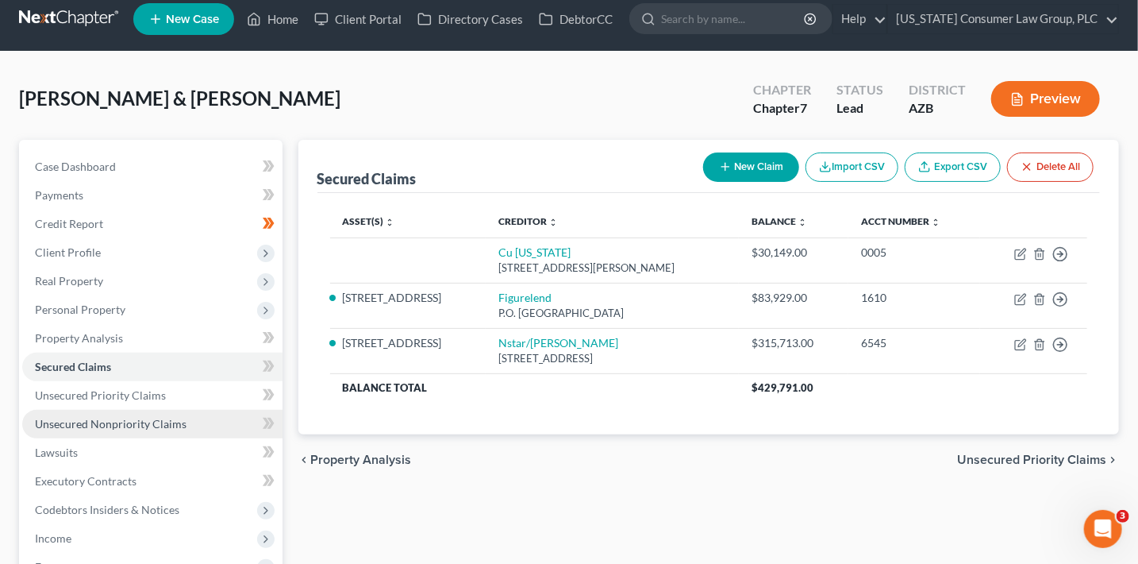
click at [164, 417] on span "Unsecured Nonpriority Claims" at bounding box center [111, 423] width 152 height 13
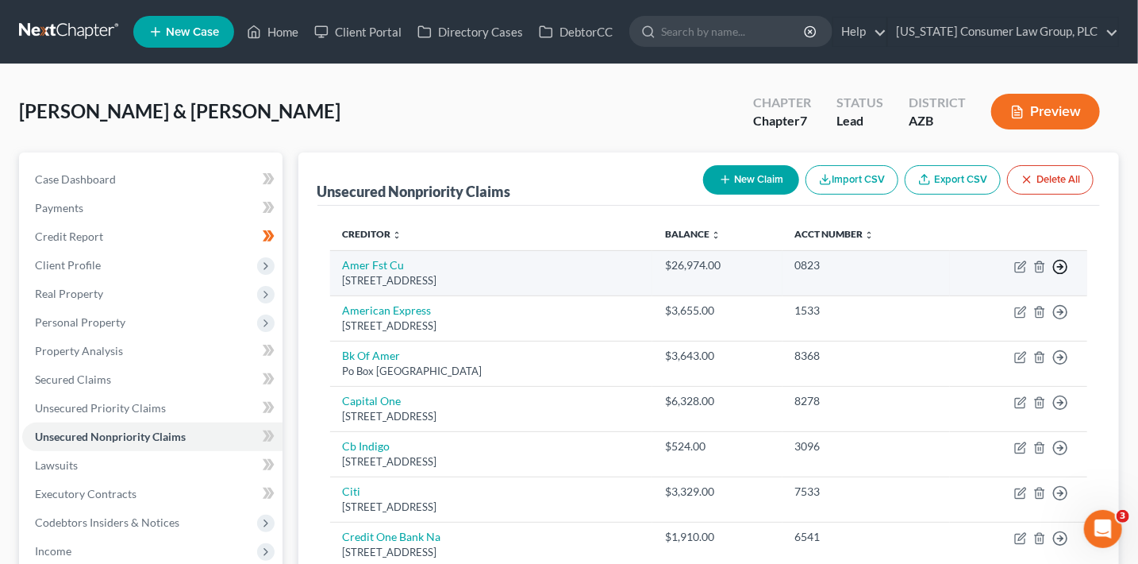
click at [1066, 264] on circle "button" at bounding box center [1060, 266] width 13 height 13
click at [977, 275] on link "Move to D" at bounding box center [988, 278] width 133 height 27
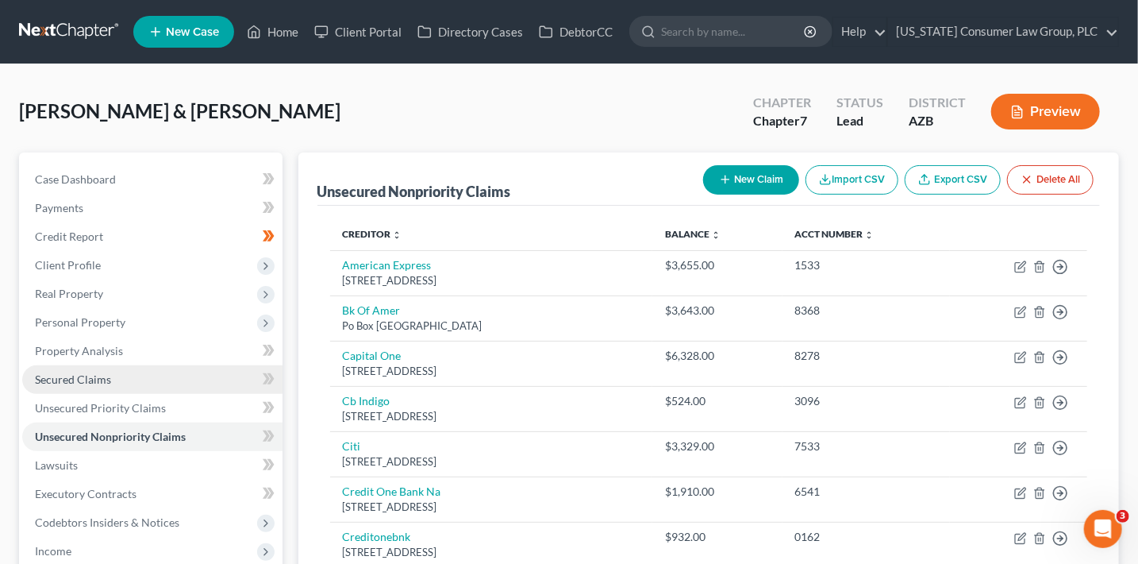
click at [67, 376] on span "Secured Claims" at bounding box center [73, 378] width 76 height 13
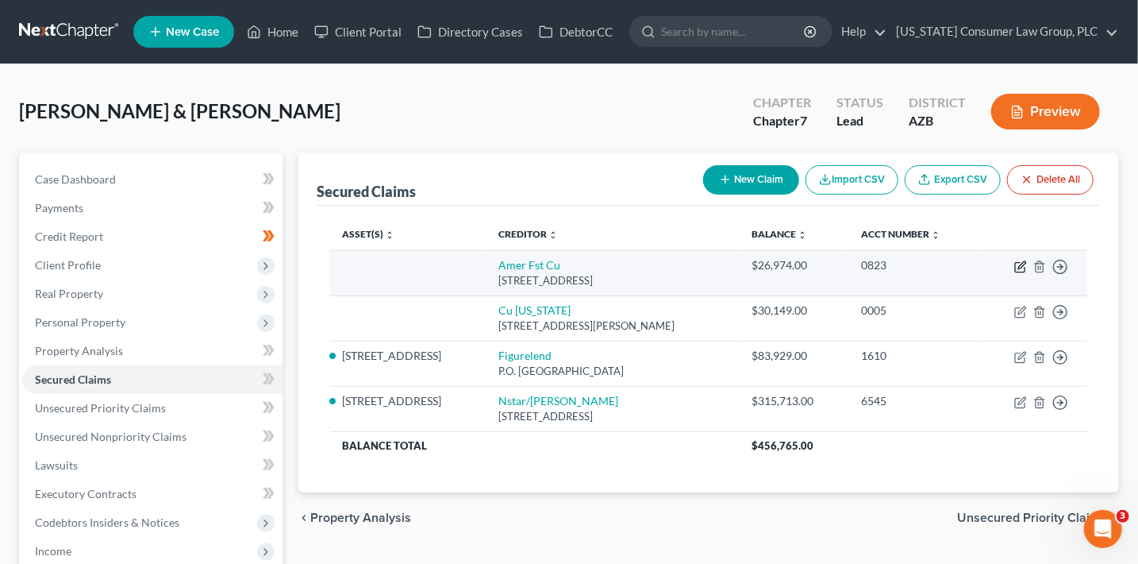
click at [1022, 266] on icon "button" at bounding box center [1021, 266] width 13 height 13
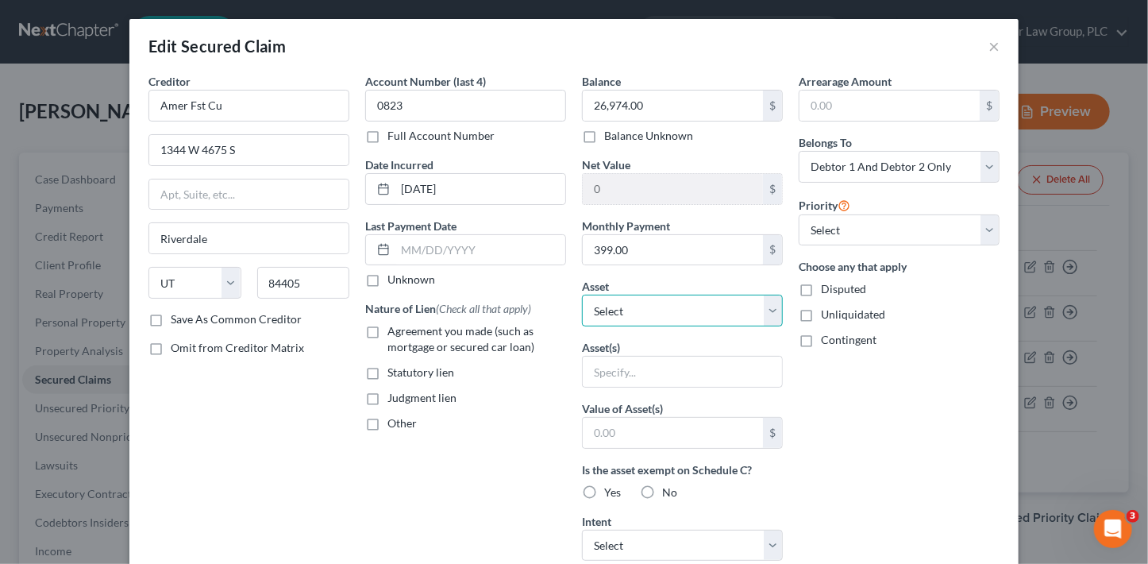
click at [656, 302] on select "Select Other Multiple Assets [STREET_ADDRESS] - $545000.0 2021 Can Am Maverick …" at bounding box center [682, 311] width 201 height 32
click at [995, 56] on div "Edit Secured Claim ×" at bounding box center [573, 46] width 889 height 54
click at [991, 44] on button "×" at bounding box center [993, 46] width 11 height 19
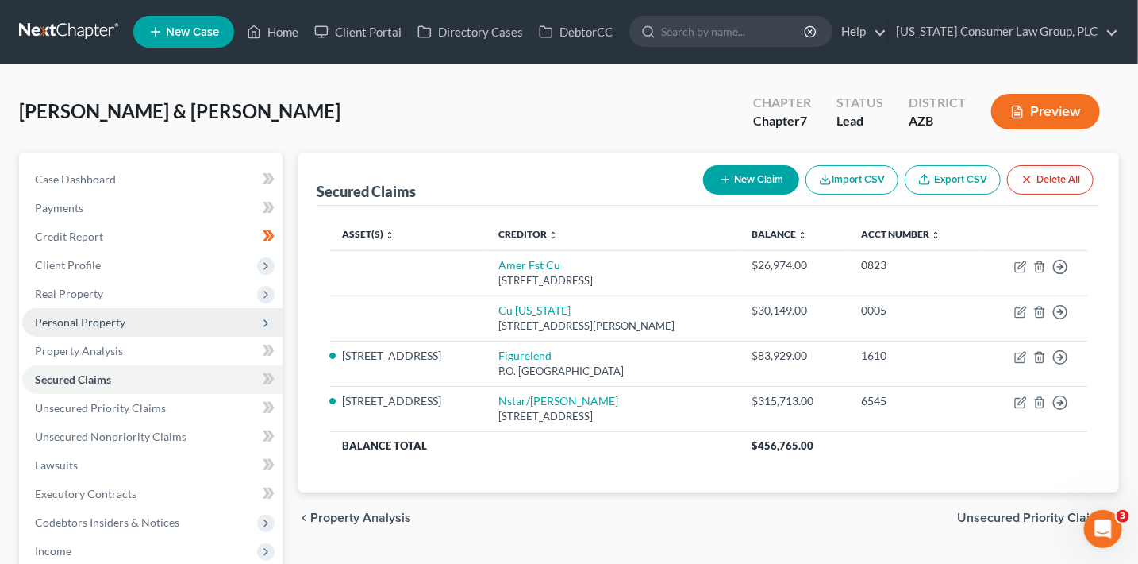
click at [87, 322] on span "Personal Property" at bounding box center [80, 321] width 90 height 13
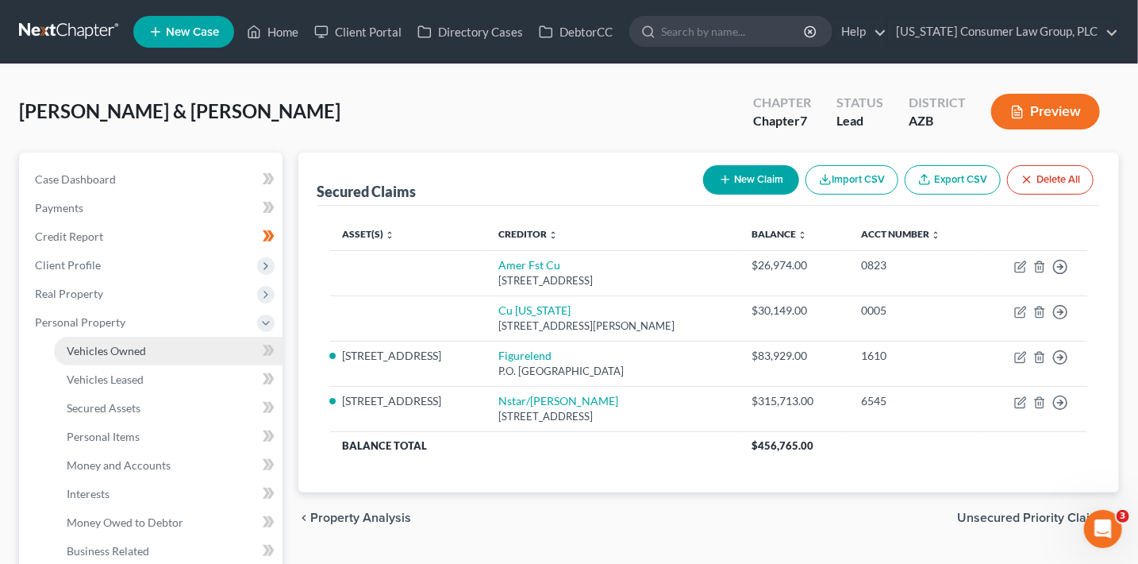
click at [105, 348] on span "Vehicles Owned" at bounding box center [106, 350] width 79 height 13
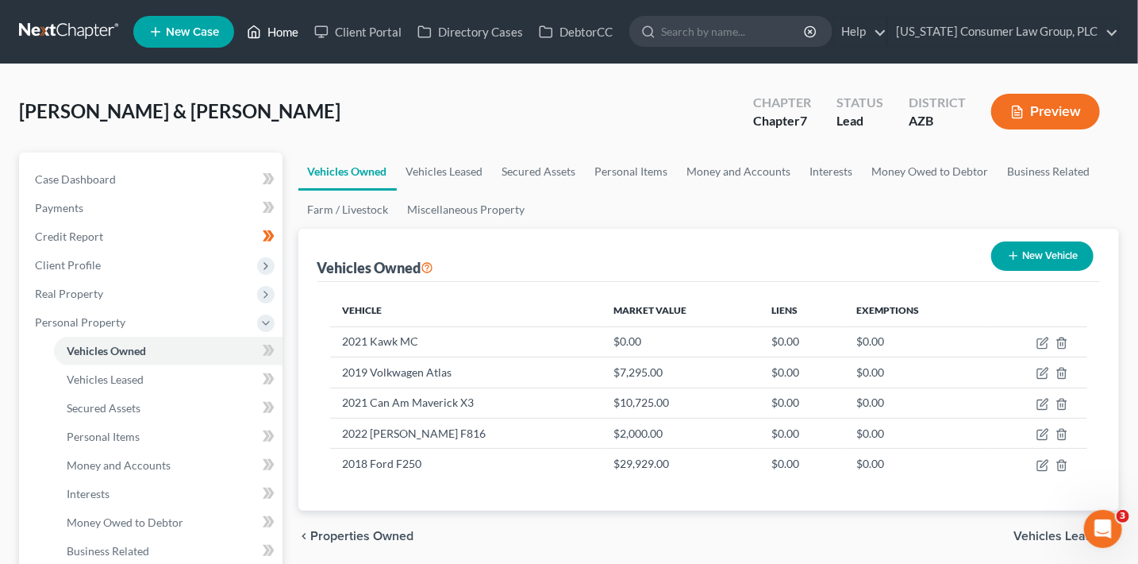
click at [285, 32] on link "Home" at bounding box center [272, 31] width 67 height 29
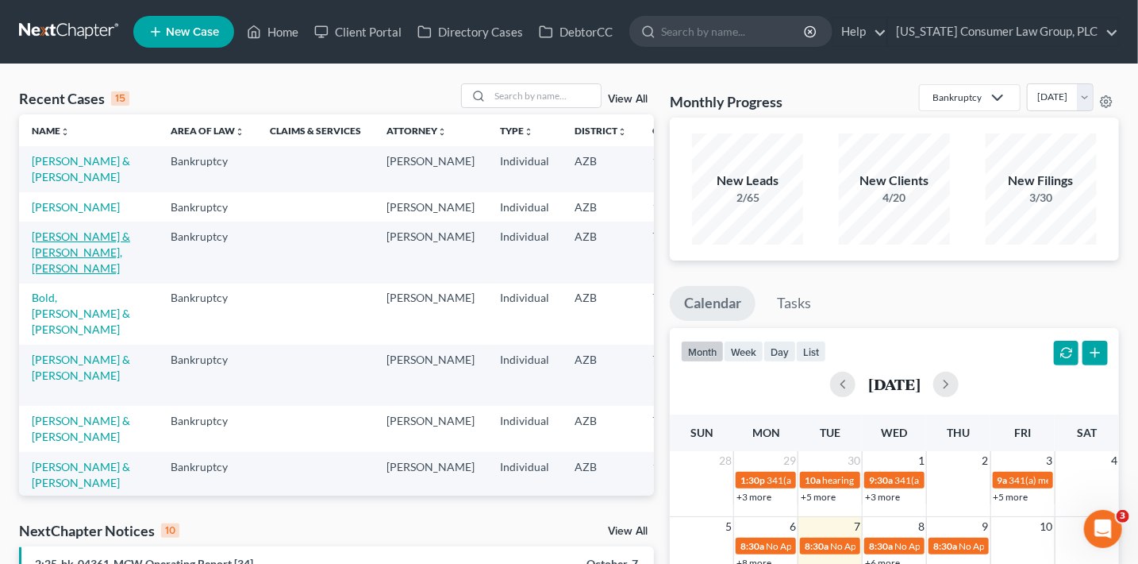
click at [54, 275] on link "[PERSON_NAME] & [PERSON_NAME], [PERSON_NAME]" at bounding box center [81, 251] width 98 height 45
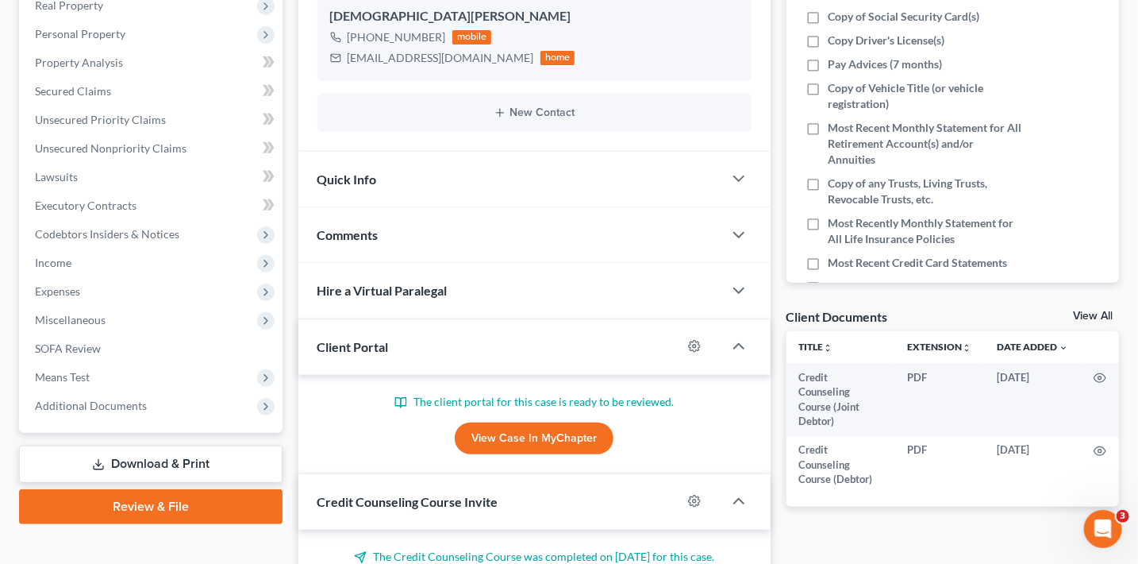
scroll to position [349, 0]
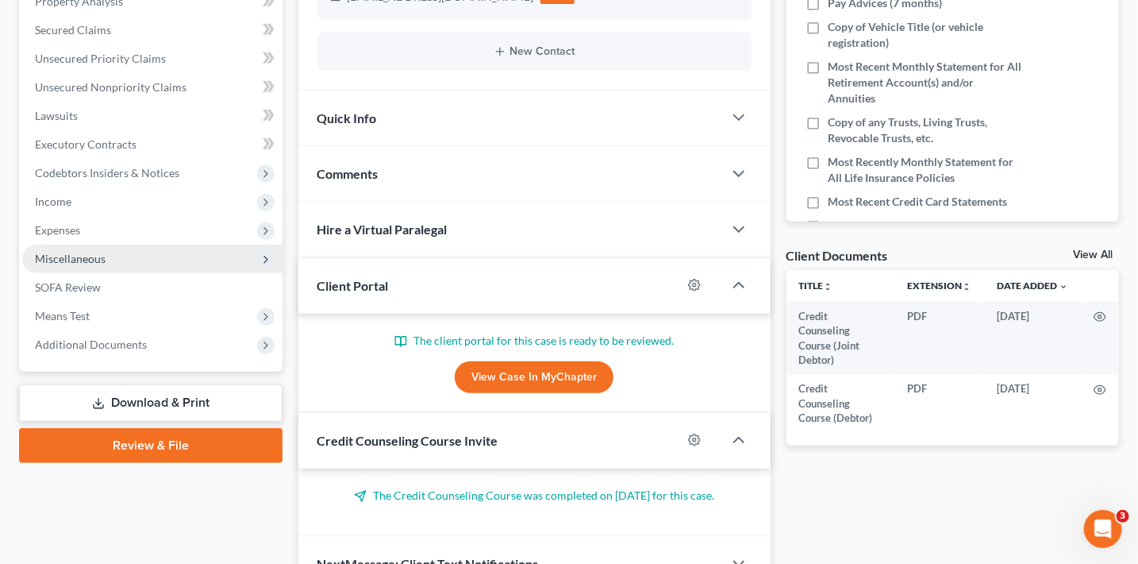
click at [69, 258] on span "Miscellaneous" at bounding box center [70, 258] width 71 height 13
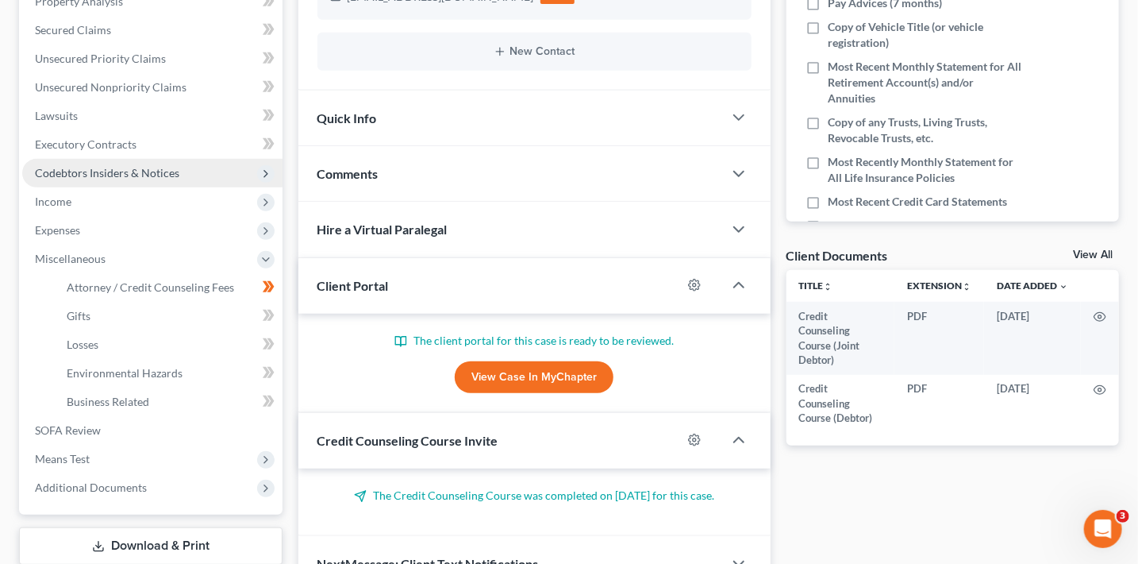
click at [80, 171] on span "Codebtors Insiders & Notices" at bounding box center [107, 172] width 144 height 13
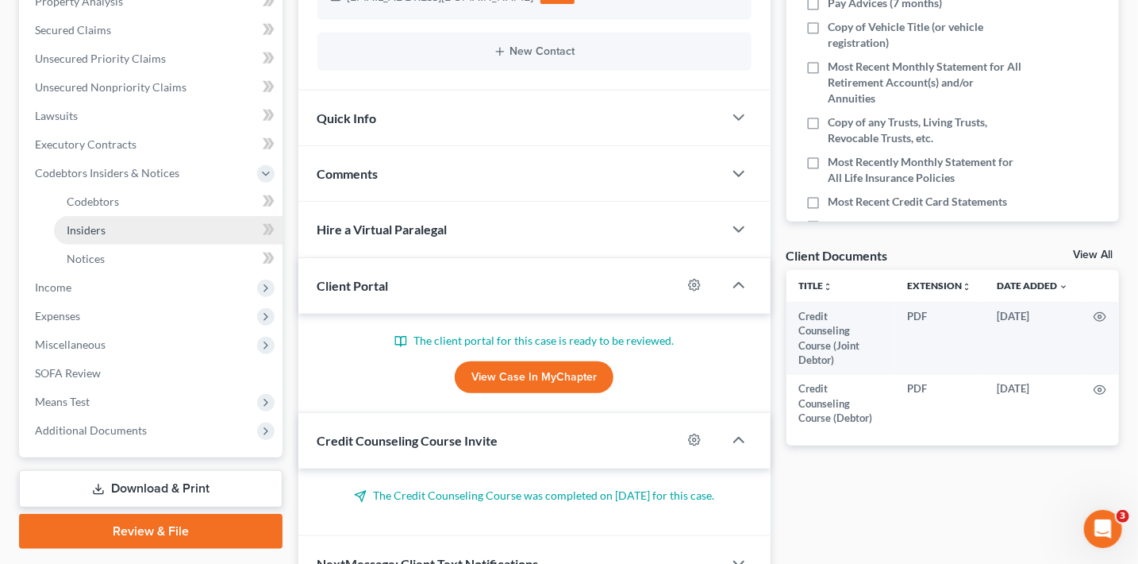
click at [85, 219] on link "Insiders" at bounding box center [168, 230] width 229 height 29
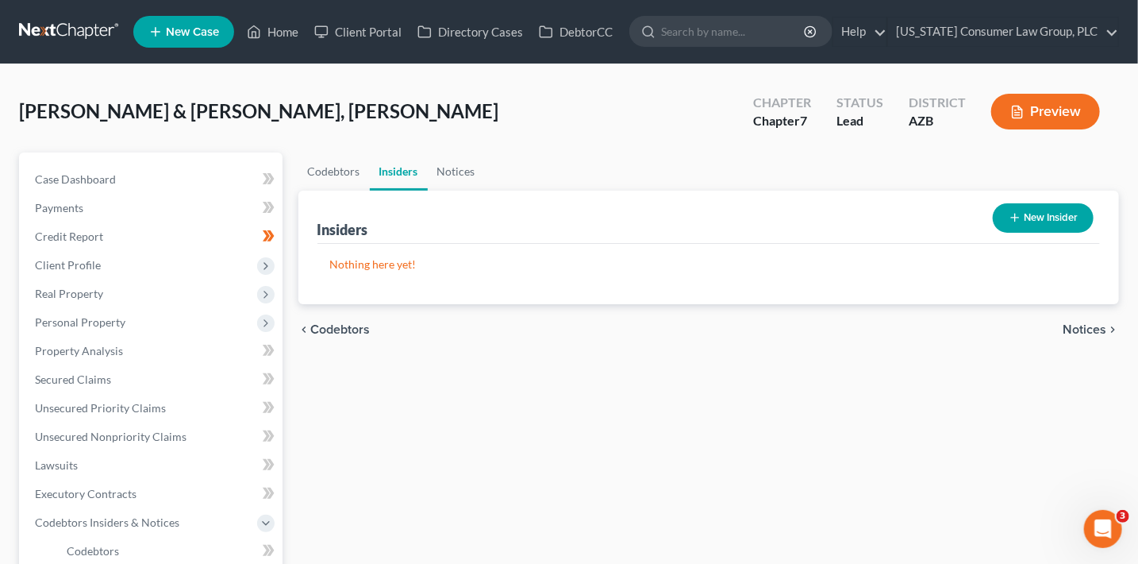
click at [1057, 222] on button "New Insider" at bounding box center [1043, 217] width 101 height 29
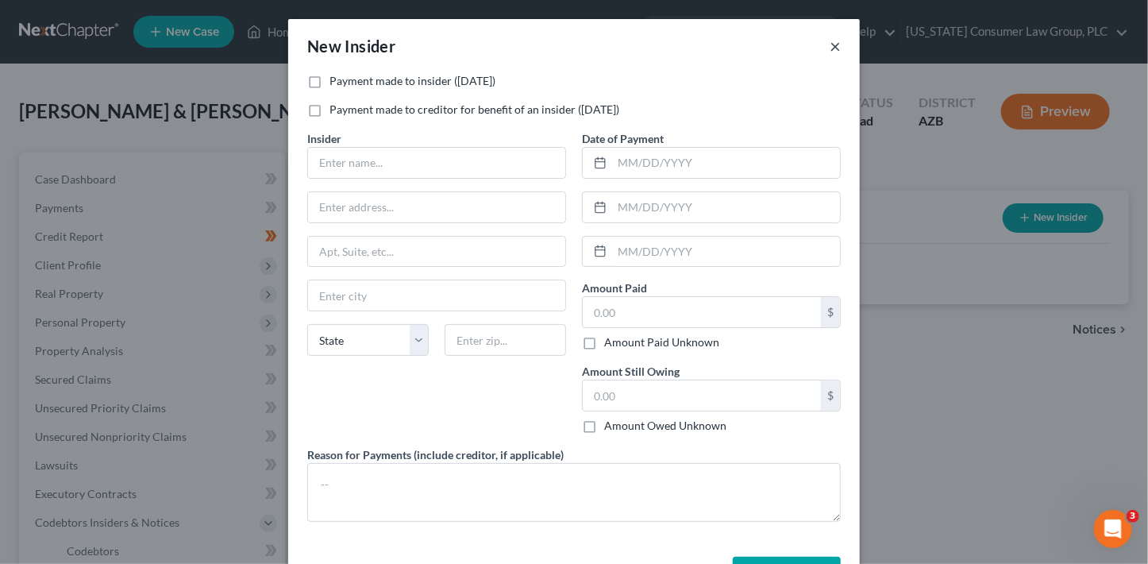
click at [834, 45] on button "×" at bounding box center [835, 46] width 11 height 19
